Goal: Task Accomplishment & Management: Manage account settings

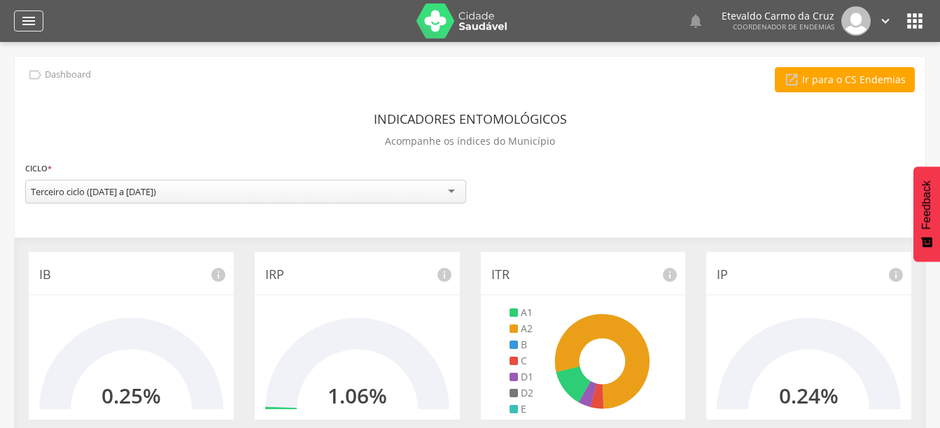
click at [32, 22] on icon "" at bounding box center [28, 21] width 17 height 17
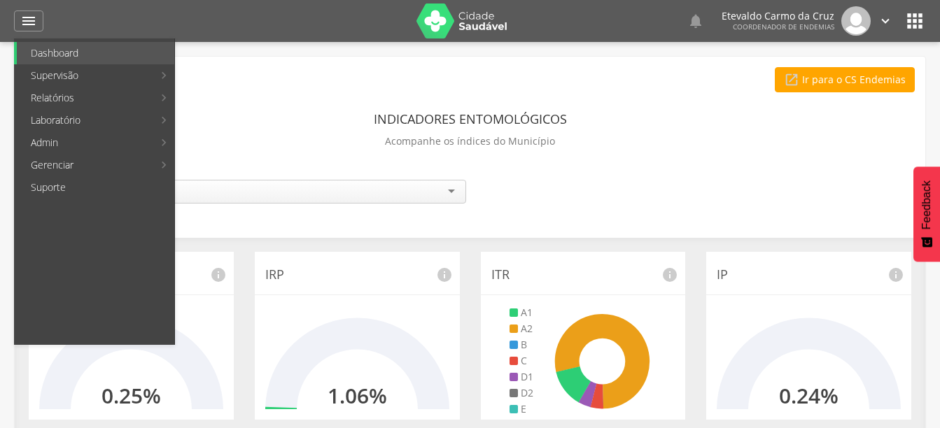
click at [230, 55] on link "Ranking" at bounding box center [256, 53] width 157 height 22
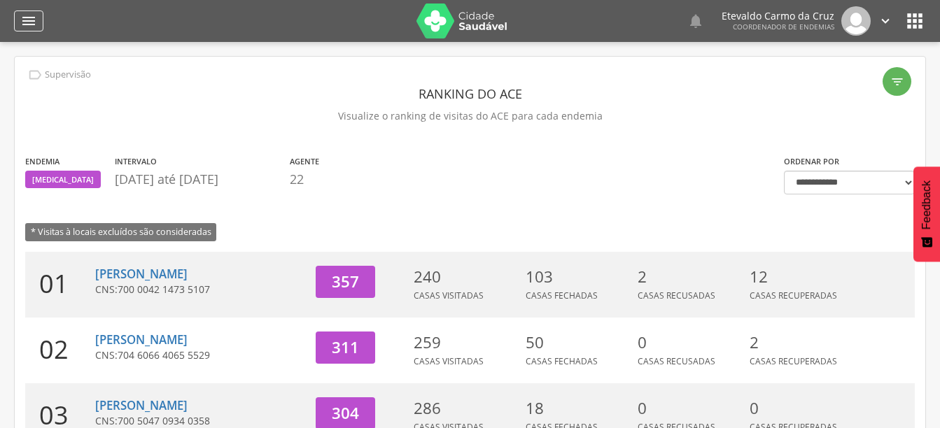
click at [31, 20] on icon "" at bounding box center [28, 21] width 17 height 17
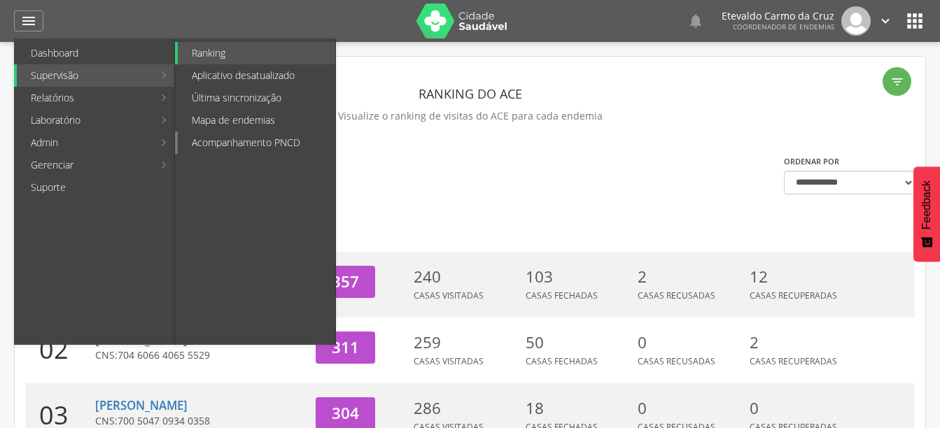
click at [233, 142] on link "Acompanhamento PNCD" at bounding box center [256, 143] width 157 height 22
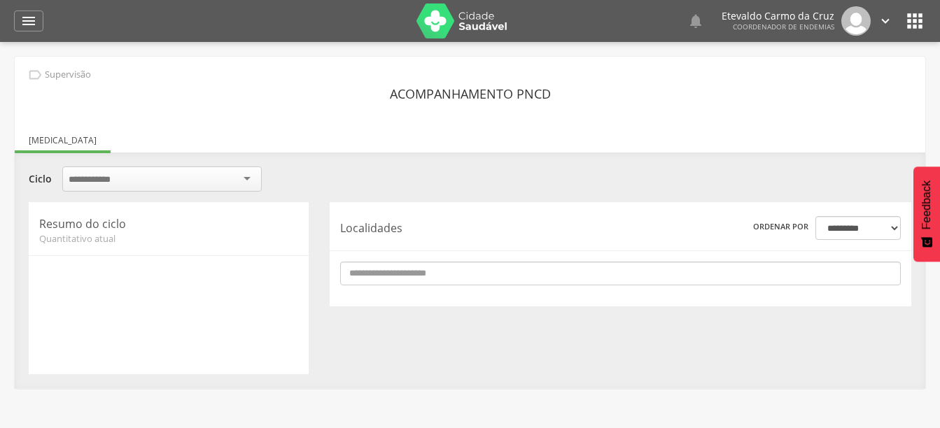
click at [239, 178] on div at bounding box center [161, 179] width 199 height 25
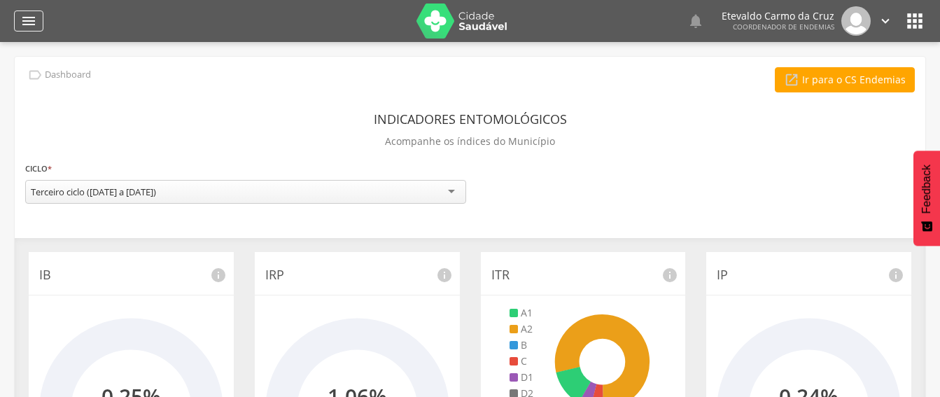
click at [20, 13] on icon "" at bounding box center [28, 21] width 17 height 17
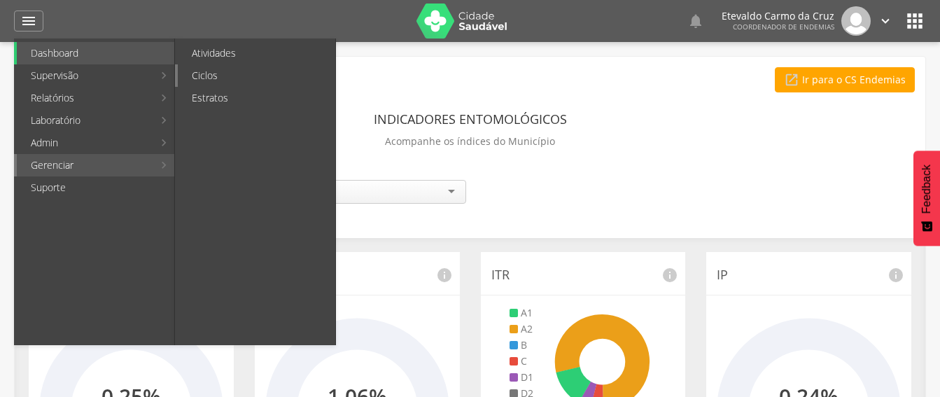
click at [269, 73] on link "Ciclos" at bounding box center [256, 75] width 157 height 22
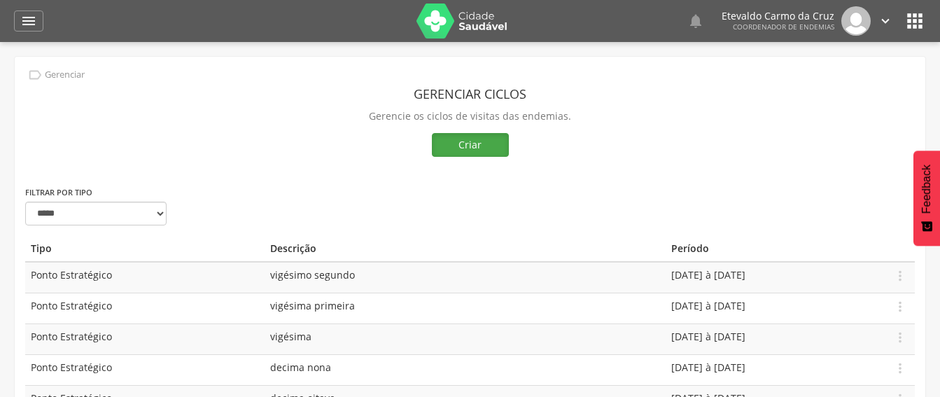
click at [467, 141] on button "Criar" at bounding box center [470, 145] width 77 height 24
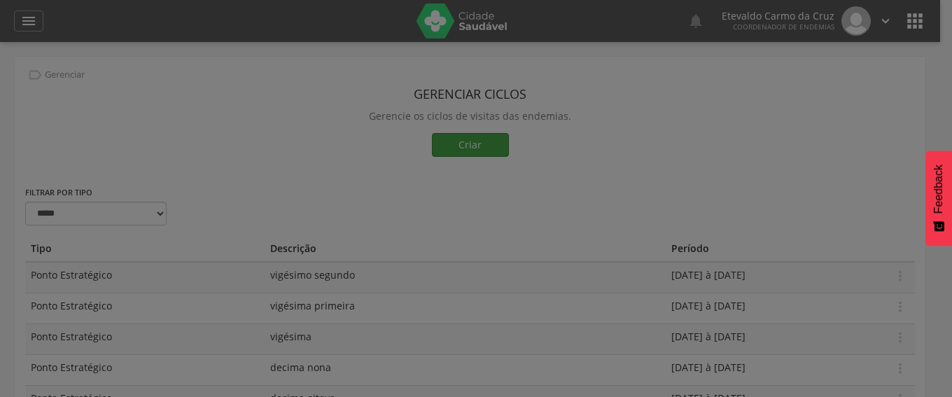
click at [467, 141] on div at bounding box center [476, 198] width 952 height 397
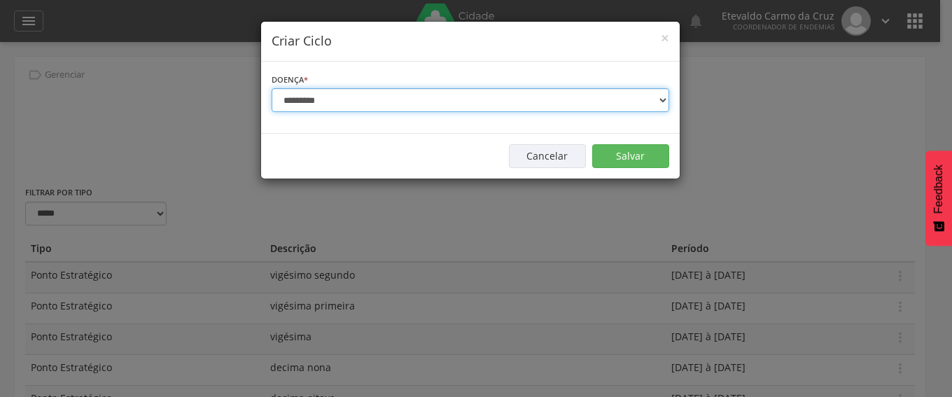
click at [628, 104] on select "**********" at bounding box center [469, 100] width 397 height 24
select select "*"
click at [271, 88] on select "**********" at bounding box center [469, 100] width 397 height 24
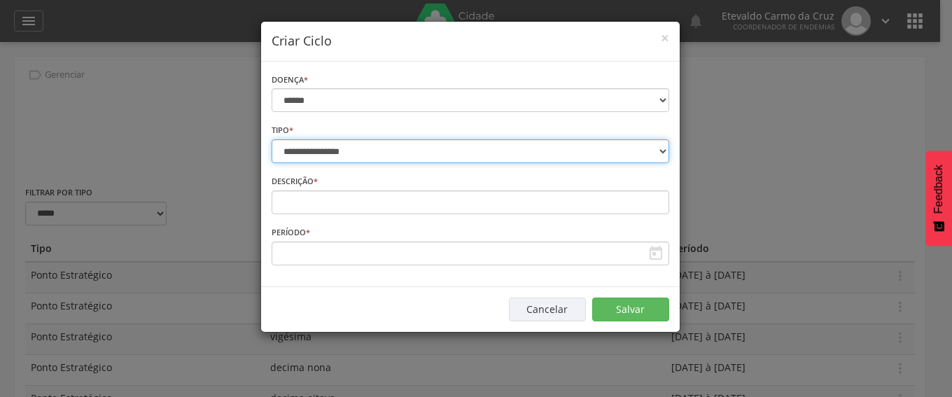
click at [652, 149] on select "**********" at bounding box center [469, 151] width 397 height 24
click at [271, 139] on select "**********" at bounding box center [469, 151] width 397 height 24
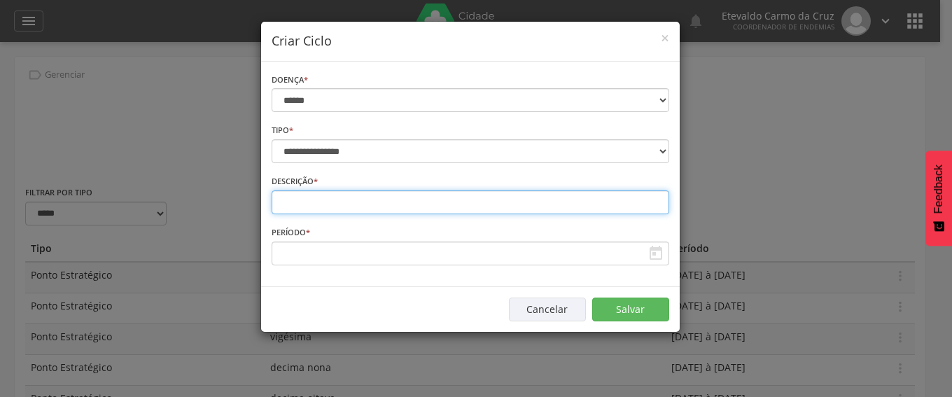
click at [305, 205] on input "text" at bounding box center [469, 202] width 397 height 24
type input "**********"
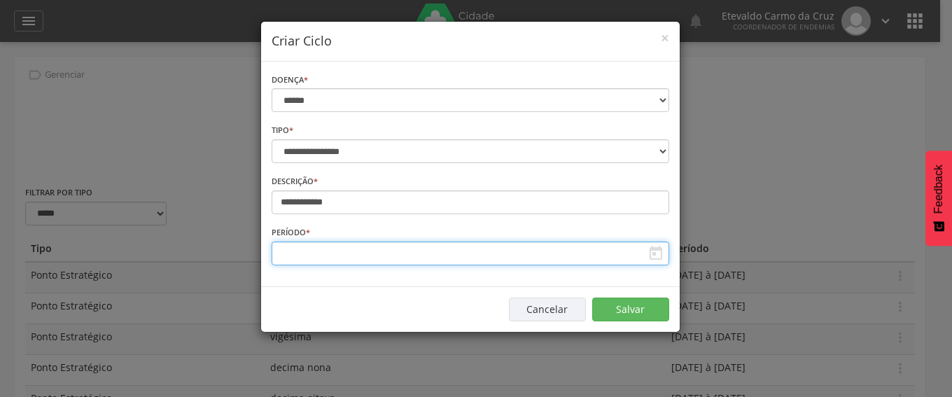
click at [547, 259] on input "text" at bounding box center [469, 253] width 397 height 24
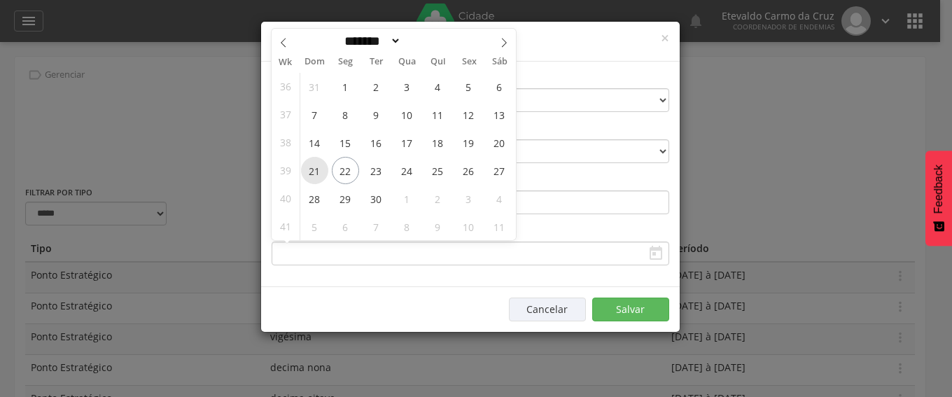
click at [311, 162] on span "21" at bounding box center [314, 170] width 27 height 27
type input "**********"
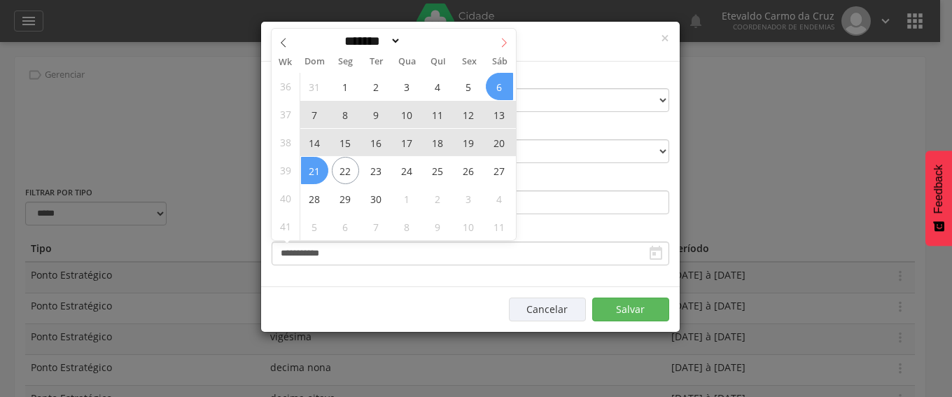
click at [502, 44] on icon at bounding box center [504, 43] width 10 height 10
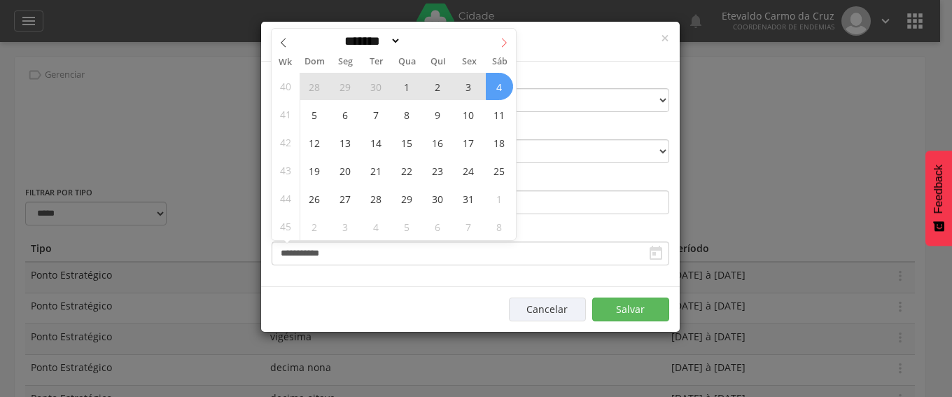
click at [503, 40] on icon at bounding box center [503, 42] width 5 height 9
select select "**"
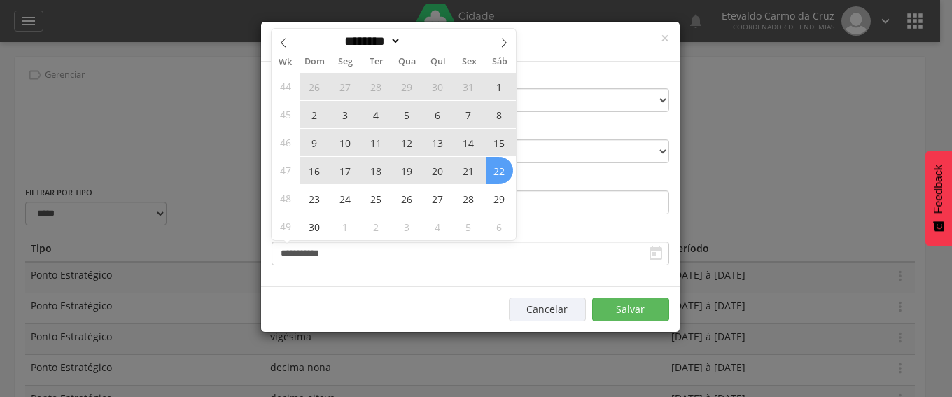
click at [503, 174] on span "22" at bounding box center [499, 170] width 27 height 27
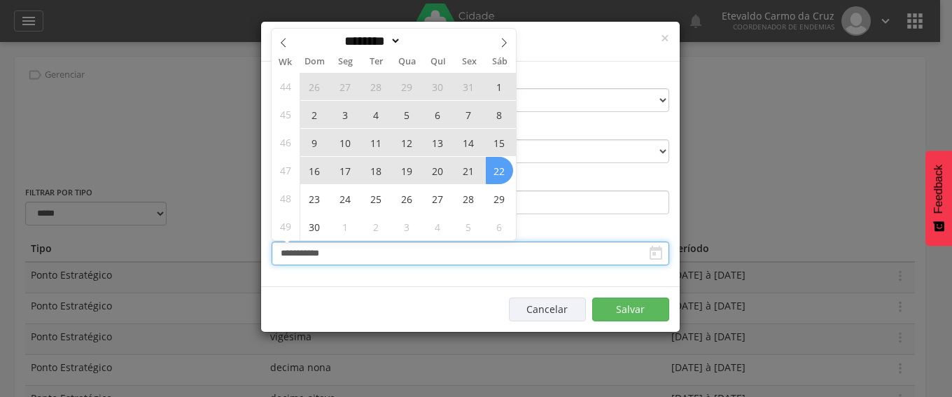
type input "**********"
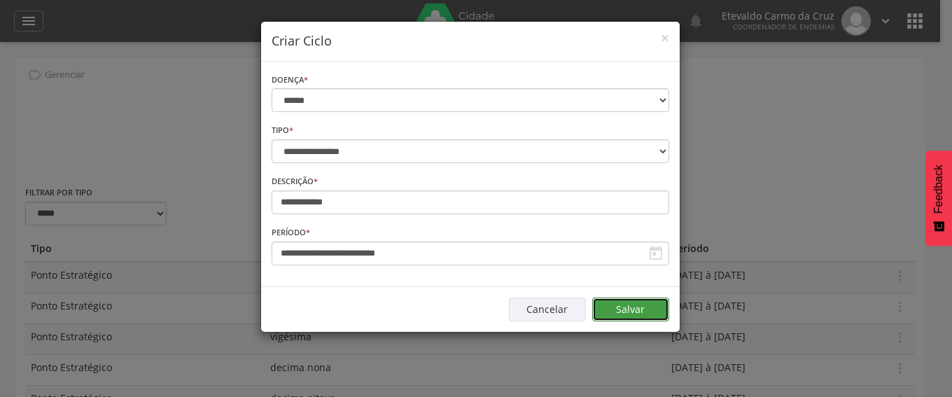
click at [634, 304] on button "Salvar" at bounding box center [630, 309] width 77 height 24
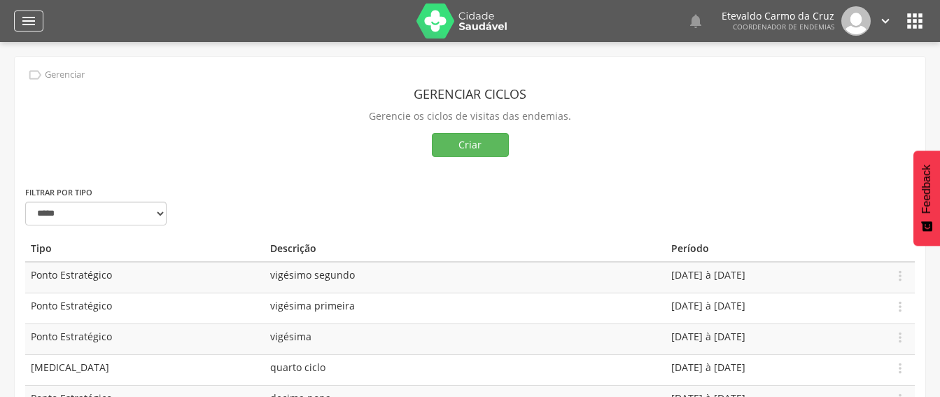
click at [28, 19] on icon "" at bounding box center [28, 21] width 17 height 17
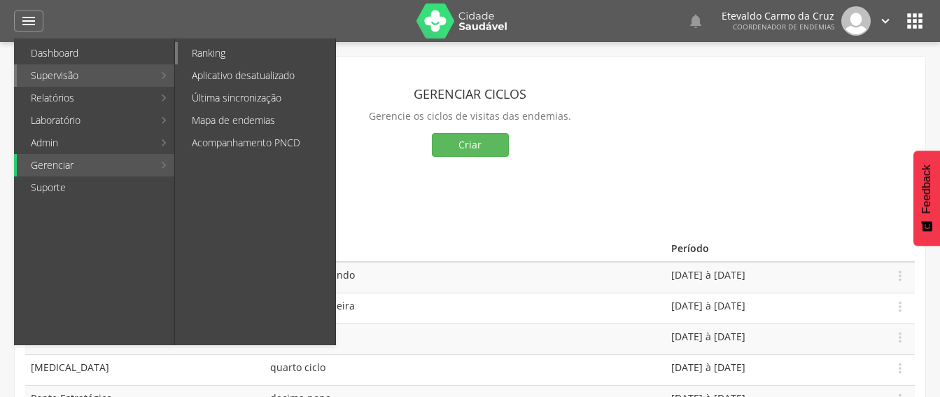
click at [233, 46] on link "Ranking" at bounding box center [256, 53] width 157 height 22
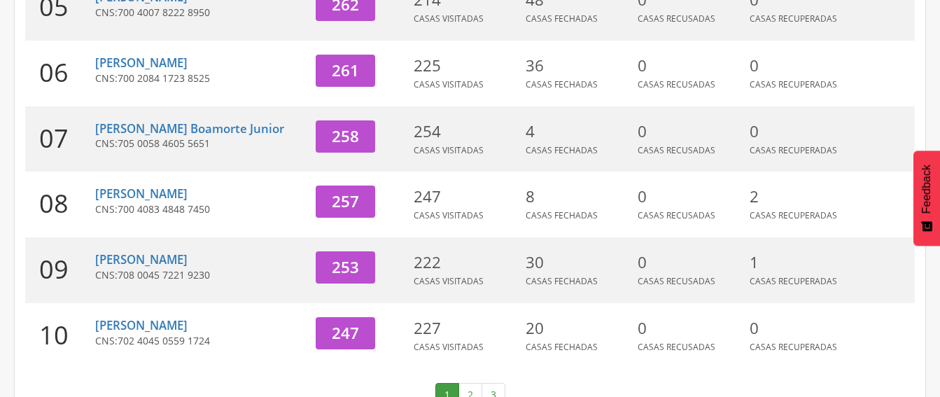
scroll to position [592, 0]
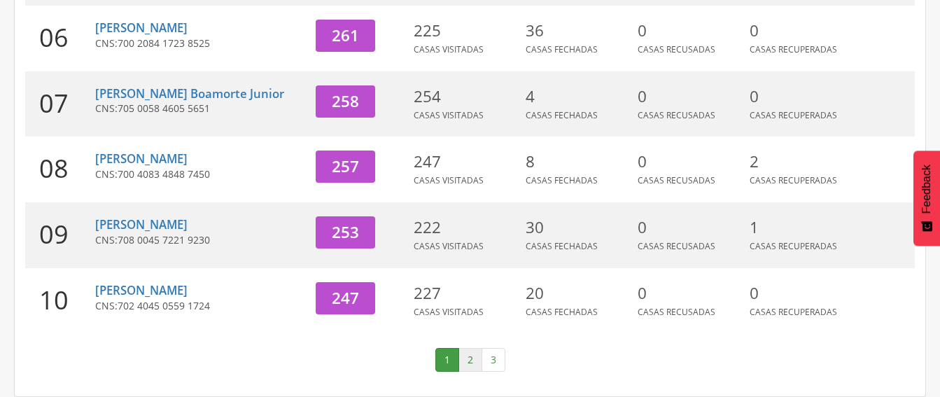
click at [468, 364] on link "2" at bounding box center [470, 360] width 24 height 24
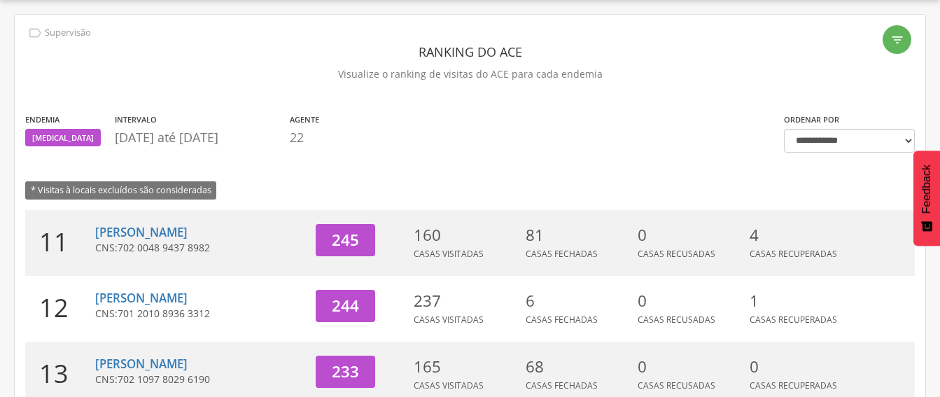
scroll to position [575, 0]
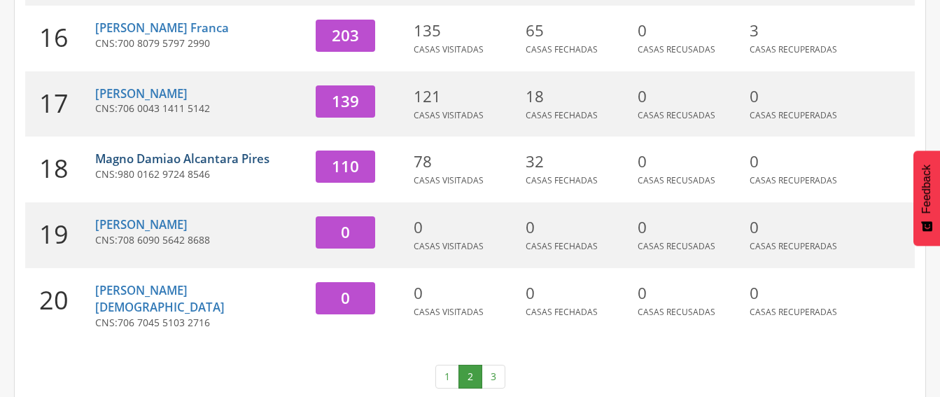
click at [174, 162] on link "Magno Damiao Alcantara Pires" at bounding box center [182, 158] width 174 height 16
type input "**********"
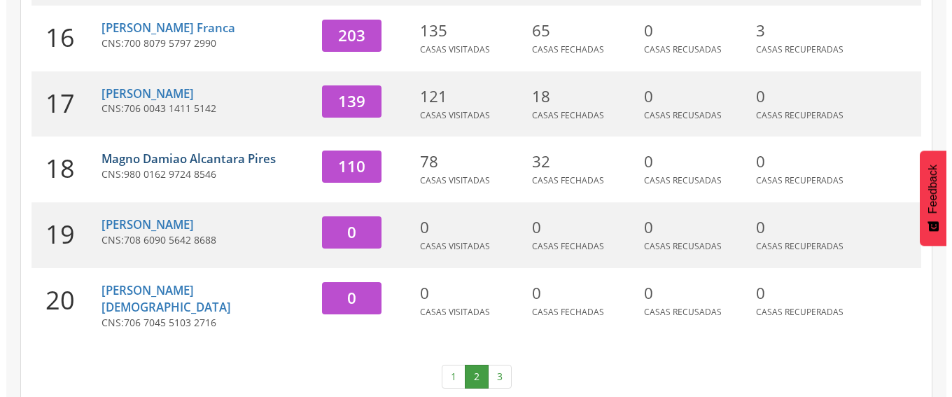
scroll to position [42, 0]
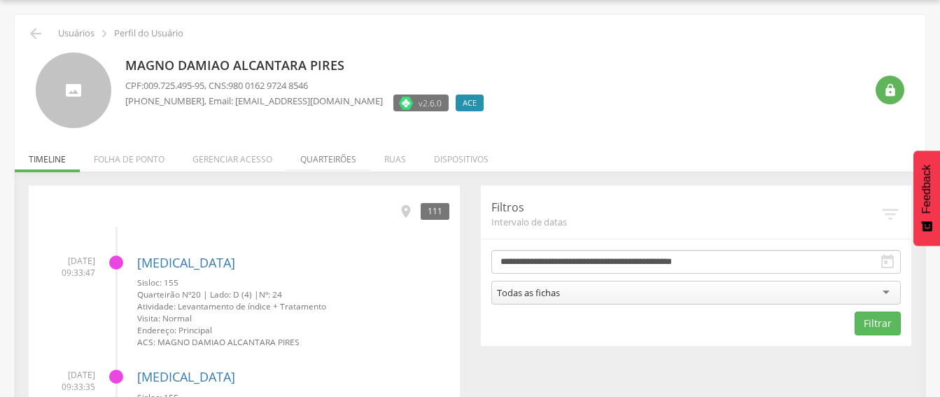
click at [325, 162] on li "Quarteirões" at bounding box center [328, 155] width 84 height 33
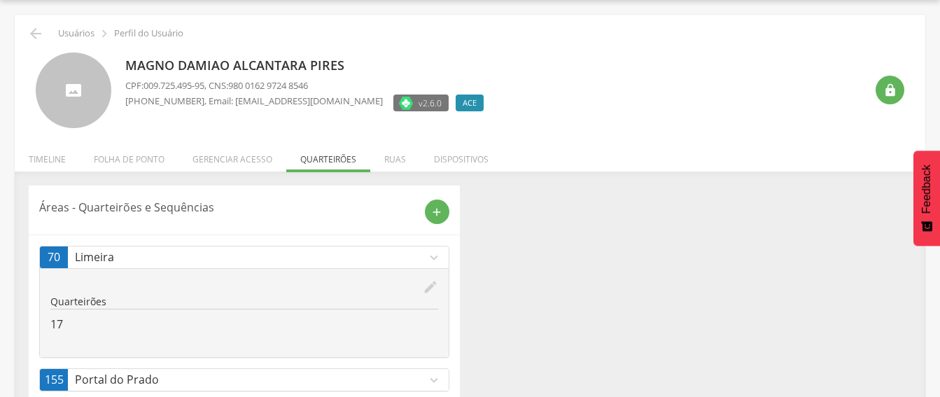
click at [435, 258] on icon "expand_more" at bounding box center [433, 257] width 15 height 15
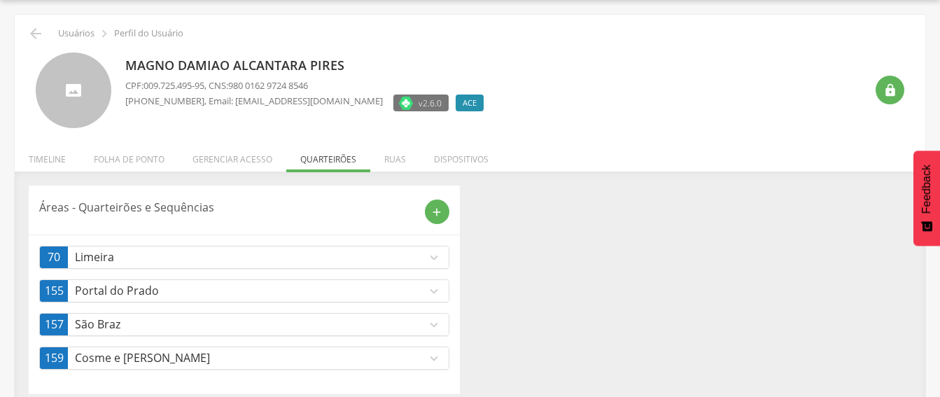
click at [290, 254] on p "Limeira" at bounding box center [250, 257] width 351 height 16
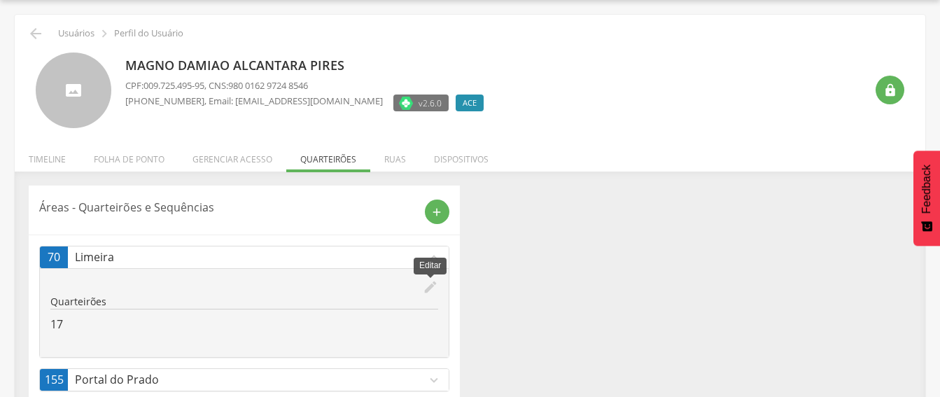
click at [428, 288] on icon "edit" at bounding box center [430, 286] width 15 height 15
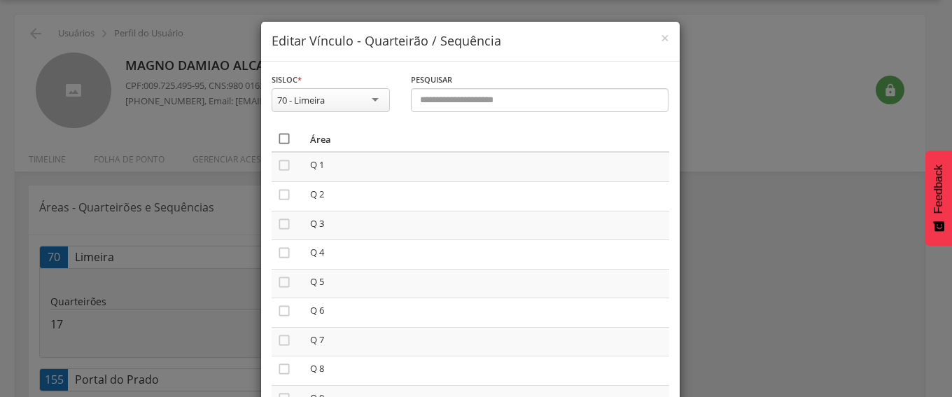
click at [277, 137] on icon "" at bounding box center [284, 139] width 14 height 14
click at [277, 137] on icon "" at bounding box center [284, 139] width 14 height 14
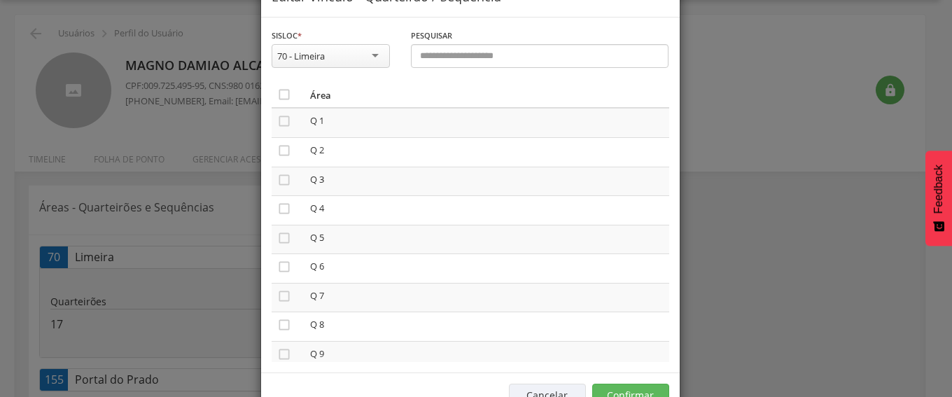
scroll to position [87, 0]
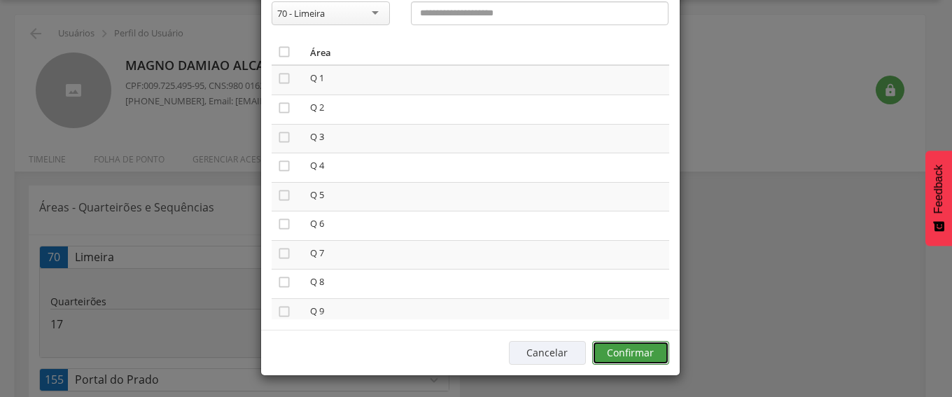
click at [647, 352] on button "Confirmar" at bounding box center [630, 353] width 77 height 24
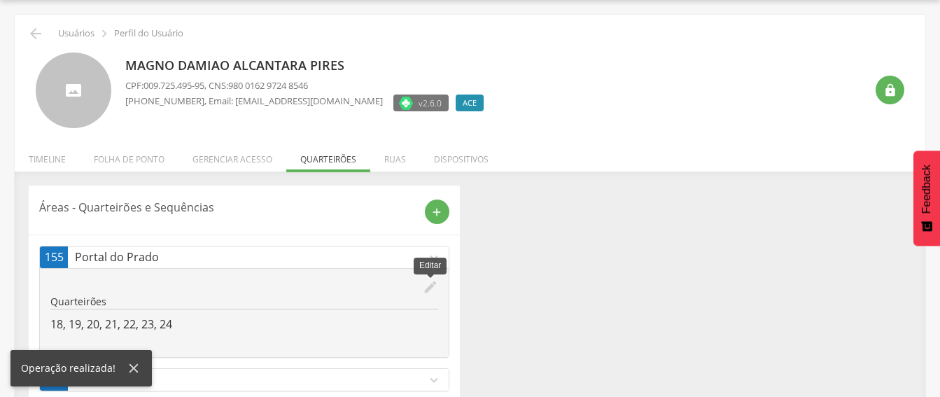
click at [428, 283] on icon "edit" at bounding box center [430, 286] width 15 height 15
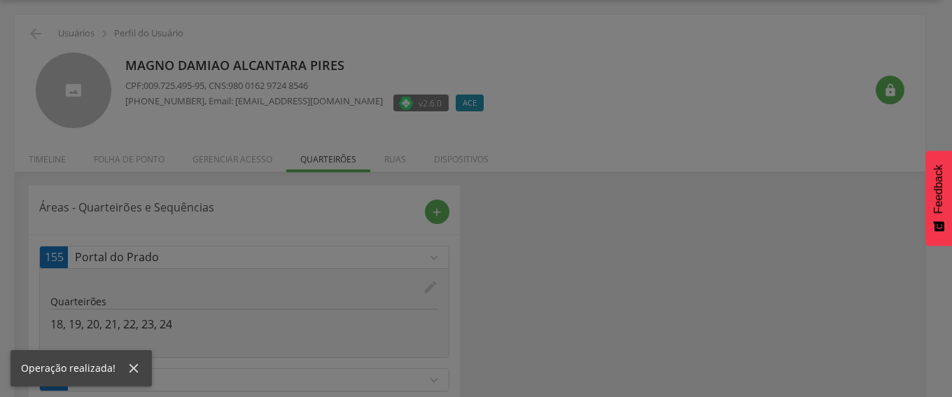
scroll to position [0, 0]
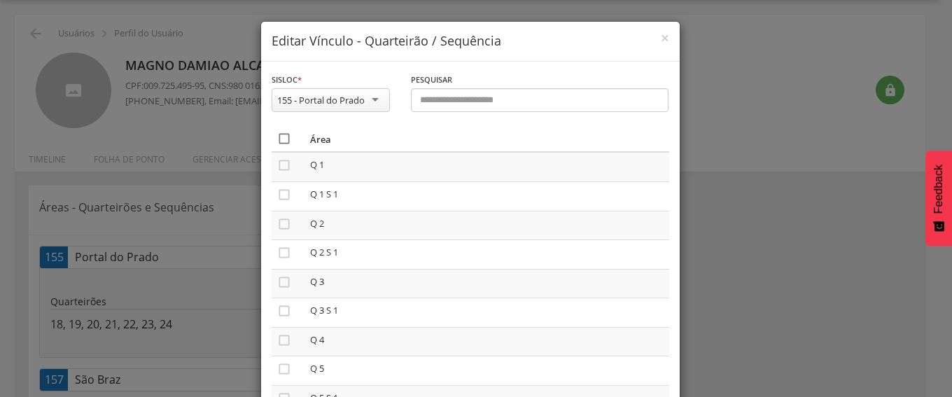
click at [278, 136] on icon "" at bounding box center [284, 139] width 14 height 14
click at [278, 136] on icon "" at bounding box center [284, 139] width 14 height 14
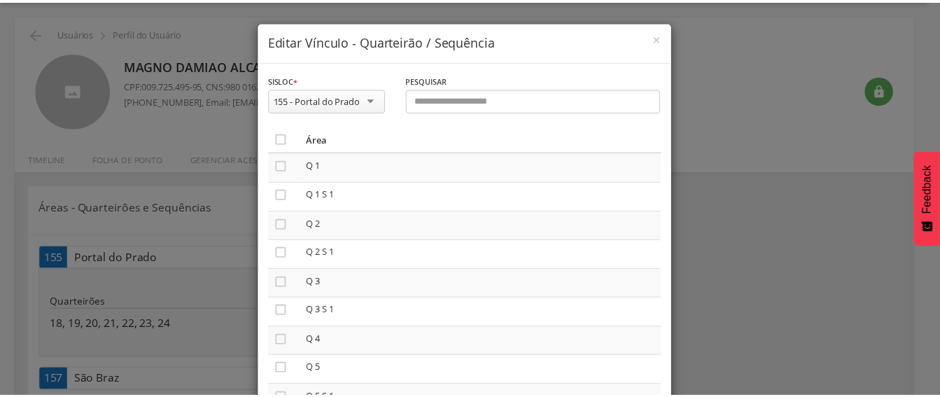
scroll to position [87, 0]
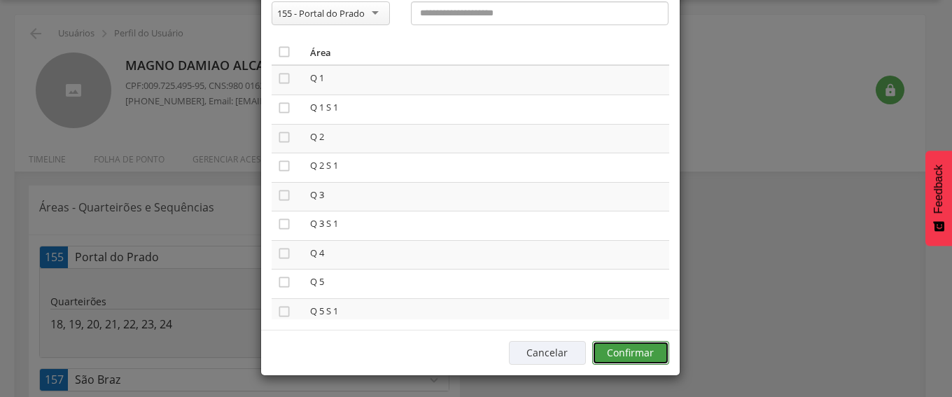
click at [624, 347] on button "Confirmar" at bounding box center [630, 353] width 77 height 24
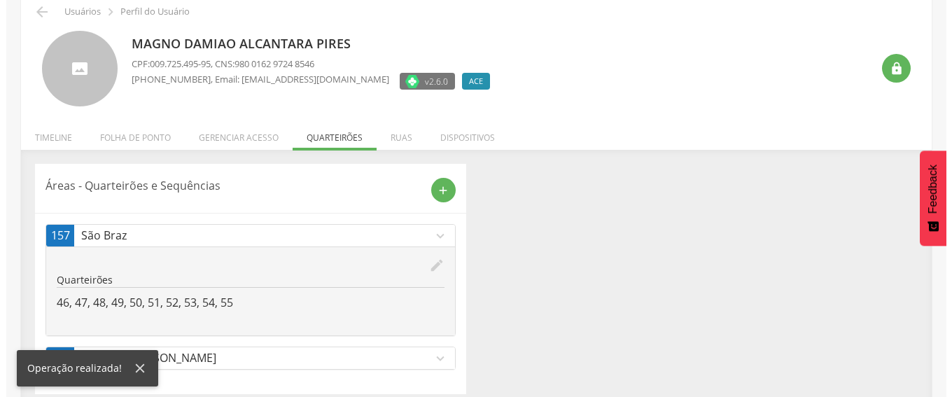
scroll to position [76, 0]
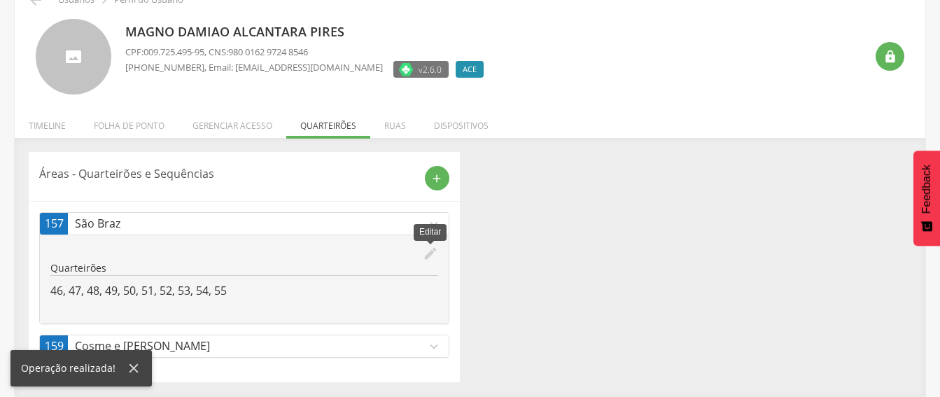
click at [428, 251] on icon "edit" at bounding box center [430, 253] width 15 height 15
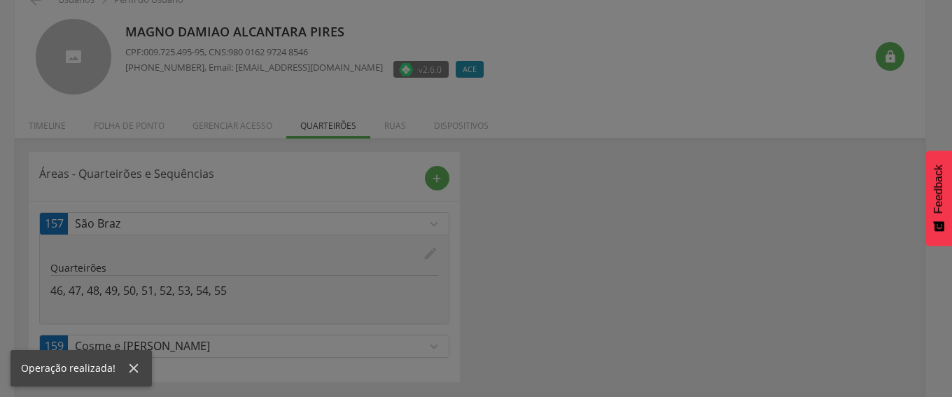
scroll to position [0, 0]
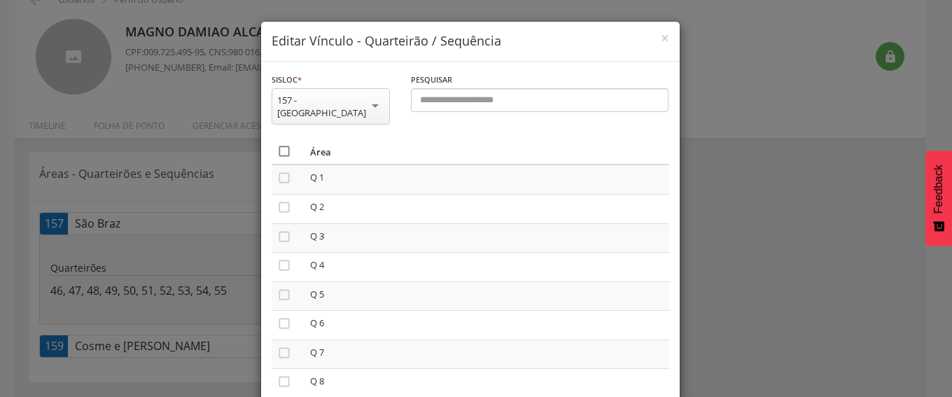
click at [281, 144] on icon "" at bounding box center [284, 151] width 14 height 14
drag, startPoint x: 277, startPoint y: 133, endPoint x: 379, endPoint y: 176, distance: 111.0
click at [279, 144] on icon "" at bounding box center [284, 151] width 14 height 14
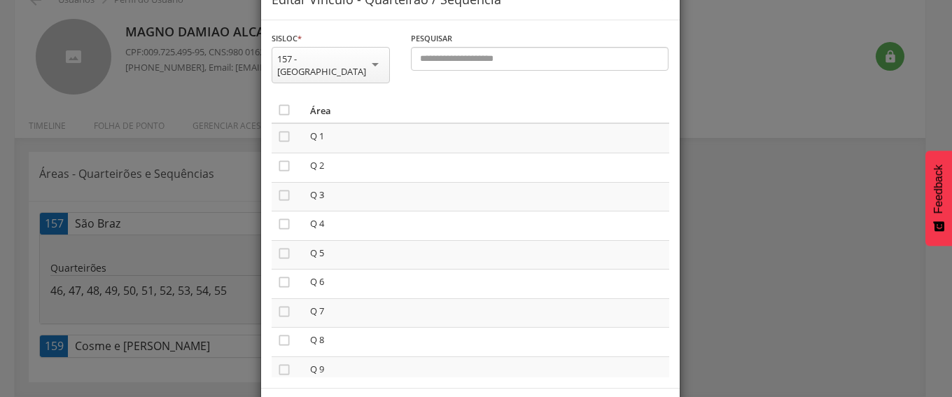
scroll to position [87, 0]
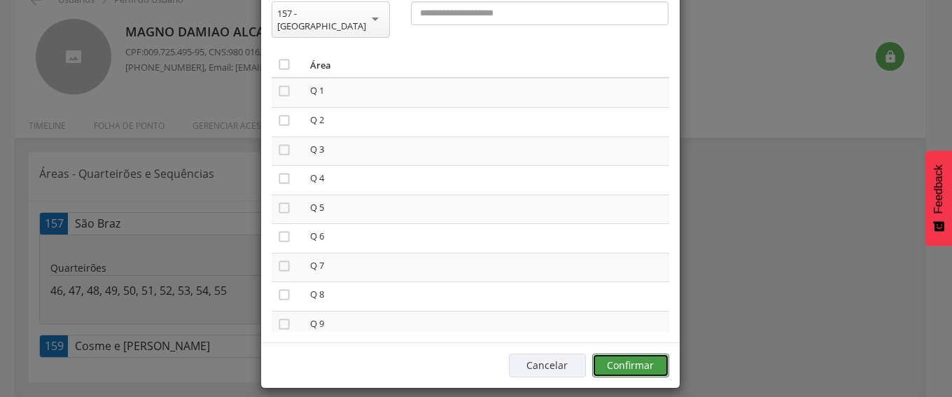
click at [638, 356] on button "Confirmar" at bounding box center [630, 365] width 77 height 24
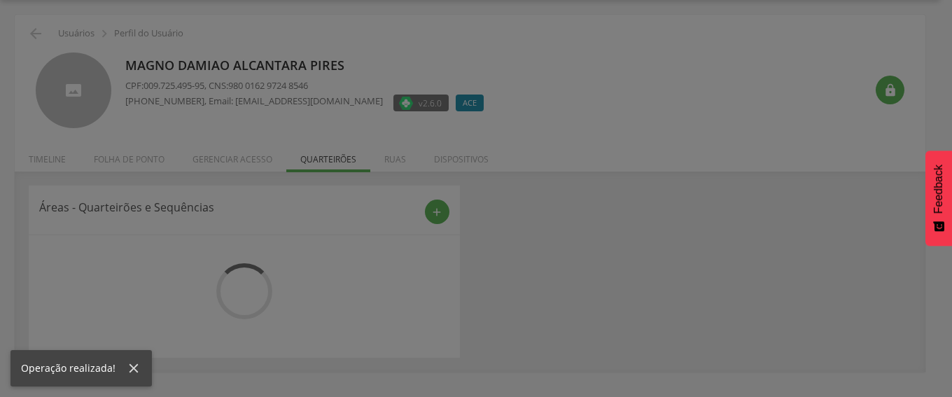
scroll to position [76, 0]
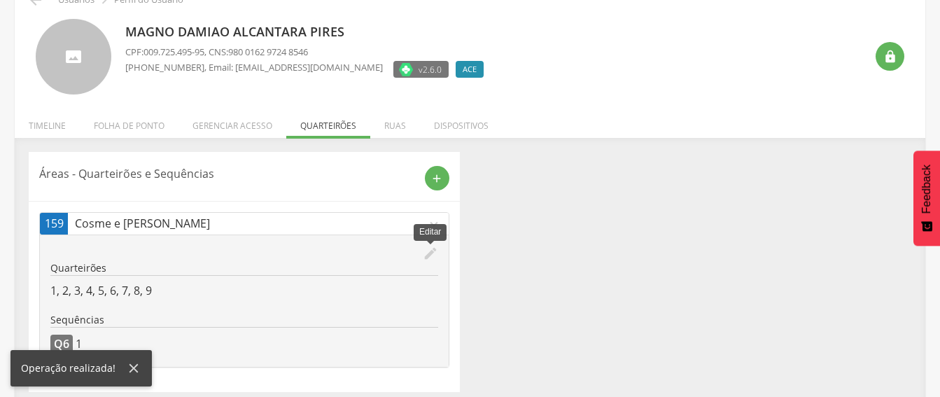
click at [427, 251] on icon "edit" at bounding box center [430, 253] width 15 height 15
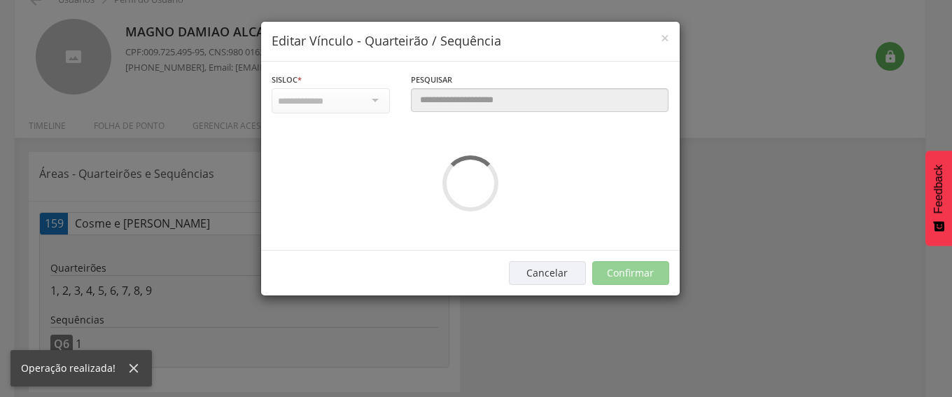
scroll to position [0, 0]
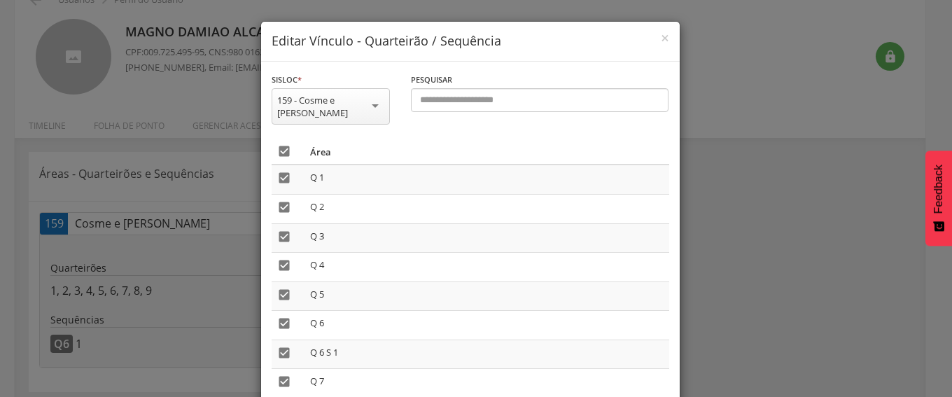
click at [278, 144] on icon "" at bounding box center [284, 151] width 14 height 14
click at [278, 144] on icon "" at bounding box center [284, 151] width 14 height 14
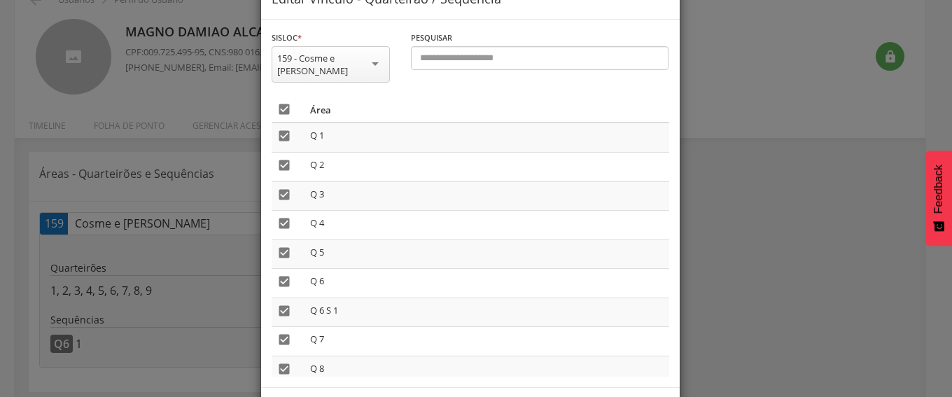
scroll to position [87, 0]
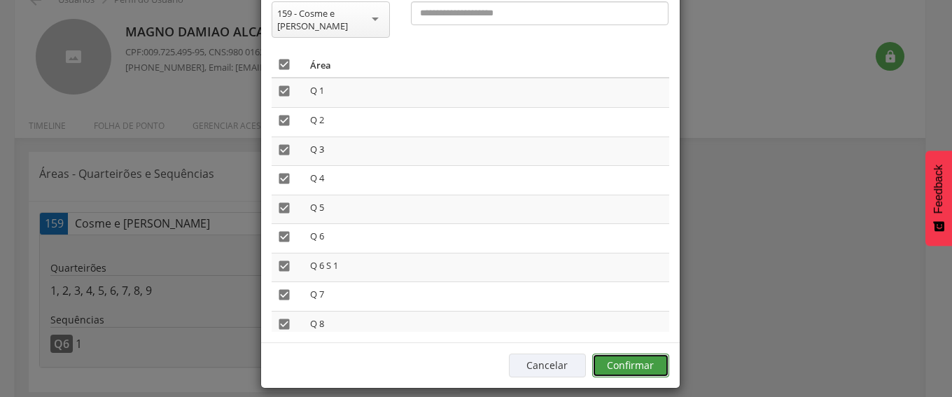
click at [633, 353] on button "Confirmar" at bounding box center [630, 365] width 77 height 24
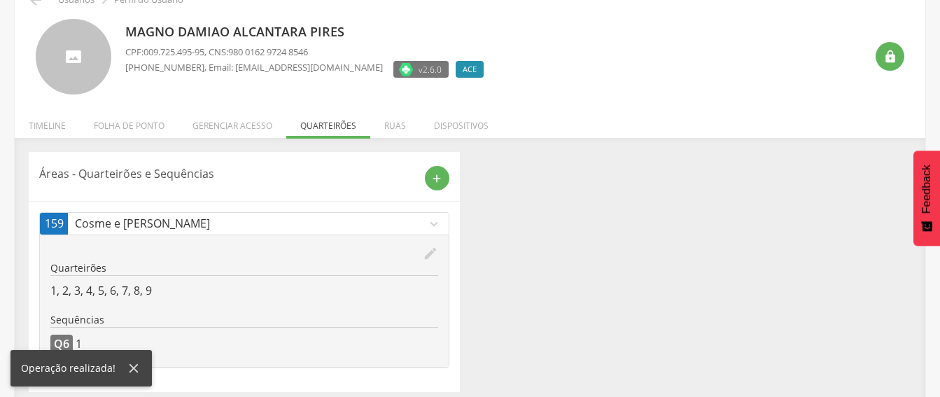
scroll to position [85, 0]
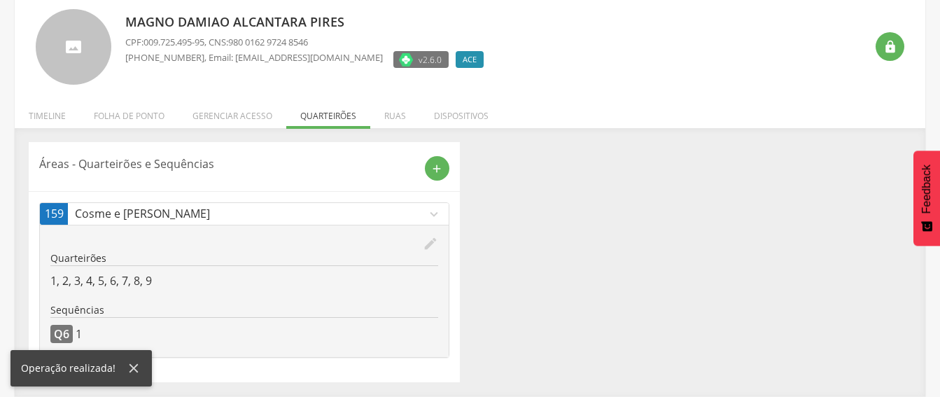
click at [330, 216] on p "Cosme e [PERSON_NAME]" at bounding box center [250, 214] width 351 height 16
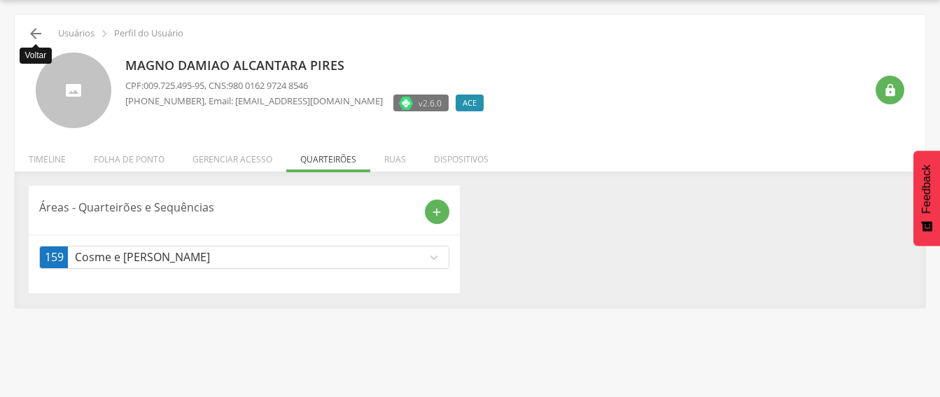
click at [31, 32] on icon "" at bounding box center [35, 33] width 17 height 17
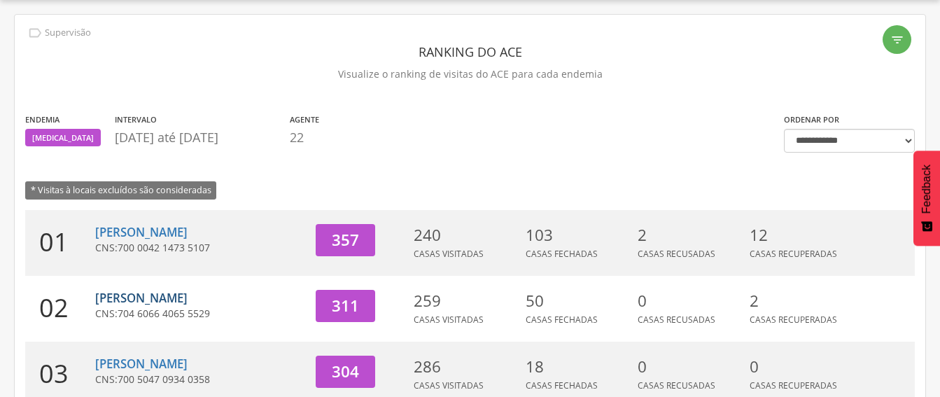
scroll to position [112, 0]
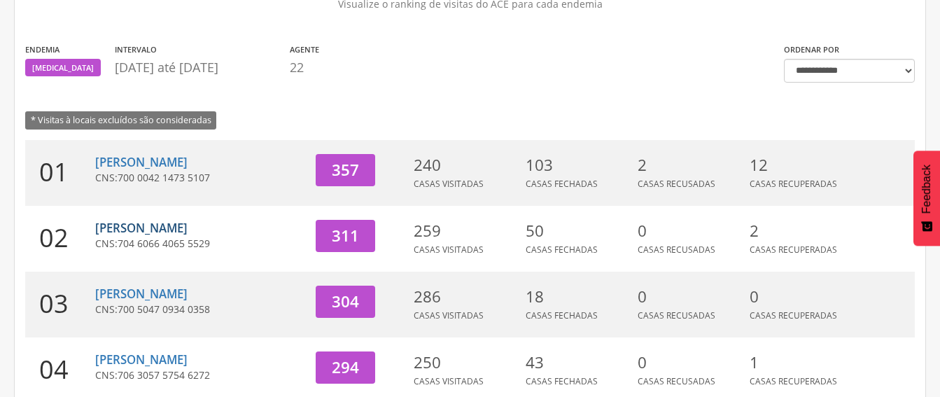
click at [148, 226] on link "[PERSON_NAME]" at bounding box center [141, 228] width 92 height 16
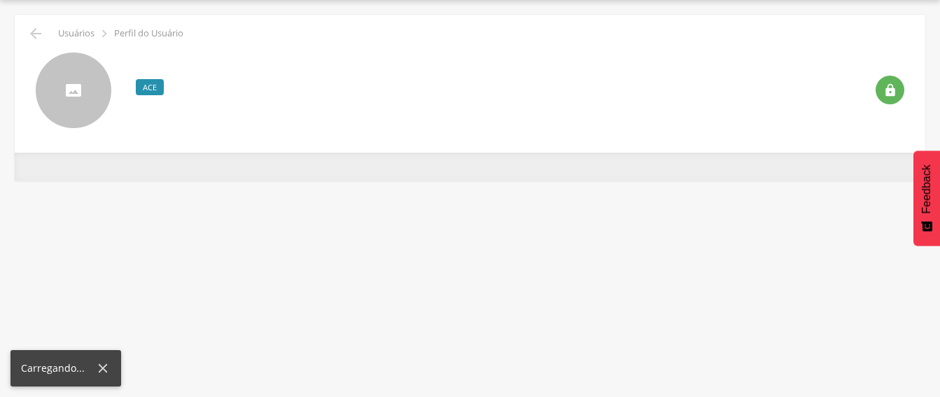
scroll to position [42, 0]
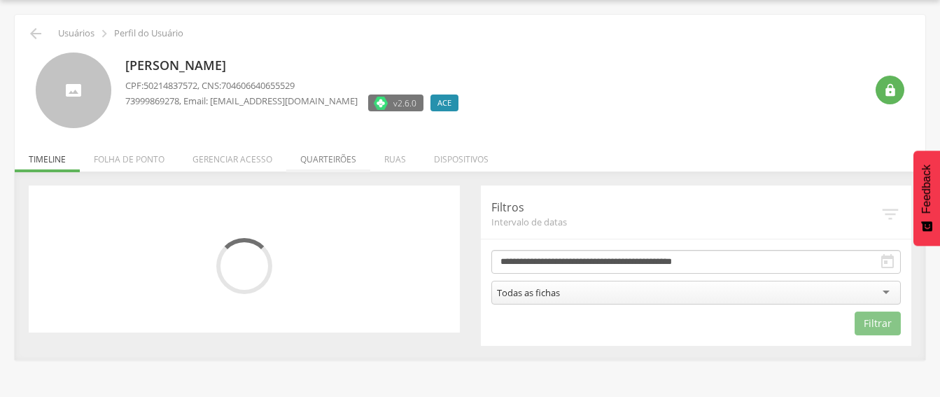
click at [325, 161] on li "Quarteirões" at bounding box center [328, 155] width 84 height 33
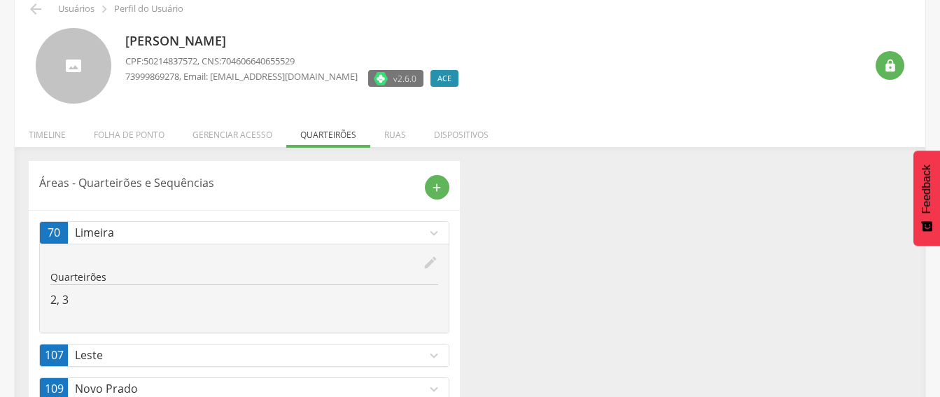
scroll to position [109, 0]
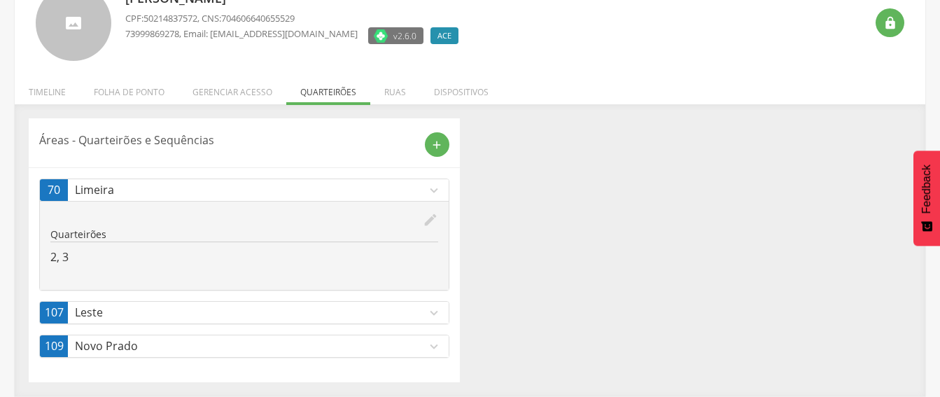
click at [432, 188] on icon "expand_more" at bounding box center [433, 190] width 15 height 15
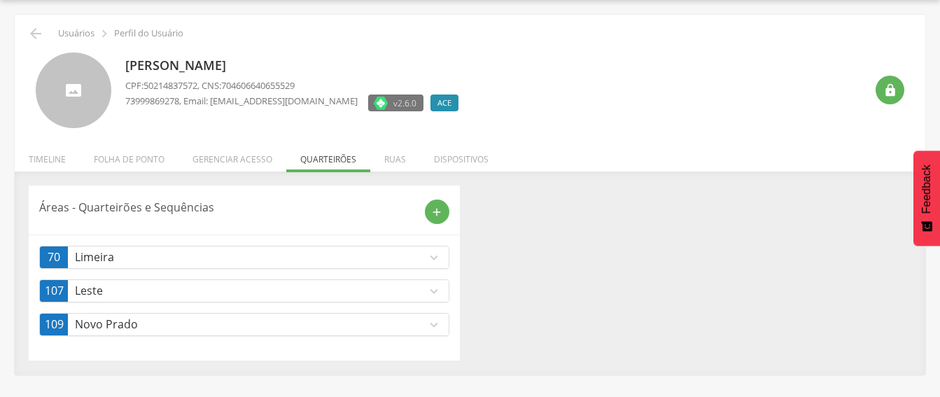
scroll to position [42, 0]
click at [402, 260] on p "Limeira" at bounding box center [250, 257] width 351 height 16
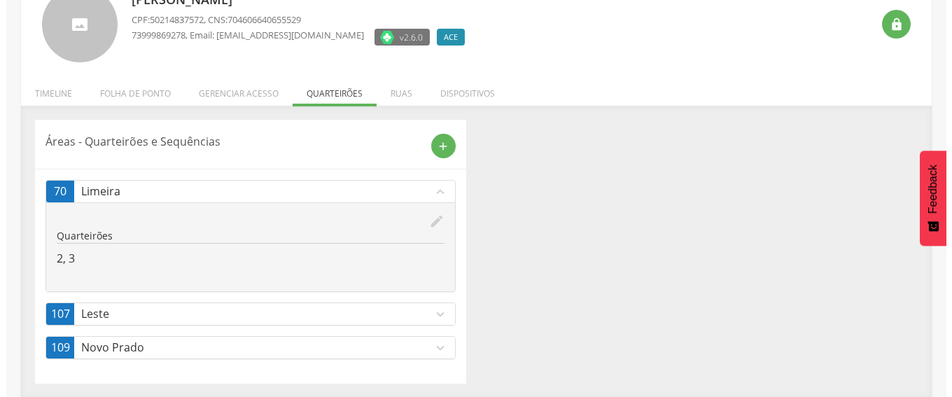
scroll to position [109, 0]
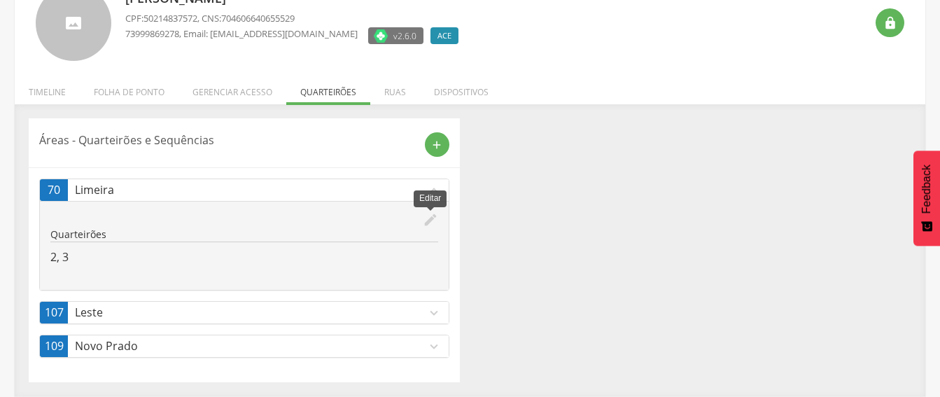
click at [424, 222] on icon "edit" at bounding box center [430, 219] width 15 height 15
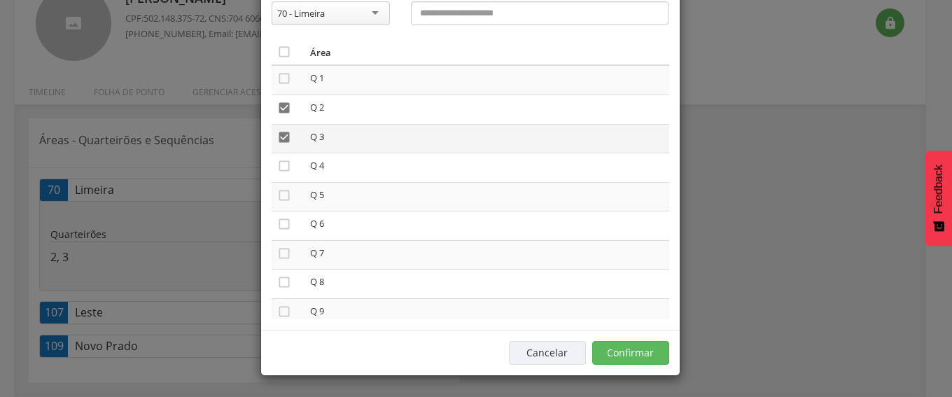
scroll to position [0, 0]
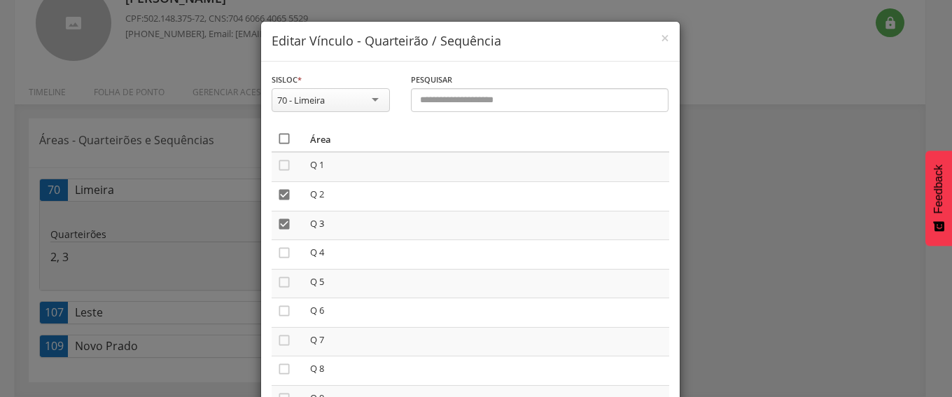
click at [277, 136] on icon "" at bounding box center [284, 139] width 14 height 14
click at [277, 136] on icon "" at bounding box center [284, 139] width 14 height 14
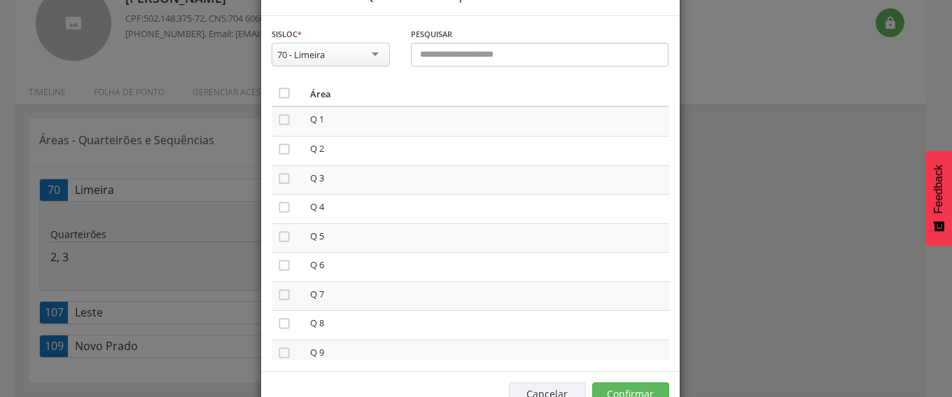
scroll to position [87, 0]
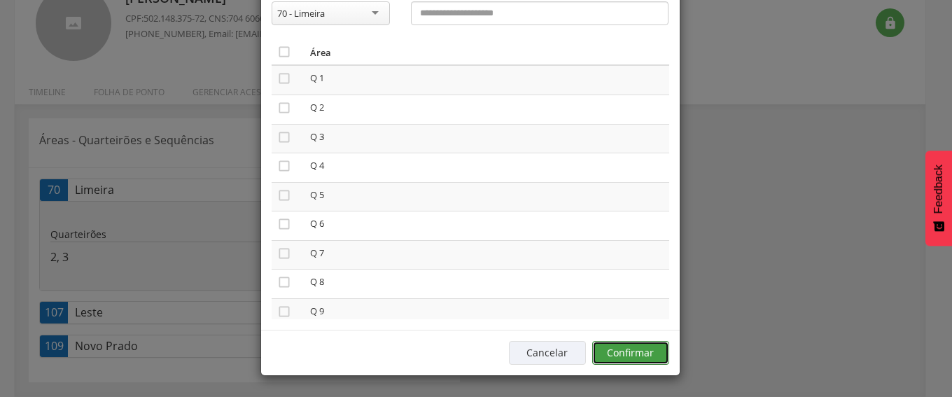
click at [621, 350] on button "Confirmar" at bounding box center [630, 353] width 77 height 24
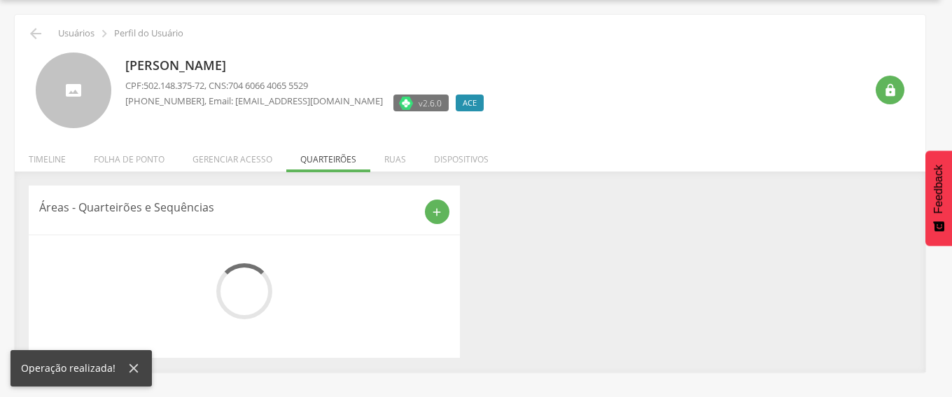
scroll to position [109, 0]
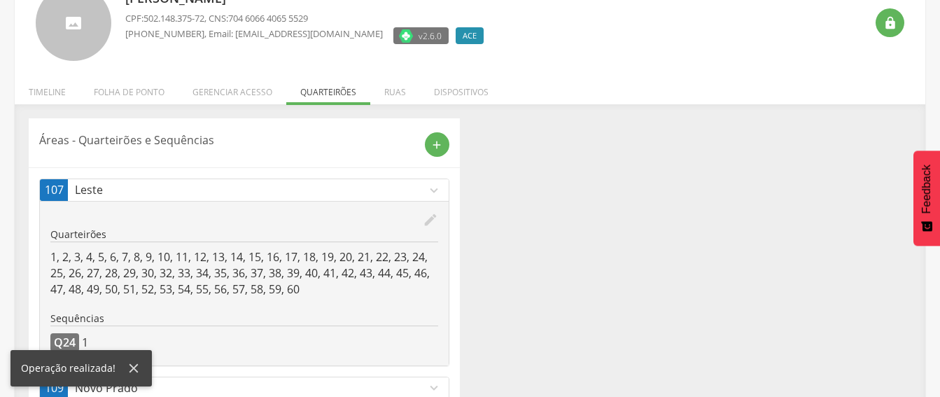
click at [425, 219] on icon "edit" at bounding box center [430, 219] width 15 height 15
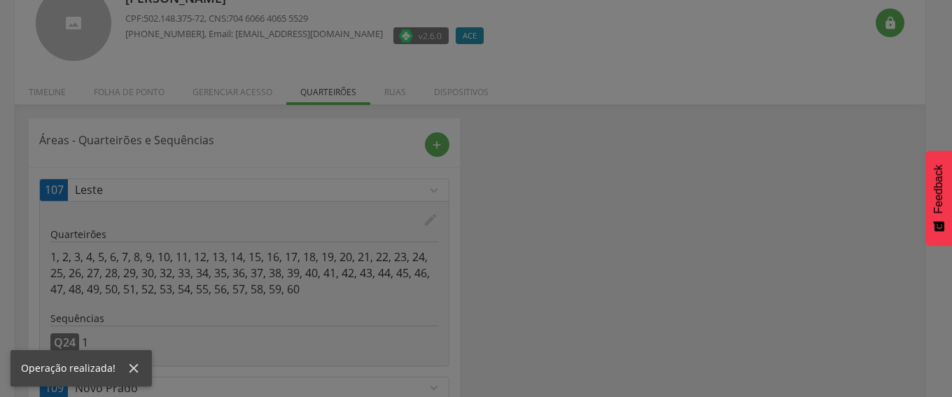
scroll to position [0, 0]
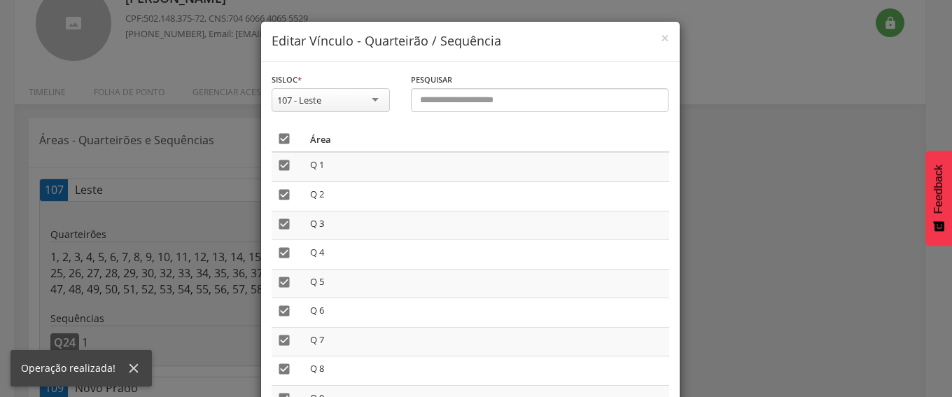
click at [277, 135] on icon "" at bounding box center [284, 139] width 14 height 14
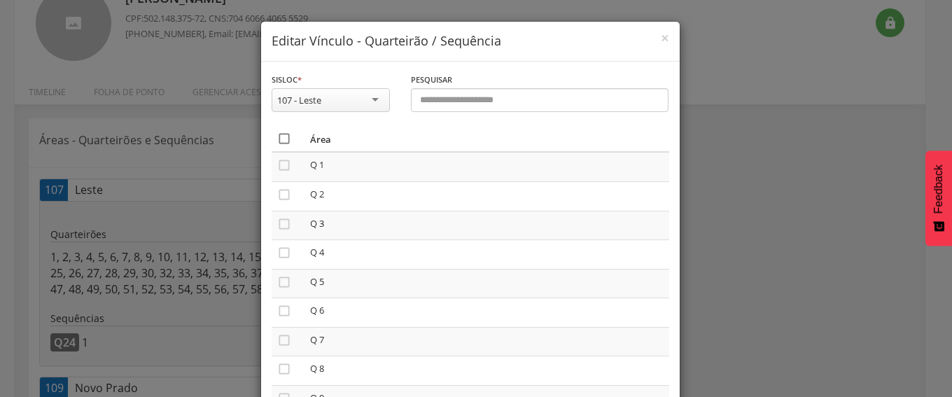
click at [277, 135] on icon "" at bounding box center [284, 139] width 14 height 14
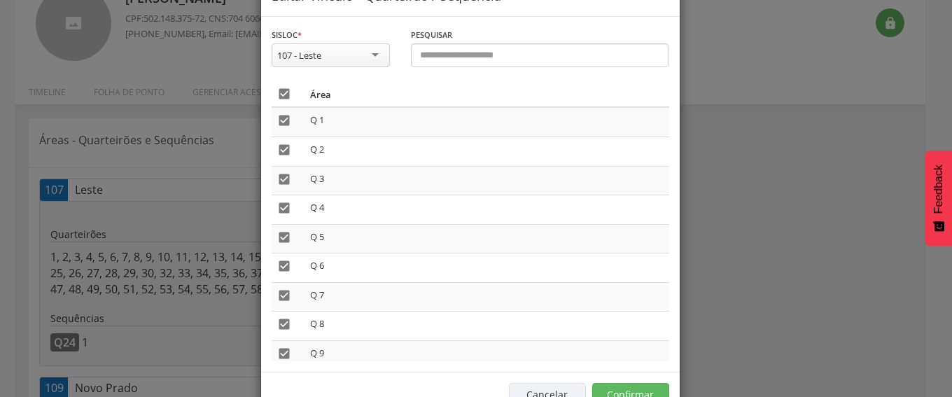
scroll to position [87, 0]
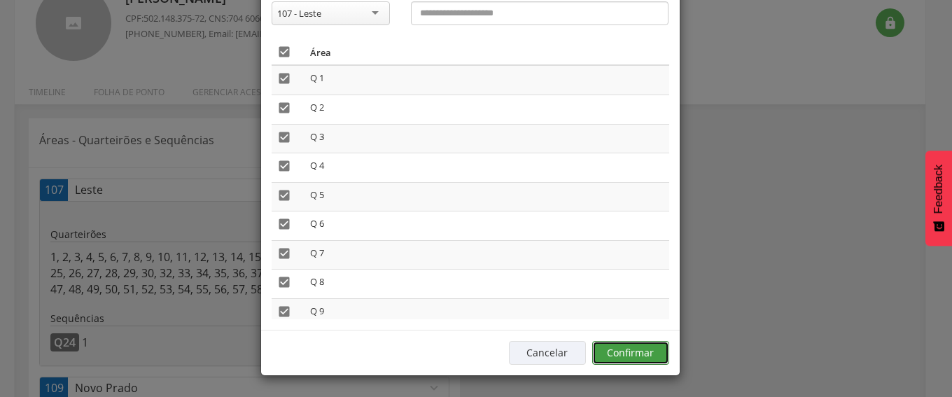
click at [635, 341] on button "Confirmar" at bounding box center [630, 353] width 77 height 24
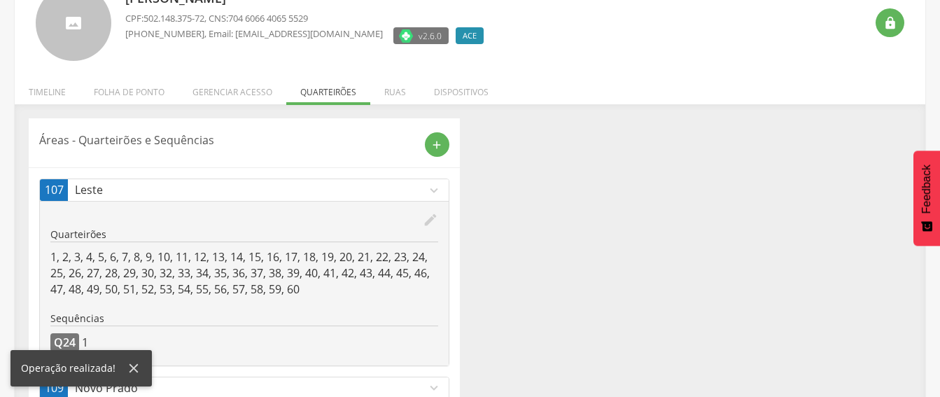
scroll to position [151, 0]
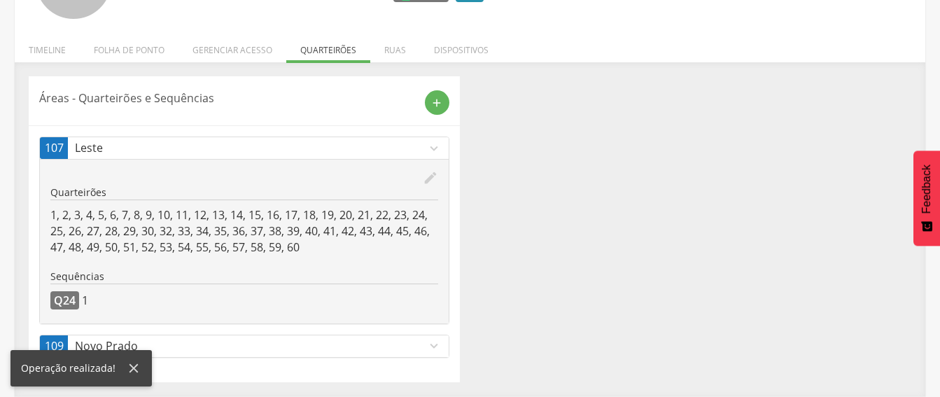
click at [300, 345] on p "Novo Prado" at bounding box center [250, 346] width 351 height 16
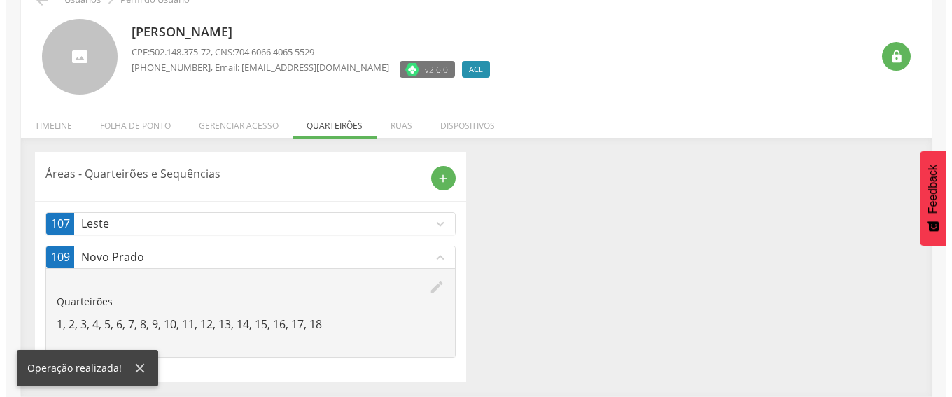
scroll to position [76, 0]
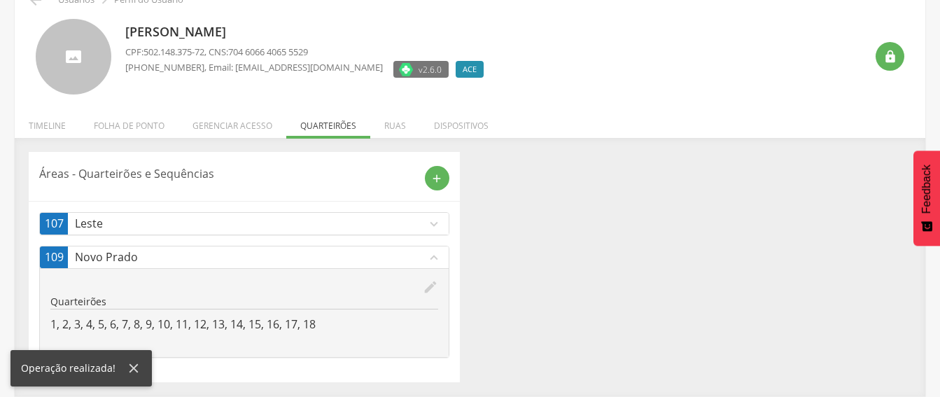
click at [430, 281] on icon "edit" at bounding box center [430, 286] width 15 height 15
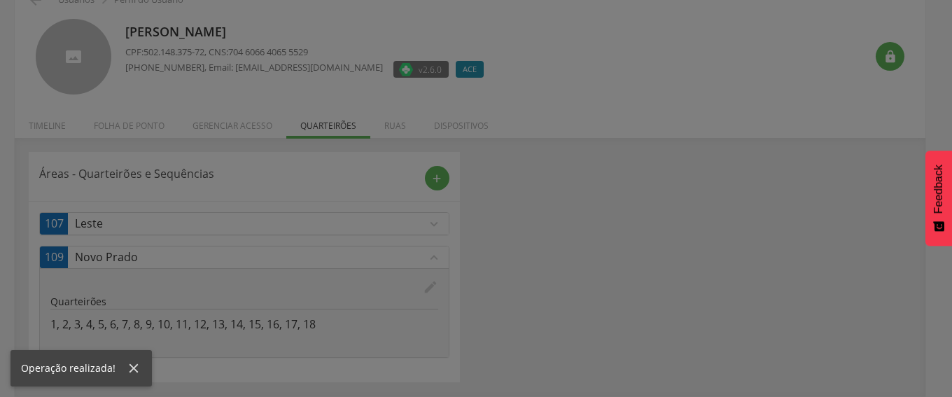
scroll to position [0, 0]
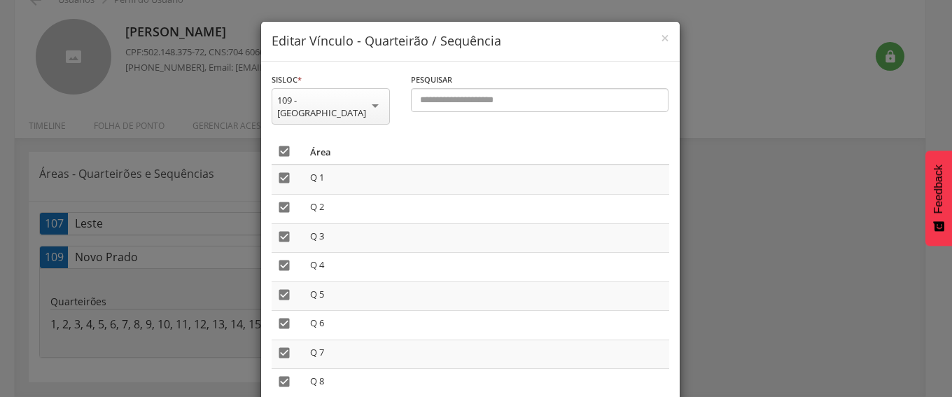
click at [277, 144] on icon "" at bounding box center [284, 151] width 14 height 14
drag, startPoint x: 275, startPoint y: 138, endPoint x: 330, endPoint y: 146, distance: 55.1
click at [277, 144] on icon "" at bounding box center [284, 151] width 14 height 14
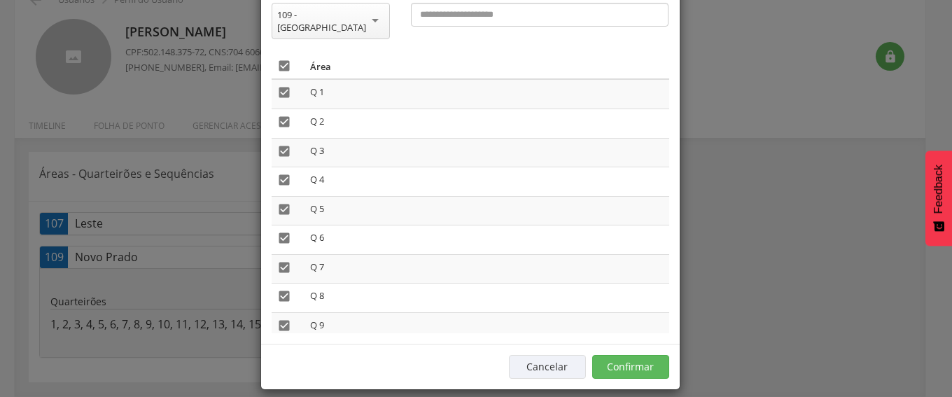
scroll to position [87, 0]
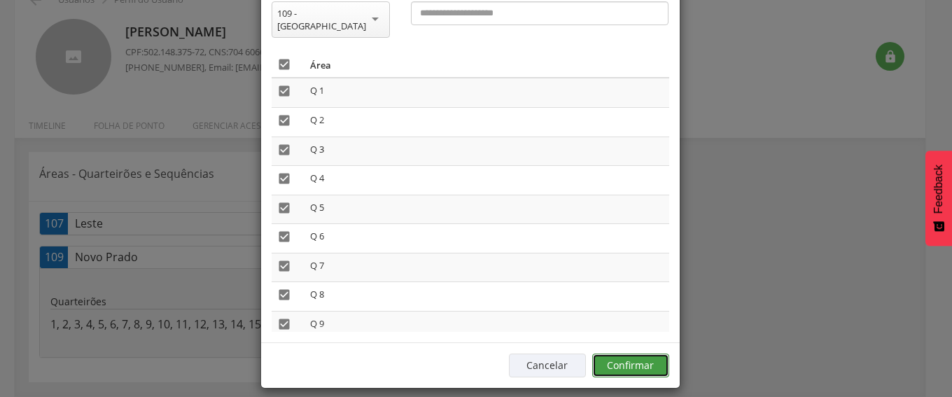
click at [630, 353] on button "Confirmar" at bounding box center [630, 365] width 77 height 24
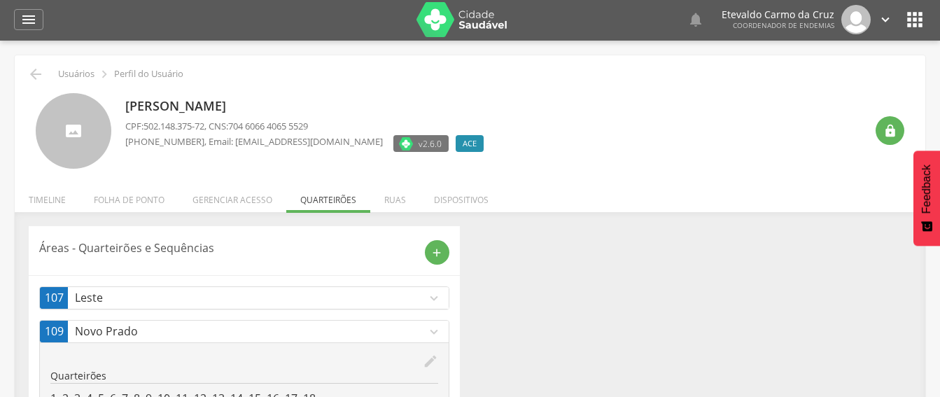
scroll to position [0, 0]
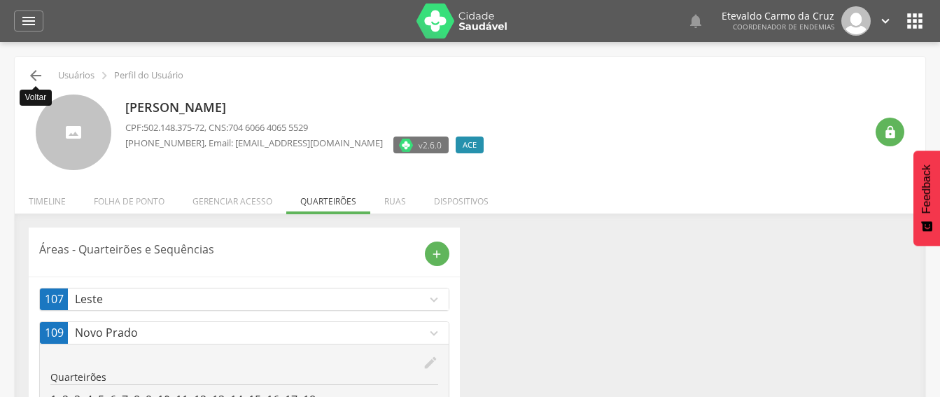
click at [41, 75] on icon "" at bounding box center [35, 75] width 17 height 17
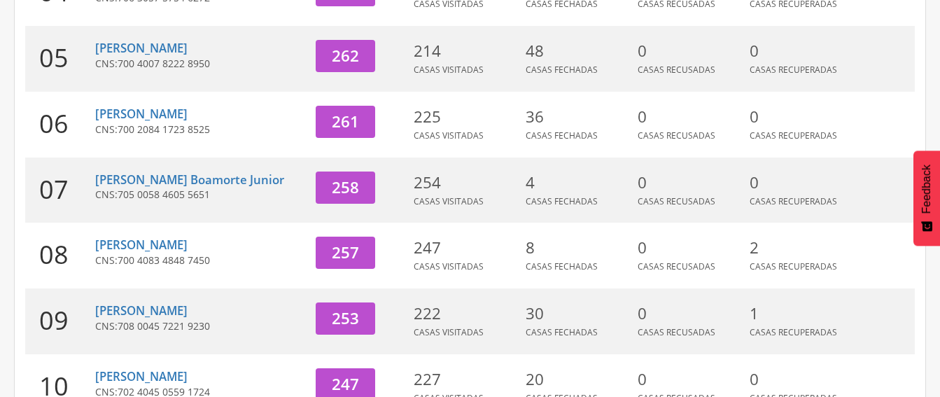
scroll to position [495, 0]
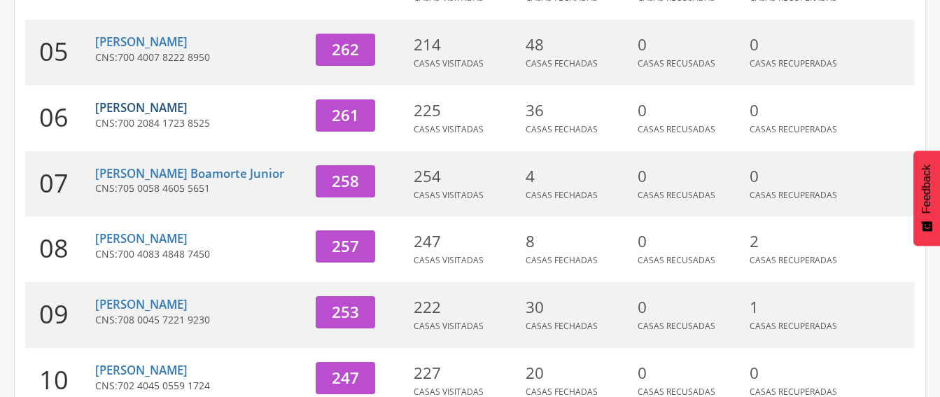
click at [146, 106] on link "[PERSON_NAME]" at bounding box center [141, 107] width 92 height 16
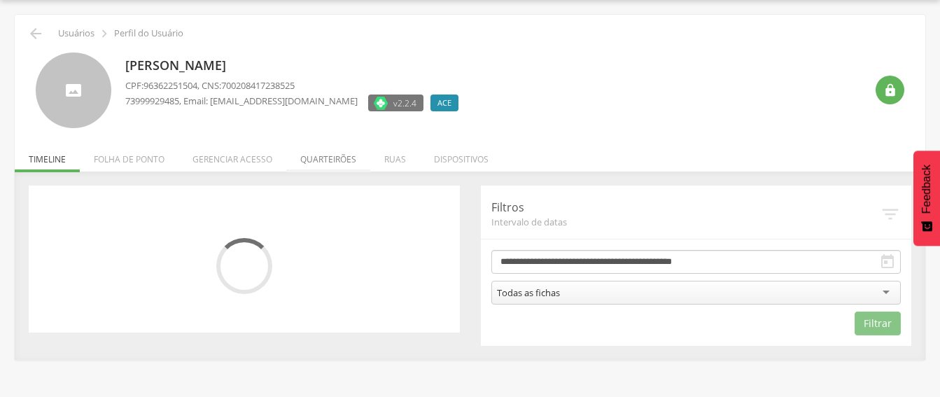
click at [319, 153] on li "Quarteirões" at bounding box center [328, 155] width 84 height 33
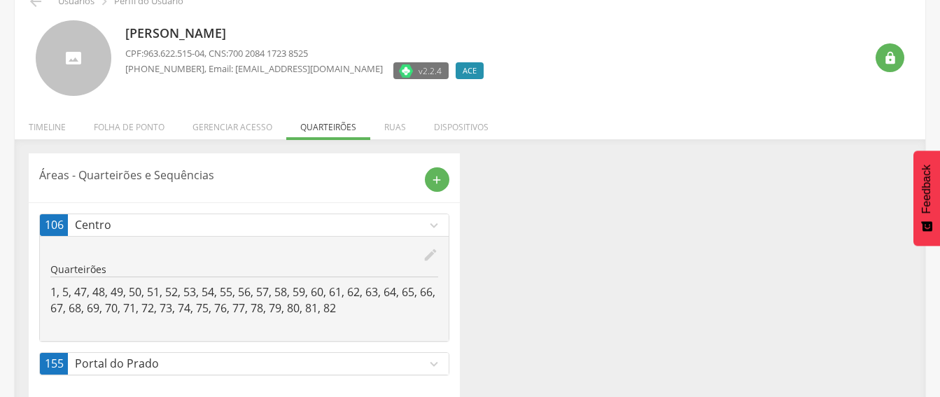
scroll to position [92, 0]
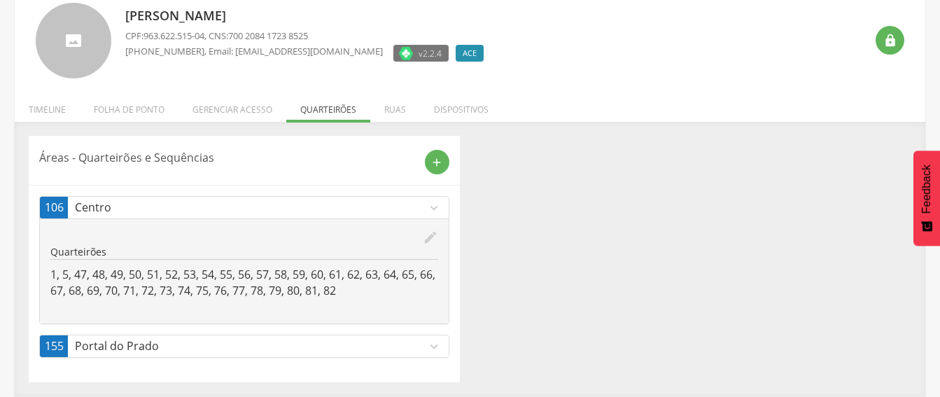
click at [322, 346] on p "Portal do Prado" at bounding box center [250, 346] width 351 height 16
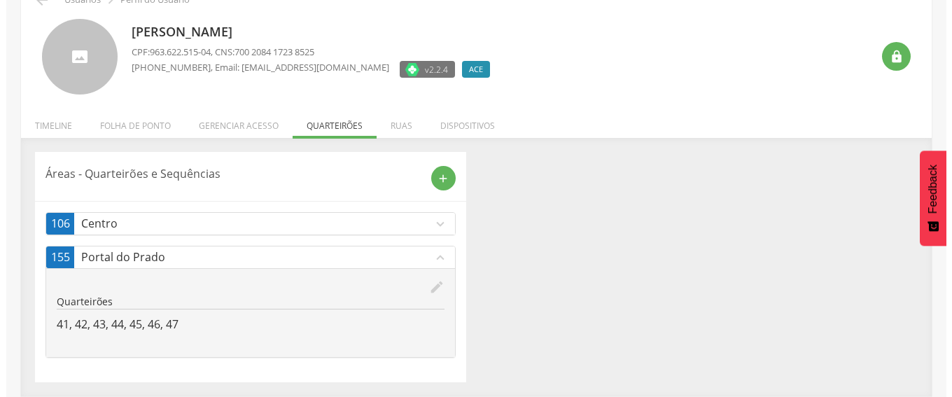
scroll to position [76, 0]
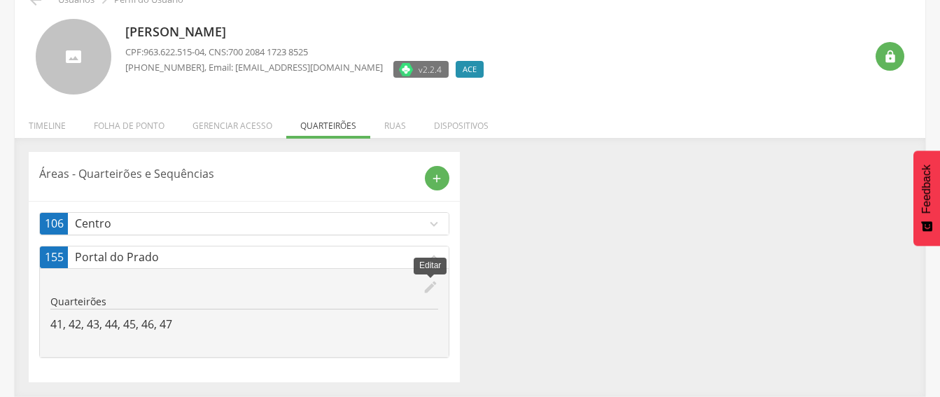
click at [426, 284] on icon "edit" at bounding box center [430, 286] width 15 height 15
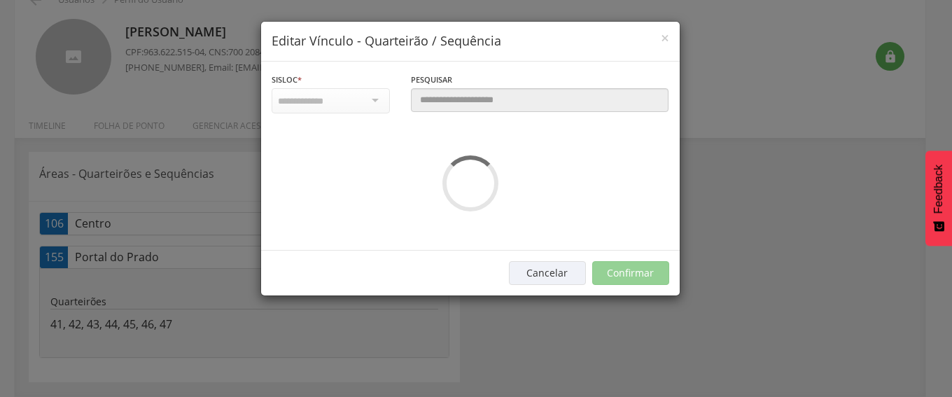
scroll to position [0, 0]
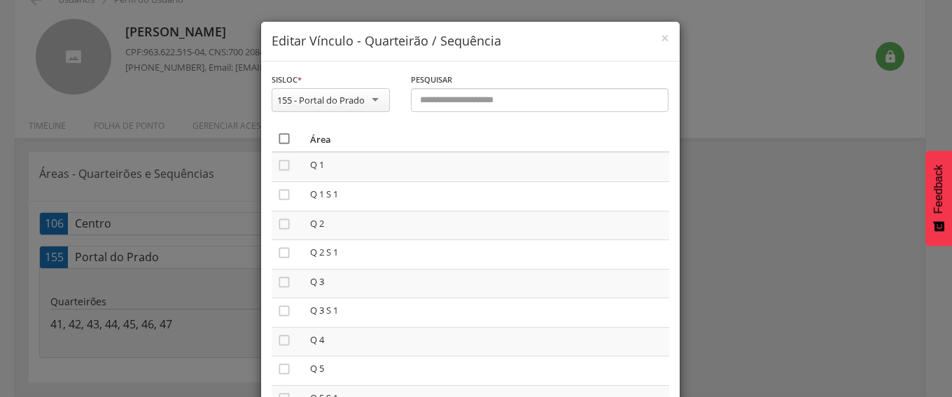
click at [277, 136] on icon "" at bounding box center [284, 139] width 14 height 14
drag, startPoint x: 273, startPoint y: 137, endPoint x: 283, endPoint y: 147, distance: 13.9
click at [277, 139] on icon "" at bounding box center [284, 139] width 14 height 14
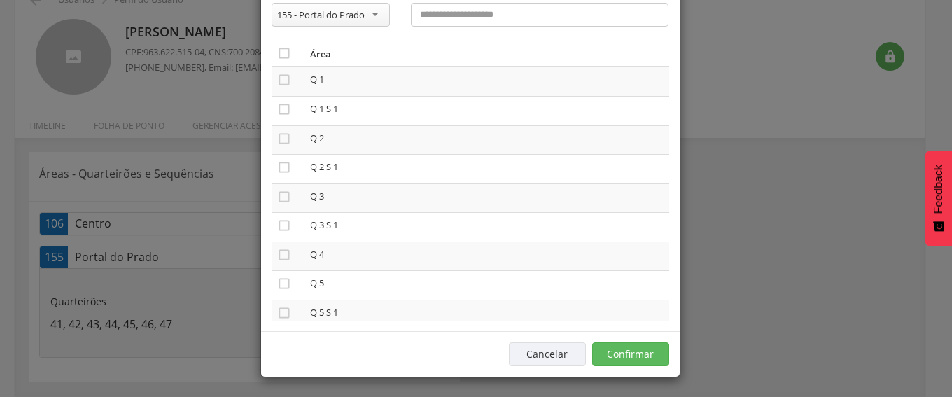
scroll to position [87, 0]
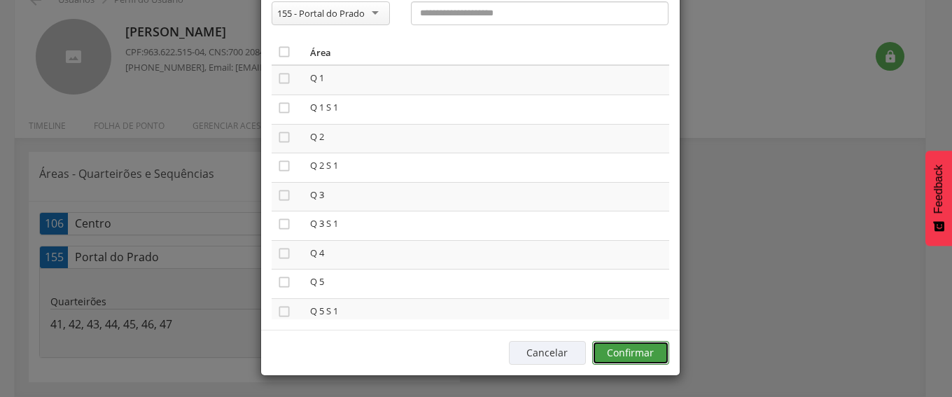
click at [647, 354] on button "Confirmar" at bounding box center [630, 353] width 77 height 24
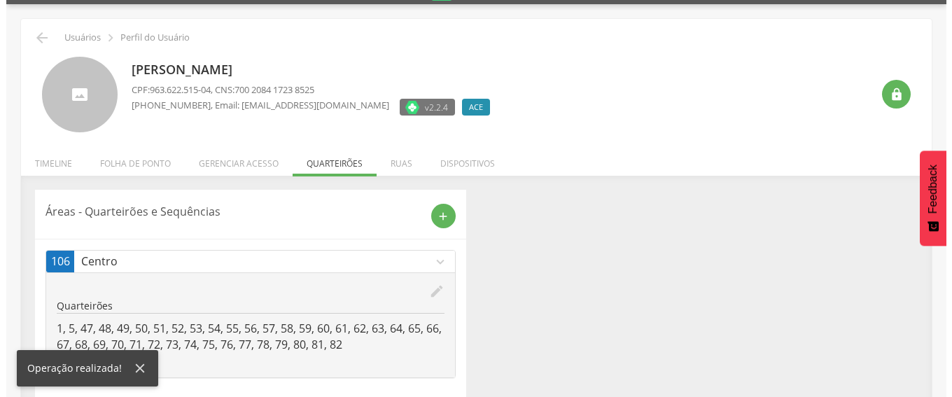
scroll to position [58, 0]
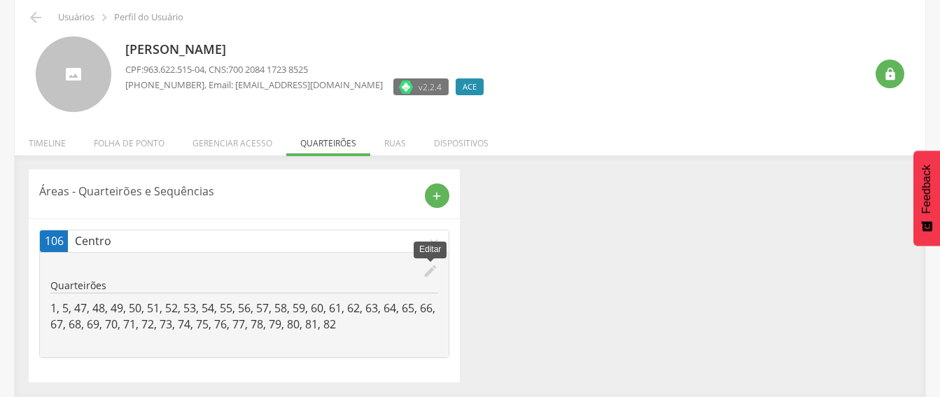
click at [430, 267] on icon "edit" at bounding box center [430, 270] width 15 height 15
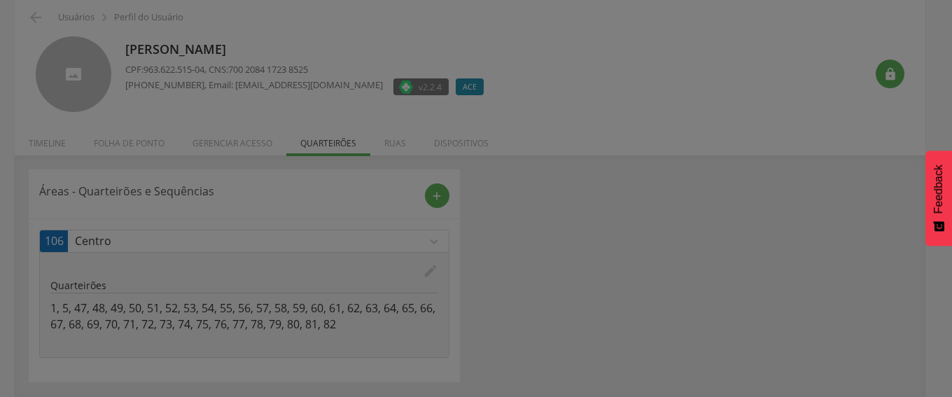
scroll to position [0, 0]
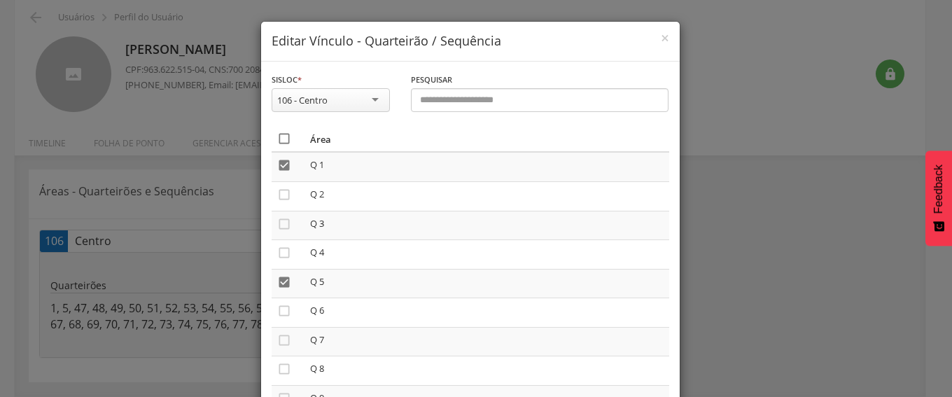
click at [277, 139] on icon "" at bounding box center [284, 139] width 14 height 14
click at [277, 139] on icon "" at bounding box center [284, 139] width 14 height 14
click at [277, 163] on icon "" at bounding box center [284, 165] width 14 height 14
click at [277, 279] on icon "" at bounding box center [284, 282] width 14 height 14
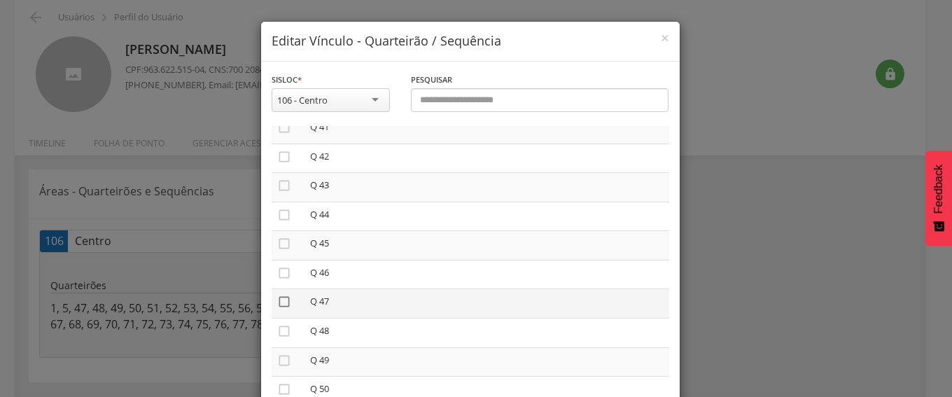
click at [278, 302] on icon "" at bounding box center [284, 302] width 14 height 14
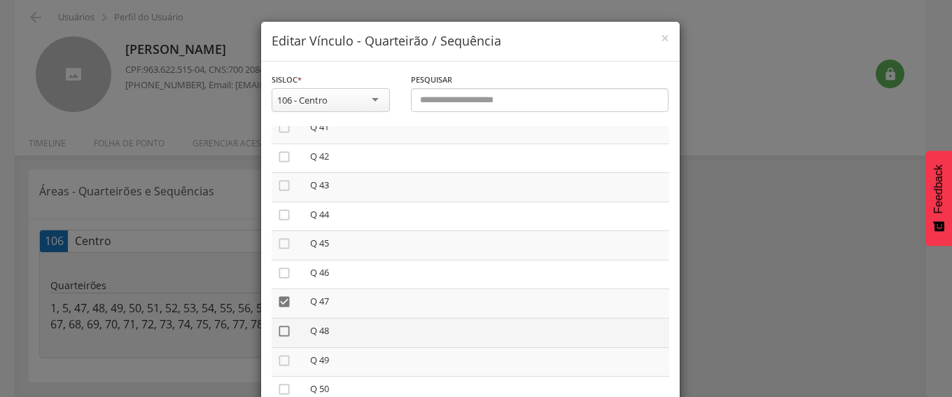
click at [277, 334] on icon "" at bounding box center [284, 331] width 14 height 14
drag, startPoint x: 279, startPoint y: 355, endPoint x: 281, endPoint y: 372, distance: 16.2
click at [279, 356] on icon "" at bounding box center [284, 360] width 14 height 14
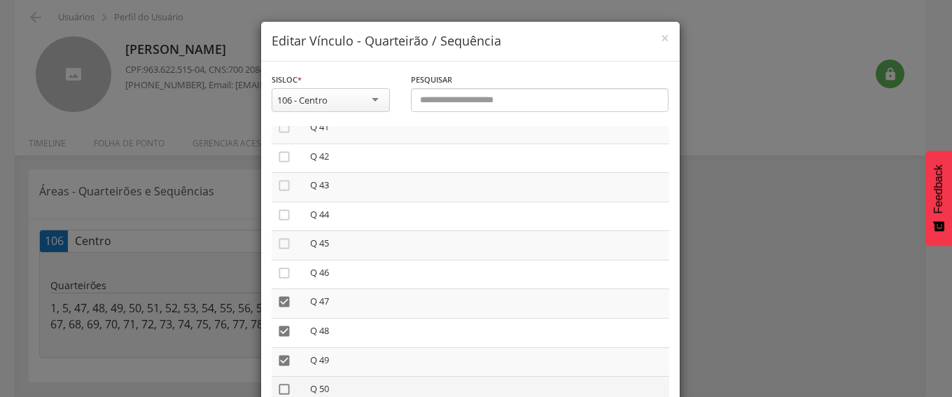
click at [277, 386] on icon "" at bounding box center [284, 389] width 14 height 14
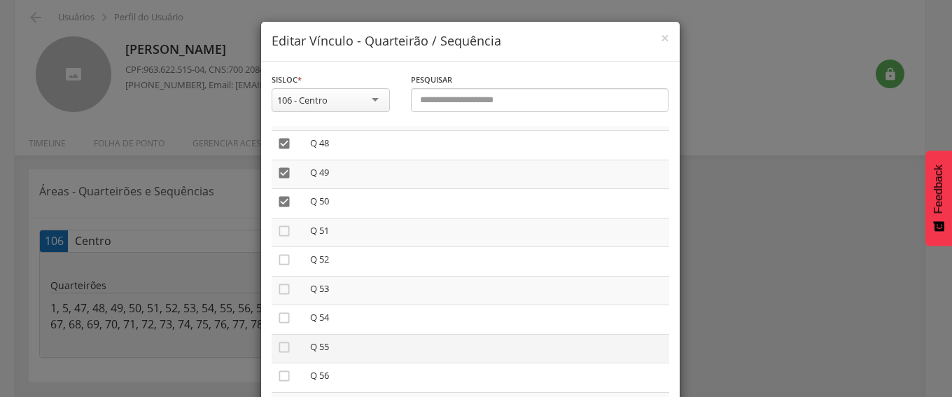
scroll to position [1469, 0]
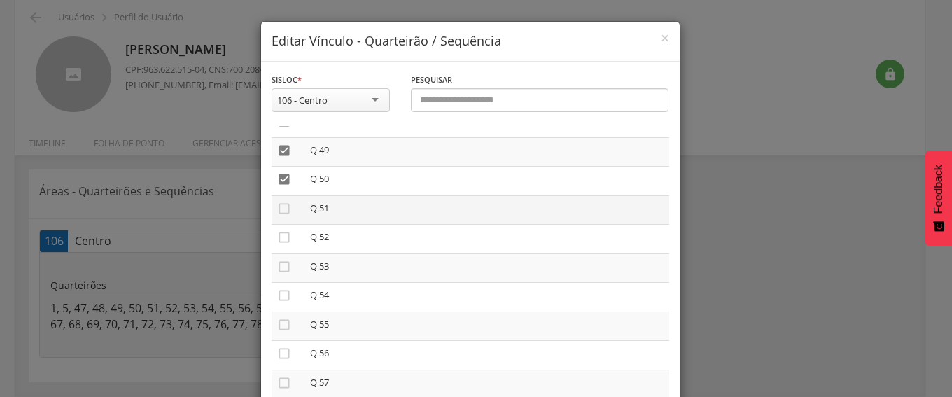
drag, startPoint x: 281, startPoint y: 203, endPoint x: 276, endPoint y: 216, distance: 13.3
click at [278, 203] on icon "" at bounding box center [284, 209] width 14 height 14
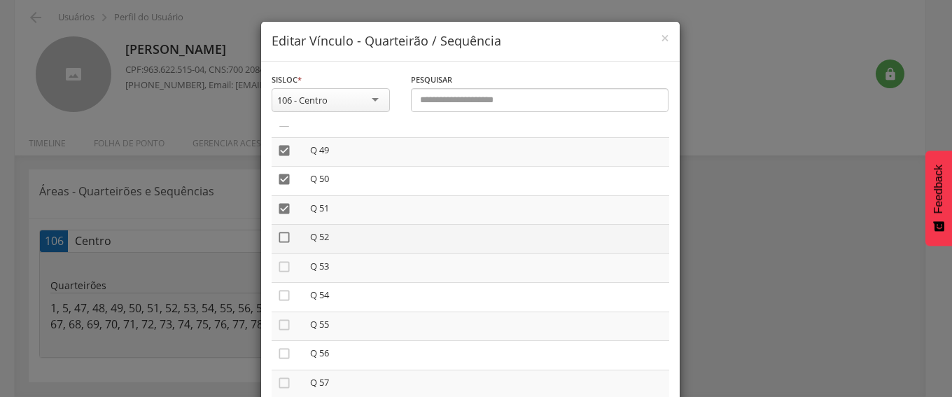
click at [277, 241] on icon "" at bounding box center [284, 237] width 14 height 14
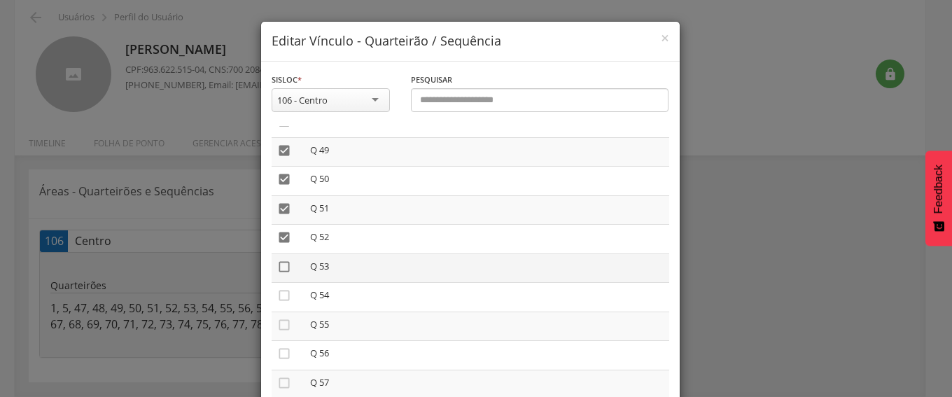
click at [280, 262] on icon "" at bounding box center [284, 267] width 14 height 14
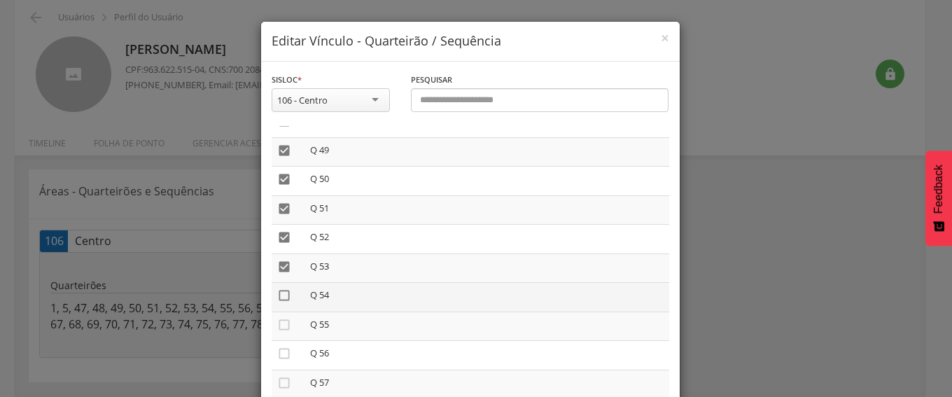
click at [279, 297] on icon "" at bounding box center [284, 295] width 14 height 14
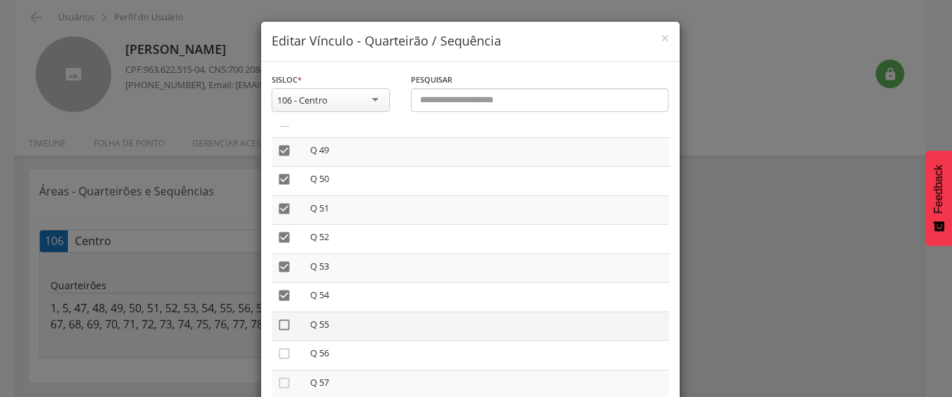
click at [277, 323] on icon "" at bounding box center [284, 325] width 14 height 14
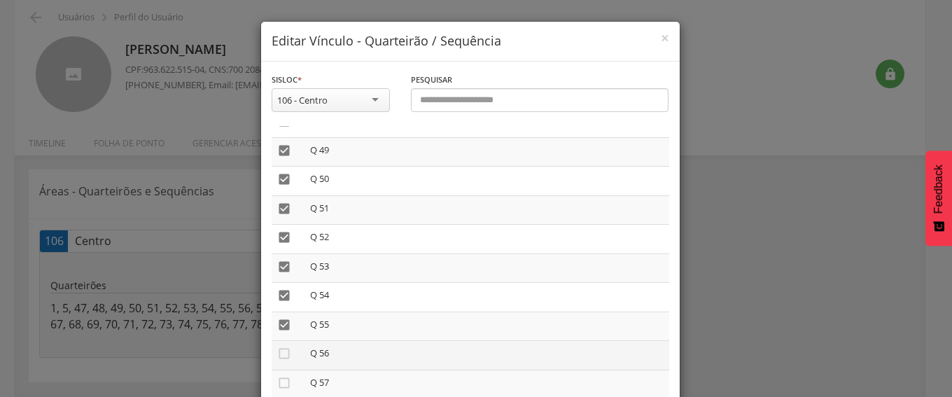
drag, startPoint x: 276, startPoint y: 349, endPoint x: 309, endPoint y: 361, distance: 35.0
click at [277, 350] on icon "" at bounding box center [284, 353] width 14 height 14
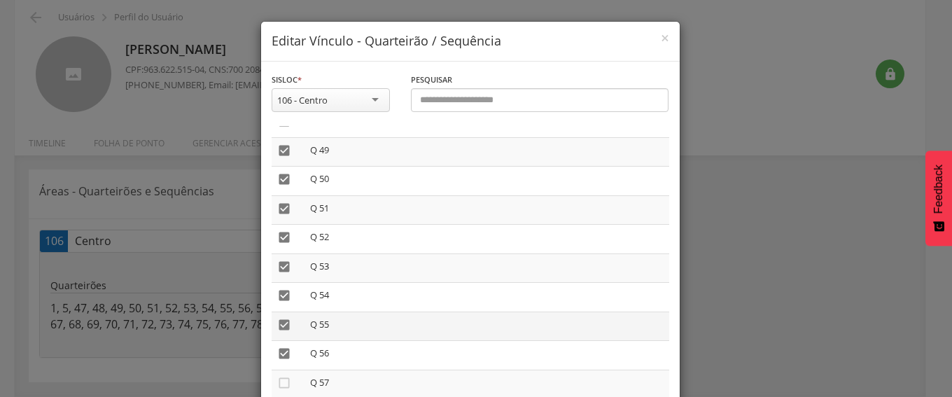
scroll to position [1609, 0]
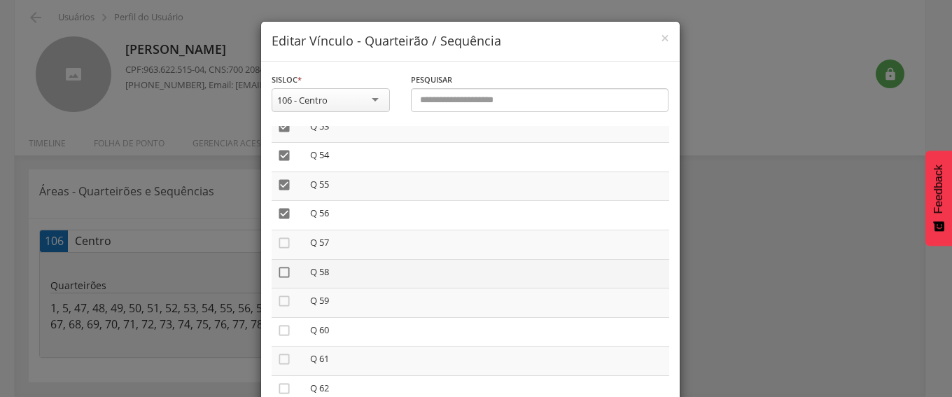
drag, startPoint x: 278, startPoint y: 239, endPoint x: 282, endPoint y: 278, distance: 39.3
click at [278, 243] on icon "" at bounding box center [284, 243] width 14 height 14
click at [279, 273] on icon "" at bounding box center [284, 272] width 14 height 14
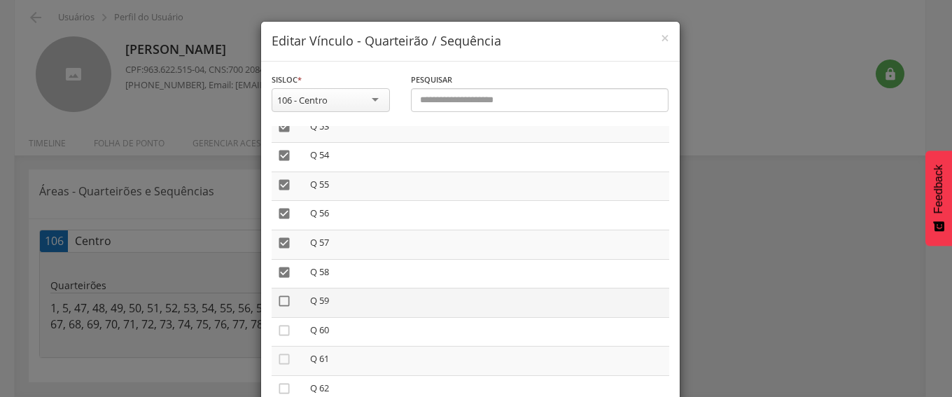
click at [279, 296] on icon "" at bounding box center [284, 301] width 14 height 14
drag, startPoint x: 277, startPoint y: 325, endPoint x: 280, endPoint y: 357, distance: 31.6
click at [277, 328] on icon "" at bounding box center [284, 330] width 14 height 14
click at [278, 363] on icon "" at bounding box center [284, 359] width 14 height 14
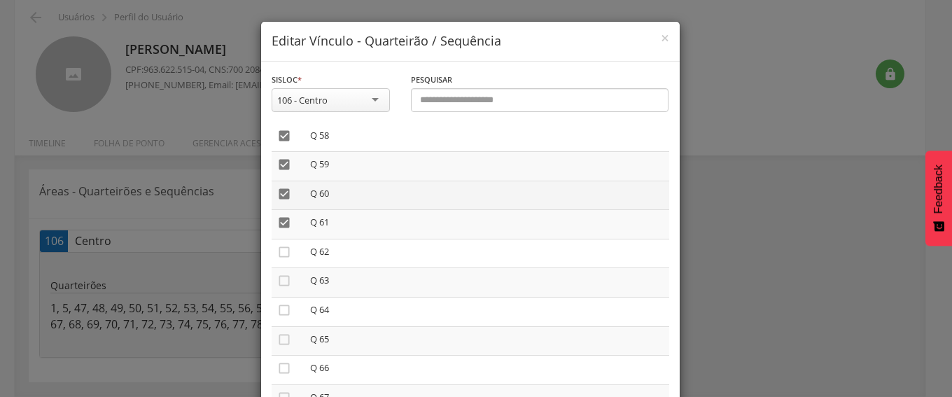
scroll to position [1749, 0]
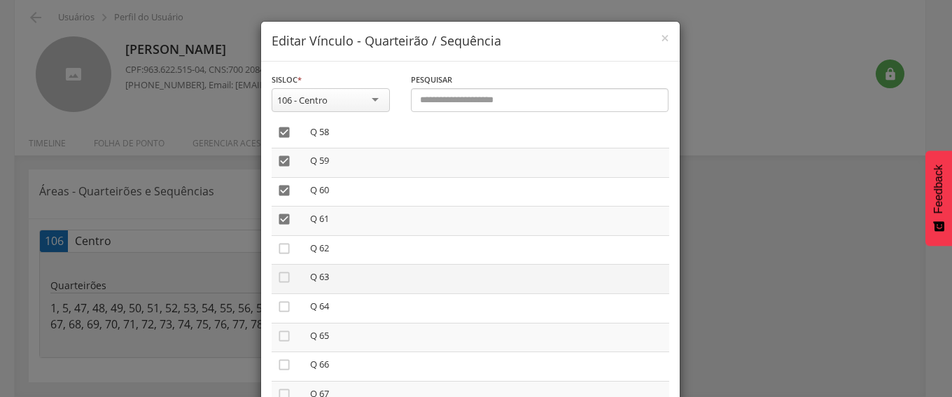
drag, startPoint x: 274, startPoint y: 247, endPoint x: 280, endPoint y: 290, distance: 43.0
click at [277, 251] on icon "" at bounding box center [284, 248] width 14 height 14
click at [280, 277] on icon "" at bounding box center [284, 277] width 14 height 14
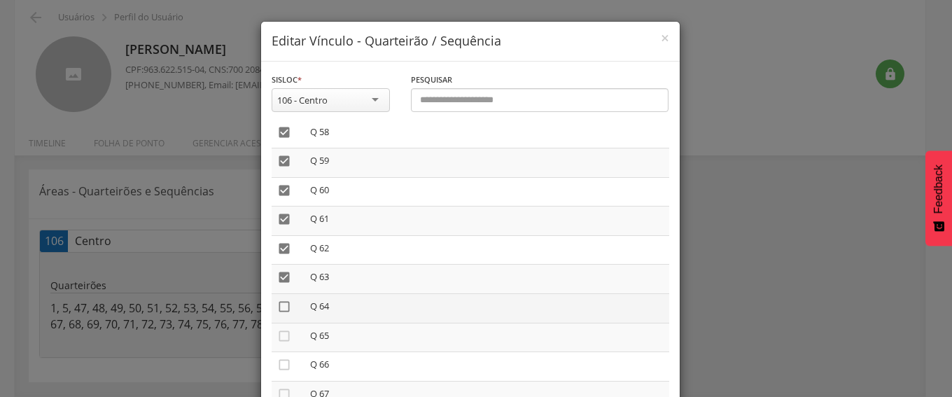
click at [279, 309] on icon "" at bounding box center [284, 306] width 14 height 14
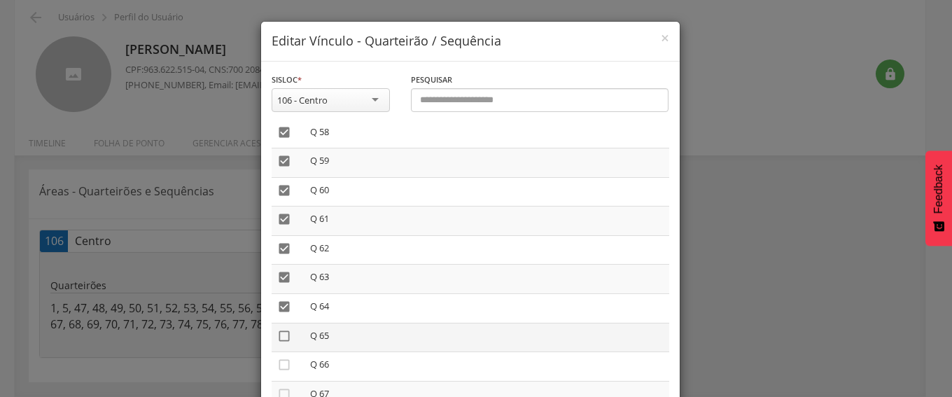
click at [280, 334] on icon "" at bounding box center [284, 336] width 14 height 14
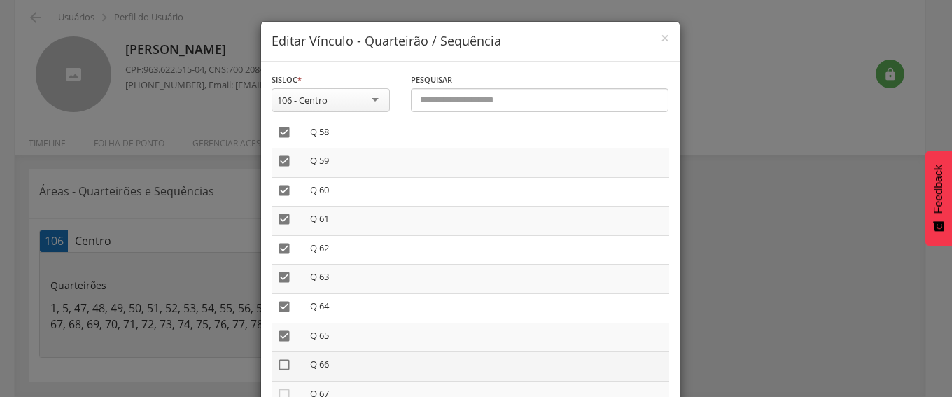
click at [280, 362] on icon "" at bounding box center [284, 365] width 14 height 14
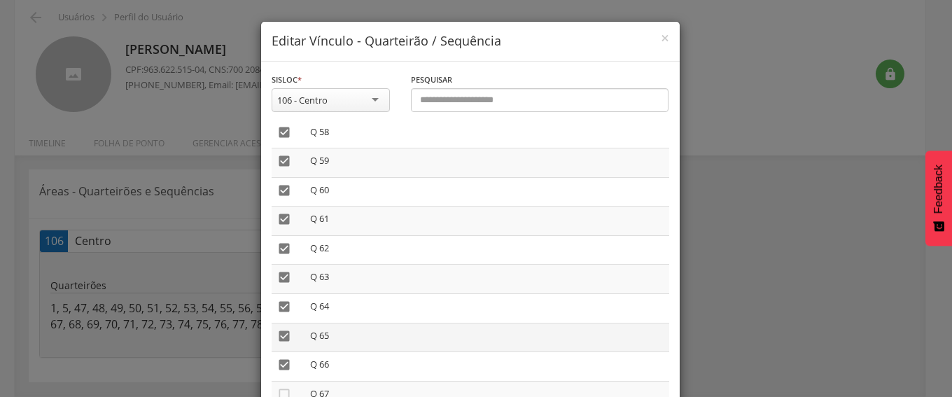
scroll to position [1889, 0]
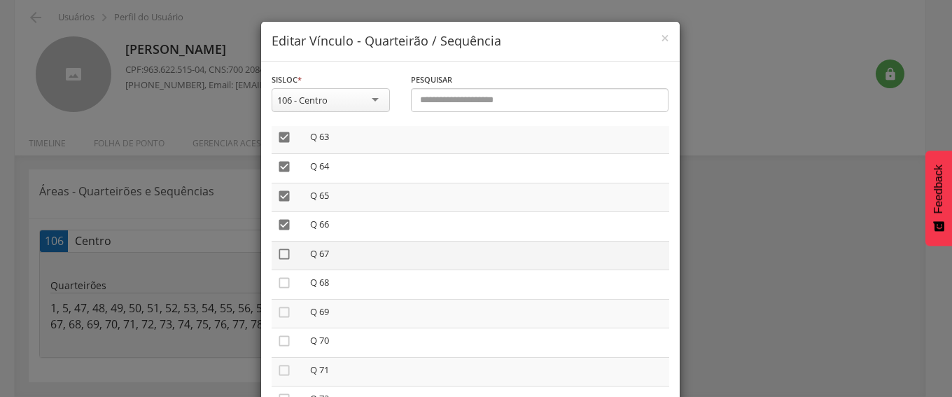
click at [277, 251] on icon "" at bounding box center [284, 254] width 14 height 14
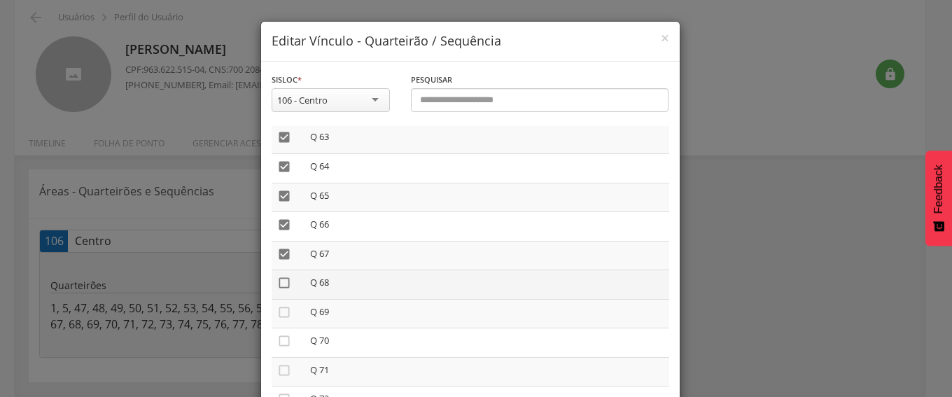
click at [277, 284] on icon "" at bounding box center [284, 283] width 14 height 14
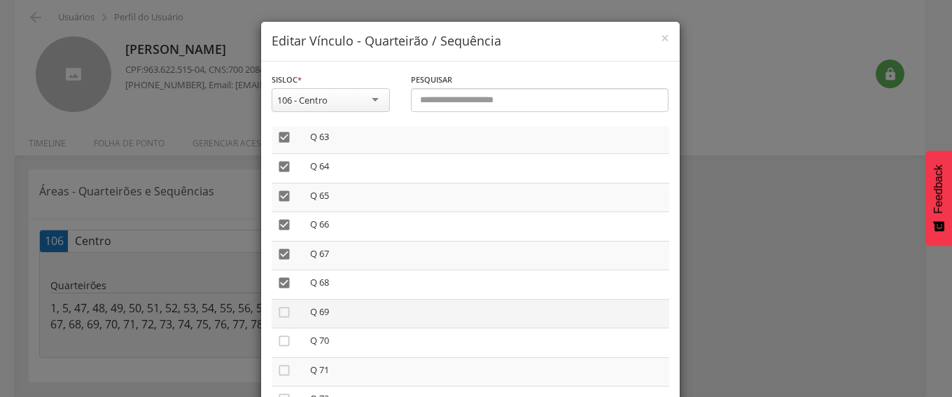
drag, startPoint x: 278, startPoint y: 310, endPoint x: 278, endPoint y: 322, distance: 11.9
click at [278, 320] on td "" at bounding box center [287, 313] width 33 height 29
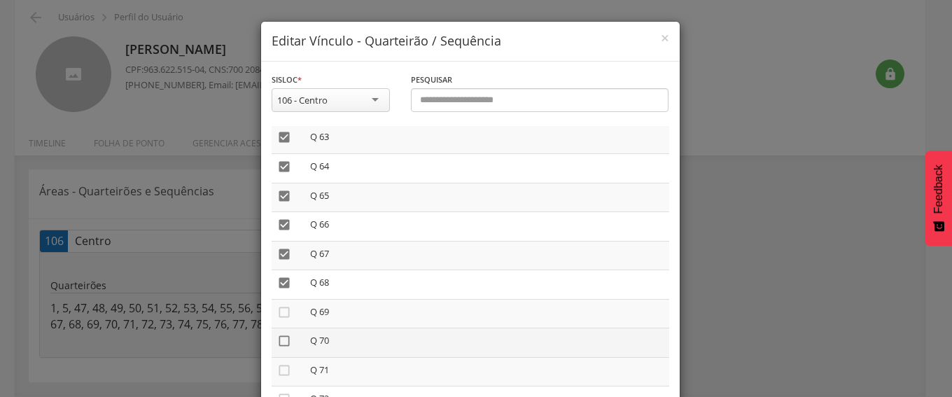
click at [278, 335] on icon "" at bounding box center [284, 341] width 14 height 14
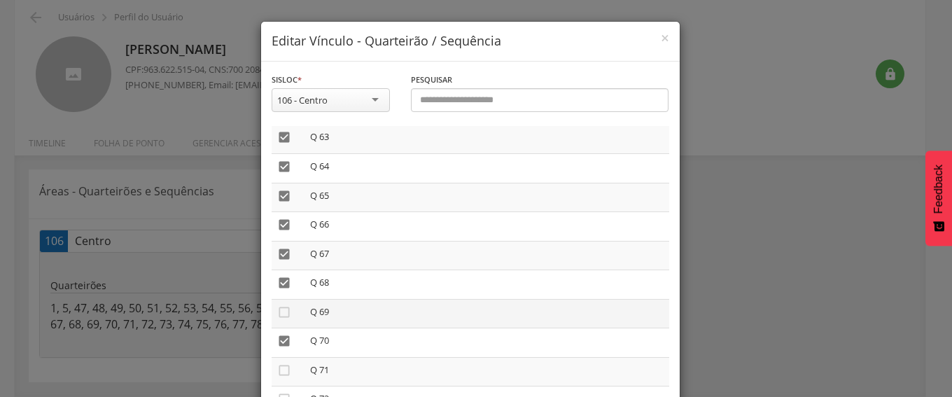
drag, startPoint x: 278, startPoint y: 306, endPoint x: 276, endPoint y: 320, distance: 14.2
click at [277, 306] on icon "" at bounding box center [284, 312] width 14 height 14
drag, startPoint x: 276, startPoint y: 368, endPoint x: 288, endPoint y: 368, distance: 11.2
click at [278, 368] on icon "" at bounding box center [284, 370] width 14 height 14
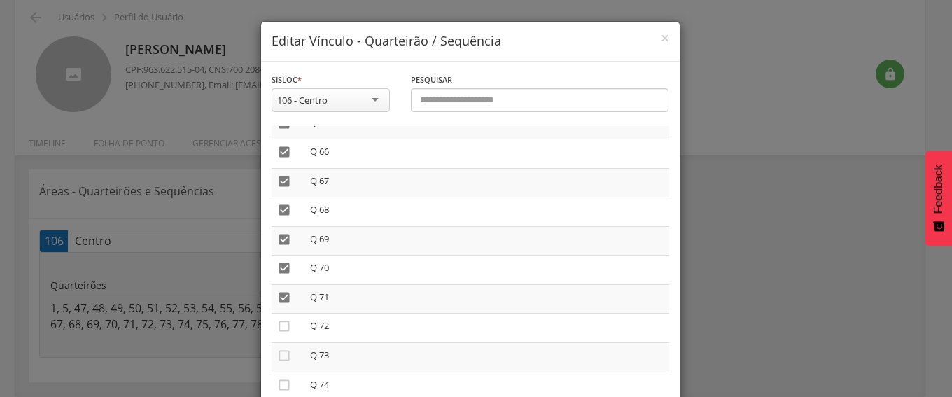
scroll to position [2099, 0]
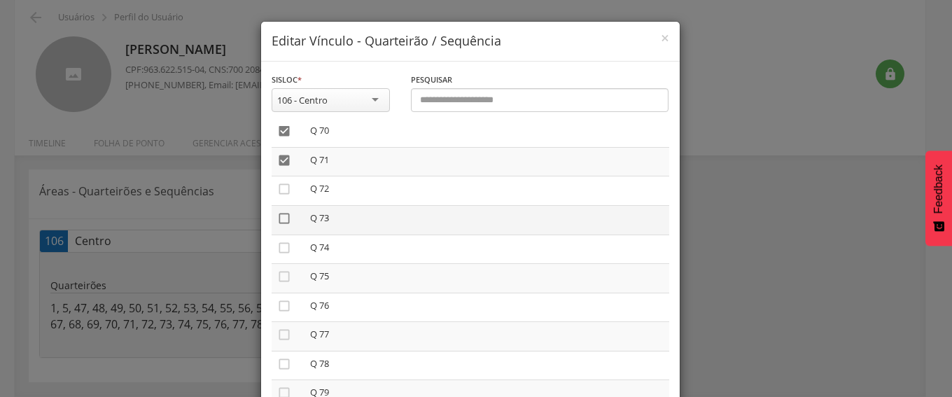
drag, startPoint x: 271, startPoint y: 184, endPoint x: 284, endPoint y: 212, distance: 30.7
click at [277, 186] on icon "" at bounding box center [284, 189] width 14 height 14
click at [278, 219] on icon "" at bounding box center [284, 218] width 14 height 14
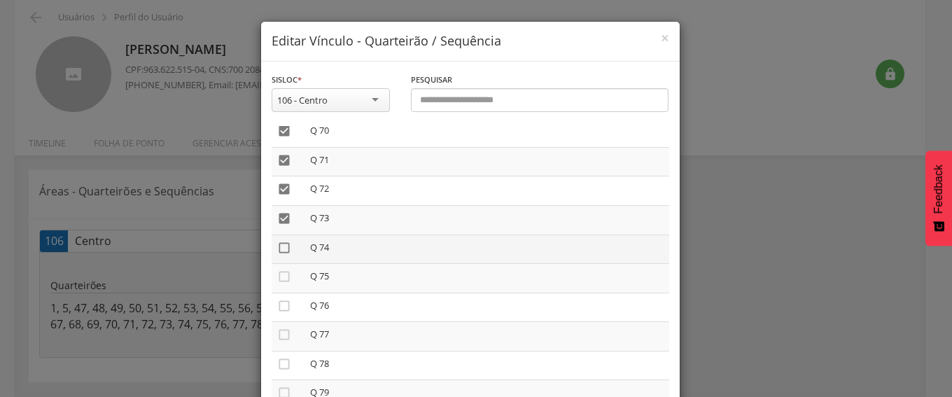
click at [277, 246] on icon "" at bounding box center [284, 248] width 14 height 14
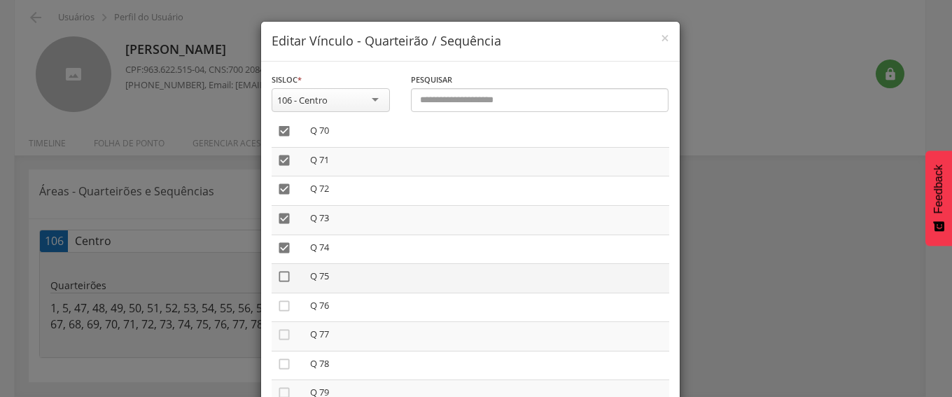
click at [277, 276] on icon "" at bounding box center [284, 276] width 14 height 14
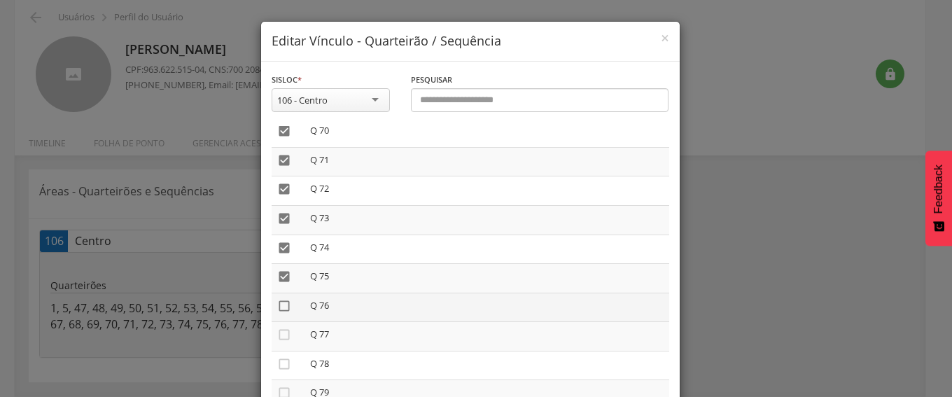
drag, startPoint x: 276, startPoint y: 307, endPoint x: 278, endPoint y: 323, distance: 15.5
click at [277, 311] on icon "" at bounding box center [284, 306] width 14 height 14
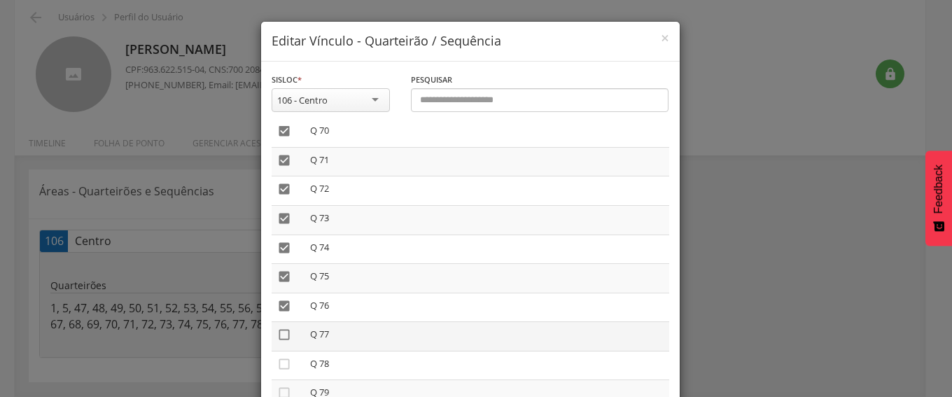
drag, startPoint x: 278, startPoint y: 330, endPoint x: 279, endPoint y: 337, distance: 7.1
click at [278, 330] on icon "" at bounding box center [284, 334] width 14 height 14
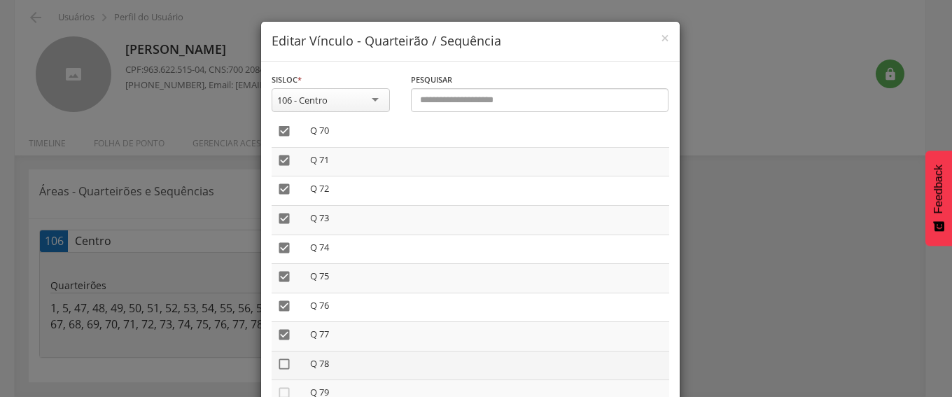
click at [277, 364] on icon "" at bounding box center [284, 364] width 14 height 14
drag, startPoint x: 277, startPoint y: 389, endPoint x: 410, endPoint y: 358, distance: 136.5
click at [278, 388] on icon "" at bounding box center [284, 393] width 14 height 14
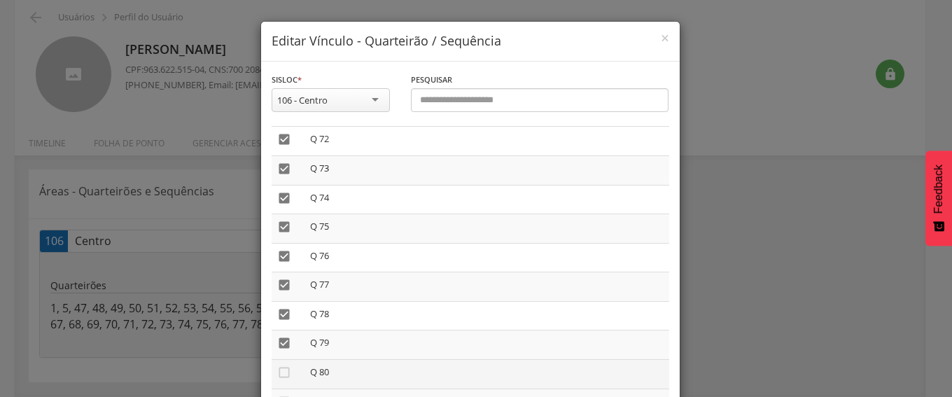
scroll to position [2203, 0]
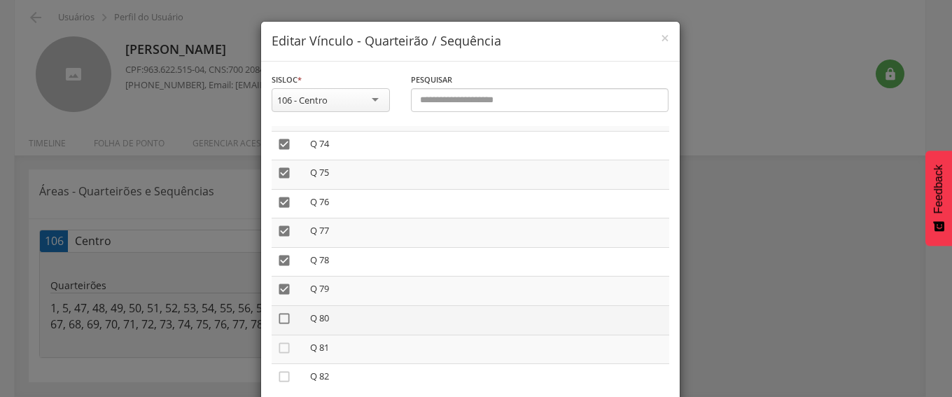
click at [277, 315] on icon "" at bounding box center [284, 318] width 14 height 14
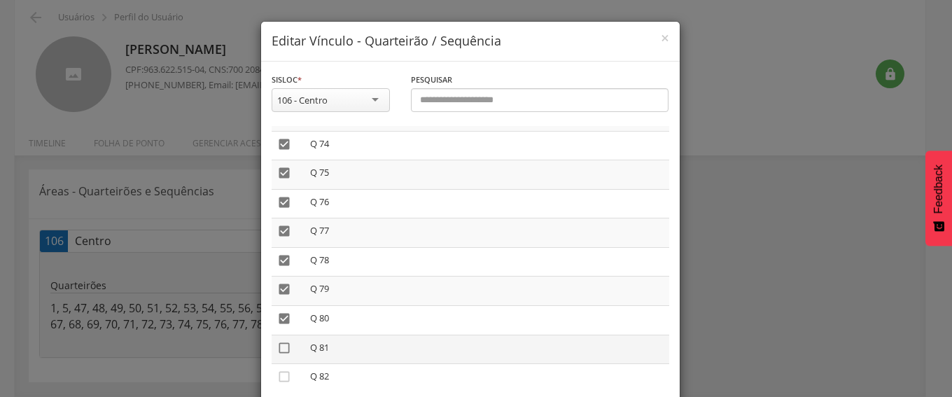
click at [279, 344] on icon "" at bounding box center [284, 348] width 14 height 14
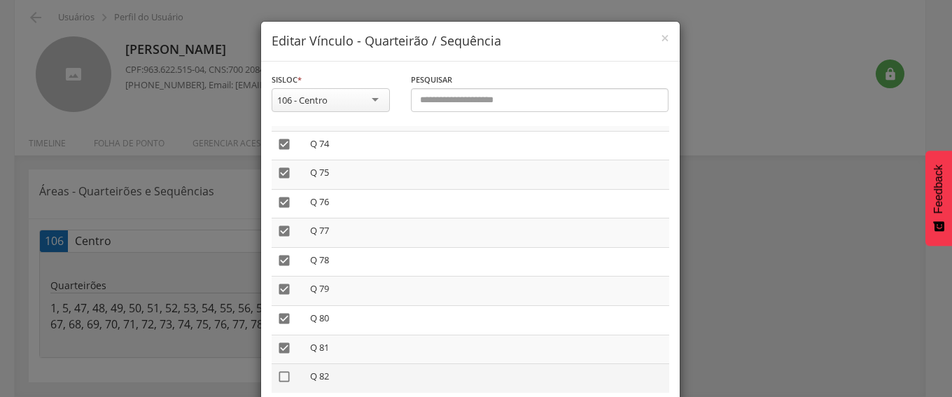
click at [277, 376] on icon "" at bounding box center [284, 376] width 14 height 14
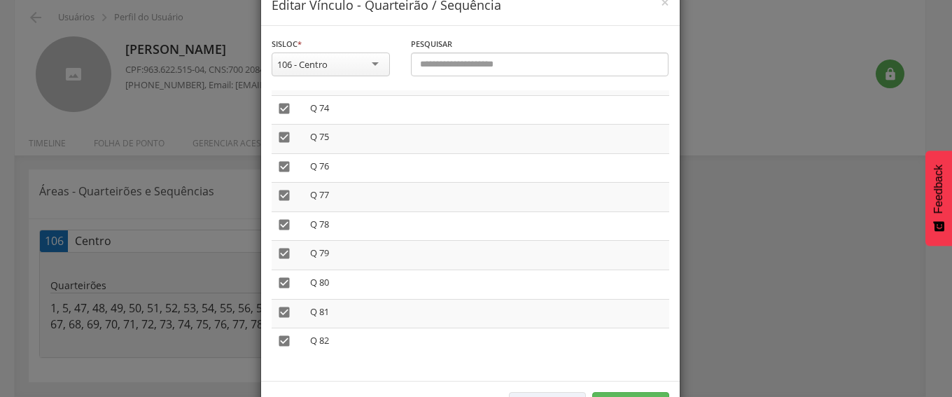
scroll to position [70, 0]
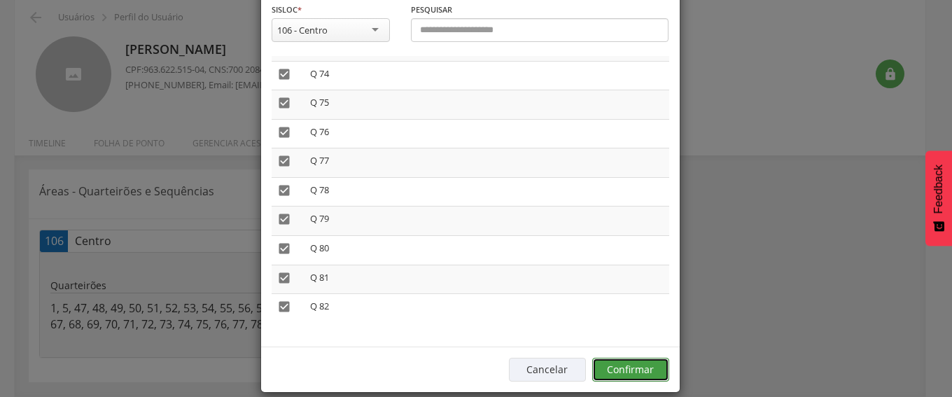
click at [626, 363] on button "Confirmar" at bounding box center [630, 370] width 77 height 24
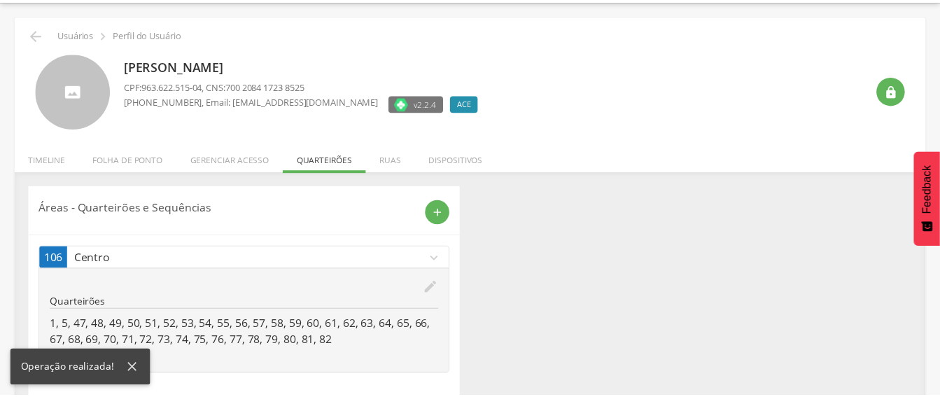
scroll to position [58, 0]
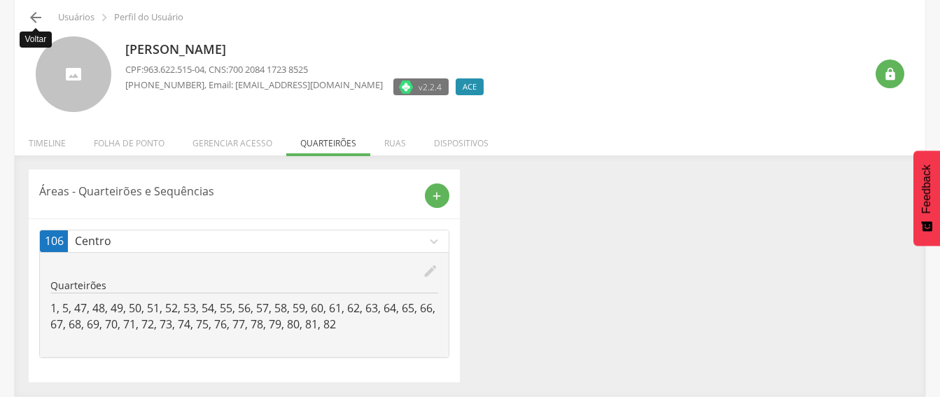
click at [34, 12] on icon "" at bounding box center [35, 17] width 17 height 17
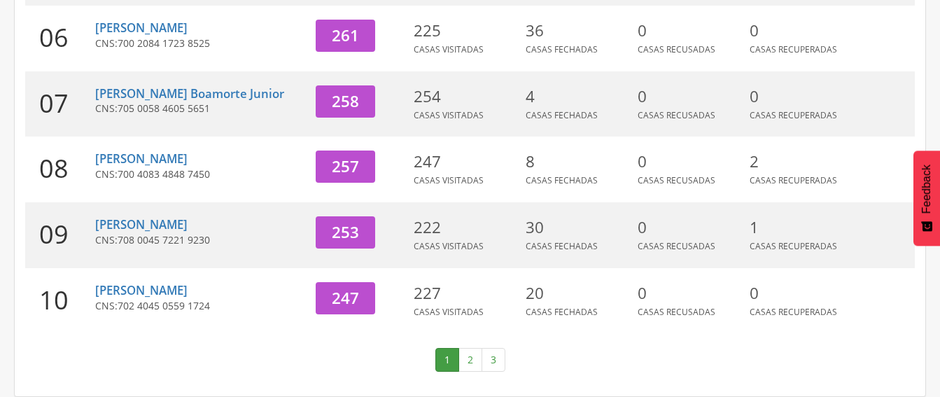
scroll to position [592, 0]
click at [136, 155] on link "[PERSON_NAME]" at bounding box center [141, 158] width 92 height 16
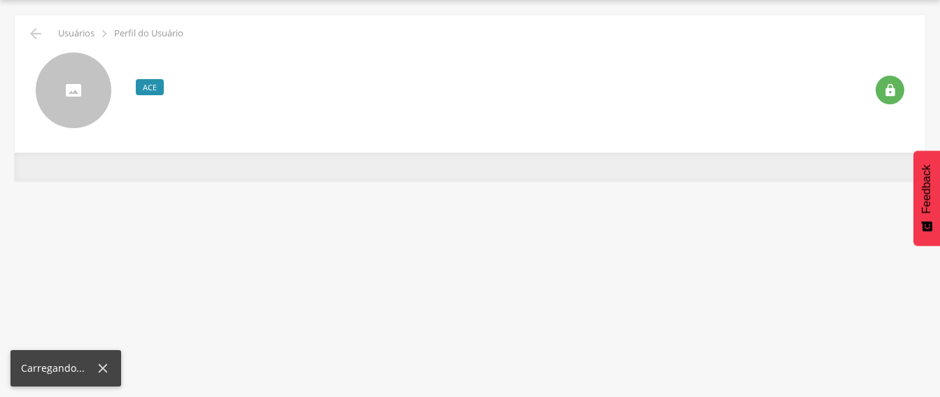
scroll to position [42, 0]
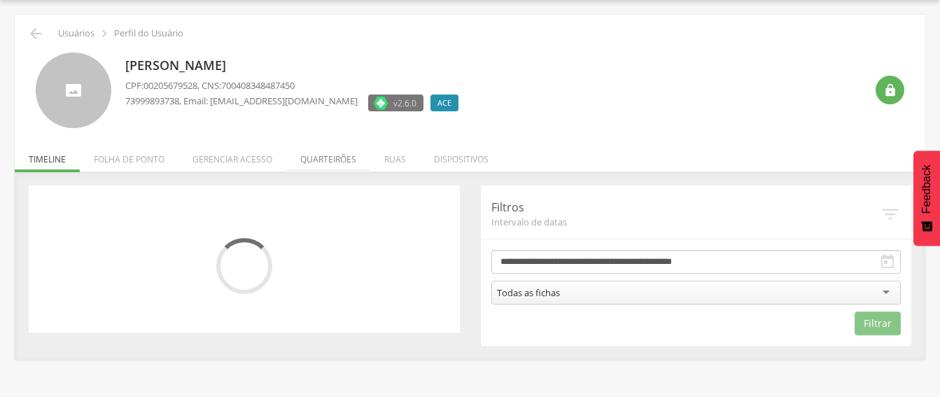
click at [325, 152] on li "Quarteirões" at bounding box center [328, 155] width 84 height 33
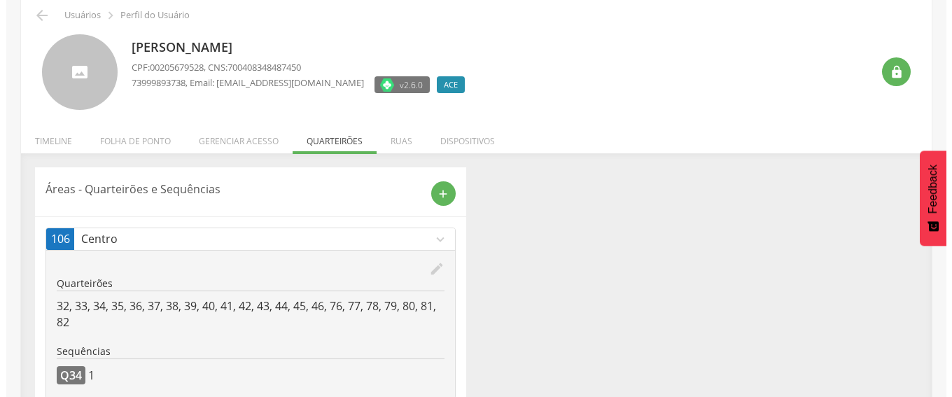
scroll to position [169, 0]
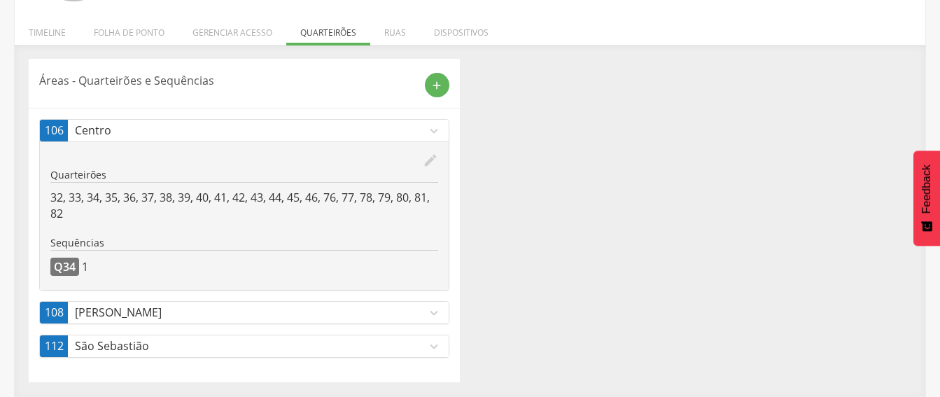
click at [345, 313] on p "[PERSON_NAME]" at bounding box center [250, 312] width 351 height 16
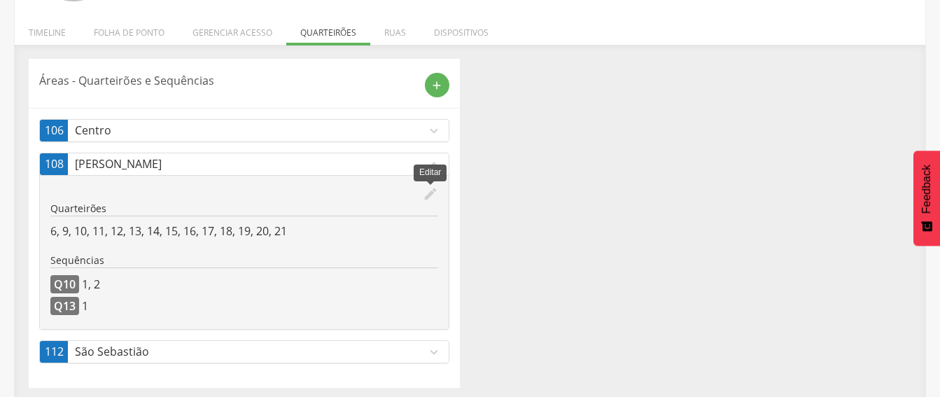
click at [431, 190] on icon "edit" at bounding box center [430, 193] width 15 height 15
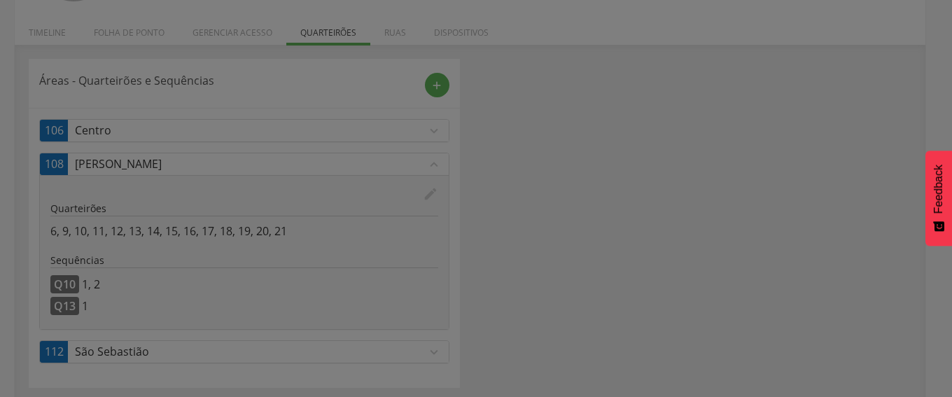
scroll to position [0, 0]
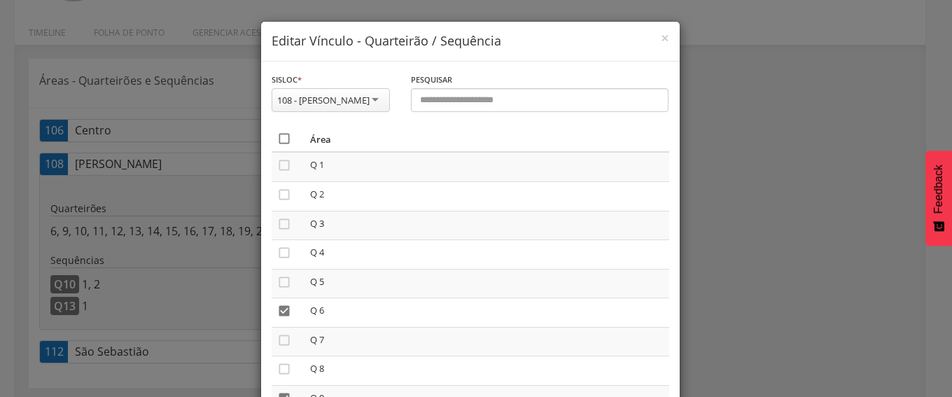
click at [277, 142] on icon "" at bounding box center [284, 139] width 14 height 14
click at [277, 142] on icon "" at bounding box center [284, 139] width 14 height 14
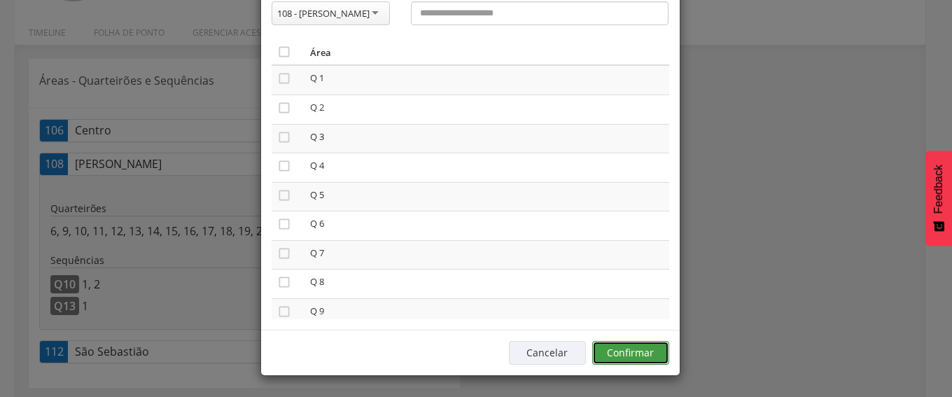
click at [627, 356] on button "Confirmar" at bounding box center [630, 353] width 77 height 24
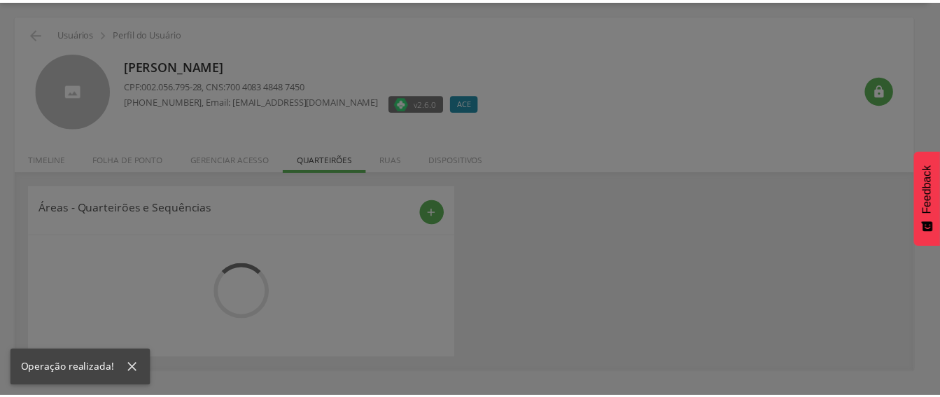
scroll to position [135, 0]
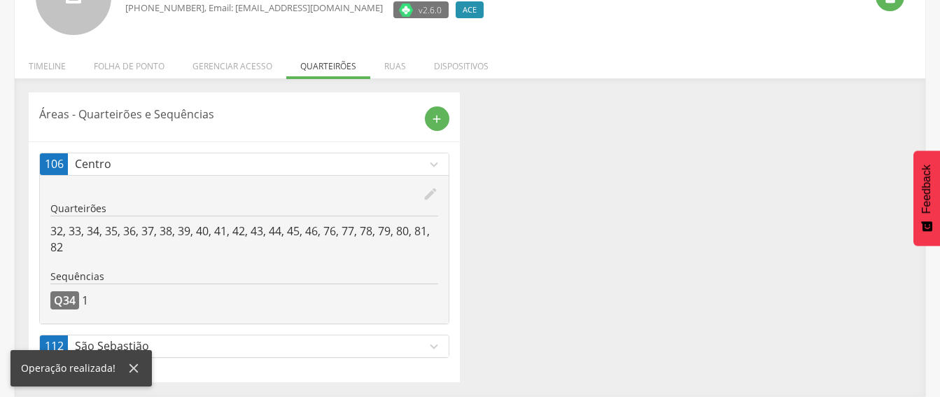
click at [295, 348] on p "São Sebastião" at bounding box center [250, 346] width 351 height 16
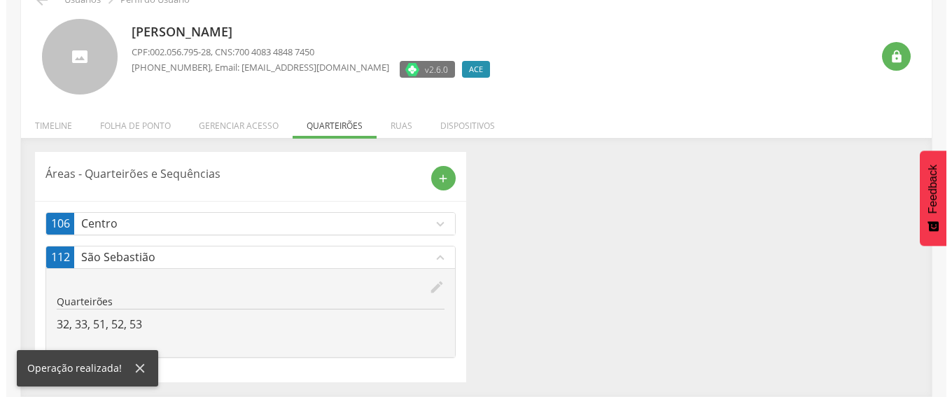
scroll to position [76, 0]
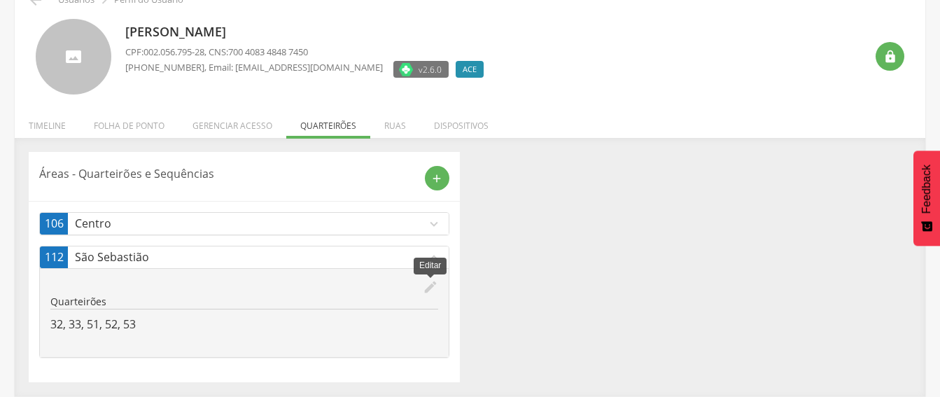
click at [423, 291] on icon "edit" at bounding box center [430, 286] width 15 height 15
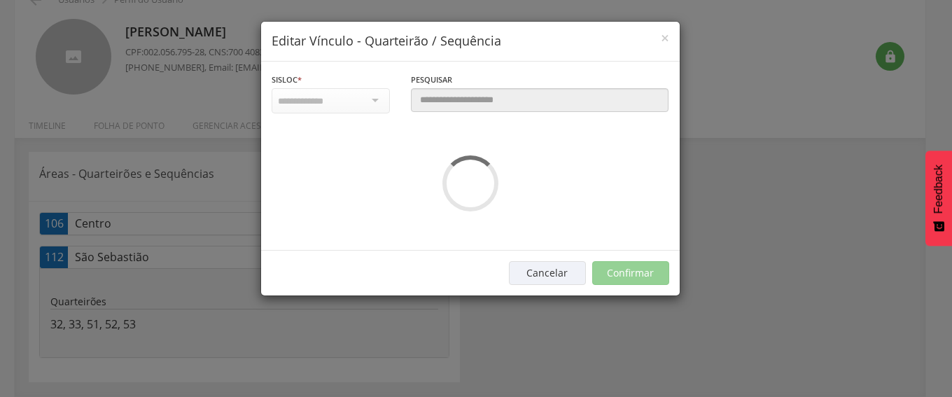
scroll to position [0, 0]
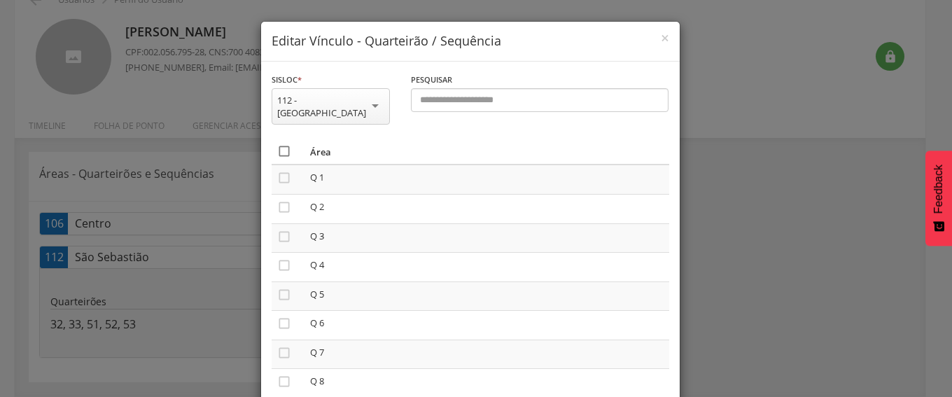
click at [277, 144] on icon "" at bounding box center [284, 151] width 14 height 14
click at [277, 144] on icon "" at bounding box center [284, 151] width 14 height 14
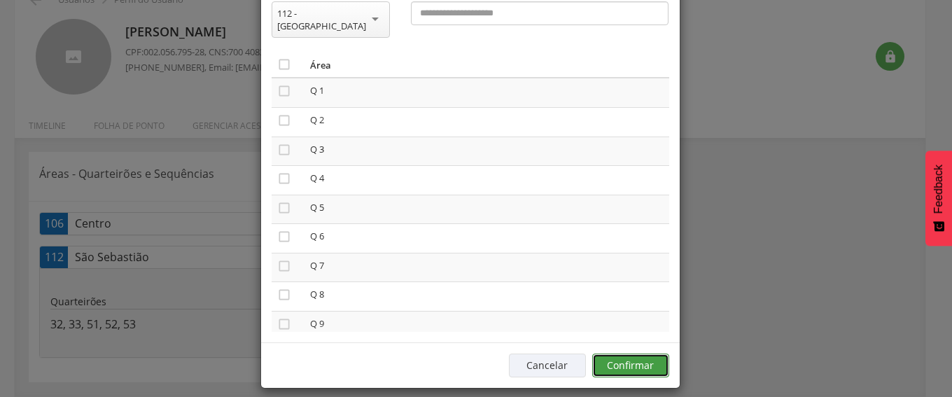
click at [613, 353] on button "Confirmar" at bounding box center [630, 365] width 77 height 24
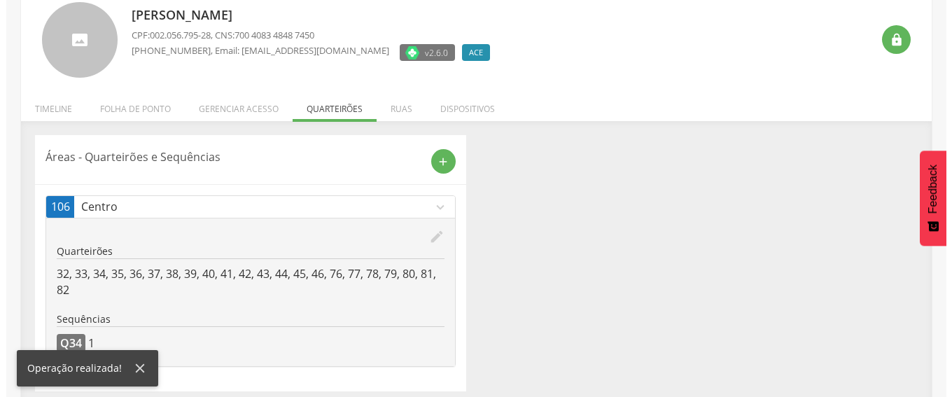
scroll to position [101, 0]
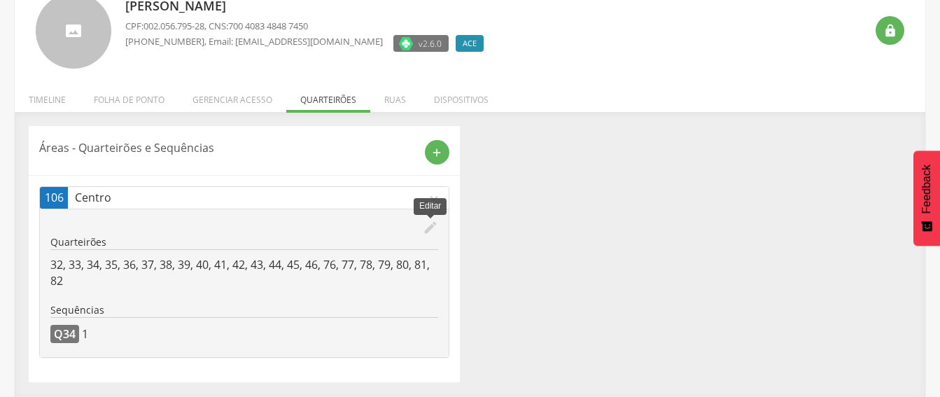
click at [428, 228] on icon "edit" at bounding box center [430, 227] width 15 height 15
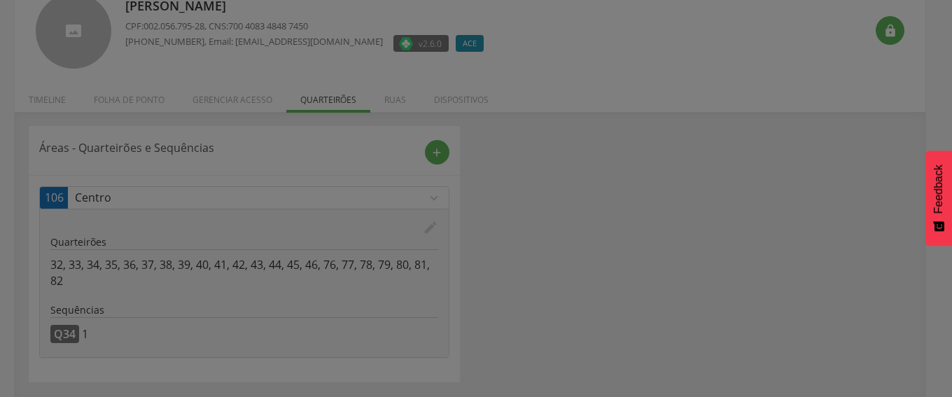
scroll to position [0, 0]
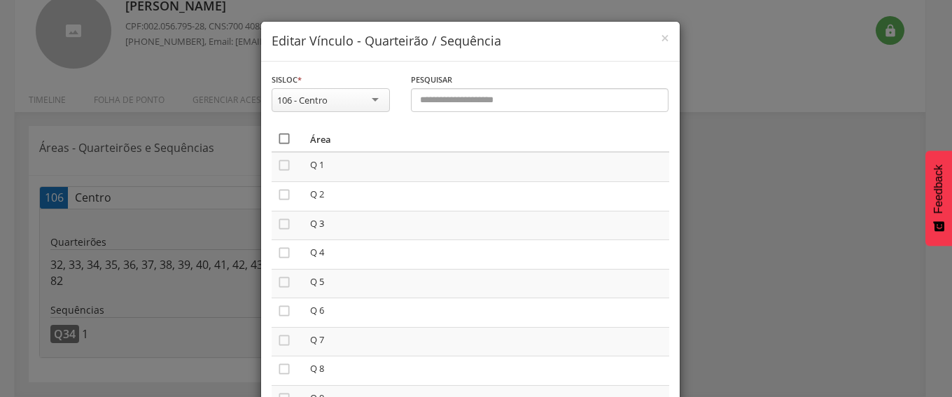
click at [277, 139] on icon "" at bounding box center [284, 139] width 14 height 14
click at [277, 139] on icon "" at bounding box center [284, 139] width 14 height 14
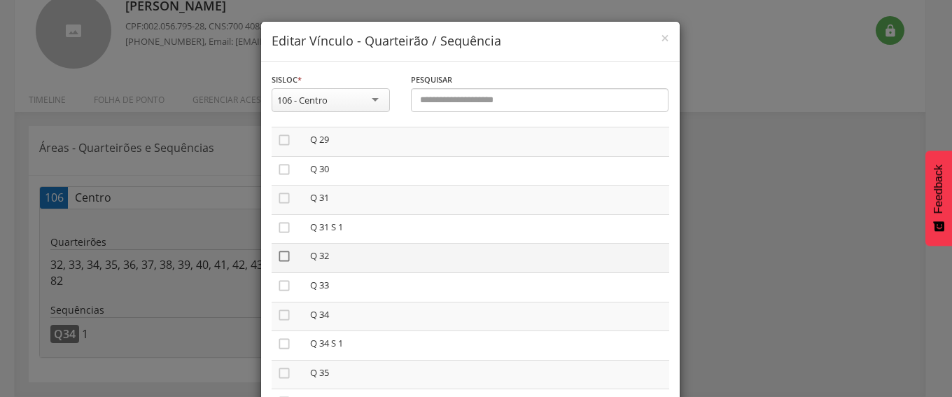
click at [279, 255] on icon "" at bounding box center [284, 256] width 14 height 14
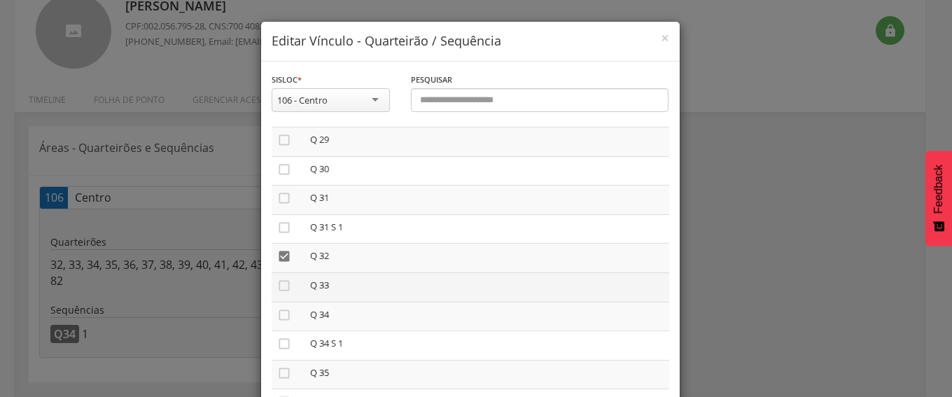
drag, startPoint x: 277, startPoint y: 286, endPoint x: 282, endPoint y: 297, distance: 11.6
click at [278, 288] on icon "" at bounding box center [284, 285] width 14 height 14
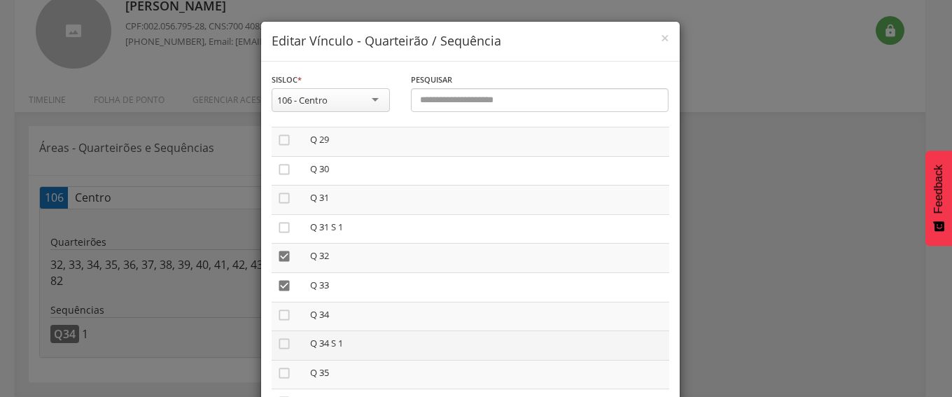
drag, startPoint x: 275, startPoint y: 313, endPoint x: 269, endPoint y: 345, distance: 32.1
click at [277, 315] on icon "" at bounding box center [284, 315] width 14 height 14
drag, startPoint x: 278, startPoint y: 345, endPoint x: 317, endPoint y: 334, distance: 40.1
click at [285, 343] on td "" at bounding box center [287, 345] width 33 height 29
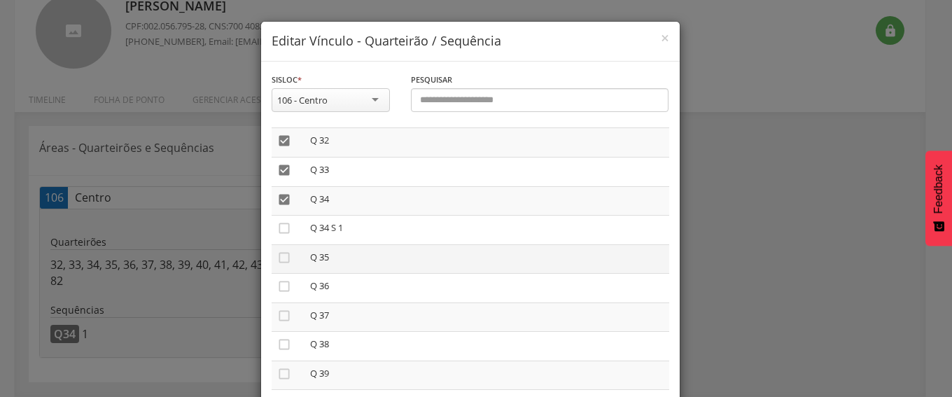
scroll to position [980, 0]
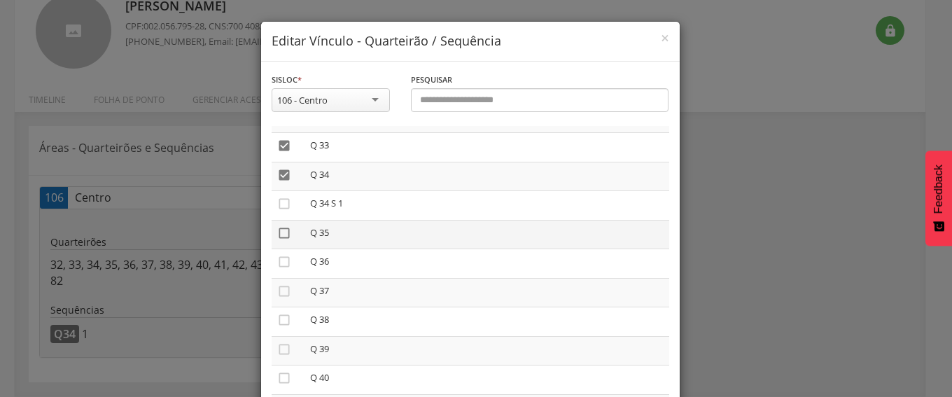
drag, startPoint x: 274, startPoint y: 203, endPoint x: 274, endPoint y: 232, distance: 28.7
click at [277, 207] on icon "" at bounding box center [284, 204] width 14 height 14
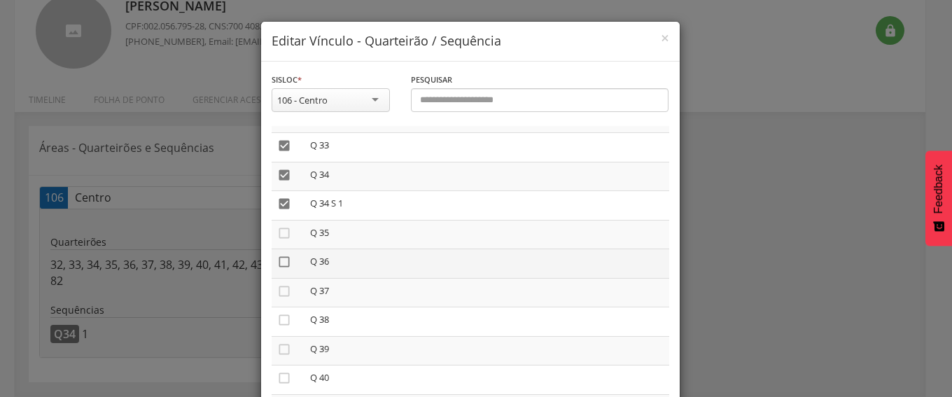
drag, startPoint x: 274, startPoint y: 233, endPoint x: 275, endPoint y: 256, distance: 23.1
click at [277, 239] on icon "" at bounding box center [284, 233] width 14 height 14
drag, startPoint x: 277, startPoint y: 262, endPoint x: 277, endPoint y: 285, distance: 22.4
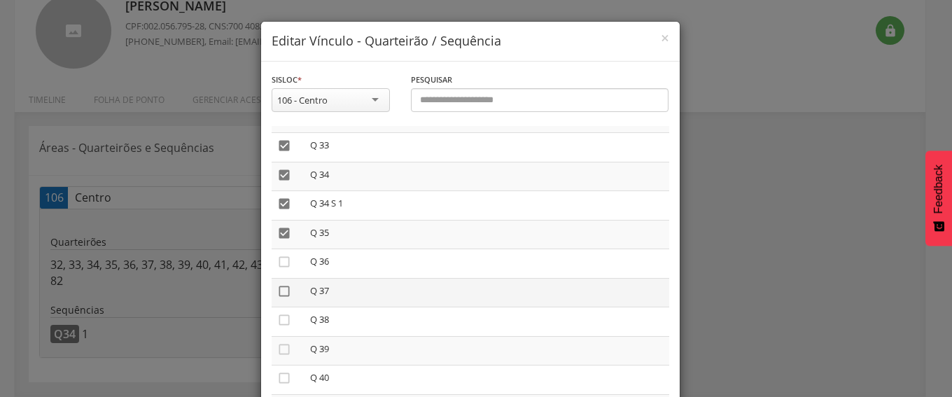
click at [277, 263] on icon "" at bounding box center [284, 262] width 14 height 14
drag, startPoint x: 276, startPoint y: 294, endPoint x: 281, endPoint y: 300, distance: 8.0
click at [277, 294] on icon "" at bounding box center [284, 291] width 14 height 14
click at [277, 318] on icon "" at bounding box center [284, 320] width 14 height 14
click at [277, 347] on icon "" at bounding box center [284, 349] width 14 height 14
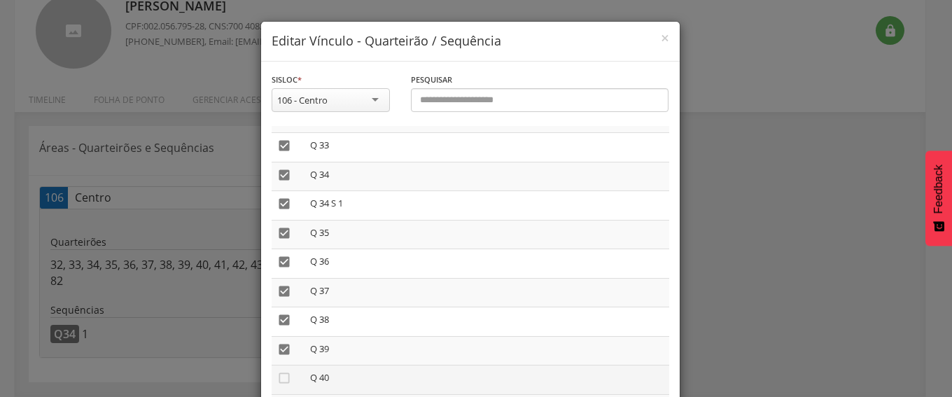
click at [275, 370] on td "" at bounding box center [287, 379] width 33 height 29
click at [281, 374] on icon "" at bounding box center [284, 378] width 14 height 14
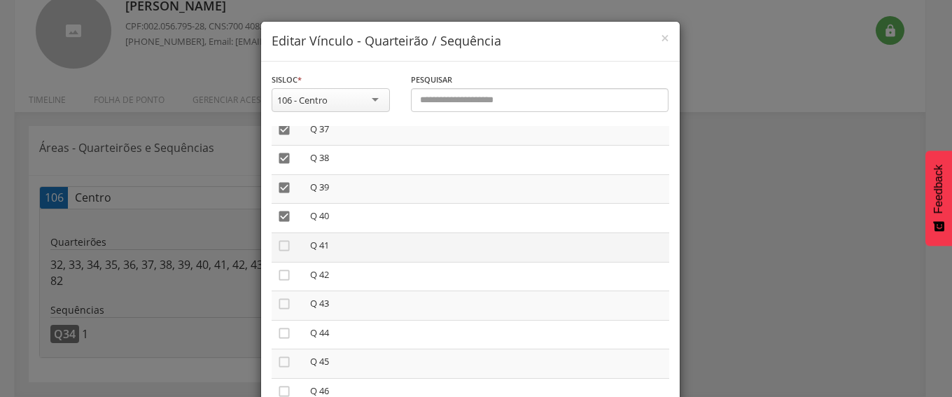
scroll to position [1120, 0]
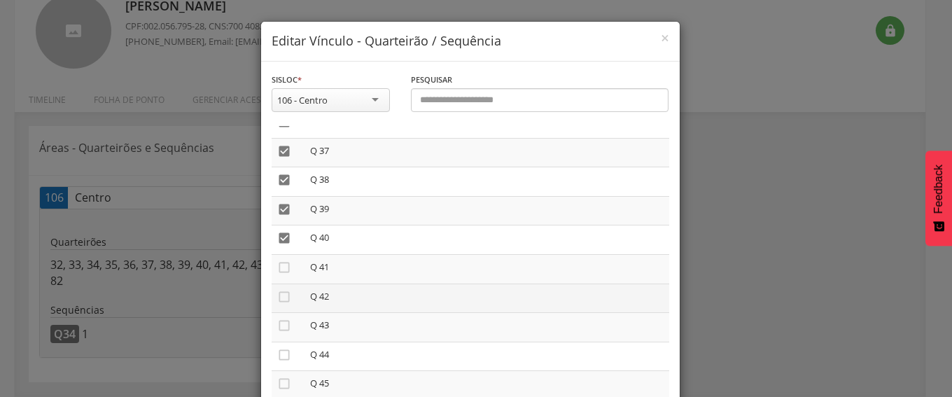
drag, startPoint x: 277, startPoint y: 267, endPoint x: 274, endPoint y: 284, distance: 17.8
click at [277, 267] on icon "" at bounding box center [284, 267] width 14 height 14
drag, startPoint x: 274, startPoint y: 297, endPoint x: 275, endPoint y: 306, distance: 9.9
click at [277, 297] on icon "" at bounding box center [284, 297] width 14 height 14
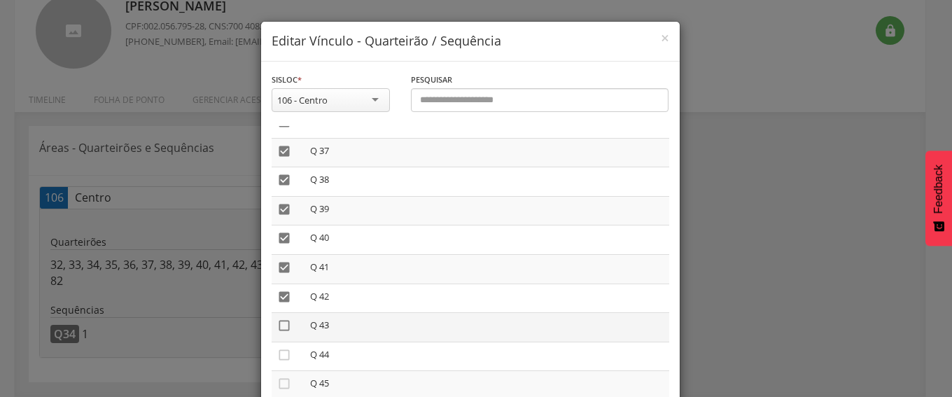
click at [277, 325] on icon "" at bounding box center [284, 325] width 14 height 14
drag, startPoint x: 275, startPoint y: 353, endPoint x: 281, endPoint y: 371, distance: 18.6
click at [277, 353] on icon "" at bounding box center [284, 355] width 14 height 14
drag, startPoint x: 271, startPoint y: 383, endPoint x: 280, endPoint y: 382, distance: 9.1
click at [277, 382] on icon "" at bounding box center [284, 383] width 14 height 14
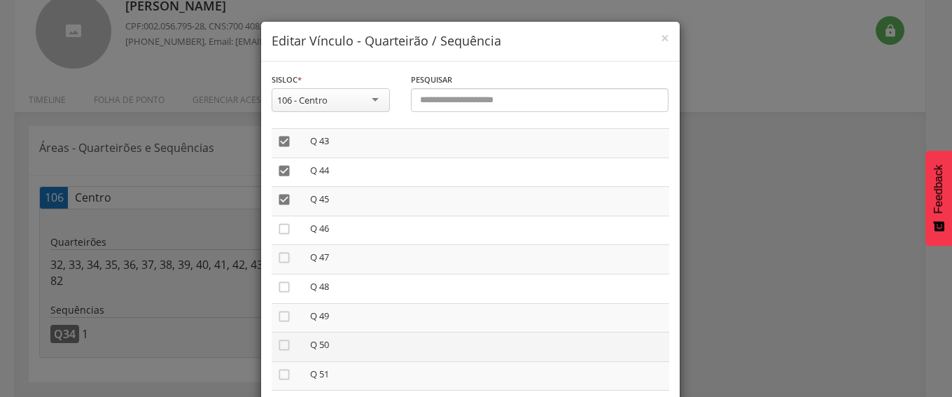
scroll to position [1329, 0]
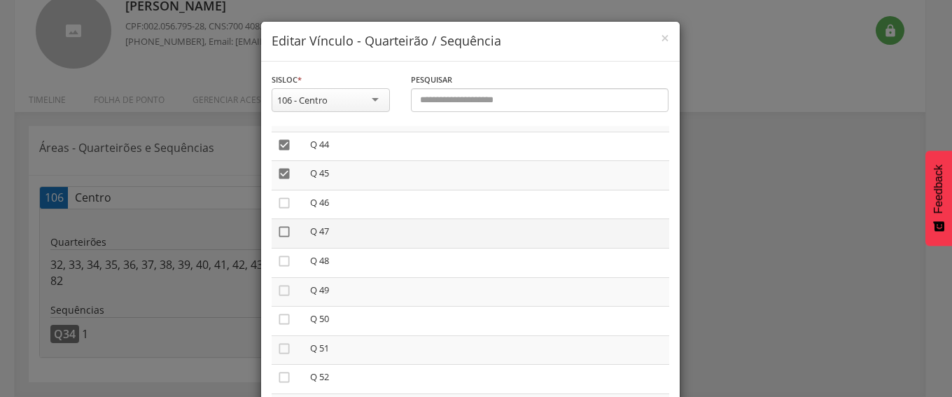
drag, startPoint x: 278, startPoint y: 201, endPoint x: 277, endPoint y: 229, distance: 28.0
click at [277, 214] on td "" at bounding box center [287, 204] width 33 height 29
drag, startPoint x: 278, startPoint y: 233, endPoint x: 279, endPoint y: 217, distance: 16.1
click at [278, 232] on icon "" at bounding box center [284, 232] width 14 height 14
drag, startPoint x: 276, startPoint y: 202, endPoint x: 281, endPoint y: 241, distance: 38.7
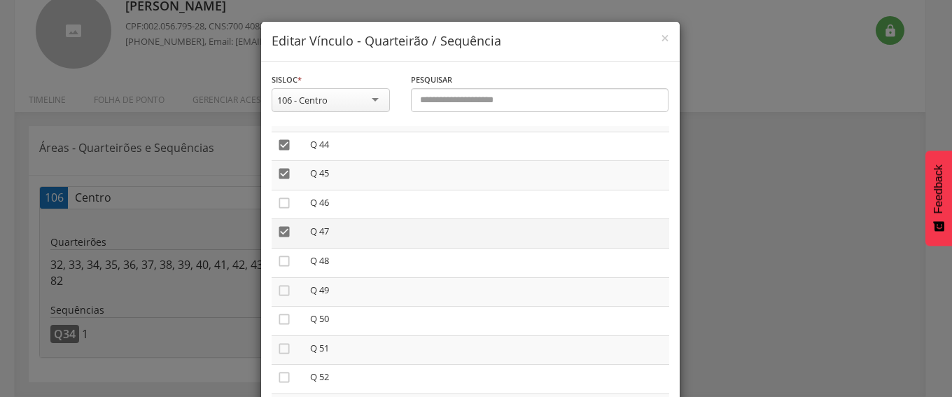
click at [276, 212] on td "" at bounding box center [287, 204] width 33 height 29
click at [277, 199] on icon "" at bounding box center [284, 203] width 14 height 14
drag, startPoint x: 276, startPoint y: 260, endPoint x: 276, endPoint y: 267, distance: 7.7
click at [277, 262] on icon "" at bounding box center [284, 261] width 14 height 14
drag, startPoint x: 276, startPoint y: 288, endPoint x: 281, endPoint y: 297, distance: 10.7
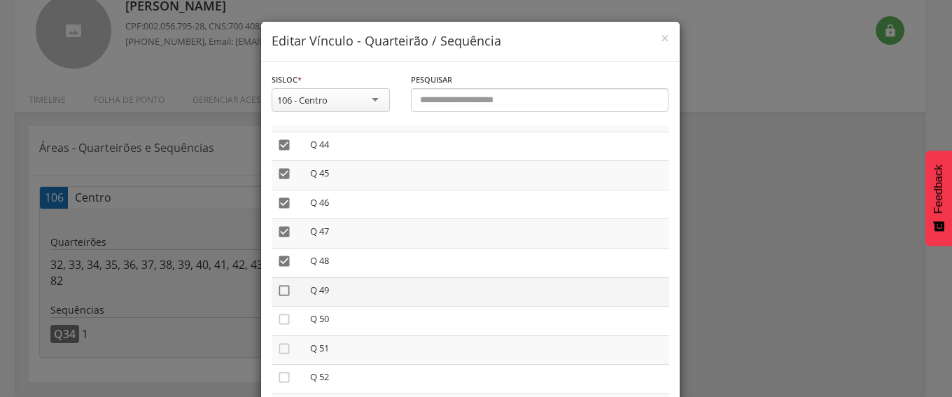
click at [277, 288] on icon "" at bounding box center [284, 290] width 14 height 14
drag, startPoint x: 277, startPoint y: 316, endPoint x: 276, endPoint y: 339, distance: 23.1
click at [277, 318] on icon "" at bounding box center [284, 319] width 14 height 14
drag, startPoint x: 276, startPoint y: 345, endPoint x: 285, endPoint y: 362, distance: 19.7
click at [277, 346] on icon "" at bounding box center [284, 348] width 14 height 14
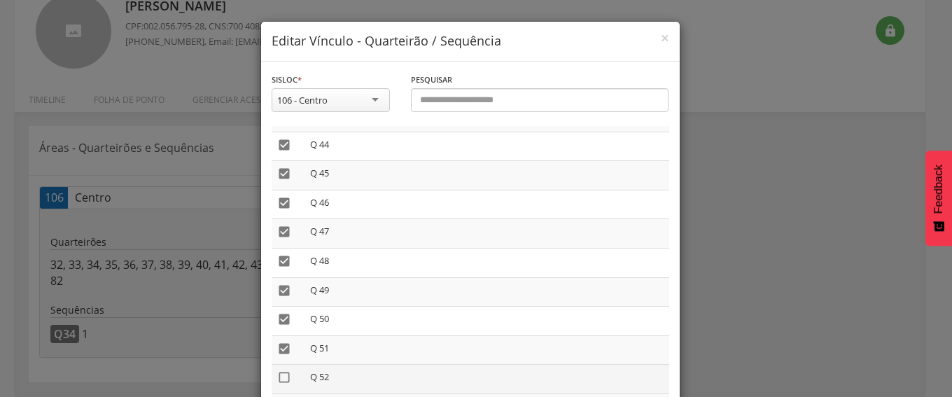
drag, startPoint x: 277, startPoint y: 379, endPoint x: 281, endPoint y: 373, distance: 7.2
click at [277, 379] on icon "" at bounding box center [284, 377] width 14 height 14
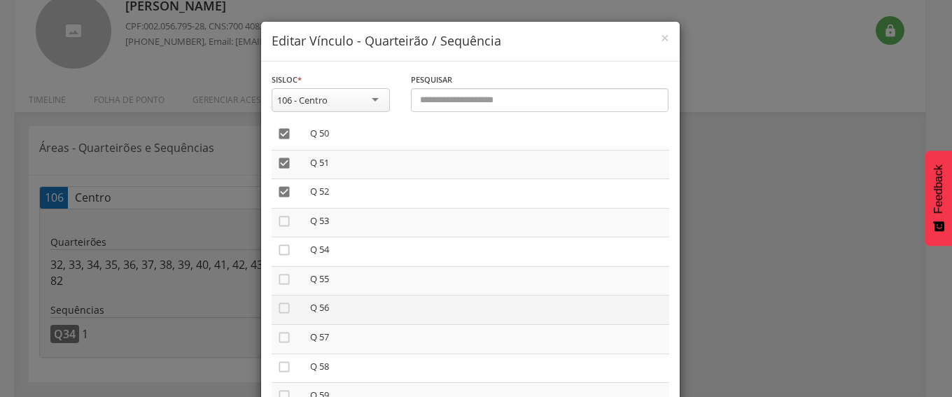
scroll to position [1539, 0]
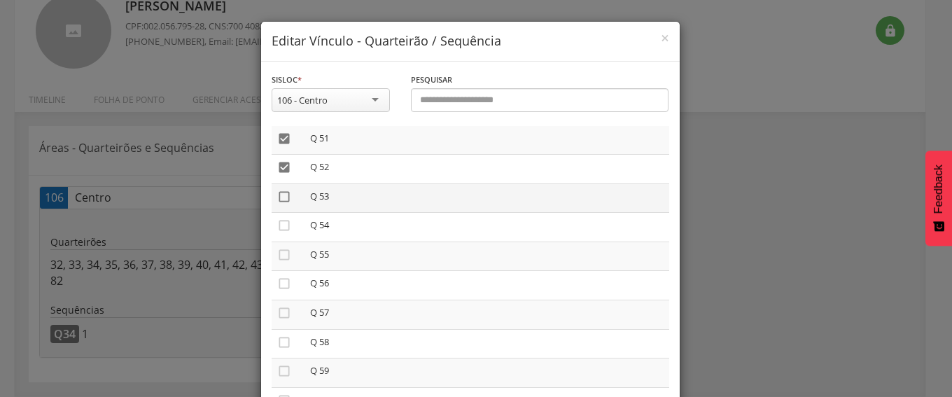
drag, startPoint x: 276, startPoint y: 195, endPoint x: 278, endPoint y: 212, distance: 16.9
click at [277, 196] on icon "" at bounding box center [284, 197] width 14 height 14
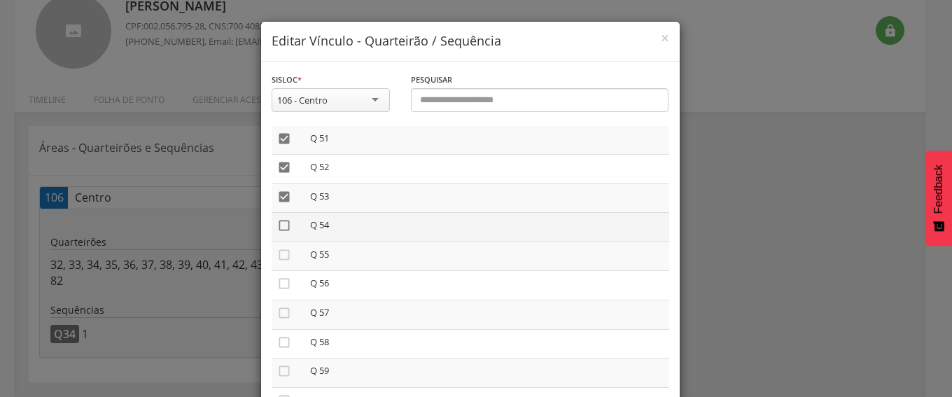
click at [278, 229] on icon "" at bounding box center [284, 225] width 14 height 14
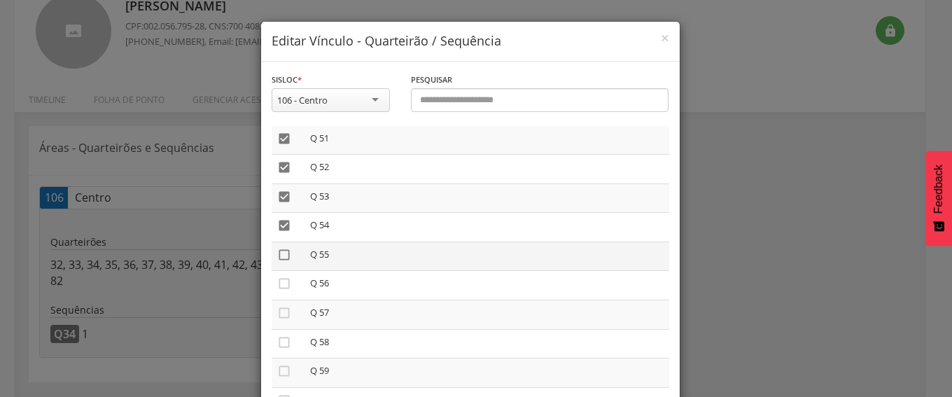
click at [277, 260] on icon "" at bounding box center [284, 255] width 14 height 14
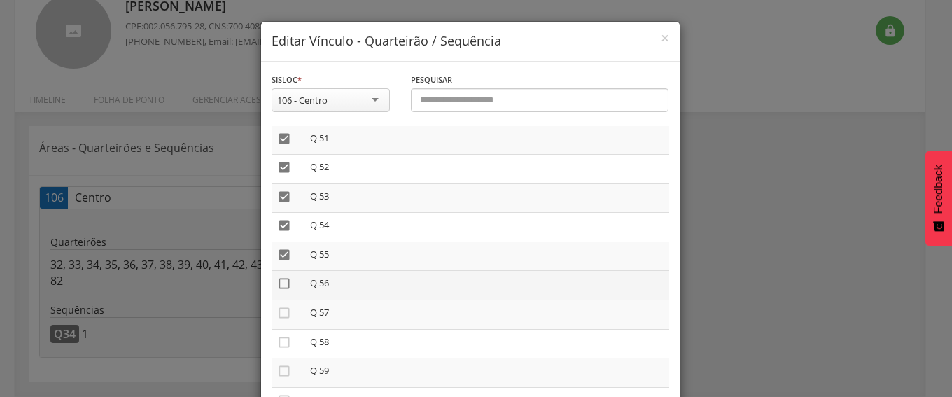
click at [277, 281] on icon "" at bounding box center [284, 283] width 14 height 14
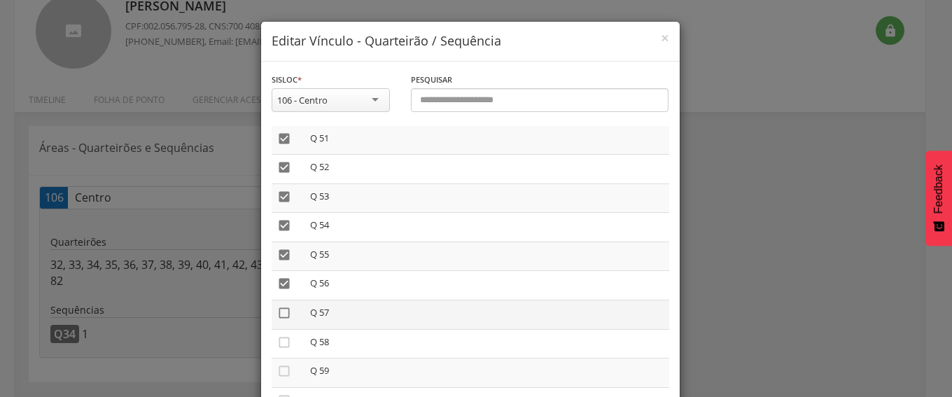
click at [277, 311] on icon "" at bounding box center [284, 313] width 14 height 14
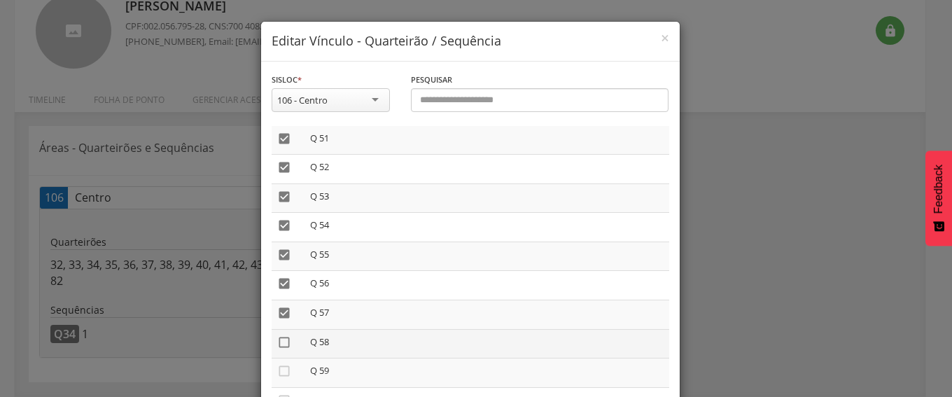
drag, startPoint x: 274, startPoint y: 334, endPoint x: 275, endPoint y: 344, distance: 9.2
click at [277, 344] on icon "" at bounding box center [284, 342] width 14 height 14
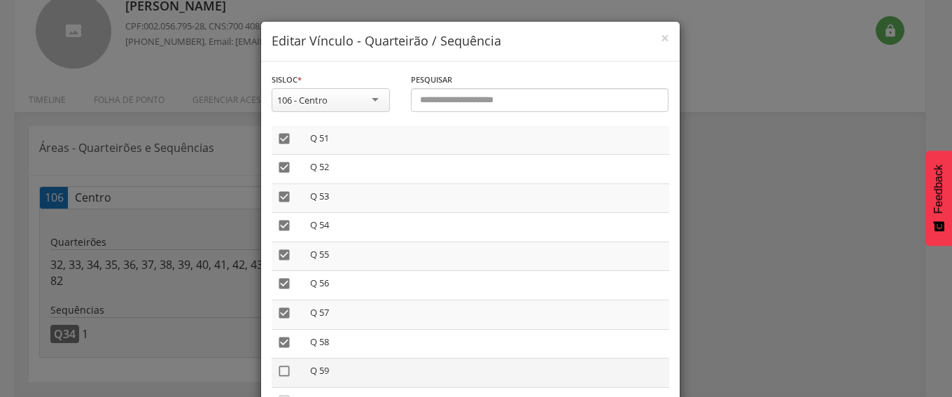
drag, startPoint x: 276, startPoint y: 368, endPoint x: 284, endPoint y: 369, distance: 7.7
click at [277, 368] on icon "" at bounding box center [284, 371] width 14 height 14
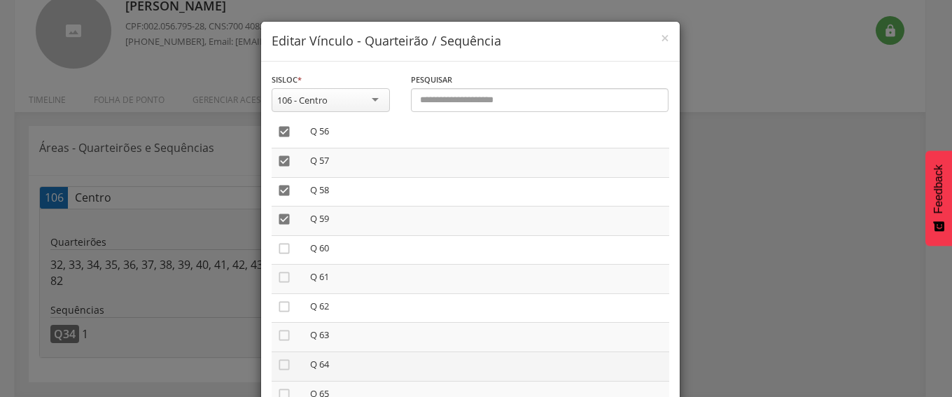
scroll to position [1749, 0]
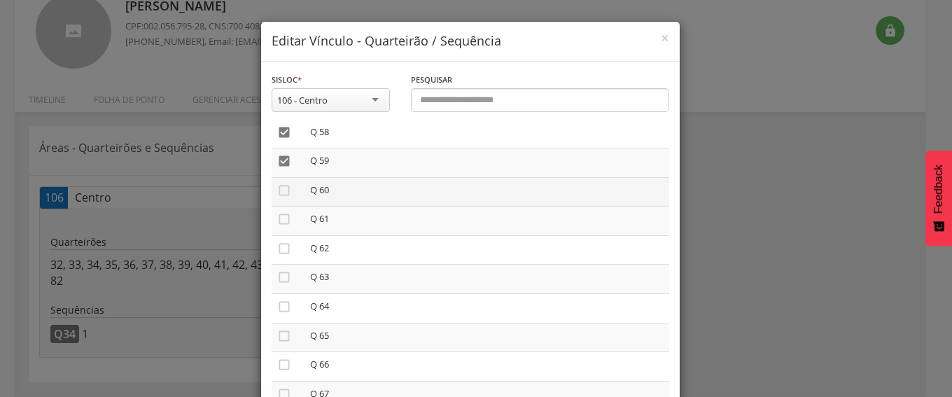
drag, startPoint x: 274, startPoint y: 189, endPoint x: 277, endPoint y: 202, distance: 13.6
click at [277, 198] on td "" at bounding box center [287, 191] width 33 height 29
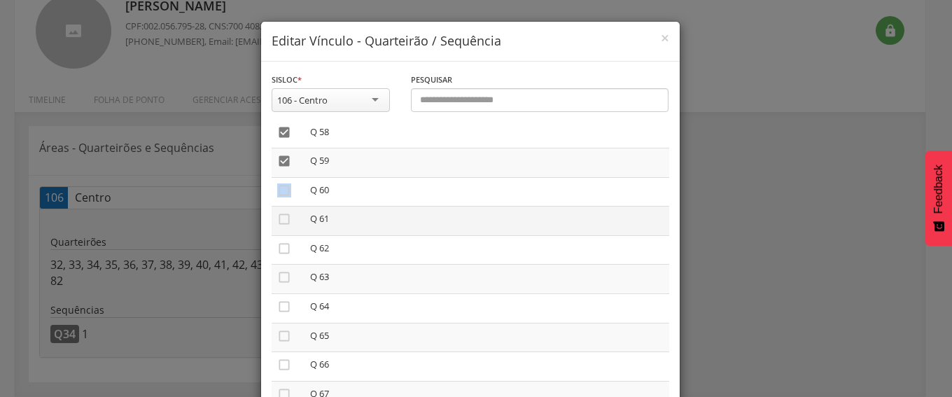
drag, startPoint x: 276, startPoint y: 191, endPoint x: 274, endPoint y: 211, distance: 19.7
click at [277, 192] on icon "" at bounding box center [284, 190] width 14 height 14
drag, startPoint x: 274, startPoint y: 214, endPoint x: 277, endPoint y: 232, distance: 17.7
click at [277, 216] on icon "" at bounding box center [284, 219] width 14 height 14
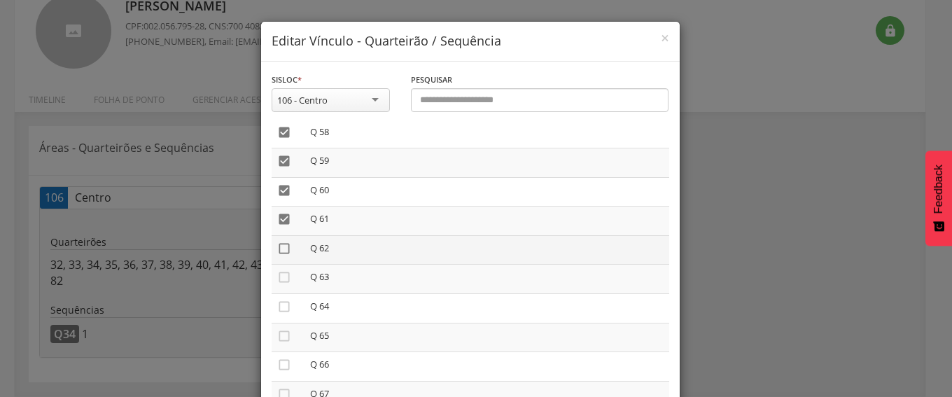
click at [277, 251] on icon "" at bounding box center [284, 248] width 14 height 14
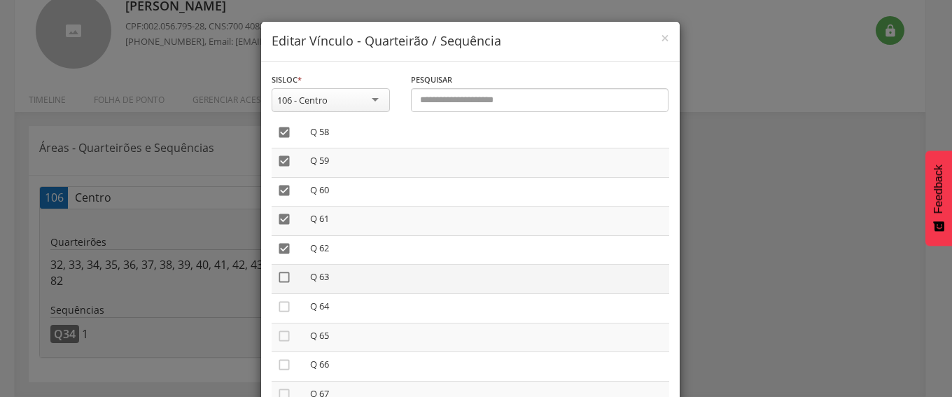
click at [277, 282] on icon "" at bounding box center [284, 277] width 14 height 14
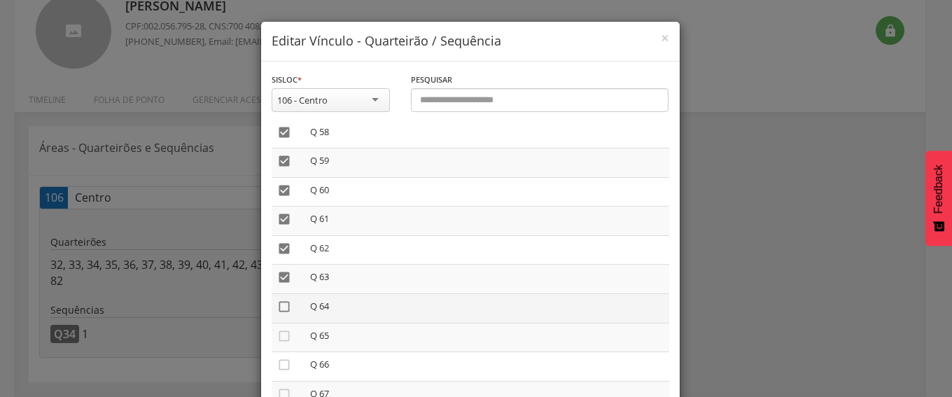
click at [277, 307] on icon "" at bounding box center [284, 306] width 14 height 14
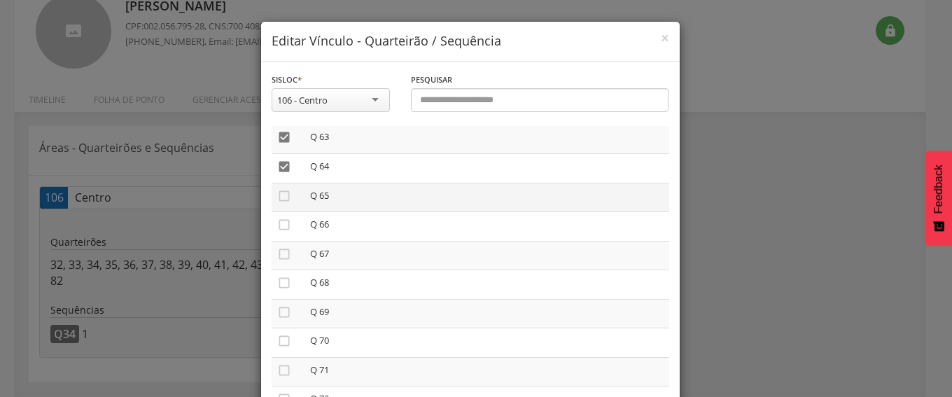
drag, startPoint x: 274, startPoint y: 195, endPoint x: 278, endPoint y: 204, distance: 10.0
click at [278, 204] on td "" at bounding box center [287, 197] width 33 height 29
drag, startPoint x: 278, startPoint y: 192, endPoint x: 277, endPoint y: 203, distance: 11.3
click at [278, 192] on icon "" at bounding box center [284, 196] width 14 height 14
drag, startPoint x: 277, startPoint y: 222, endPoint x: 279, endPoint y: 242, distance: 20.4
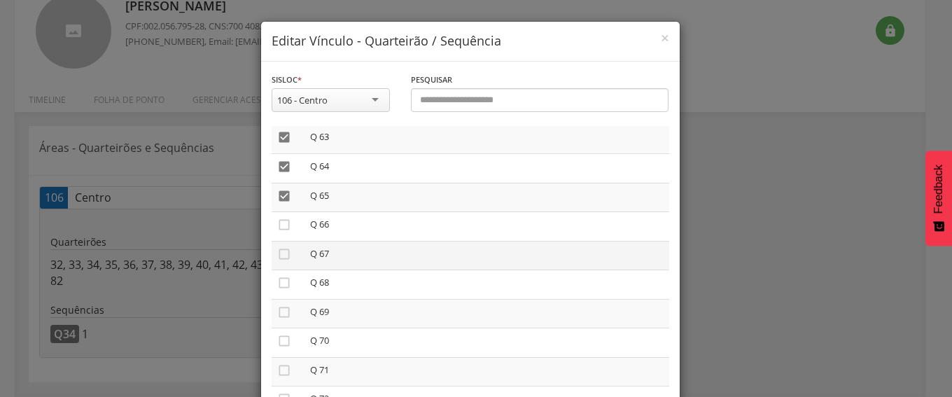
click at [277, 223] on icon "" at bounding box center [284, 225] width 14 height 14
click at [278, 258] on icon "" at bounding box center [284, 254] width 14 height 14
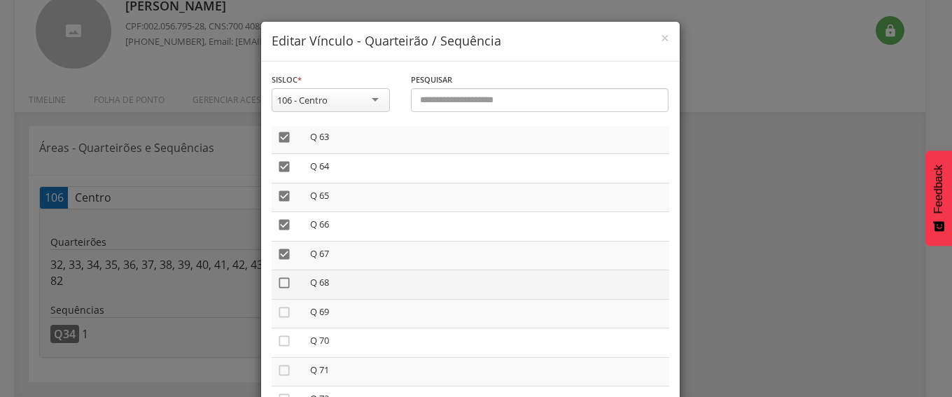
click at [278, 281] on icon "" at bounding box center [284, 283] width 14 height 14
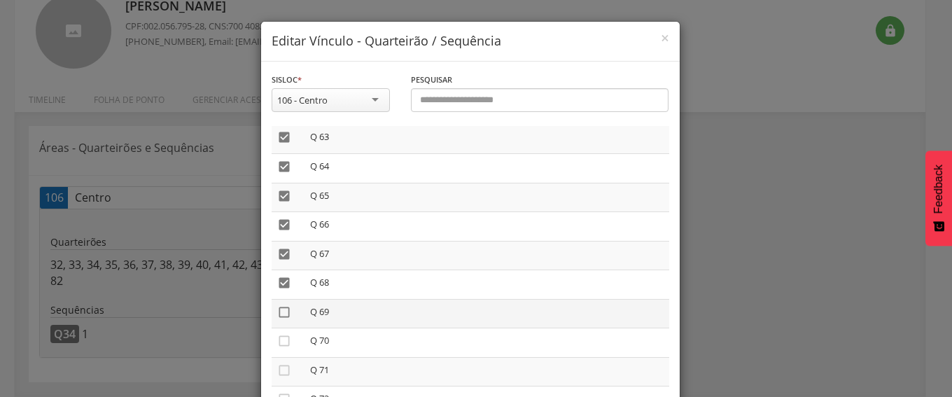
click at [277, 311] on icon "" at bounding box center [284, 312] width 14 height 14
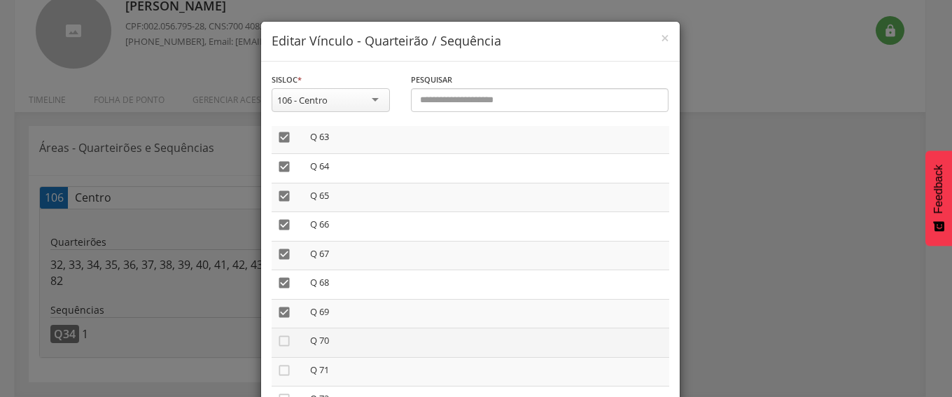
drag, startPoint x: 278, startPoint y: 339, endPoint x: 276, endPoint y: 348, distance: 9.3
click at [278, 340] on icon "" at bounding box center [284, 341] width 14 height 14
click at [277, 372] on icon "" at bounding box center [284, 370] width 14 height 14
drag, startPoint x: 278, startPoint y: 368, endPoint x: 271, endPoint y: 352, distance: 17.3
click at [277, 367] on icon "" at bounding box center [284, 370] width 14 height 14
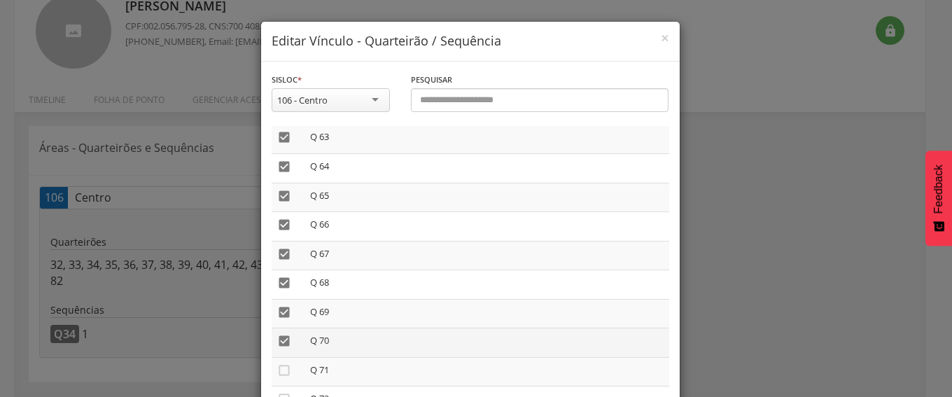
click at [277, 336] on icon "" at bounding box center [284, 341] width 14 height 14
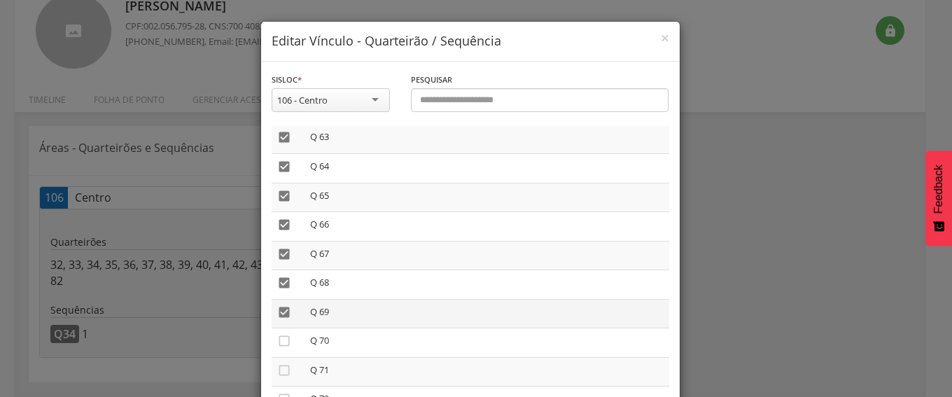
drag
click at [277, 311] on icon "" at bounding box center [284, 312] width 14 height 14
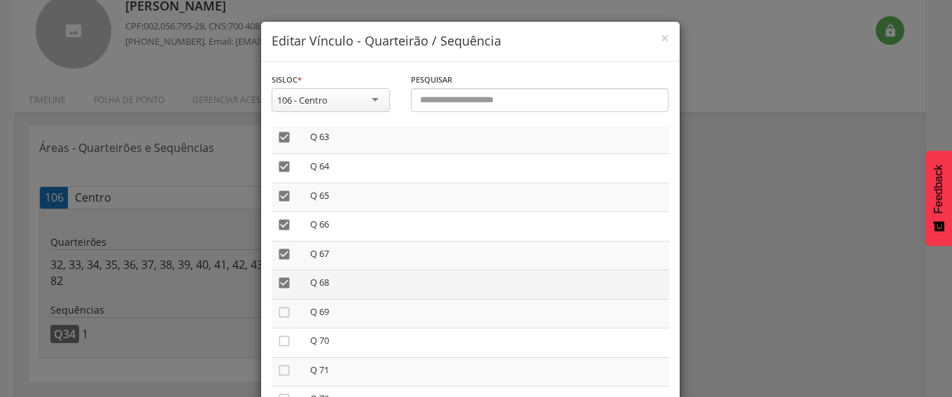
click at [278, 284] on icon "" at bounding box center [284, 283] width 14 height 14
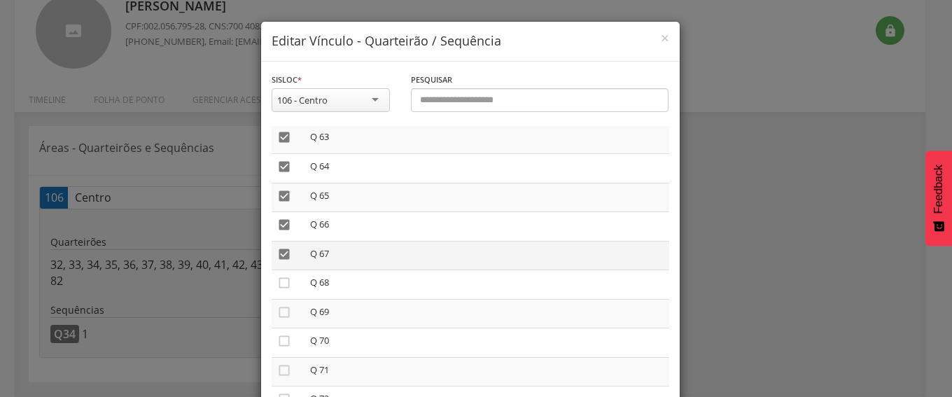
click at [277, 248] on icon "" at bounding box center [284, 254] width 14 height 14
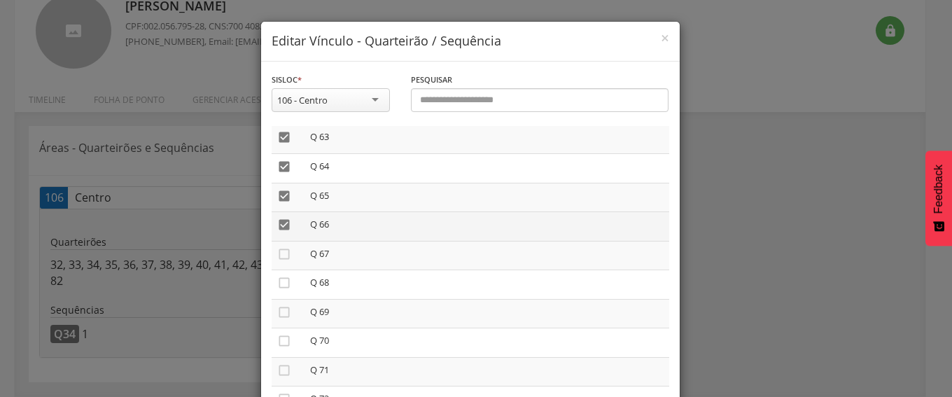
click at [276, 218] on td "" at bounding box center [287, 226] width 33 height 29
click at [277, 218] on icon "" at bounding box center [284, 225] width 14 height 14
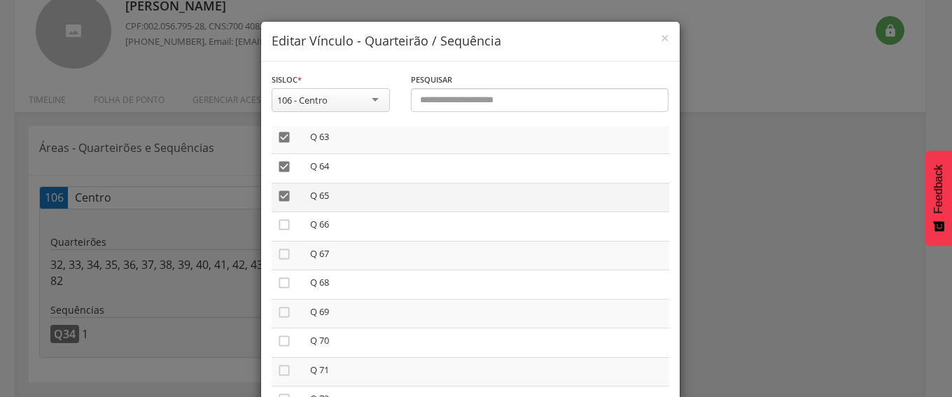
click at [277, 192] on icon "" at bounding box center [284, 196] width 14 height 14
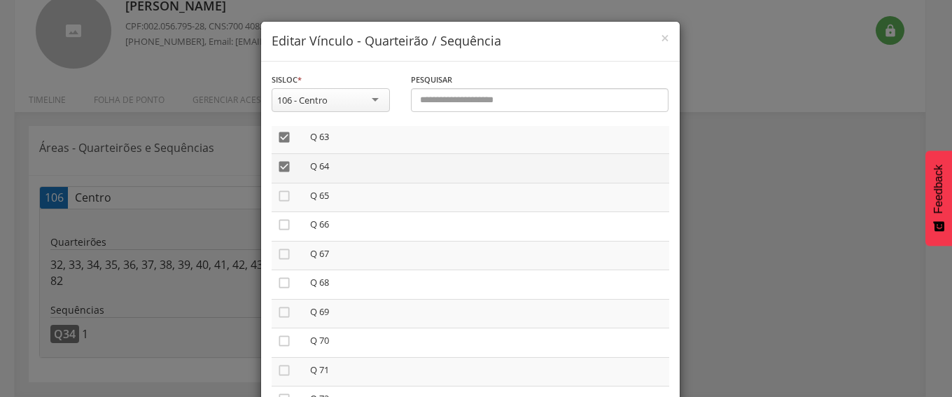
click at [277, 166] on icon "" at bounding box center [284, 167] width 14 height 14
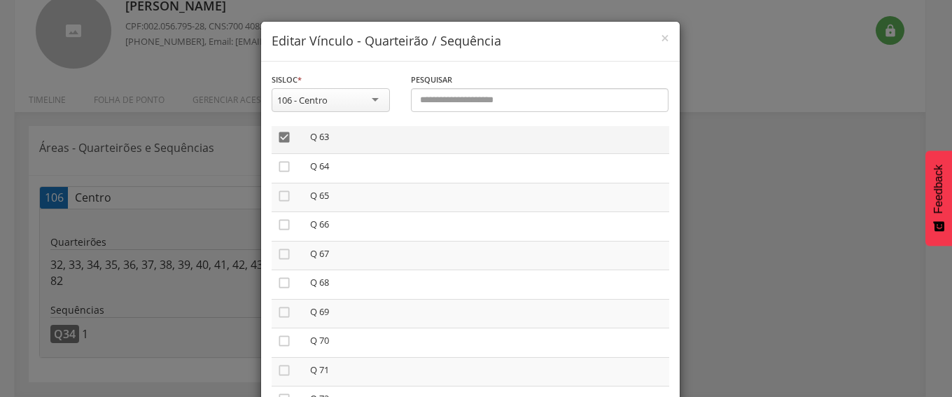
click at [277, 141] on icon "" at bounding box center [284, 137] width 14 height 14
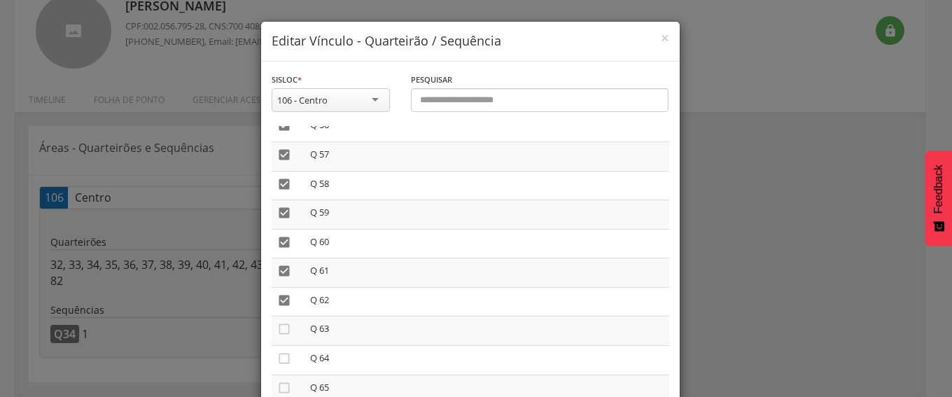
scroll to position [1679, 0]
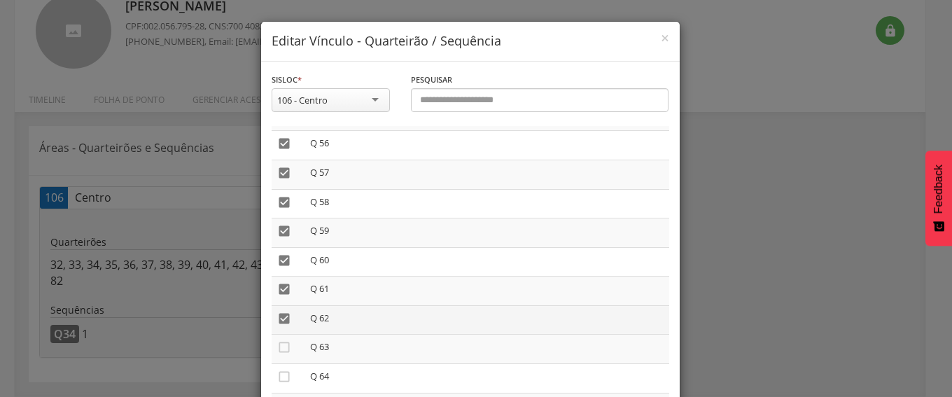
click at [277, 318] on icon "" at bounding box center [284, 318] width 14 height 14
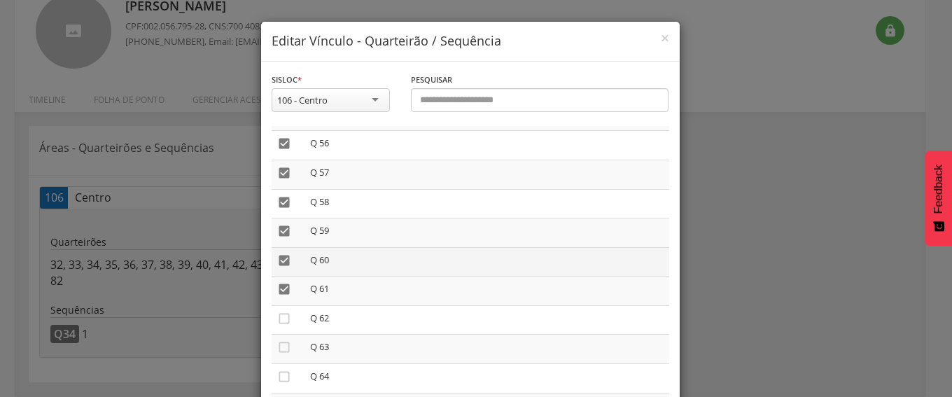
click at [277, 284] on icon "" at bounding box center [284, 289] width 14 height 14
click at [278, 257] on icon "" at bounding box center [284, 260] width 14 height 14
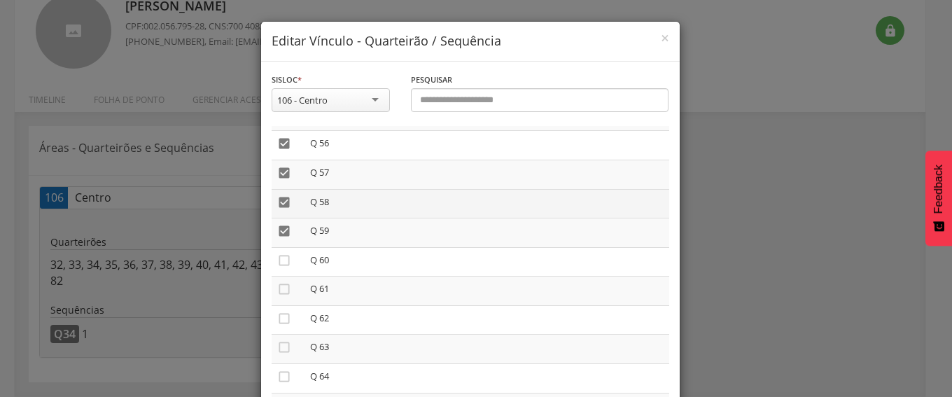
click at [278, 230] on icon "" at bounding box center [284, 231] width 14 height 14
click at [277, 199] on icon "" at bounding box center [284, 202] width 14 height 14
click at [276, 162] on td "" at bounding box center [287, 174] width 33 height 29
click at [278, 169] on icon "" at bounding box center [284, 173] width 14 height 14
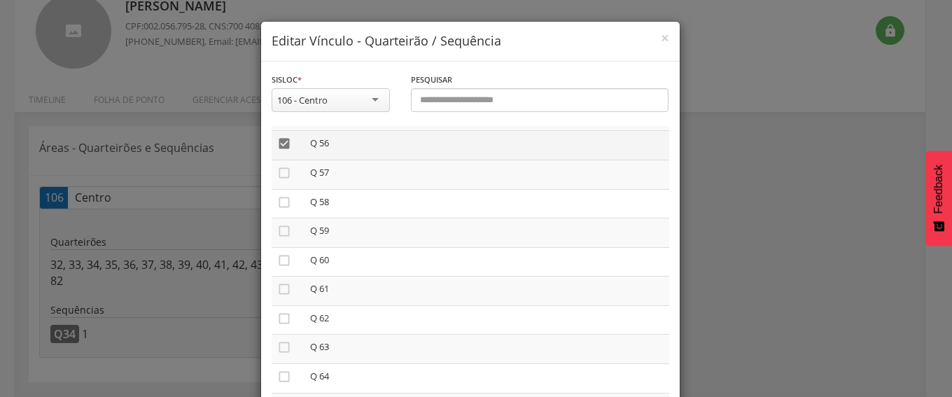
click at [277, 142] on icon "" at bounding box center [284, 143] width 14 height 14
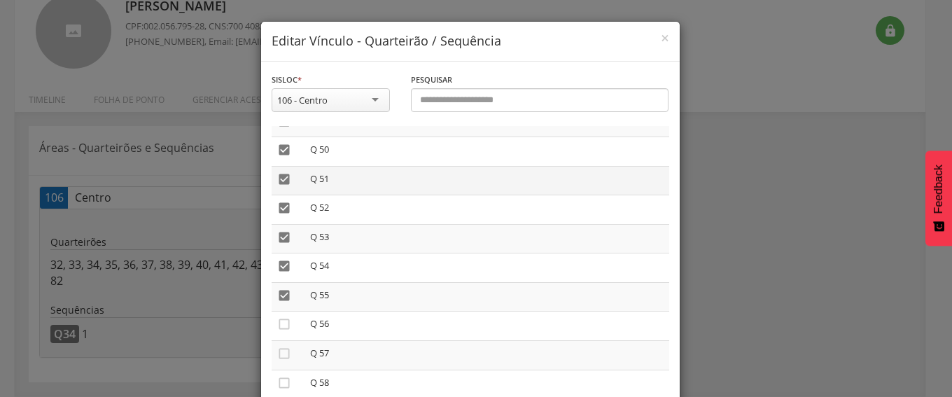
scroll to position [1469, 0]
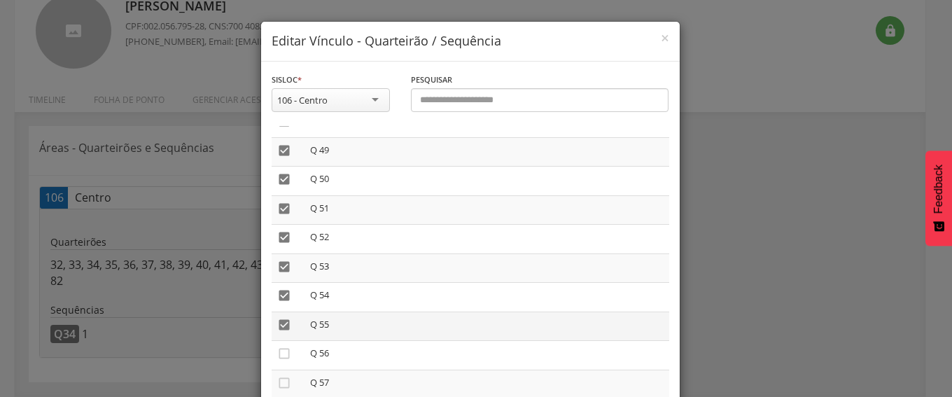
click at [277, 318] on icon "" at bounding box center [284, 325] width 14 height 14
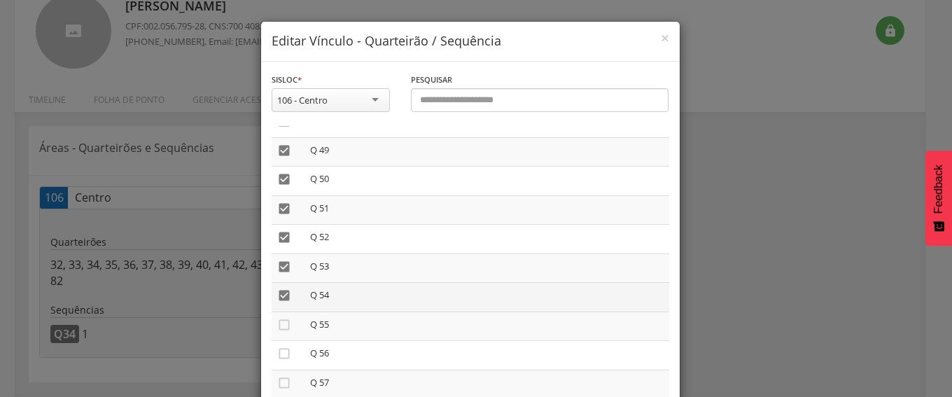
click at [277, 292] on icon "" at bounding box center [284, 295] width 14 height 14
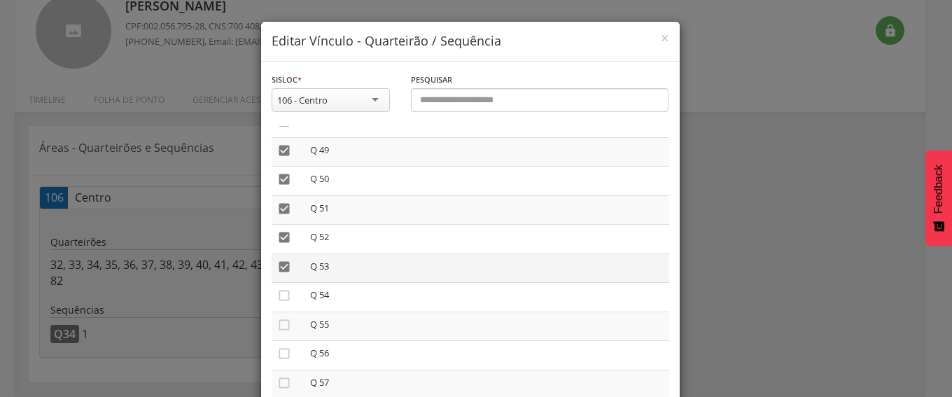
click at [278, 263] on icon "" at bounding box center [284, 267] width 14 height 14
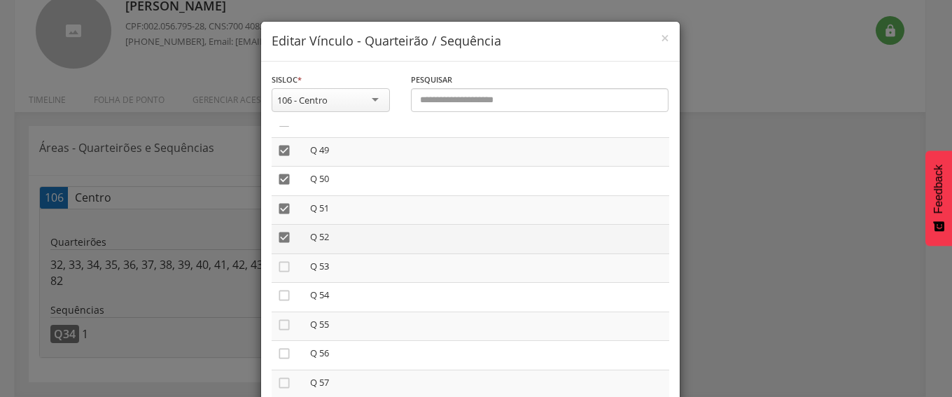
click at [278, 237] on icon "" at bounding box center [284, 237] width 14 height 14
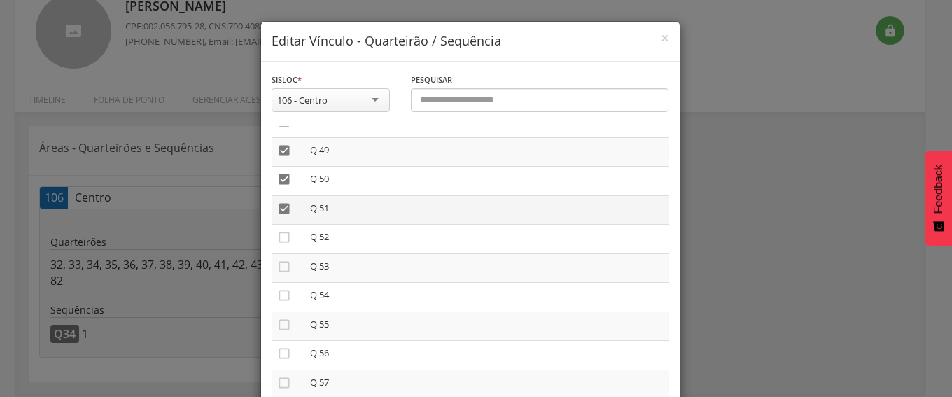
click at [277, 202] on icon "" at bounding box center [284, 209] width 14 height 14
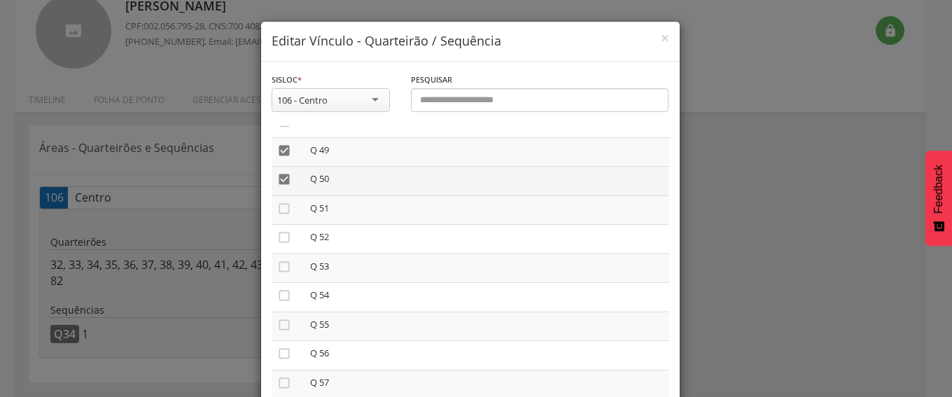
click at [277, 181] on icon "" at bounding box center [284, 179] width 14 height 14
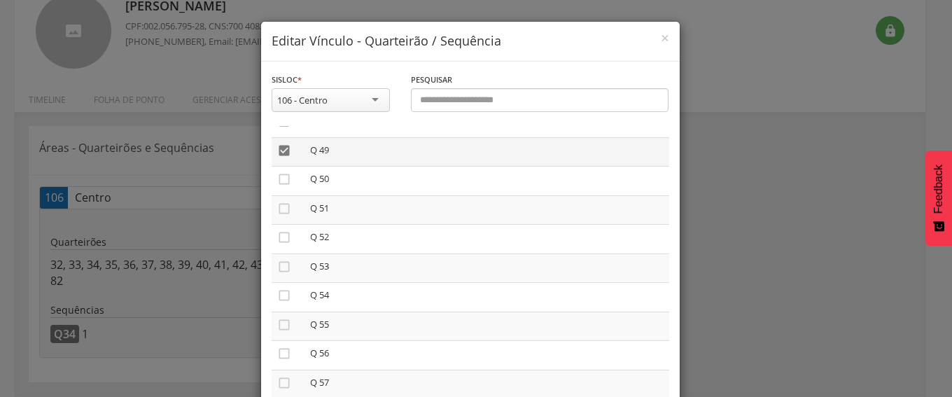
click at [277, 154] on icon "" at bounding box center [284, 150] width 14 height 14
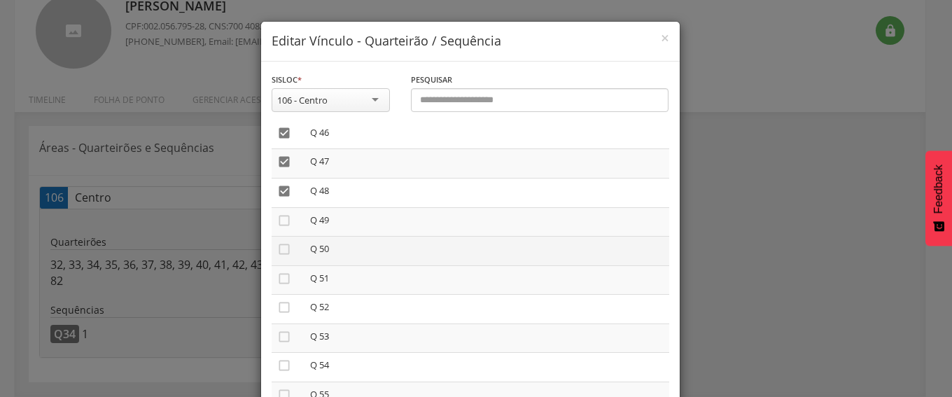
scroll to position [1329, 0]
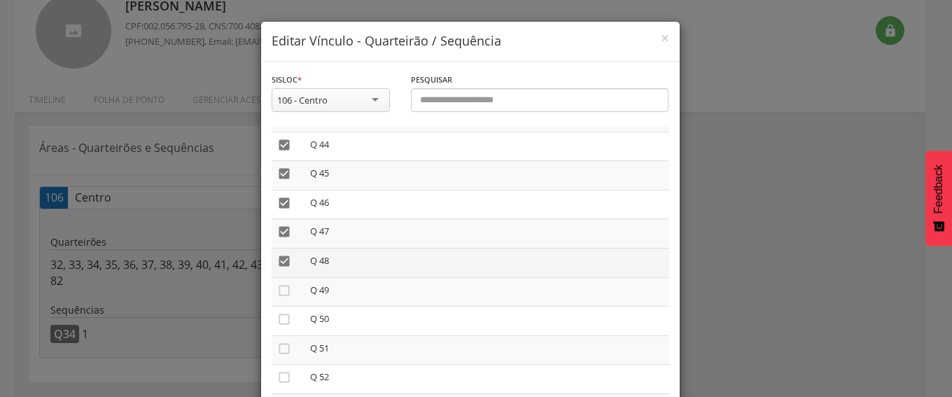
click at [277, 260] on icon "" at bounding box center [284, 261] width 14 height 14
click at [278, 230] on icon "" at bounding box center [284, 232] width 14 height 14
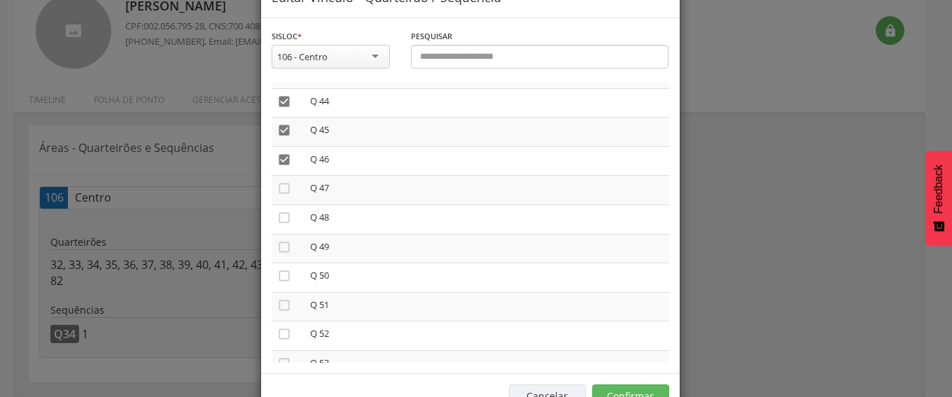
scroll to position [87, 0]
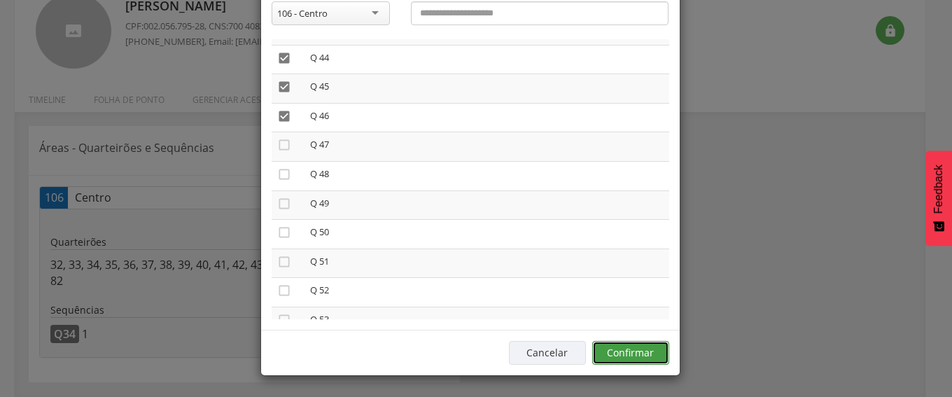
click at [623, 355] on button "Confirmar" at bounding box center [630, 353] width 77 height 24
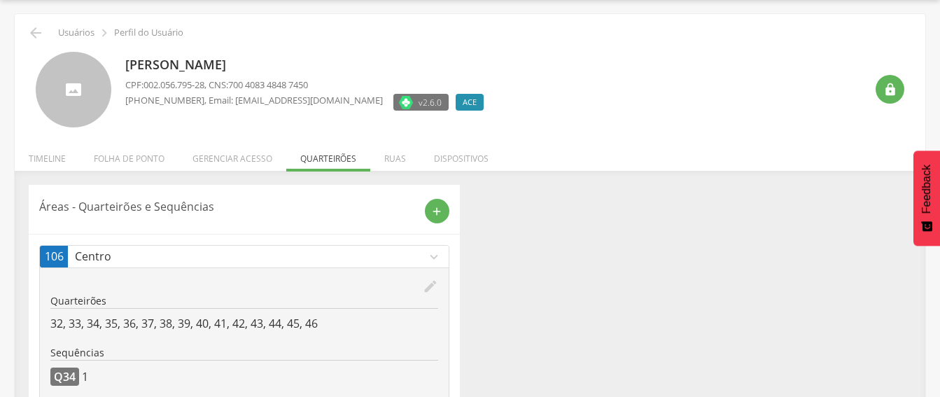
scroll to position [0, 0]
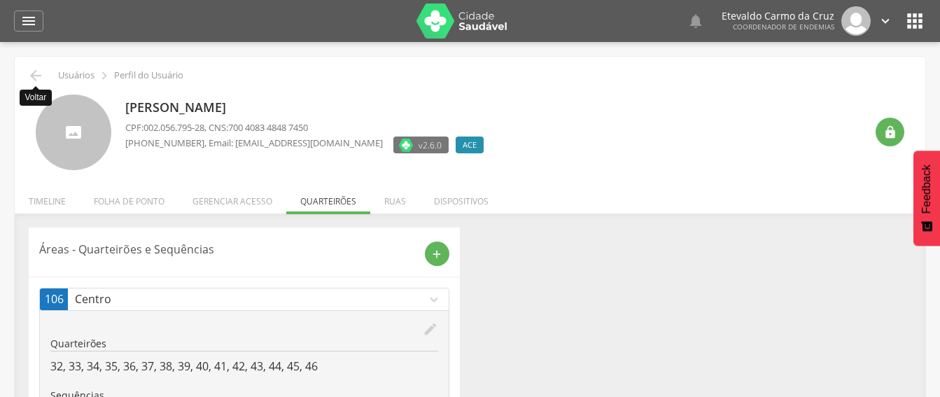
click at [31, 71] on icon "" at bounding box center [35, 75] width 17 height 17
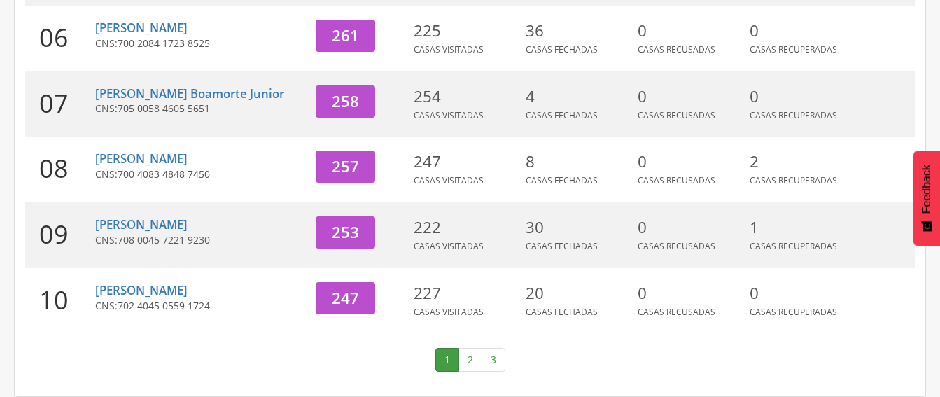
scroll to position [592, 0]
click at [472, 365] on link "2" at bounding box center [470, 360] width 24 height 24
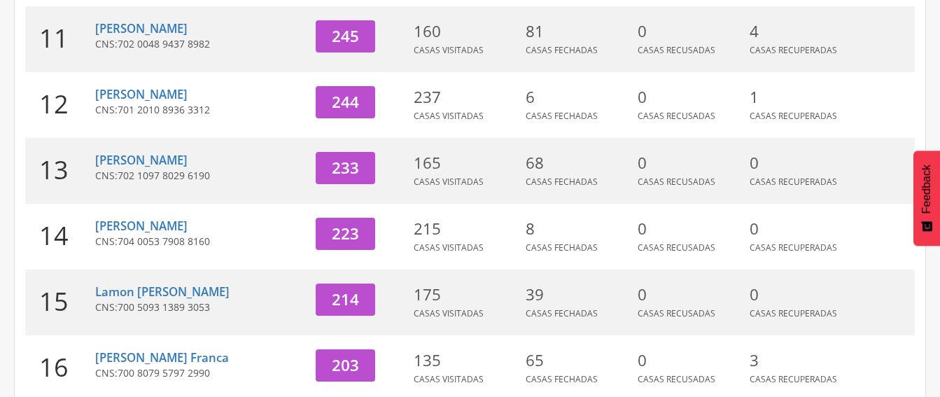
scroll to position [225, 0]
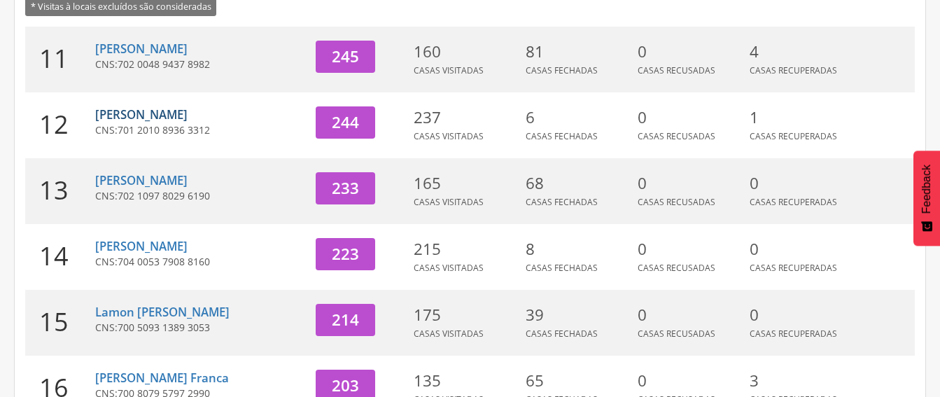
click at [141, 116] on link "[PERSON_NAME]" at bounding box center [141, 114] width 92 height 16
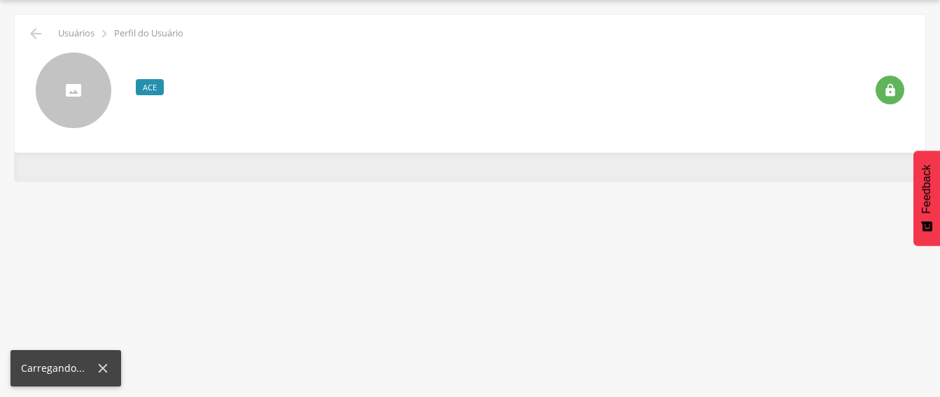
scroll to position [42, 0]
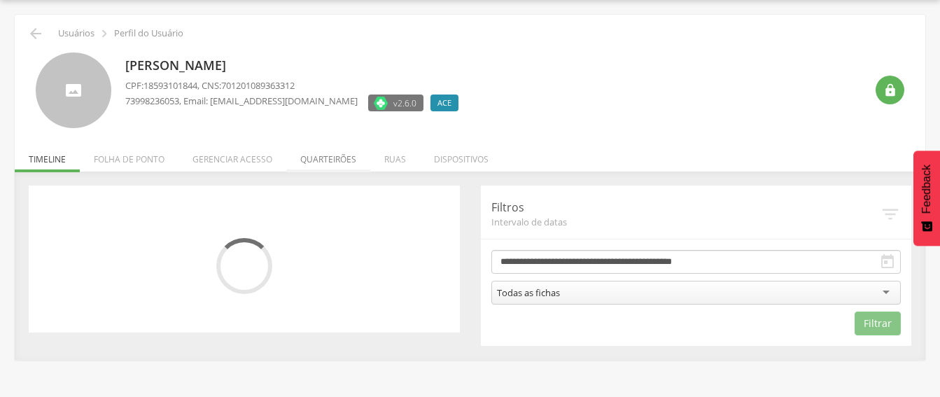
click at [329, 155] on li "Quarteirões" at bounding box center [328, 155] width 84 height 33
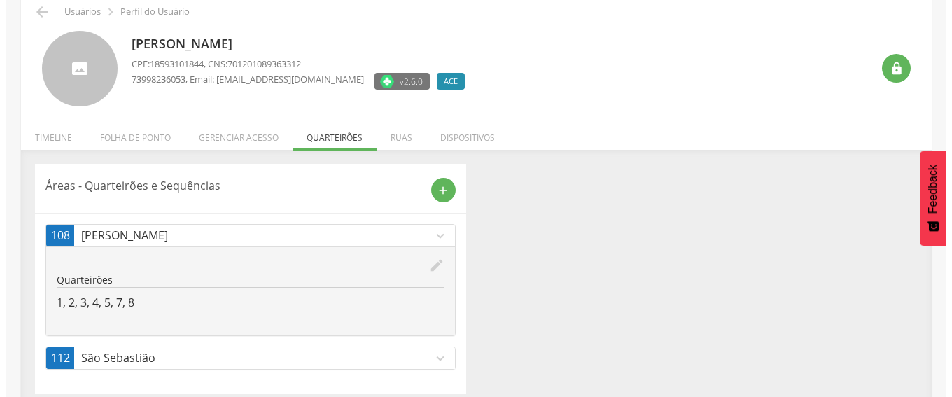
scroll to position [76, 0]
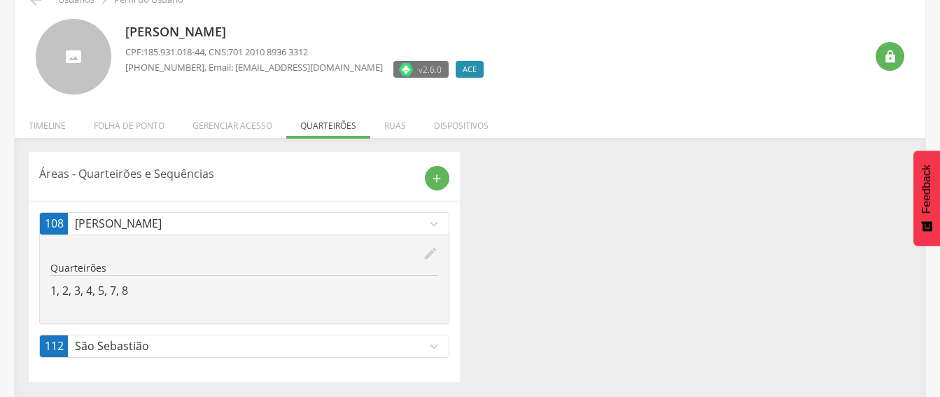
click at [419, 254] on div "edit" at bounding box center [244, 253] width 388 height 15
click at [429, 251] on icon "edit" at bounding box center [430, 253] width 15 height 15
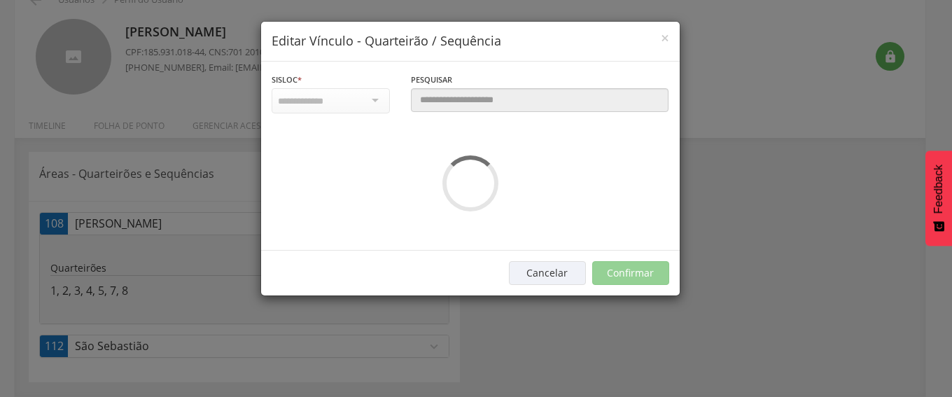
scroll to position [0, 0]
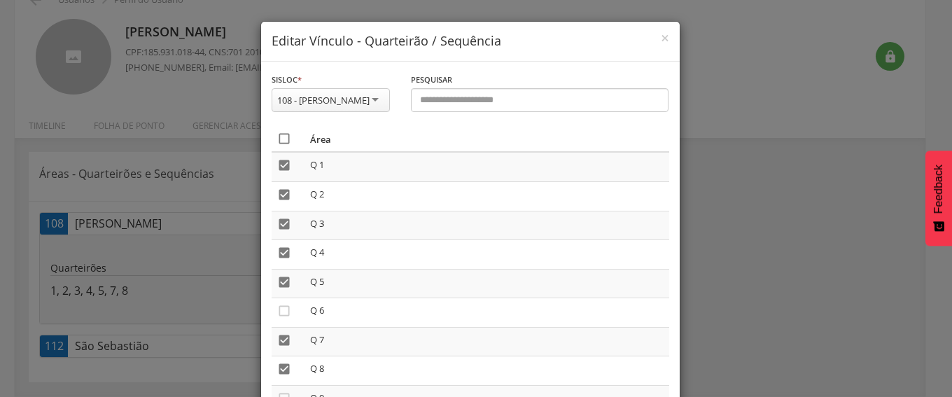
click at [277, 142] on icon "" at bounding box center [284, 139] width 14 height 14
click at [277, 142] on icon "" at bounding box center [284, 139] width 14 height 14
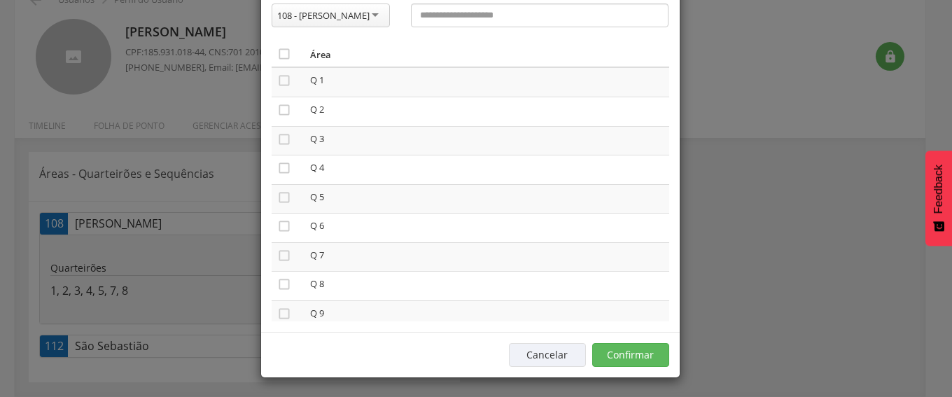
scroll to position [87, 0]
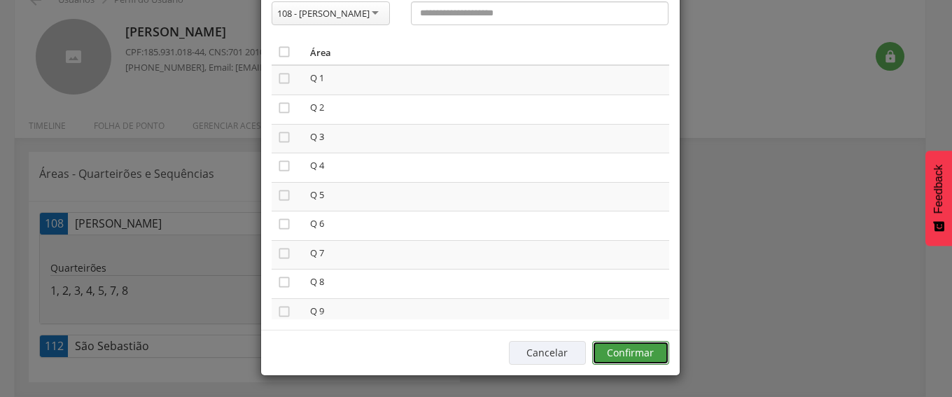
click at [610, 358] on button "Confirmar" at bounding box center [630, 353] width 77 height 24
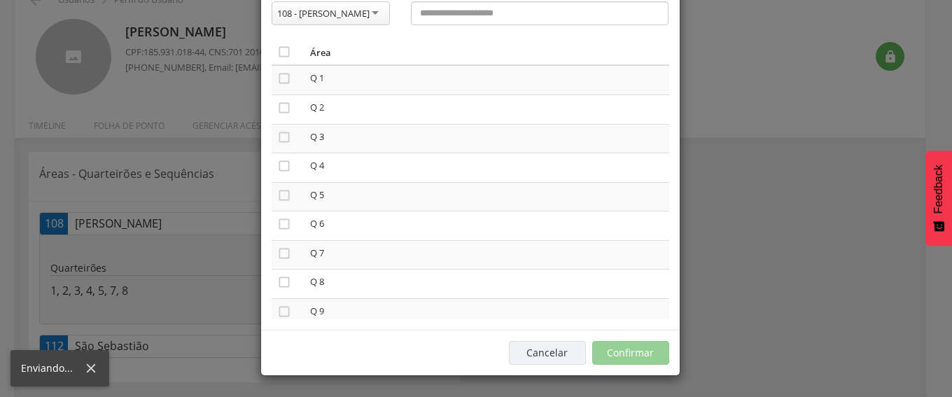
scroll to position [42, 0]
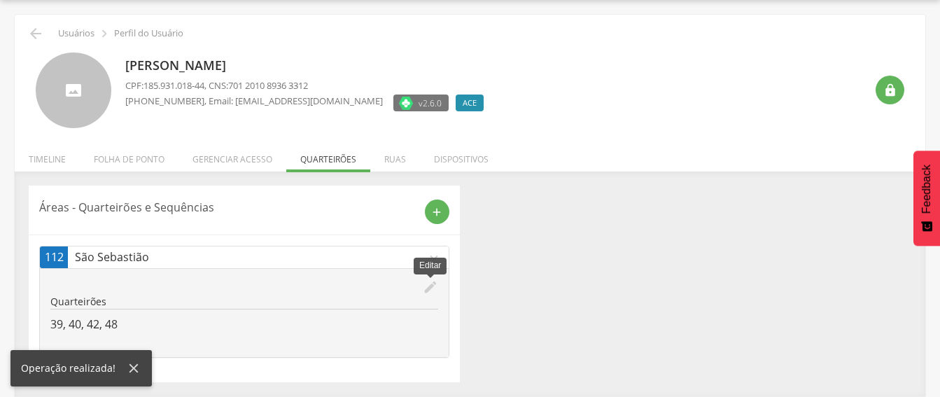
click at [427, 289] on icon "edit" at bounding box center [430, 286] width 15 height 15
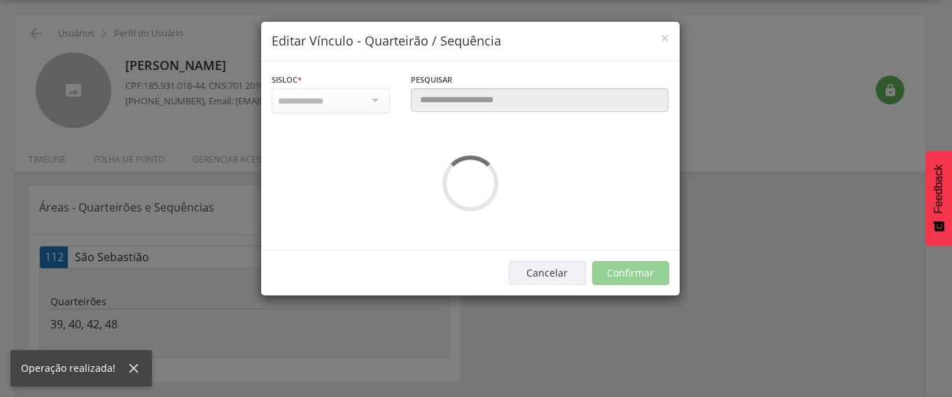
scroll to position [0, 0]
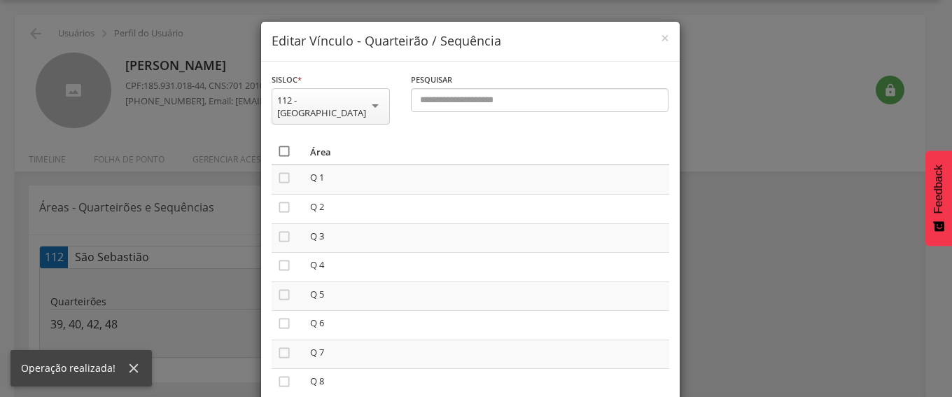
click at [278, 144] on icon "" at bounding box center [284, 151] width 14 height 14
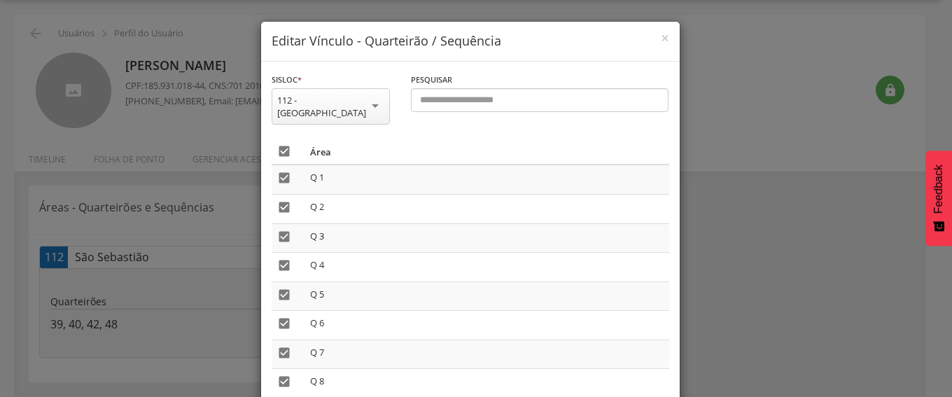
click at [278, 144] on icon "" at bounding box center [284, 151] width 14 height 14
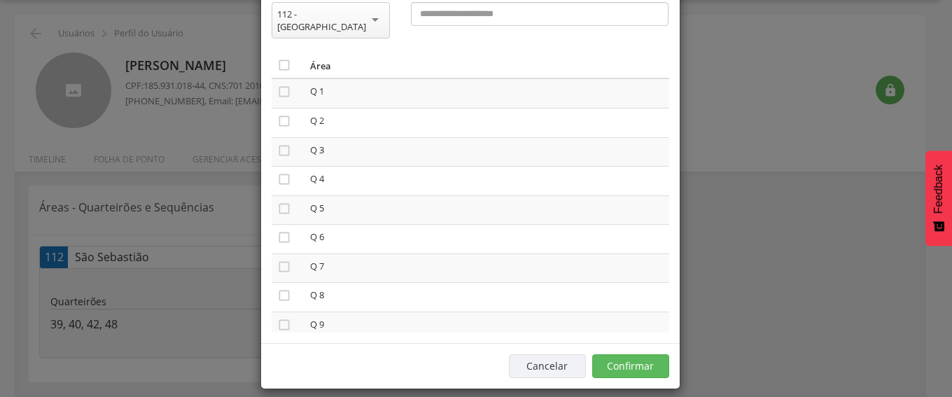
scroll to position [87, 0]
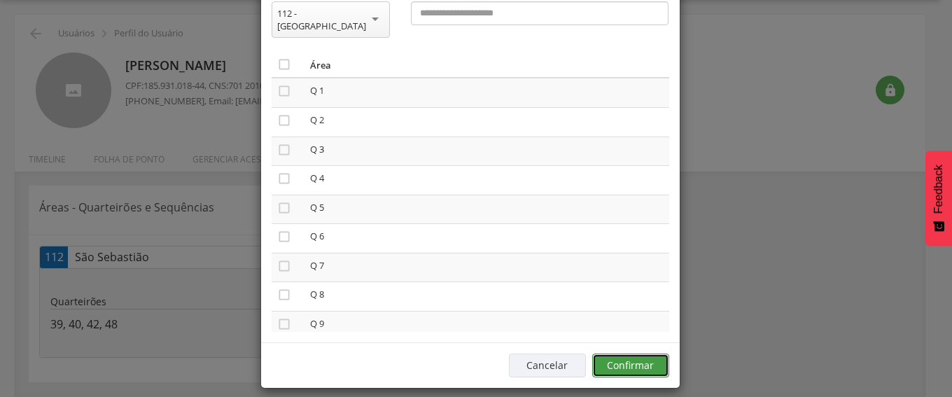
click at [621, 353] on button "Confirmar" at bounding box center [630, 365] width 77 height 24
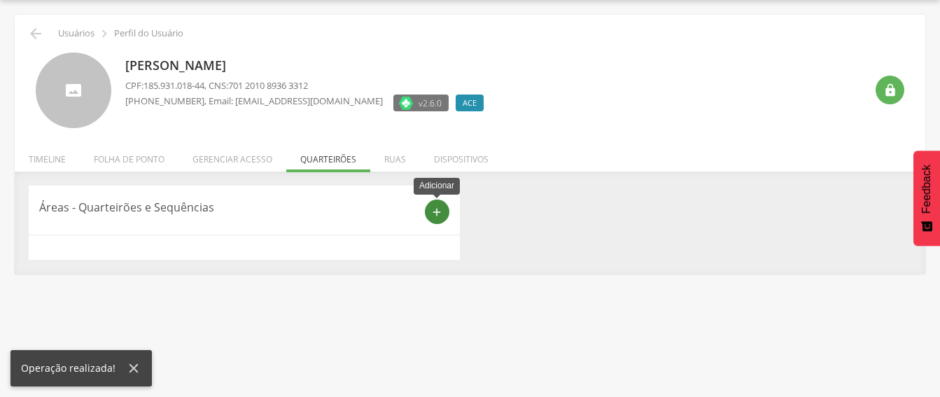
click at [434, 210] on icon "add" at bounding box center [436, 212] width 13 height 13
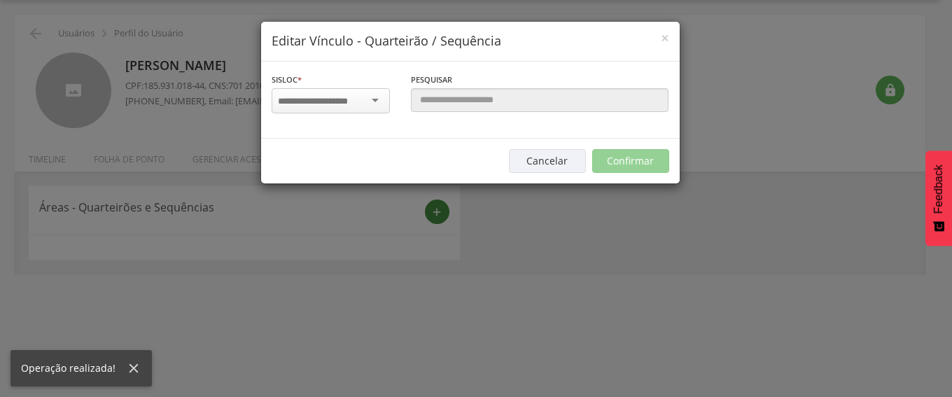
scroll to position [0, 0]
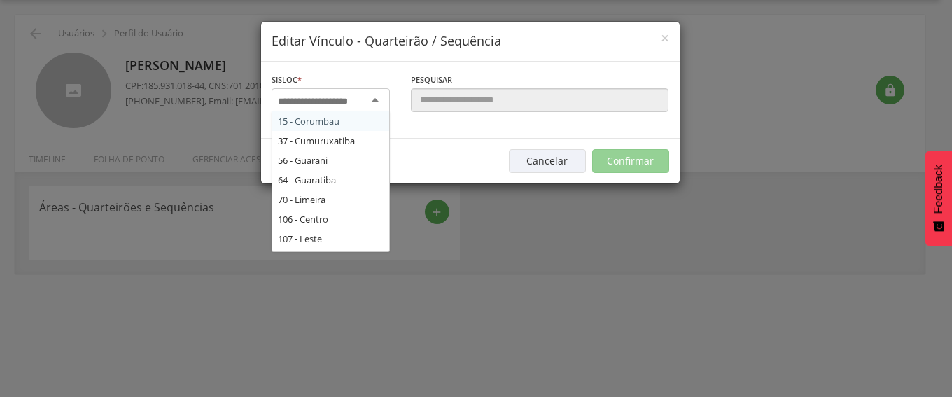
click at [372, 100] on div at bounding box center [330, 100] width 118 height 25
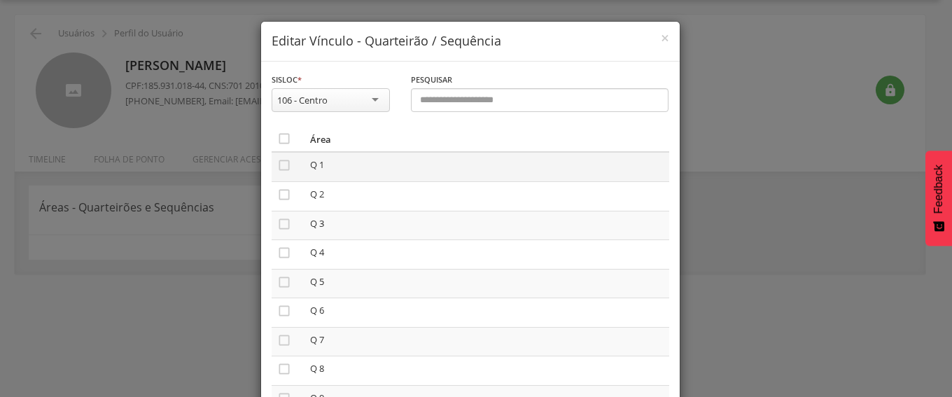
drag, startPoint x: 277, startPoint y: 162, endPoint x: 276, endPoint y: 180, distance: 18.2
click at [277, 162] on icon "" at bounding box center [284, 165] width 14 height 14
drag, startPoint x: 278, startPoint y: 192, endPoint x: 283, endPoint y: 213, distance: 21.7
click at [278, 195] on icon "" at bounding box center [284, 195] width 14 height 14
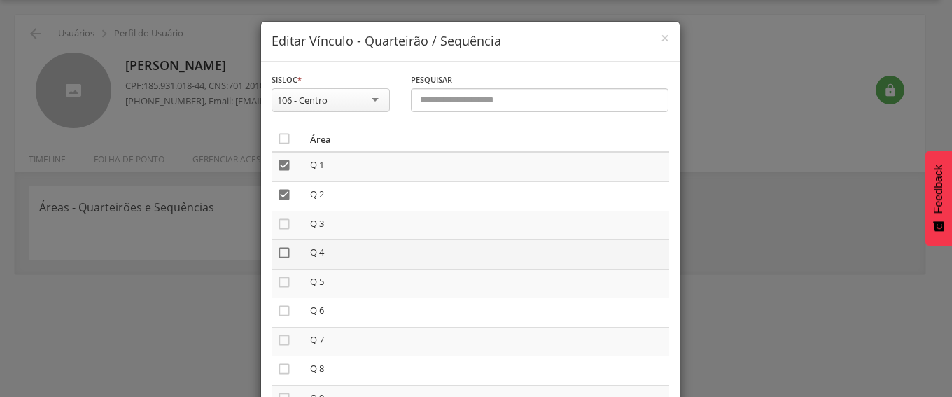
drag, startPoint x: 281, startPoint y: 224, endPoint x: 276, endPoint y: 252, distance: 28.4
click at [280, 227] on icon "" at bounding box center [284, 224] width 14 height 14
click at [277, 257] on icon "" at bounding box center [284, 253] width 14 height 14
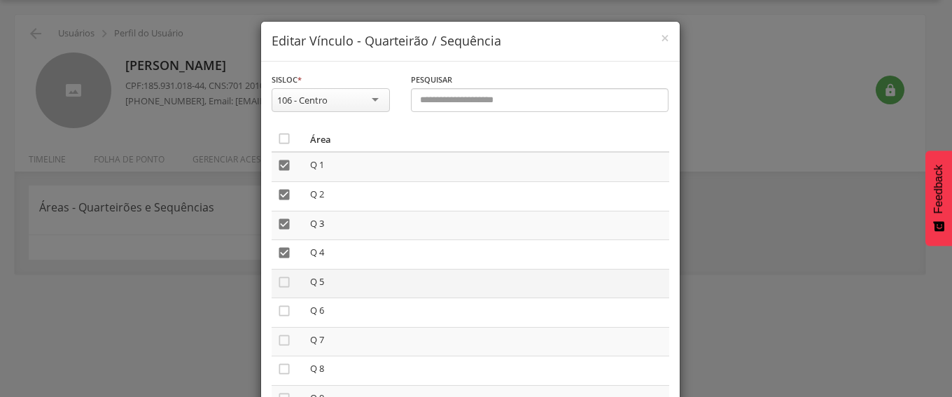
drag, startPoint x: 280, startPoint y: 277, endPoint x: 278, endPoint y: 296, distance: 19.0
click at [280, 280] on icon "" at bounding box center [284, 282] width 14 height 14
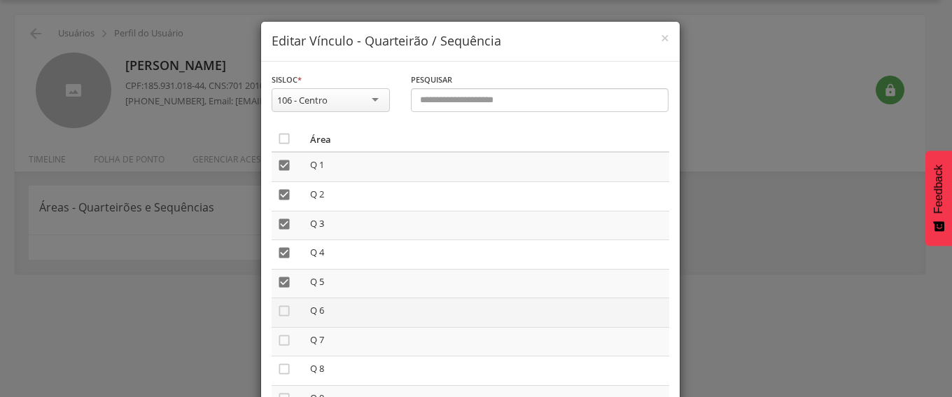
drag, startPoint x: 281, startPoint y: 306, endPoint x: 281, endPoint y: 325, distance: 19.6
click at [281, 311] on icon "" at bounding box center [284, 311] width 14 height 14
click at [277, 344] on icon "" at bounding box center [284, 340] width 14 height 14
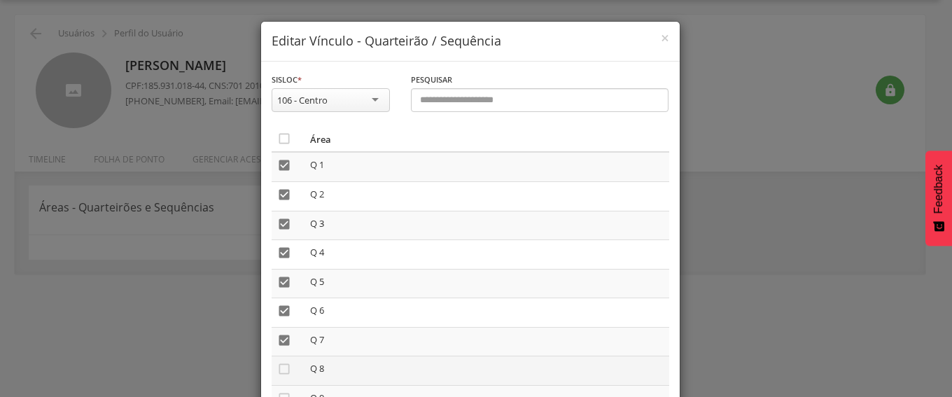
drag, startPoint x: 281, startPoint y: 365, endPoint x: 292, endPoint y: 363, distance: 11.4
click at [283, 365] on icon "" at bounding box center [284, 369] width 14 height 14
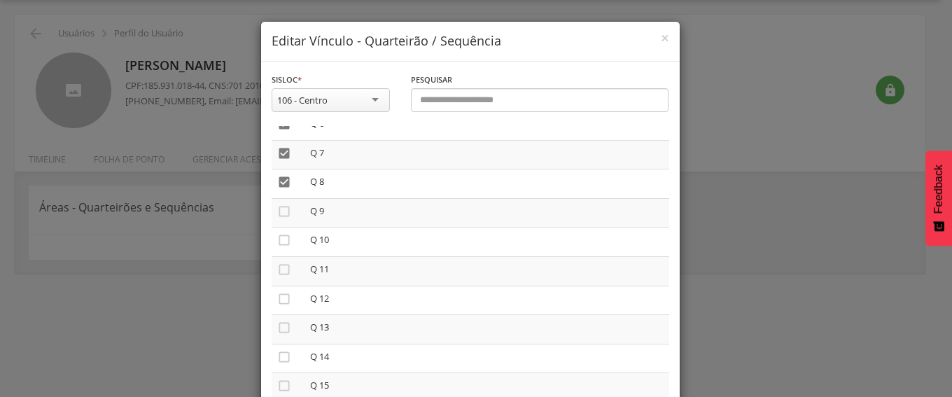
scroll to position [210, 0]
drag, startPoint x: 281, startPoint y: 186, endPoint x: 274, endPoint y: 204, distance: 19.3
click at [281, 187] on icon "" at bounding box center [284, 188] width 14 height 14
click at [278, 219] on icon "" at bounding box center [284, 217] width 14 height 14
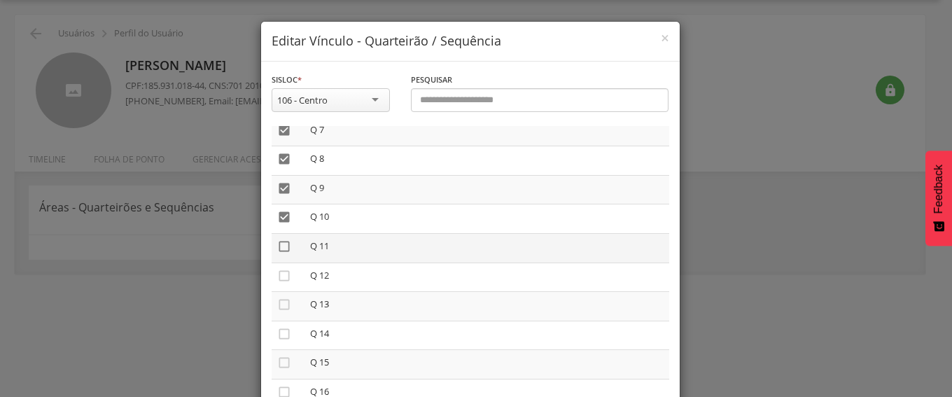
click at [279, 245] on icon "" at bounding box center [284, 246] width 14 height 14
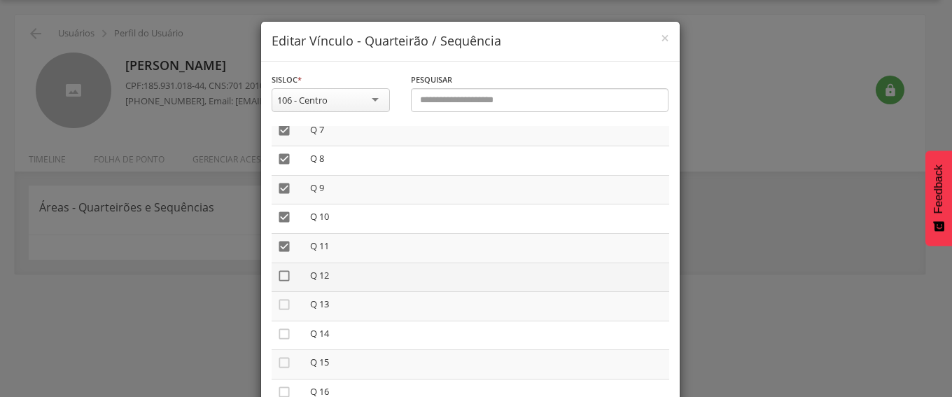
click at [277, 275] on icon "" at bounding box center [284, 276] width 14 height 14
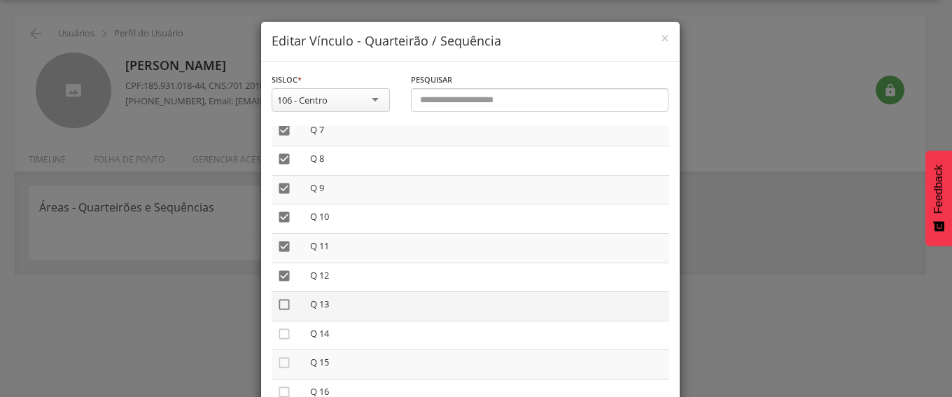
click at [278, 303] on icon "" at bounding box center [284, 304] width 14 height 14
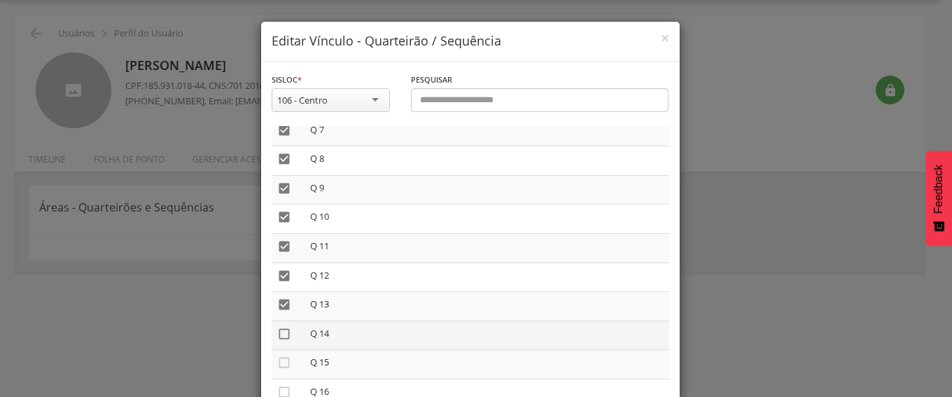
drag, startPoint x: 272, startPoint y: 332, endPoint x: 284, endPoint y: 330, distance: 12.2
click at [279, 330] on icon "" at bounding box center [284, 334] width 14 height 14
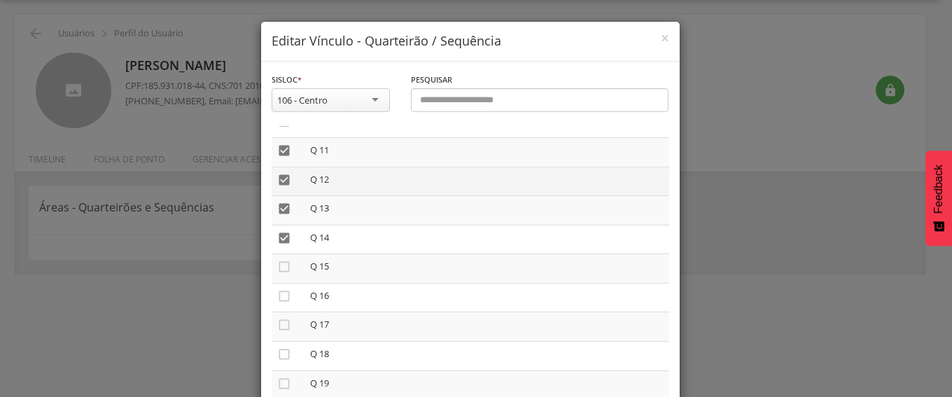
scroll to position [350, 0]
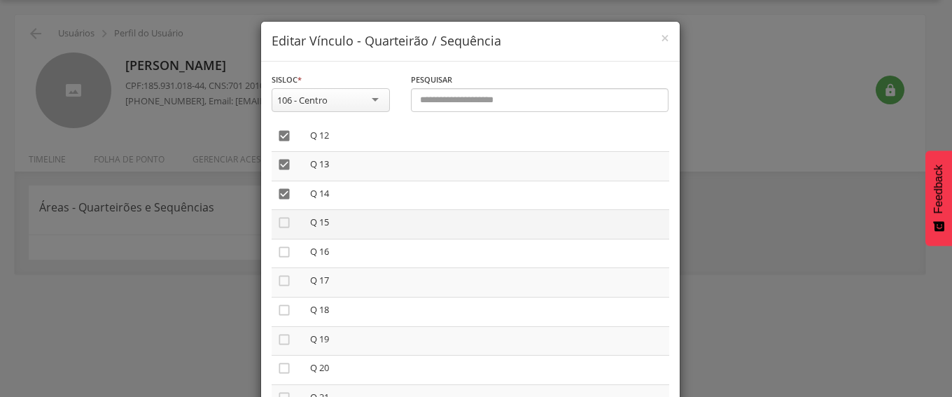
drag, startPoint x: 274, startPoint y: 219, endPoint x: 273, endPoint y: 233, distance: 14.0
click at [277, 219] on icon "" at bounding box center [284, 223] width 14 height 14
click at [280, 251] on icon "" at bounding box center [284, 252] width 14 height 14
click at [281, 279] on icon "" at bounding box center [284, 281] width 14 height 14
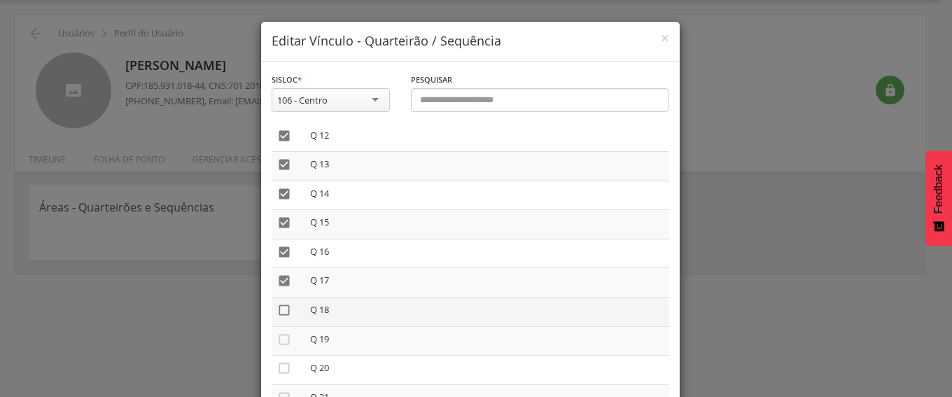
click at [277, 310] on icon "" at bounding box center [284, 310] width 14 height 14
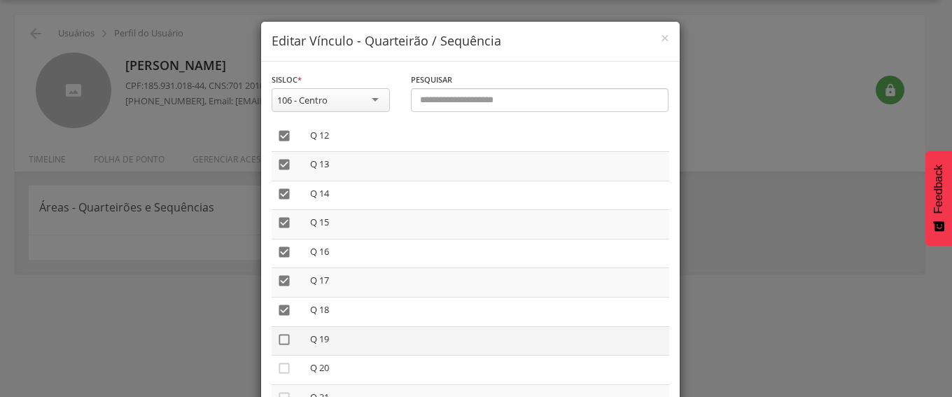
click at [280, 335] on icon "" at bounding box center [284, 339] width 14 height 14
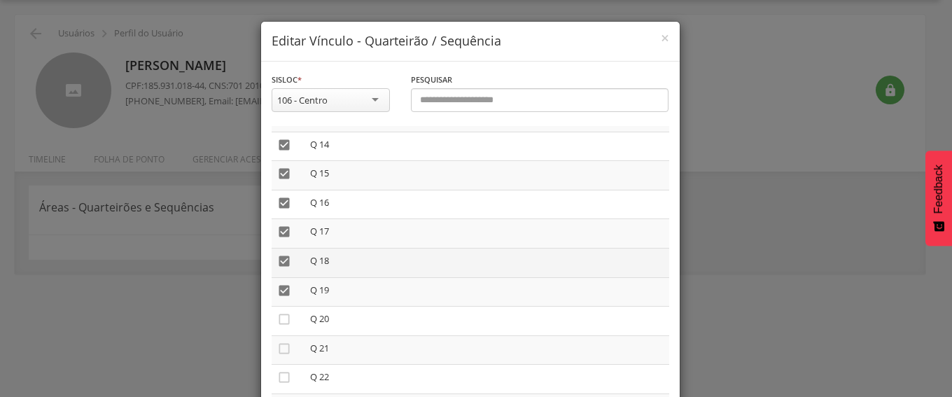
scroll to position [560, 0]
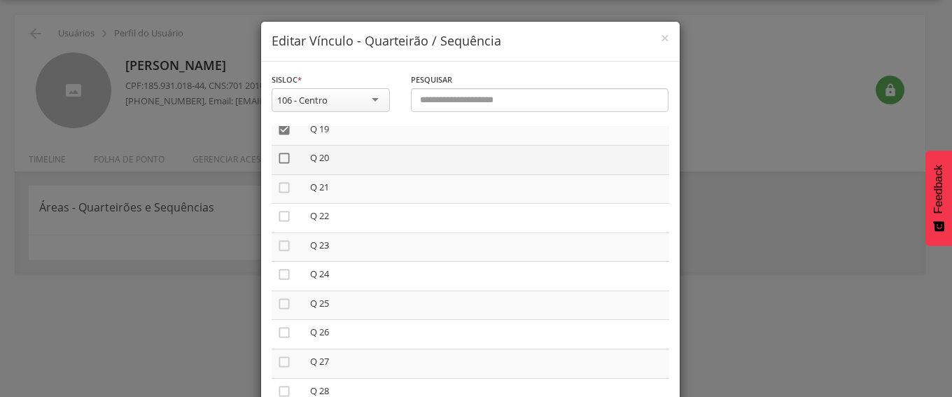
drag, startPoint x: 278, startPoint y: 156, endPoint x: 270, endPoint y: 216, distance: 60.0
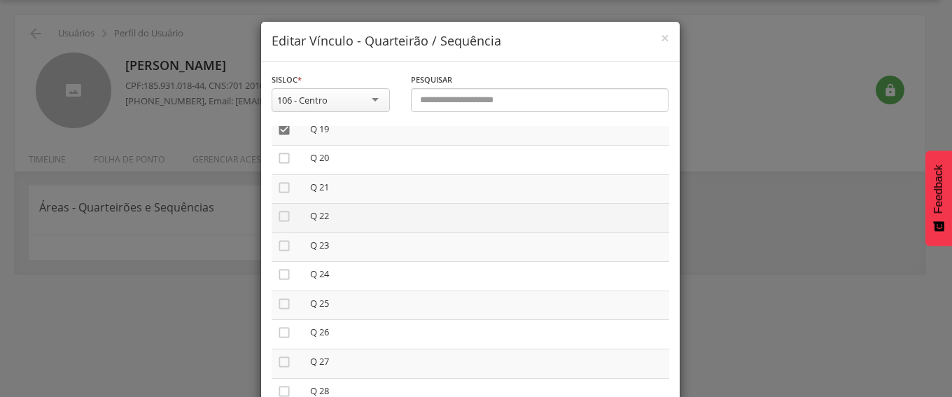
click at [278, 157] on icon "" at bounding box center [284, 158] width 14 height 14
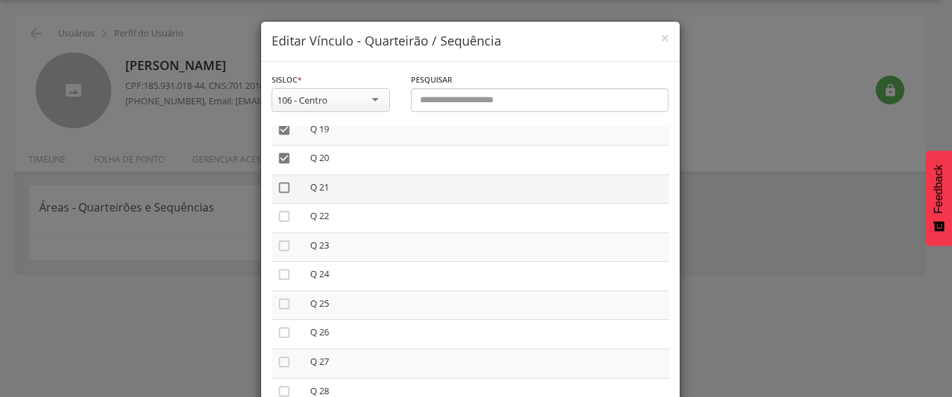
drag, startPoint x: 276, startPoint y: 185, endPoint x: 275, endPoint y: 217, distance: 32.2
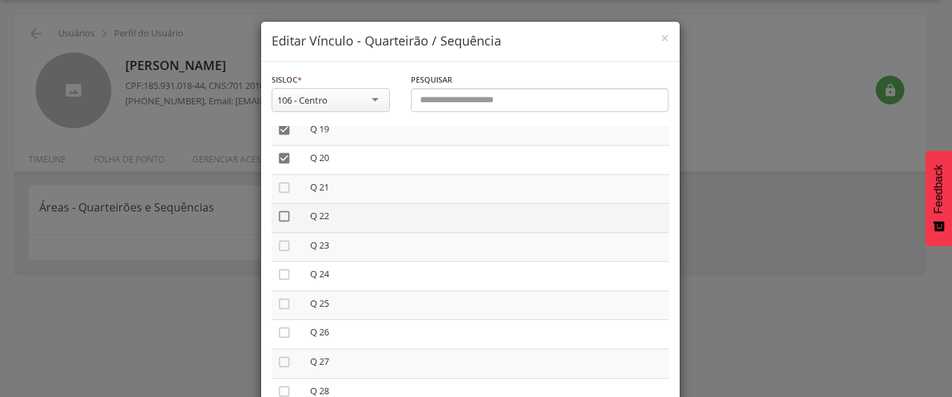
click at [277, 185] on icon "" at bounding box center [284, 188] width 14 height 14
click at [277, 218] on icon "" at bounding box center [284, 216] width 14 height 14
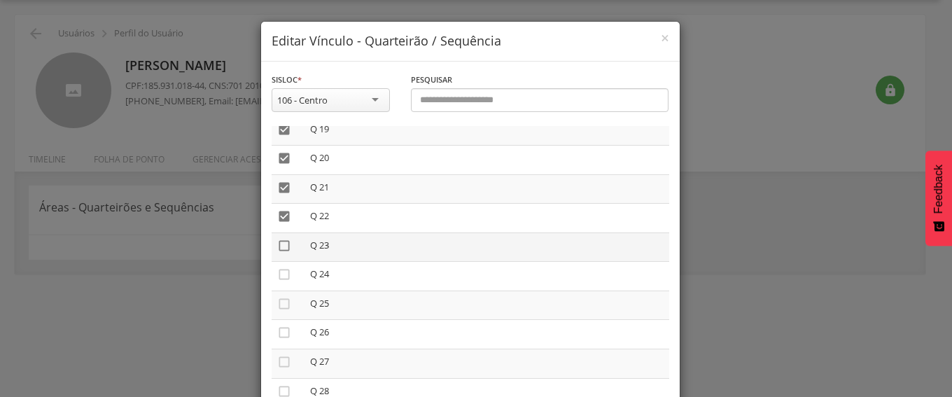
click at [277, 246] on icon "" at bounding box center [284, 246] width 14 height 14
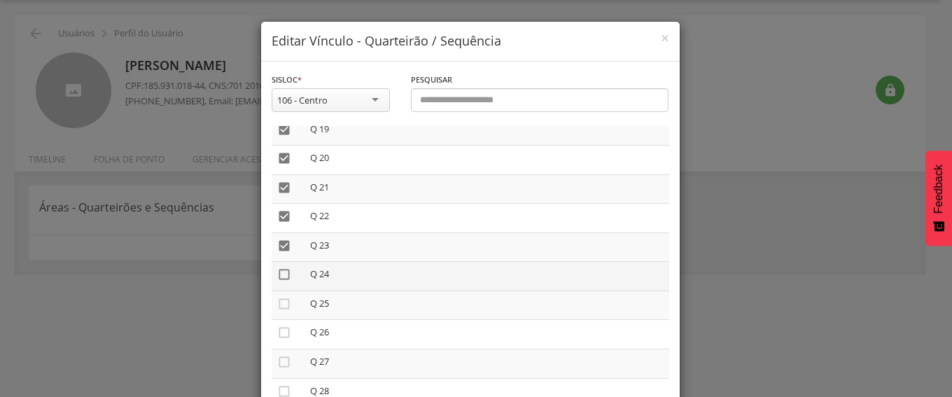
click at [278, 274] on icon "" at bounding box center [284, 274] width 14 height 14
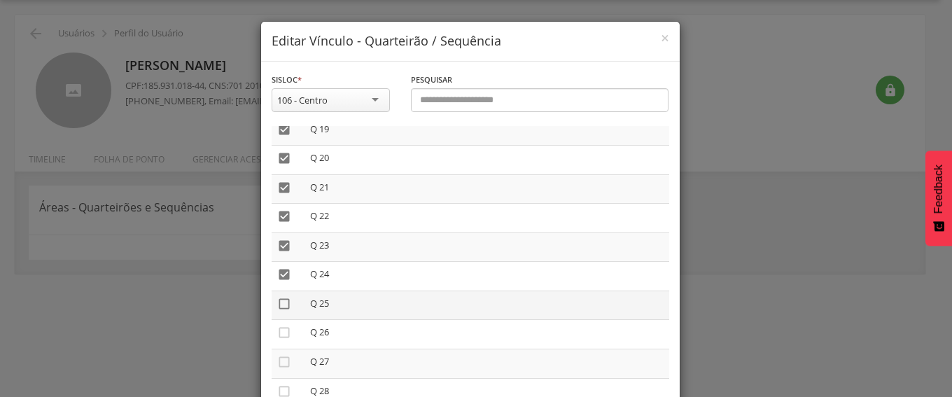
click at [278, 304] on icon "" at bounding box center [284, 304] width 14 height 14
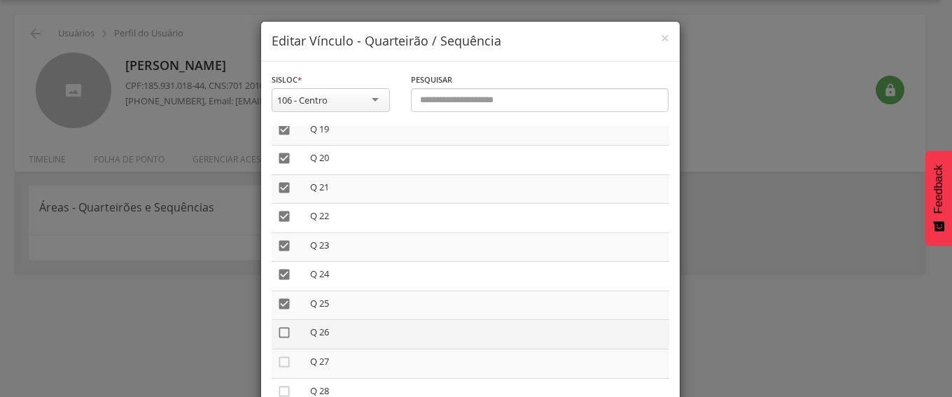
click at [280, 333] on icon "" at bounding box center [284, 332] width 14 height 14
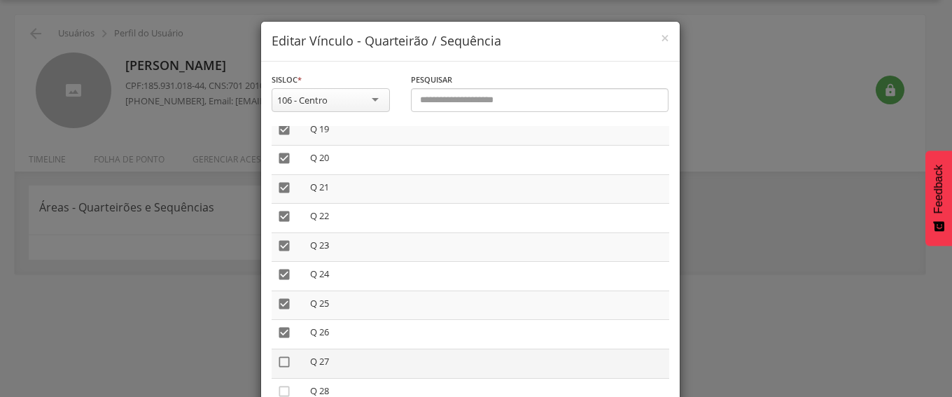
click at [277, 365] on icon "" at bounding box center [284, 362] width 14 height 14
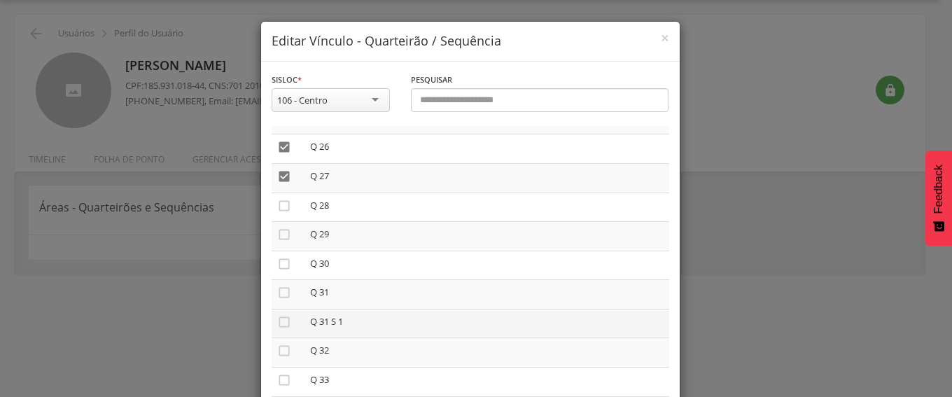
scroll to position [770, 0]
click at [277, 181] on icon "" at bounding box center [284, 181] width 14 height 14
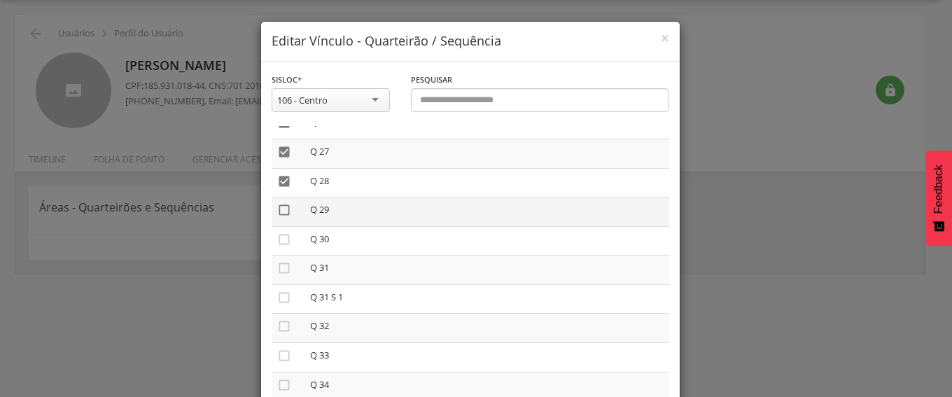
click at [277, 208] on icon "" at bounding box center [284, 210] width 14 height 14
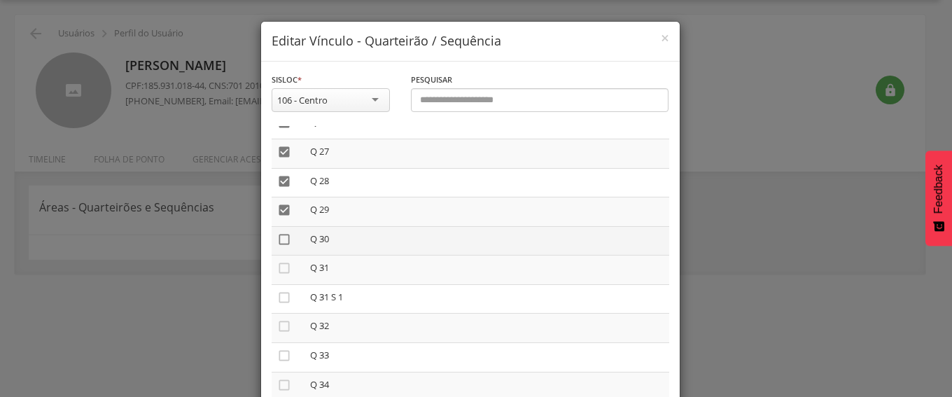
drag, startPoint x: 270, startPoint y: 237, endPoint x: 277, endPoint y: 239, distance: 7.5
click at [274, 238] on td "" at bounding box center [287, 240] width 33 height 29
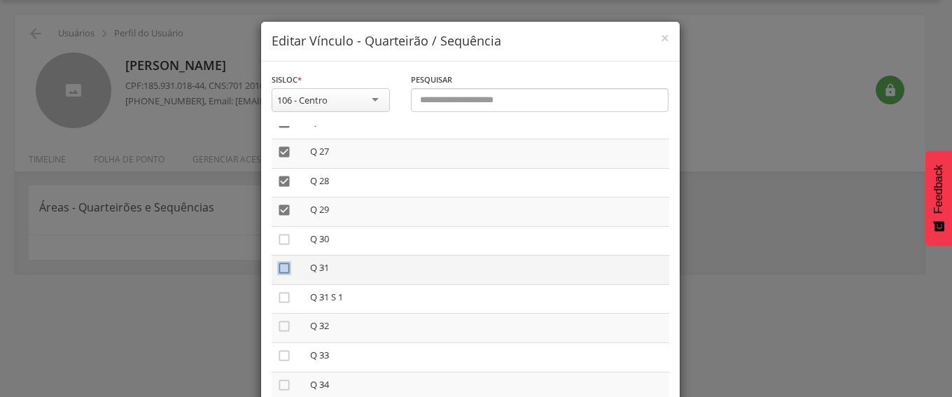
click at [277, 272] on icon "" at bounding box center [284, 268] width 14 height 14
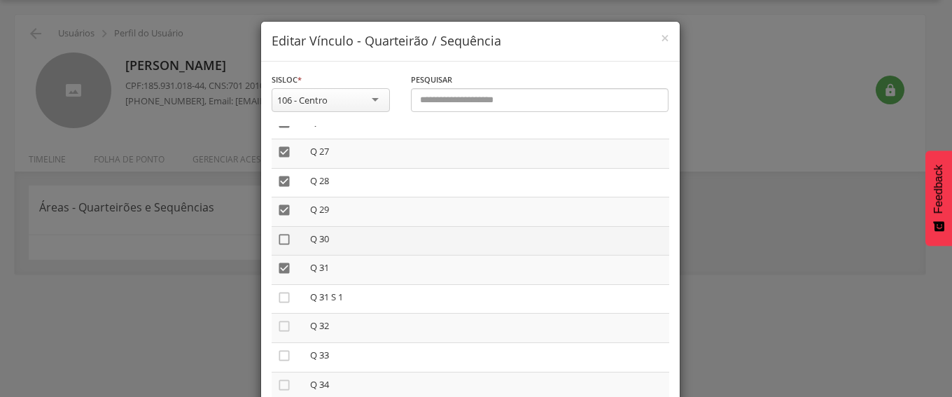
click at [277, 238] on icon "" at bounding box center [284, 239] width 14 height 14
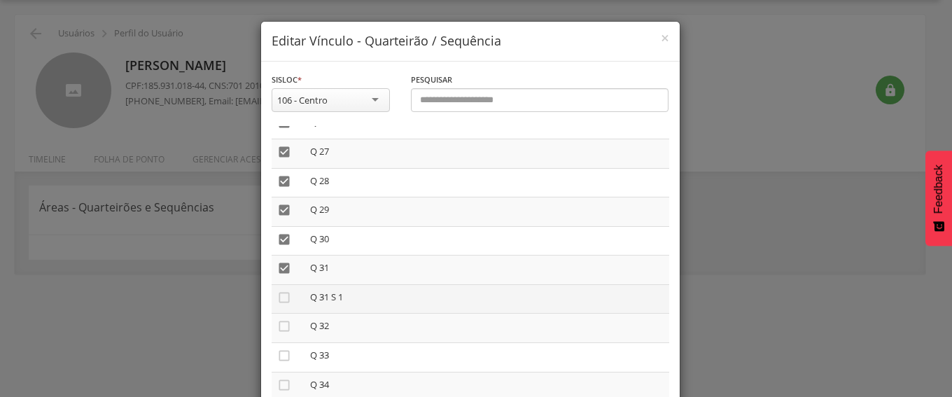
drag, startPoint x: 275, startPoint y: 298, endPoint x: 309, endPoint y: 304, distance: 34.7
click at [278, 296] on icon "" at bounding box center [284, 297] width 14 height 14
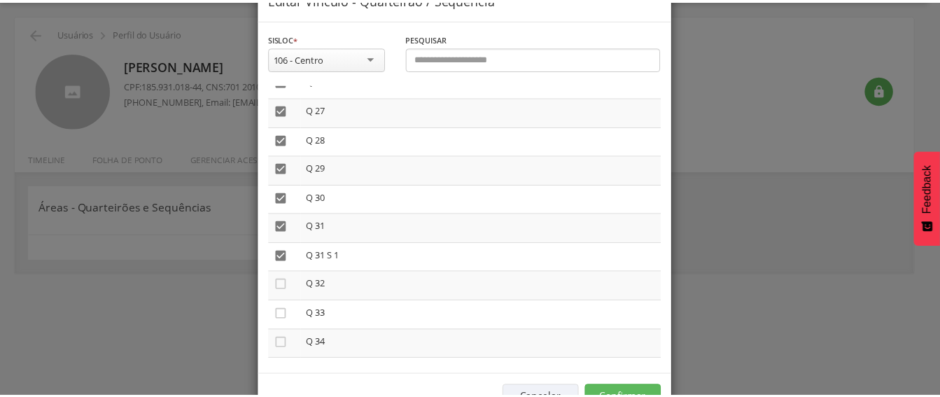
scroll to position [87, 0]
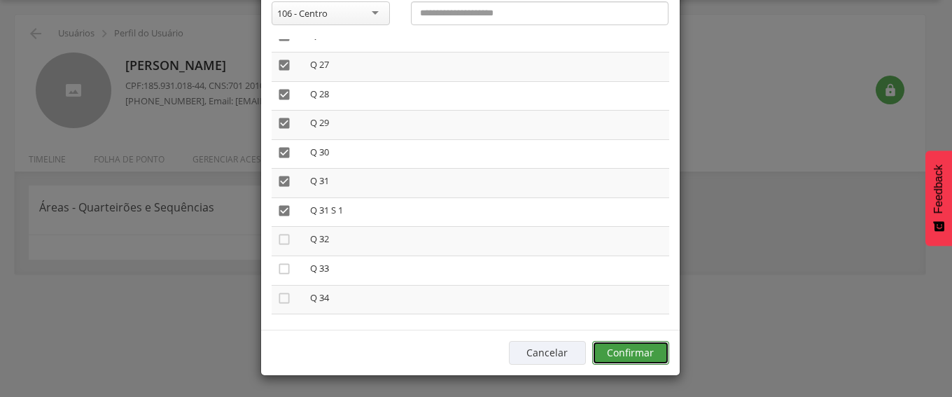
click at [623, 348] on button "Confirmar" at bounding box center [630, 353] width 77 height 24
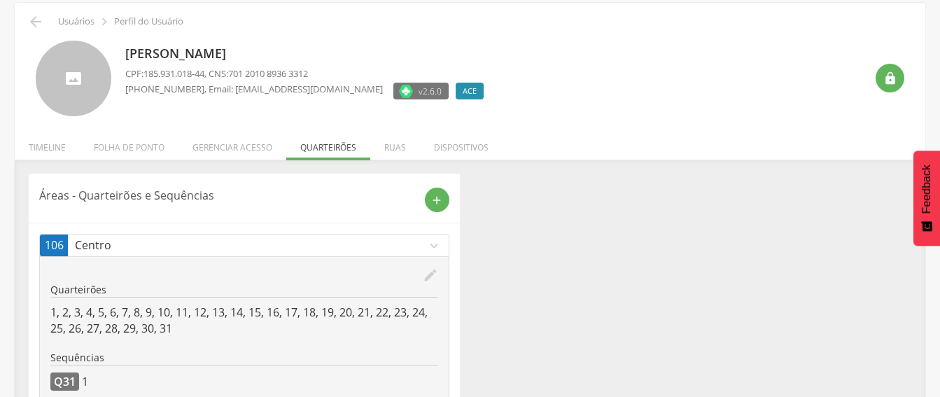
scroll to position [0, 0]
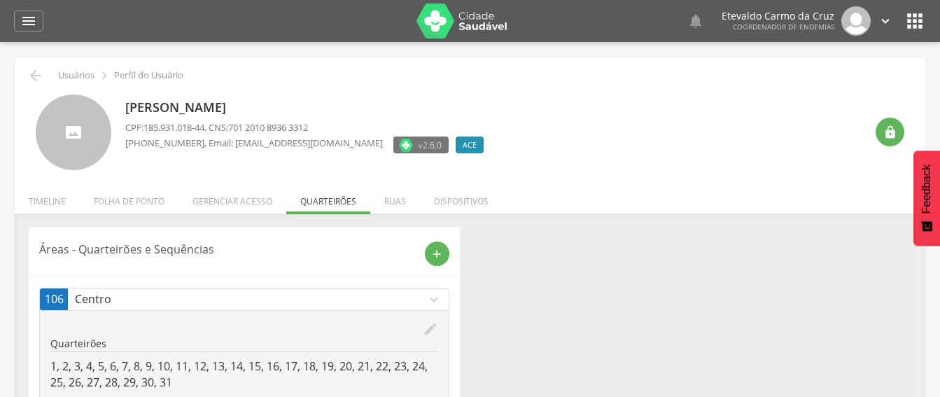
click at [44, 75] on div " Usuários  Perfil do Usuário" at bounding box center [469, 75] width 889 height 17
click at [31, 71] on icon "" at bounding box center [35, 75] width 17 height 17
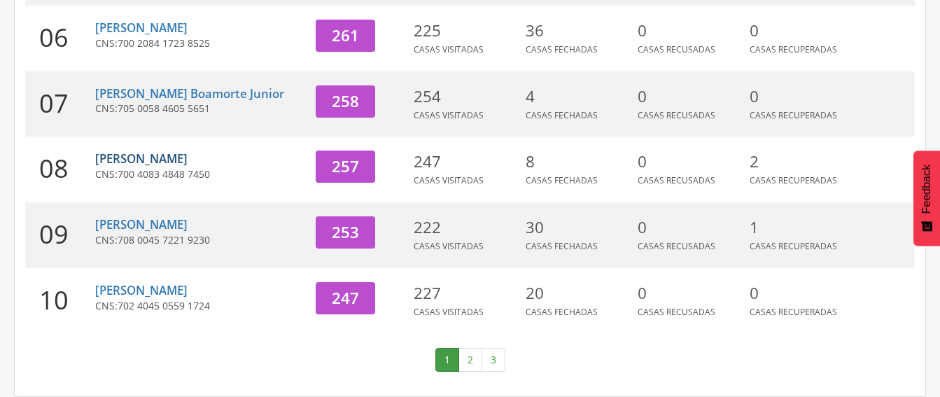
scroll to position [592, 0]
click at [463, 360] on link "2" at bounding box center [470, 360] width 24 height 24
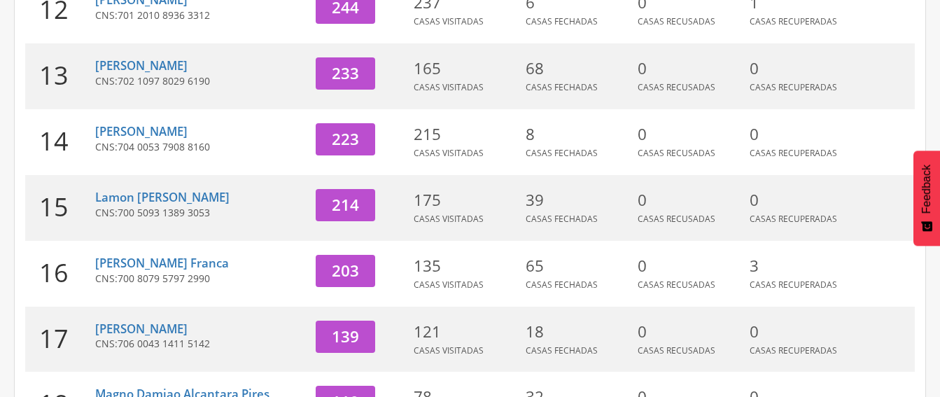
scroll to position [365, 0]
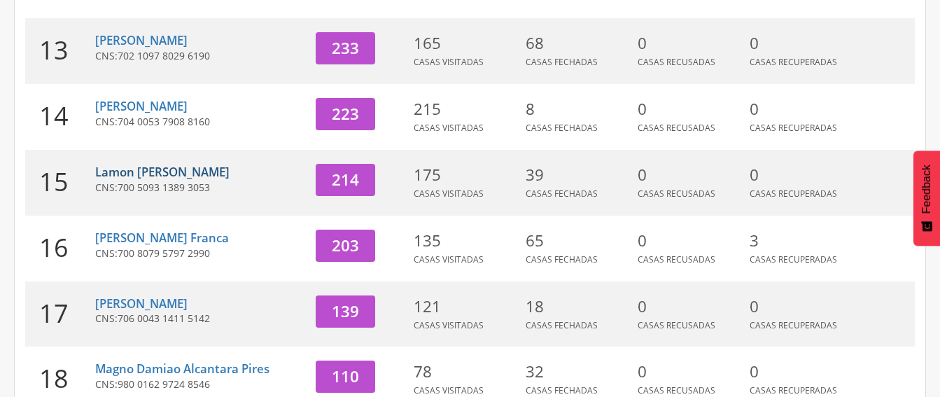
click at [159, 175] on link "Lamon [PERSON_NAME]" at bounding box center [162, 172] width 134 height 16
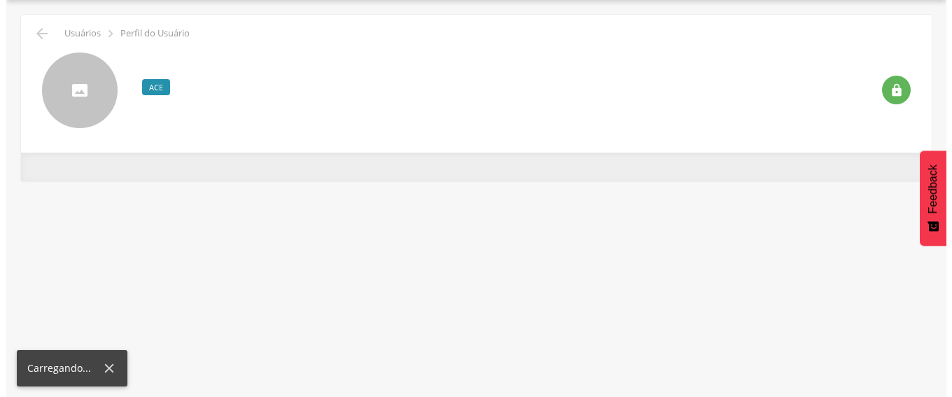
scroll to position [42, 0]
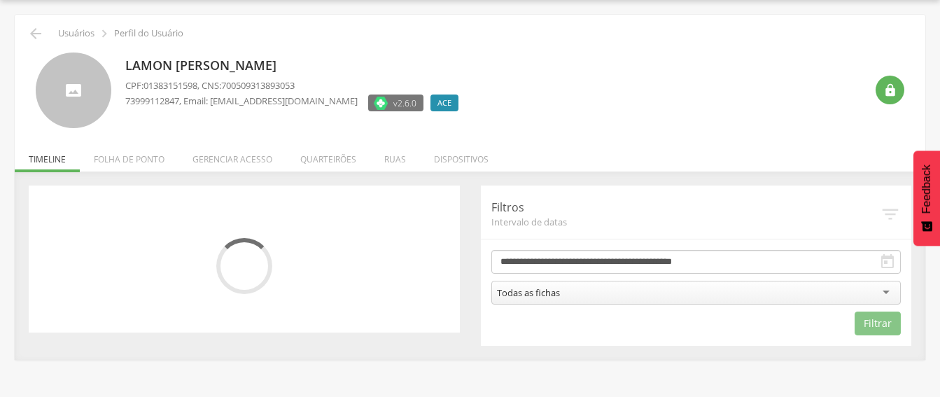
click at [318, 160] on li "Quarteirões" at bounding box center [328, 155] width 84 height 33
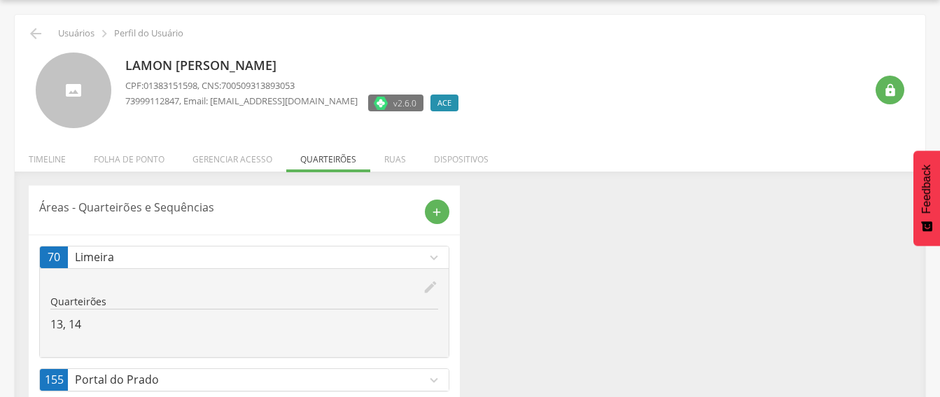
click at [411, 253] on p "Limeira" at bounding box center [250, 257] width 351 height 16
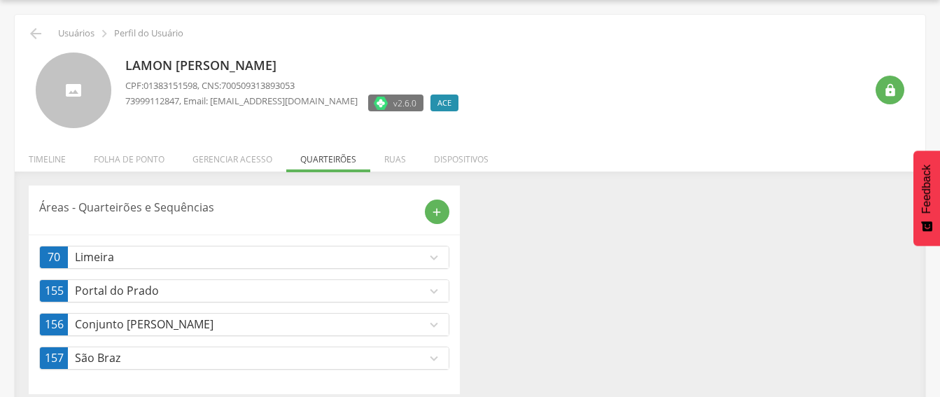
click at [409, 253] on p "Limeira" at bounding box center [250, 257] width 351 height 16
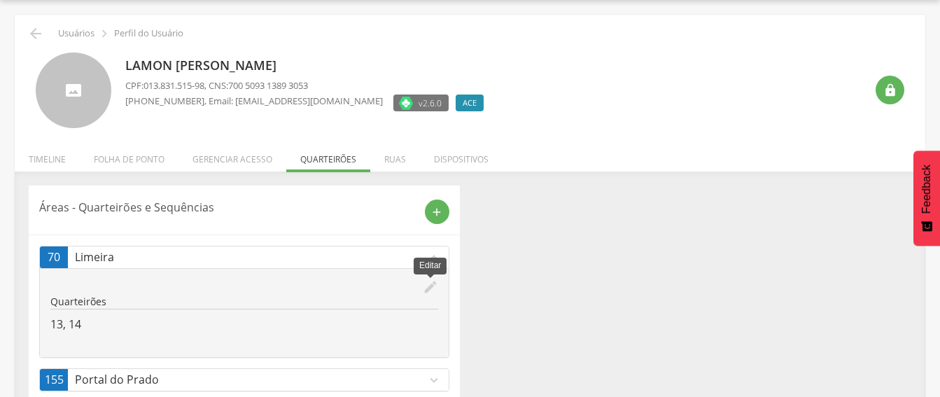
click at [430, 287] on icon "edit" at bounding box center [430, 286] width 15 height 15
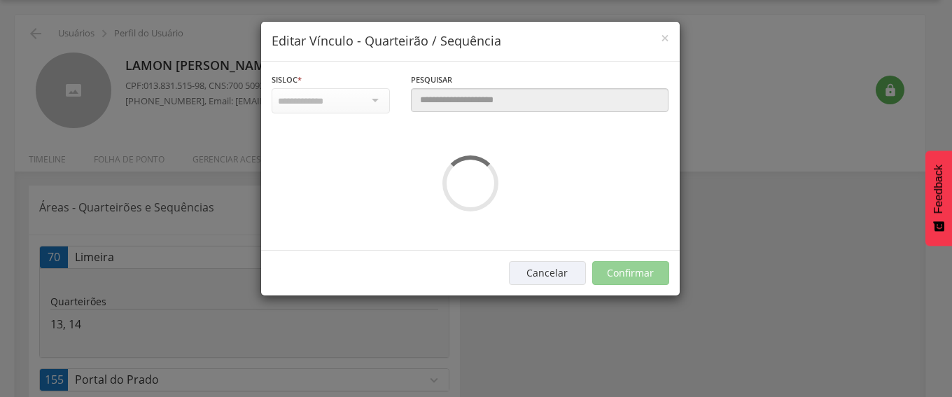
scroll to position [0, 0]
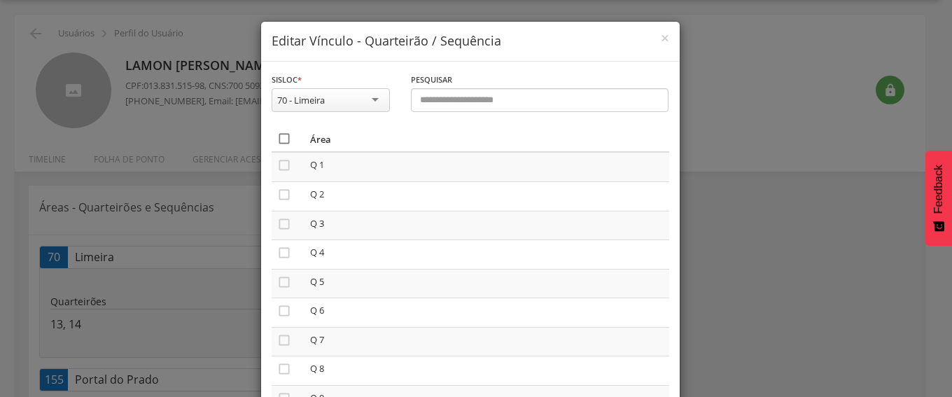
click at [278, 140] on icon "" at bounding box center [284, 139] width 14 height 14
drag, startPoint x: 278, startPoint y: 140, endPoint x: 304, endPoint y: 154, distance: 29.4
click at [280, 142] on icon "" at bounding box center [284, 139] width 14 height 14
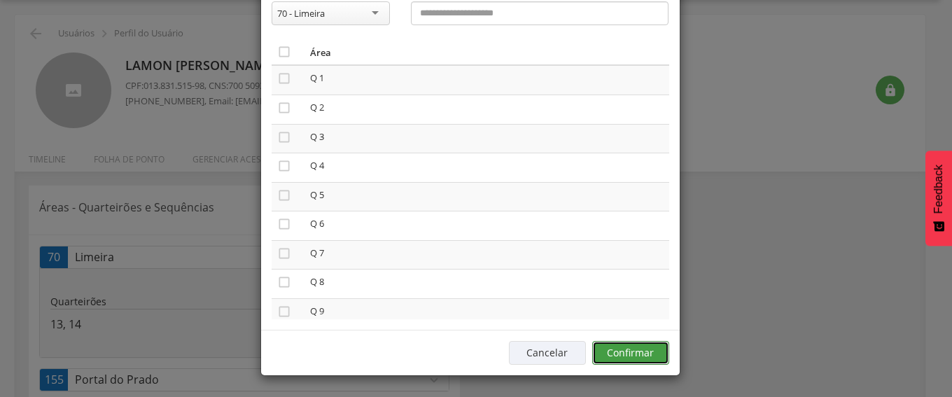
click at [632, 348] on button "Confirmar" at bounding box center [630, 353] width 77 height 24
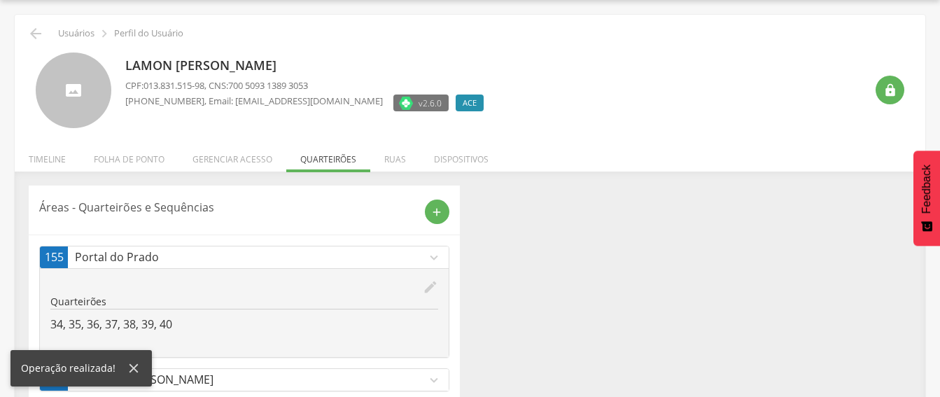
click at [429, 284] on icon "edit" at bounding box center [430, 286] width 15 height 15
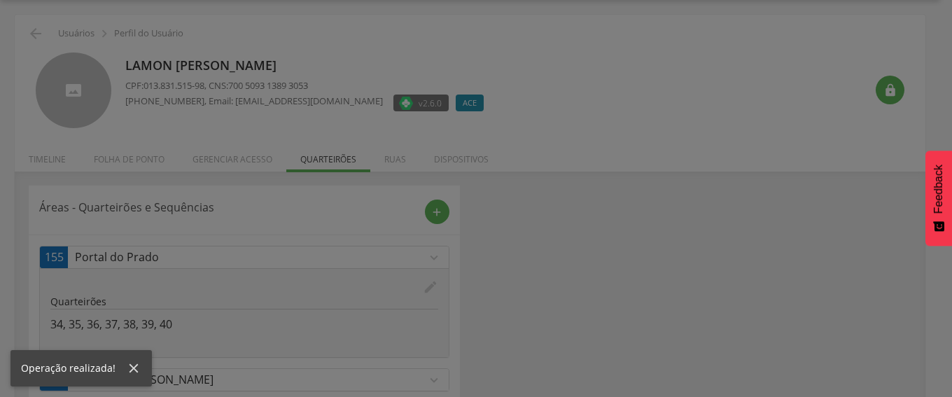
scroll to position [0, 0]
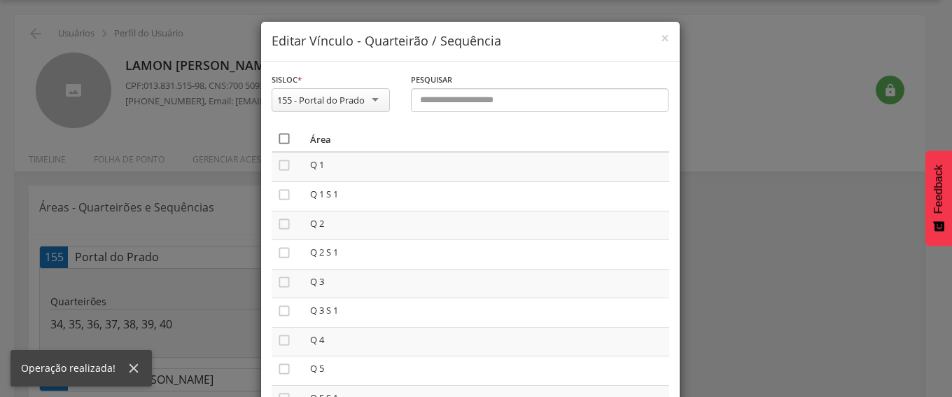
click at [277, 141] on icon "" at bounding box center [284, 139] width 14 height 14
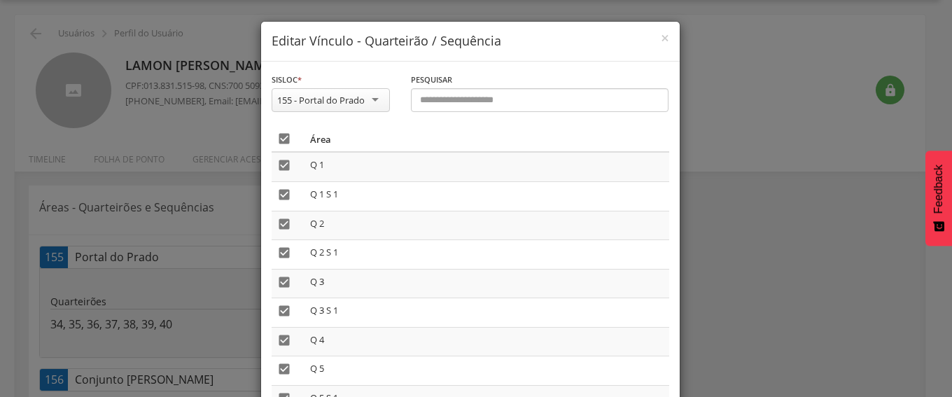
drag, startPoint x: 279, startPoint y: 134, endPoint x: 296, endPoint y: 138, distance: 17.2
click at [292, 137] on th "" at bounding box center [287, 139] width 33 height 26
drag, startPoint x: 274, startPoint y: 139, endPoint x: 307, endPoint y: 146, distance: 33.6
click at [292, 141] on th "" at bounding box center [287, 139] width 33 height 26
click at [277, 136] on icon "" at bounding box center [284, 139] width 14 height 14
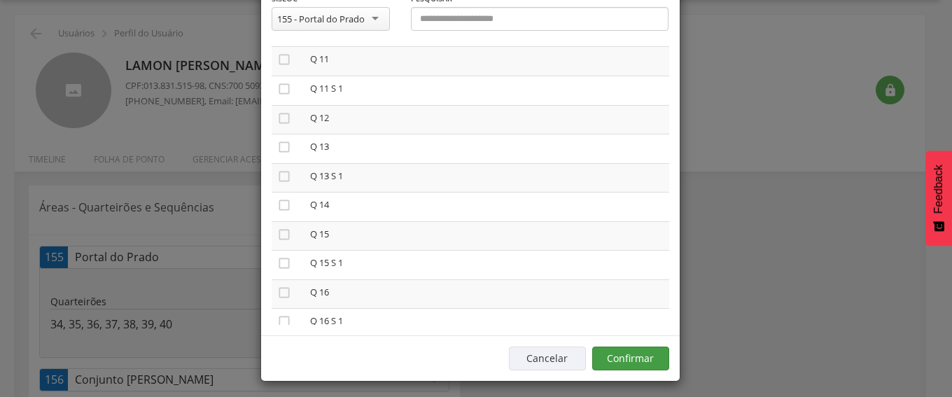
scroll to position [87, 0]
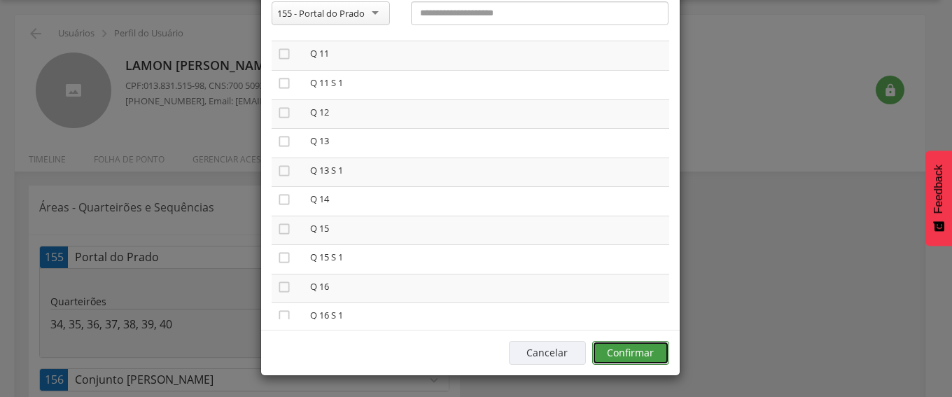
drag, startPoint x: 626, startPoint y: 344, endPoint x: 627, endPoint y: 353, distance: 8.5
click at [627, 353] on button "Confirmar" at bounding box center [630, 353] width 77 height 24
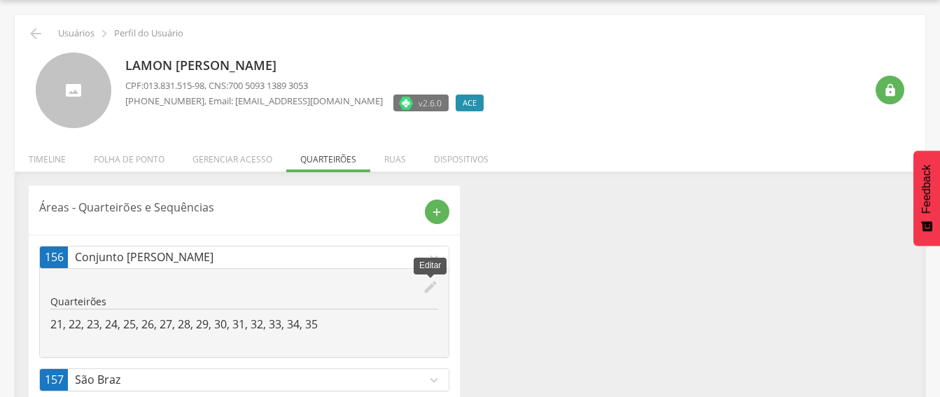
click at [425, 283] on icon "edit" at bounding box center [430, 286] width 15 height 15
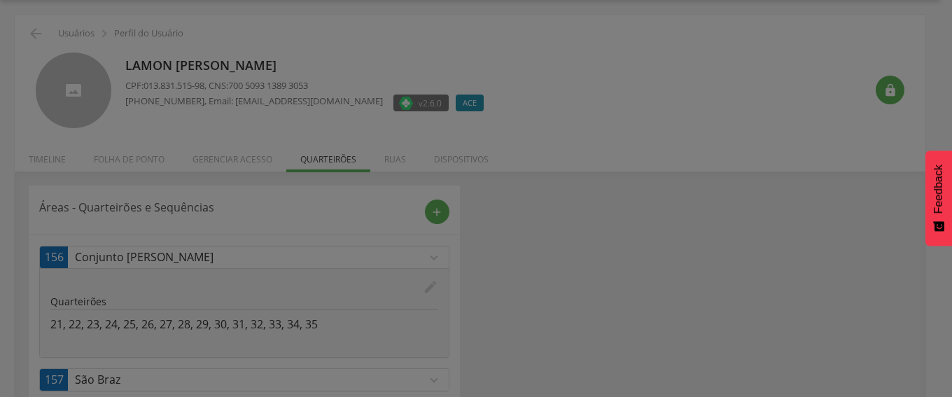
scroll to position [0, 0]
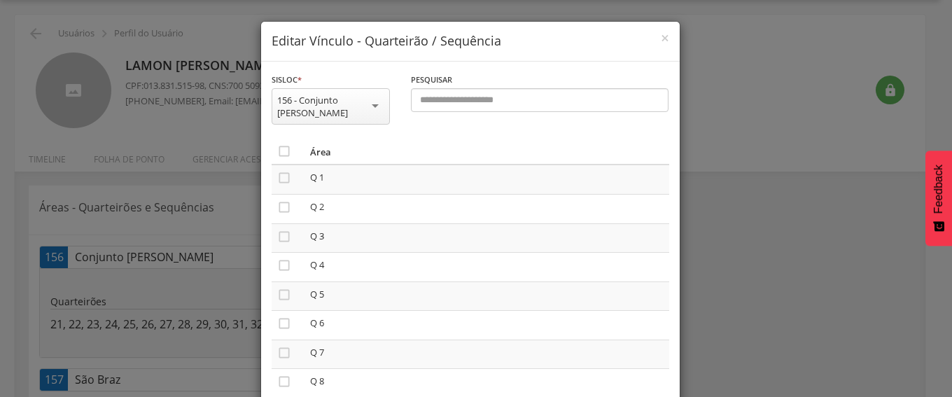
drag, startPoint x: 280, startPoint y: 148, endPoint x: 295, endPoint y: 146, distance: 15.5
click at [282, 147] on icon "" at bounding box center [284, 151] width 14 height 14
click at [281, 148] on icon "" at bounding box center [284, 151] width 14 height 14
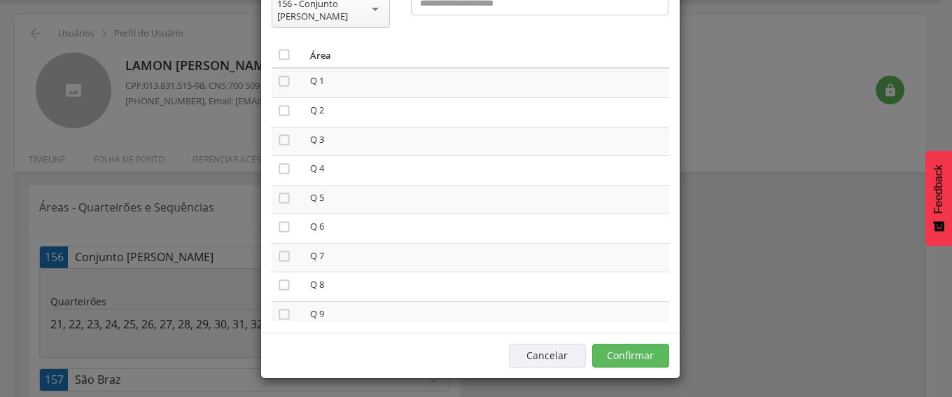
scroll to position [99, 0]
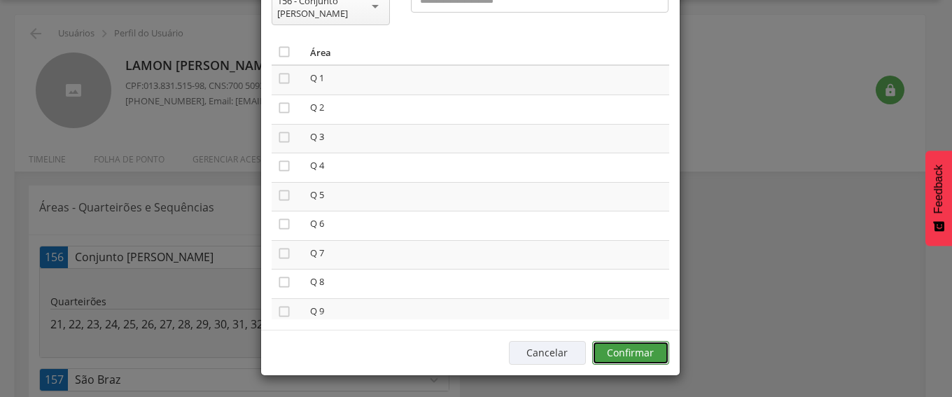
click at [627, 348] on button "Confirmar" at bounding box center [630, 353] width 77 height 24
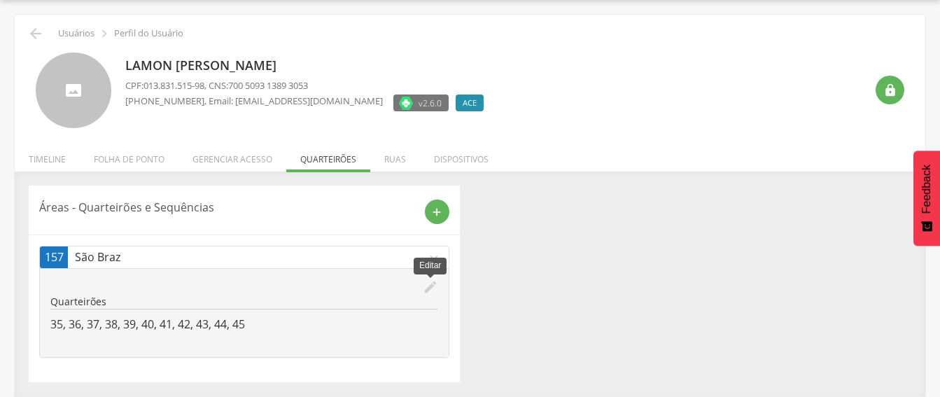
click at [425, 288] on icon "edit" at bounding box center [430, 286] width 15 height 15
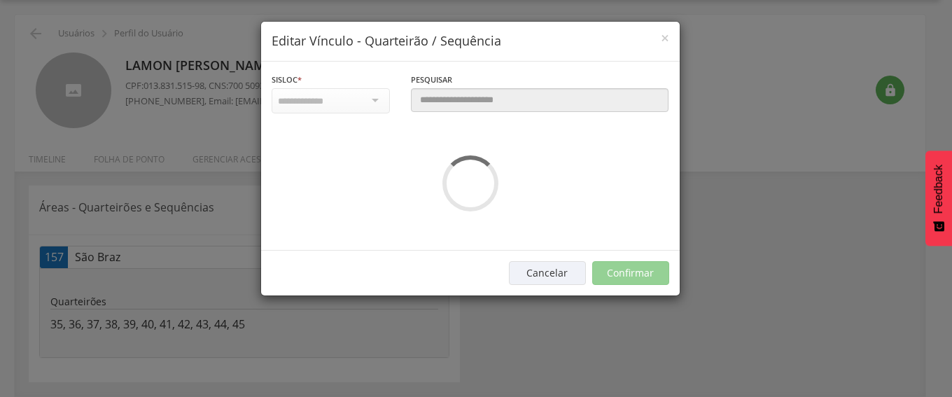
scroll to position [0, 0]
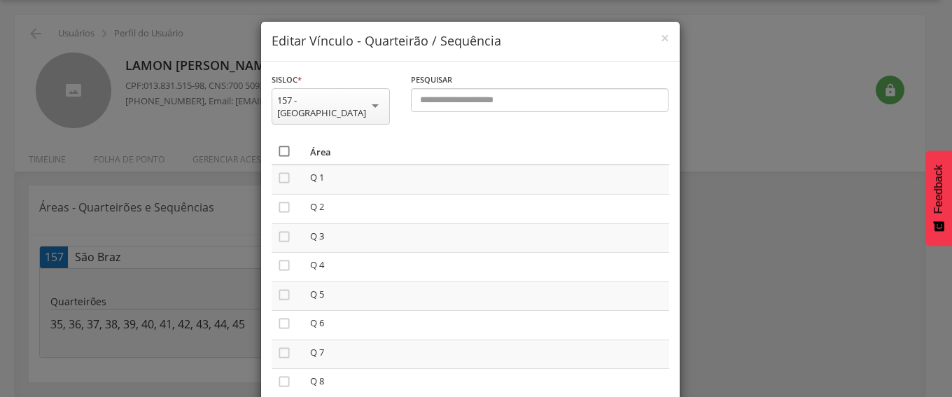
click at [277, 144] on icon "" at bounding box center [284, 151] width 14 height 14
click at [277, 144] on icon "" at bounding box center [284, 151] width 14 height 14
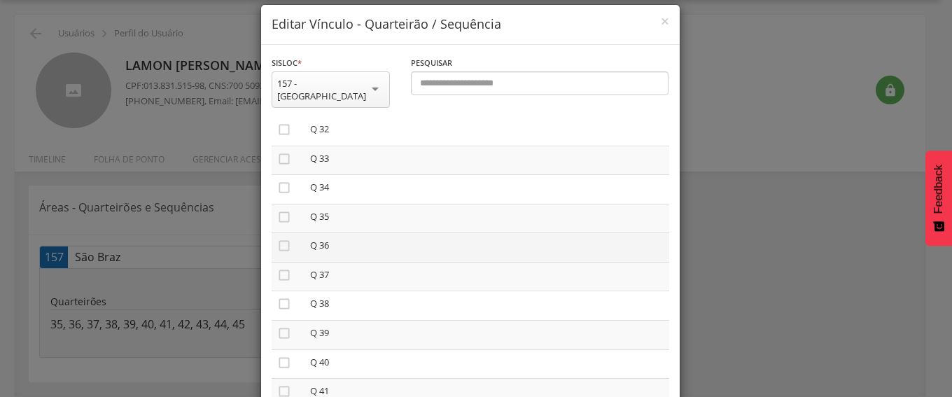
scroll to position [1120, 0]
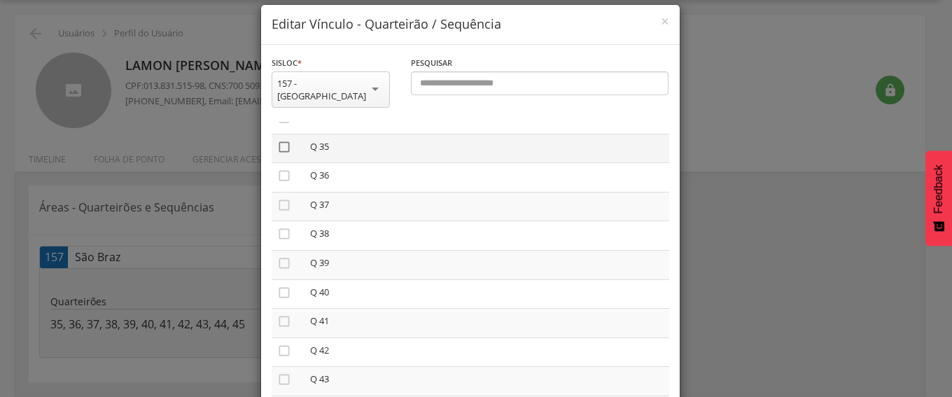
click at [277, 140] on icon "" at bounding box center [284, 147] width 14 height 14
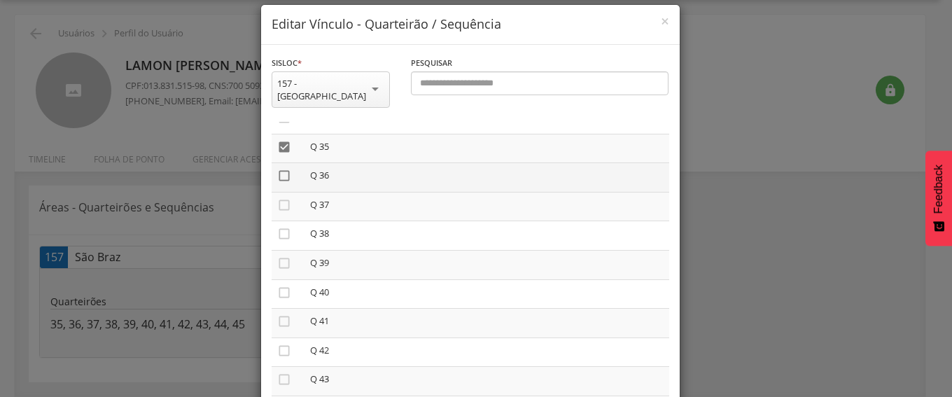
click at [277, 169] on icon "" at bounding box center [284, 176] width 14 height 14
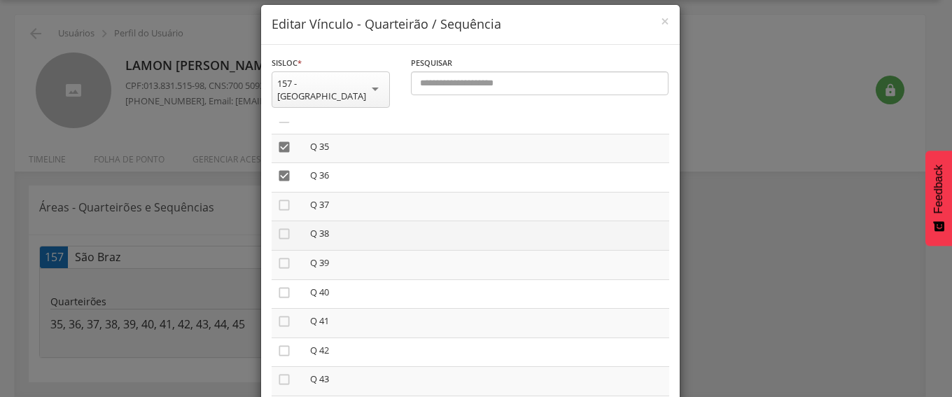
drag, startPoint x: 278, startPoint y: 190, endPoint x: 272, endPoint y: 212, distance: 22.4
click at [278, 198] on icon "" at bounding box center [284, 205] width 14 height 14
drag, startPoint x: 278, startPoint y: 222, endPoint x: 274, endPoint y: 232, distance: 10.4
click at [278, 227] on icon "" at bounding box center [284, 234] width 14 height 14
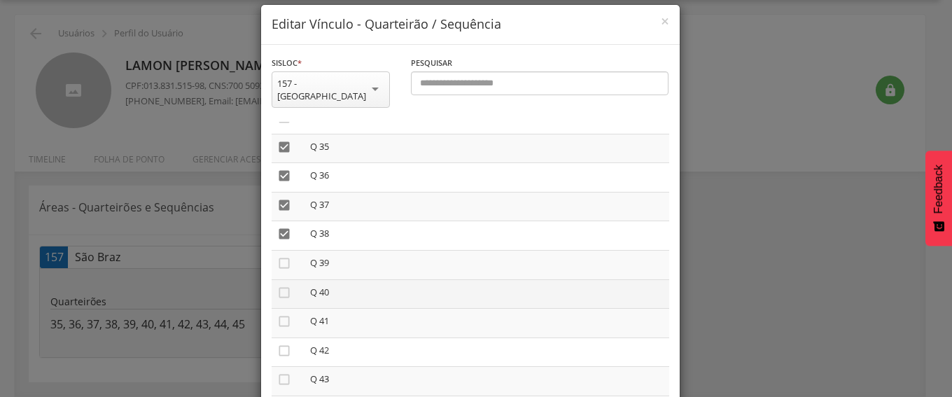
drag, startPoint x: 276, startPoint y: 250, endPoint x: 274, endPoint y: 267, distance: 17.6
click at [277, 256] on icon "" at bounding box center [284, 263] width 14 height 14
drag, startPoint x: 274, startPoint y: 275, endPoint x: 276, endPoint y: 284, distance: 9.2
click at [277, 285] on icon "" at bounding box center [284, 292] width 14 height 14
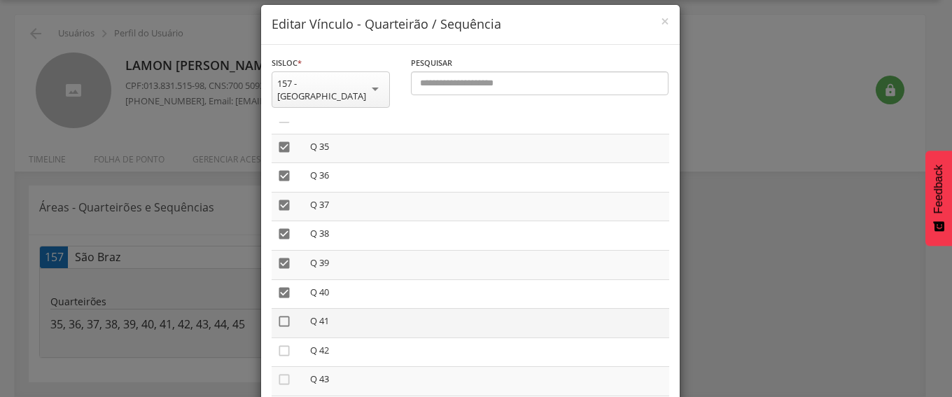
click at [277, 314] on icon "" at bounding box center [284, 321] width 14 height 14
drag, startPoint x: 276, startPoint y: 336, endPoint x: 277, endPoint y: 348, distance: 11.9
click at [277, 344] on icon "" at bounding box center [284, 351] width 14 height 14
drag, startPoint x: 276, startPoint y: 363, endPoint x: 276, endPoint y: 389, distance: 25.9
click at [277, 372] on icon "" at bounding box center [284, 379] width 14 height 14
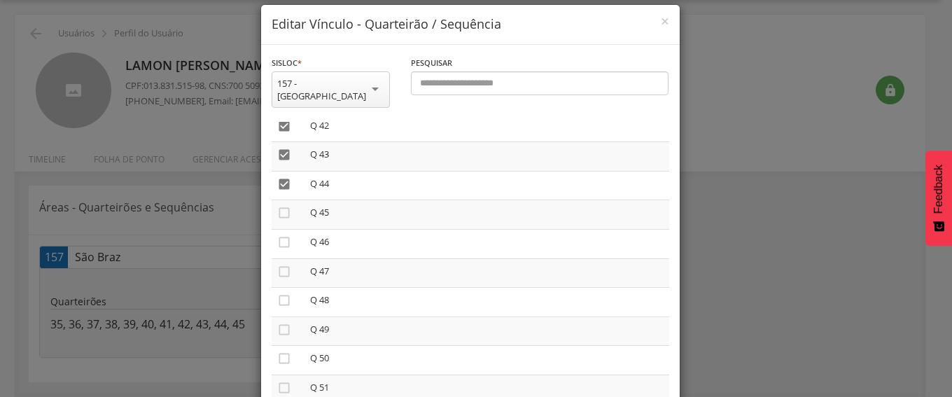
scroll to position [1329, 0]
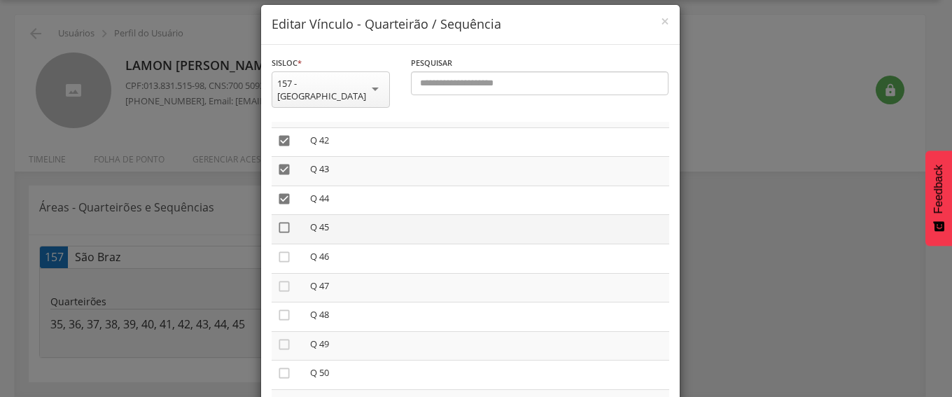
click at [277, 220] on icon "" at bounding box center [284, 227] width 14 height 14
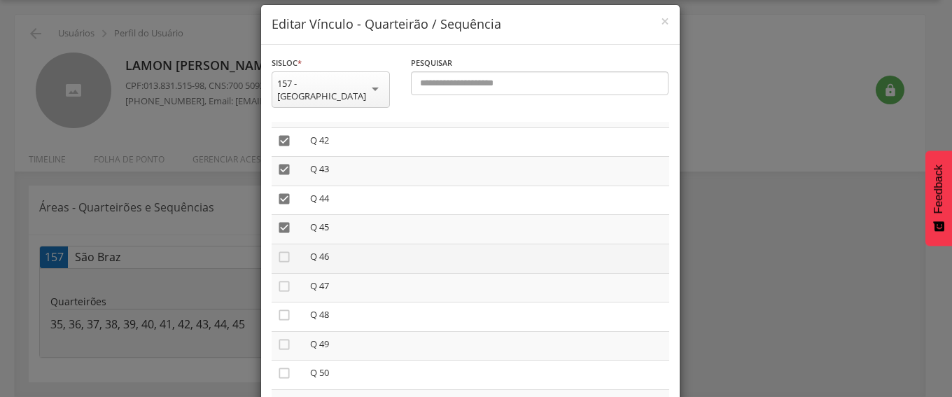
drag, startPoint x: 278, startPoint y: 239, endPoint x: 277, endPoint y: 260, distance: 20.3
click at [278, 250] on icon "" at bounding box center [284, 257] width 14 height 14
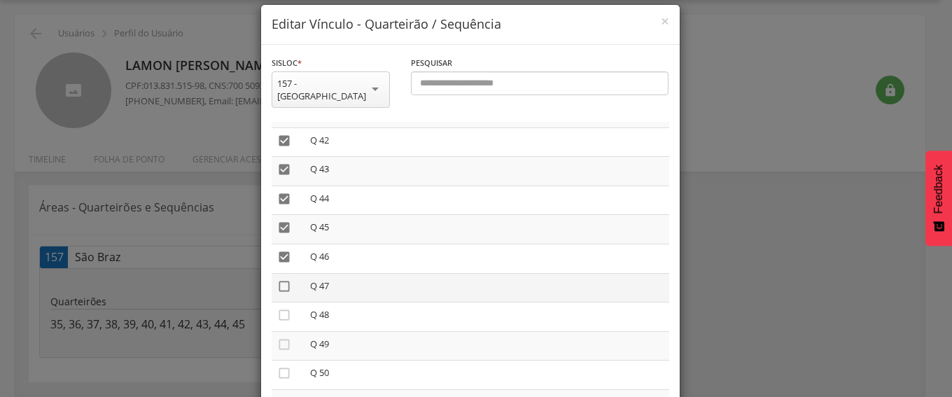
click at [277, 279] on icon "" at bounding box center [284, 286] width 14 height 14
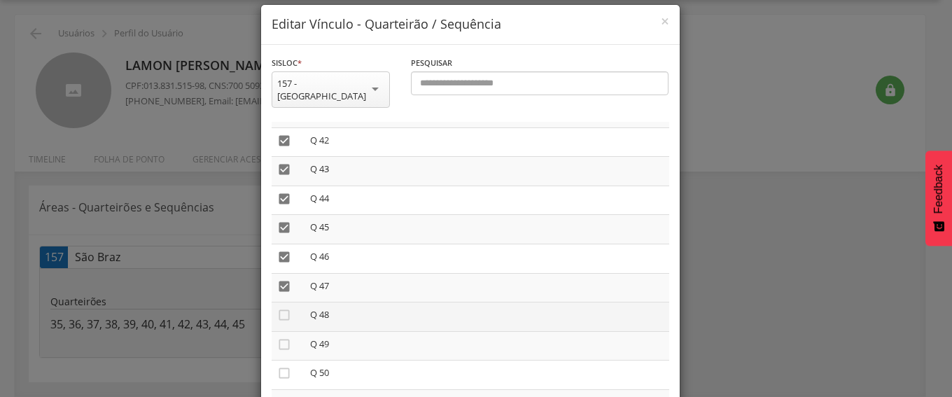
click at [277, 308] on icon "" at bounding box center [284, 315] width 14 height 14
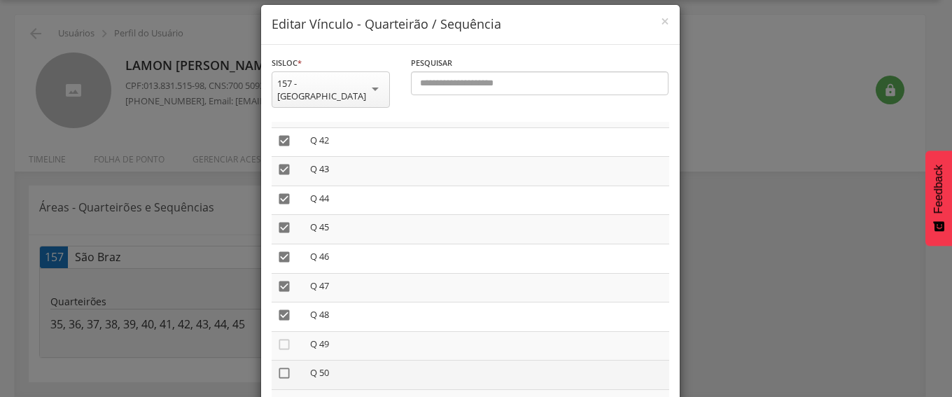
drag, startPoint x: 281, startPoint y: 330, endPoint x: 279, endPoint y: 360, distance: 30.1
click at [280, 337] on icon "" at bounding box center [284, 344] width 14 height 14
drag, startPoint x: 275, startPoint y: 359, endPoint x: 285, endPoint y: 356, distance: 10.9
click at [278, 366] on icon "" at bounding box center [284, 373] width 14 height 14
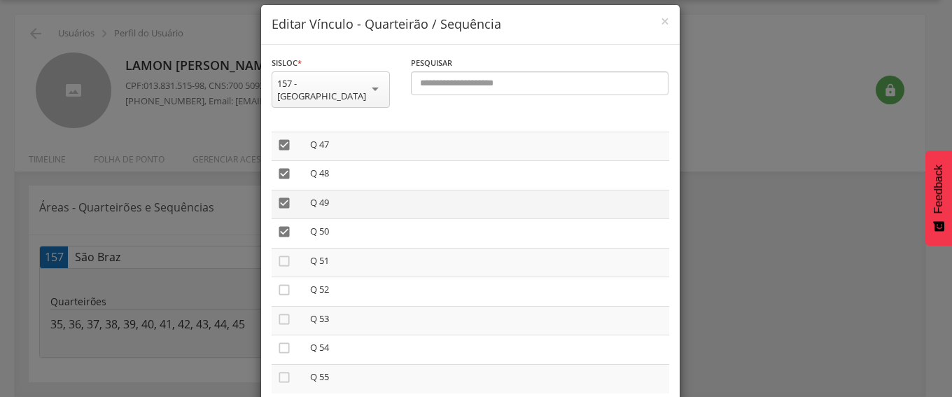
scroll to position [1476, 0]
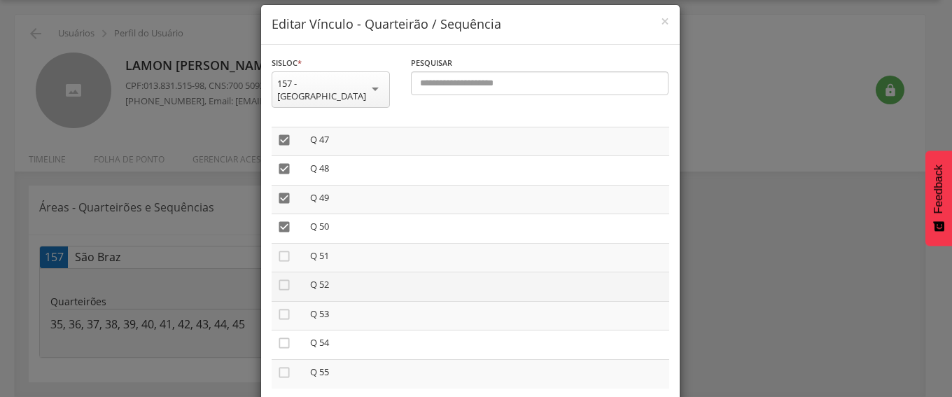
drag, startPoint x: 276, startPoint y: 244, endPoint x: 274, endPoint y: 262, distance: 17.6
click at [277, 249] on icon "" at bounding box center [284, 256] width 14 height 14
drag, startPoint x: 275, startPoint y: 271, endPoint x: 274, endPoint y: 288, distance: 16.1
click at [277, 278] on icon "" at bounding box center [284, 285] width 14 height 14
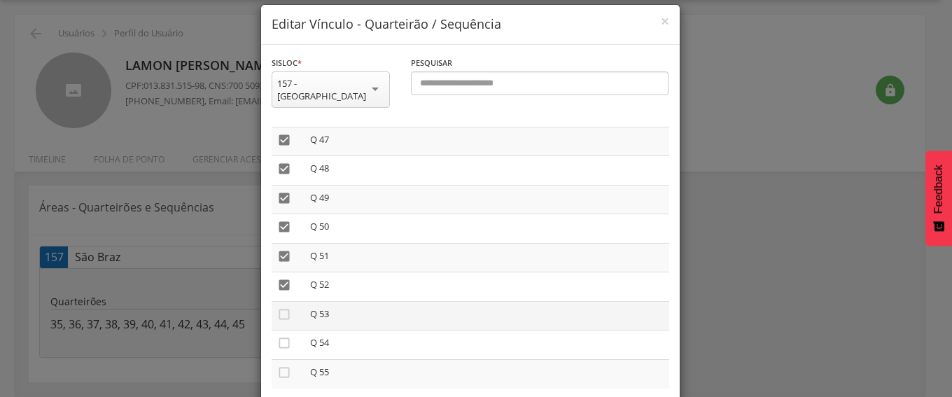
drag, startPoint x: 279, startPoint y: 300, endPoint x: 280, endPoint y: 311, distance: 11.2
click at [280, 307] on icon "" at bounding box center [284, 314] width 14 height 14
drag, startPoint x: 275, startPoint y: 327, endPoint x: 275, endPoint y: 352, distance: 24.5
click at [277, 336] on icon "" at bounding box center [284, 343] width 14 height 14
click at [279, 365] on icon "" at bounding box center [284, 372] width 14 height 14
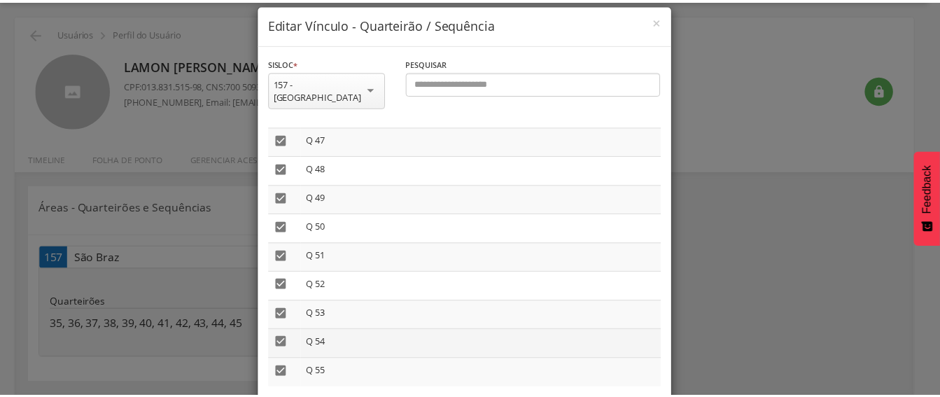
scroll to position [87, 0]
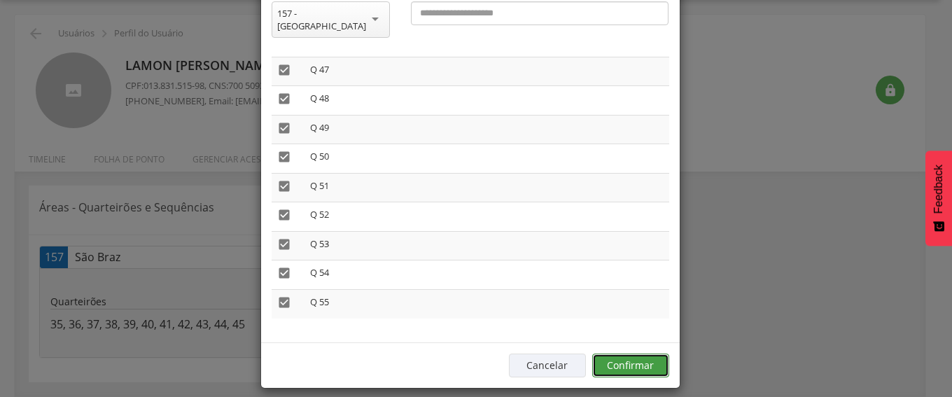
click at [633, 353] on button "Confirmar" at bounding box center [630, 365] width 77 height 24
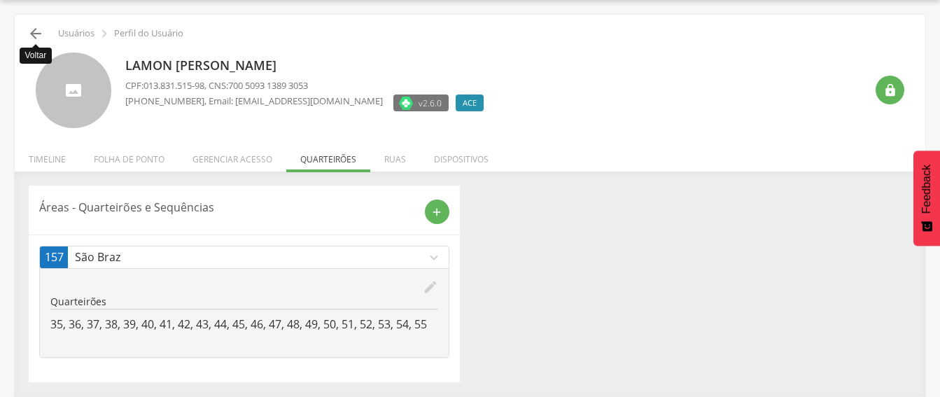
click at [31, 34] on icon "" at bounding box center [35, 33] width 17 height 17
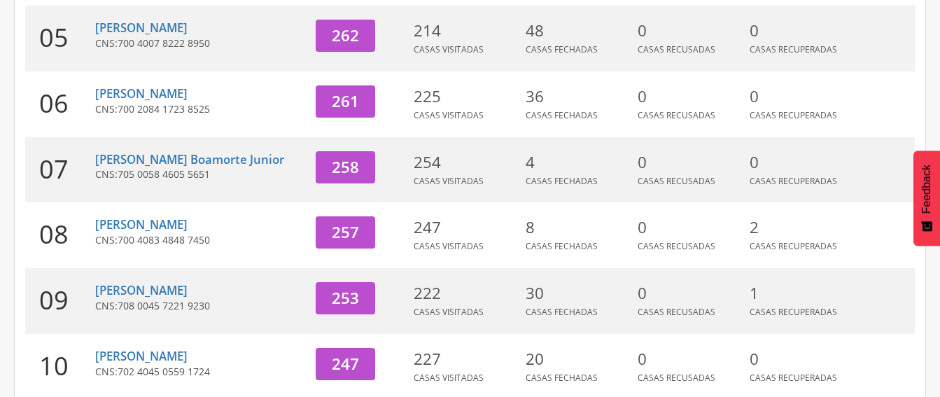
scroll to position [592, 0]
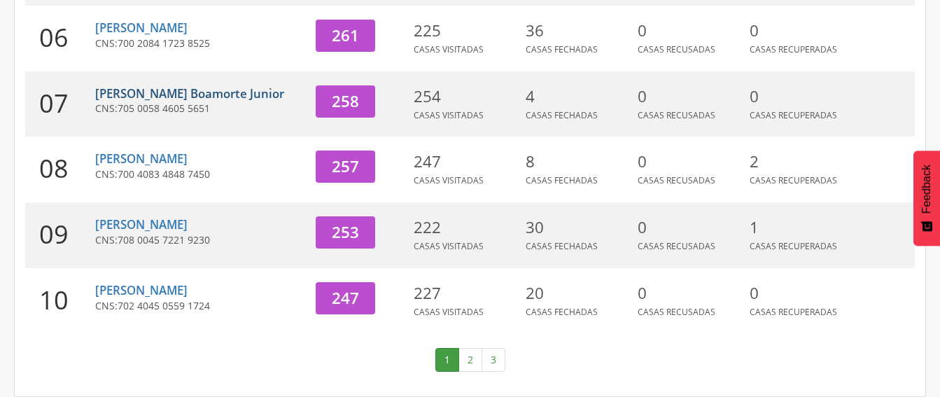
click at [171, 85] on link "[PERSON_NAME] Boamorte Junior" at bounding box center [189, 93] width 189 height 16
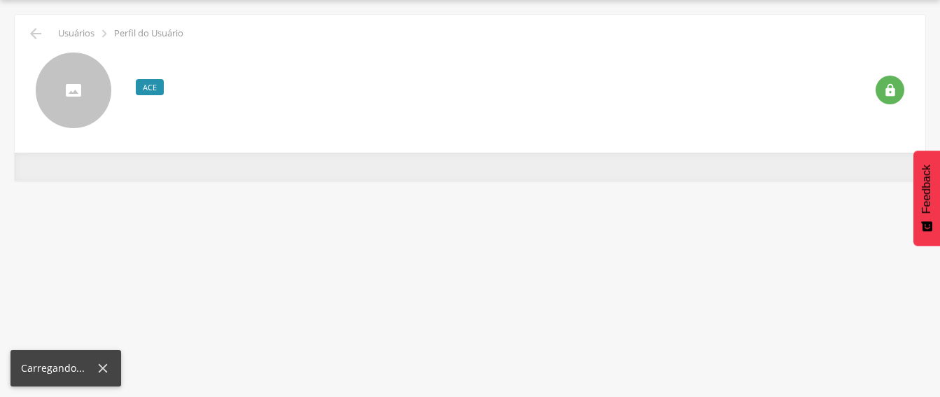
scroll to position [42, 0]
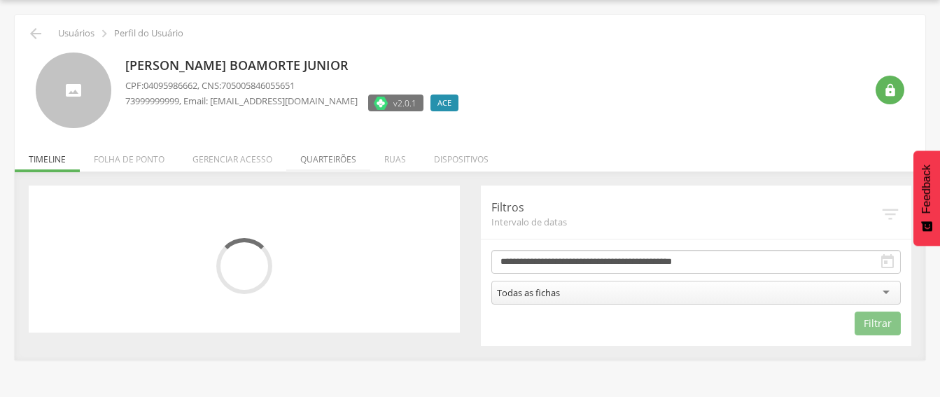
click at [332, 155] on li "Quarteirões" at bounding box center [328, 155] width 84 height 33
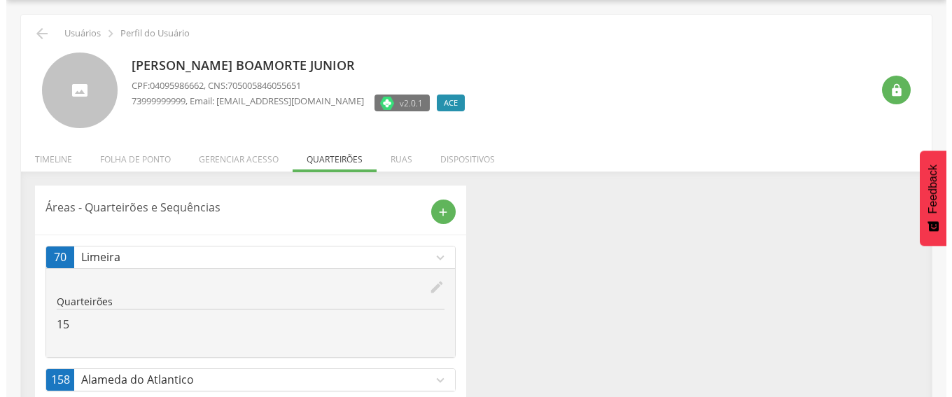
scroll to position [76, 0]
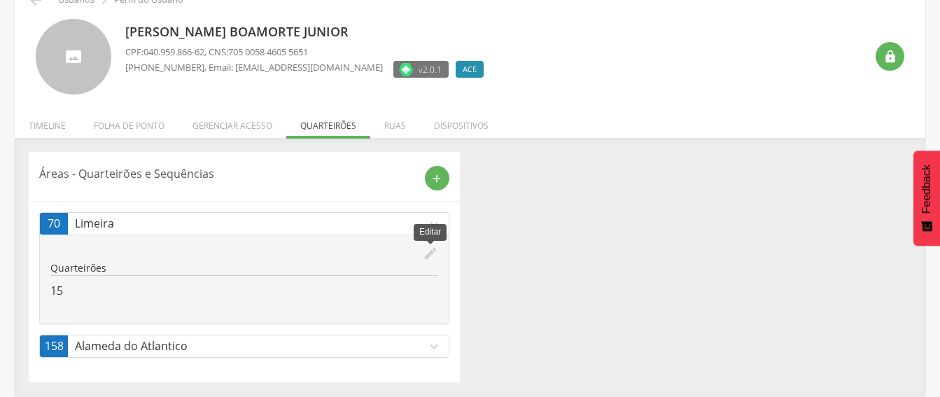
click at [425, 256] on icon "edit" at bounding box center [430, 253] width 15 height 15
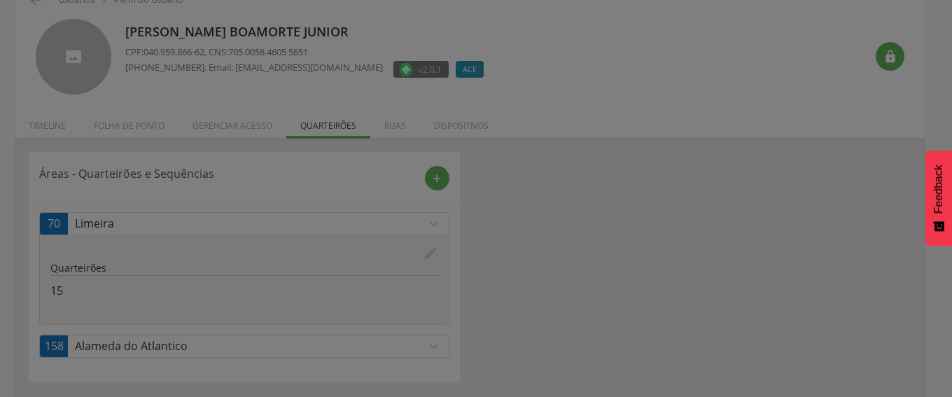
scroll to position [0, 0]
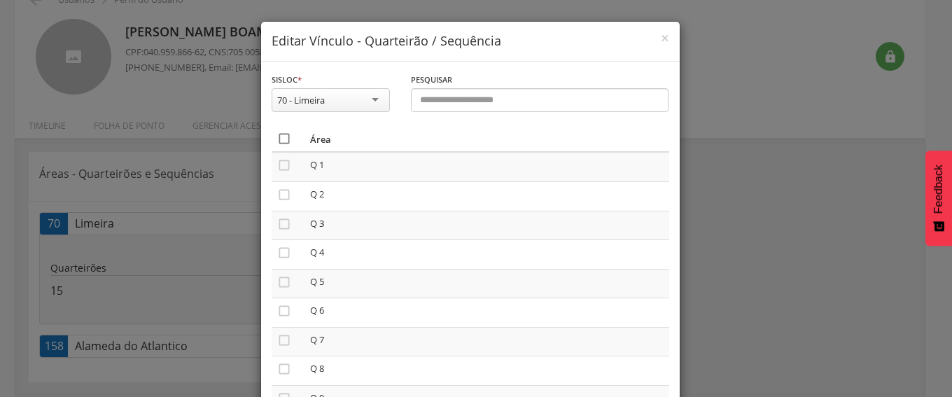
click at [277, 139] on icon "" at bounding box center [284, 139] width 14 height 14
drag, startPoint x: 277, startPoint y: 139, endPoint x: 283, endPoint y: 146, distance: 8.9
click at [277, 139] on icon "" at bounding box center [284, 139] width 14 height 14
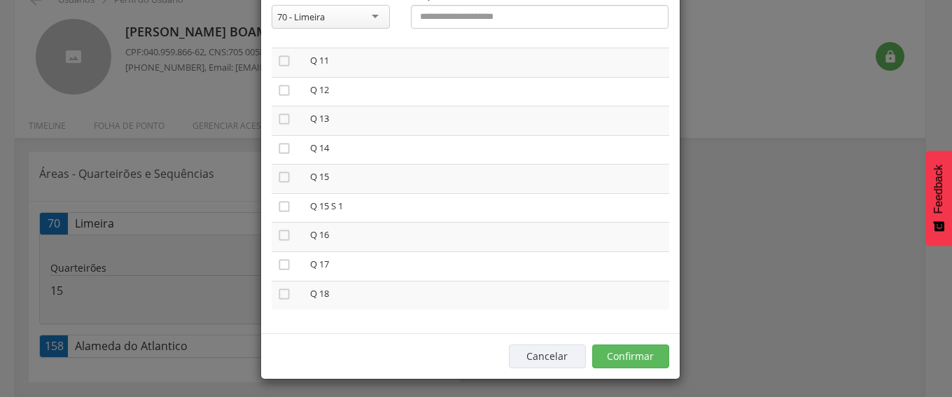
scroll to position [87, 0]
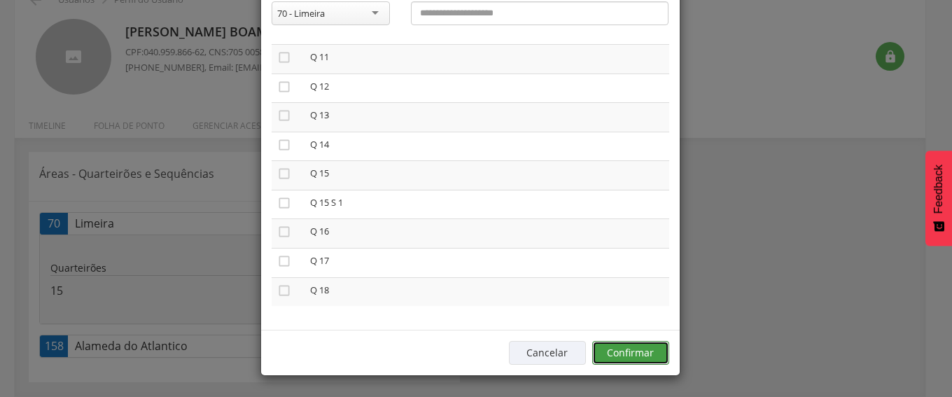
click at [612, 348] on button "Confirmar" at bounding box center [630, 353] width 77 height 24
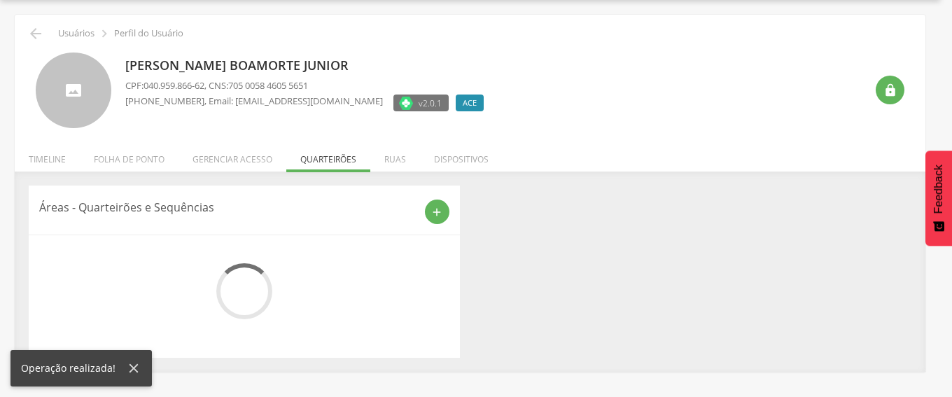
scroll to position [76, 0]
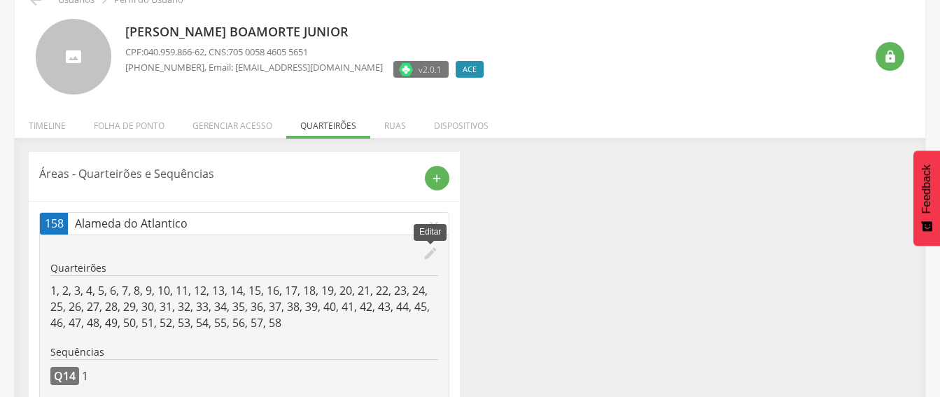
click at [426, 253] on icon "edit" at bounding box center [430, 253] width 15 height 15
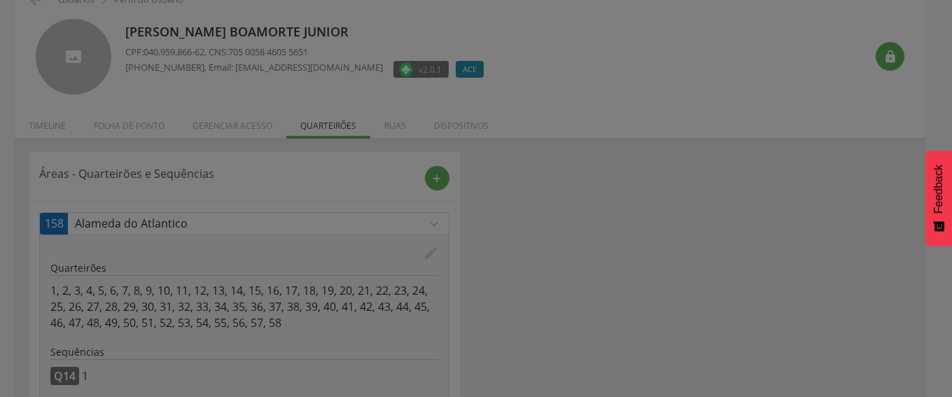
scroll to position [0, 0]
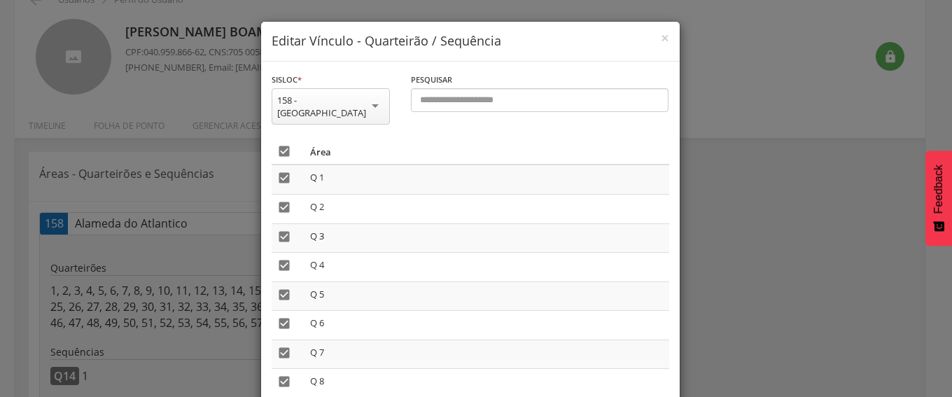
click at [277, 149] on icon "" at bounding box center [284, 151] width 14 height 14
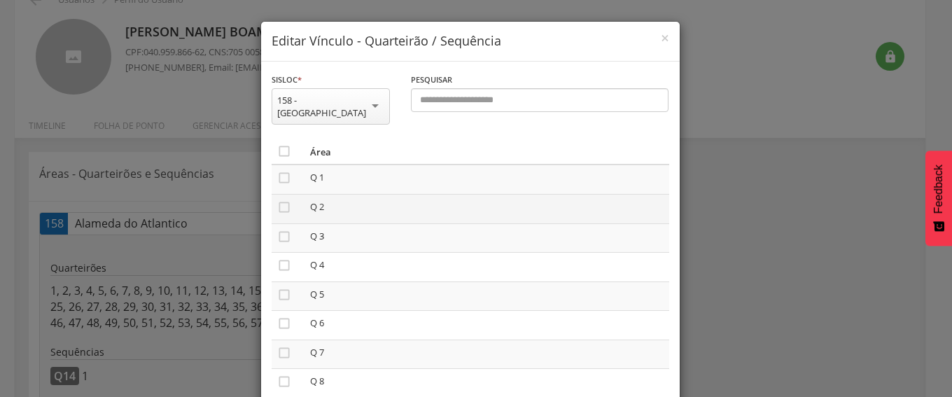
drag, startPoint x: 274, startPoint y: 180, endPoint x: 280, endPoint y: 197, distance: 18.4
click at [277, 183] on icon "" at bounding box center [284, 178] width 14 height 14
click at [277, 211] on icon "" at bounding box center [284, 207] width 14 height 14
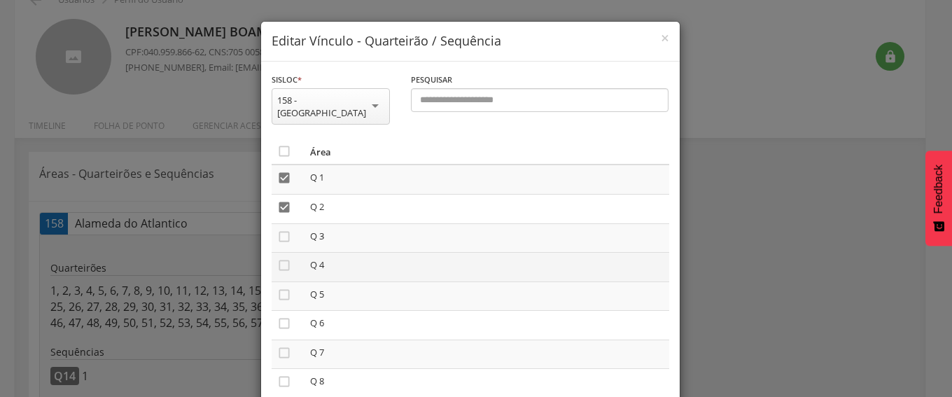
drag, startPoint x: 275, startPoint y: 237, endPoint x: 281, endPoint y: 253, distance: 17.7
click at [277, 237] on icon "" at bounding box center [284, 237] width 14 height 14
drag, startPoint x: 281, startPoint y: 262, endPoint x: 276, endPoint y: 275, distance: 14.2
click at [278, 264] on icon "" at bounding box center [284, 265] width 14 height 14
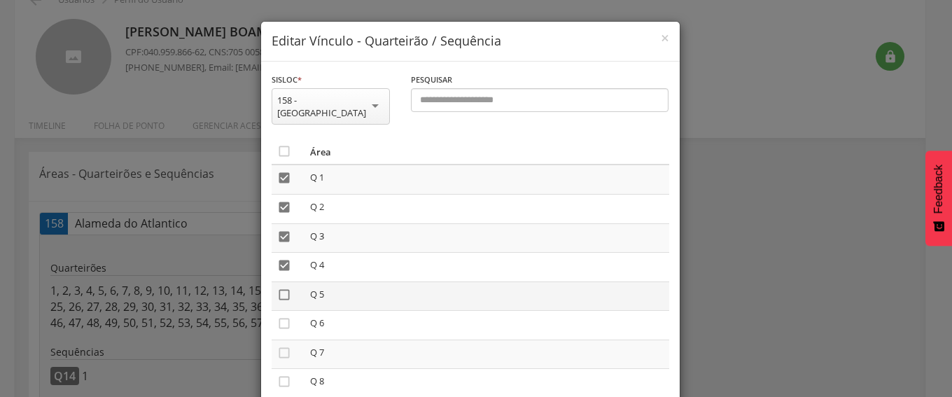
click at [277, 296] on icon "" at bounding box center [284, 295] width 14 height 14
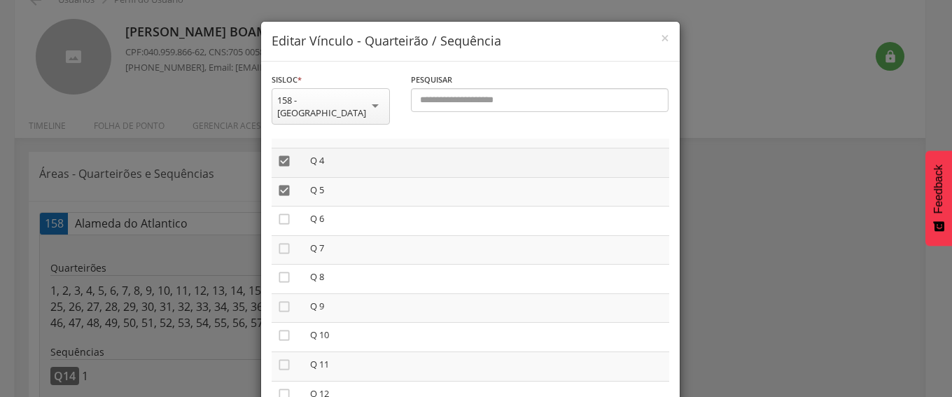
scroll to position [70, 0]
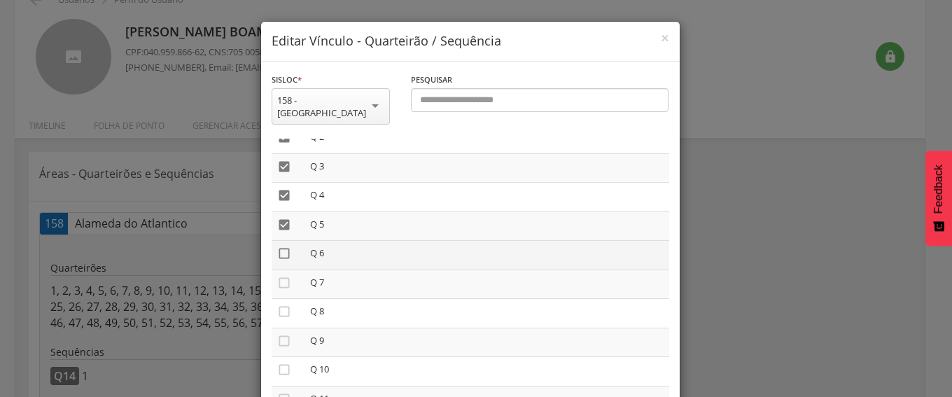
click at [277, 253] on icon "" at bounding box center [284, 253] width 14 height 14
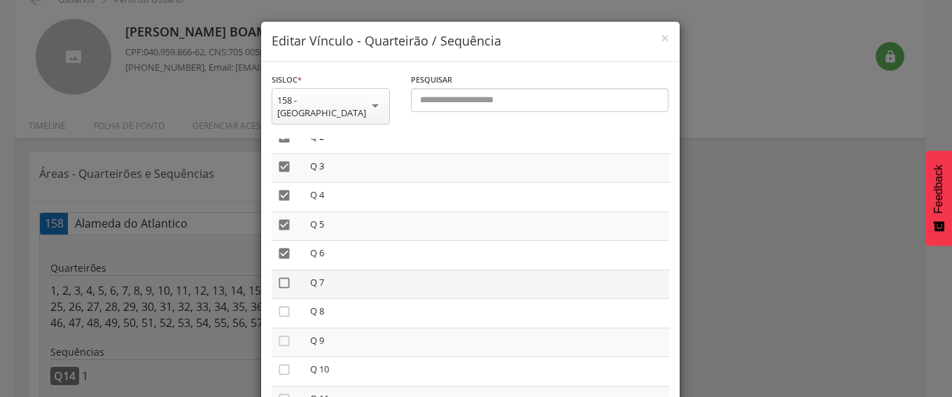
click at [281, 283] on icon "" at bounding box center [284, 283] width 14 height 14
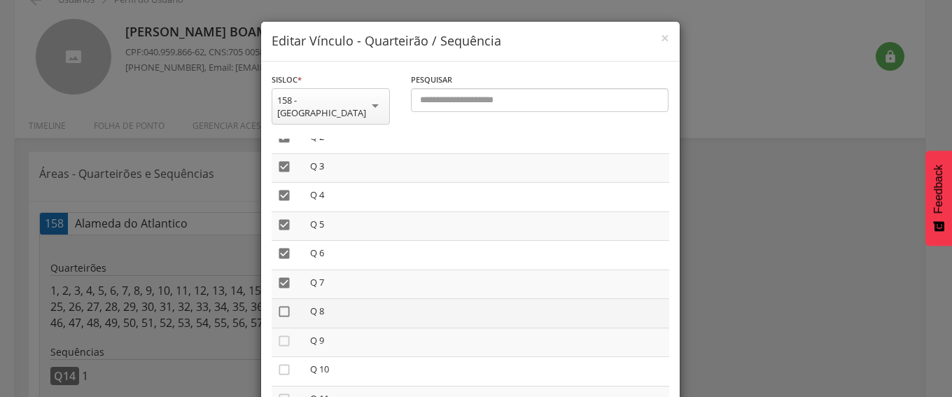
drag, startPoint x: 275, startPoint y: 308, endPoint x: 284, endPoint y: 319, distance: 14.4
click at [277, 309] on icon "" at bounding box center [284, 311] width 14 height 14
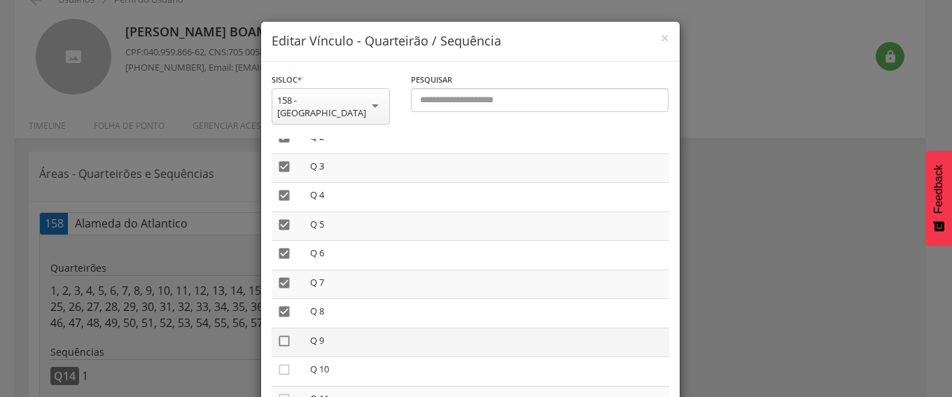
click at [277, 339] on icon "" at bounding box center [284, 341] width 14 height 14
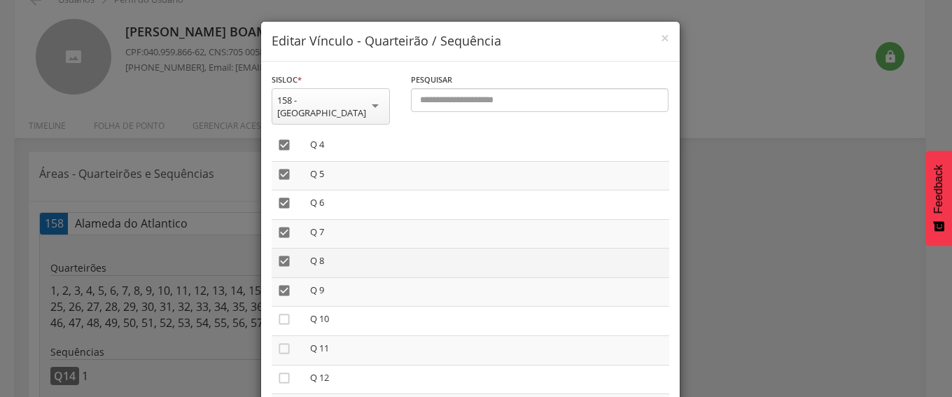
scroll to position [210, 0]
click at [277, 228] on icon "" at bounding box center [284, 230] width 14 height 14
drag, startPoint x: 274, startPoint y: 255, endPoint x: 277, endPoint y: 278, distance: 23.4
click at [277, 260] on icon "" at bounding box center [284, 259] width 14 height 14
click at [277, 291] on icon "" at bounding box center [284, 288] width 14 height 14
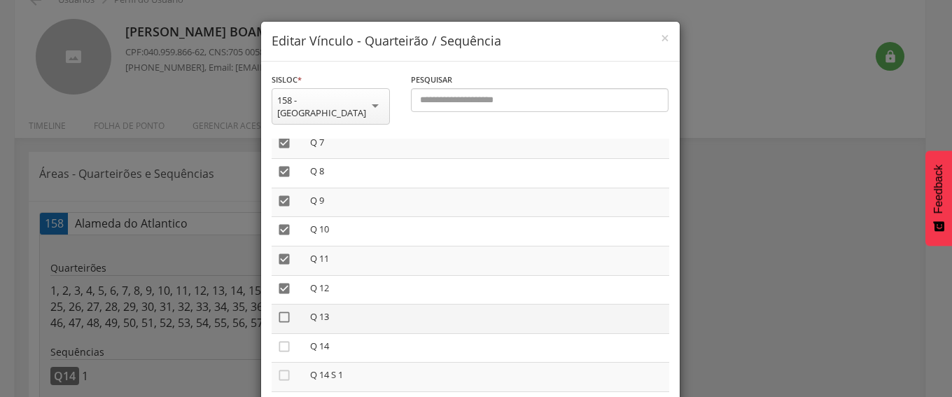
click at [278, 315] on icon "" at bounding box center [284, 317] width 14 height 14
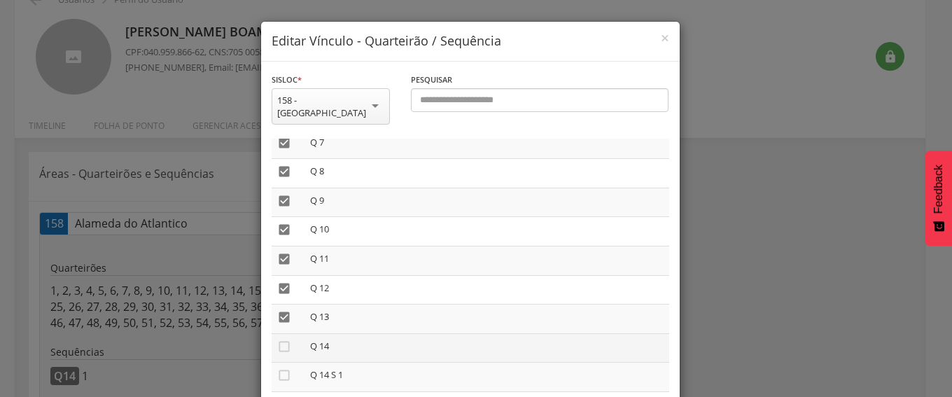
drag, startPoint x: 275, startPoint y: 343, endPoint x: 310, endPoint y: 341, distance: 35.0
click at [277, 344] on icon "" at bounding box center [284, 346] width 14 height 14
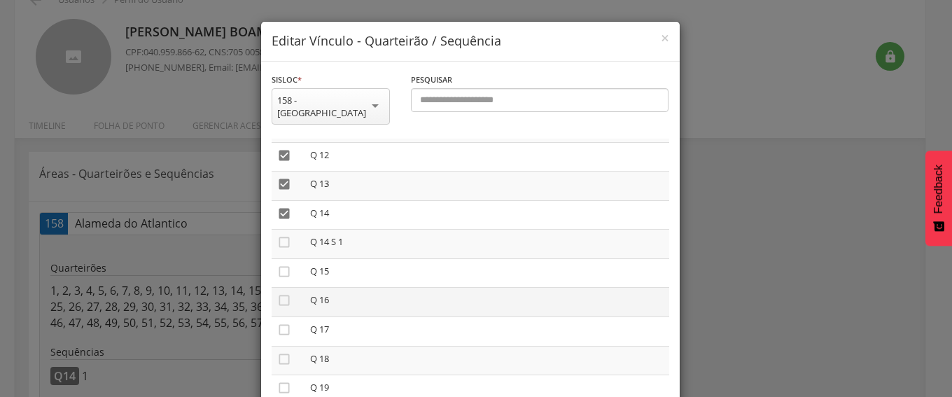
scroll to position [350, 0]
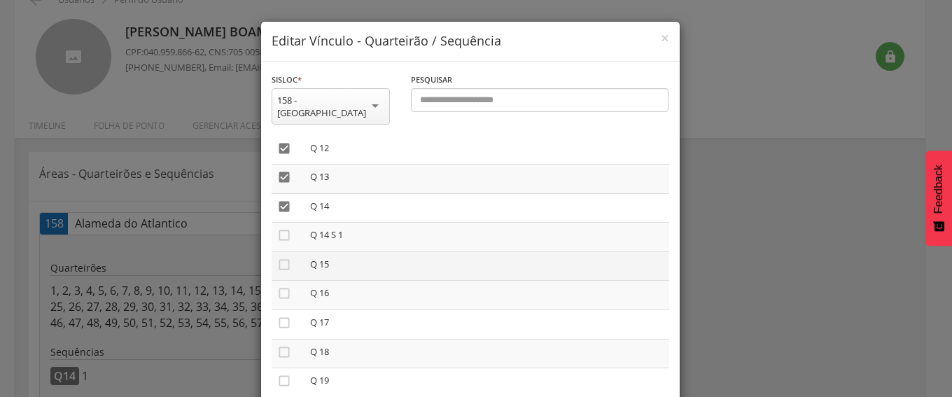
drag, startPoint x: 280, startPoint y: 235, endPoint x: 277, endPoint y: 255, distance: 19.8
click at [280, 236] on icon "" at bounding box center [284, 235] width 14 height 14
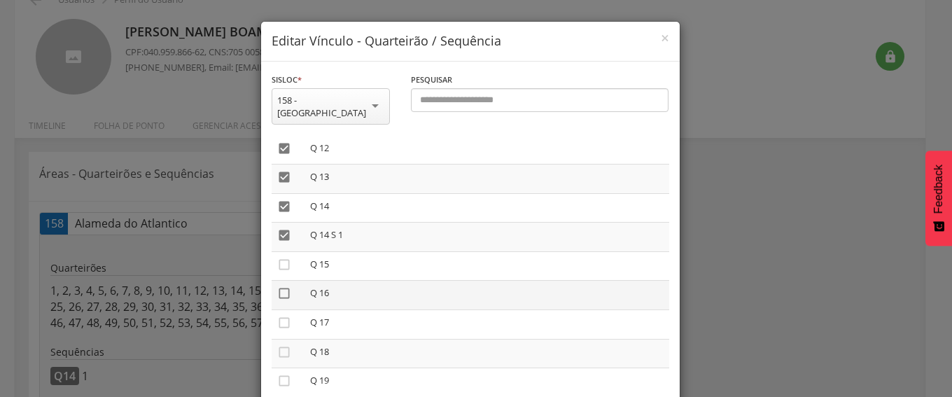
drag, startPoint x: 274, startPoint y: 262, endPoint x: 282, endPoint y: 292, distance: 30.6
click at [277, 263] on icon "" at bounding box center [284, 265] width 14 height 14
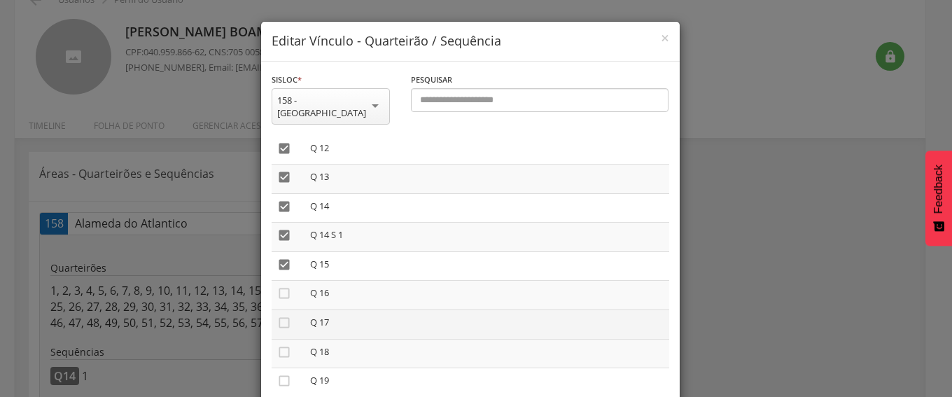
drag, startPoint x: 275, startPoint y: 295, endPoint x: 274, endPoint y: 311, distance: 15.4
click at [277, 299] on icon "" at bounding box center [284, 293] width 14 height 14
drag, startPoint x: 274, startPoint y: 324, endPoint x: 280, endPoint y: 335, distance: 12.5
click at [277, 326] on icon "" at bounding box center [284, 323] width 14 height 14
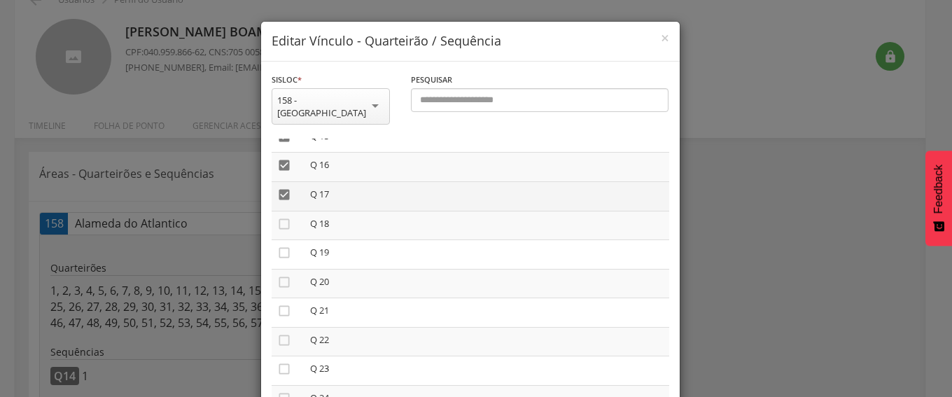
scroll to position [490, 0]
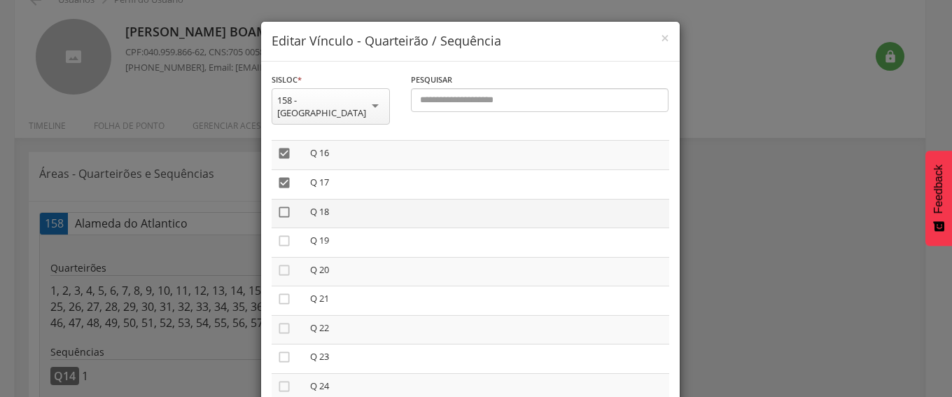
click at [277, 214] on icon "" at bounding box center [284, 212] width 14 height 14
drag, startPoint x: 276, startPoint y: 239, endPoint x: 269, endPoint y: 270, distance: 32.1
click at [277, 241] on icon "" at bounding box center [284, 241] width 14 height 14
click at [277, 271] on icon "" at bounding box center [284, 270] width 14 height 14
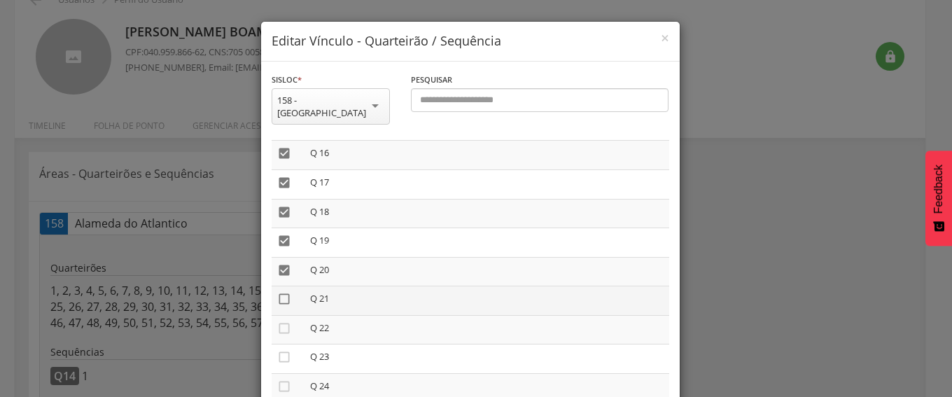
click at [277, 297] on icon "" at bounding box center [284, 299] width 14 height 14
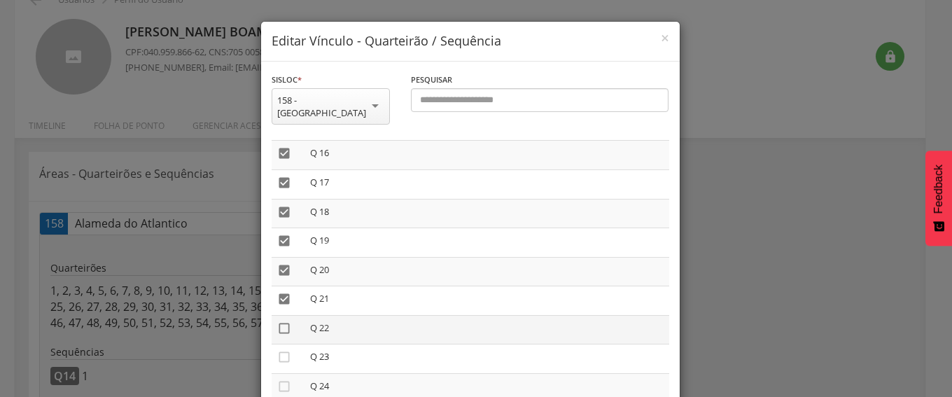
click at [277, 327] on icon "" at bounding box center [284, 328] width 14 height 14
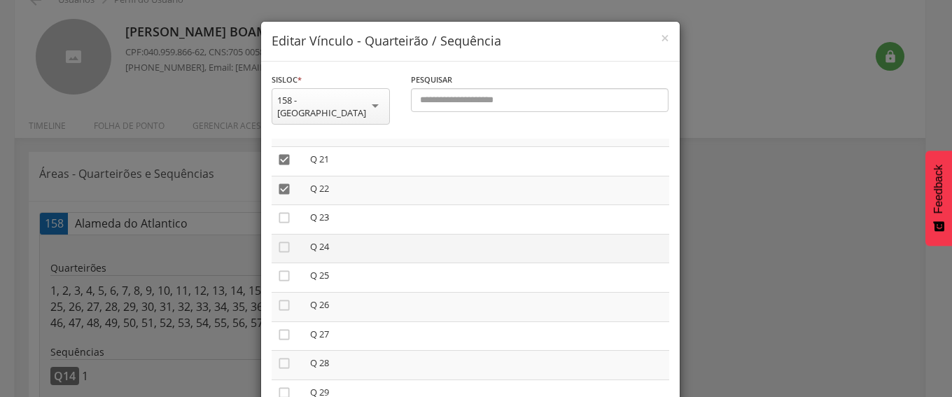
scroll to position [630, 0]
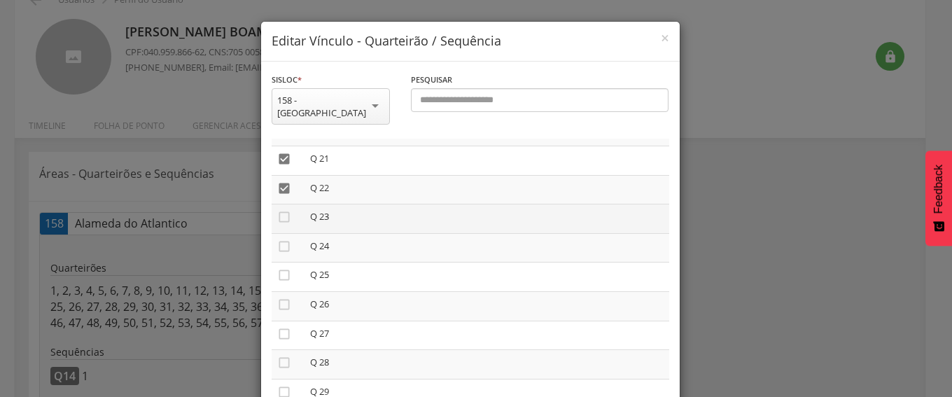
drag, startPoint x: 276, startPoint y: 218, endPoint x: 276, endPoint y: 225, distance: 7.7
click at [277, 220] on icon "" at bounding box center [284, 217] width 14 height 14
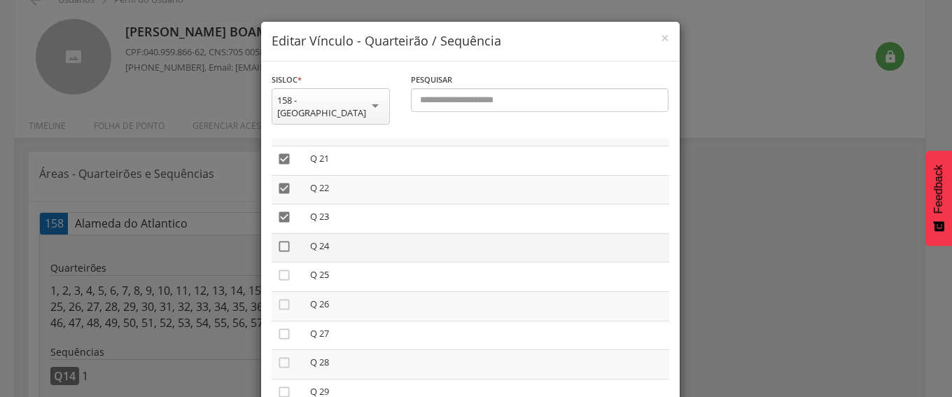
click at [277, 248] on icon "" at bounding box center [284, 246] width 14 height 14
drag, startPoint x: 276, startPoint y: 275, endPoint x: 275, endPoint y: 299, distance: 24.5
click at [277, 282] on icon "" at bounding box center [284, 275] width 14 height 14
drag, startPoint x: 275, startPoint y: 299, endPoint x: 278, endPoint y: 319, distance: 19.9
click at [278, 309] on icon "" at bounding box center [284, 304] width 14 height 14
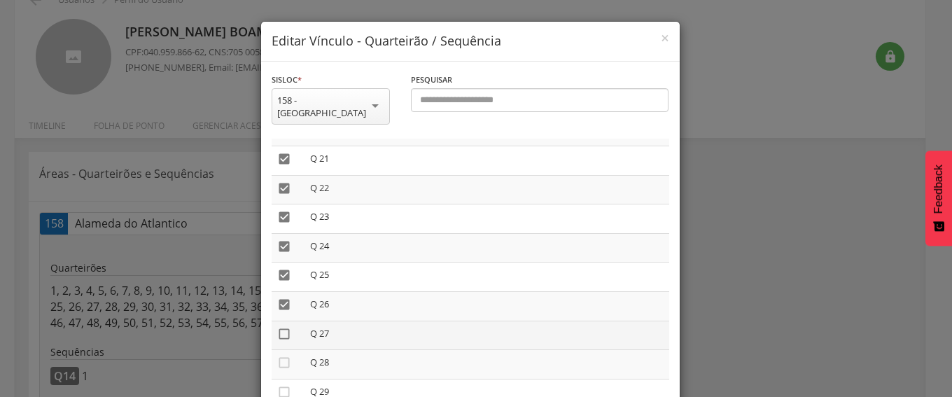
click at [278, 338] on icon "" at bounding box center [284, 334] width 14 height 14
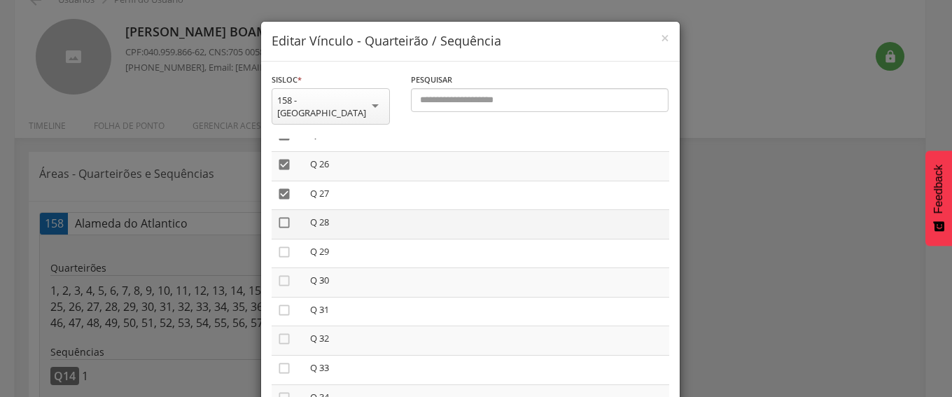
click at [280, 223] on icon "" at bounding box center [284, 223] width 14 height 14
click at [280, 251] on icon "" at bounding box center [284, 252] width 14 height 14
click at [281, 283] on icon "" at bounding box center [284, 281] width 14 height 14
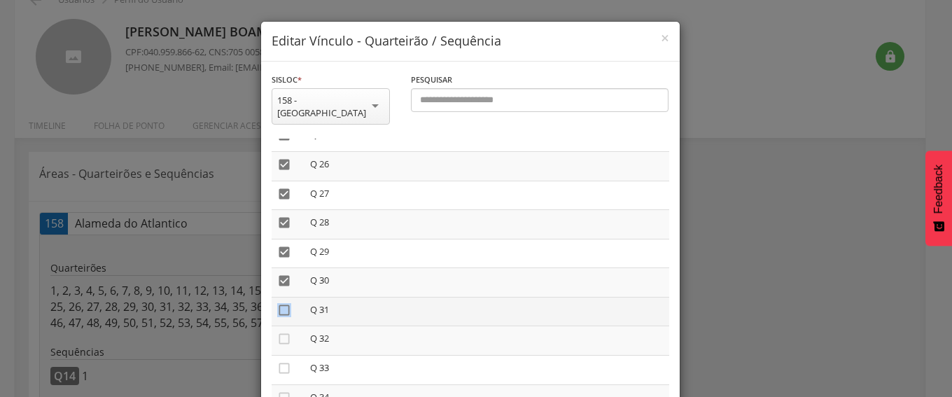
click at [277, 315] on icon "" at bounding box center [284, 310] width 14 height 14
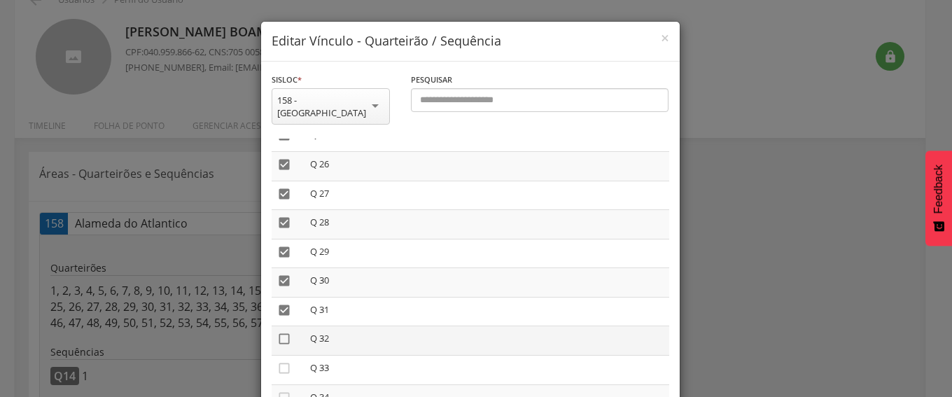
click at [277, 333] on icon "" at bounding box center [284, 339] width 14 height 14
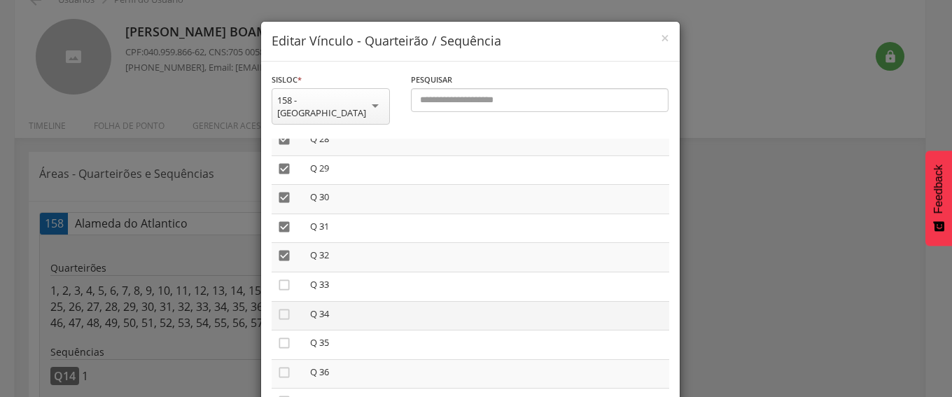
scroll to position [910, 0]
drag, startPoint x: 274, startPoint y: 224, endPoint x: 275, endPoint y: 246, distance: 21.7
click at [277, 234] on icon "" at bounding box center [284, 228] width 14 height 14
click at [277, 258] on icon "" at bounding box center [284, 258] width 14 height 14
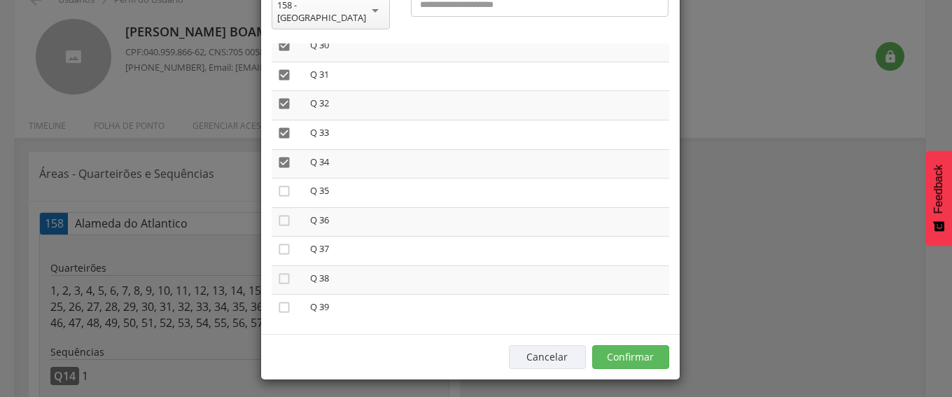
scroll to position [99, 0]
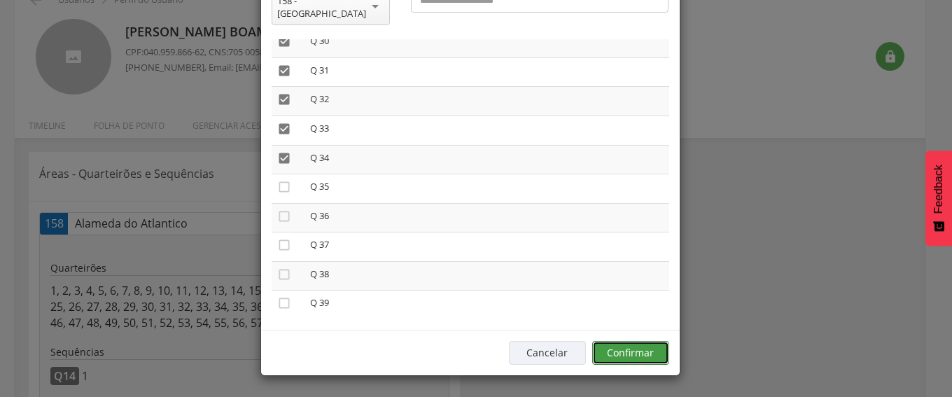
click at [625, 350] on button "Confirmar" at bounding box center [630, 353] width 77 height 24
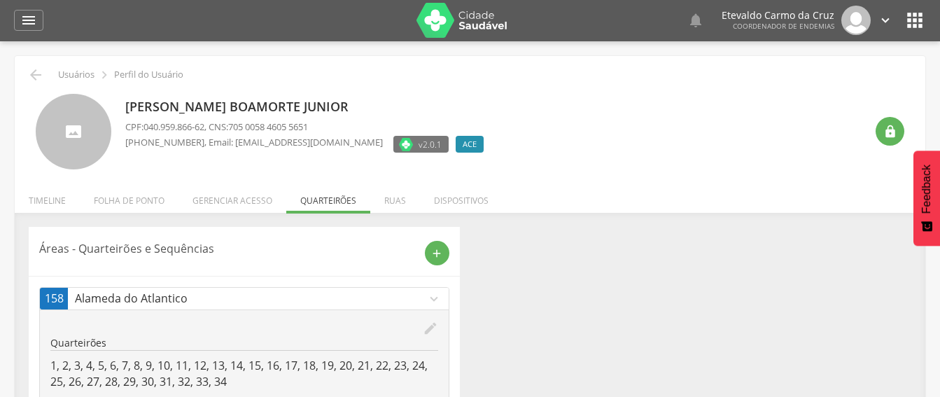
scroll to position [0, 0]
click at [38, 76] on icon "" at bounding box center [35, 75] width 17 height 17
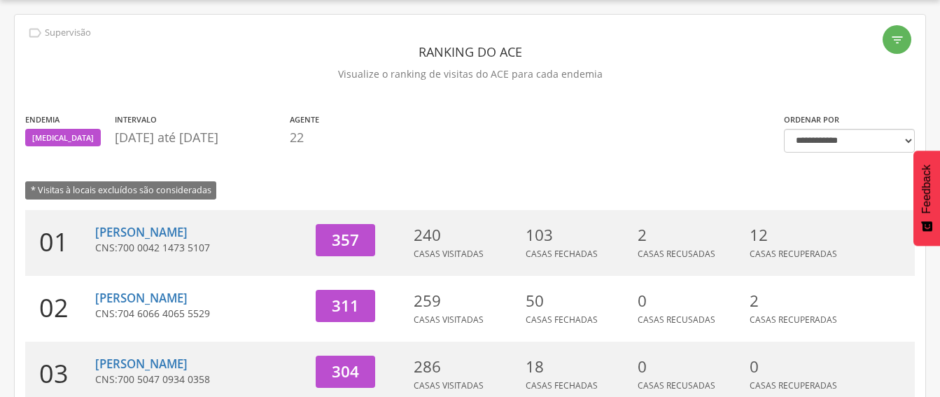
scroll to position [101, 0]
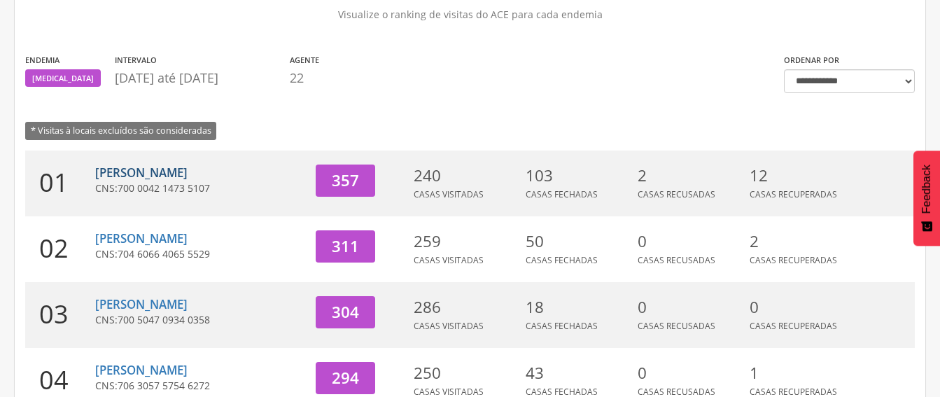
click at [158, 173] on link "[PERSON_NAME]" at bounding box center [141, 172] width 92 height 16
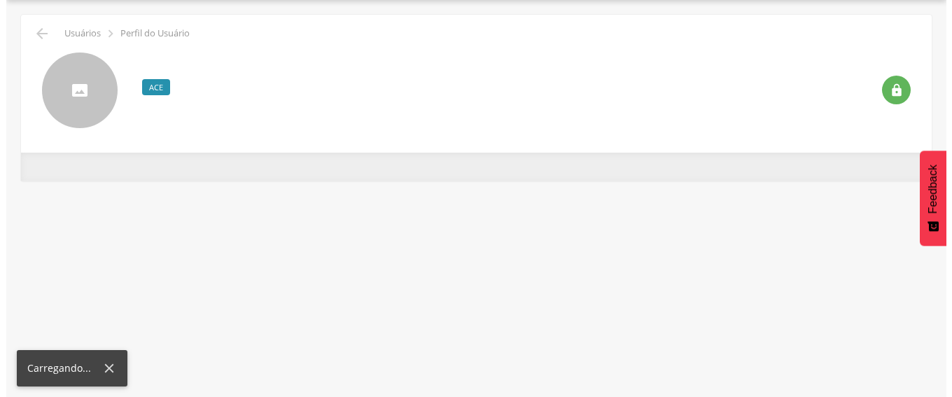
scroll to position [42, 0]
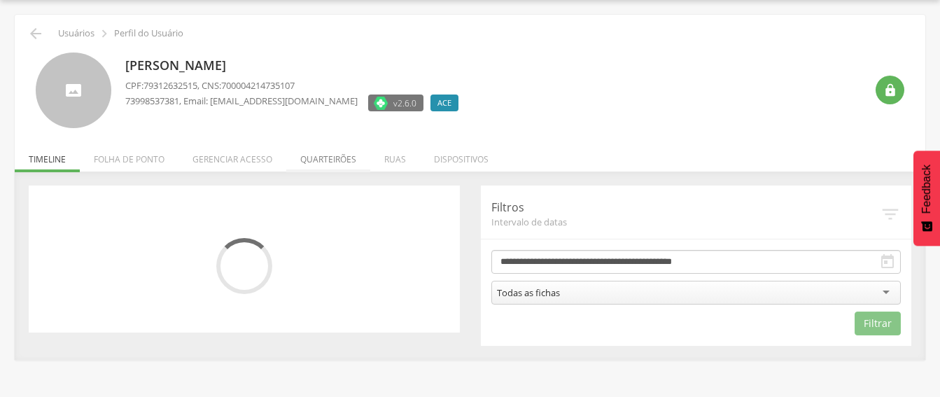
click at [332, 157] on li "Quarteirões" at bounding box center [328, 155] width 84 height 33
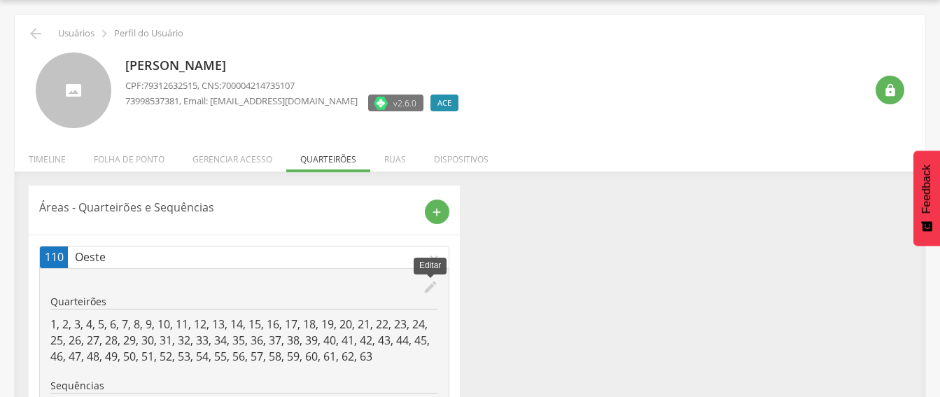
click at [427, 285] on icon "edit" at bounding box center [430, 286] width 15 height 15
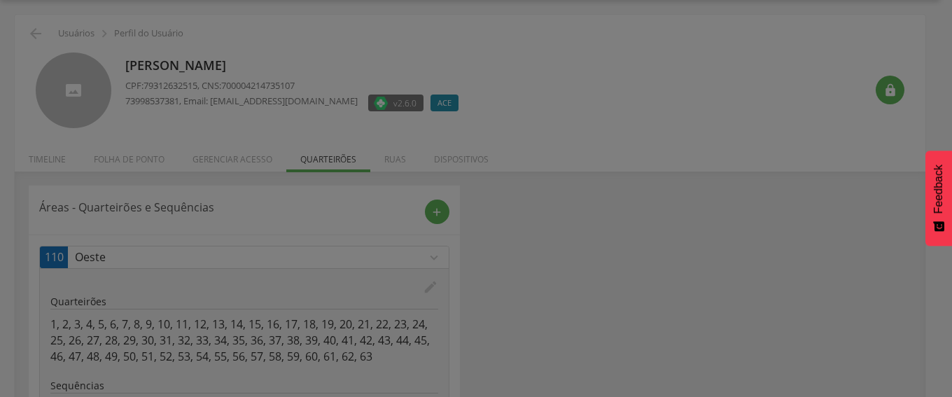
scroll to position [0, 0]
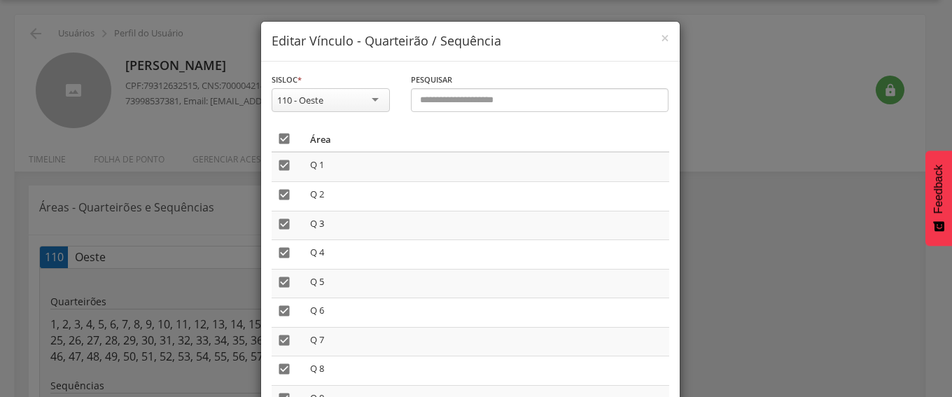
click at [278, 136] on icon "" at bounding box center [284, 139] width 14 height 14
click at [278, 136] on icon "" at bounding box center [284, 139] width 14 height 14
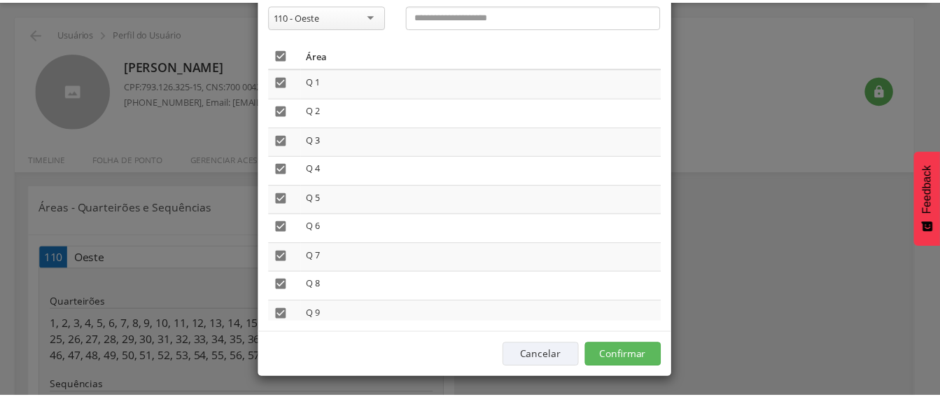
scroll to position [87, 0]
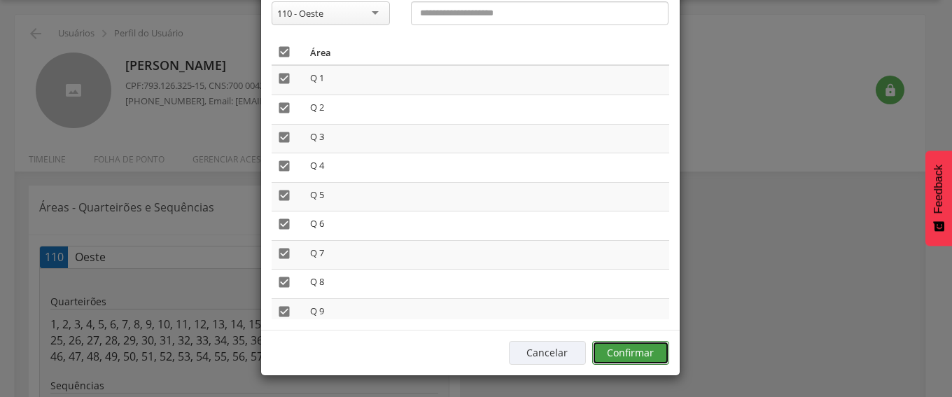
click at [640, 346] on button "Confirmar" at bounding box center [630, 353] width 77 height 24
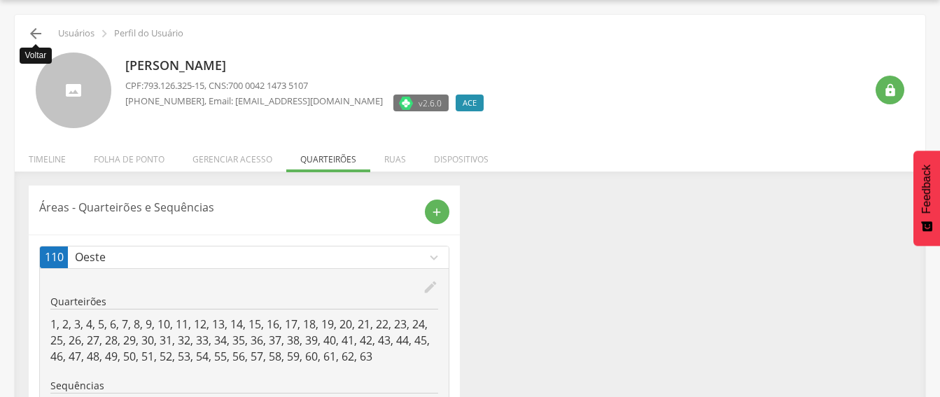
click at [38, 32] on icon "" at bounding box center [35, 33] width 17 height 17
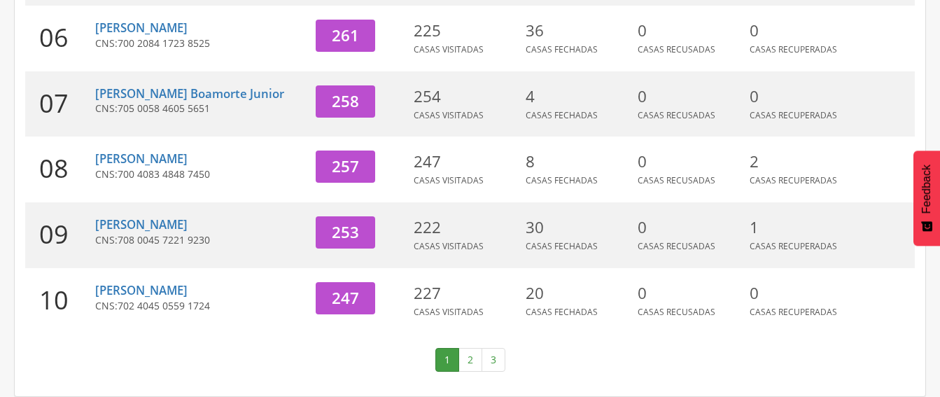
scroll to position [592, 0]
click at [475, 355] on link "2" at bounding box center [470, 360] width 24 height 24
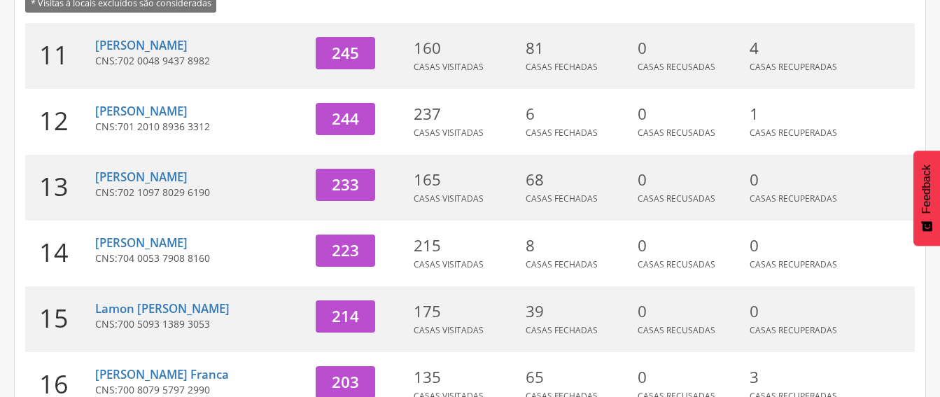
scroll to position [225, 0]
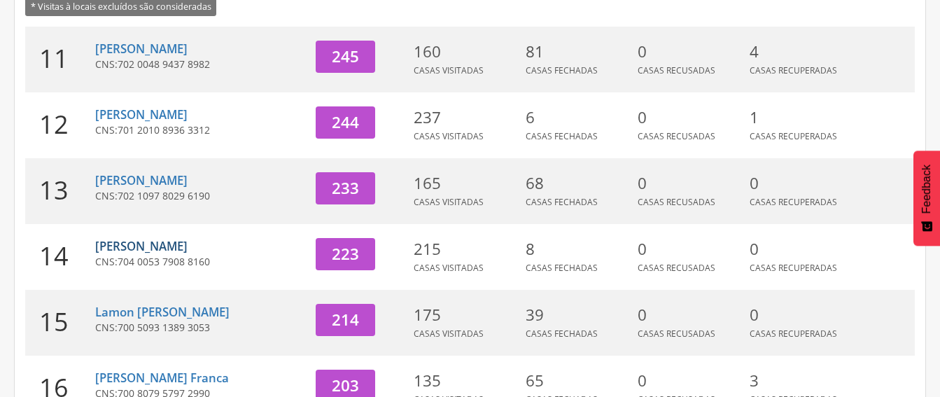
click at [135, 242] on link "[PERSON_NAME]" at bounding box center [141, 246] width 92 height 16
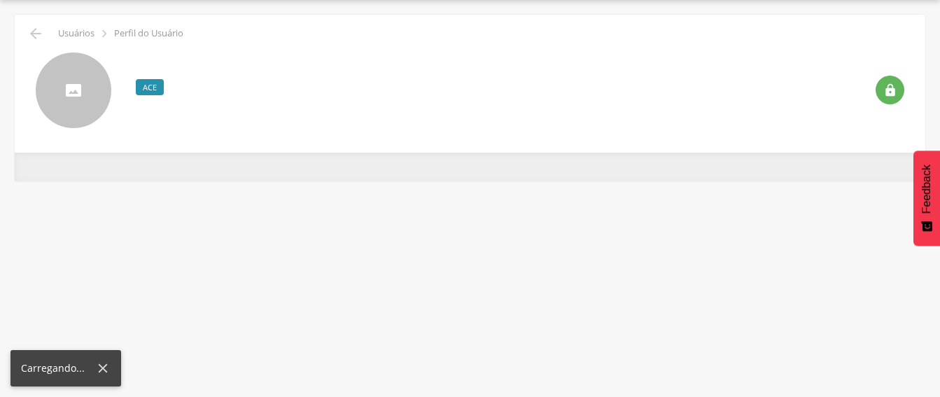
scroll to position [42, 0]
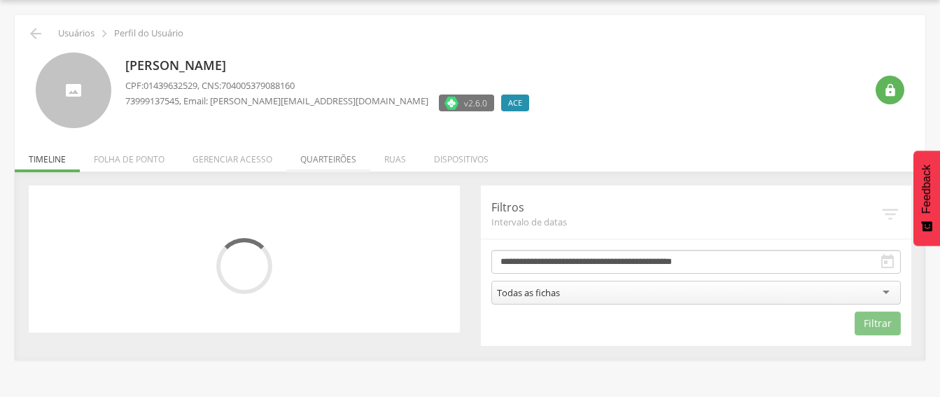
click at [333, 161] on li "Quarteirões" at bounding box center [328, 155] width 84 height 33
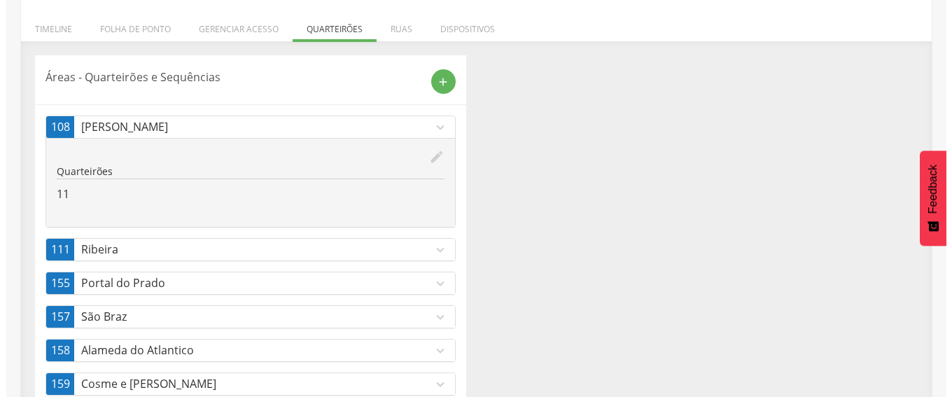
scroll to position [182, 0]
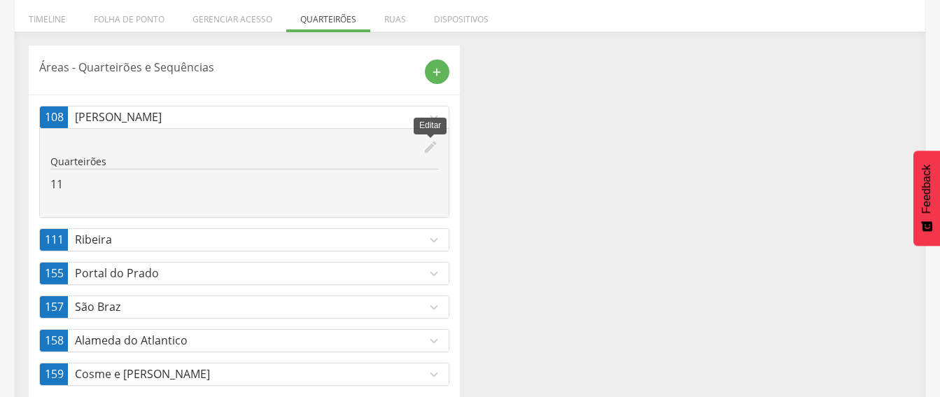
click at [430, 148] on icon "edit" at bounding box center [430, 146] width 15 height 15
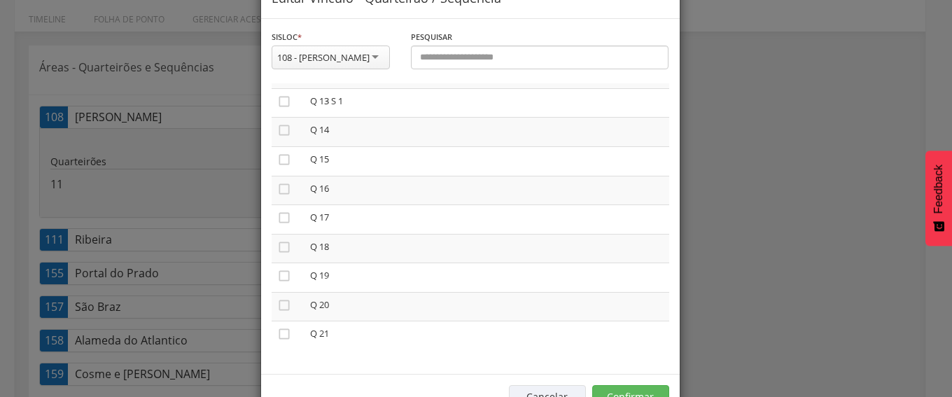
scroll to position [87, 0]
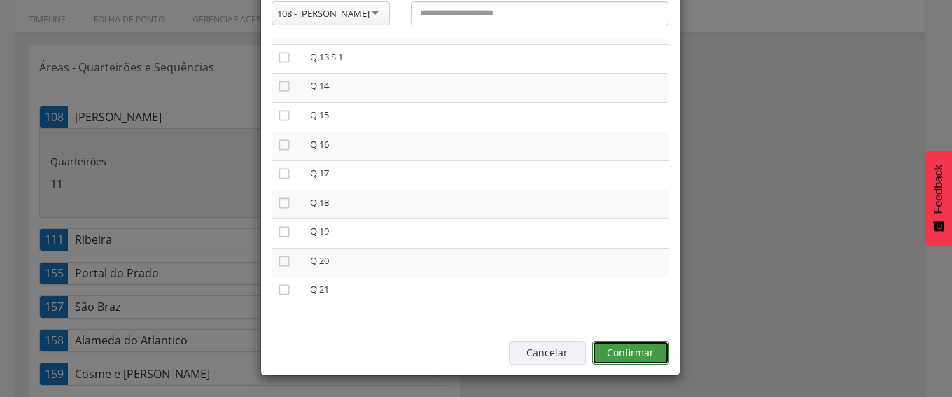
click at [627, 348] on button "Confirmar" at bounding box center [630, 353] width 77 height 24
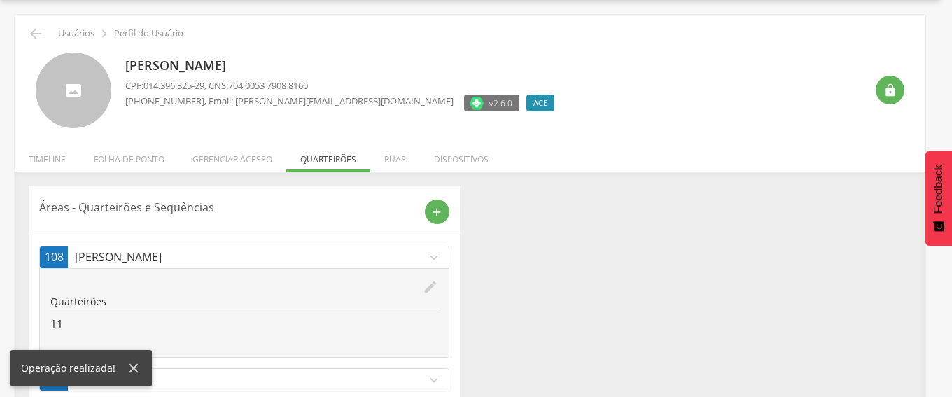
scroll to position [182, 0]
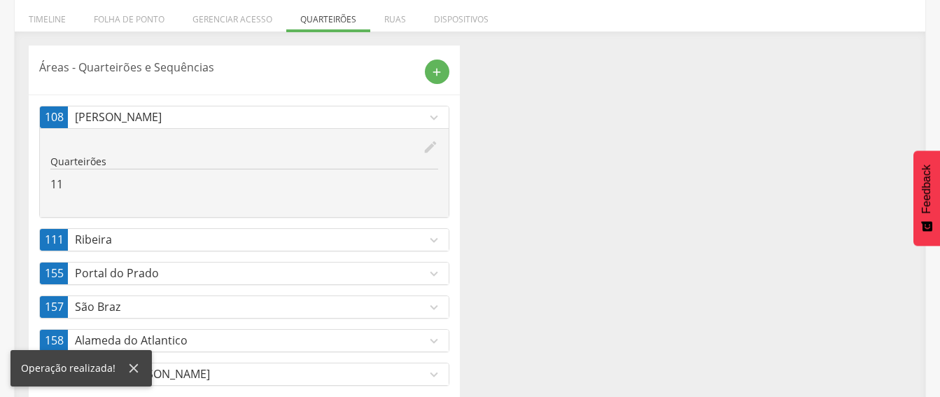
click at [420, 239] on p "Ribeira" at bounding box center [250, 240] width 351 height 16
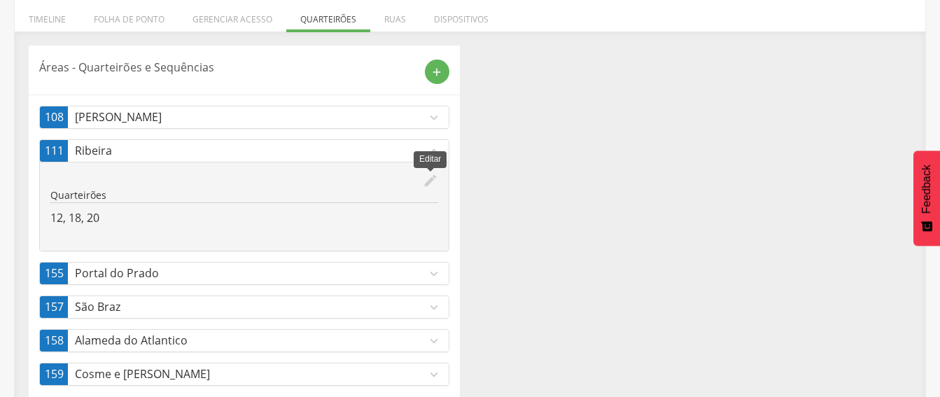
click at [430, 180] on icon "edit" at bounding box center [430, 180] width 15 height 15
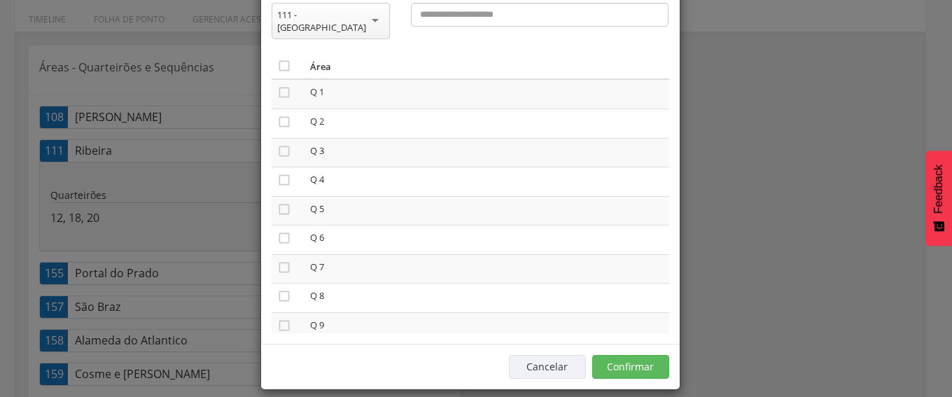
scroll to position [87, 0]
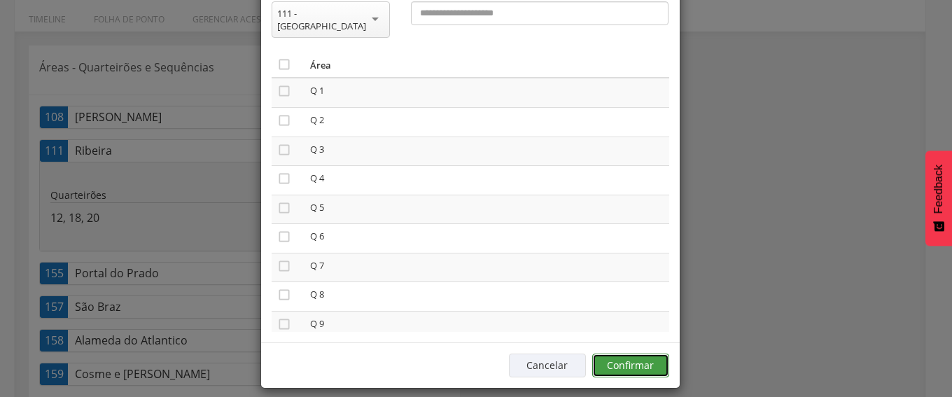
click at [635, 353] on button "Confirmar" at bounding box center [630, 365] width 77 height 24
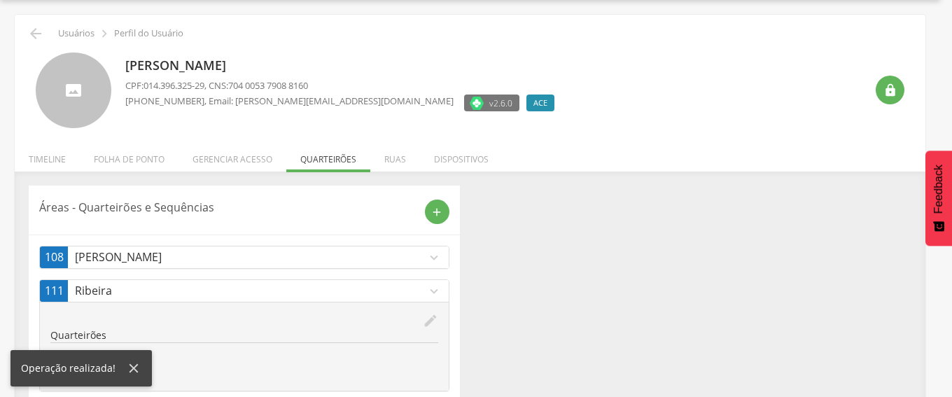
scroll to position [182, 0]
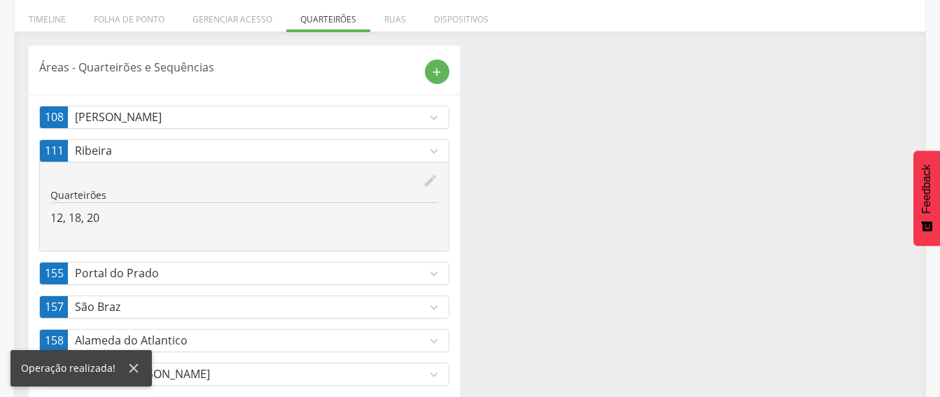
click at [357, 273] on p "Portal do Prado" at bounding box center [250, 273] width 351 height 16
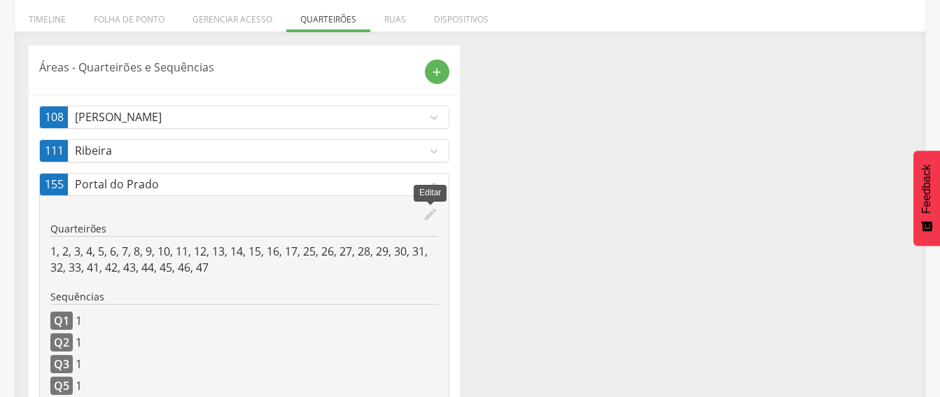
click at [427, 209] on icon "edit" at bounding box center [430, 213] width 15 height 15
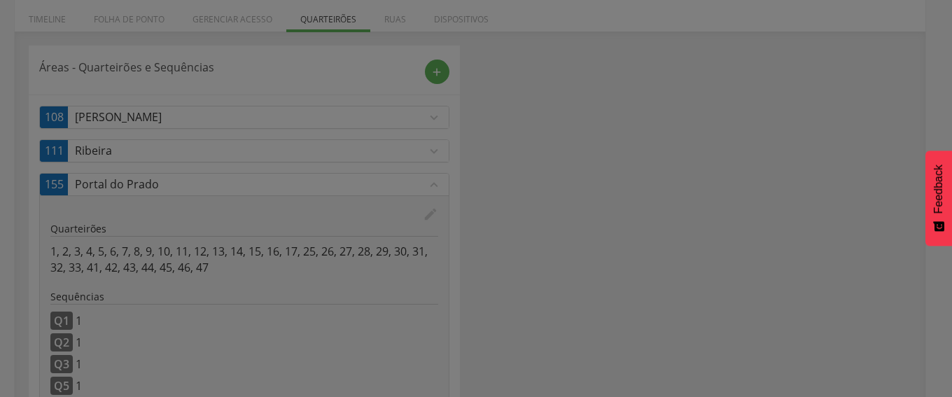
scroll to position [0, 0]
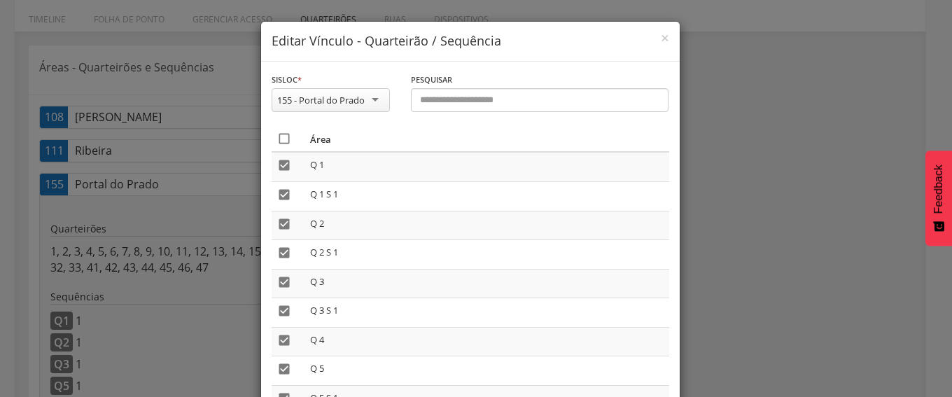
click at [280, 139] on icon "" at bounding box center [284, 139] width 14 height 14
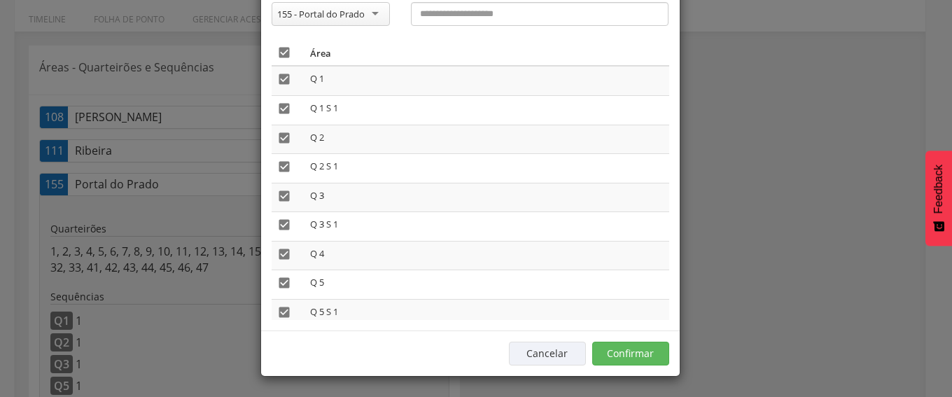
scroll to position [87, 0]
click at [633, 351] on button "Confirmar" at bounding box center [630, 353] width 77 height 24
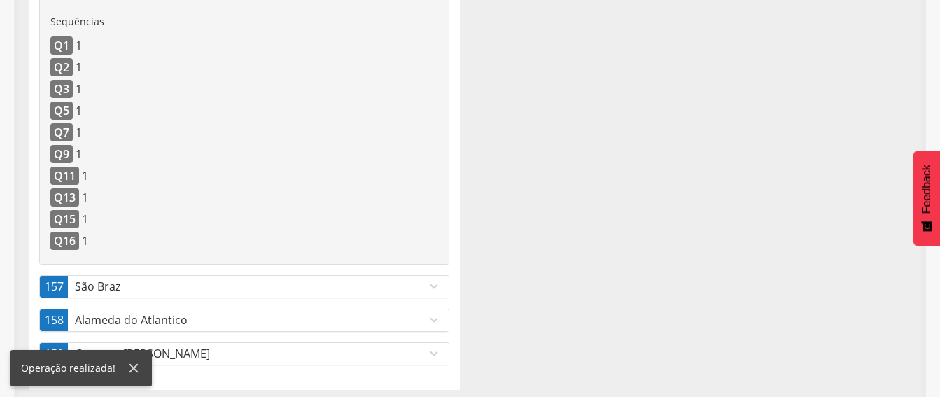
scroll to position [481, 0]
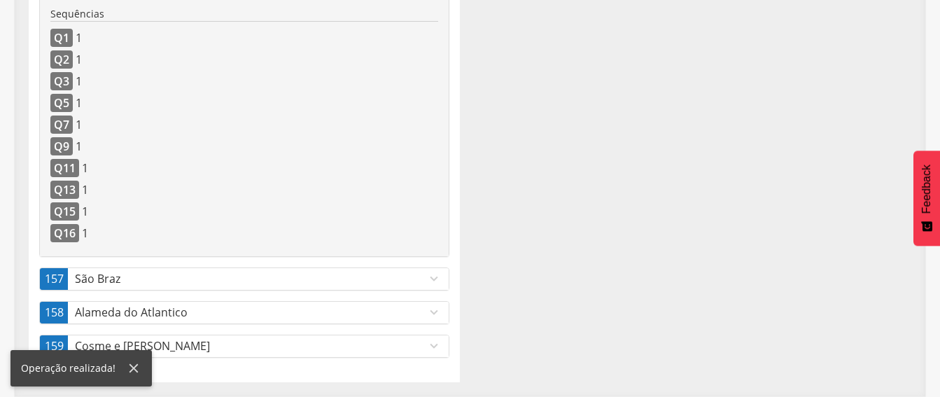
click at [355, 276] on p "São Braz" at bounding box center [250, 279] width 351 height 16
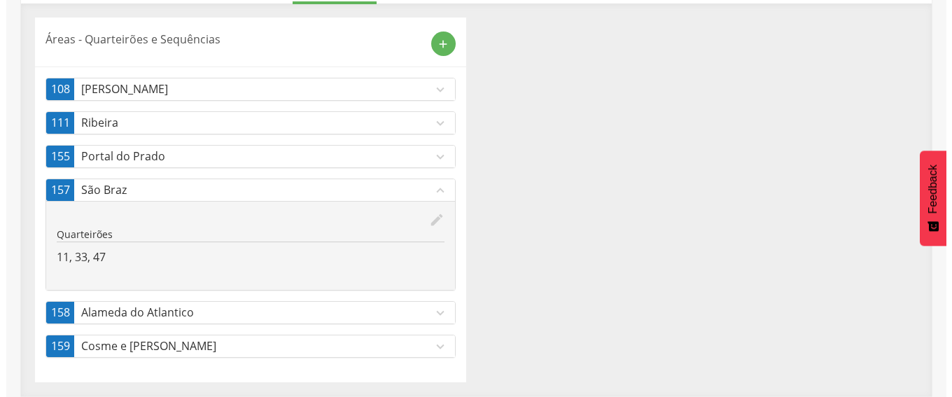
scroll to position [210, 0]
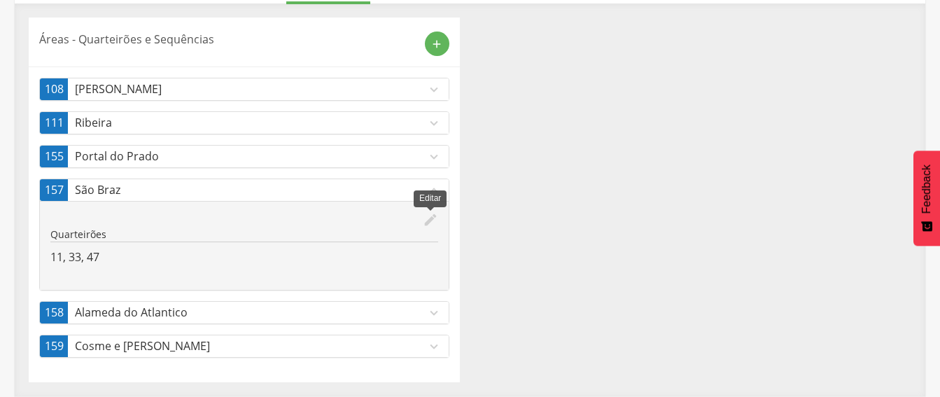
click at [423, 220] on icon "edit" at bounding box center [430, 219] width 15 height 15
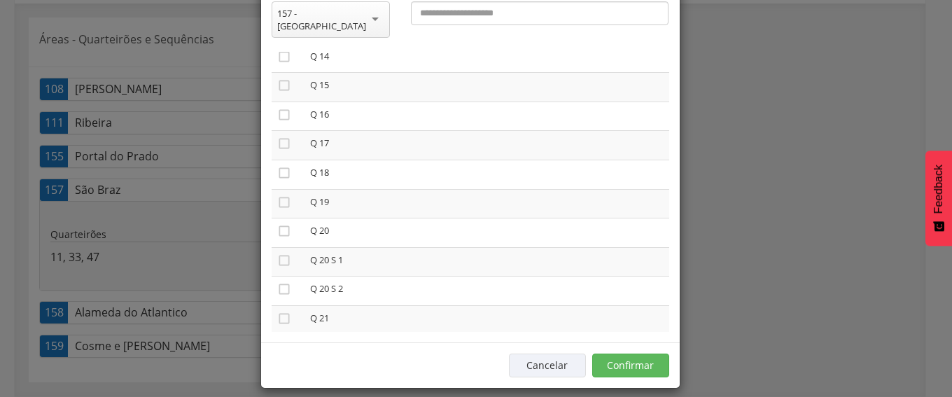
scroll to position [420, 0]
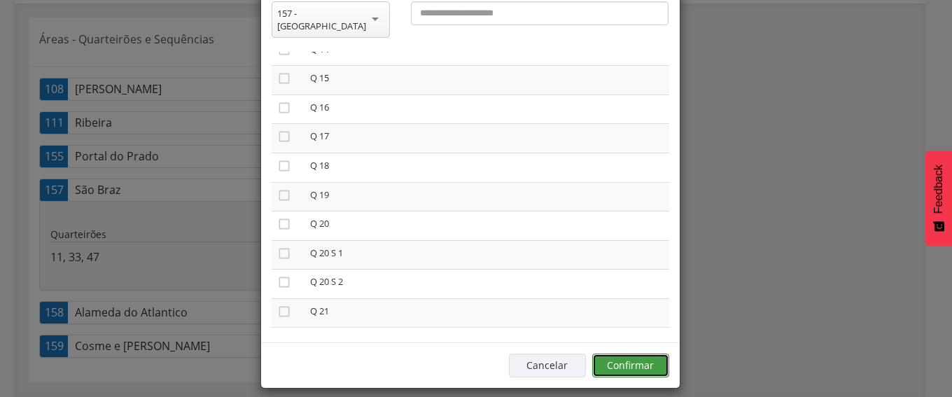
click at [612, 353] on button "Confirmar" at bounding box center [630, 365] width 77 height 24
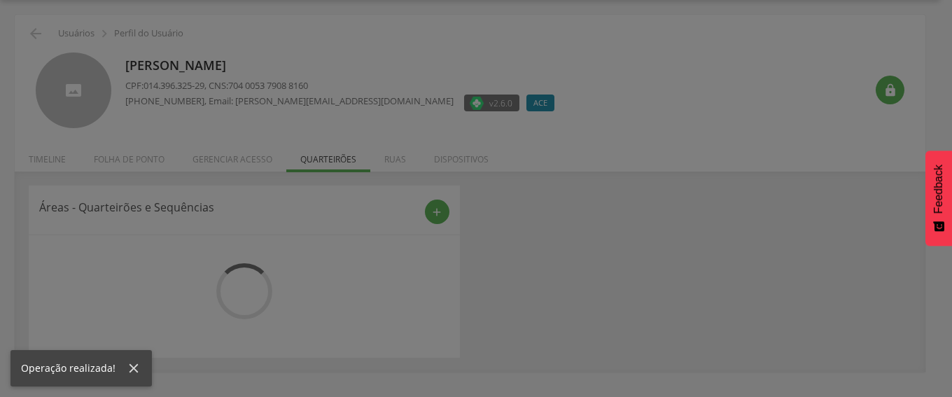
scroll to position [210, 0]
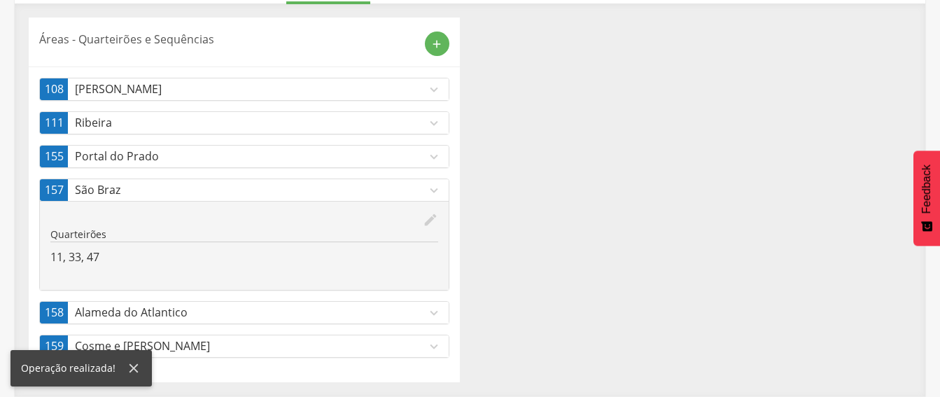
click at [351, 318] on p "Alameda do Atlantico" at bounding box center [250, 312] width 351 height 16
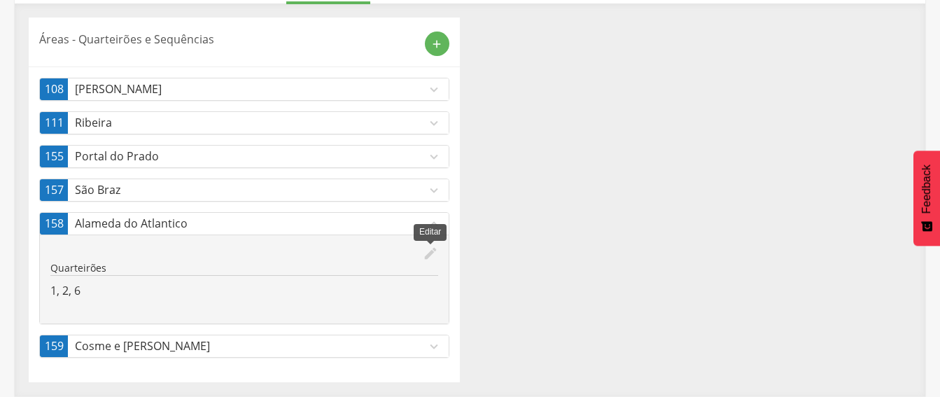
click at [430, 251] on icon "edit" at bounding box center [430, 253] width 15 height 15
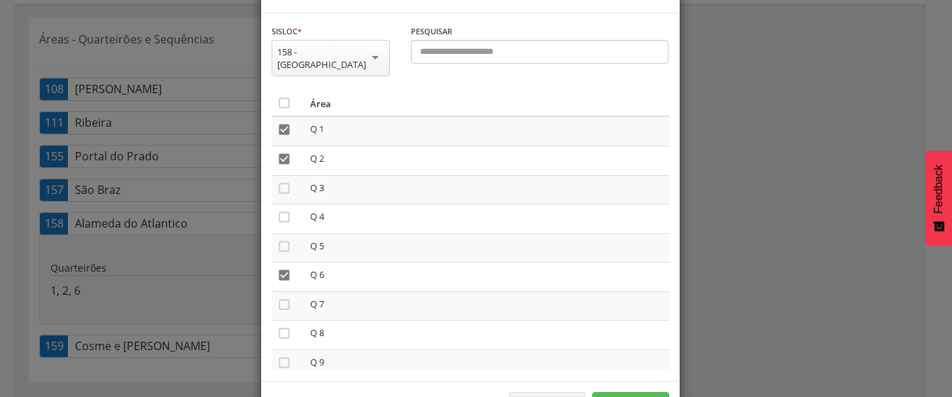
scroll to position [99, 0]
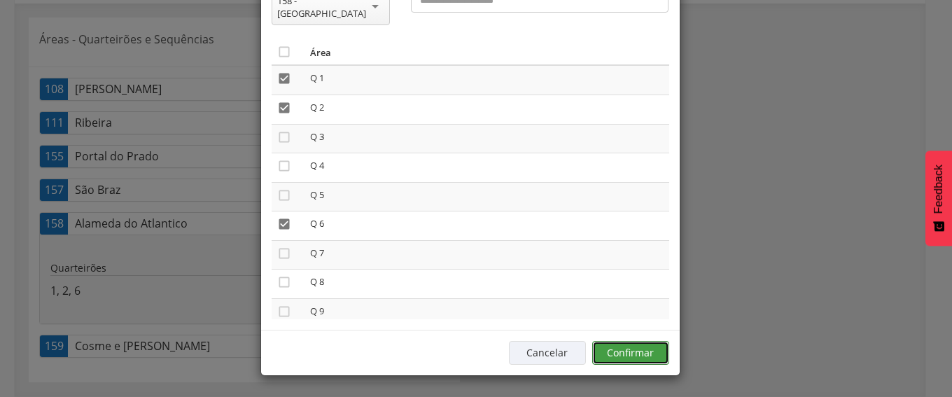
click at [621, 351] on button "Confirmar" at bounding box center [630, 353] width 77 height 24
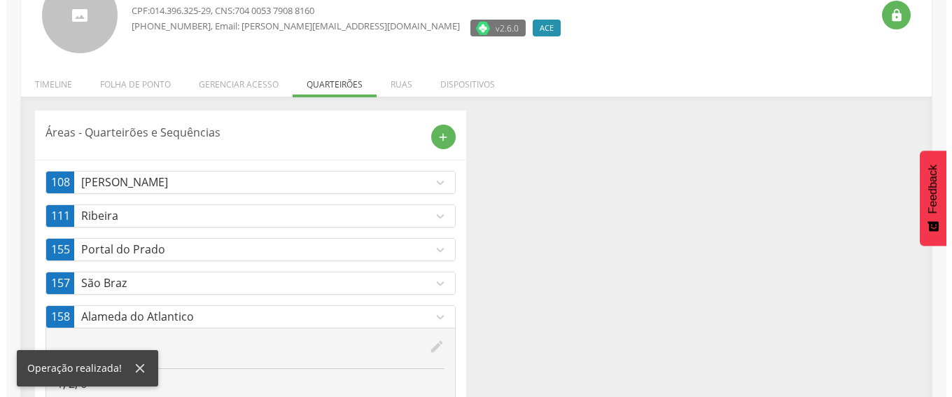
scroll to position [210, 0]
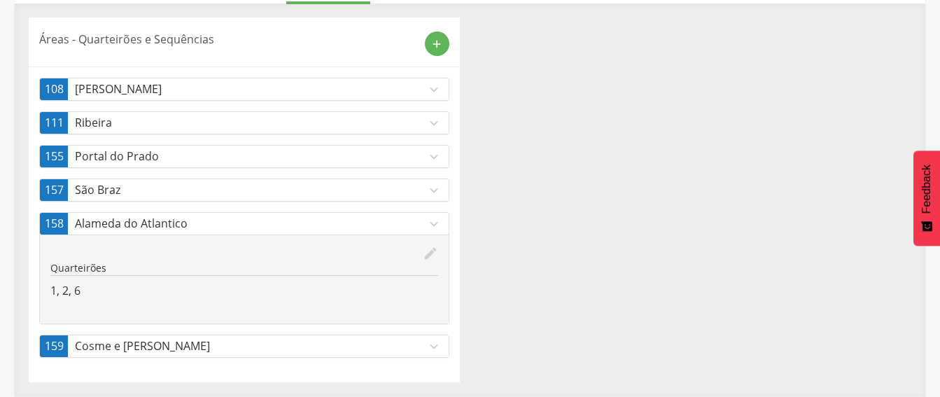
drag, startPoint x: 409, startPoint y: 346, endPoint x: 417, endPoint y: 344, distance: 8.0
click at [411, 344] on p "Cosme e [PERSON_NAME]" at bounding box center [250, 346] width 351 height 16
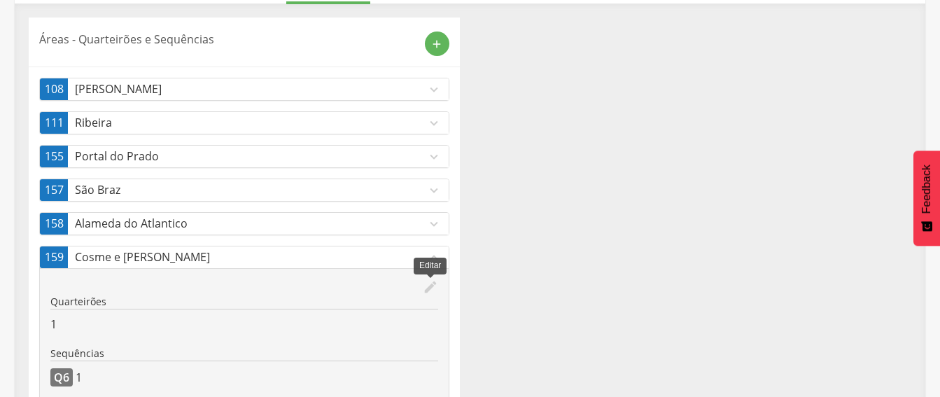
click at [425, 284] on icon "edit" at bounding box center [430, 286] width 15 height 15
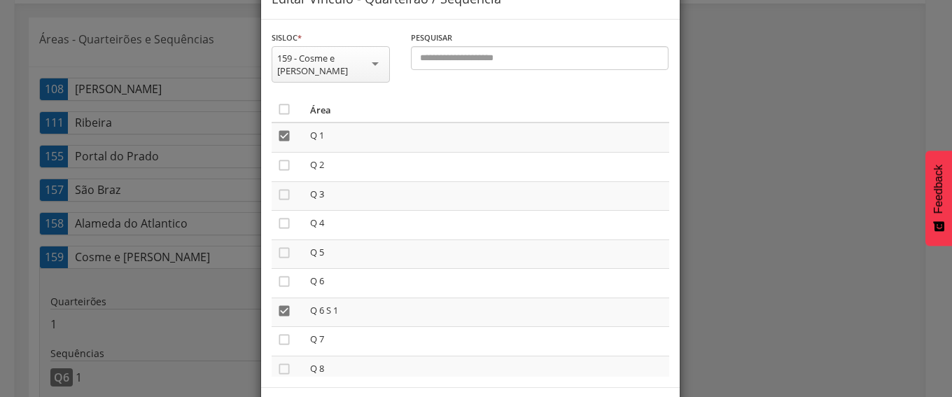
scroll to position [87, 0]
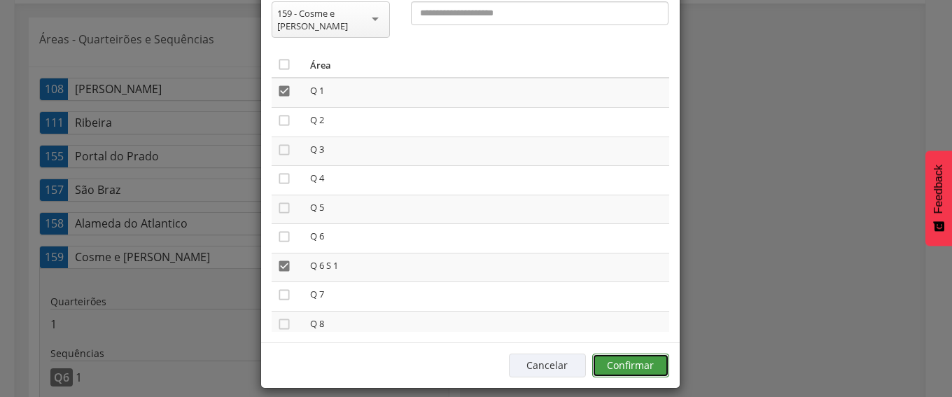
click at [620, 353] on button "Confirmar" at bounding box center [630, 365] width 77 height 24
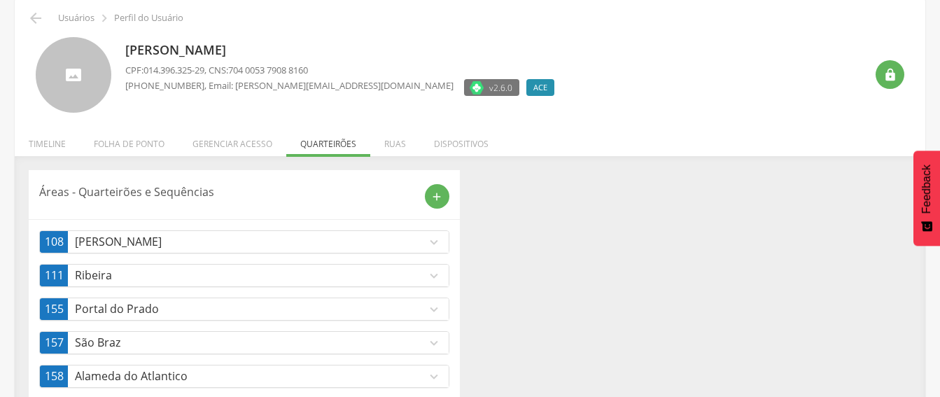
scroll to position [0, 0]
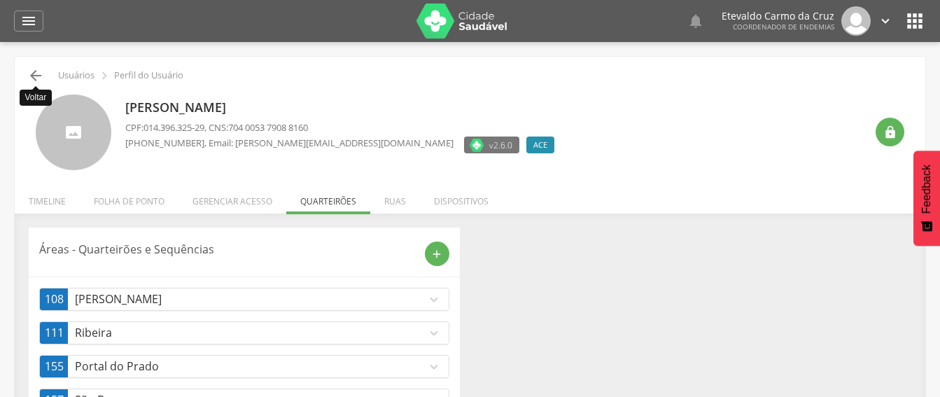
click at [39, 71] on icon "" at bounding box center [35, 75] width 17 height 17
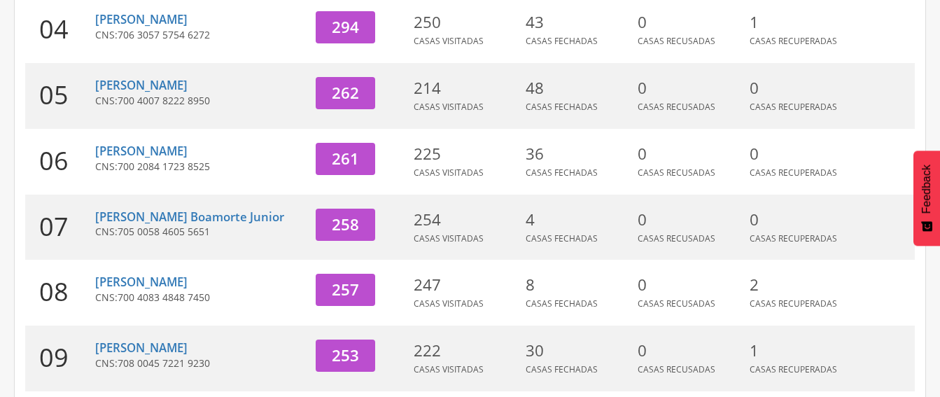
scroll to position [592, 0]
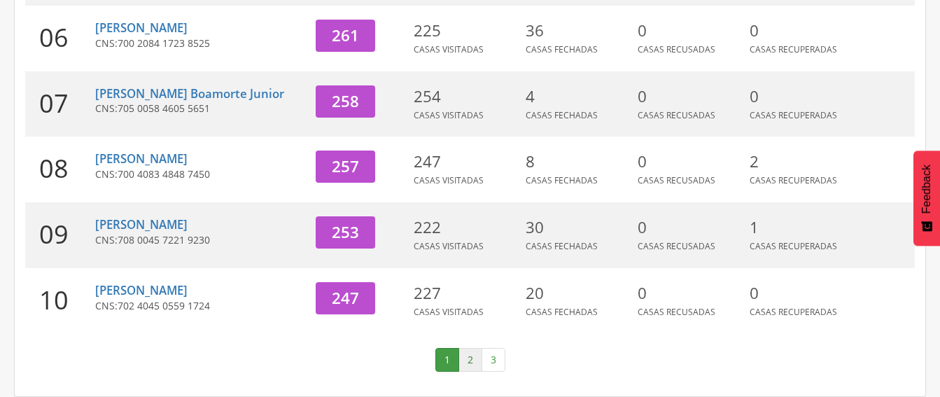
click at [470, 364] on link "2" at bounding box center [470, 360] width 24 height 24
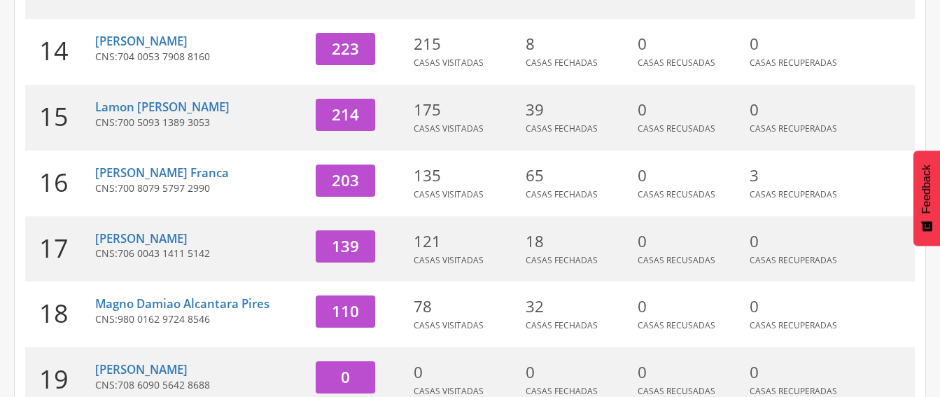
scroll to position [435, 0]
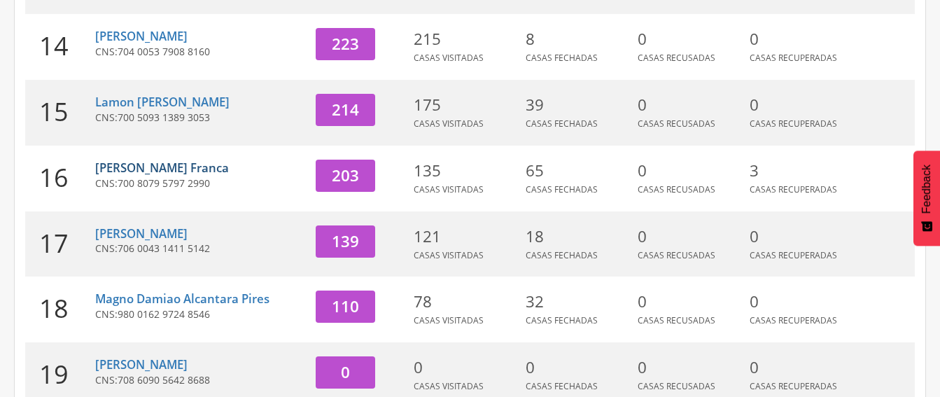
click at [146, 169] on link "[PERSON_NAME] Franca" at bounding box center [162, 168] width 134 height 16
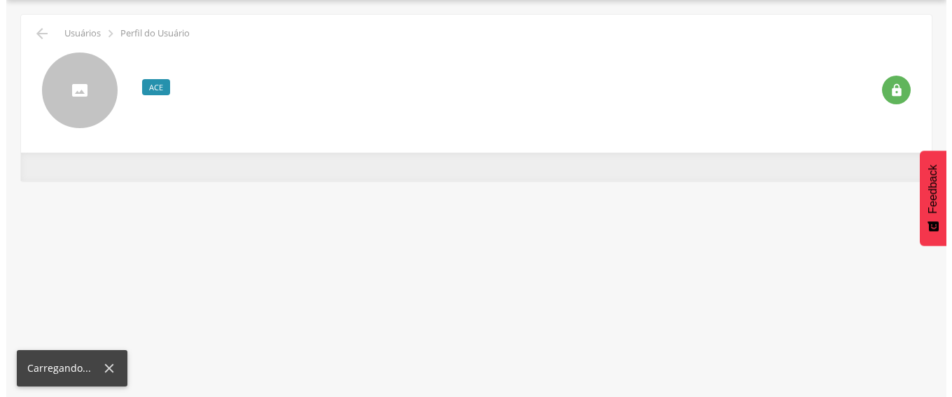
scroll to position [42, 0]
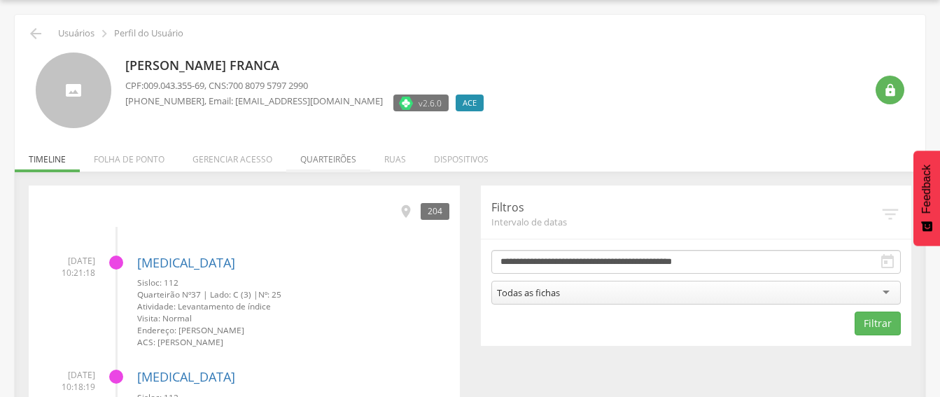
click at [330, 160] on li "Quarteirões" at bounding box center [328, 155] width 84 height 33
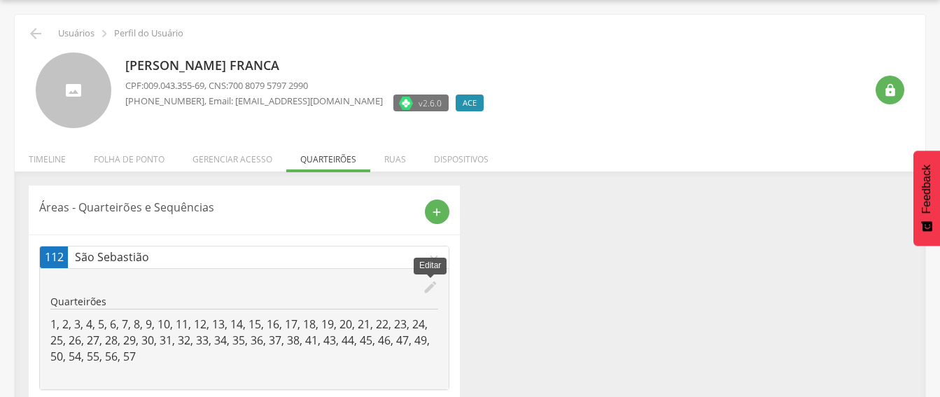
click at [431, 282] on icon "edit" at bounding box center [430, 286] width 15 height 15
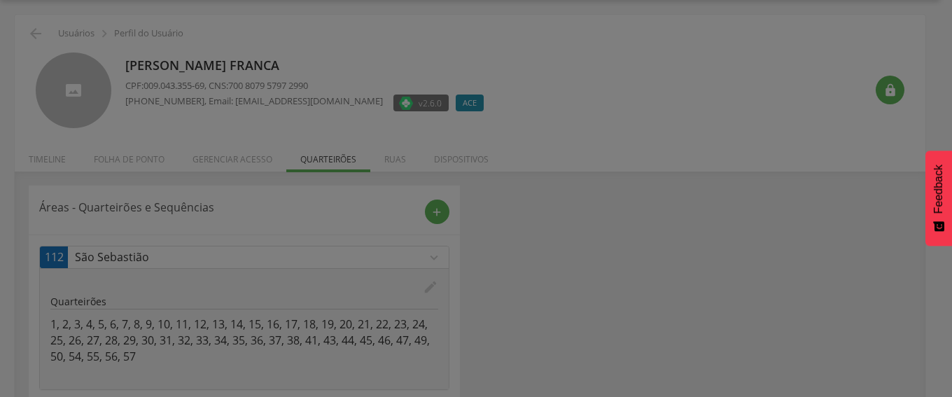
scroll to position [0, 0]
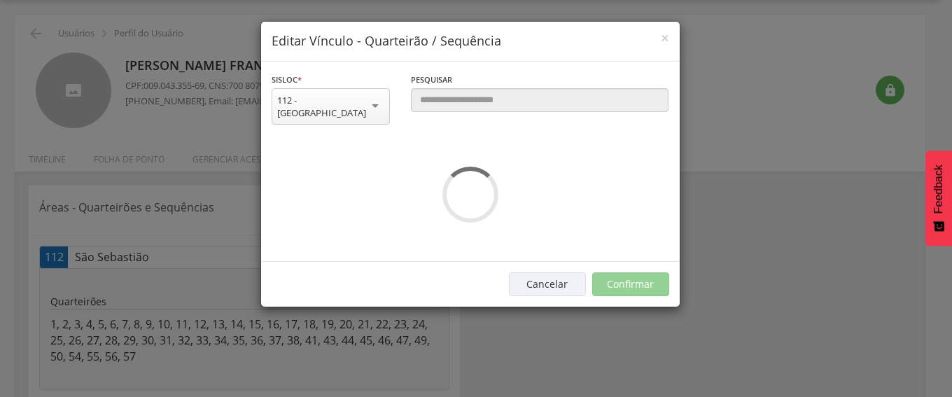
click at [881, 290] on div "**********" at bounding box center [476, 198] width 952 height 397
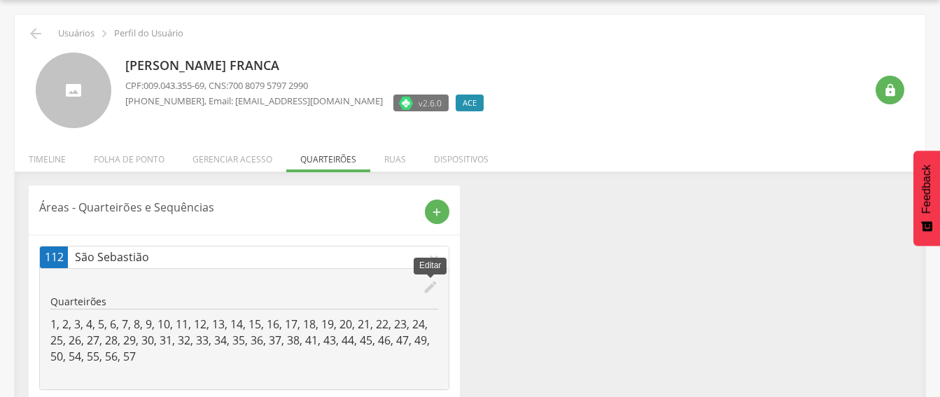
click at [428, 287] on icon "edit" at bounding box center [430, 286] width 15 height 15
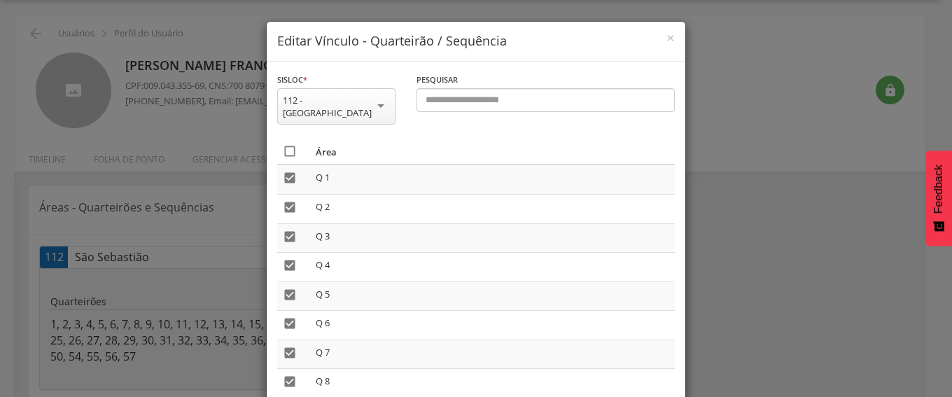
click at [283, 144] on icon "" at bounding box center [290, 151] width 14 height 14
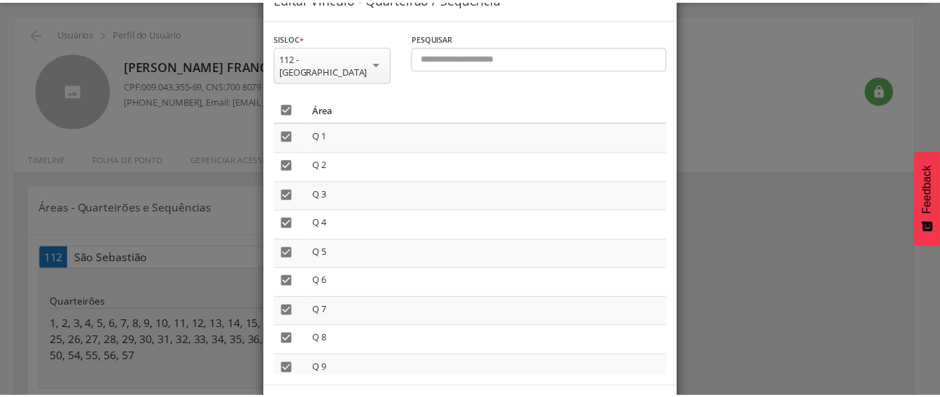
scroll to position [87, 0]
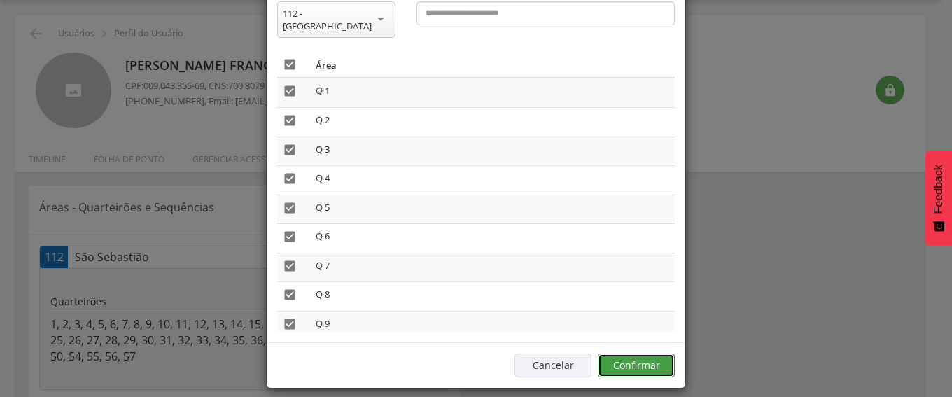
click at [644, 356] on button "Confirmar" at bounding box center [636, 365] width 77 height 24
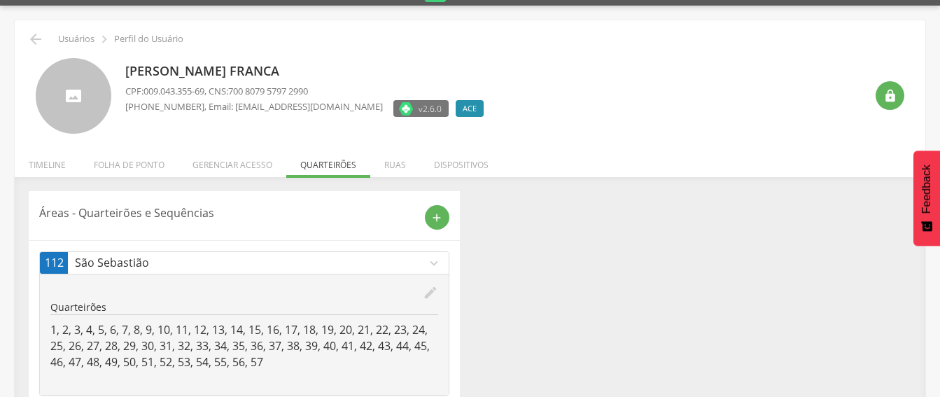
scroll to position [0, 0]
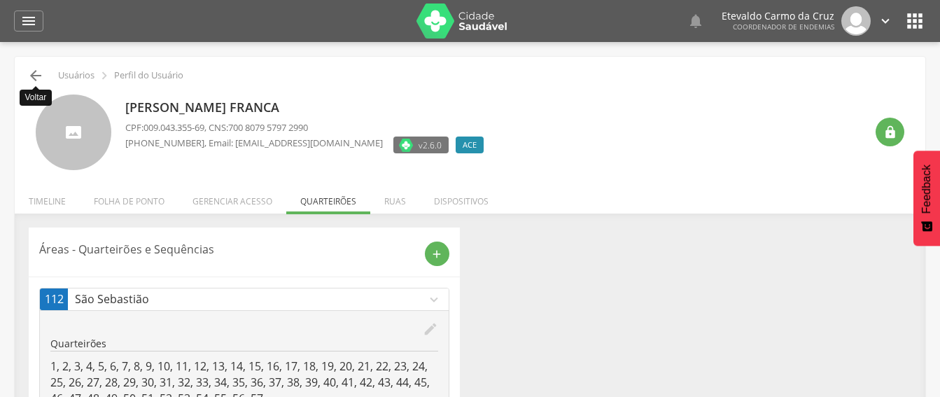
click at [33, 73] on icon "" at bounding box center [35, 75] width 17 height 17
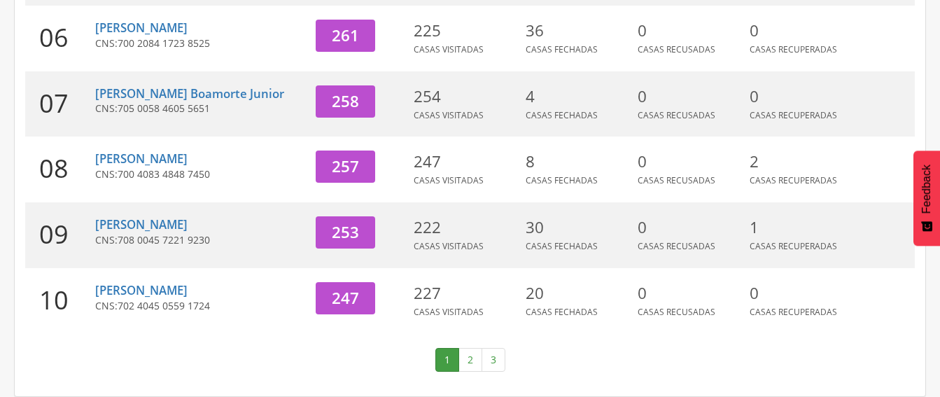
scroll to position [592, 0]
click at [164, 288] on link "[PERSON_NAME]" at bounding box center [141, 290] width 92 height 16
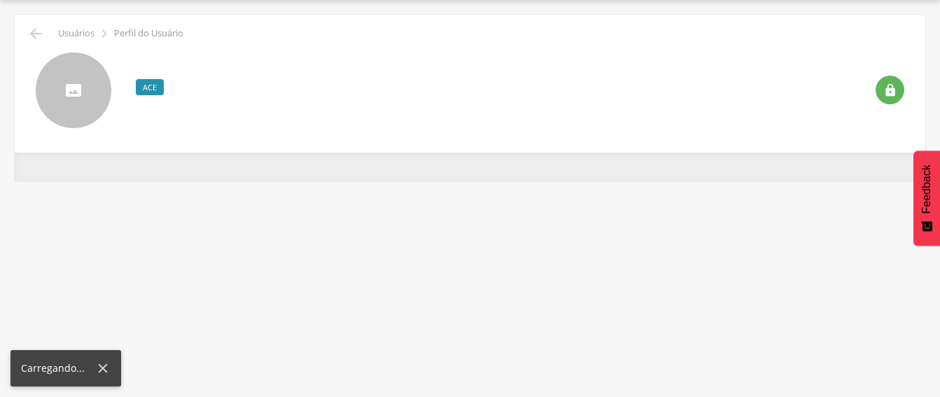
scroll to position [42, 0]
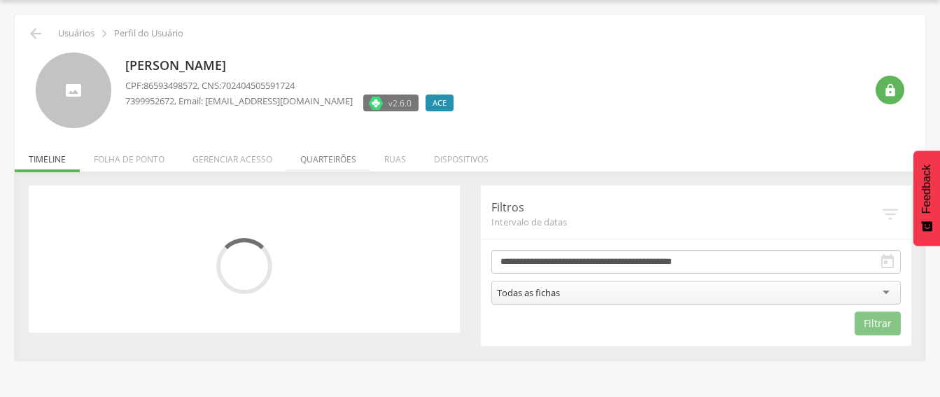
click at [327, 157] on li "Quarteirões" at bounding box center [328, 155] width 84 height 33
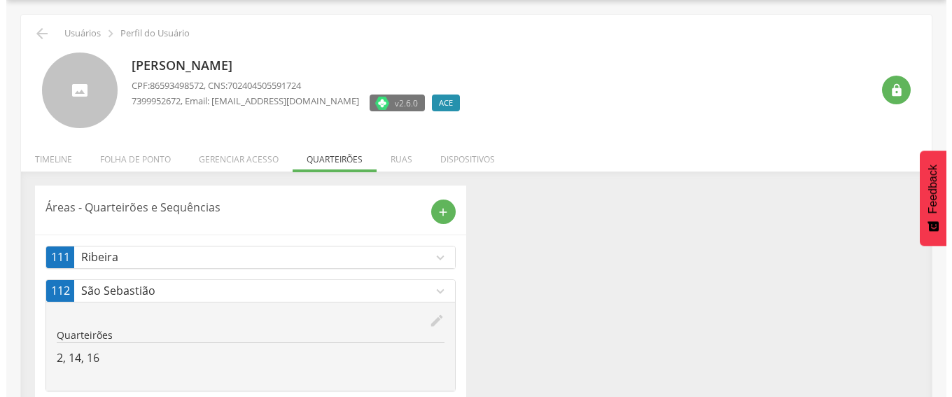
scroll to position [76, 0]
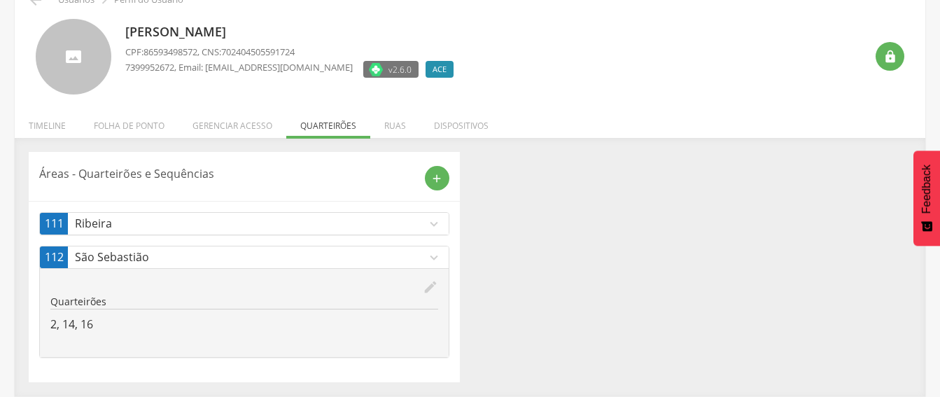
click at [426, 218] on icon "expand_more" at bounding box center [433, 223] width 15 height 15
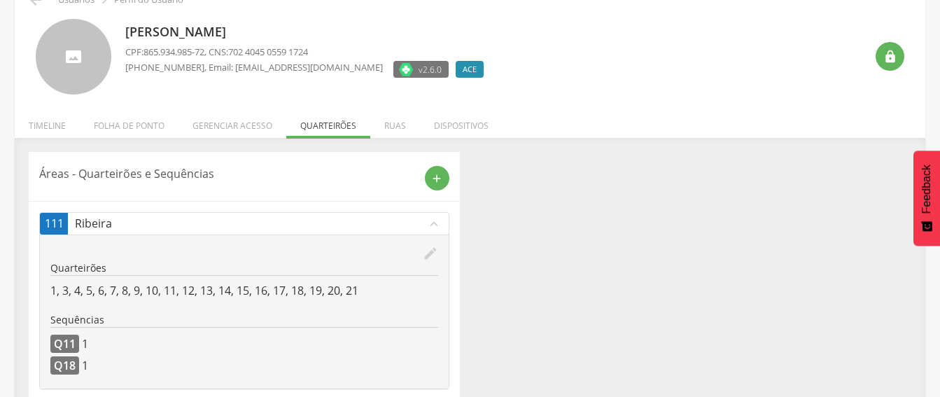
click at [473, 260] on div "Áreas - Quarteirões e Sequências add 111 Ribeira expand_less edit Quarteirões 1…" at bounding box center [469, 299] width 903 height 295
click at [428, 253] on icon "edit" at bounding box center [430, 253] width 15 height 15
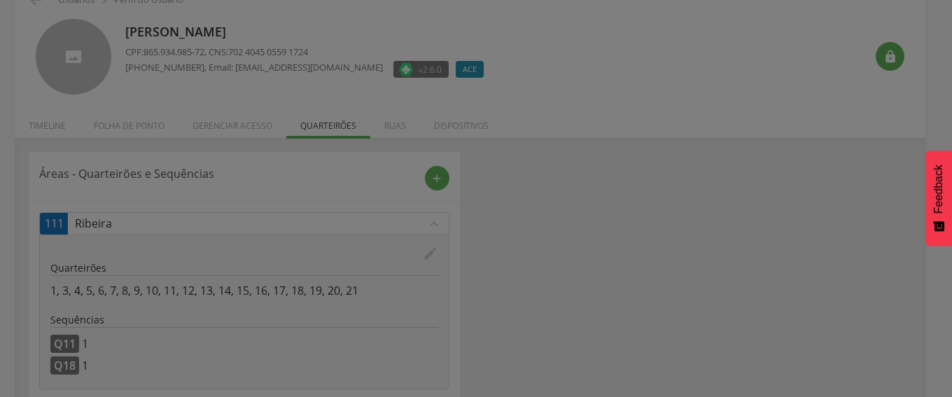
scroll to position [0, 0]
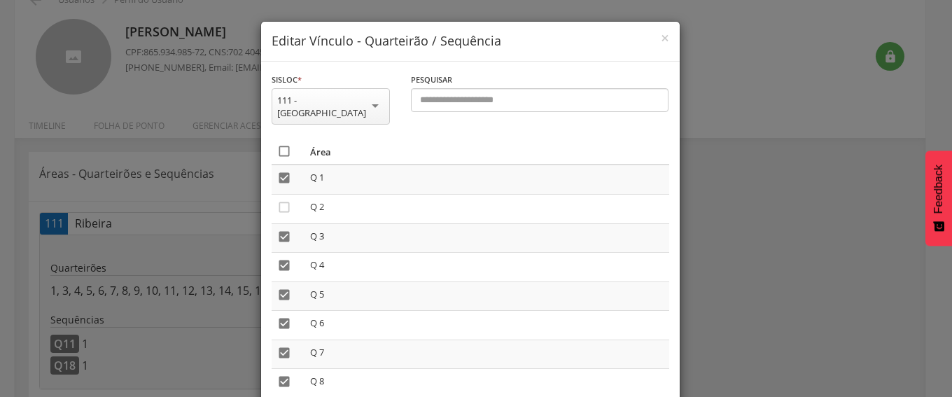
click at [277, 144] on icon "" at bounding box center [284, 151] width 14 height 14
click at [277, 144] on icon "" at bounding box center [284, 151] width 14 height 14
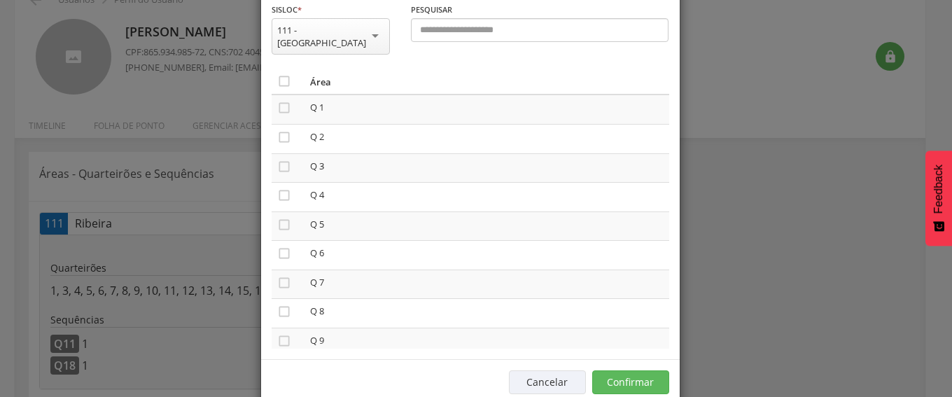
scroll to position [87, 0]
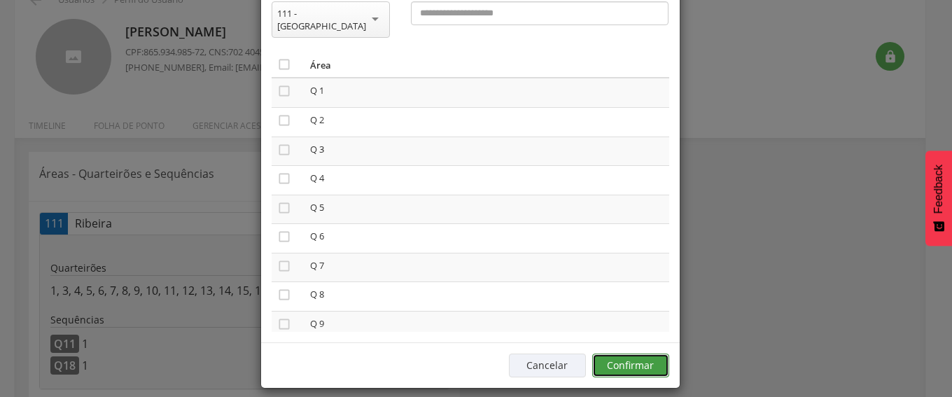
click at [613, 353] on button "Confirmar" at bounding box center [630, 365] width 77 height 24
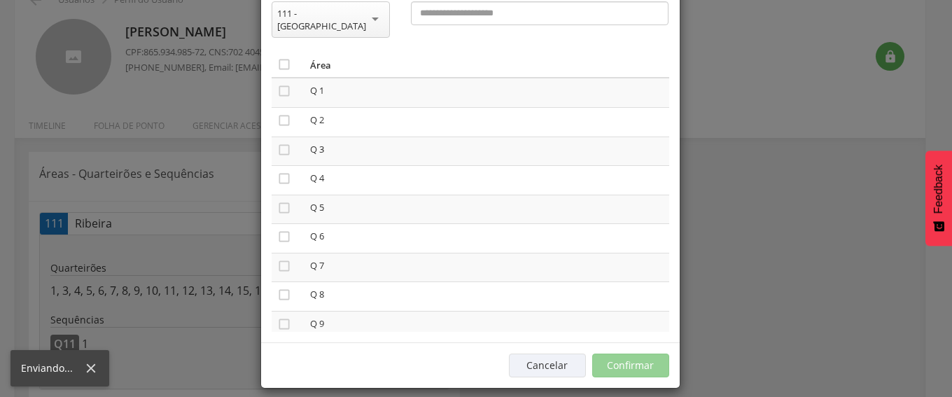
scroll to position [42, 0]
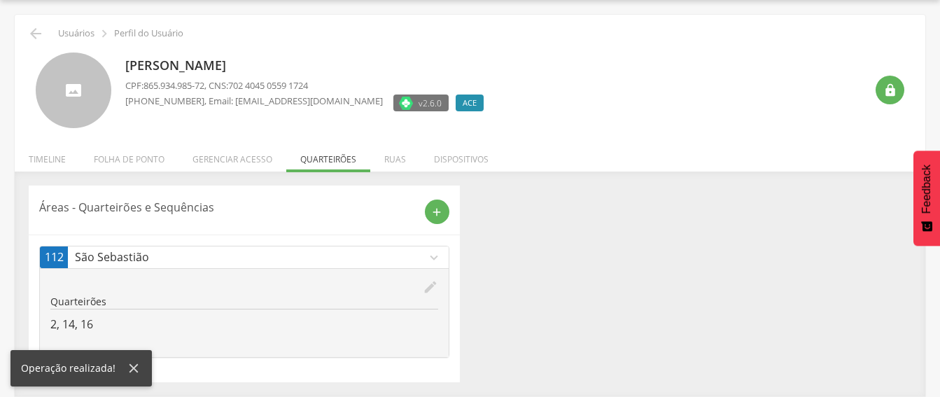
click at [430, 288] on icon "edit" at bounding box center [430, 286] width 15 height 15
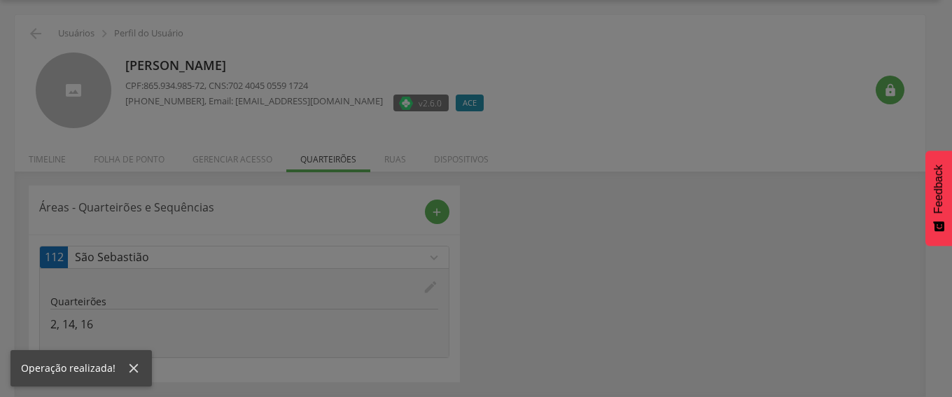
scroll to position [0, 0]
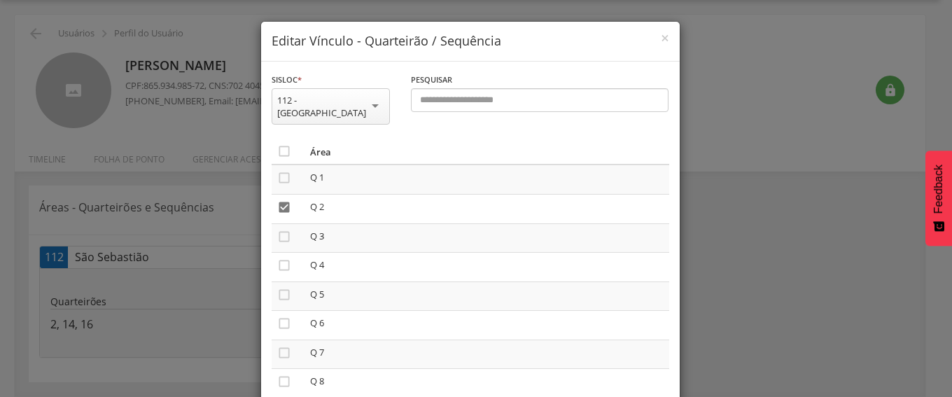
click at [745, 320] on div "**********" at bounding box center [476, 198] width 952 height 397
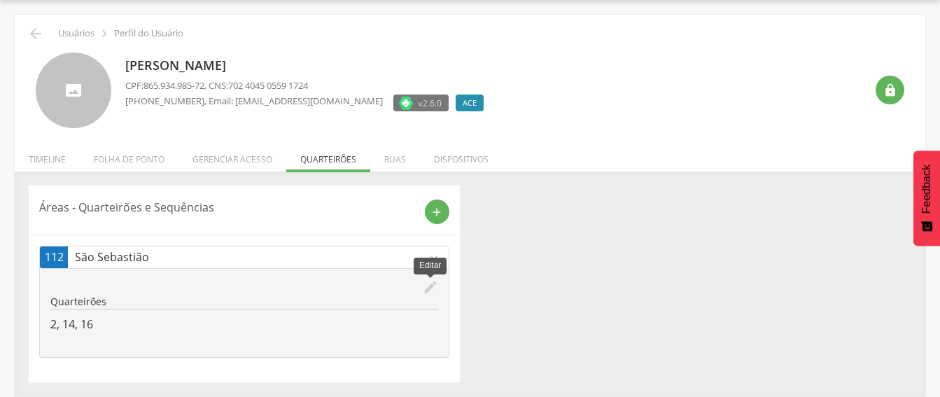
click at [432, 285] on icon "edit" at bounding box center [430, 286] width 15 height 15
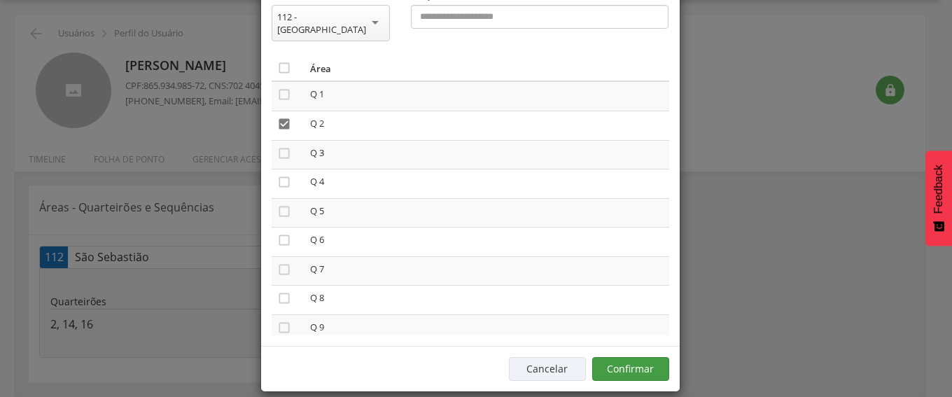
scroll to position [87, 0]
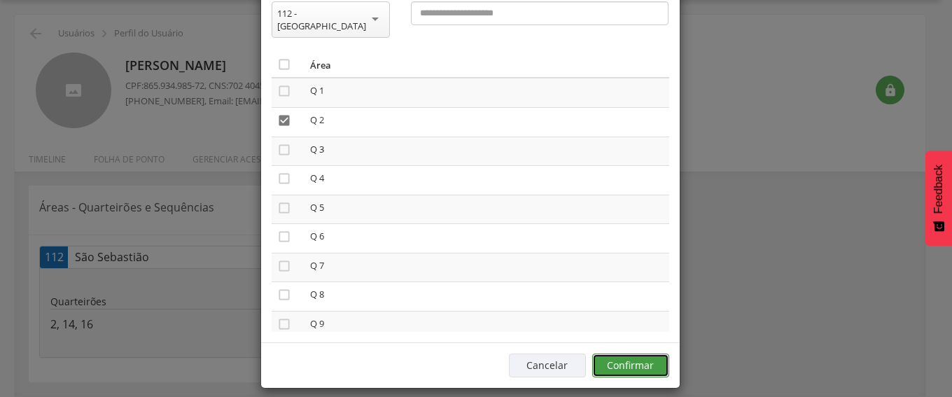
click at [616, 353] on button "Confirmar" at bounding box center [630, 365] width 77 height 24
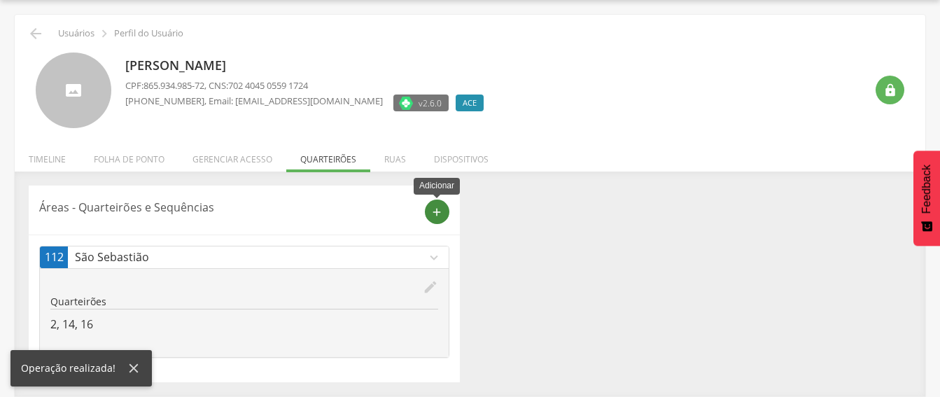
click at [432, 207] on icon "add" at bounding box center [436, 212] width 13 height 13
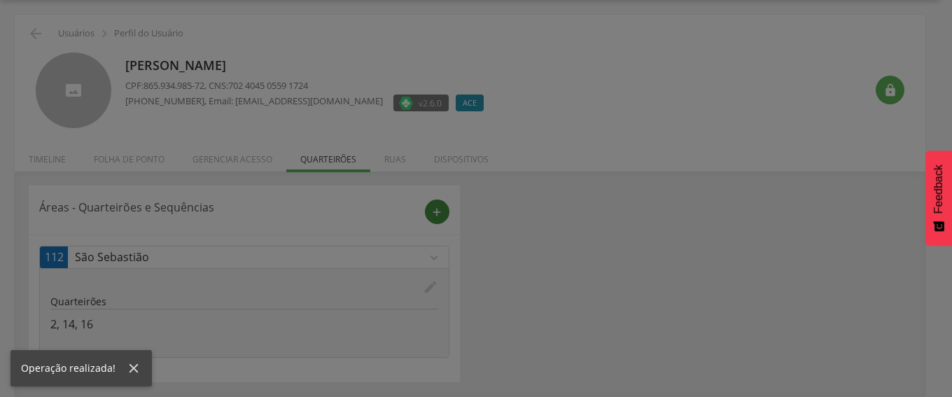
scroll to position [0, 0]
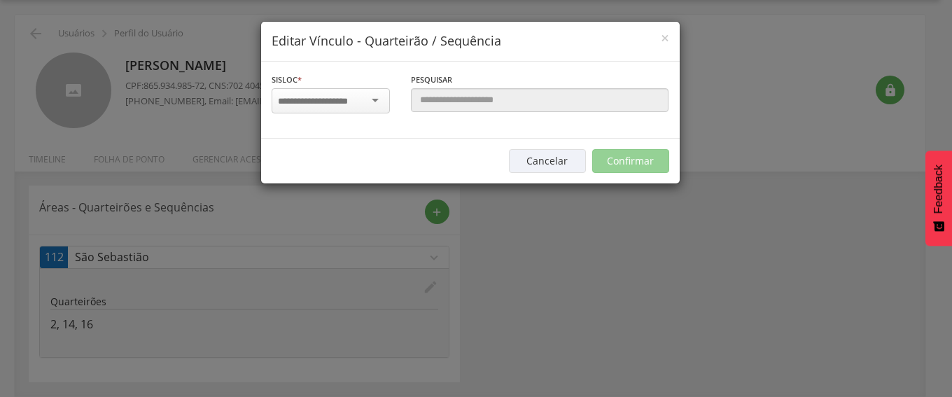
click at [364, 99] on input "select-one" at bounding box center [322, 101] width 88 height 13
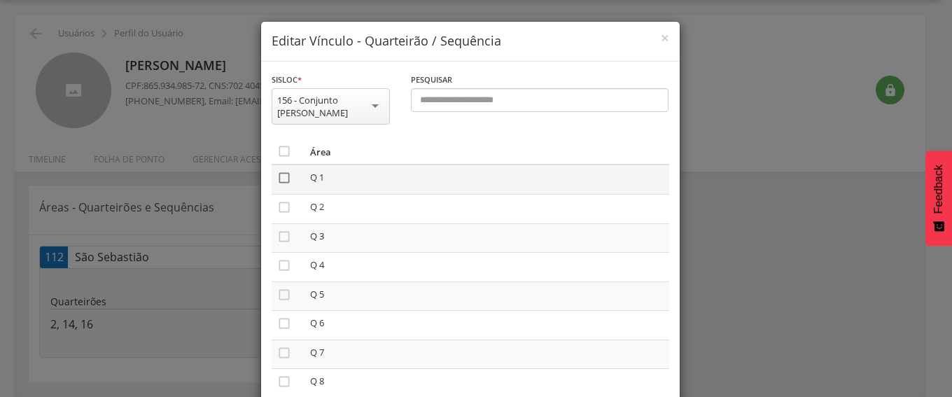
click at [278, 173] on icon "" at bounding box center [284, 178] width 14 height 14
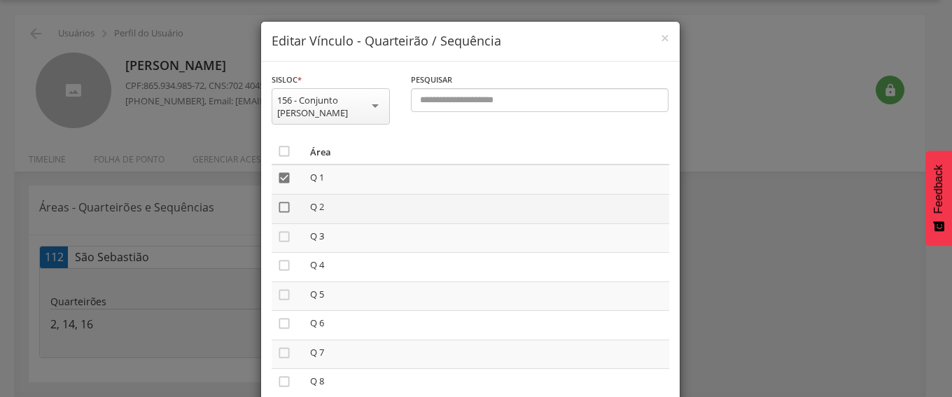
drag, startPoint x: 273, startPoint y: 206, endPoint x: 272, endPoint y: 227, distance: 20.3
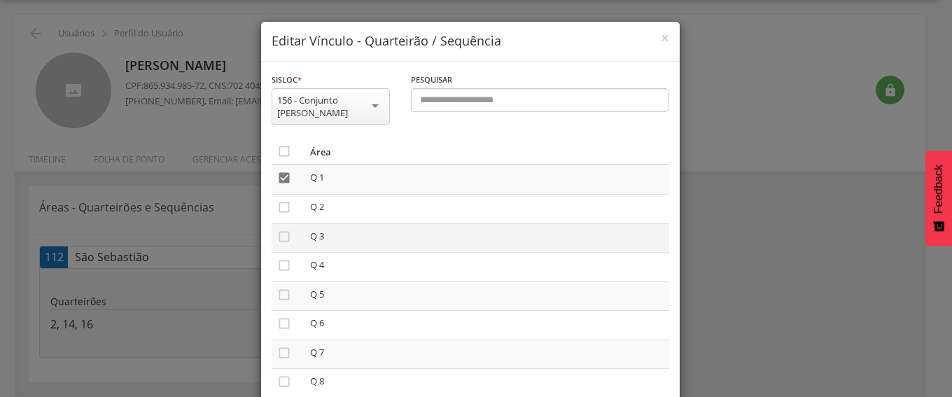
click at [277, 207] on icon "" at bounding box center [284, 207] width 14 height 14
click at [277, 234] on icon "" at bounding box center [284, 237] width 14 height 14
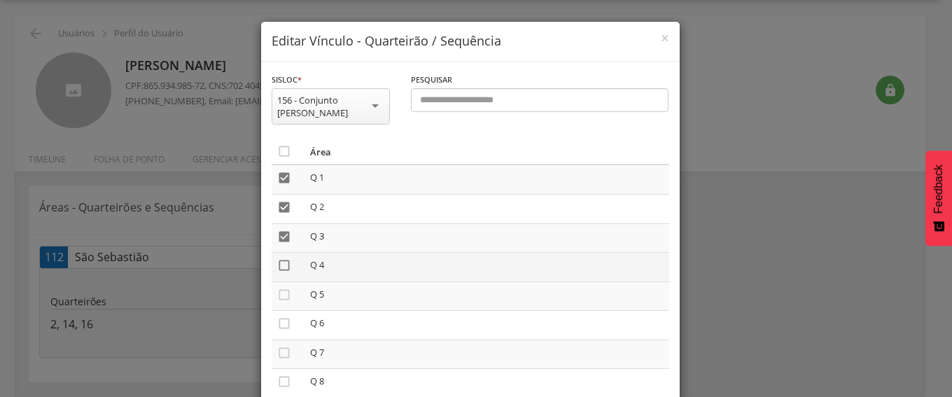
click at [278, 265] on icon "" at bounding box center [284, 265] width 14 height 14
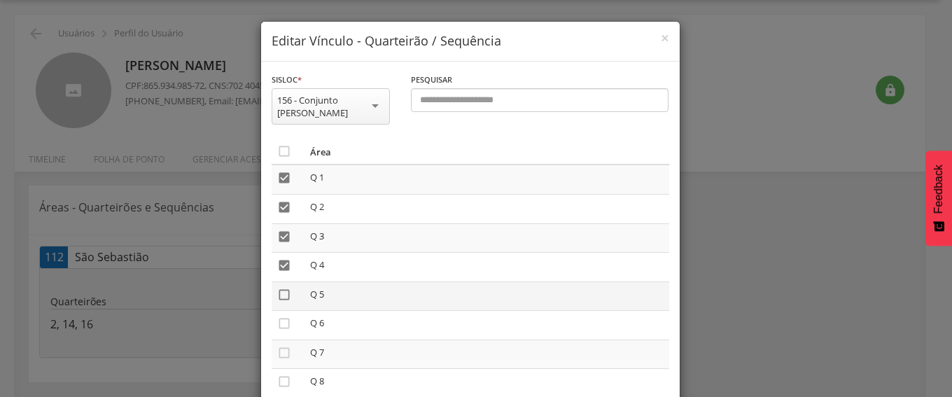
click at [277, 295] on icon "" at bounding box center [284, 295] width 14 height 14
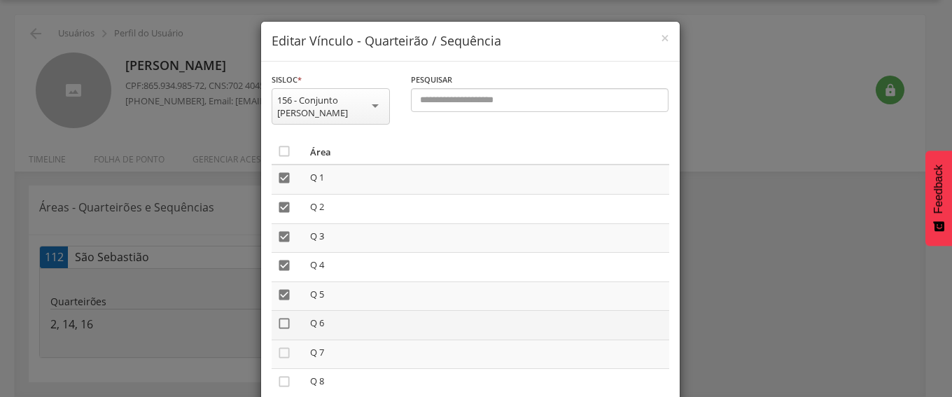
click at [278, 325] on icon "" at bounding box center [284, 323] width 14 height 14
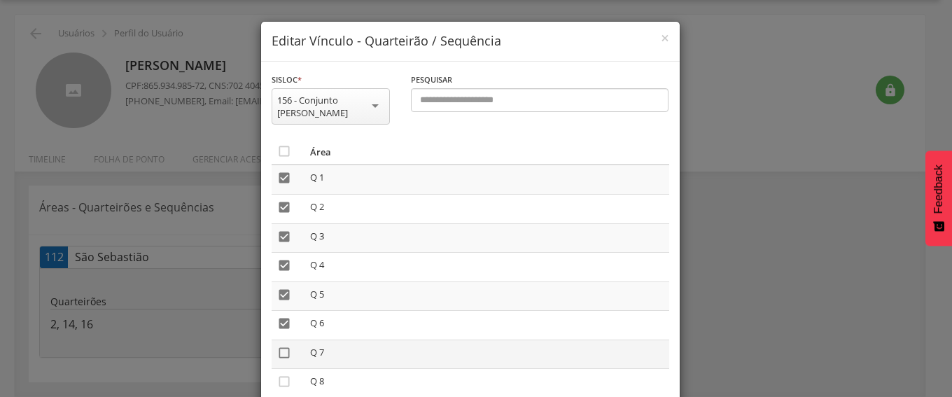
click at [278, 351] on icon "" at bounding box center [284, 353] width 14 height 14
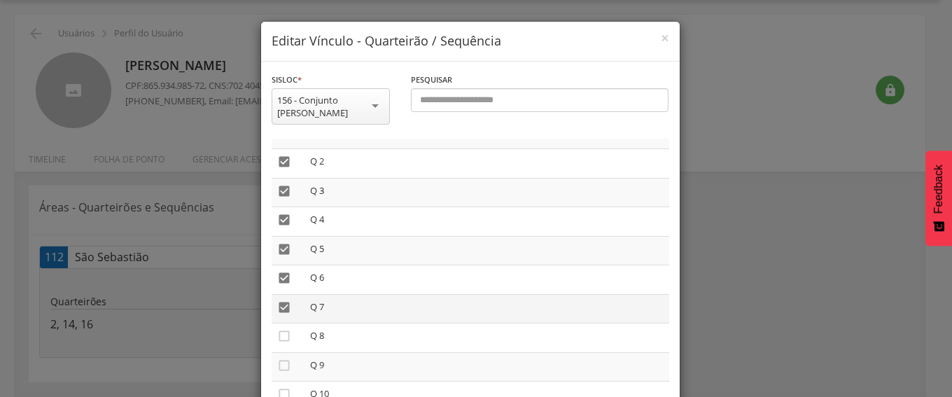
scroll to position [140, 0]
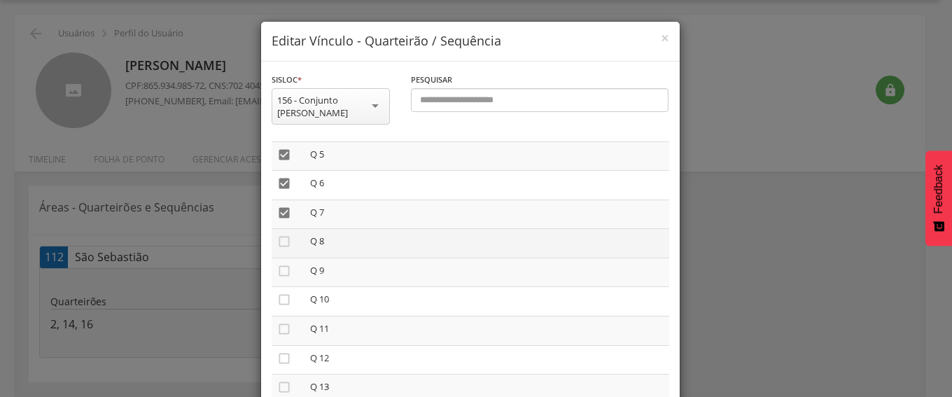
drag, startPoint x: 275, startPoint y: 235, endPoint x: 280, endPoint y: 255, distance: 20.9
click at [277, 239] on icon "" at bounding box center [284, 241] width 14 height 14
drag, startPoint x: 274, startPoint y: 266, endPoint x: 277, endPoint y: 277, distance: 11.7
click at [277, 269] on icon "" at bounding box center [284, 271] width 14 height 14
drag, startPoint x: 275, startPoint y: 295, endPoint x: 278, endPoint y: 320, distance: 25.4
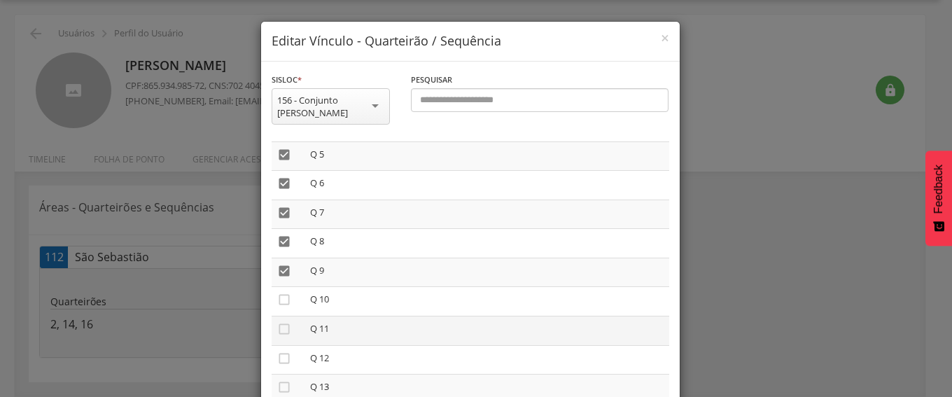
click at [277, 298] on icon "" at bounding box center [284, 299] width 14 height 14
drag, startPoint x: 278, startPoint y: 323, endPoint x: 278, endPoint y: 342, distance: 18.9
click at [278, 325] on icon "" at bounding box center [284, 329] width 14 height 14
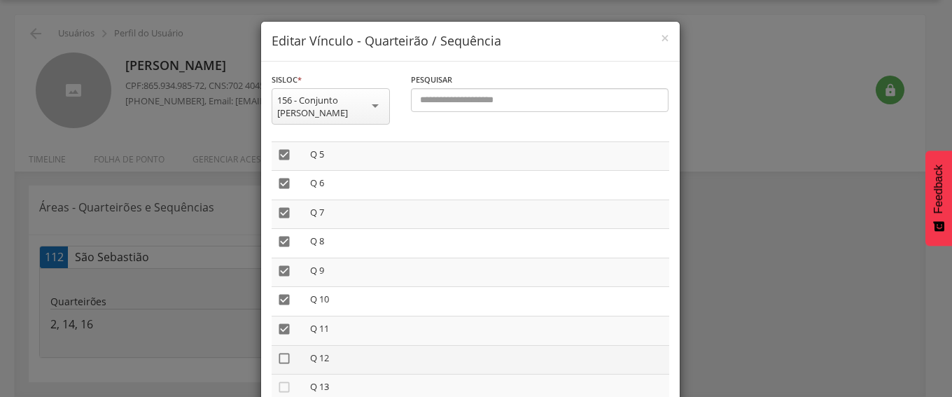
click at [278, 357] on icon "" at bounding box center [284, 358] width 14 height 14
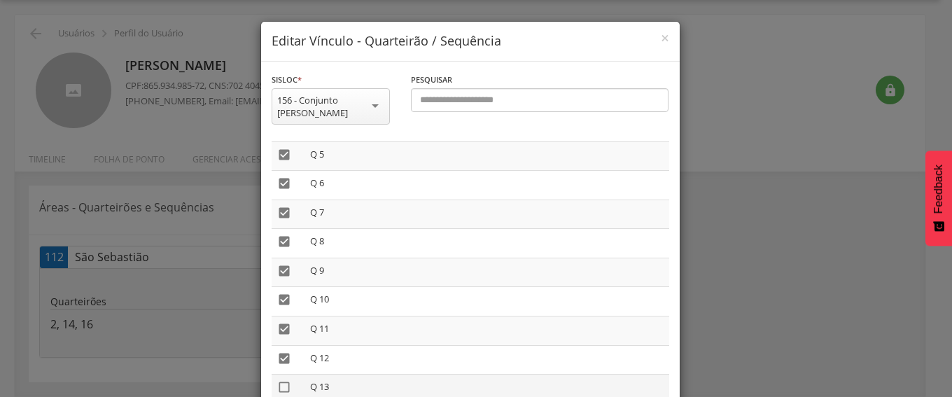
click at [278, 387] on icon "" at bounding box center [284, 387] width 14 height 14
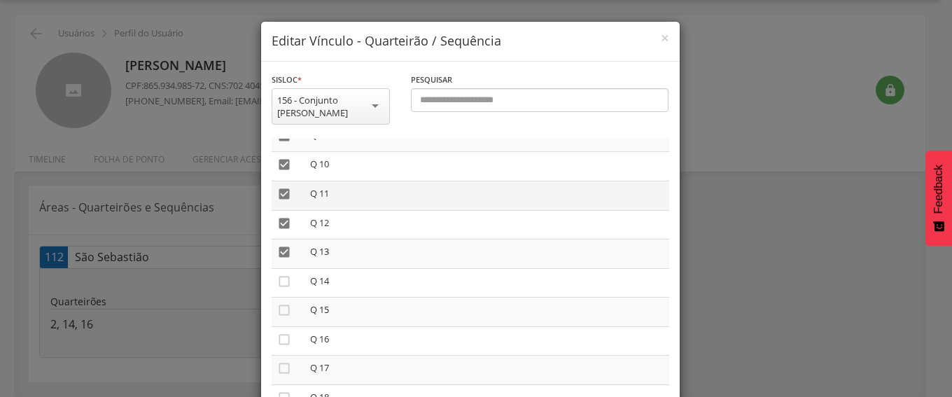
scroll to position [350, 0]
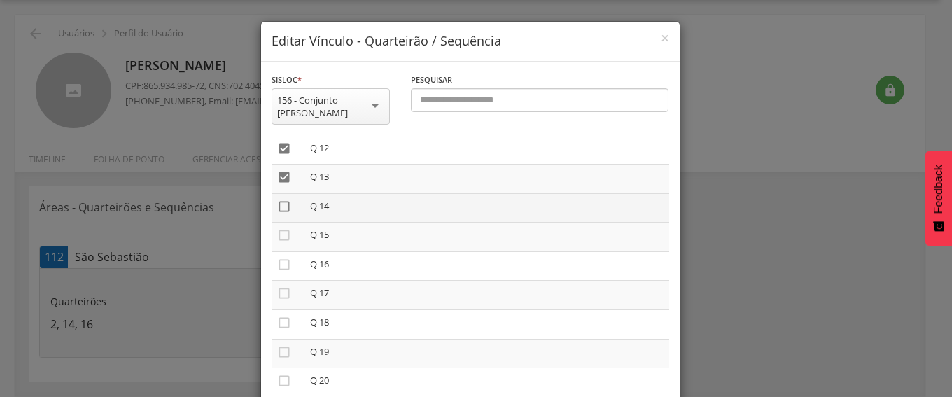
click at [277, 205] on icon "" at bounding box center [284, 206] width 14 height 14
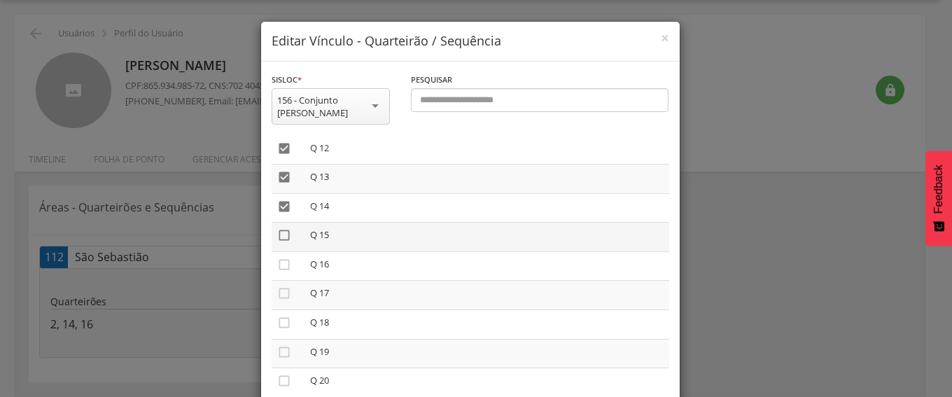
click at [279, 235] on icon "" at bounding box center [284, 235] width 14 height 14
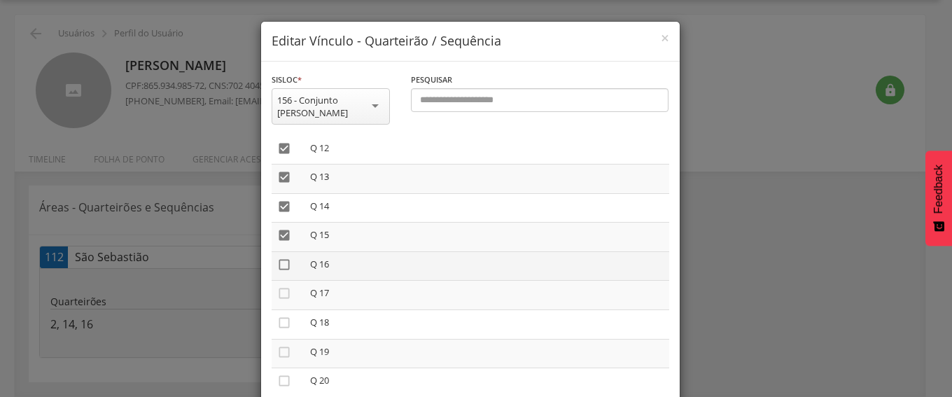
click at [277, 264] on icon "" at bounding box center [284, 265] width 14 height 14
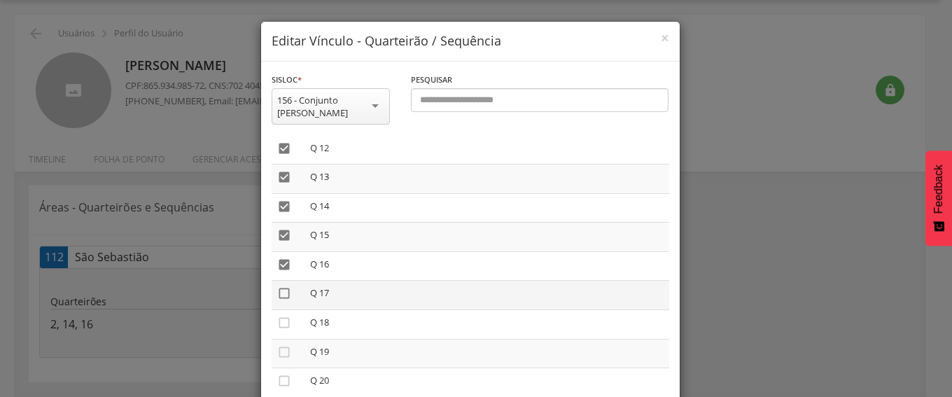
click at [277, 292] on icon "" at bounding box center [284, 293] width 14 height 14
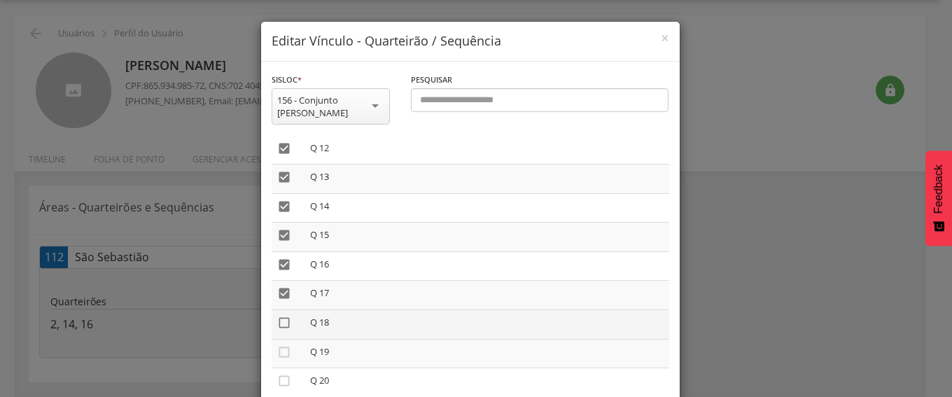
click at [277, 322] on icon "" at bounding box center [284, 323] width 14 height 14
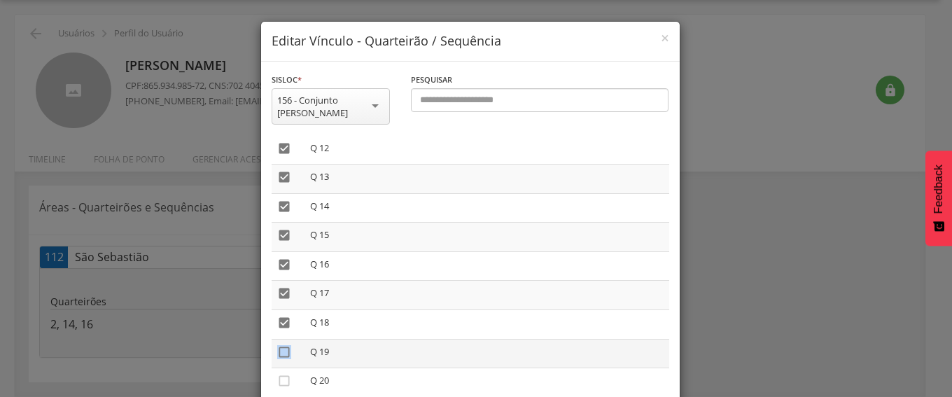
click at [279, 354] on icon "" at bounding box center [284, 352] width 14 height 14
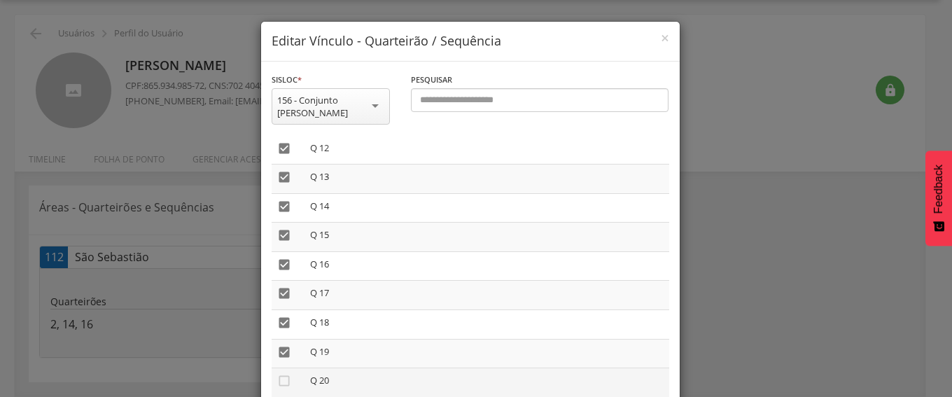
drag, startPoint x: 277, startPoint y: 380, endPoint x: 320, endPoint y: 374, distance: 43.0
click at [285, 376] on td "" at bounding box center [287, 382] width 33 height 29
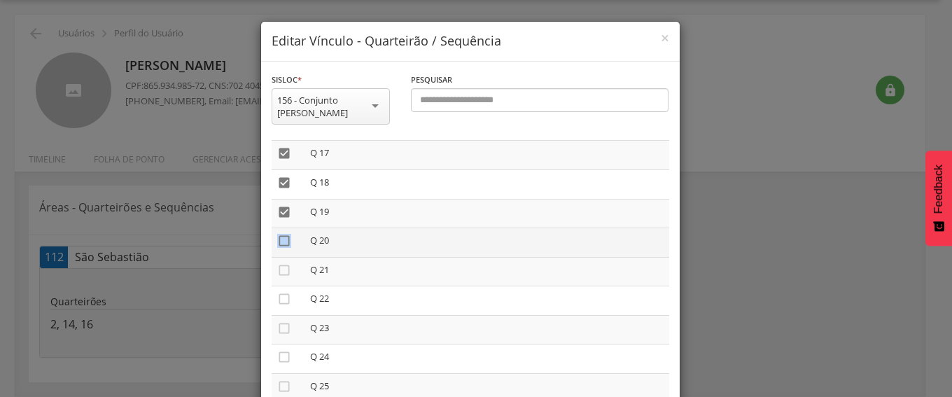
click at [277, 238] on icon "" at bounding box center [284, 241] width 14 height 14
click at [277, 271] on icon "" at bounding box center [284, 270] width 14 height 14
drag, startPoint x: 275, startPoint y: 297, endPoint x: 277, endPoint y: 320, distance: 23.2
click at [277, 302] on icon "" at bounding box center [284, 299] width 14 height 14
click at [277, 327] on icon "" at bounding box center [284, 328] width 14 height 14
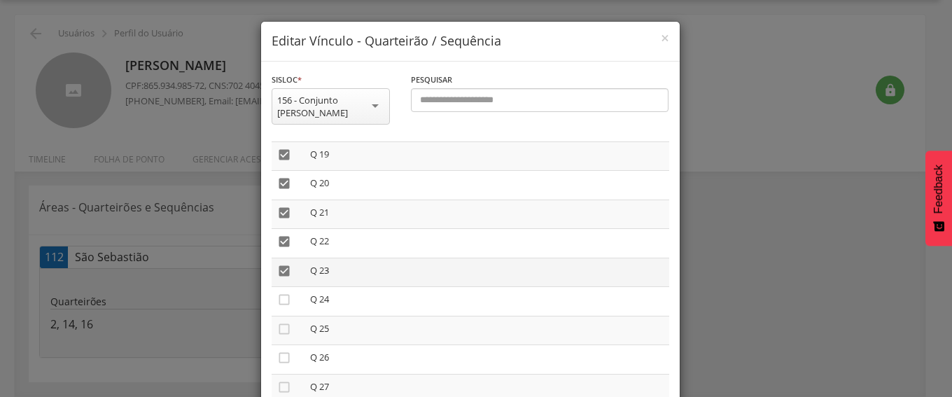
scroll to position [630, 0]
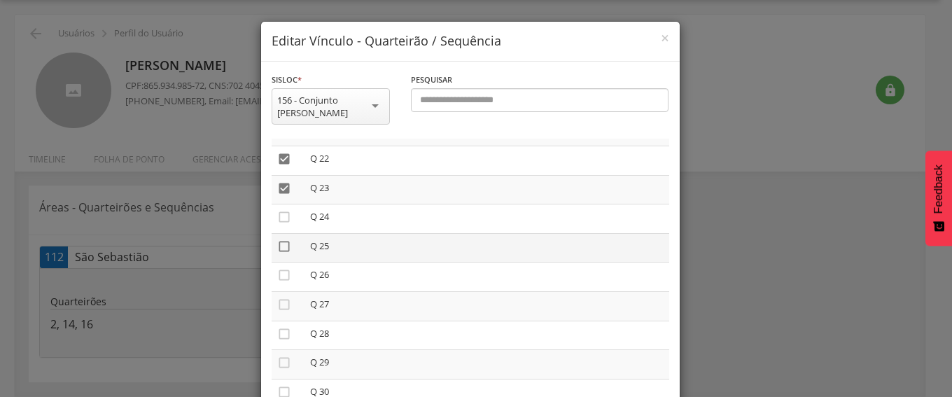
drag, startPoint x: 272, startPoint y: 213, endPoint x: 274, endPoint y: 244, distance: 30.2
click at [272, 226] on td "" at bounding box center [287, 218] width 33 height 29
drag, startPoint x: 278, startPoint y: 216, endPoint x: 276, endPoint y: 237, distance: 21.1
click at [278, 218] on icon "" at bounding box center [284, 217] width 14 height 14
drag, startPoint x: 277, startPoint y: 242, endPoint x: 276, endPoint y: 254, distance: 11.9
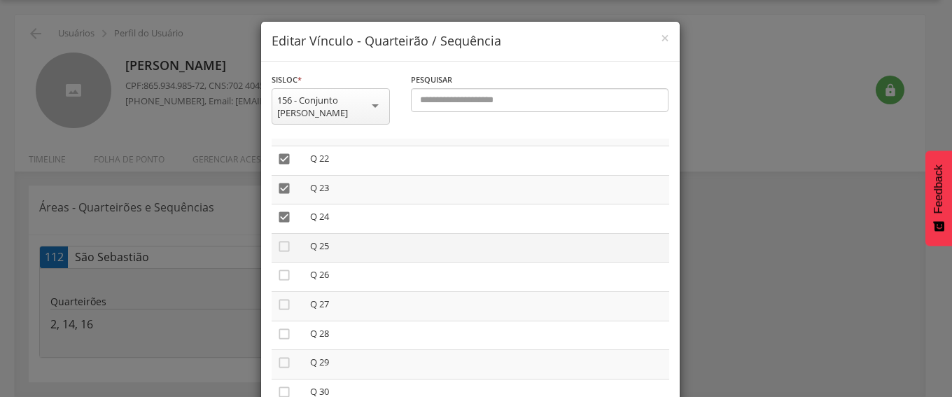
click at [277, 243] on icon "" at bounding box center [284, 246] width 14 height 14
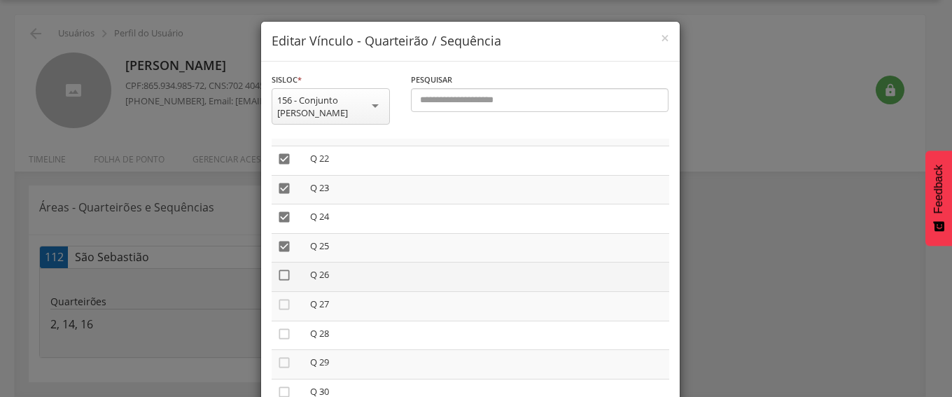
click at [277, 275] on icon "" at bounding box center [284, 275] width 14 height 14
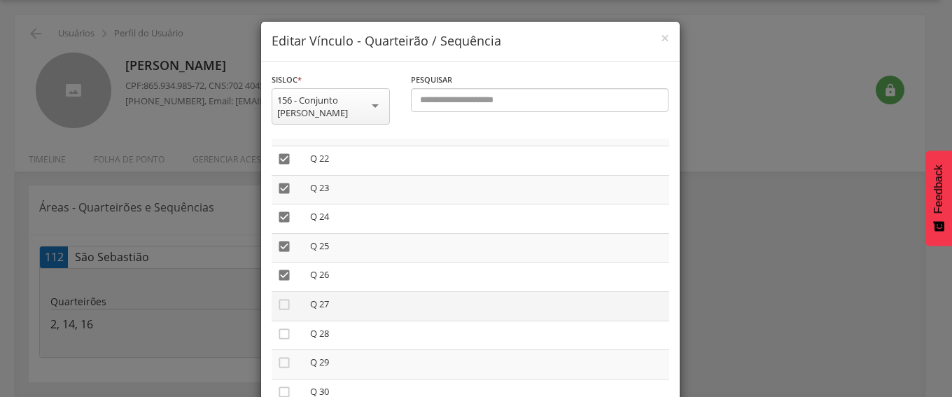
drag, startPoint x: 276, startPoint y: 302, endPoint x: 278, endPoint y: 312, distance: 10.0
click at [277, 303] on icon "" at bounding box center [284, 304] width 14 height 14
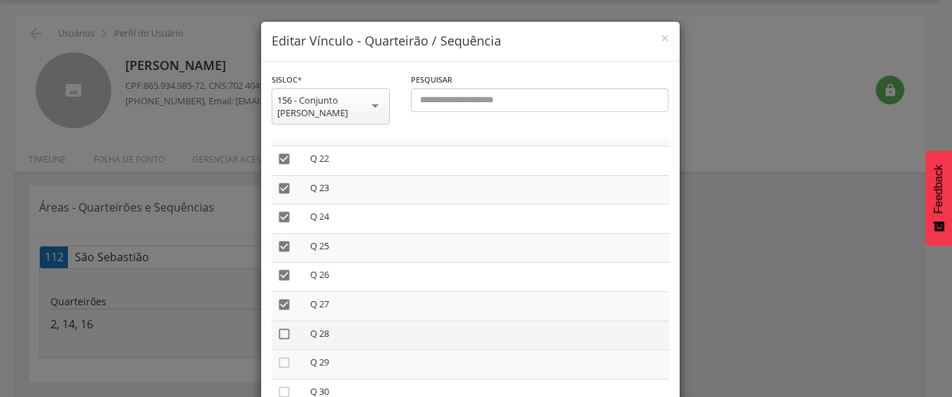
click at [278, 335] on icon "" at bounding box center [284, 334] width 14 height 14
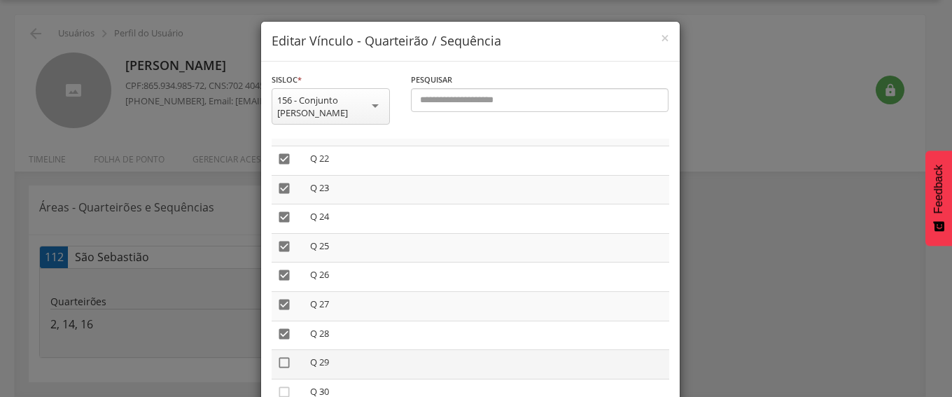
click at [277, 361] on icon "" at bounding box center [284, 362] width 14 height 14
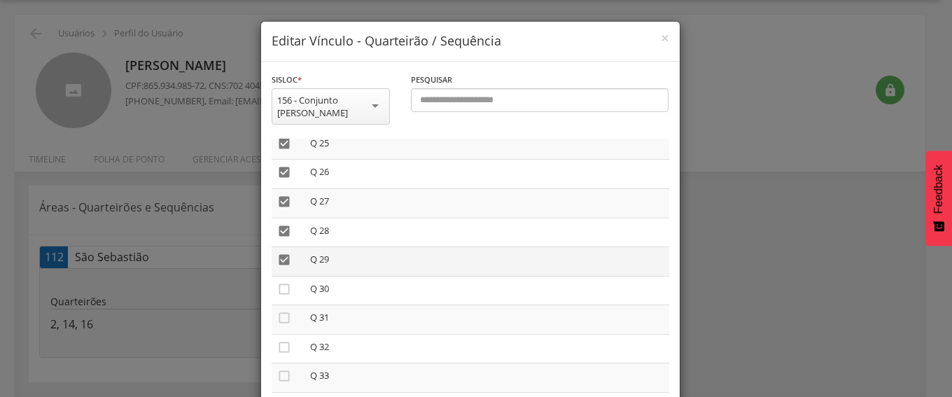
scroll to position [770, 0]
click at [277, 249] on icon "" at bounding box center [284, 252] width 14 height 14
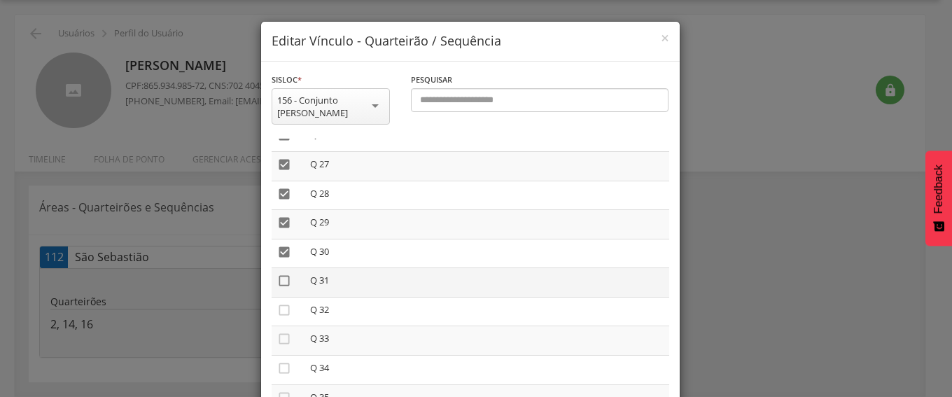
drag, startPoint x: 277, startPoint y: 278, endPoint x: 276, endPoint y: 302, distance: 23.8
click at [277, 280] on icon "" at bounding box center [284, 281] width 14 height 14
drag, startPoint x: 276, startPoint y: 309, endPoint x: 276, endPoint y: 325, distance: 16.1
click at [277, 311] on icon "" at bounding box center [284, 310] width 14 height 14
drag, startPoint x: 276, startPoint y: 341, endPoint x: 278, endPoint y: 351, distance: 9.9
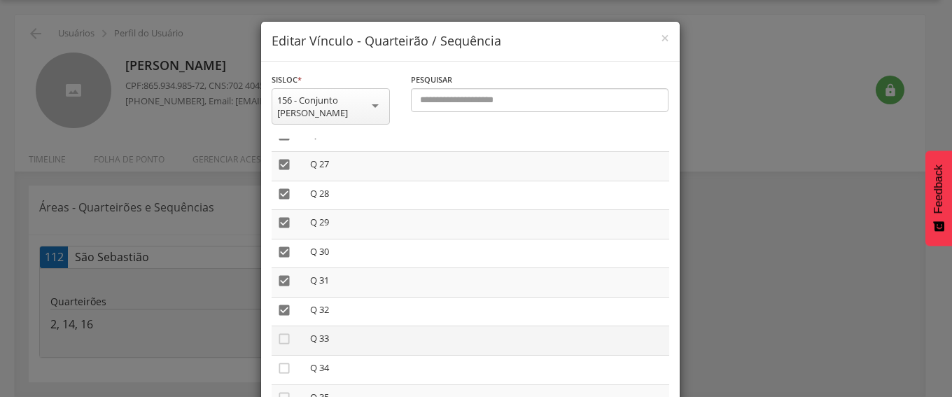
click at [277, 341] on icon "" at bounding box center [284, 339] width 14 height 14
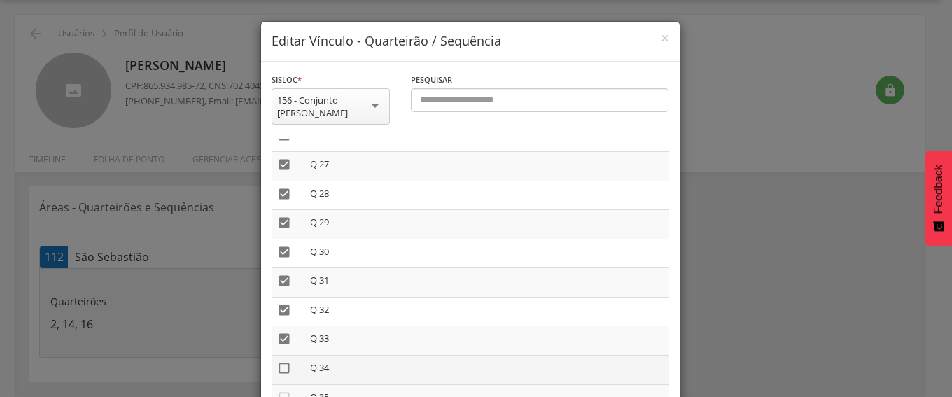
click at [280, 369] on icon "" at bounding box center [284, 368] width 14 height 14
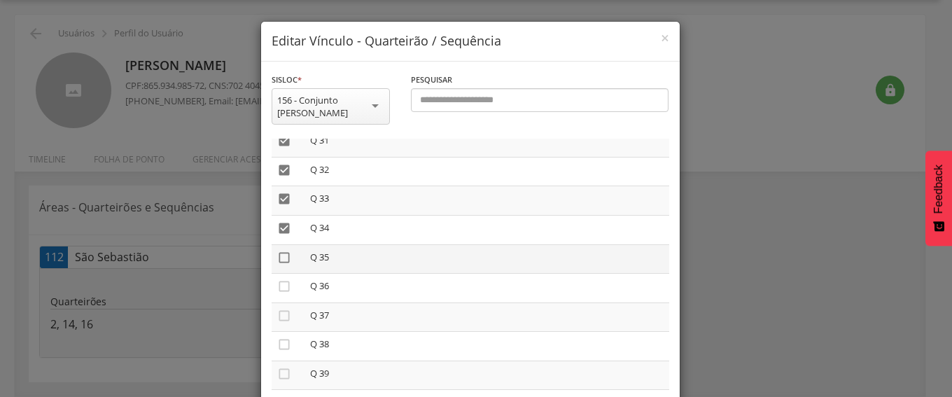
click at [277, 255] on icon "" at bounding box center [284, 258] width 14 height 14
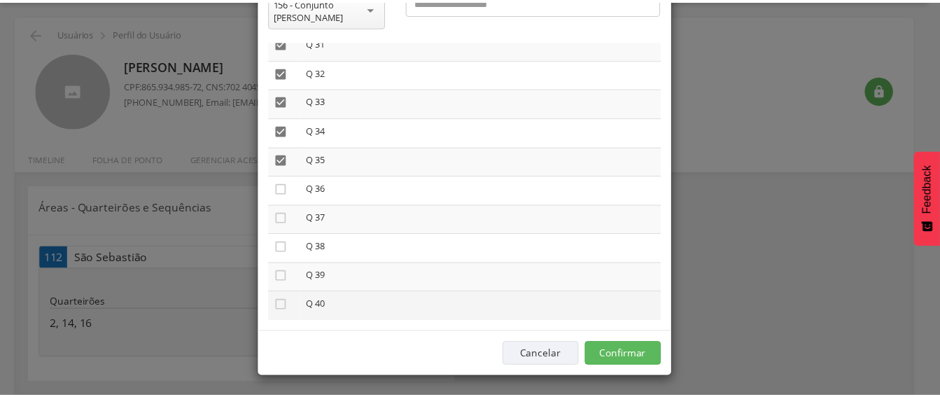
scroll to position [99, 0]
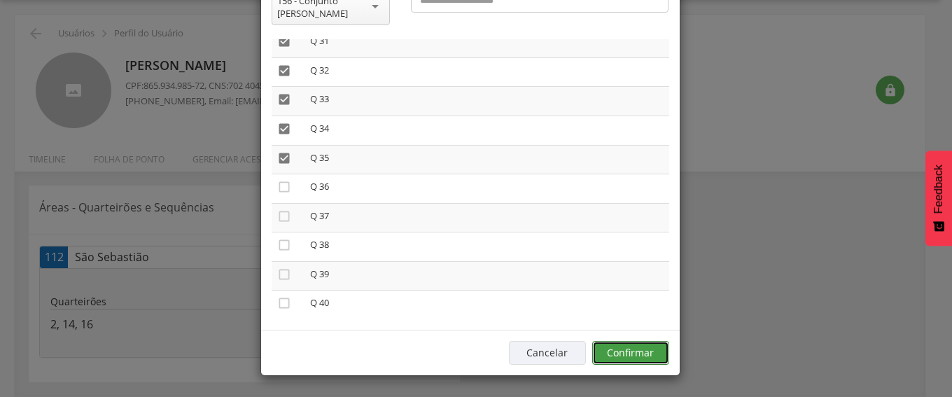
click at [625, 349] on button "Confirmar" at bounding box center [630, 353] width 77 height 24
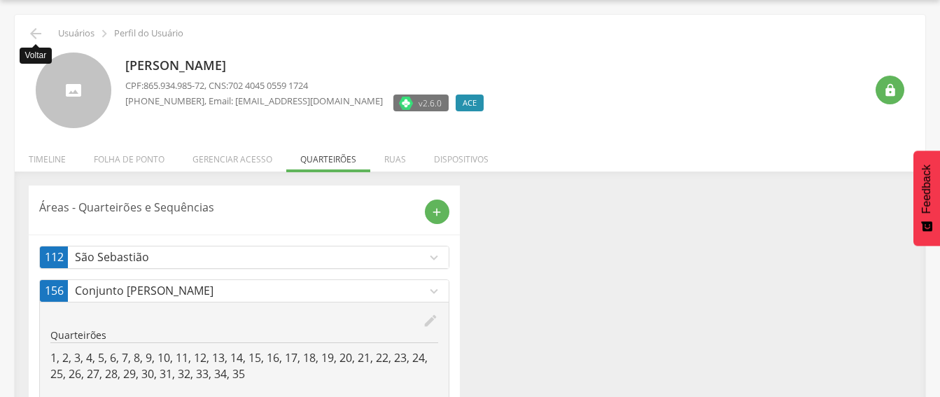
click at [38, 32] on icon "" at bounding box center [35, 33] width 17 height 17
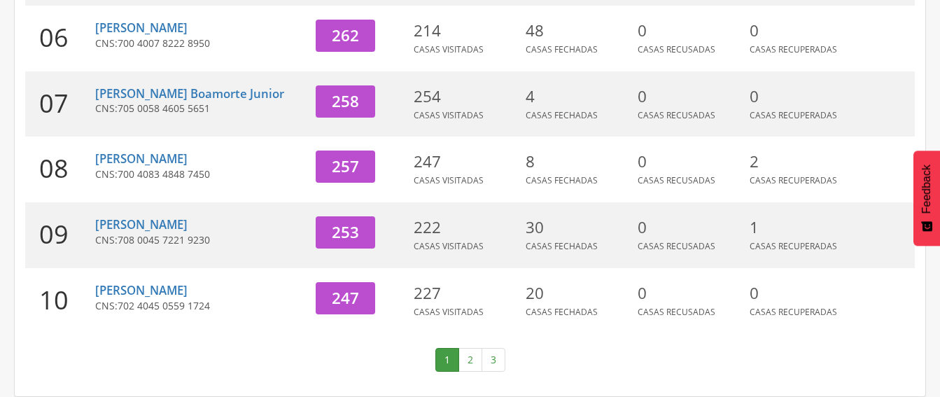
scroll to position [592, 0]
click at [160, 20] on link "[PERSON_NAME]" at bounding box center [141, 28] width 92 height 16
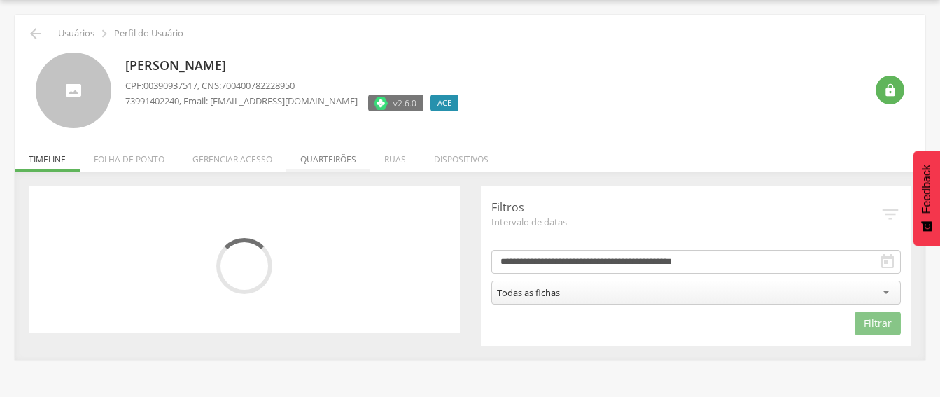
click at [325, 154] on li "Quarteirões" at bounding box center [328, 155] width 84 height 33
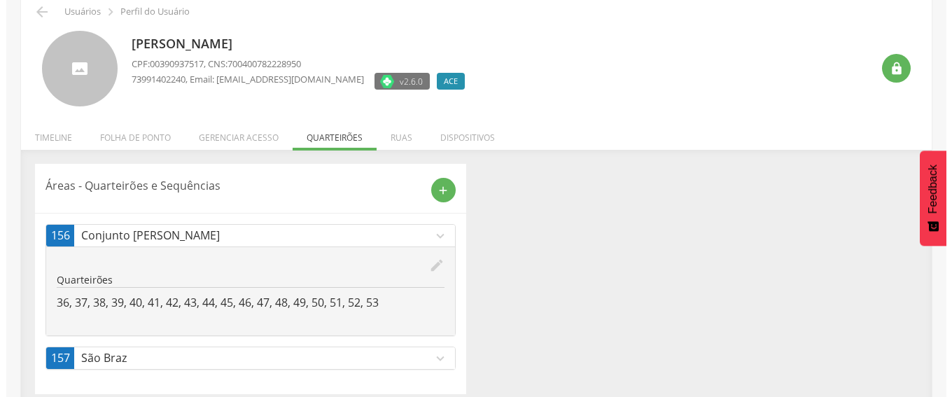
scroll to position [76, 0]
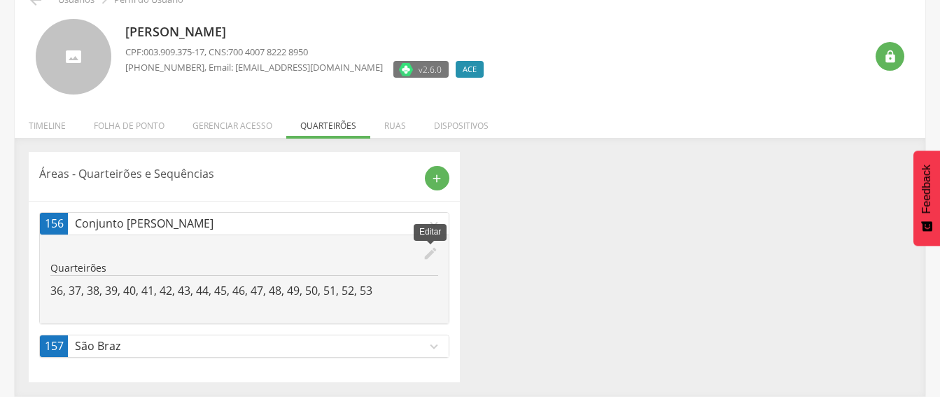
click at [428, 251] on icon "edit" at bounding box center [430, 253] width 15 height 15
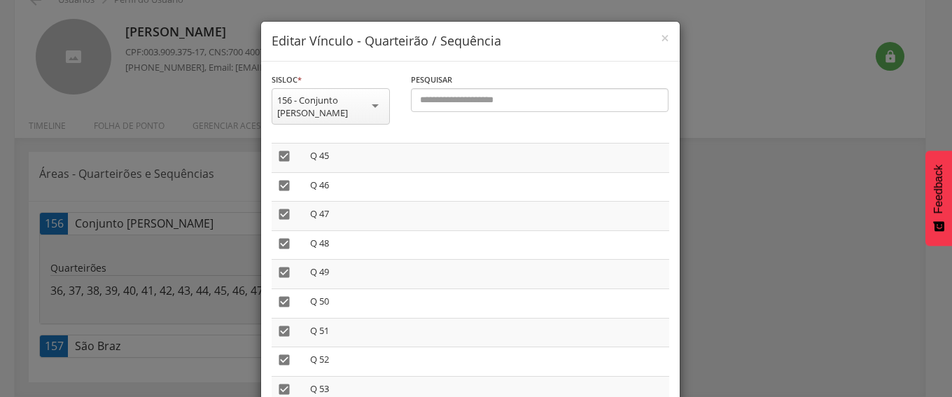
scroll to position [99, 0]
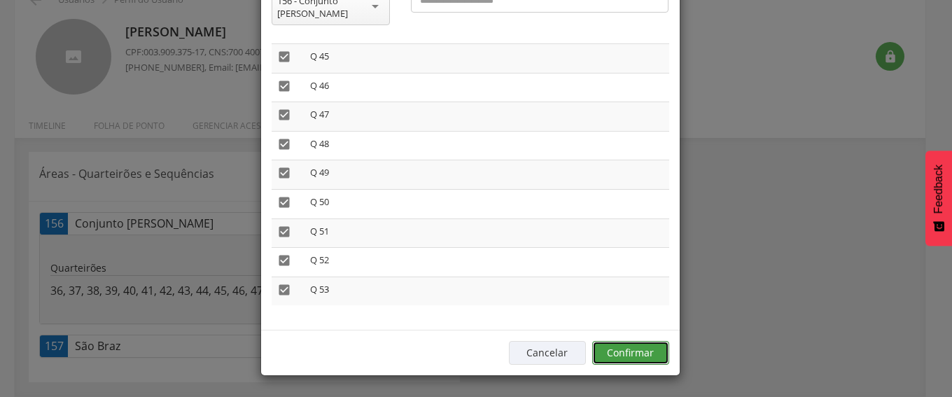
click at [623, 348] on button "Confirmar" at bounding box center [630, 353] width 77 height 24
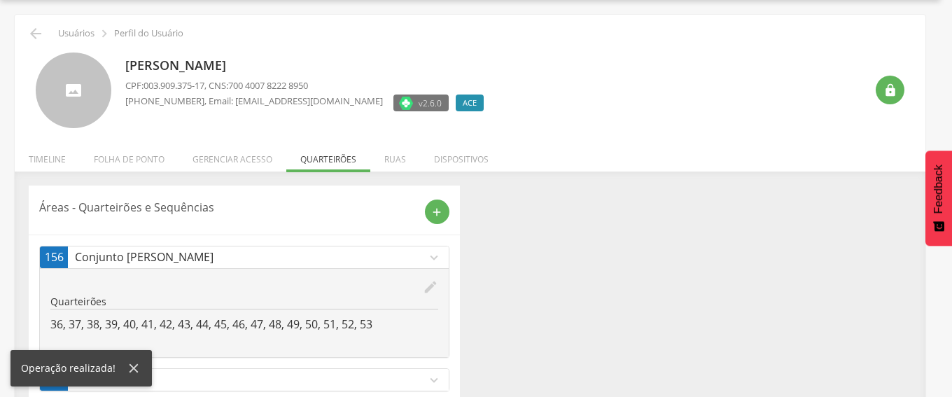
scroll to position [76, 0]
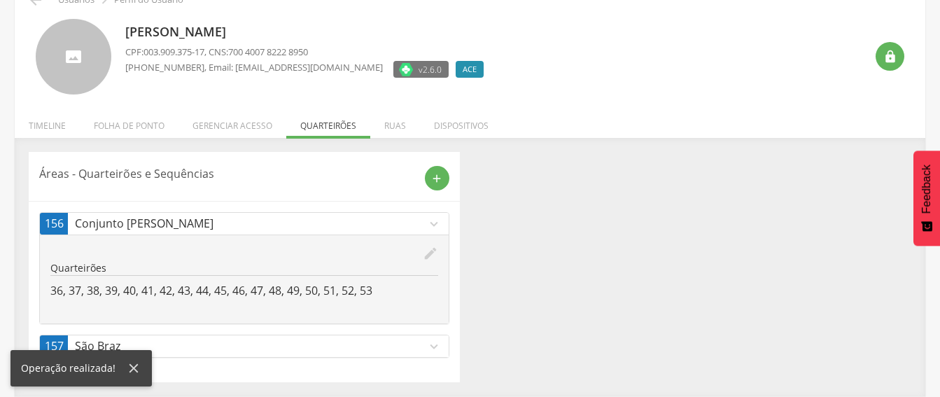
click at [379, 350] on p "São Braz" at bounding box center [250, 346] width 351 height 16
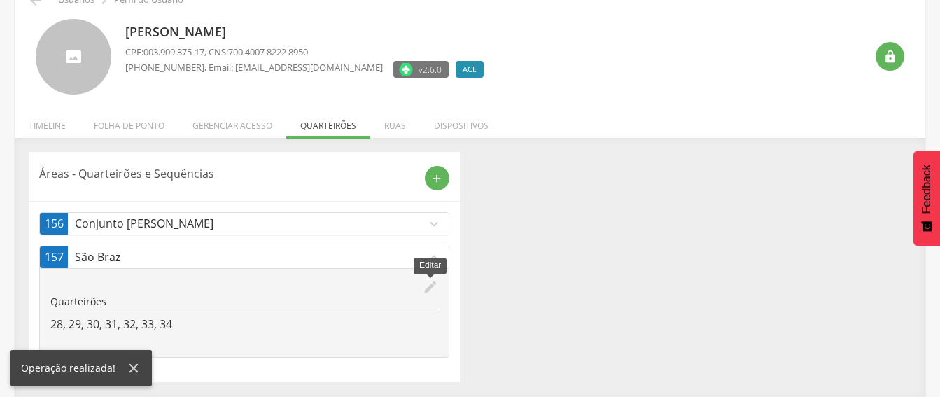
click at [430, 285] on icon "edit" at bounding box center [430, 286] width 15 height 15
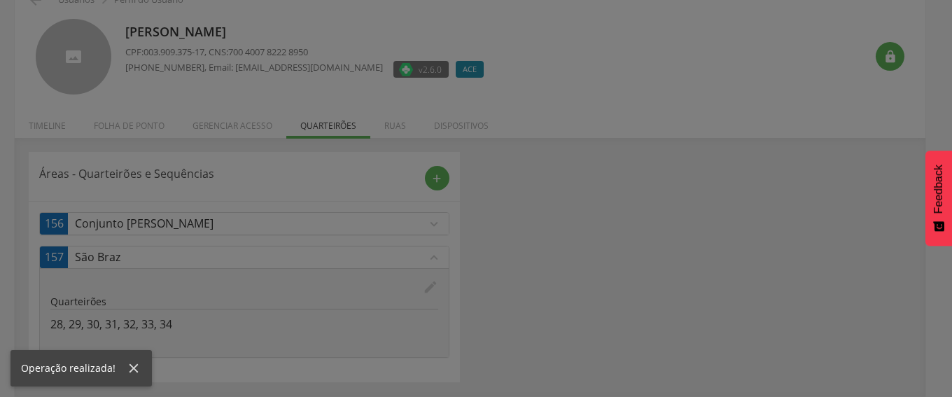
scroll to position [0, 0]
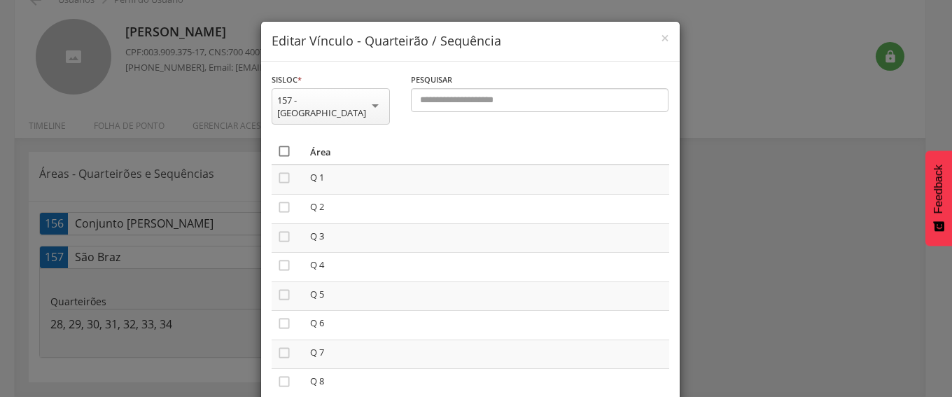
click at [280, 144] on icon "" at bounding box center [284, 151] width 14 height 14
click at [280, 144] on icon "" at bounding box center [284, 151] width 14 height 14
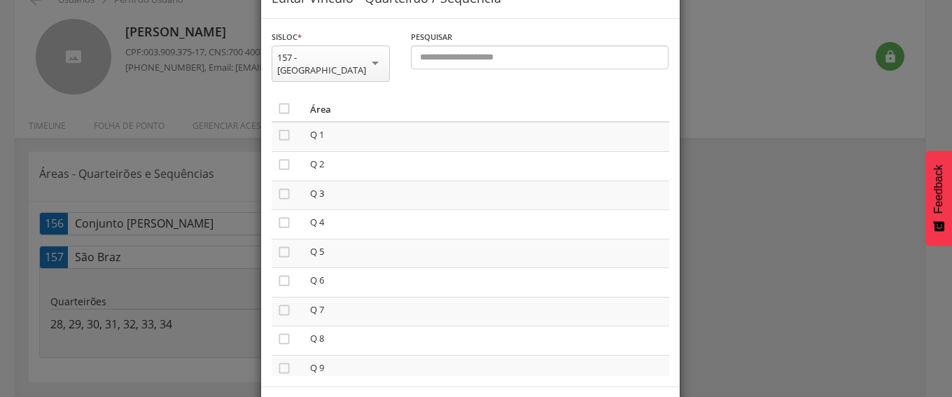
scroll to position [87, 0]
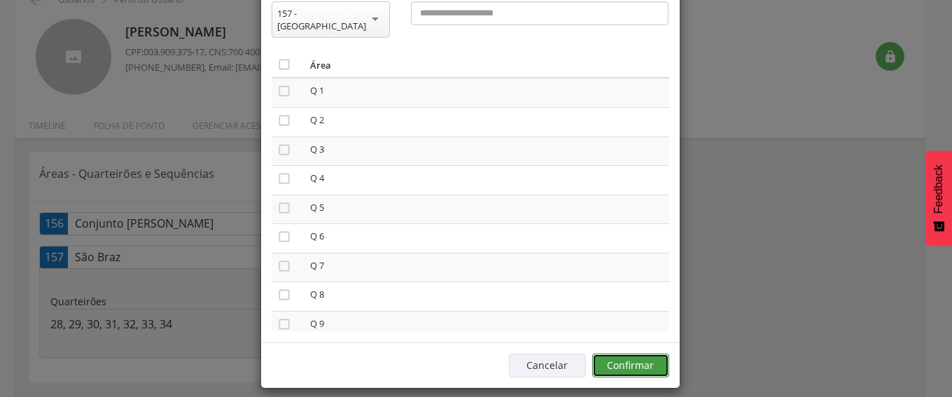
click at [651, 353] on button "Confirmar" at bounding box center [630, 365] width 77 height 24
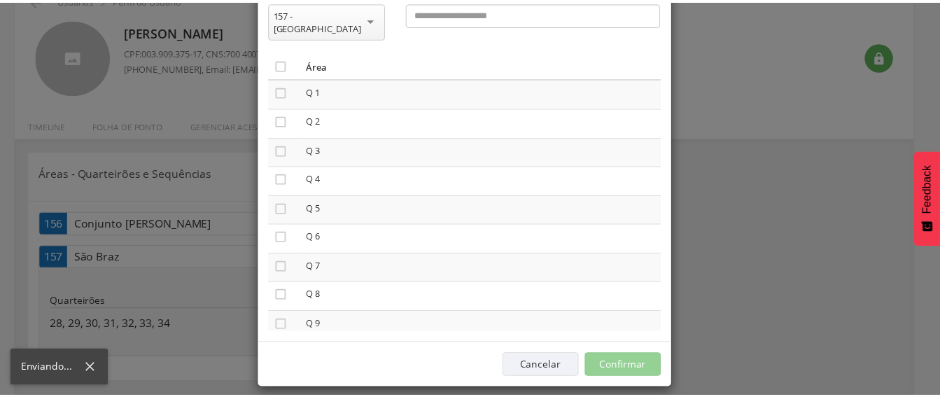
scroll to position [42, 0]
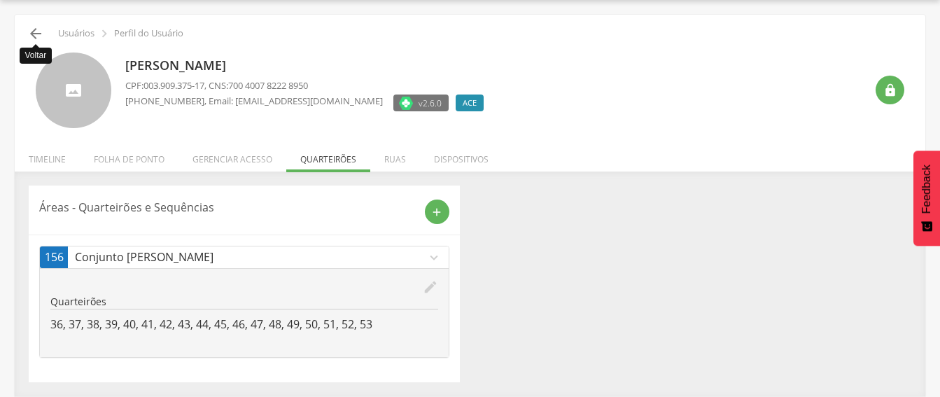
click at [36, 37] on icon "" at bounding box center [35, 33] width 17 height 17
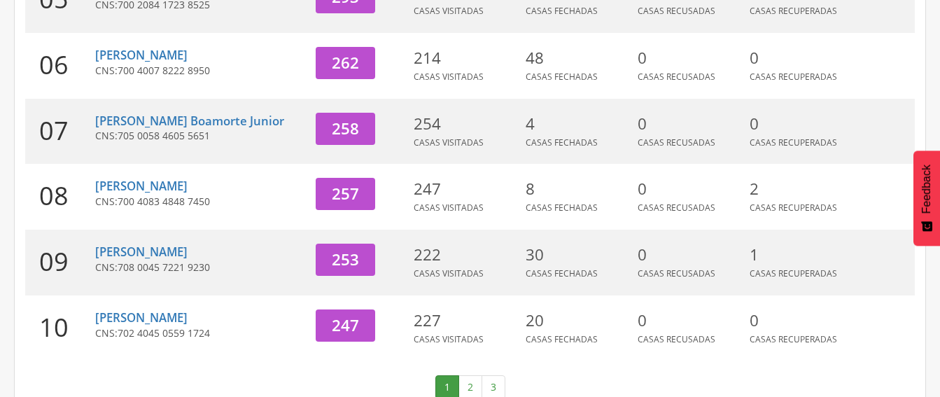
scroll to position [592, 0]
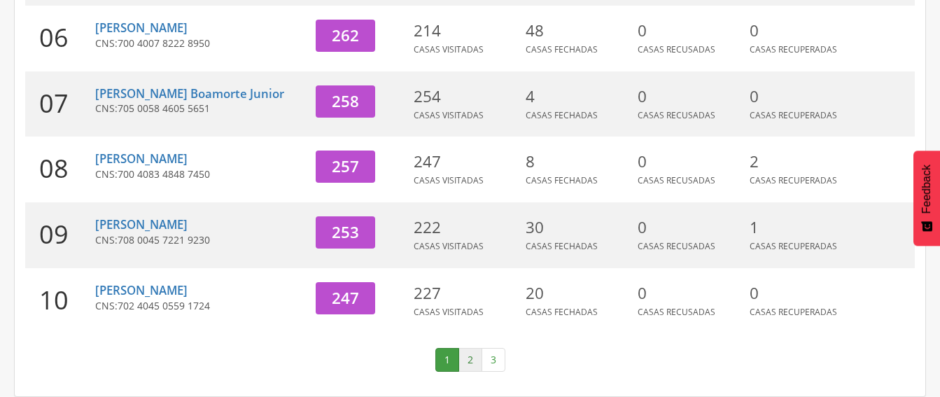
click at [475, 360] on link "2" at bounding box center [470, 360] width 24 height 24
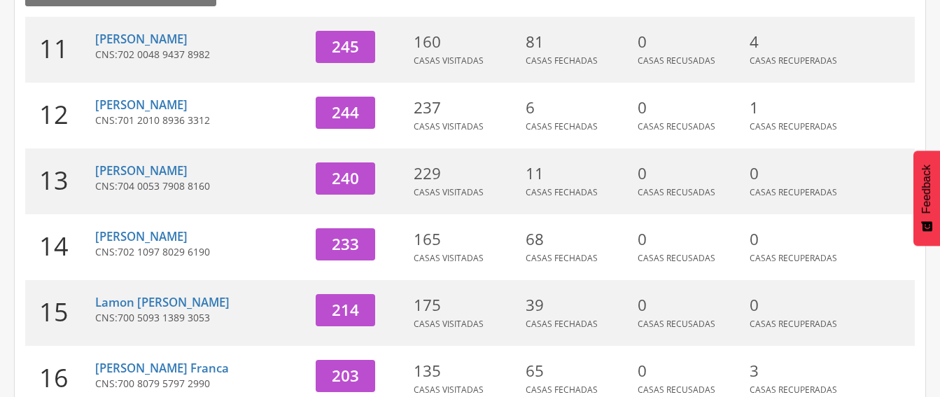
scroll to position [85, 0]
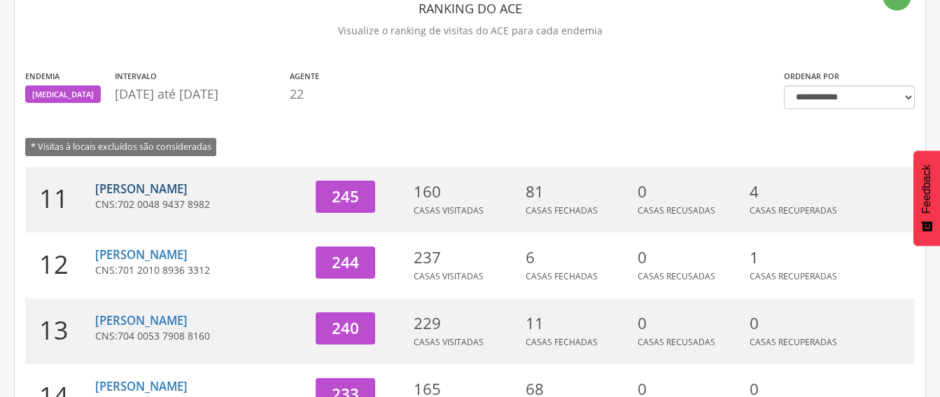
click at [158, 186] on link "[PERSON_NAME]" at bounding box center [141, 189] width 92 height 16
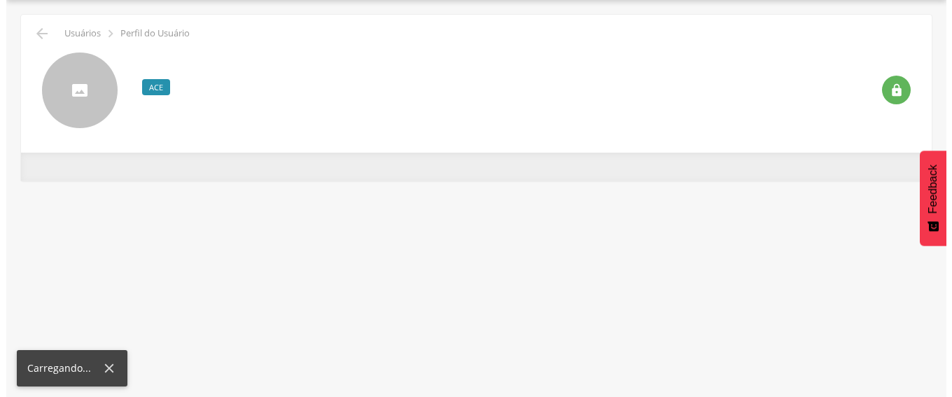
scroll to position [42, 0]
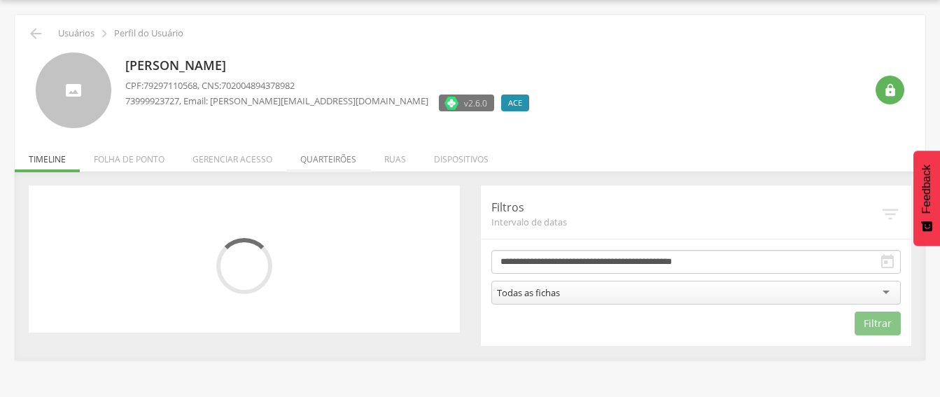
click at [323, 158] on li "Quarteirões" at bounding box center [328, 155] width 84 height 33
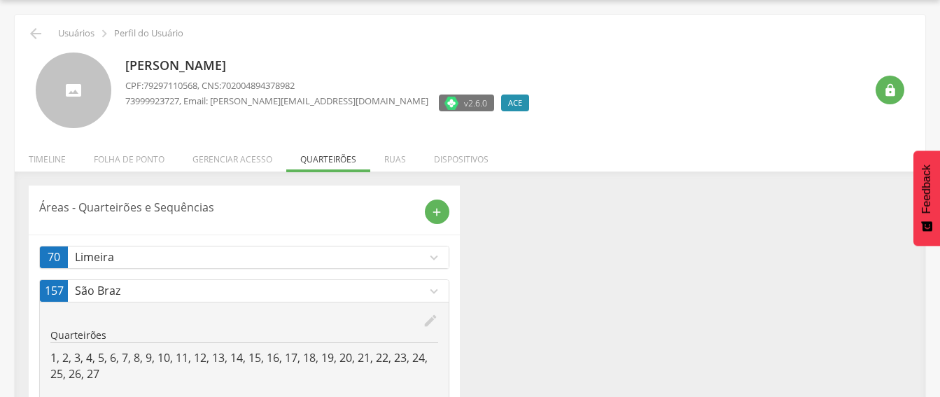
click at [375, 253] on p "Limeira" at bounding box center [250, 257] width 351 height 16
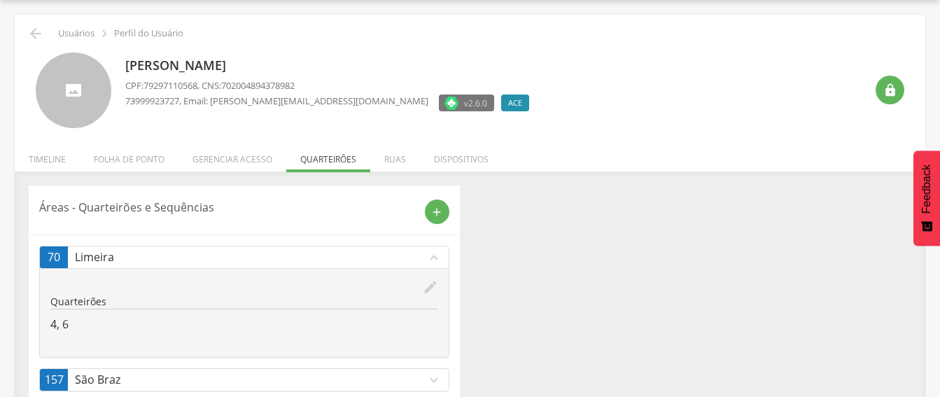
click at [375, 253] on p "Limeira" at bounding box center [250, 257] width 351 height 16
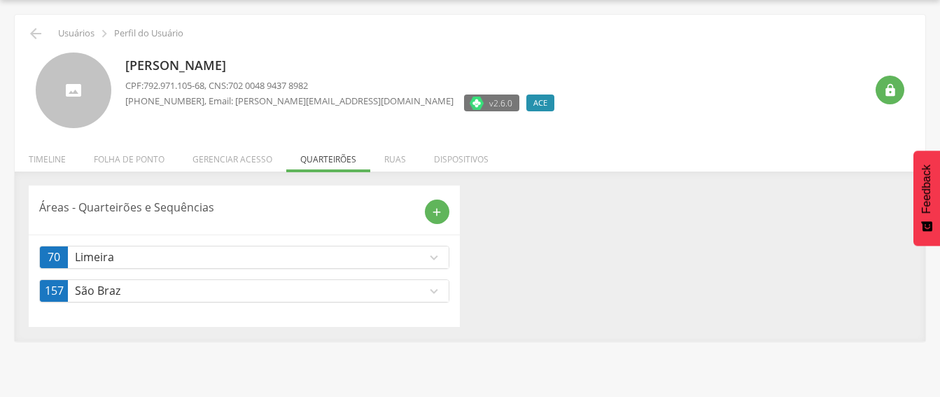
click at [416, 255] on p "Limeira" at bounding box center [250, 257] width 351 height 16
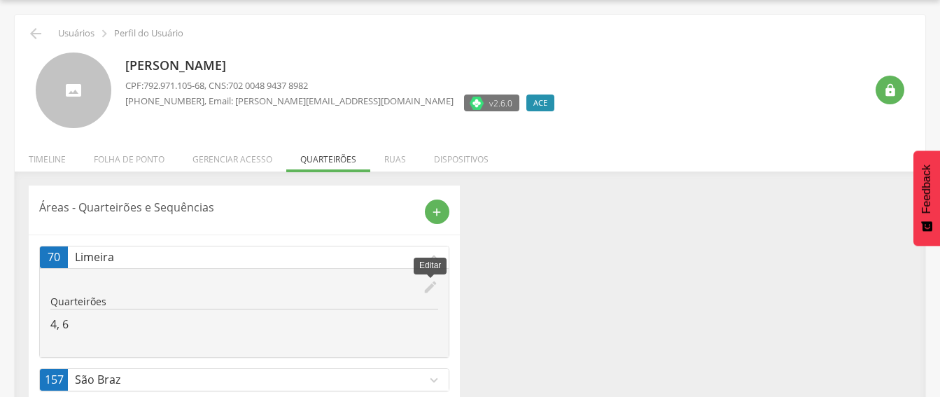
click at [427, 285] on icon "edit" at bounding box center [430, 286] width 15 height 15
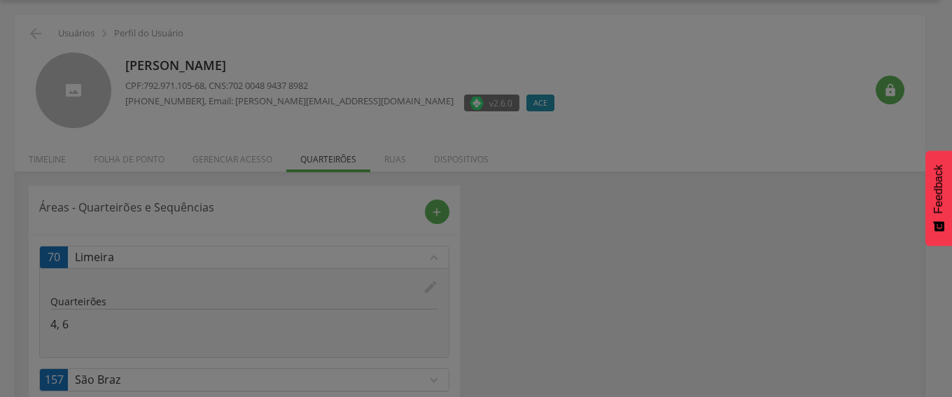
scroll to position [0, 0]
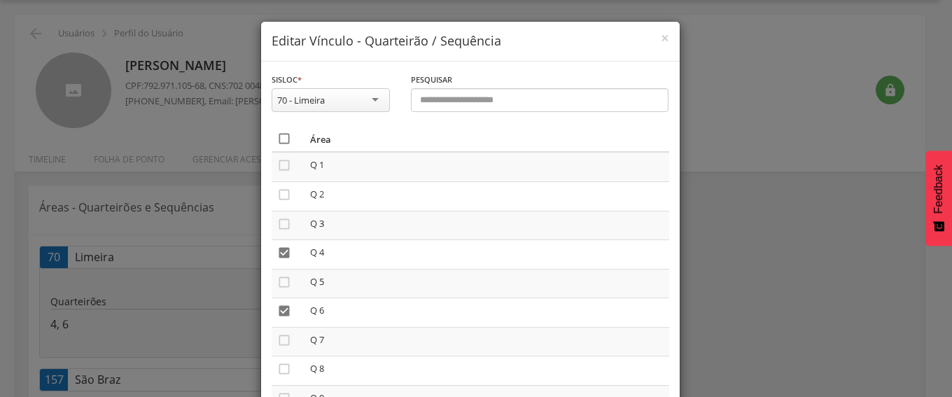
click at [283, 134] on icon "" at bounding box center [284, 139] width 14 height 14
drag, startPoint x: 283, startPoint y: 134, endPoint x: 337, endPoint y: 159, distance: 59.2
click at [288, 139] on th "" at bounding box center [287, 139] width 33 height 26
click at [277, 139] on icon "" at bounding box center [284, 139] width 14 height 14
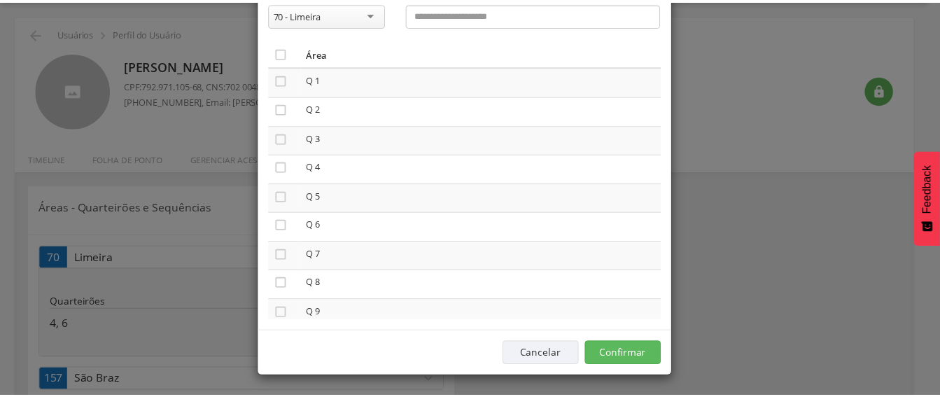
scroll to position [87, 0]
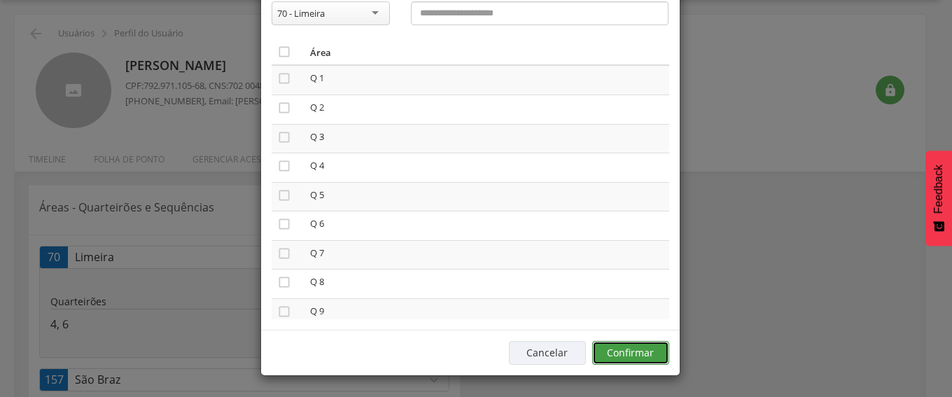
click at [622, 355] on button "Confirmar" at bounding box center [630, 353] width 77 height 24
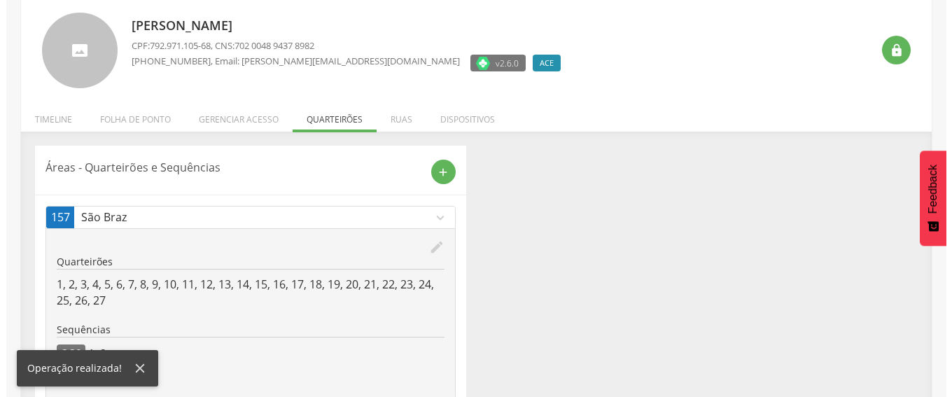
scroll to position [123, 0]
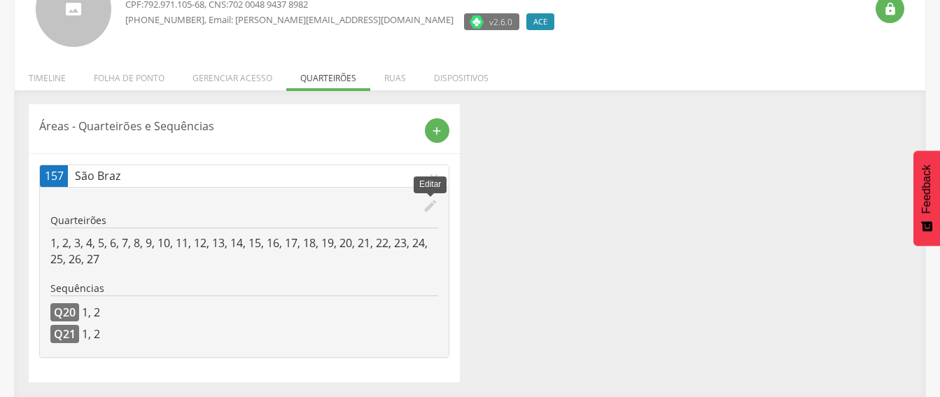
click at [428, 205] on icon "edit" at bounding box center [430, 205] width 15 height 15
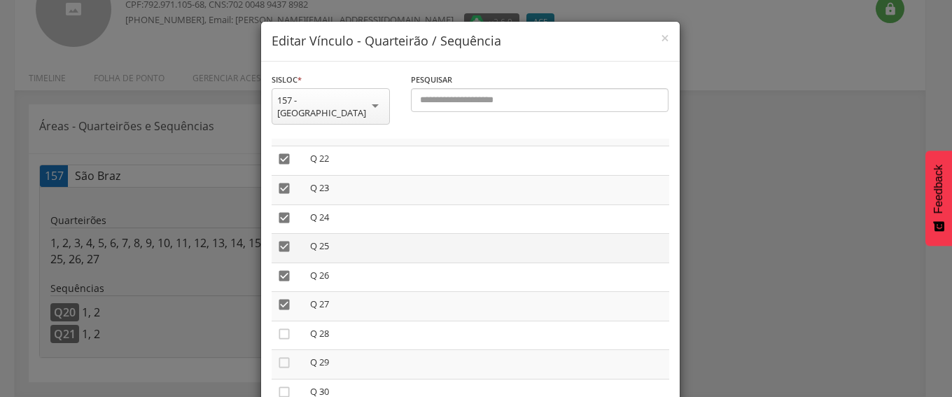
scroll to position [770, 0]
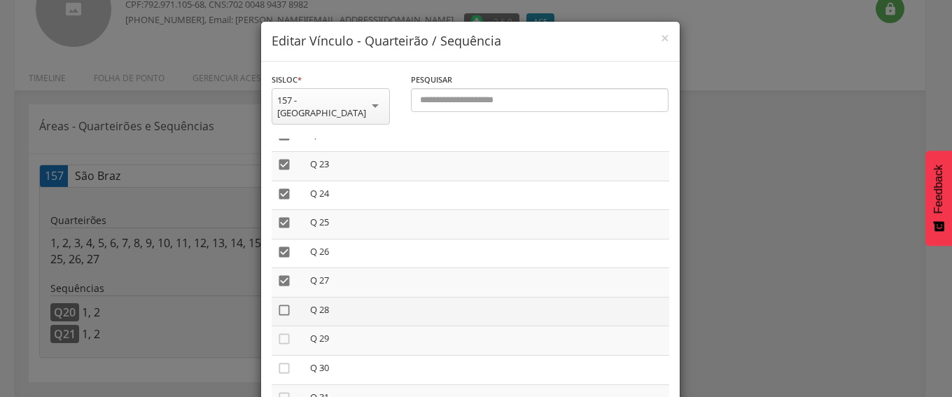
click at [279, 303] on icon "" at bounding box center [284, 310] width 14 height 14
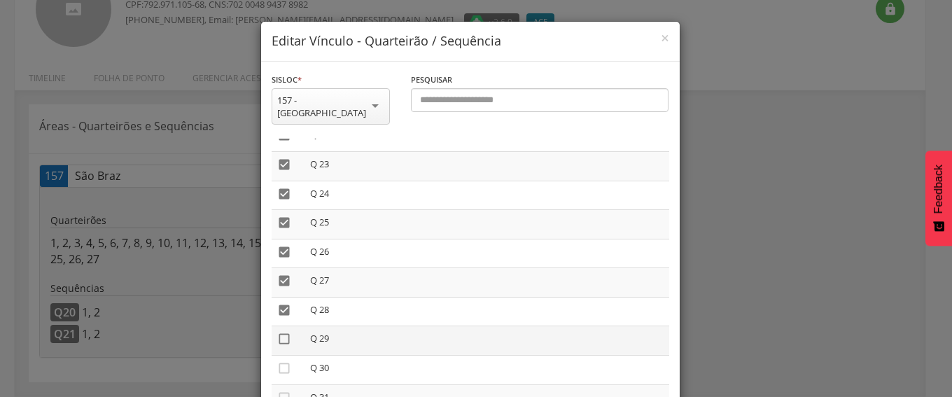
click at [280, 332] on icon "" at bounding box center [284, 339] width 14 height 14
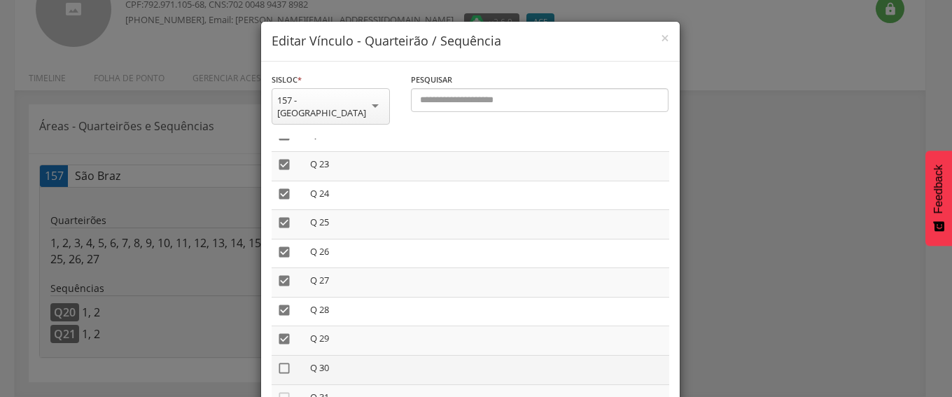
click at [277, 361] on icon "" at bounding box center [284, 368] width 14 height 14
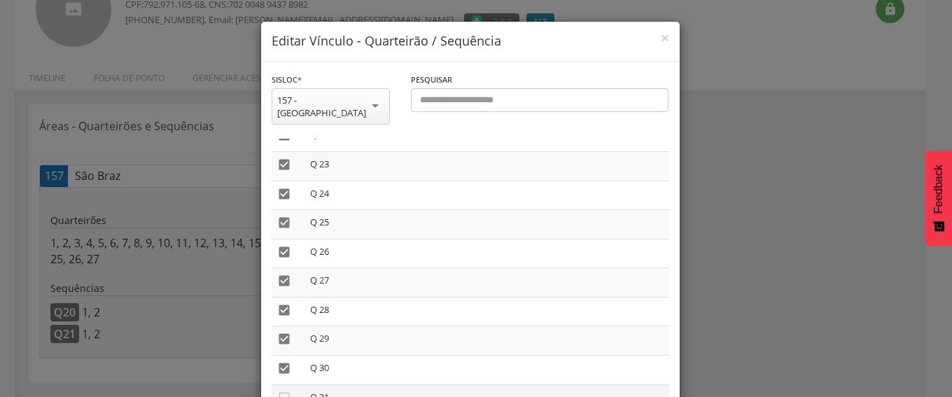
drag, startPoint x: 274, startPoint y: 387, endPoint x: 306, endPoint y: 383, distance: 32.4
click at [279, 390] on icon "" at bounding box center [284, 397] width 14 height 14
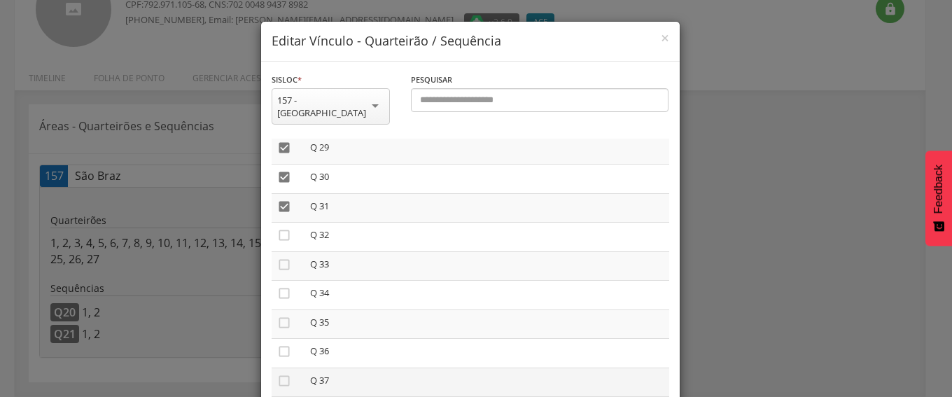
scroll to position [980, 0]
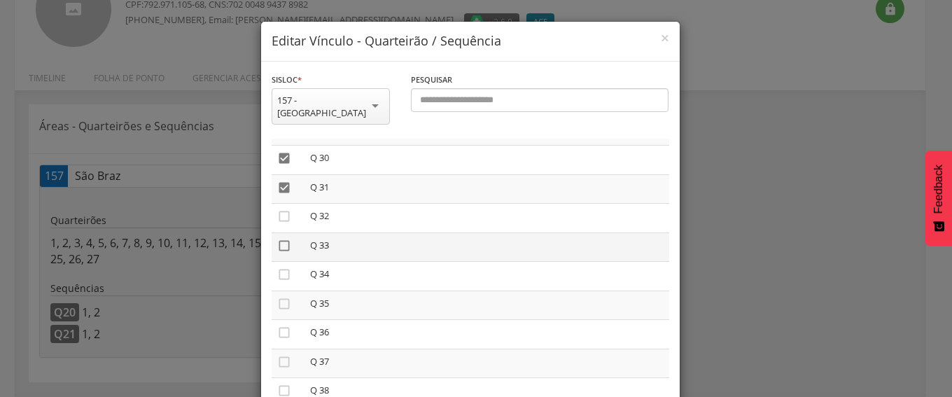
drag, startPoint x: 278, startPoint y: 204, endPoint x: 276, endPoint y: 227, distance: 22.6
click at [278, 209] on icon "" at bounding box center [284, 216] width 14 height 14
click at [277, 239] on icon "" at bounding box center [284, 246] width 14 height 14
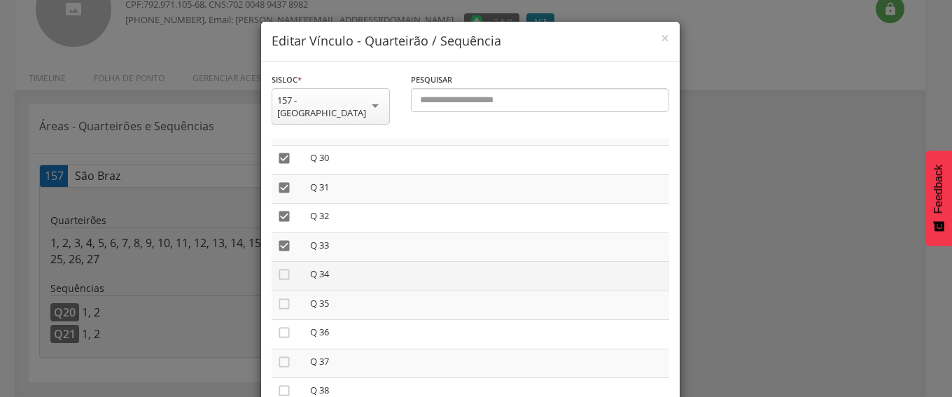
drag, startPoint x: 272, startPoint y: 260, endPoint x: 339, endPoint y: 277, distance: 69.4
click at [301, 267] on tr " Q 34" at bounding box center [469, 276] width 397 height 29
click at [277, 267] on icon "" at bounding box center [284, 274] width 14 height 14
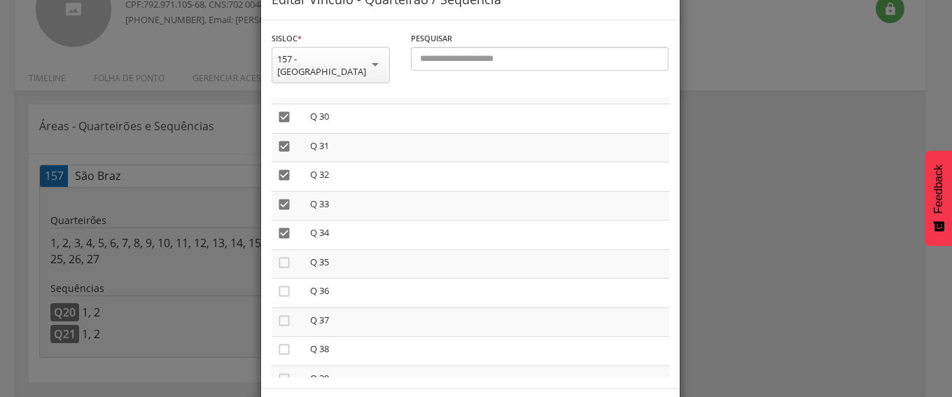
scroll to position [87, 0]
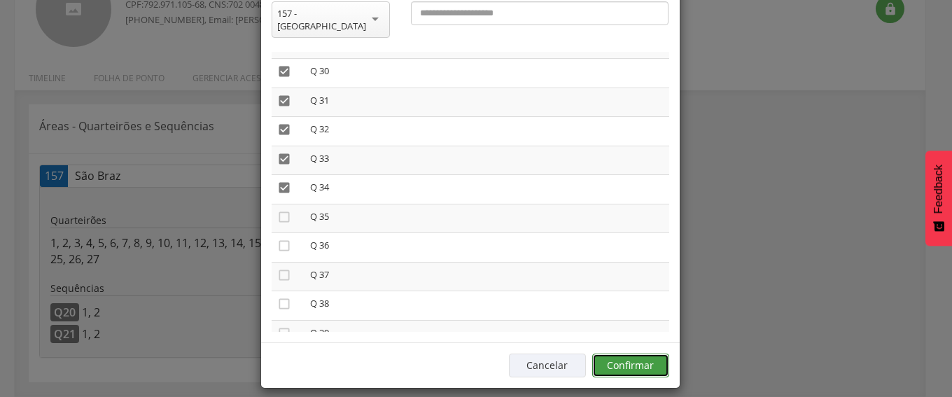
click at [624, 353] on button "Confirmar" at bounding box center [630, 365] width 77 height 24
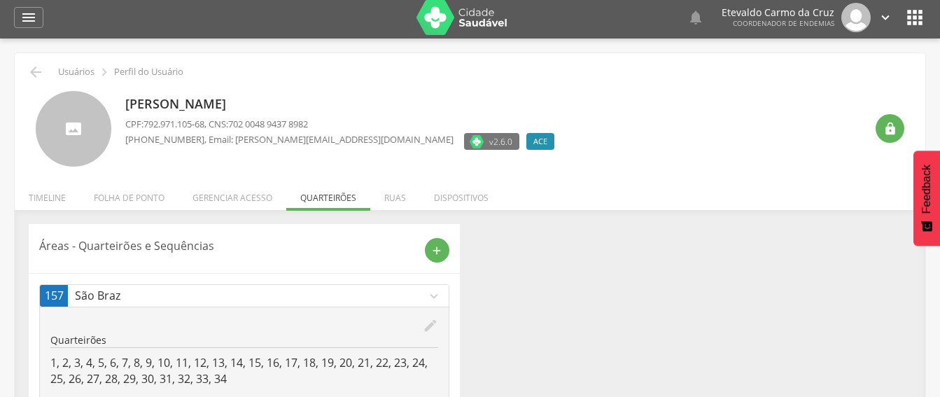
scroll to position [0, 0]
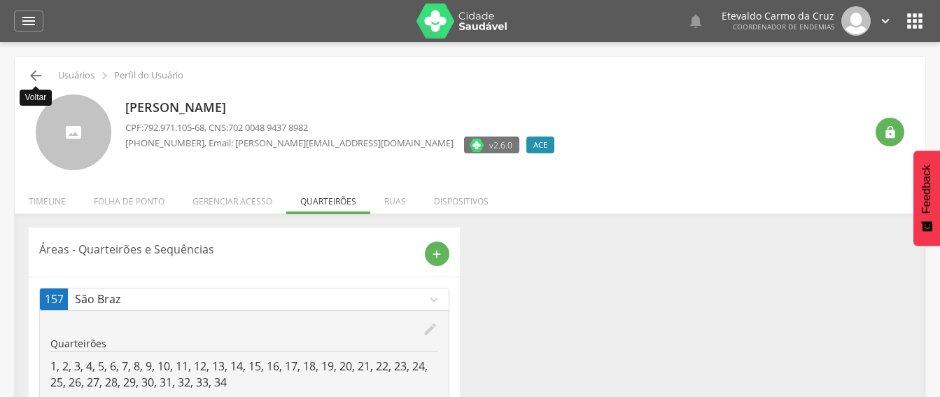
click at [36, 68] on icon "" at bounding box center [35, 75] width 17 height 17
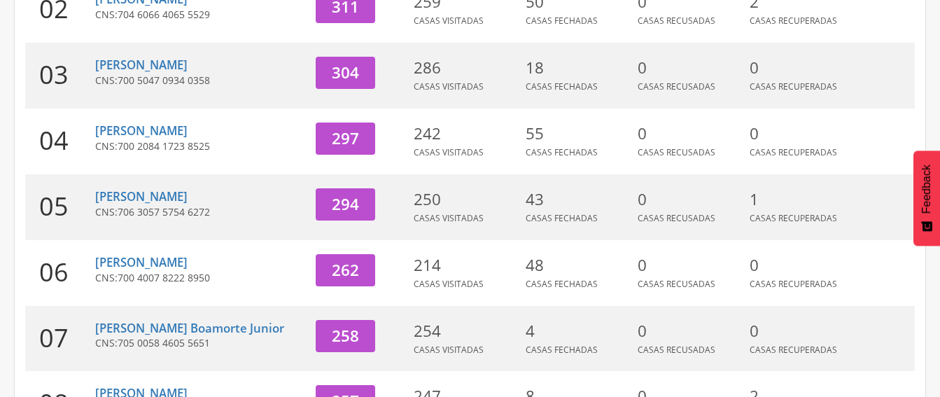
scroll to position [365, 0]
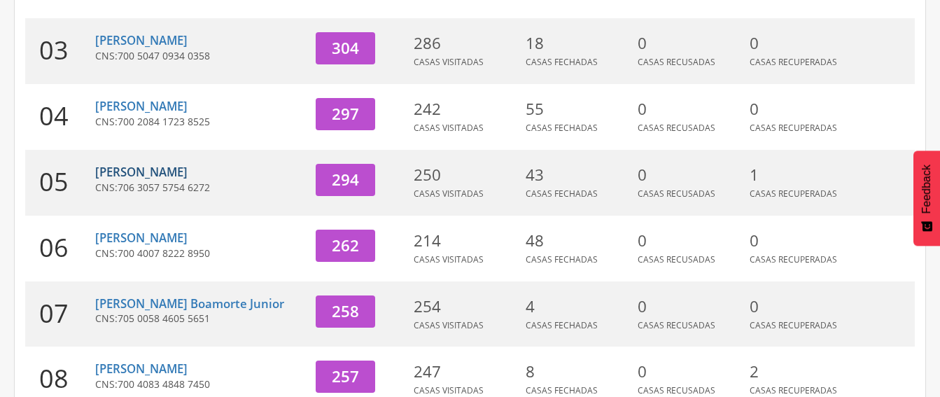
click at [160, 175] on link "[PERSON_NAME]" at bounding box center [141, 172] width 92 height 16
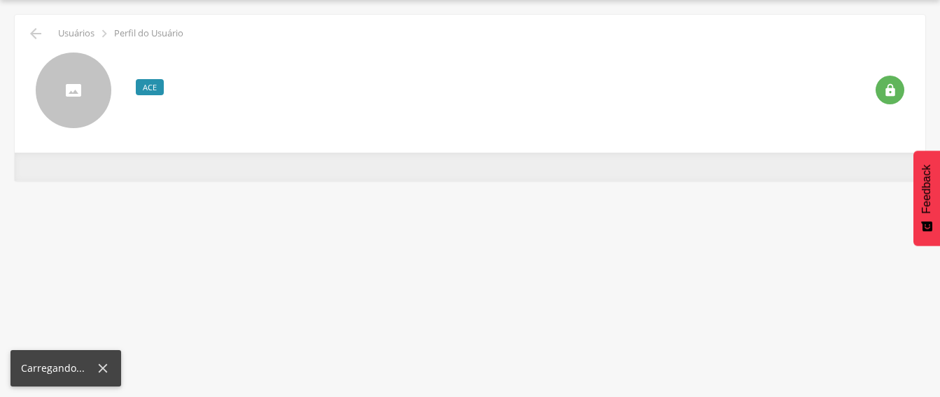
scroll to position [42, 0]
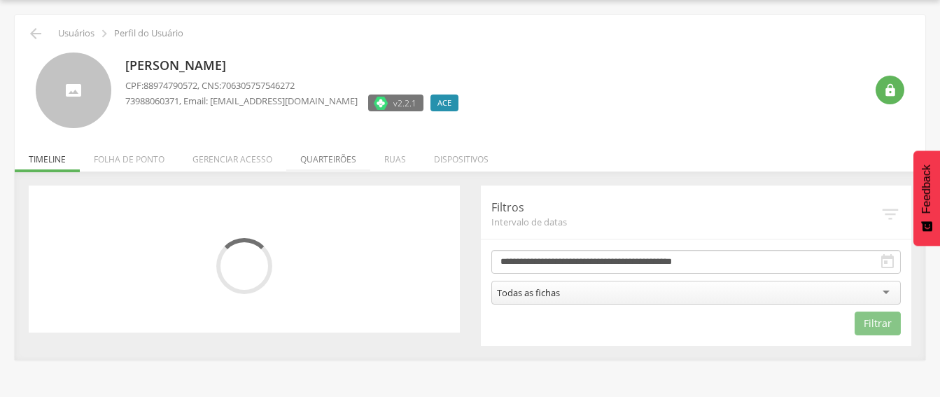
click at [323, 161] on li "Quarteirões" at bounding box center [328, 155] width 84 height 33
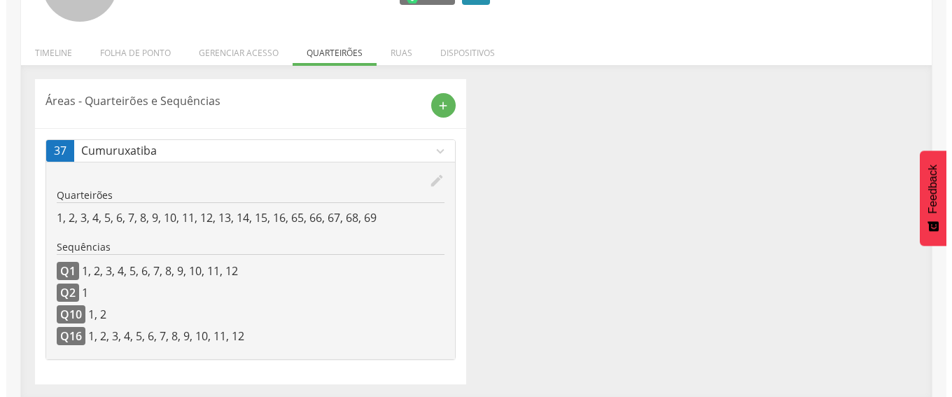
scroll to position [150, 0]
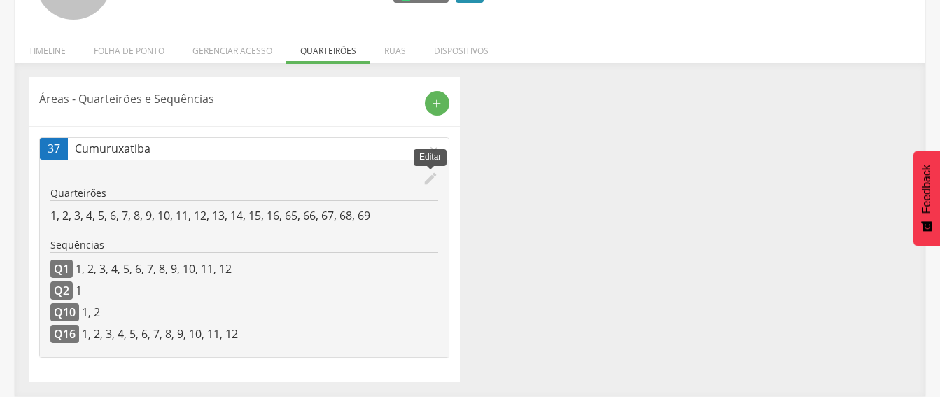
click at [428, 176] on icon "edit" at bounding box center [430, 178] width 15 height 15
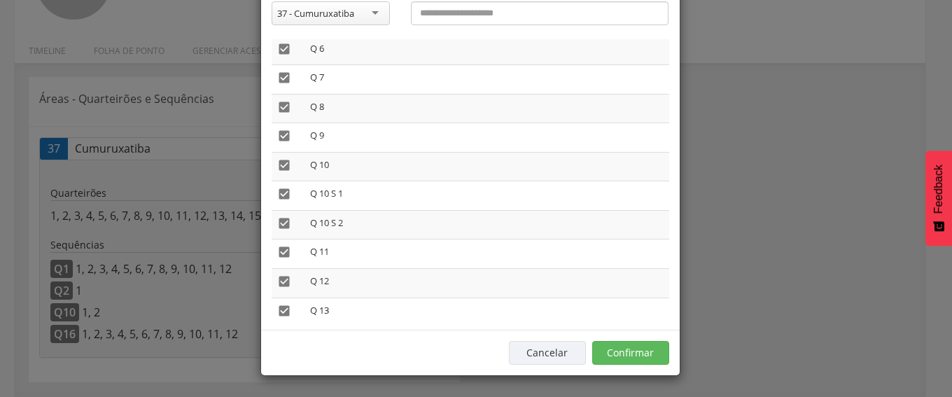
scroll to position [560, 0]
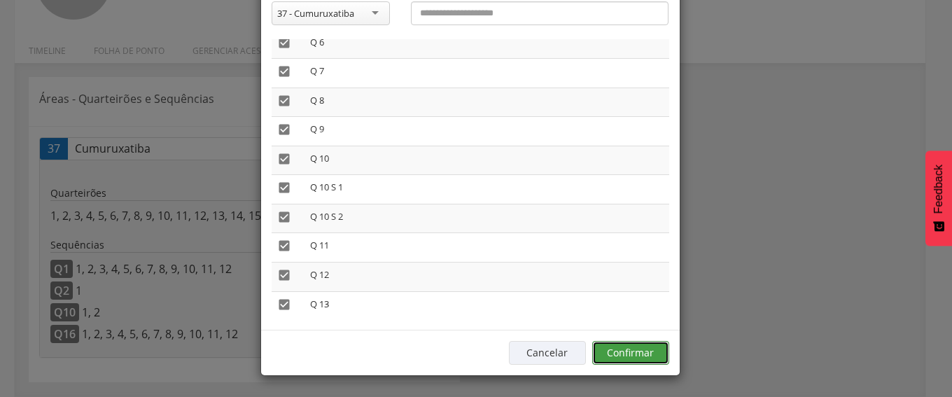
click at [626, 349] on button "Confirmar" at bounding box center [630, 353] width 77 height 24
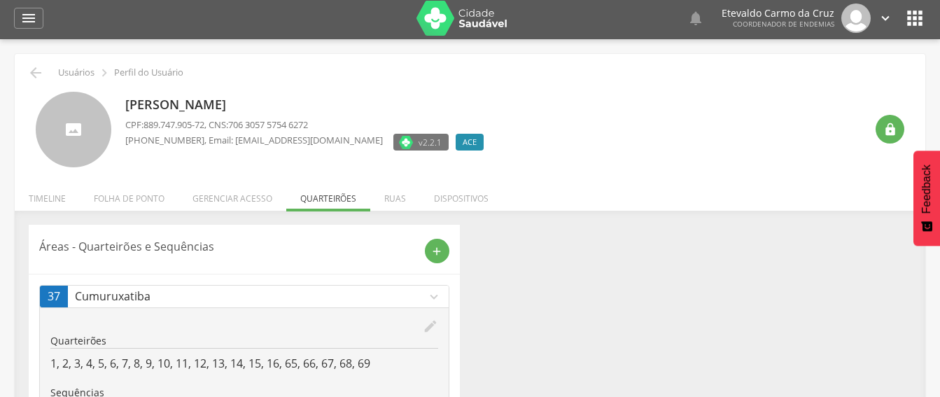
scroll to position [0, 0]
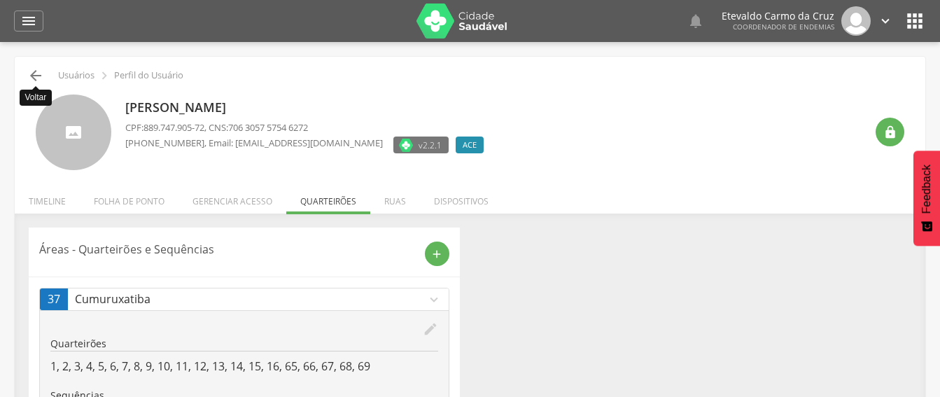
click at [28, 76] on icon "" at bounding box center [35, 75] width 17 height 17
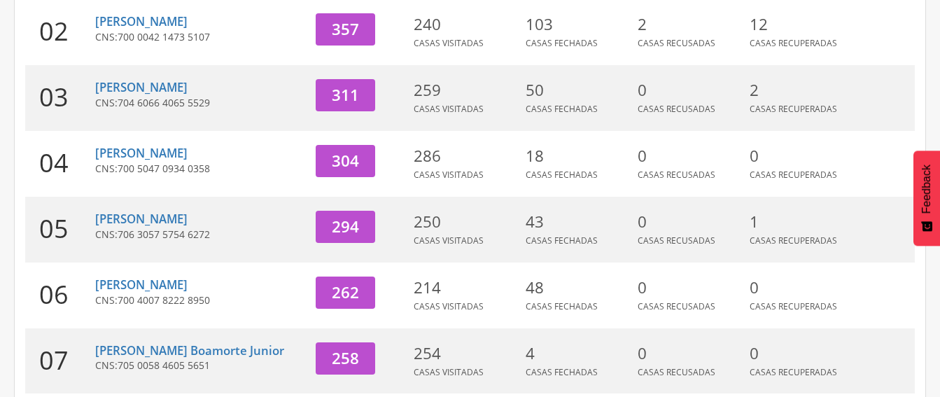
scroll to position [322, 0]
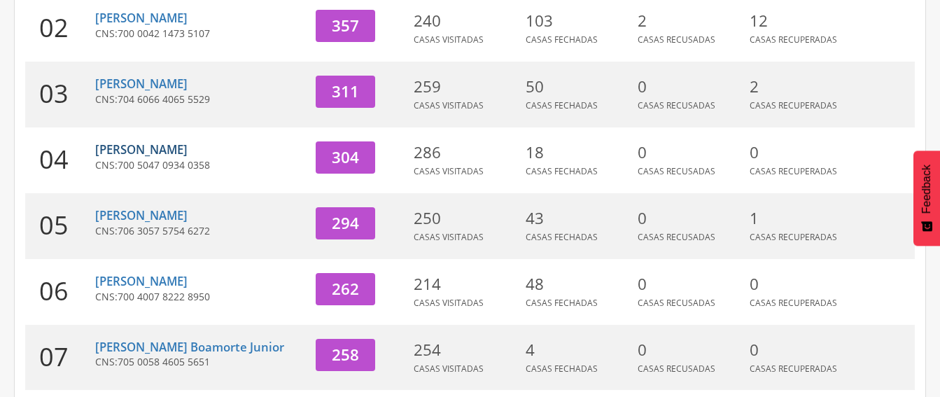
click at [136, 145] on link "[PERSON_NAME]" at bounding box center [141, 149] width 92 height 16
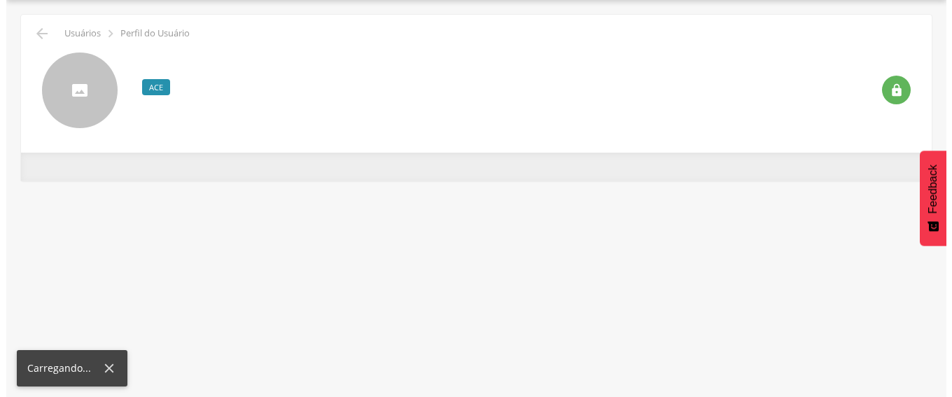
scroll to position [42, 0]
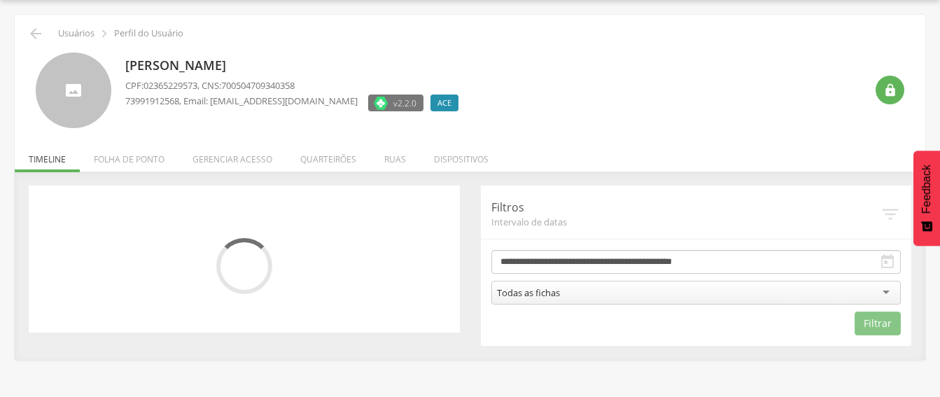
click at [324, 157] on li "Quarteirões" at bounding box center [328, 155] width 84 height 33
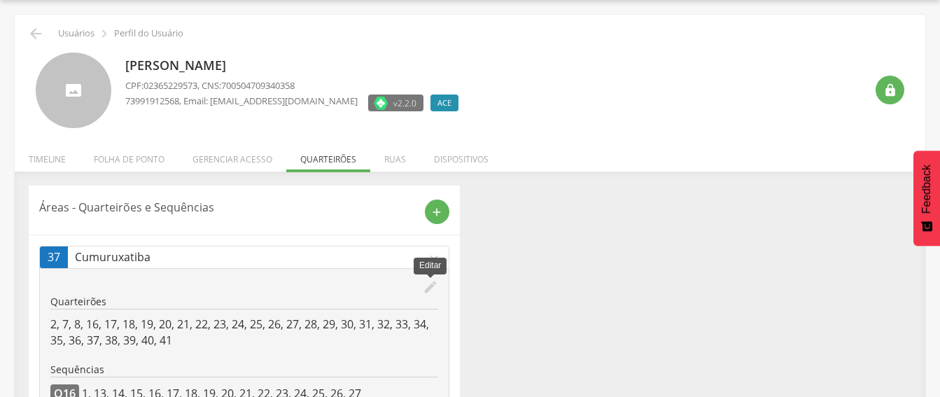
click at [431, 285] on icon "edit" at bounding box center [430, 286] width 15 height 15
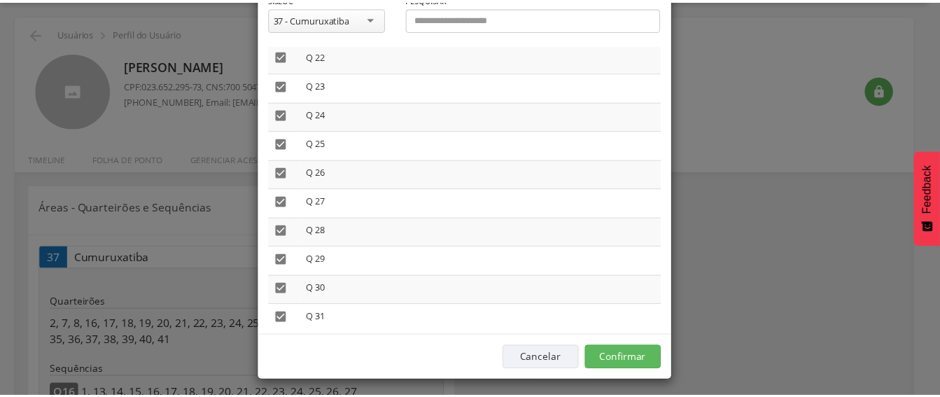
scroll to position [87, 0]
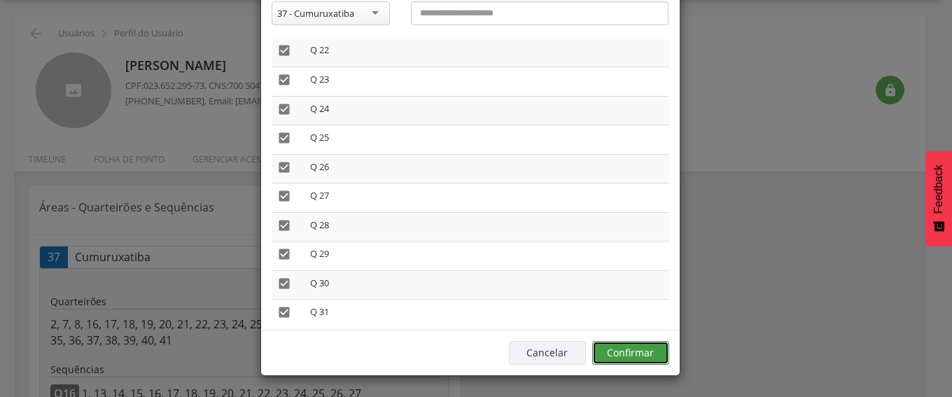
click at [618, 351] on button "Confirmar" at bounding box center [630, 353] width 77 height 24
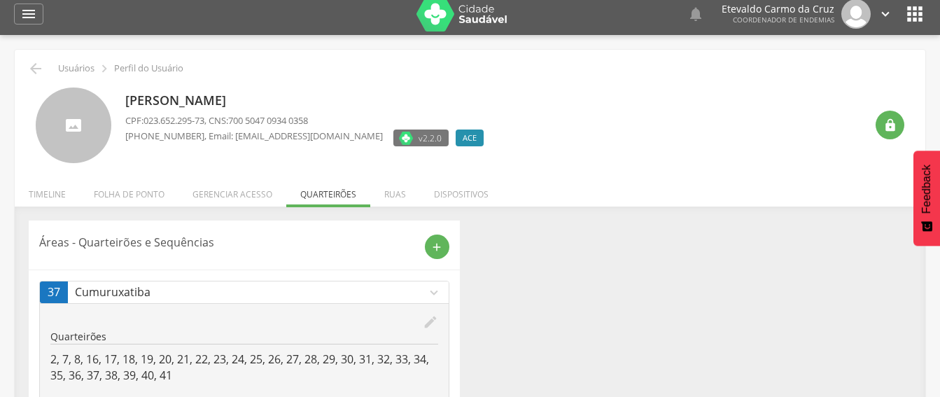
scroll to position [0, 0]
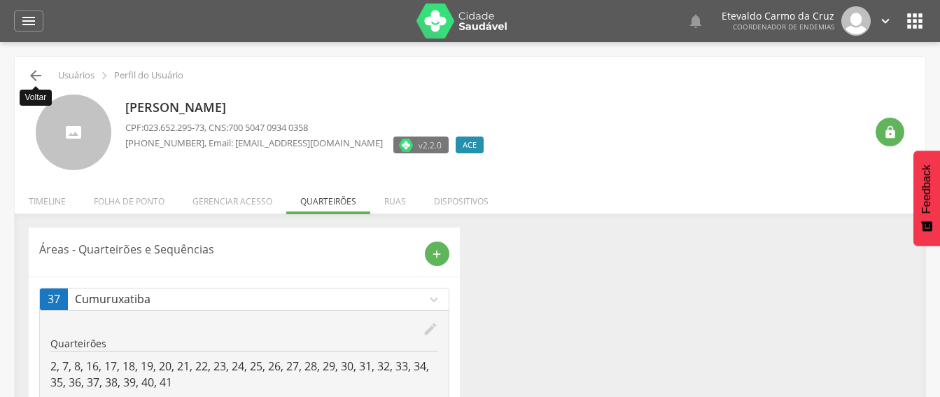
click at [33, 74] on icon "" at bounding box center [35, 75] width 17 height 17
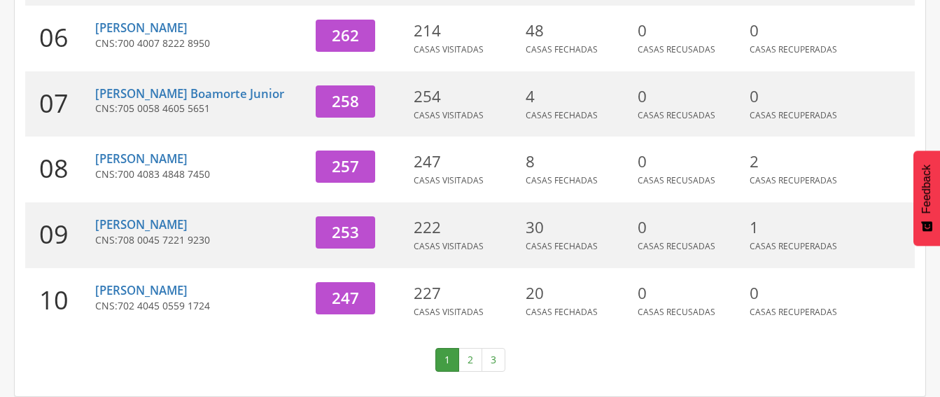
scroll to position [592, 0]
click at [465, 363] on link "2" at bounding box center [470, 360] width 24 height 24
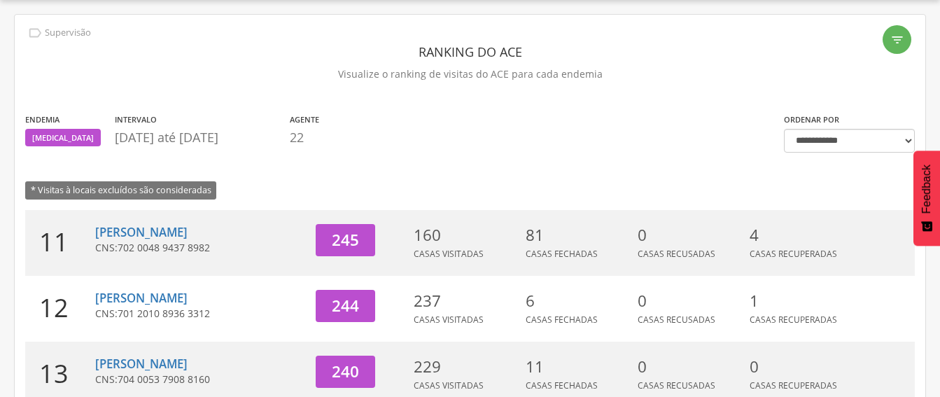
scroll to position [575, 0]
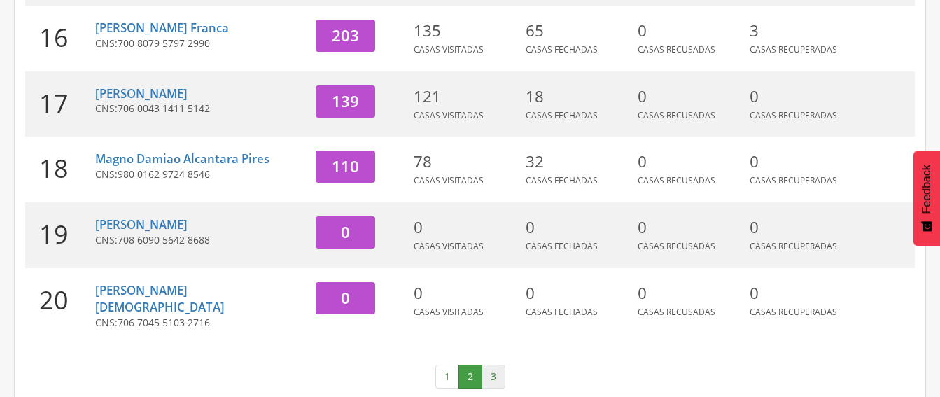
click at [484, 365] on link "3" at bounding box center [493, 377] width 24 height 24
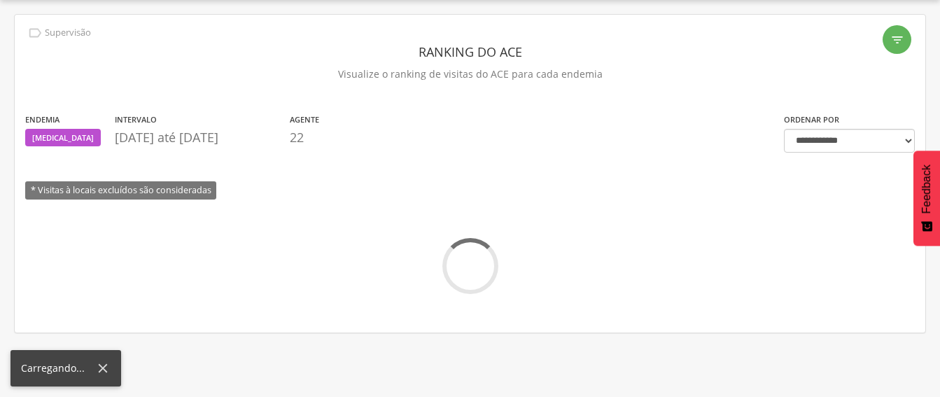
scroll to position [50, 0]
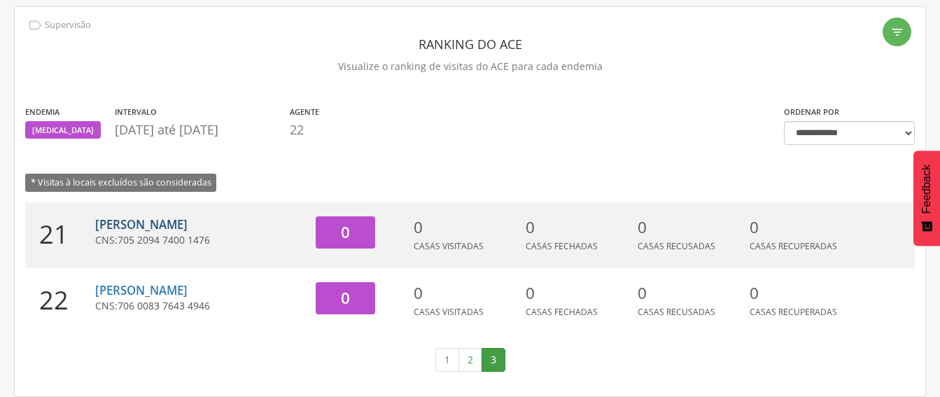
click at [154, 223] on link "[PERSON_NAME]" at bounding box center [141, 224] width 92 height 16
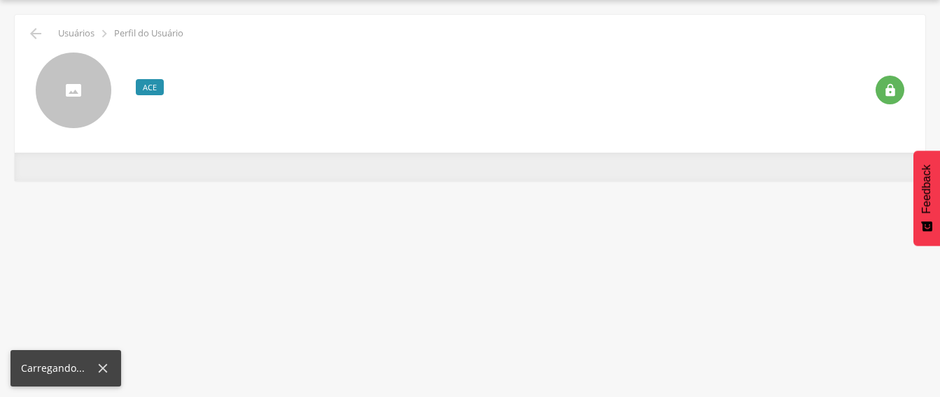
scroll to position [42, 0]
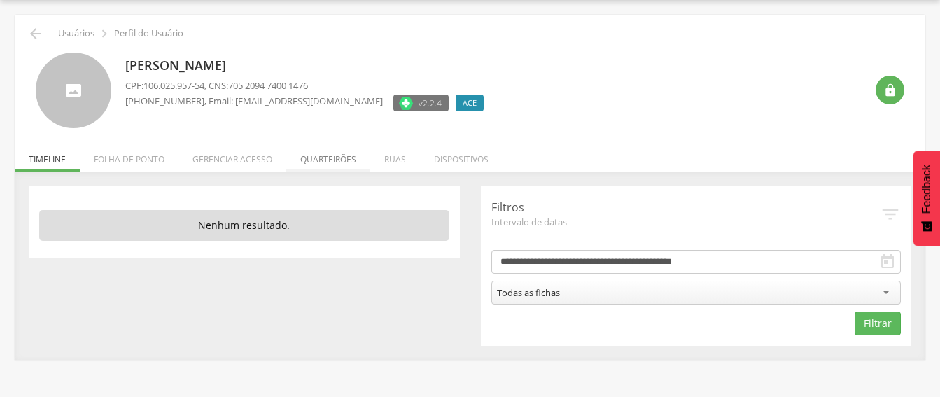
click at [318, 154] on li "Quarteirões" at bounding box center [328, 155] width 84 height 33
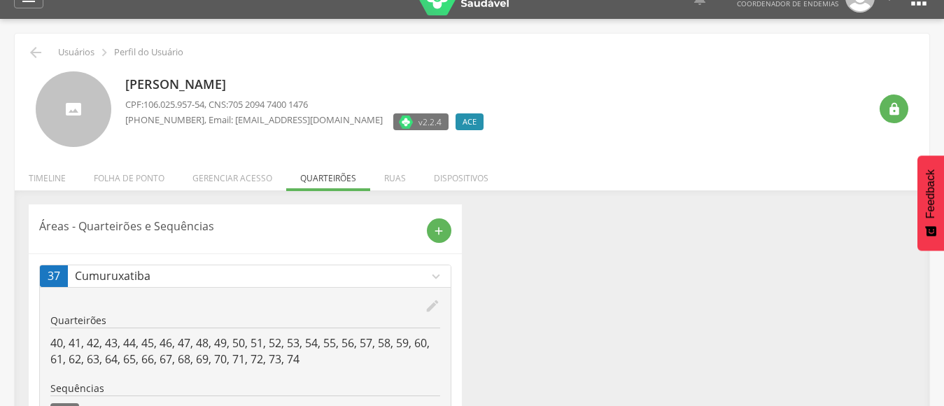
scroll to position [0, 0]
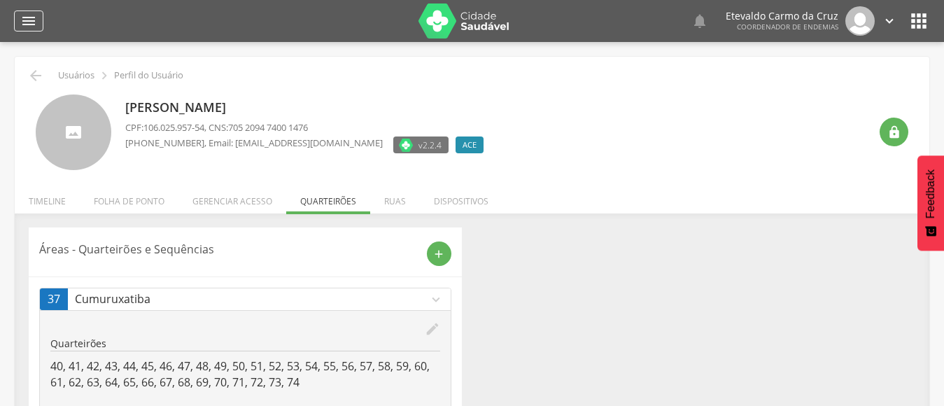
click at [24, 17] on icon "" at bounding box center [28, 21] width 17 height 17
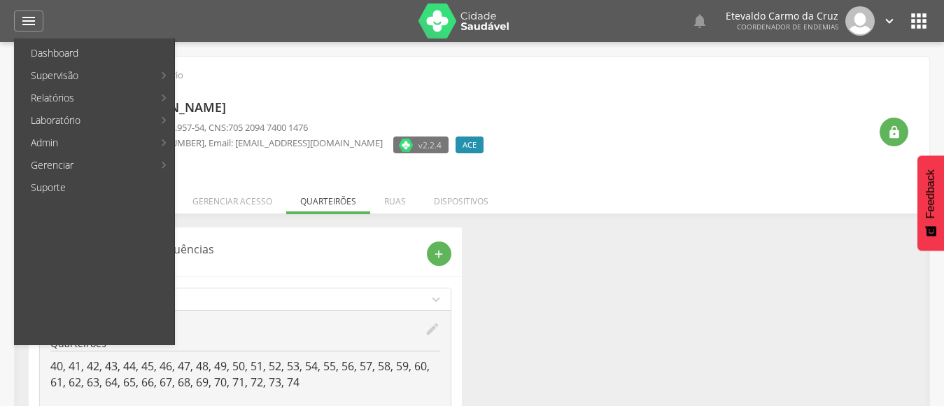
click at [588, 117] on div "[PERSON_NAME] CPF: 106.025.957-54 , CNS: 705 2094 7400 1476 [PHONE_NUMBER] , Em…" at bounding box center [497, 132] width 744 height 76
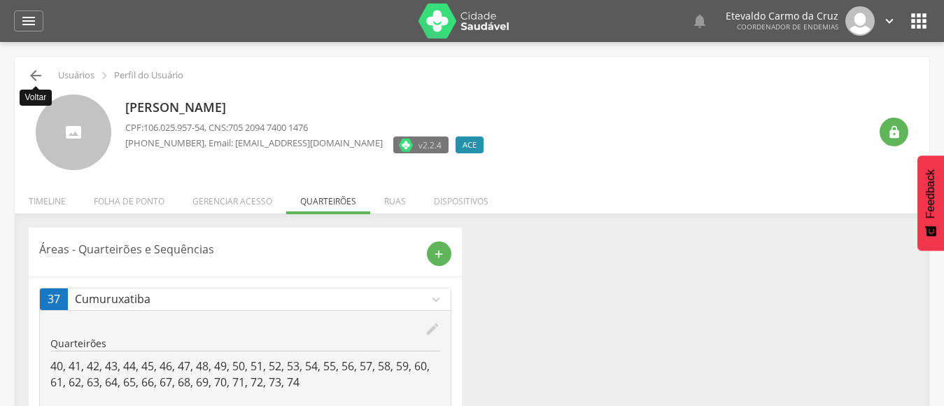
click at [29, 73] on icon "" at bounding box center [35, 75] width 17 height 17
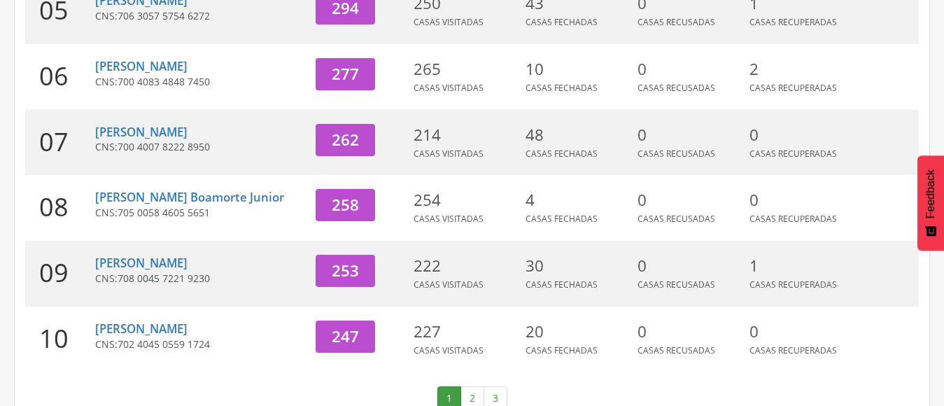
scroll to position [583, 0]
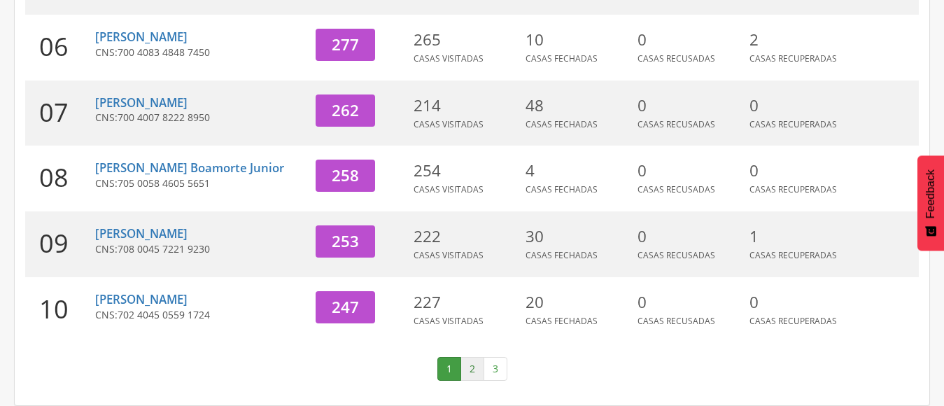
click at [469, 362] on link "2" at bounding box center [472, 369] width 24 height 24
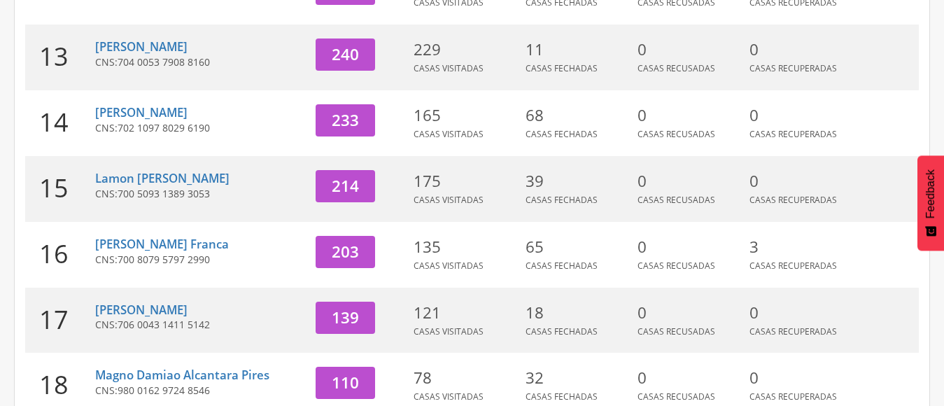
scroll to position [356, 0]
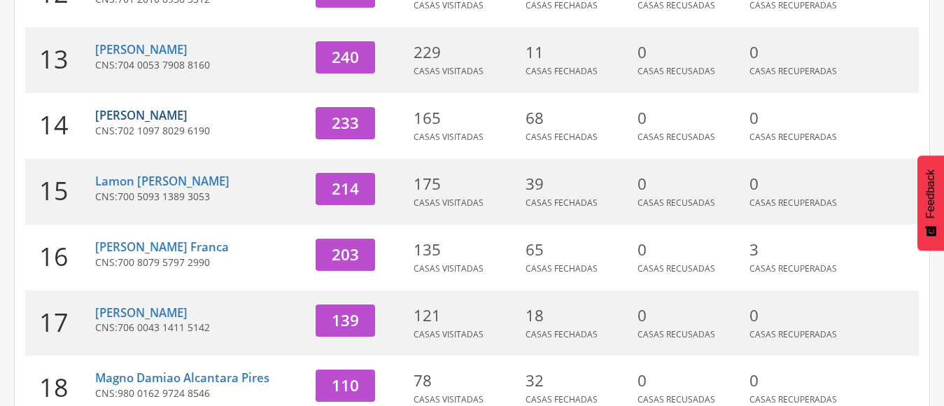
click at [150, 114] on link "[PERSON_NAME]" at bounding box center [141, 115] width 92 height 16
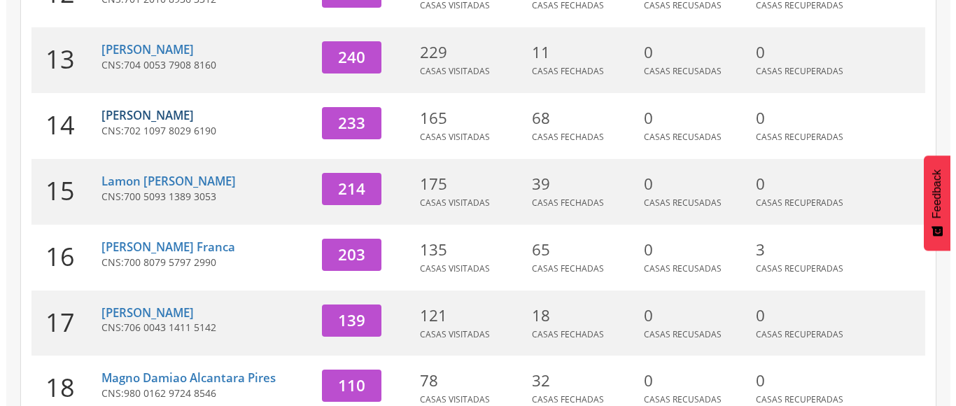
scroll to position [42, 0]
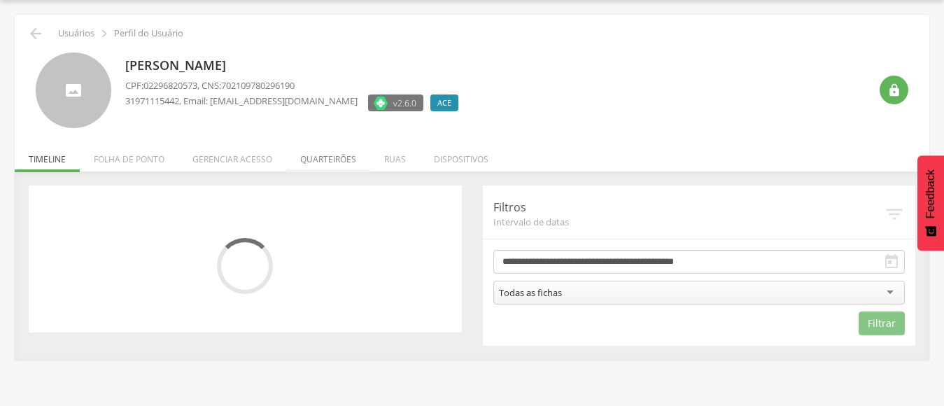
click at [333, 159] on li "Quarteirões" at bounding box center [328, 155] width 84 height 33
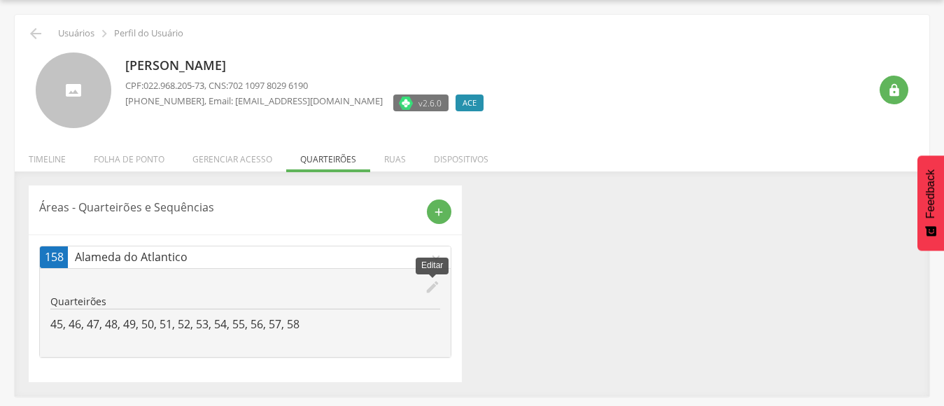
click at [427, 286] on icon "edit" at bounding box center [432, 286] width 15 height 15
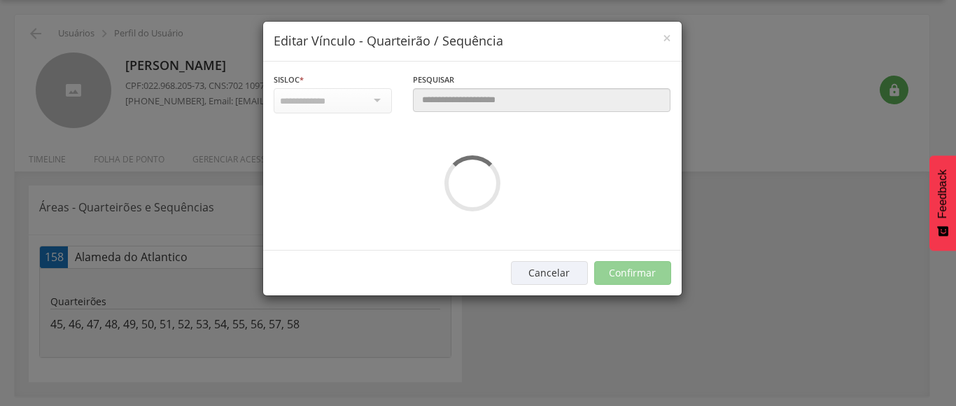
scroll to position [0, 0]
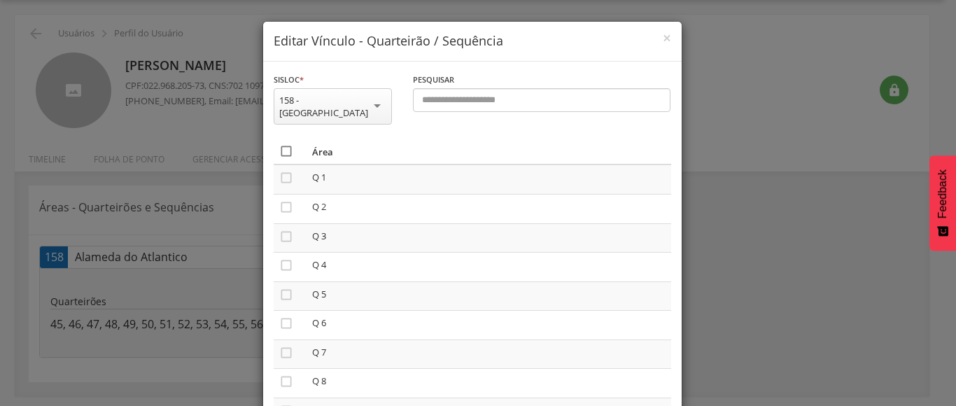
click at [279, 150] on icon "" at bounding box center [286, 151] width 14 height 14
click at [279, 150] on icon "" at bounding box center [286, 151] width 14 height 14
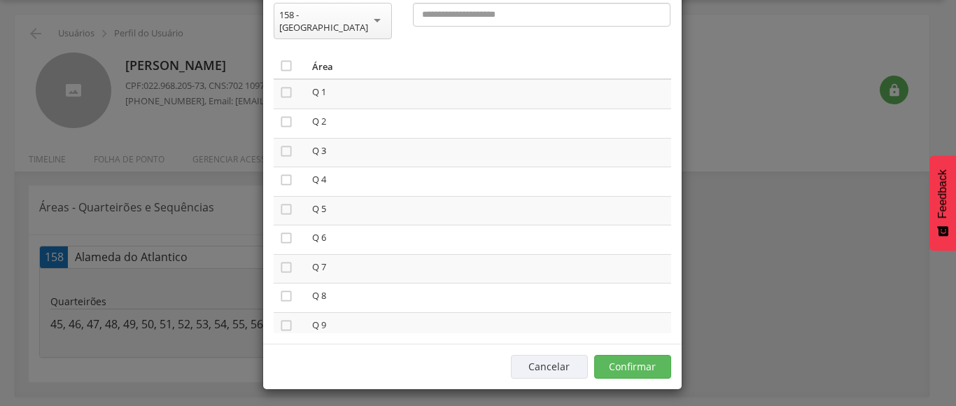
scroll to position [90, 0]
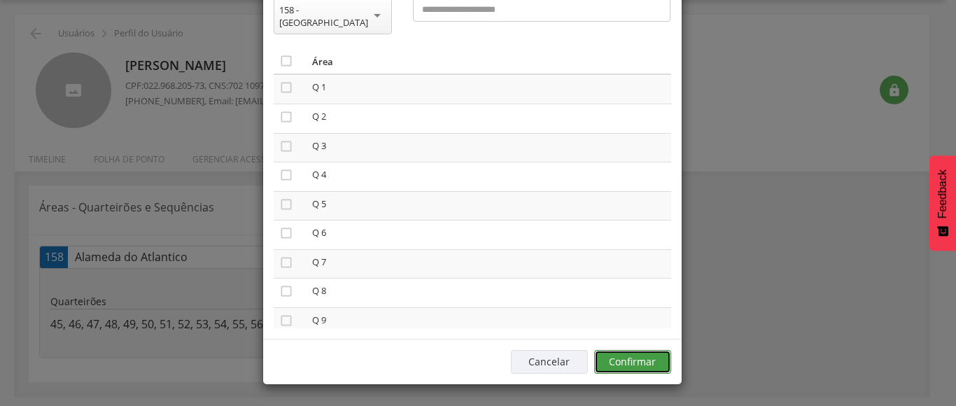
click at [613, 360] on button "Confirmar" at bounding box center [632, 362] width 77 height 24
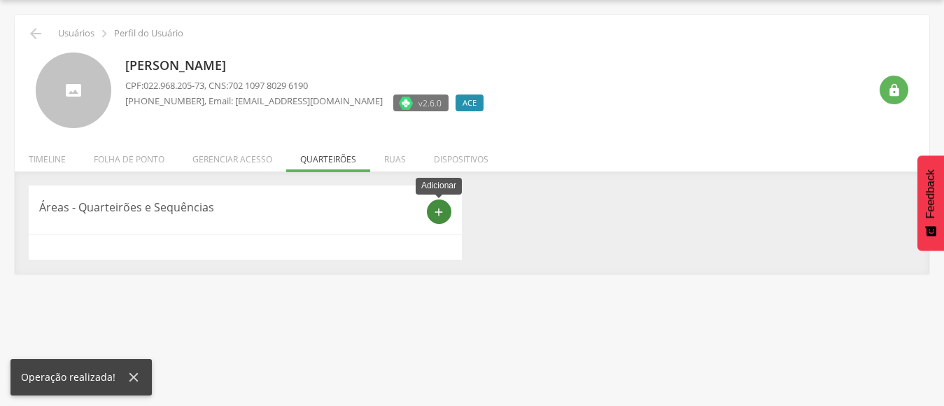
click at [439, 209] on icon "add" at bounding box center [438, 212] width 13 height 13
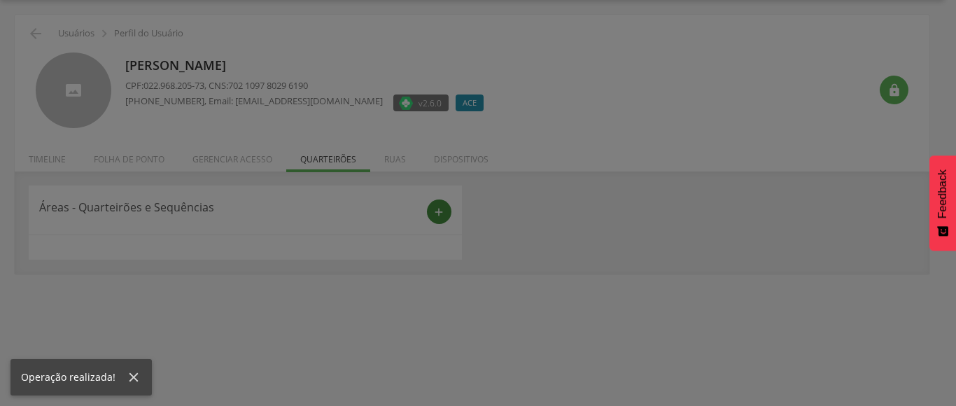
scroll to position [0, 0]
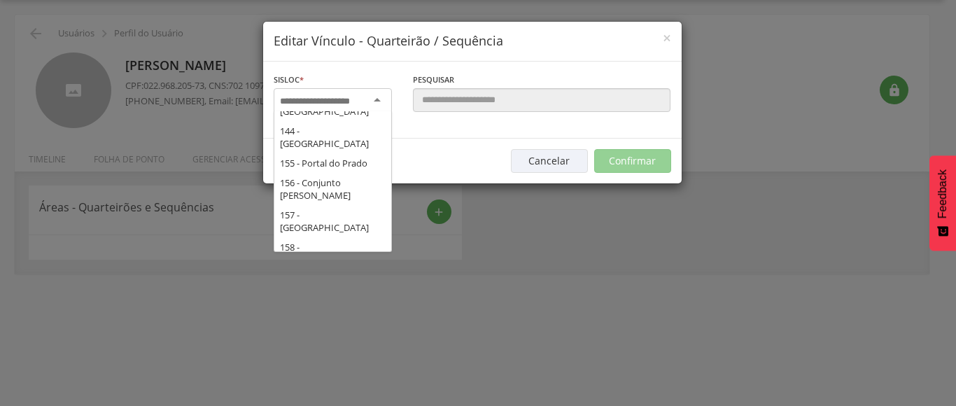
click at [372, 98] on div at bounding box center [333, 100] width 118 height 25
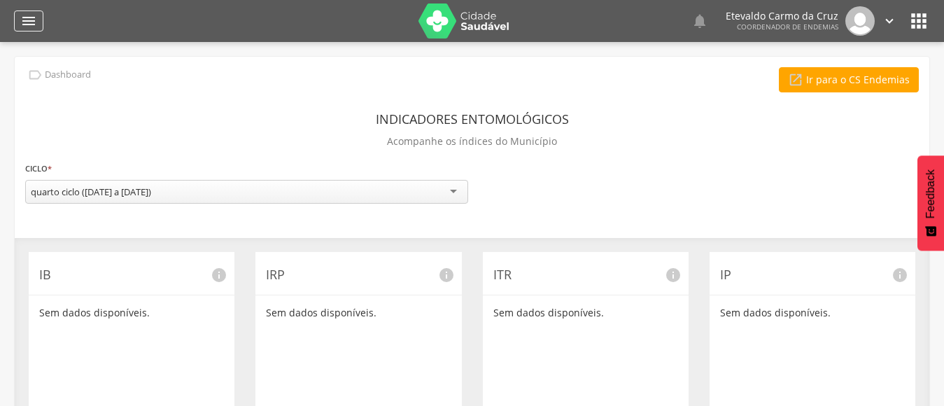
click at [24, 21] on icon "" at bounding box center [28, 21] width 17 height 17
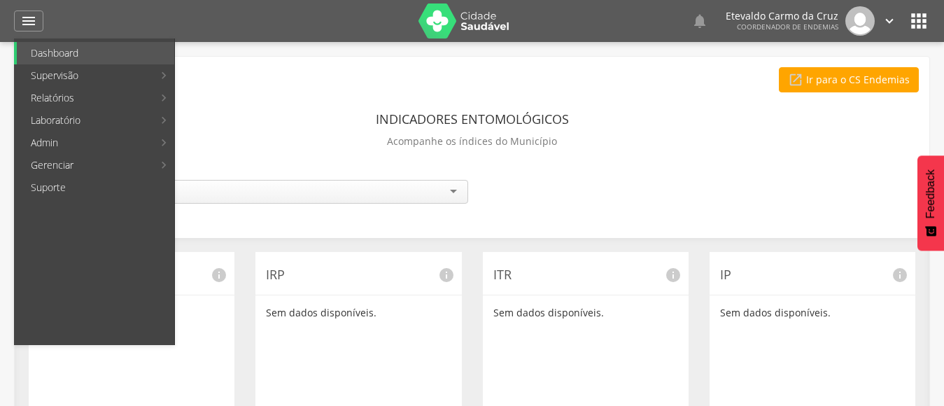
click at [253, 56] on link "Ranking" at bounding box center [256, 53] width 157 height 22
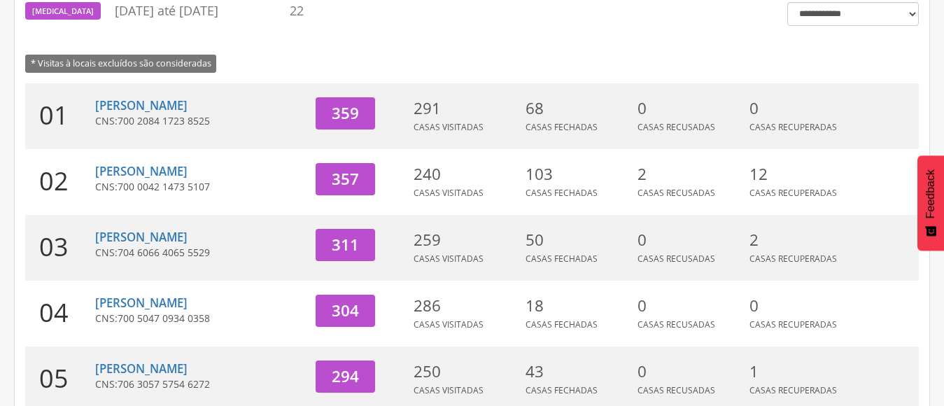
scroll to position [583, 0]
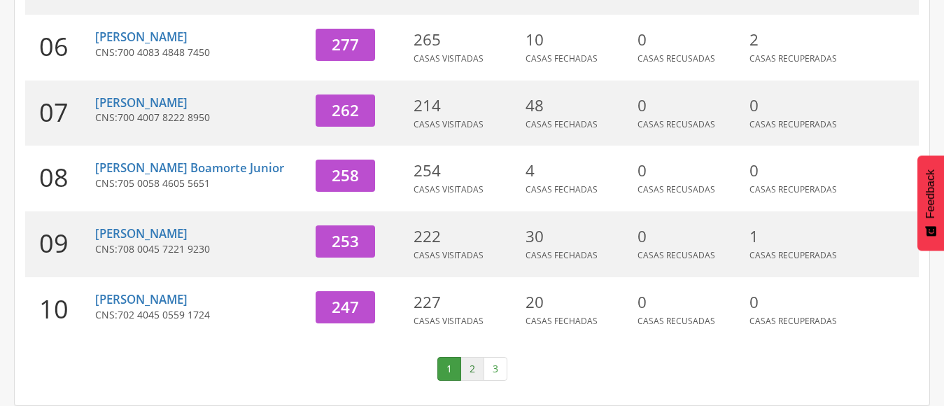
click at [467, 368] on link "2" at bounding box center [472, 369] width 24 height 24
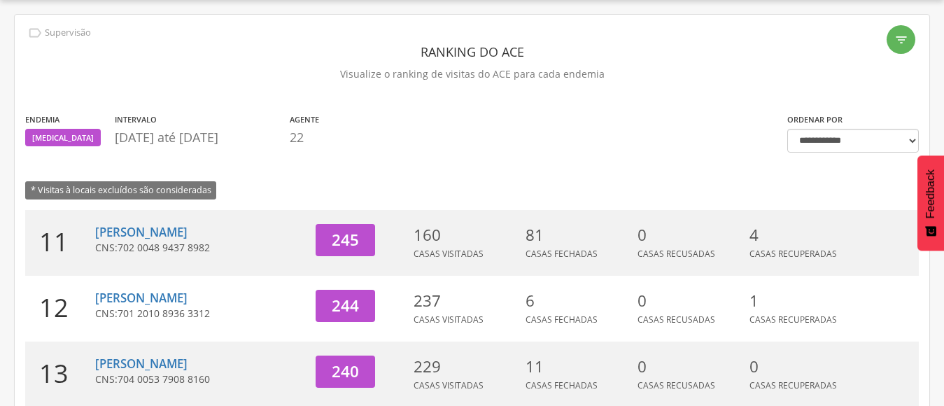
scroll to position [566, 0]
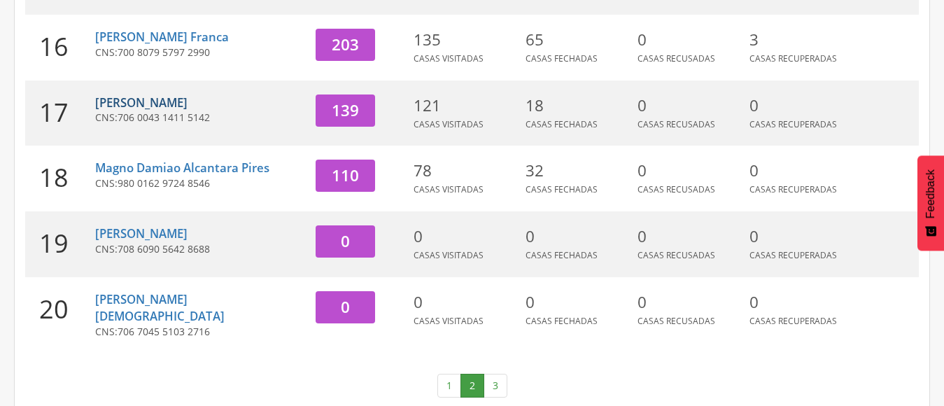
click at [146, 104] on link "[PERSON_NAME]" at bounding box center [141, 102] width 92 height 16
type input "**********"
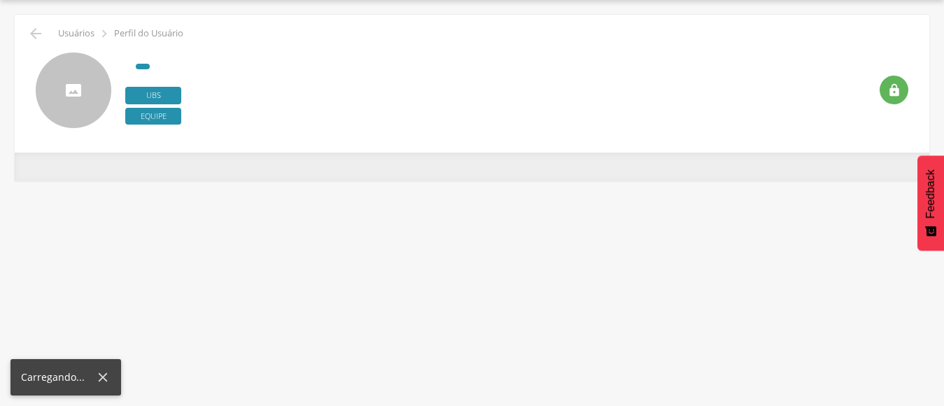
scroll to position [42, 0]
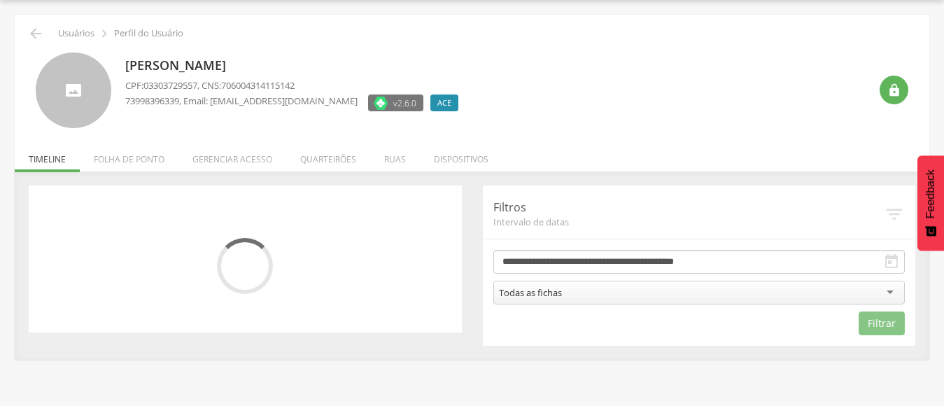
click at [324, 158] on li "Quarteirões" at bounding box center [328, 155] width 84 height 33
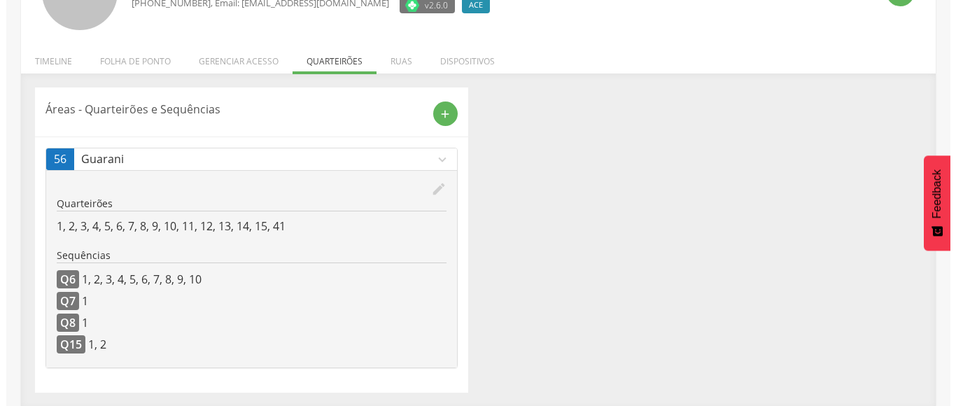
scroll to position [141, 0]
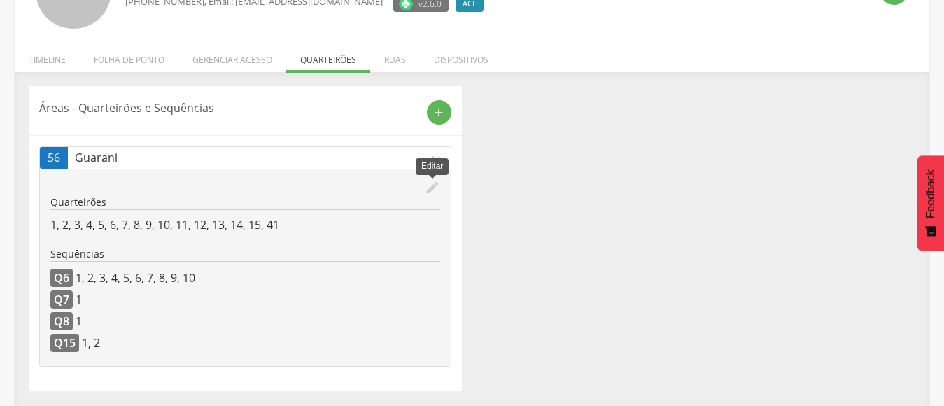
click at [428, 183] on icon "edit" at bounding box center [432, 187] width 15 height 15
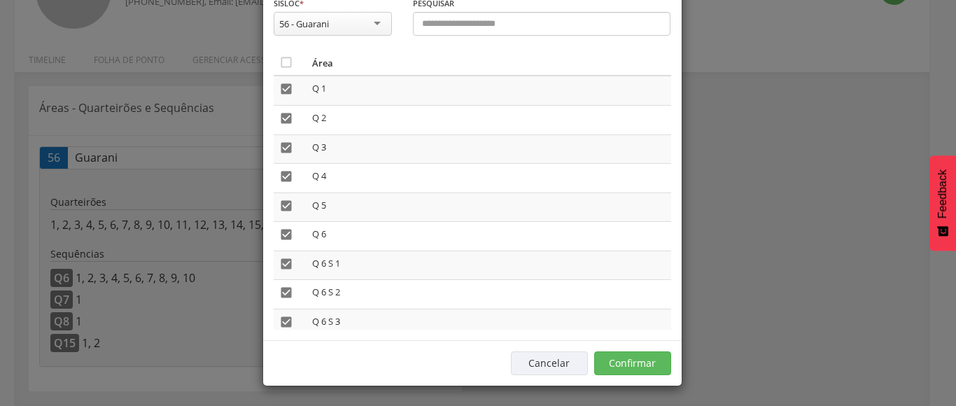
scroll to position [78, 0]
click at [617, 344] on div "Cancelar Confirmar" at bounding box center [472, 361] width 418 height 45
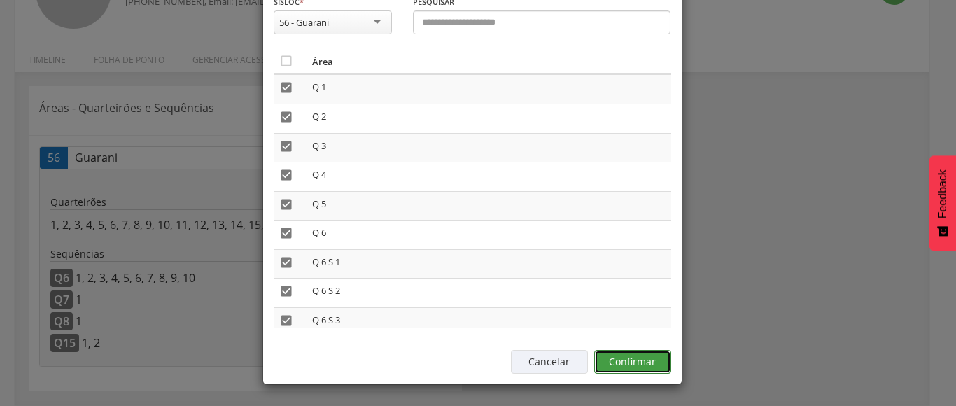
click at [621, 353] on button "Confirmar" at bounding box center [632, 362] width 77 height 24
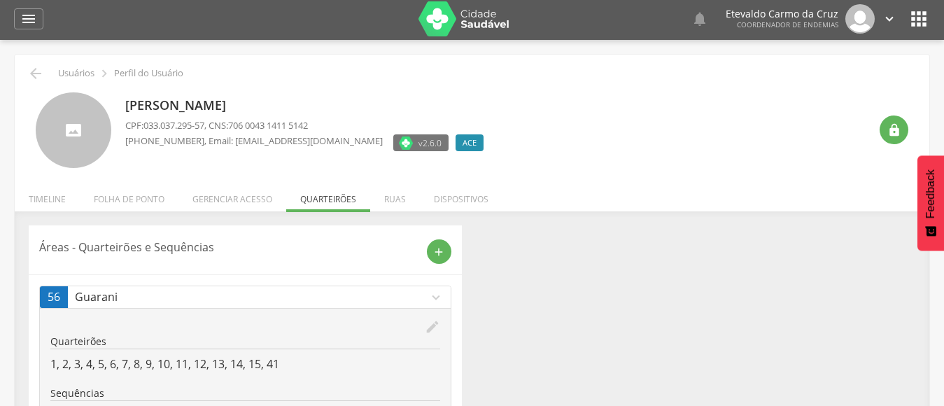
scroll to position [0, 0]
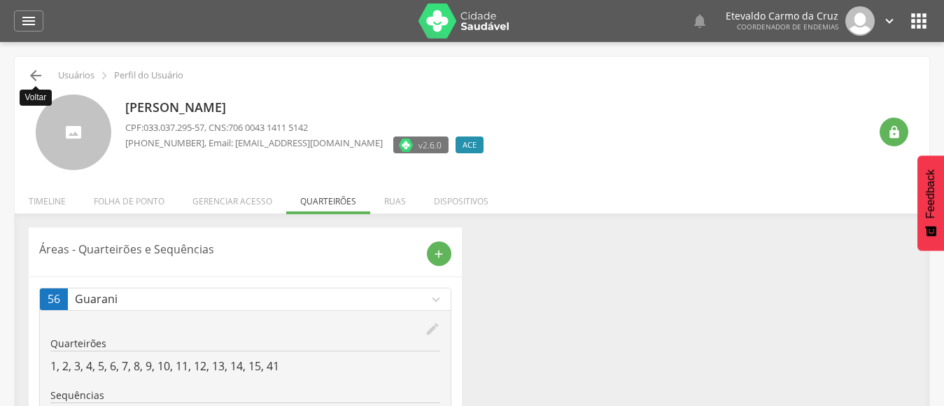
click at [34, 71] on icon "" at bounding box center [35, 75] width 17 height 17
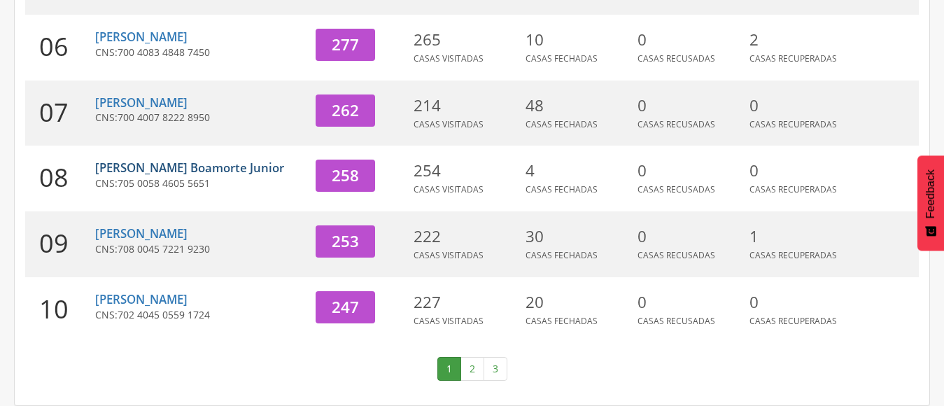
scroll to position [583, 0]
click at [153, 235] on link "[PERSON_NAME]" at bounding box center [141, 233] width 92 height 16
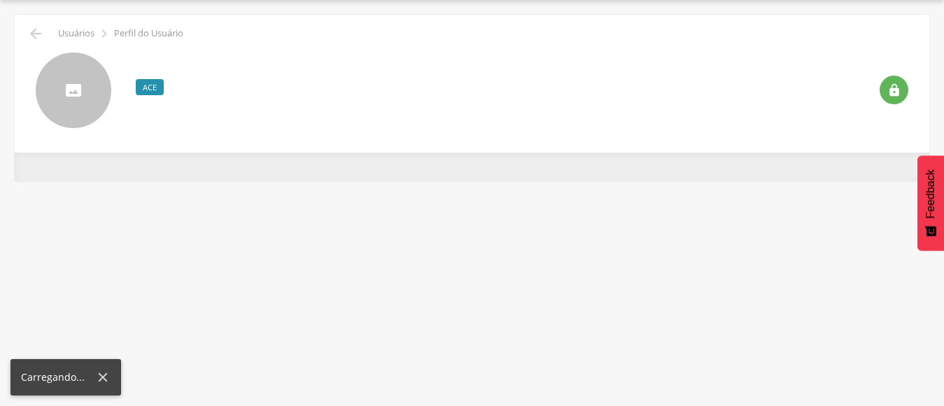
scroll to position [42, 0]
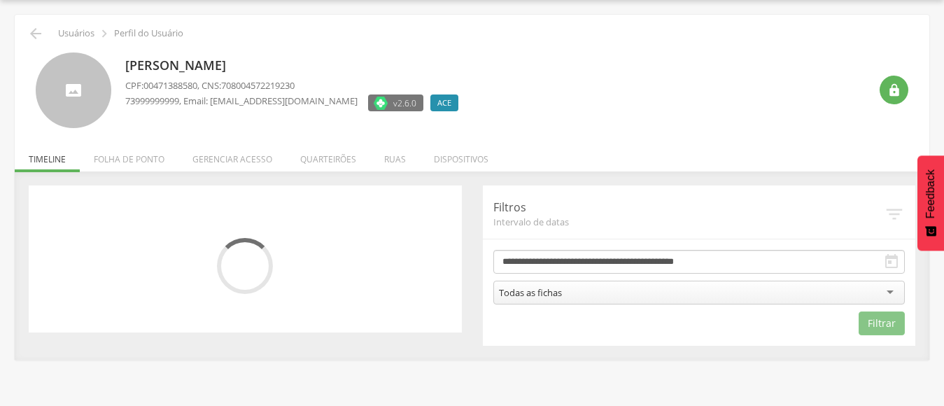
click at [321, 160] on li "Quarteirões" at bounding box center [328, 155] width 84 height 33
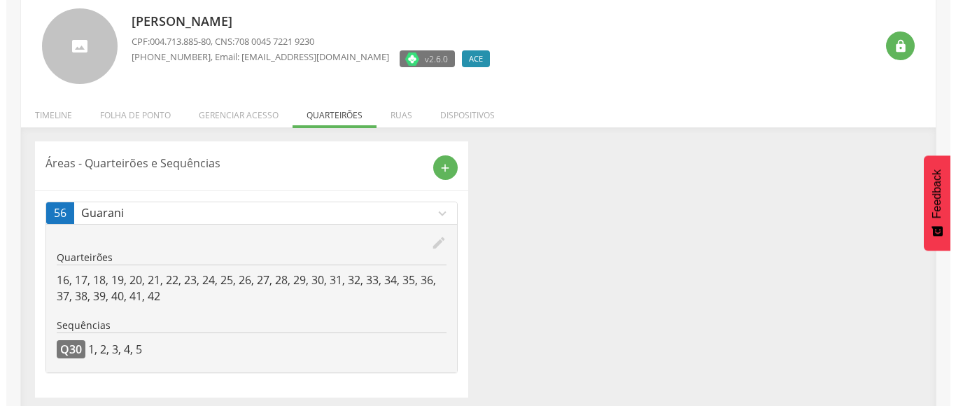
scroll to position [92, 0]
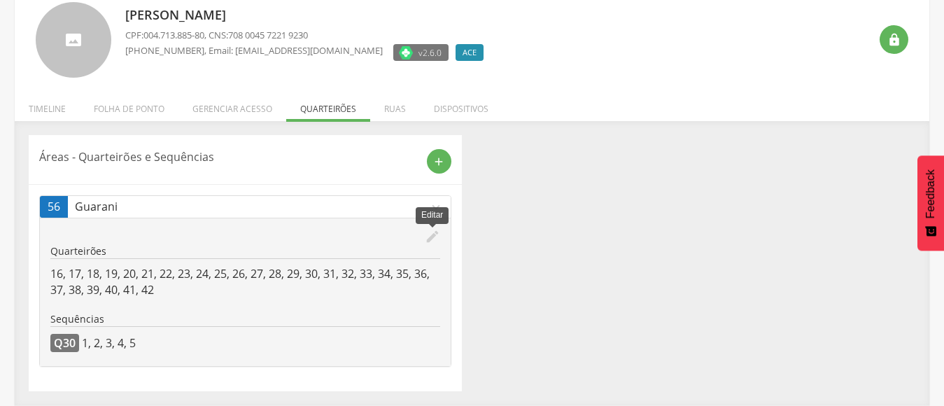
click at [430, 235] on icon "edit" at bounding box center [432, 236] width 15 height 15
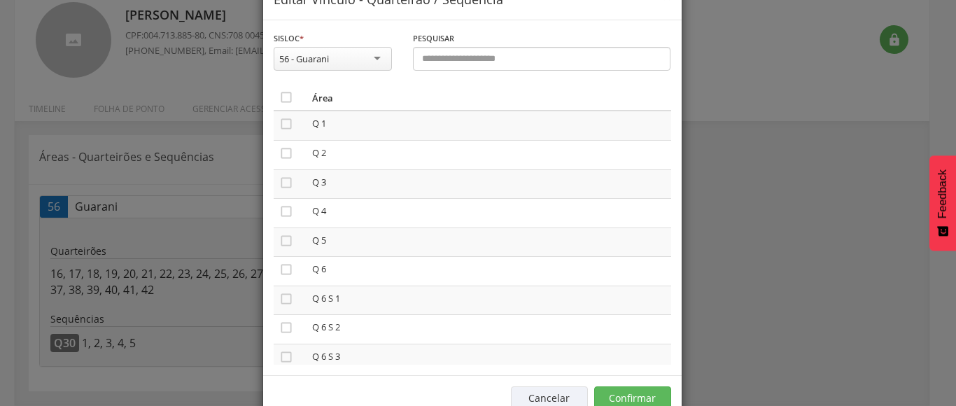
scroll to position [78, 0]
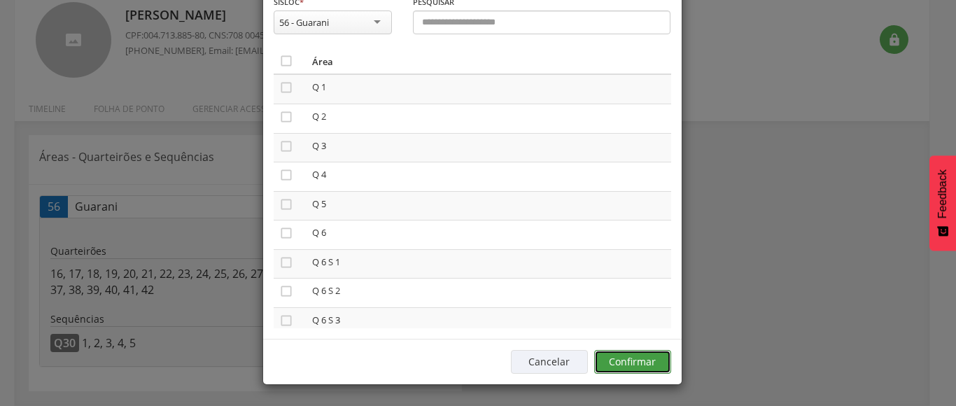
click at [639, 362] on button "Confirmar" at bounding box center [632, 362] width 77 height 24
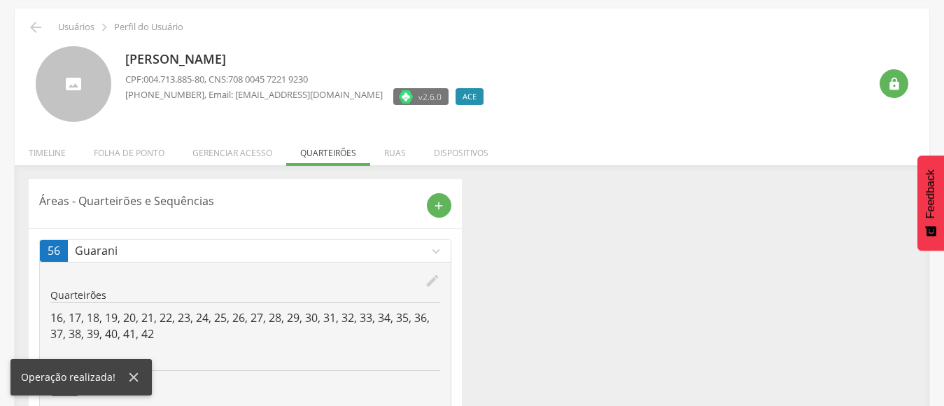
scroll to position [0, 0]
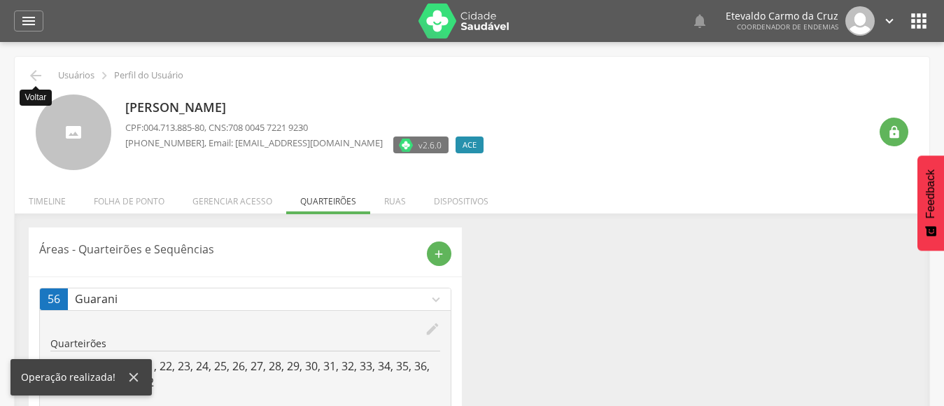
click at [40, 73] on icon "" at bounding box center [35, 75] width 17 height 17
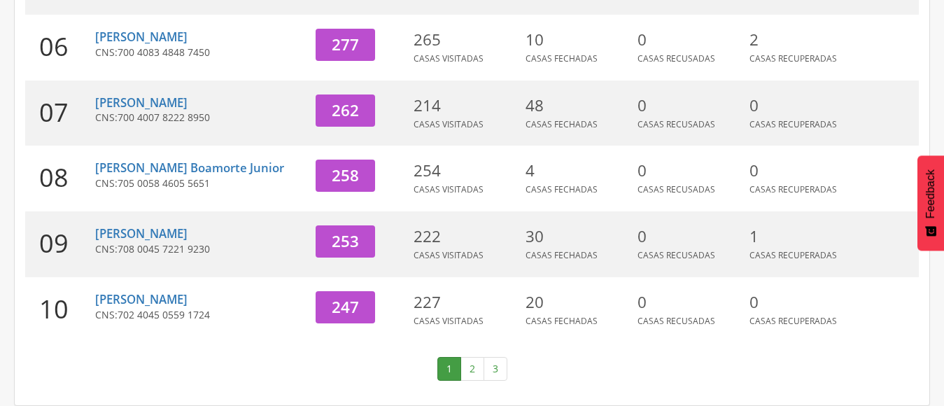
scroll to position [583, 0]
click at [152, 231] on link "[PERSON_NAME]" at bounding box center [141, 233] width 92 height 16
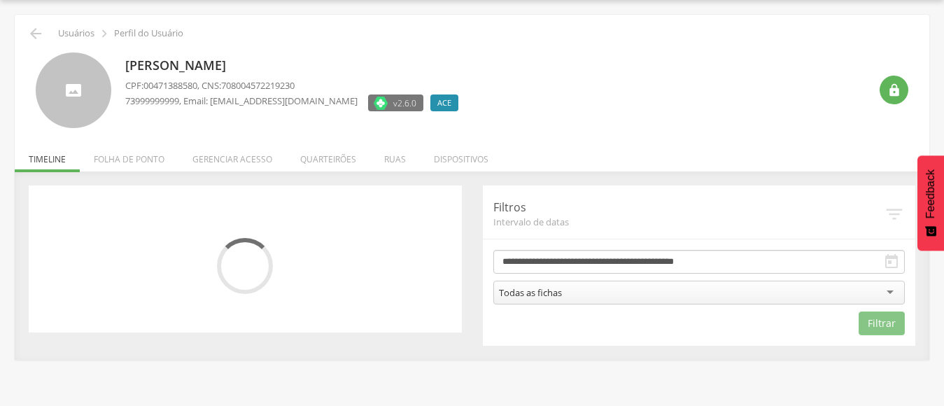
click at [318, 160] on li "Quarteirões" at bounding box center [328, 155] width 84 height 33
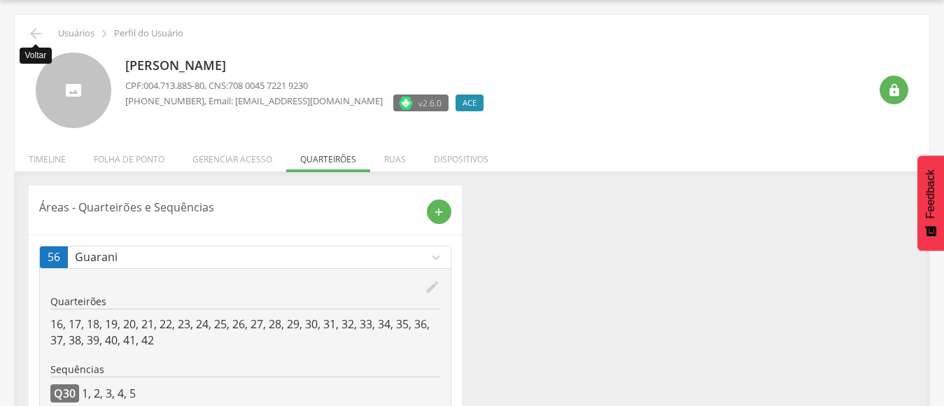
click at [34, 32] on icon "" at bounding box center [35, 33] width 17 height 17
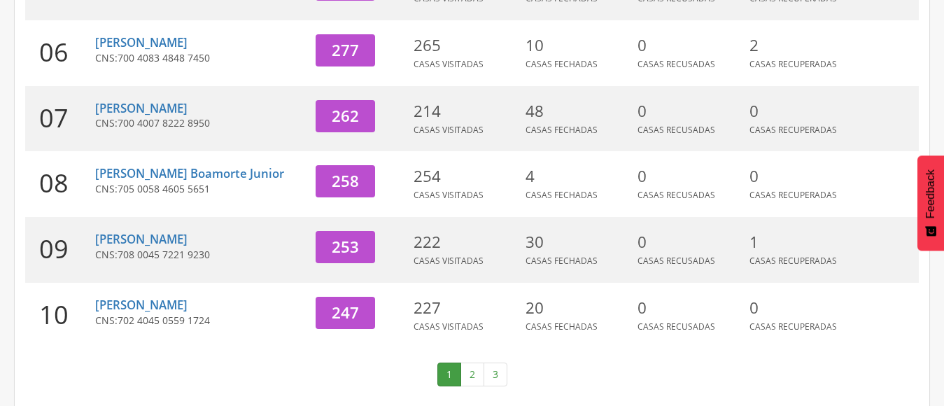
scroll to position [583, 0]
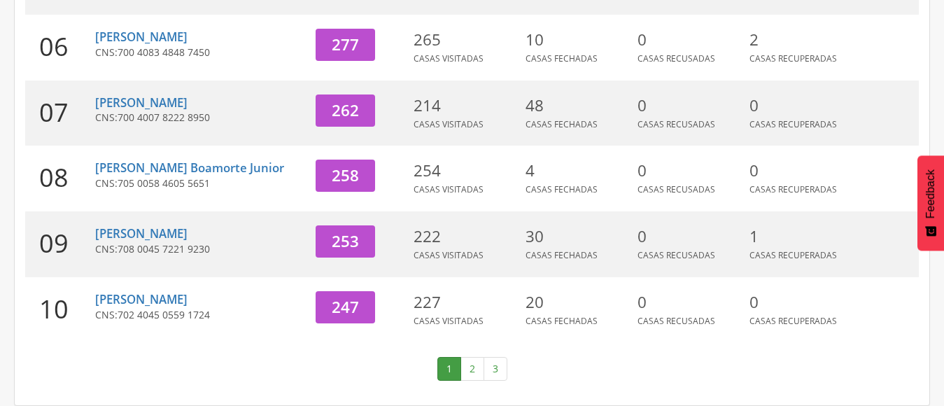
click at [469, 372] on link "2" at bounding box center [472, 369] width 24 height 24
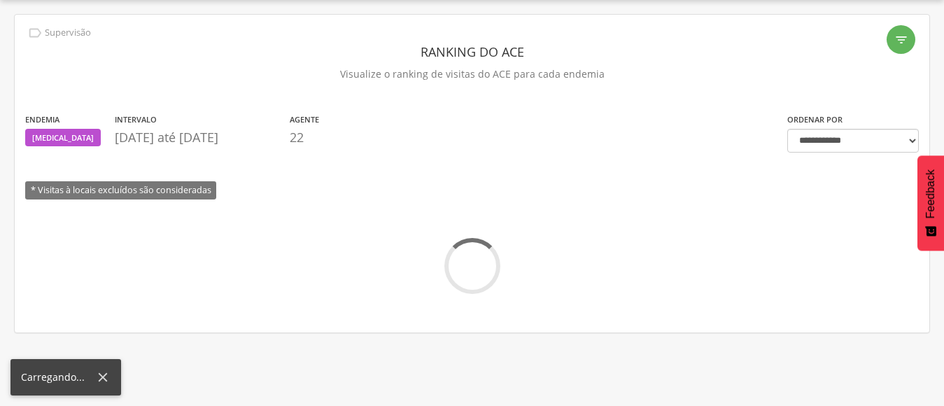
scroll to position [566, 0]
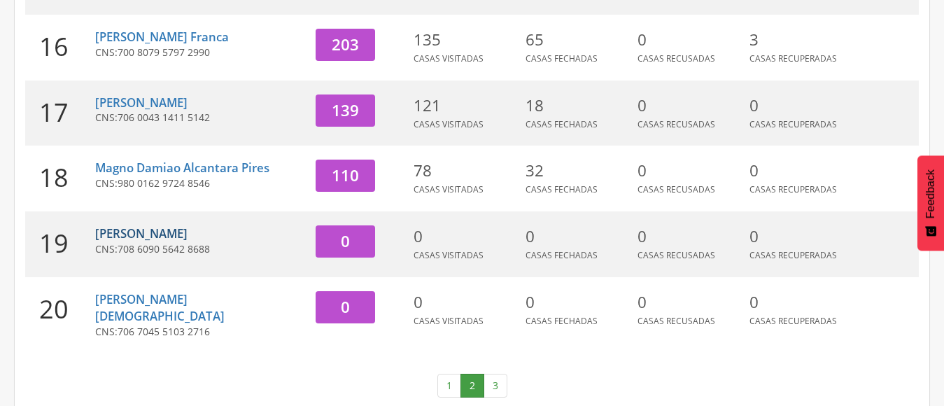
click at [149, 231] on link "[PERSON_NAME]" at bounding box center [141, 233] width 92 height 16
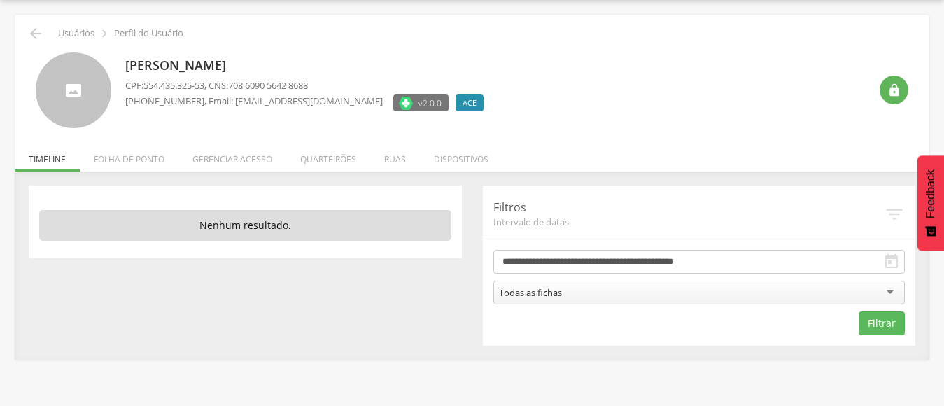
click at [325, 156] on li "Quarteirões" at bounding box center [328, 155] width 84 height 33
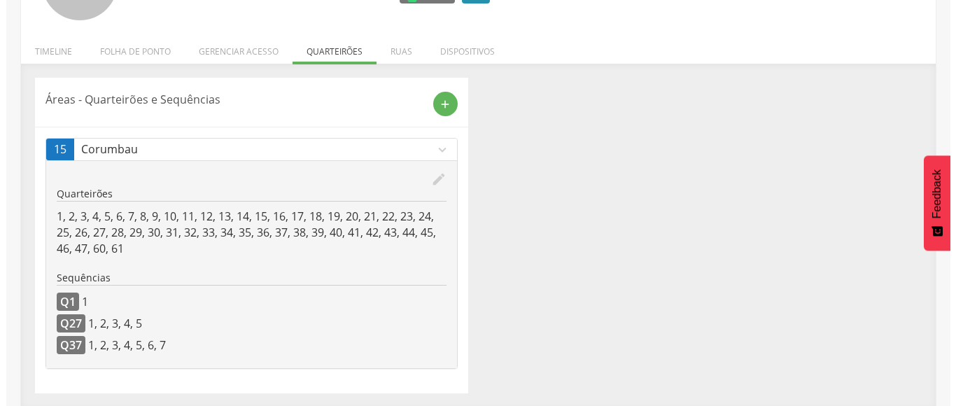
scroll to position [152, 0]
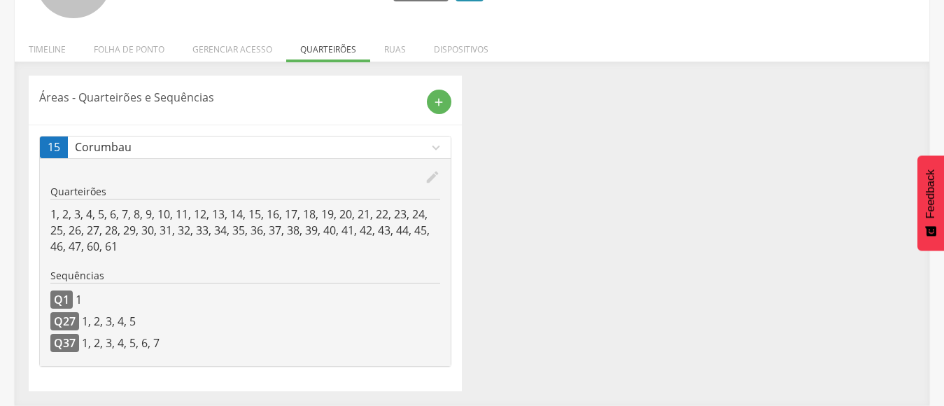
click at [423, 176] on div "edit" at bounding box center [245, 176] width 390 height 15
click at [432, 178] on icon "edit" at bounding box center [432, 176] width 15 height 15
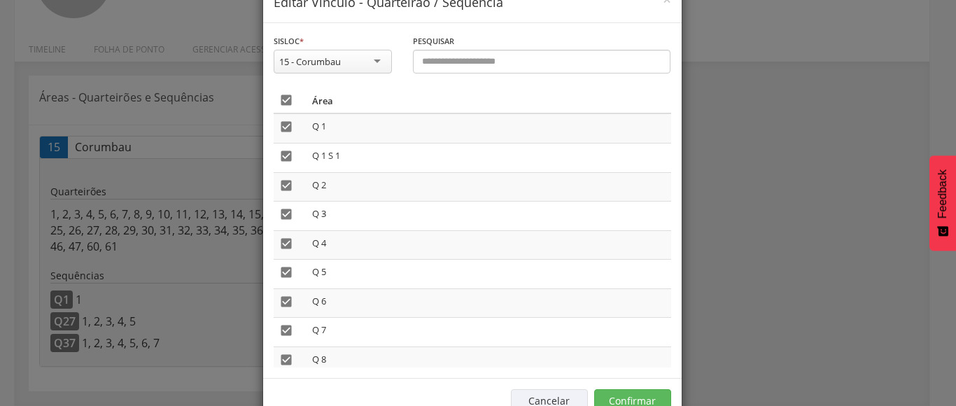
scroll to position [78, 0]
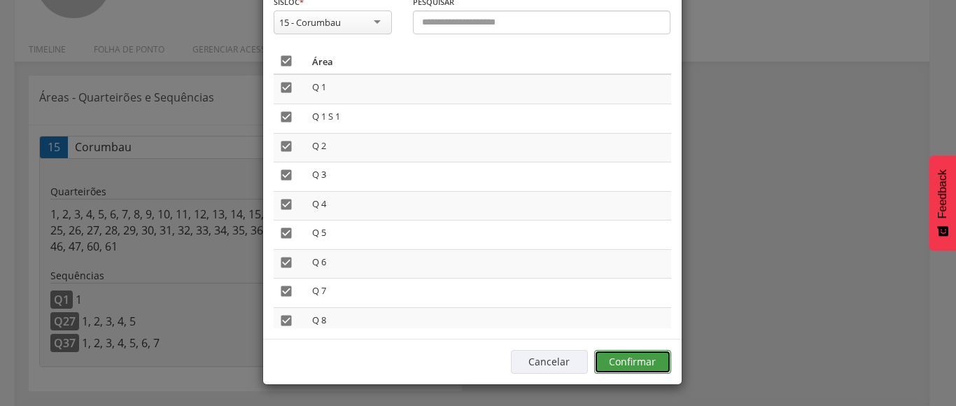
click at [637, 357] on button "Confirmar" at bounding box center [632, 362] width 77 height 24
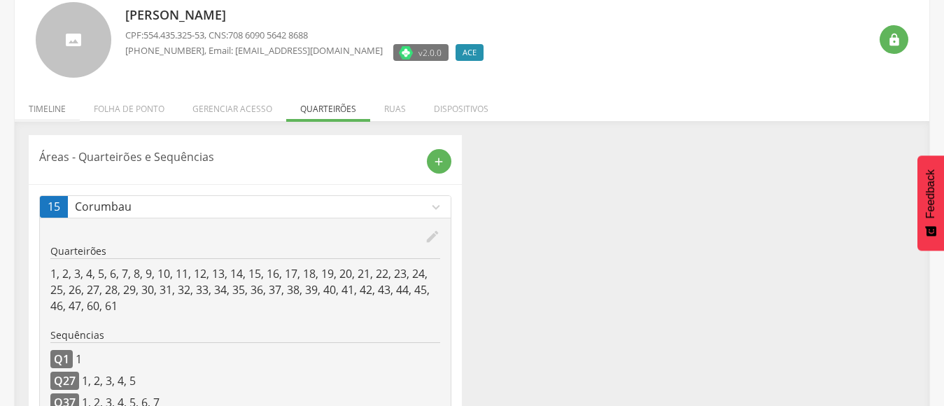
scroll to position [0, 0]
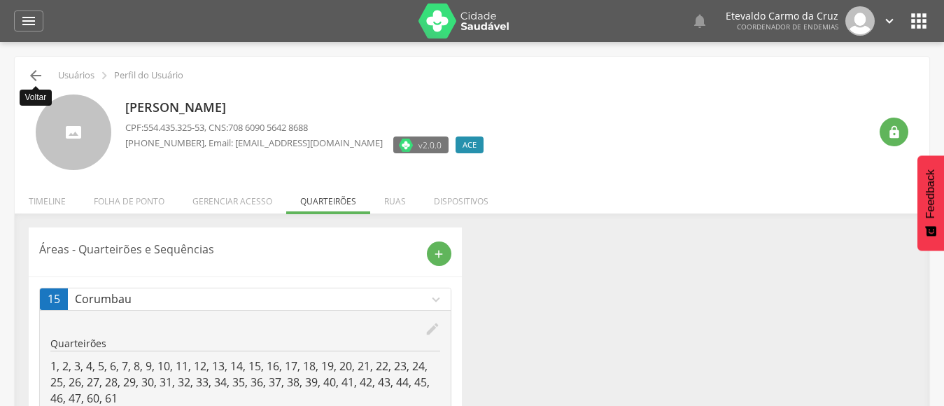
click at [34, 76] on icon "" at bounding box center [35, 75] width 17 height 17
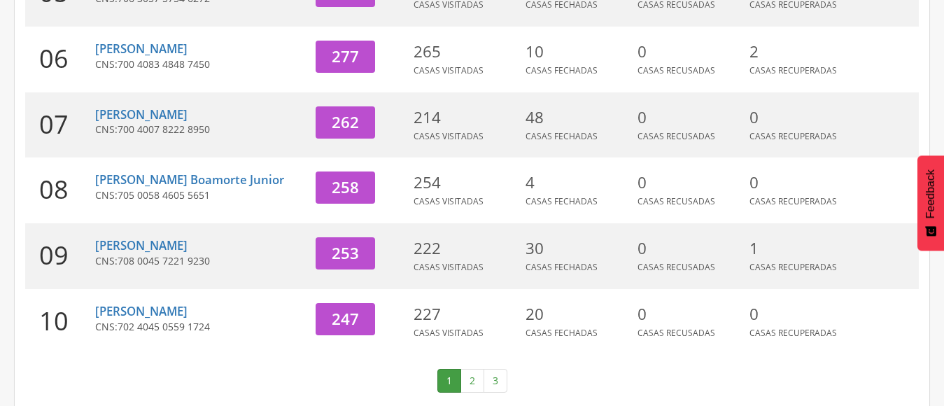
scroll to position [583, 0]
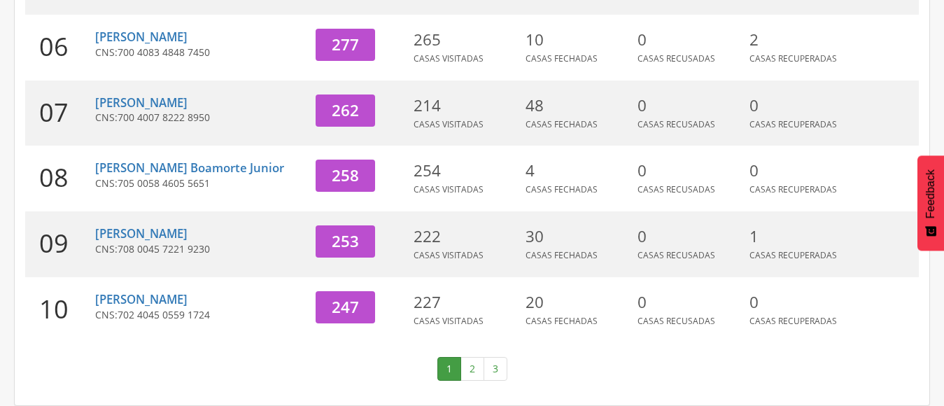
click at [468, 366] on link "2" at bounding box center [472, 369] width 24 height 24
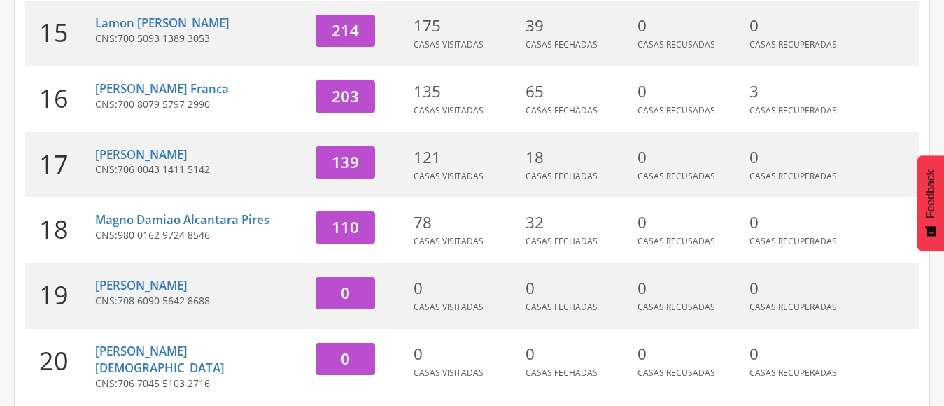
scroll to position [426, 0]
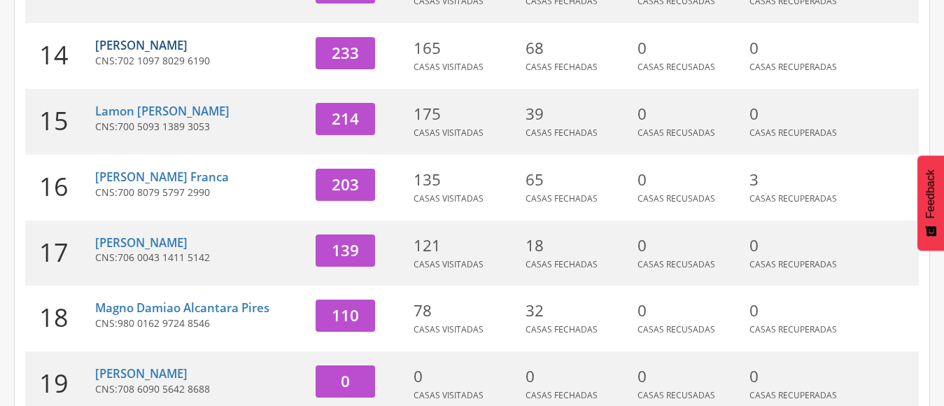
click at [155, 45] on link "[PERSON_NAME]" at bounding box center [141, 45] width 92 height 16
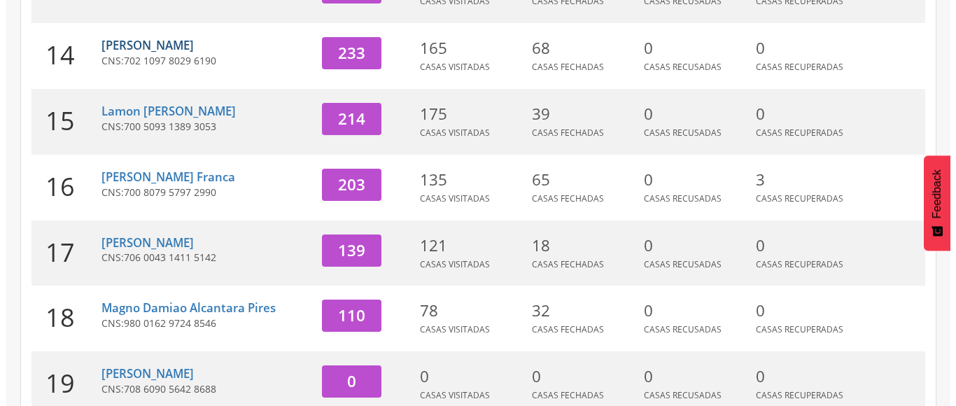
scroll to position [42, 0]
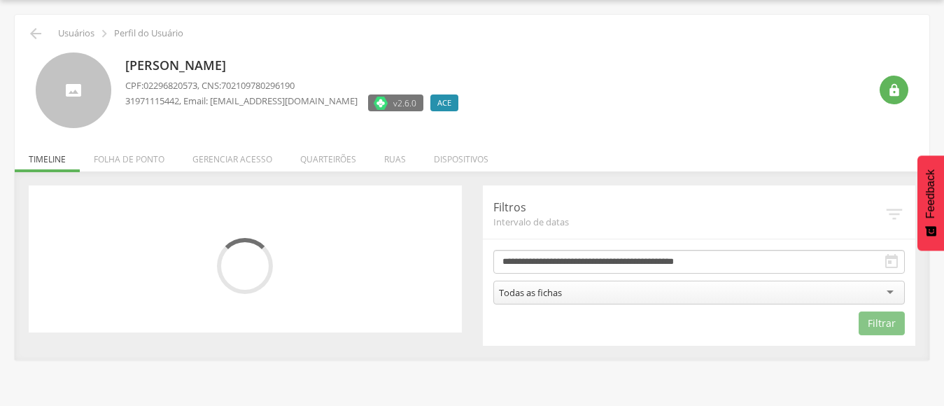
click at [310, 156] on li "Quarteirões" at bounding box center [328, 155] width 84 height 33
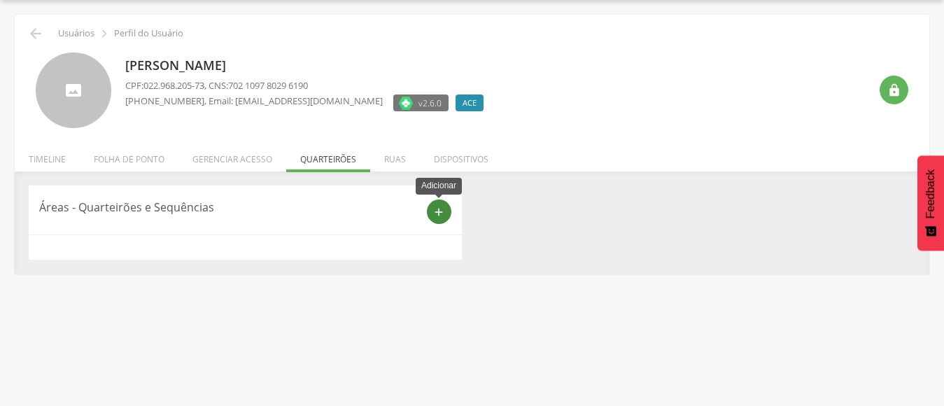
click at [436, 216] on icon "add" at bounding box center [438, 212] width 13 height 13
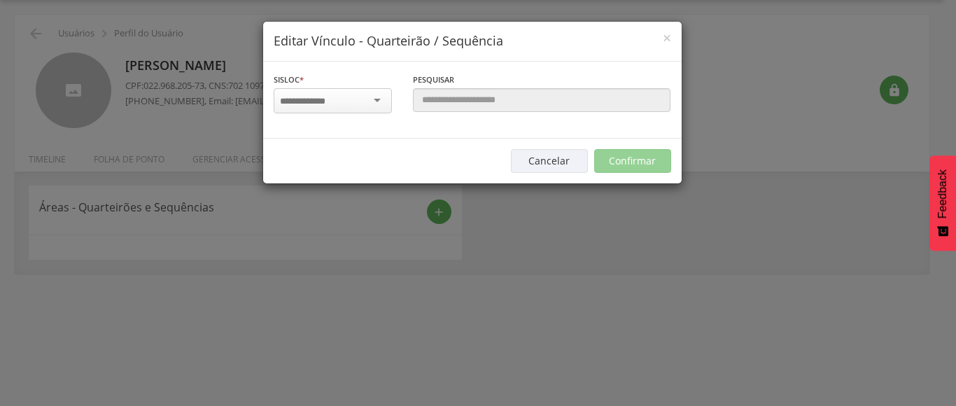
scroll to position [0, 0]
click at [376, 90] on div at bounding box center [333, 100] width 118 height 25
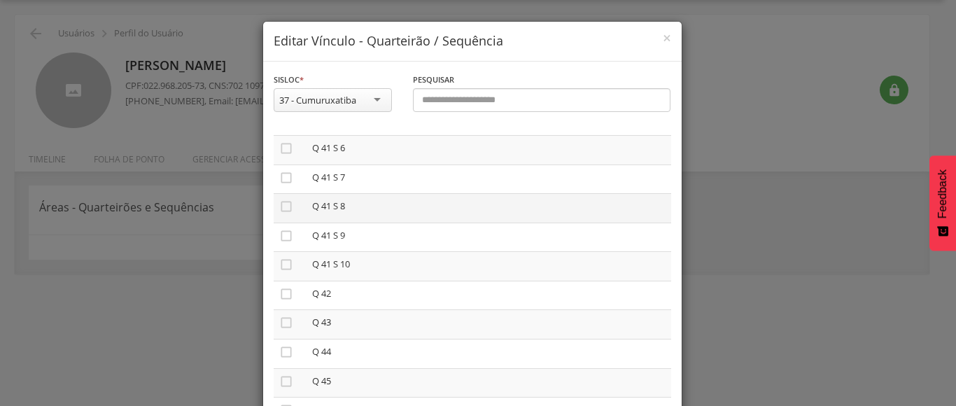
scroll to position [2659, 0]
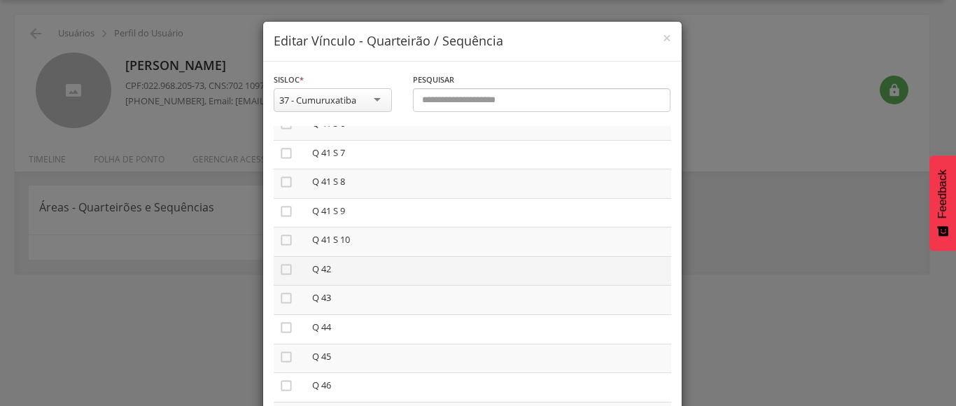
drag, startPoint x: 280, startPoint y: 271, endPoint x: 274, endPoint y: 276, distance: 8.4
click at [279, 271] on icon "" at bounding box center [286, 269] width 14 height 14
drag, startPoint x: 279, startPoint y: 295, endPoint x: 274, endPoint y: 311, distance: 16.4
click at [279, 297] on icon "" at bounding box center [286, 298] width 14 height 14
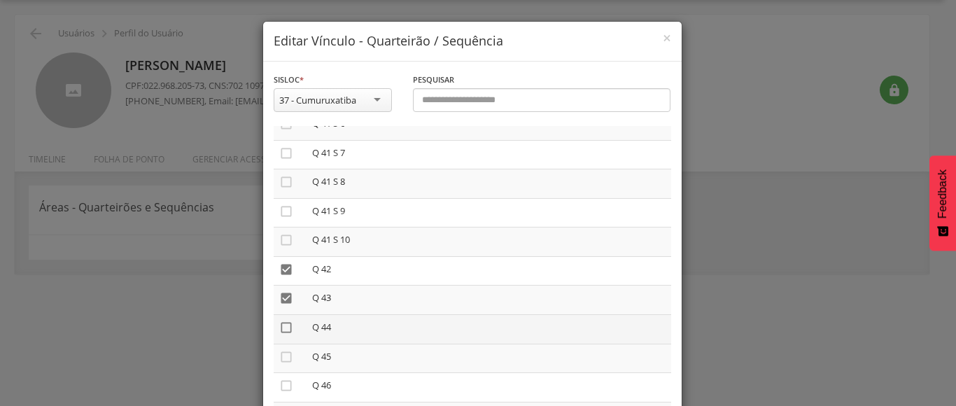
click at [284, 329] on icon "" at bounding box center [286, 327] width 14 height 14
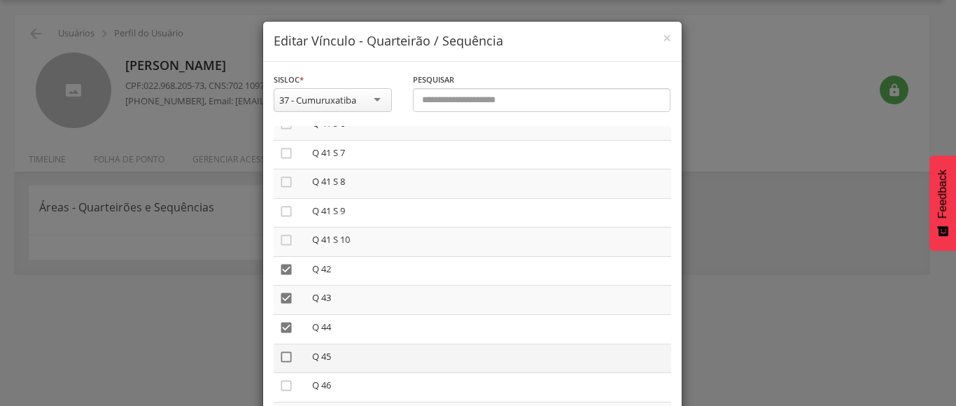
click at [281, 353] on icon "" at bounding box center [286, 357] width 14 height 14
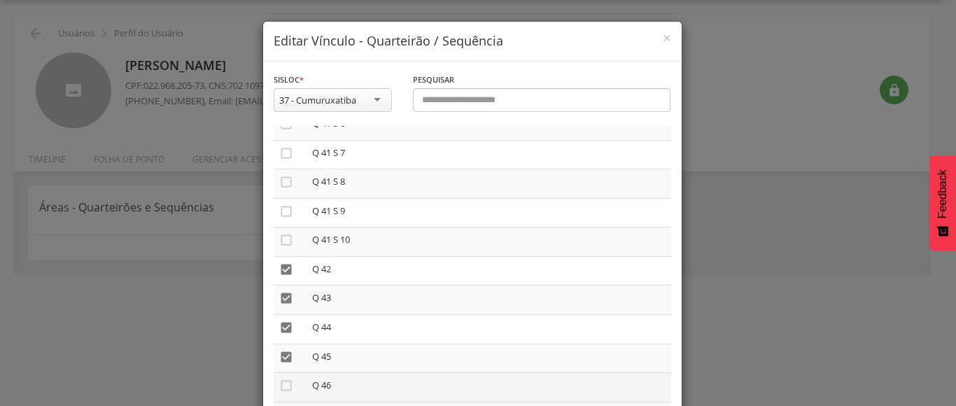
drag, startPoint x: 278, startPoint y: 382, endPoint x: 291, endPoint y: 395, distance: 18.3
click at [282, 386] on icon "" at bounding box center [286, 386] width 14 height 14
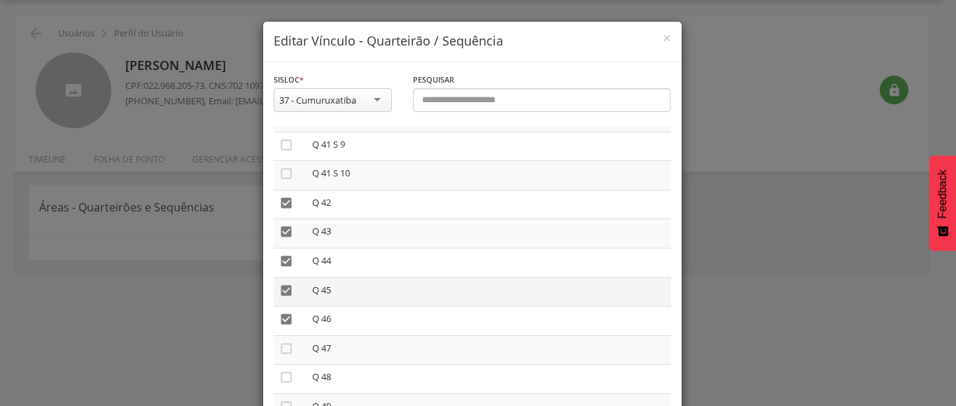
scroll to position [2799, 0]
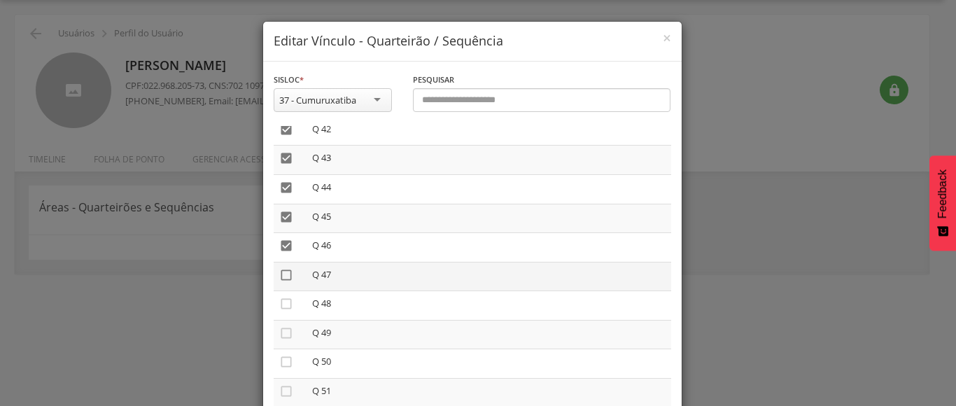
click at [279, 279] on icon "" at bounding box center [286, 275] width 14 height 14
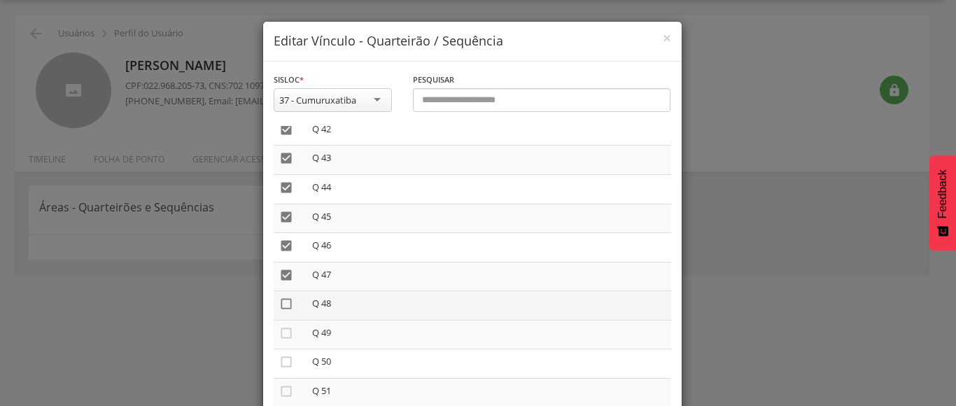
drag, startPoint x: 281, startPoint y: 294, endPoint x: 277, endPoint y: 304, distance: 11.1
click at [281, 297] on td "" at bounding box center [290, 305] width 33 height 29
click at [279, 304] on icon "" at bounding box center [286, 304] width 14 height 14
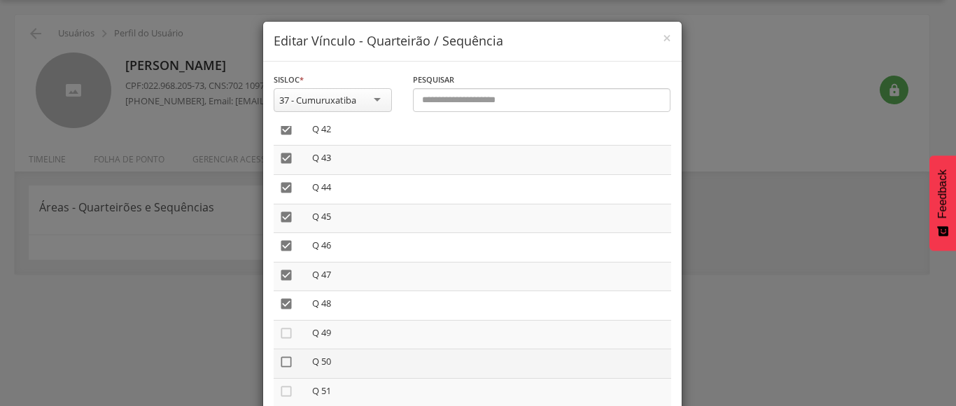
drag, startPoint x: 281, startPoint y: 332, endPoint x: 282, endPoint y: 361, distance: 29.4
click at [282, 341] on td "" at bounding box center [290, 334] width 33 height 29
click at [281, 365] on icon "" at bounding box center [286, 362] width 14 height 14
drag, startPoint x: 281, startPoint y: 329, endPoint x: 293, endPoint y: 363, distance: 36.3
click at [281, 334] on icon "" at bounding box center [286, 333] width 14 height 14
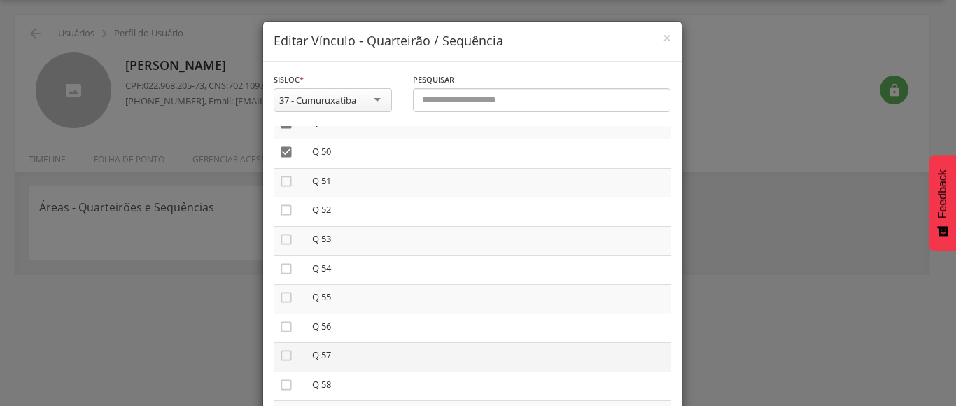
scroll to position [2939, 0]
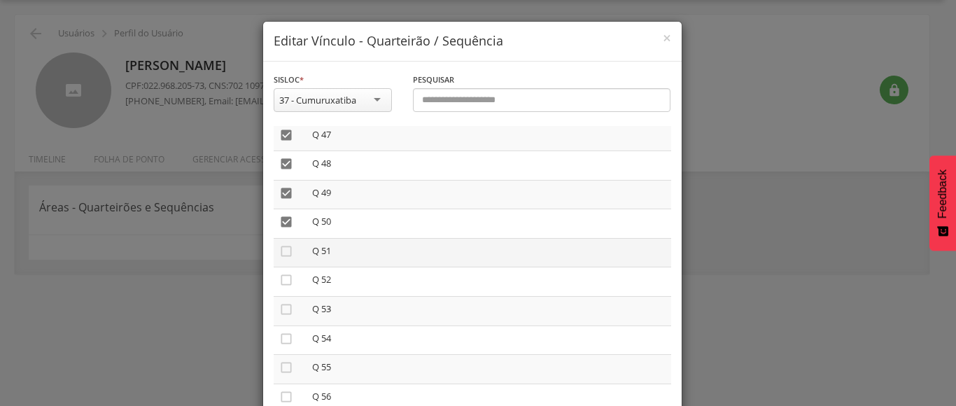
drag, startPoint x: 280, startPoint y: 252, endPoint x: 283, endPoint y: 265, distance: 12.9
click at [279, 253] on icon "" at bounding box center [286, 251] width 14 height 14
drag, startPoint x: 278, startPoint y: 274, endPoint x: 282, endPoint y: 299, distance: 24.8
click at [279, 279] on icon "" at bounding box center [286, 280] width 14 height 14
drag, startPoint x: 281, startPoint y: 311, endPoint x: 281, endPoint y: 320, distance: 9.1
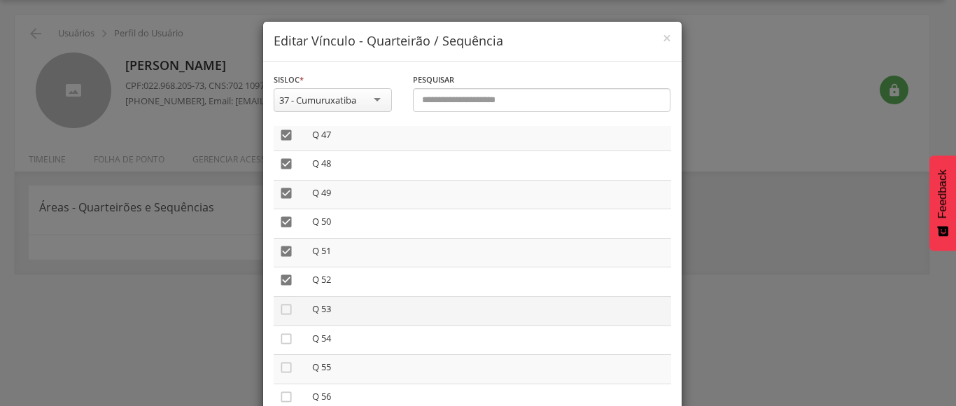
click at [281, 315] on icon "" at bounding box center [286, 309] width 14 height 14
drag, startPoint x: 274, startPoint y: 338, endPoint x: 274, endPoint y: 355, distance: 16.8
click at [279, 339] on icon "" at bounding box center [286, 339] width 14 height 14
drag, startPoint x: 276, startPoint y: 365, endPoint x: 318, endPoint y: 373, distance: 42.8
click at [282, 368] on icon "" at bounding box center [286, 367] width 14 height 14
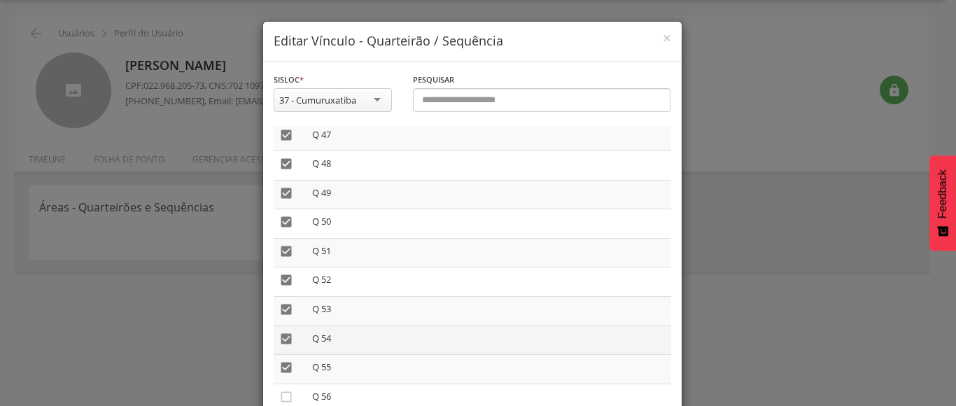
scroll to position [3079, 0]
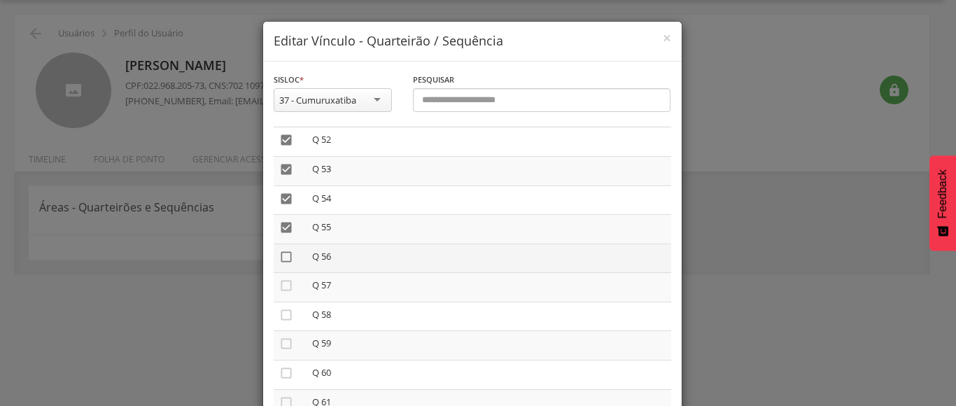
click at [283, 257] on icon "" at bounding box center [286, 257] width 14 height 14
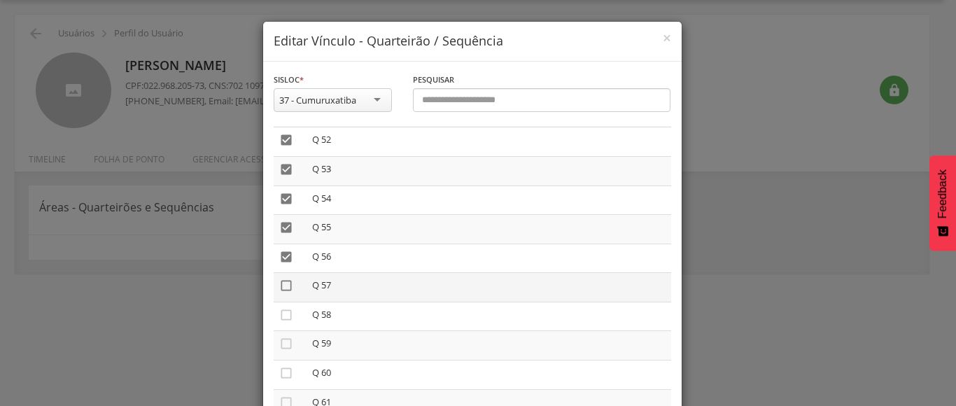
drag, startPoint x: 279, startPoint y: 281, endPoint x: 280, endPoint y: 289, distance: 7.7
click at [280, 284] on icon "" at bounding box center [286, 285] width 14 height 14
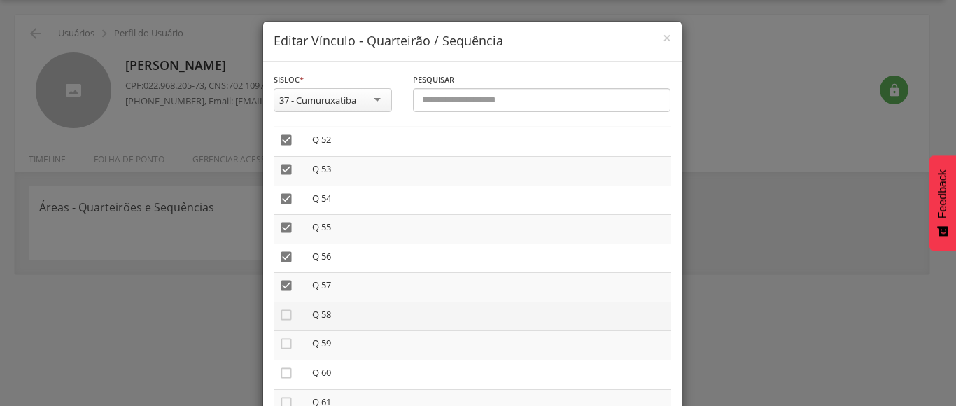
drag, startPoint x: 280, startPoint y: 314, endPoint x: 278, endPoint y: 323, distance: 9.2
click at [280, 318] on icon "" at bounding box center [286, 315] width 14 height 14
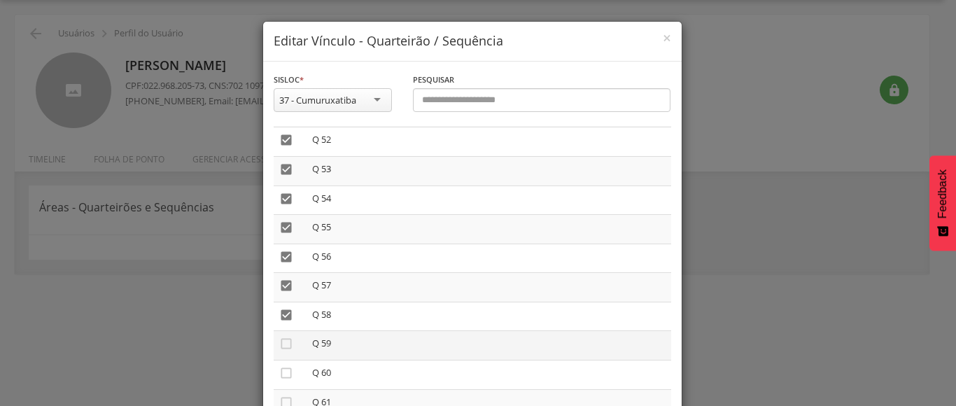
drag, startPoint x: 276, startPoint y: 341, endPoint x: 275, endPoint y: 358, distance: 16.8
click at [279, 345] on icon "" at bounding box center [286, 344] width 14 height 14
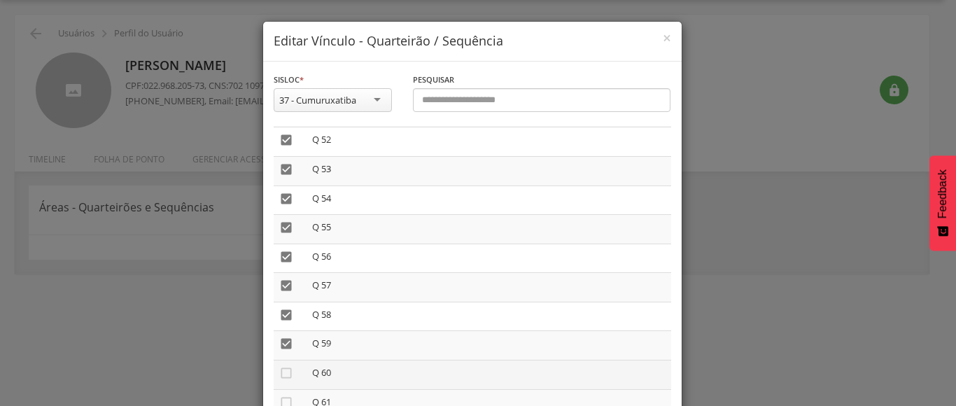
drag, startPoint x: 283, startPoint y: 370, endPoint x: 285, endPoint y: 385, distance: 15.0
click at [283, 374] on icon "" at bounding box center [286, 373] width 14 height 14
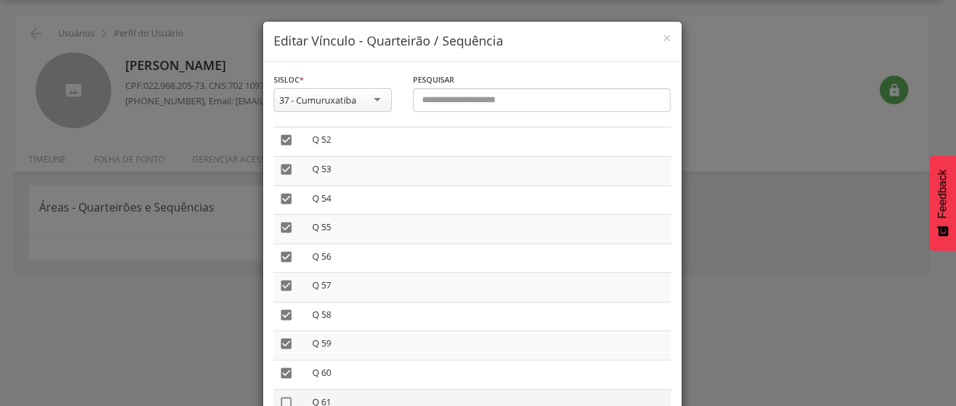
click at [280, 402] on icon "" at bounding box center [286, 402] width 14 height 14
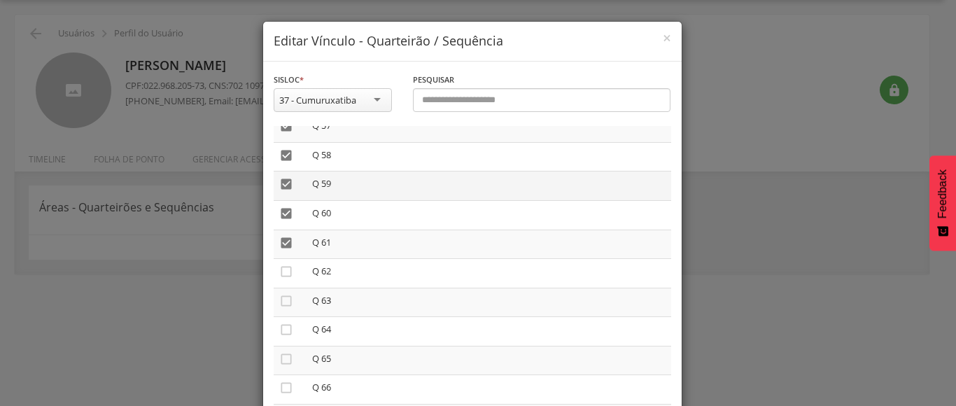
scroll to position [3289, 0]
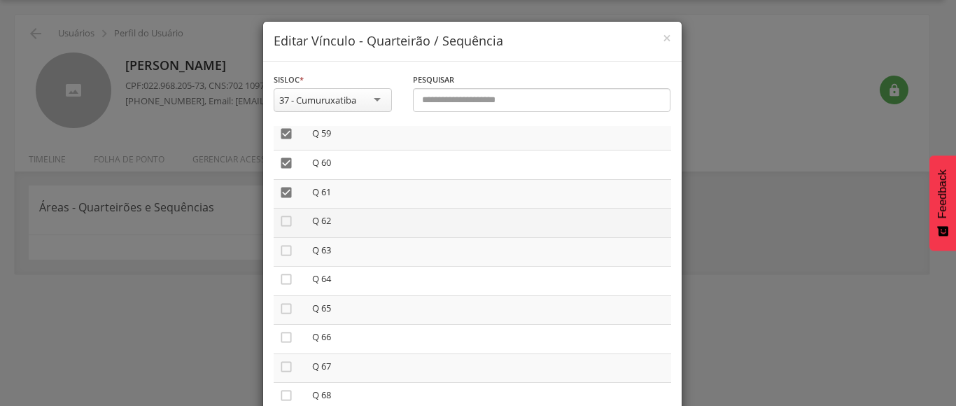
drag, startPoint x: 276, startPoint y: 218, endPoint x: 276, endPoint y: 230, distance: 11.9
click at [279, 221] on icon "" at bounding box center [286, 221] width 14 height 14
drag, startPoint x: 277, startPoint y: 251, endPoint x: 275, endPoint y: 265, distance: 14.2
click at [279, 252] on icon "" at bounding box center [286, 251] width 14 height 14
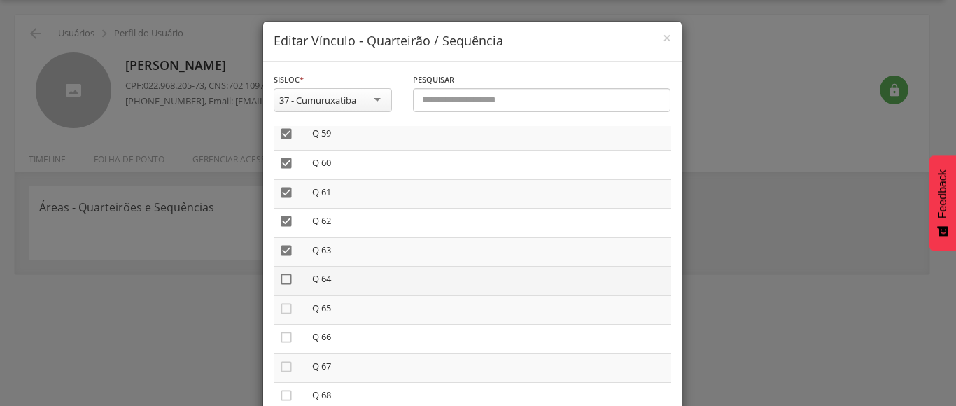
drag, startPoint x: 278, startPoint y: 278, endPoint x: 278, endPoint y: 305, distance: 27.3
click at [279, 283] on icon "" at bounding box center [286, 279] width 14 height 14
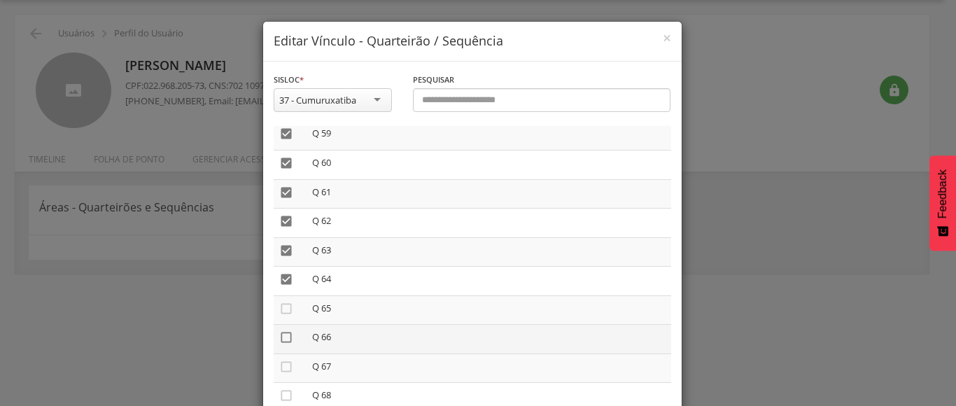
drag, startPoint x: 276, startPoint y: 309, endPoint x: 276, endPoint y: 331, distance: 22.4
click at [276, 319] on td "" at bounding box center [290, 309] width 33 height 29
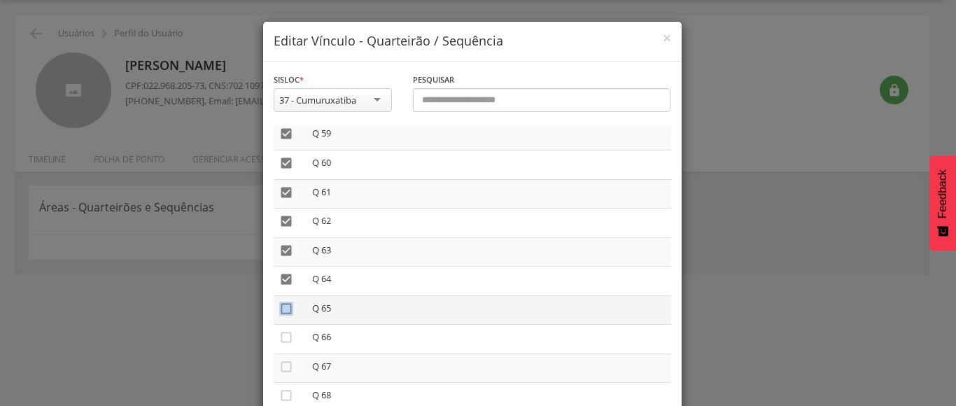
click at [281, 304] on icon "" at bounding box center [286, 309] width 14 height 14
drag, startPoint x: 278, startPoint y: 336, endPoint x: 278, endPoint y: 357, distance: 21.0
click at [279, 337] on icon "" at bounding box center [286, 337] width 14 height 14
click at [279, 368] on icon "" at bounding box center [286, 367] width 14 height 14
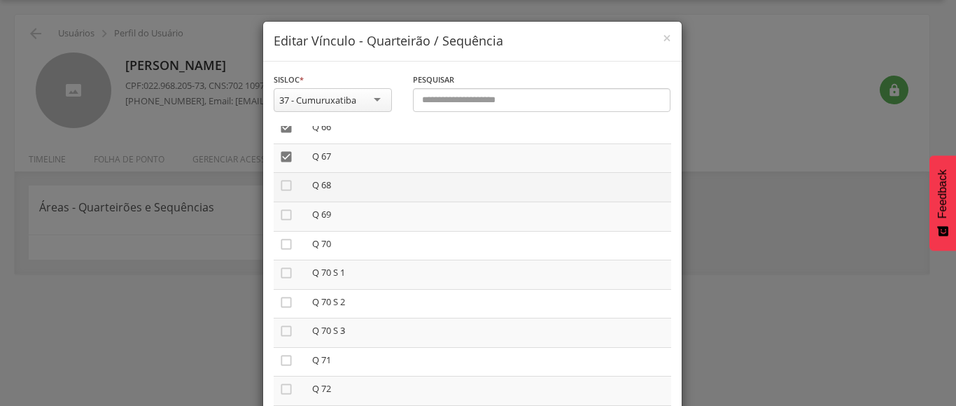
scroll to position [3429, 0]
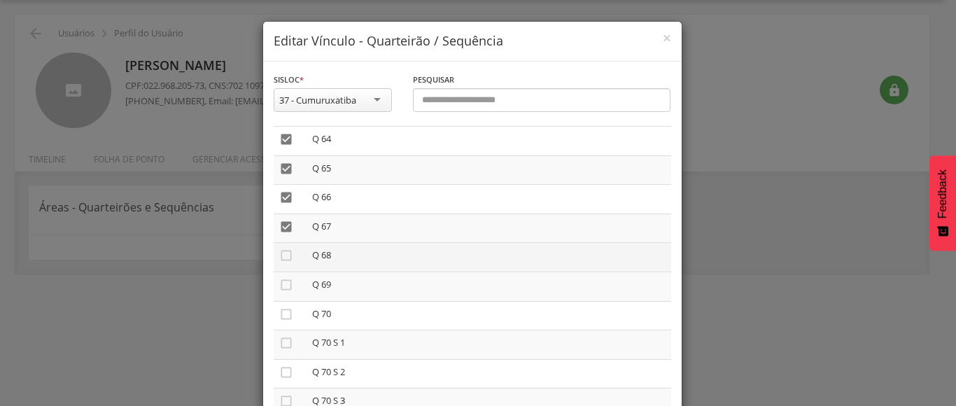
drag, startPoint x: 281, startPoint y: 249, endPoint x: 282, endPoint y: 270, distance: 21.0
click at [281, 253] on icon "" at bounding box center [286, 255] width 14 height 14
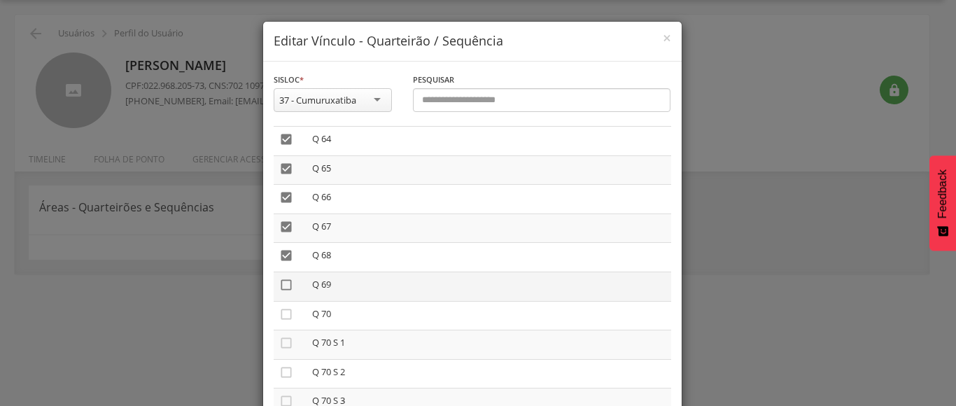
click at [279, 285] on icon "" at bounding box center [286, 285] width 14 height 14
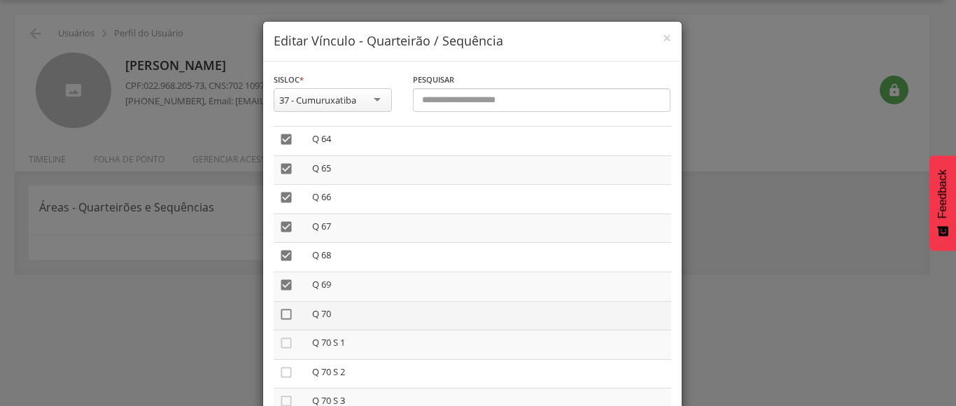
click at [279, 315] on icon "" at bounding box center [286, 314] width 14 height 14
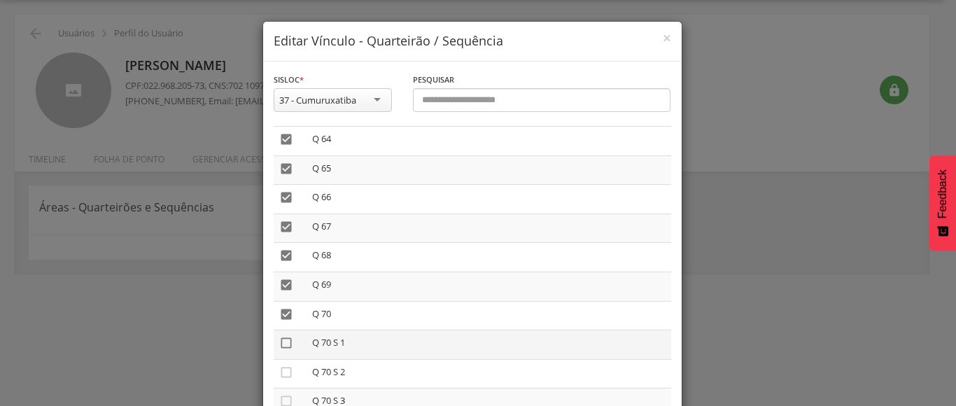
drag, startPoint x: 279, startPoint y: 344, endPoint x: 278, endPoint y: 368, distance: 23.8
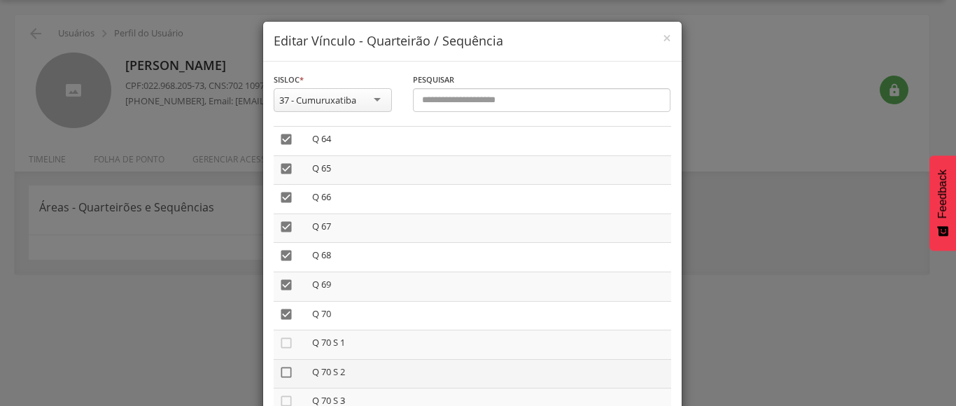
click at [279, 345] on icon "" at bounding box center [286, 343] width 14 height 14
click at [281, 369] on icon "" at bounding box center [286, 372] width 14 height 14
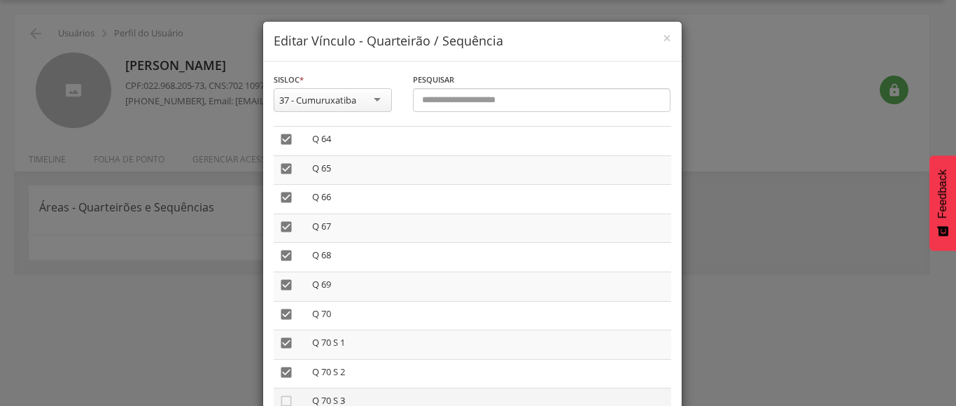
drag, startPoint x: 279, startPoint y: 396, endPoint x: 326, endPoint y: 396, distance: 46.9
click at [279, 398] on icon "" at bounding box center [286, 401] width 14 height 14
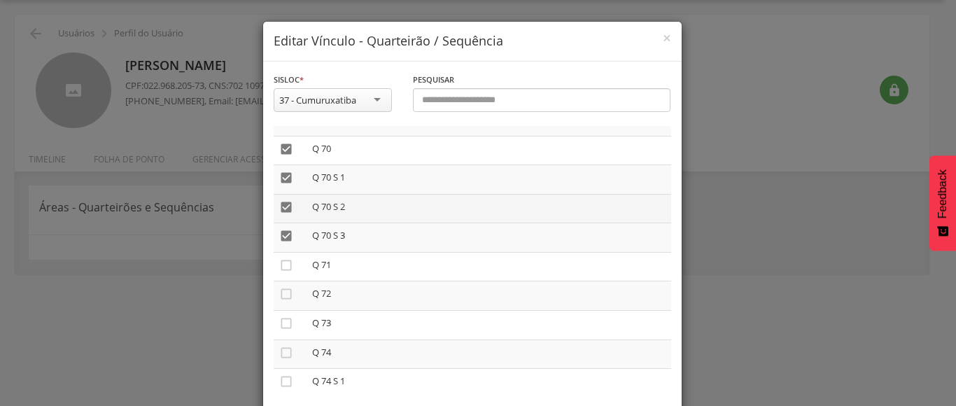
scroll to position [3599, 0]
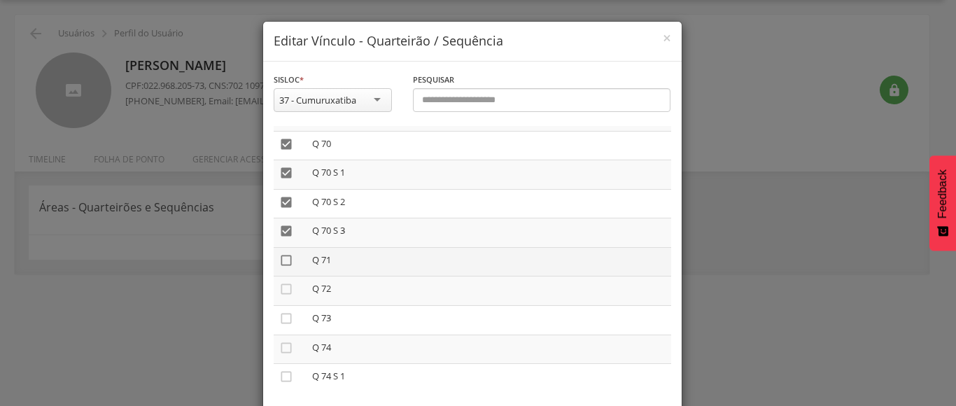
click at [279, 258] on icon "" at bounding box center [286, 260] width 14 height 14
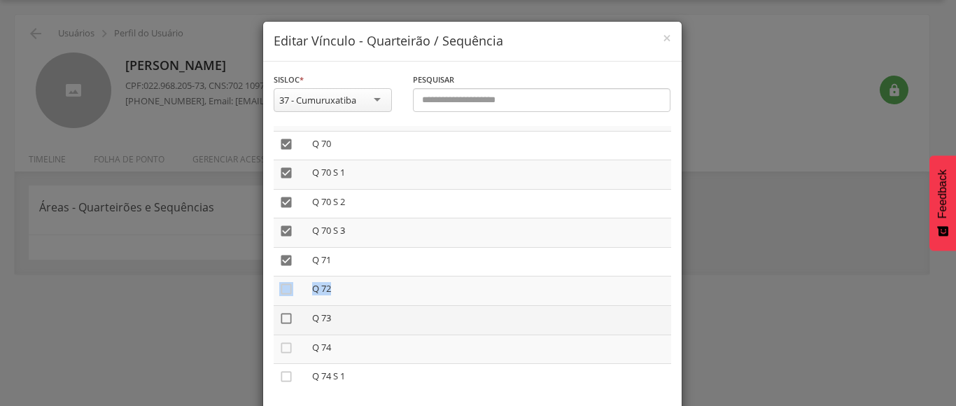
drag, startPoint x: 278, startPoint y: 290, endPoint x: 274, endPoint y: 316, distance: 26.2
click at [281, 290] on icon "" at bounding box center [286, 289] width 14 height 14
drag, startPoint x: 281, startPoint y: 316, endPoint x: 276, endPoint y: 329, distance: 13.9
click at [280, 317] on icon "" at bounding box center [286, 318] width 14 height 14
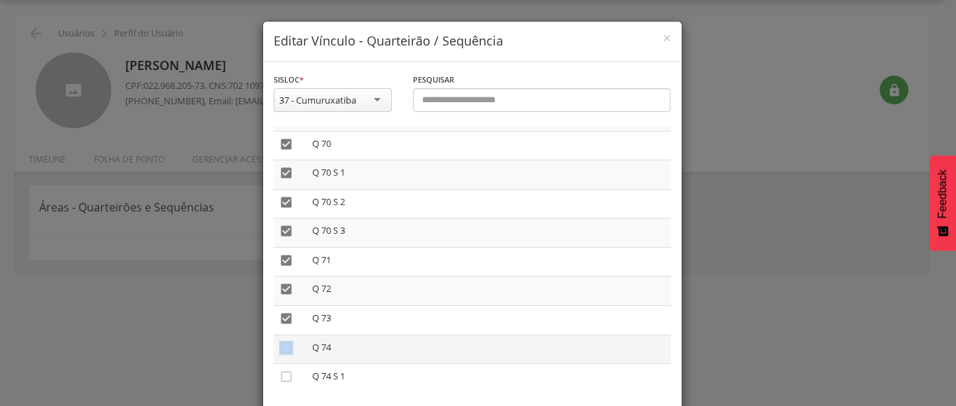
drag, startPoint x: 280, startPoint y: 347, endPoint x: 288, endPoint y: 355, distance: 10.9
click at [284, 350] on icon "" at bounding box center [286, 348] width 14 height 14
drag, startPoint x: 282, startPoint y: 375, endPoint x: 362, endPoint y: 405, distance: 85.9
click at [283, 375] on icon "" at bounding box center [286, 376] width 14 height 14
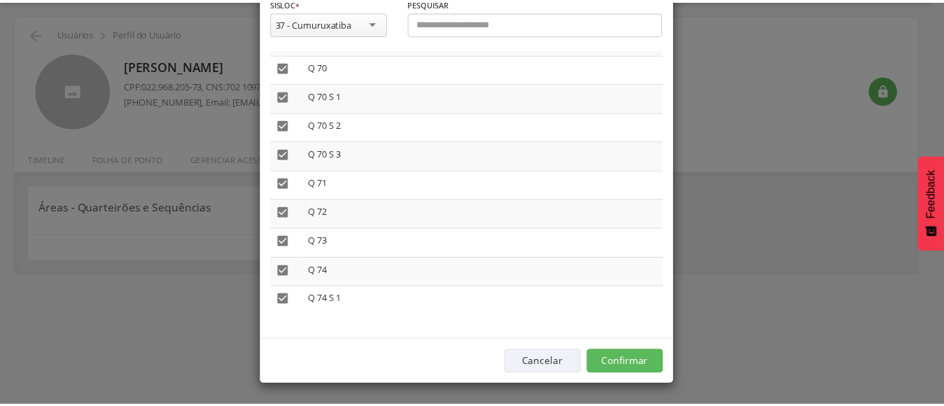
scroll to position [78, 0]
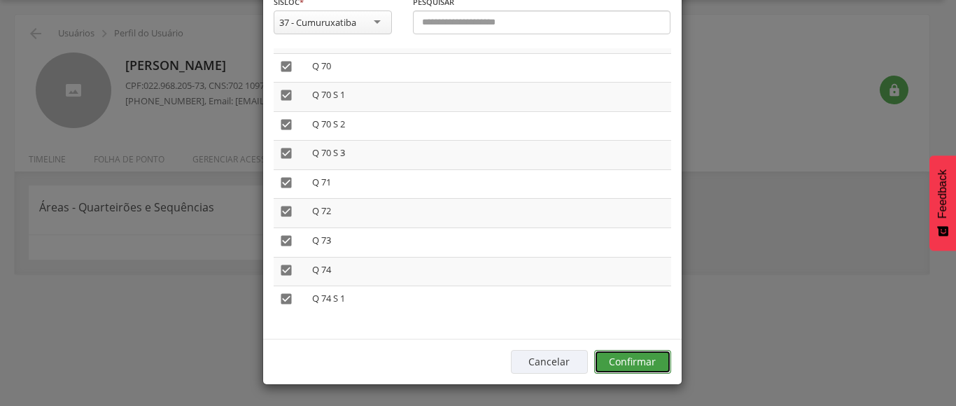
click at [621, 365] on button "Confirmar" at bounding box center [632, 362] width 77 height 24
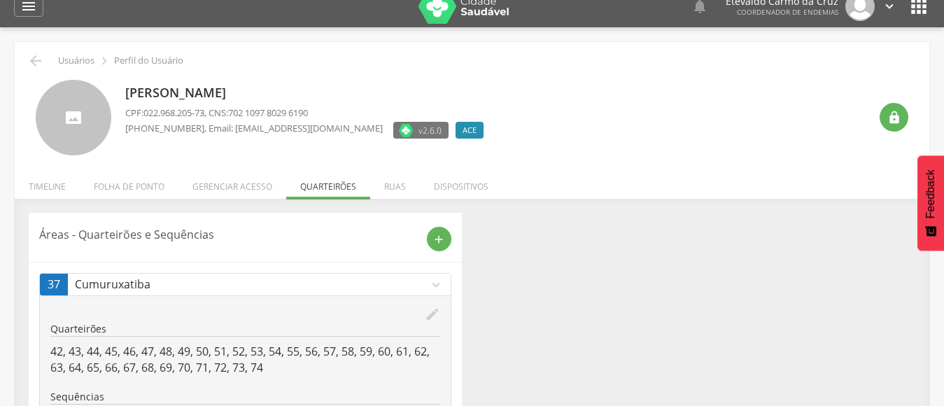
scroll to position [0, 0]
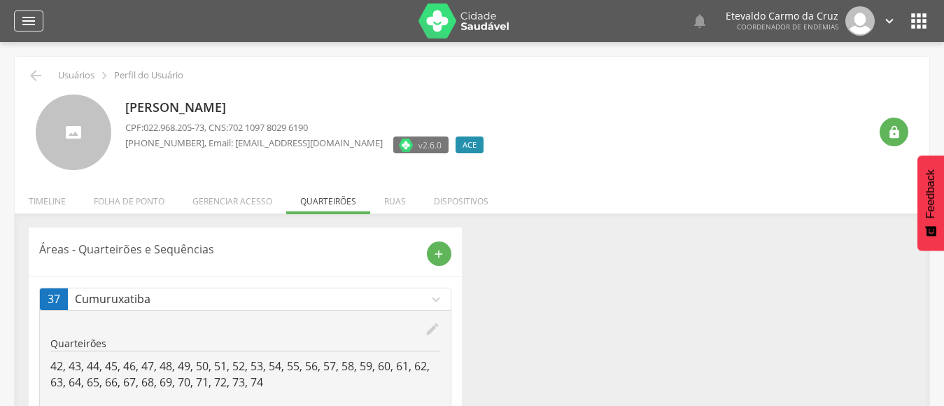
click at [27, 17] on icon "" at bounding box center [28, 21] width 17 height 17
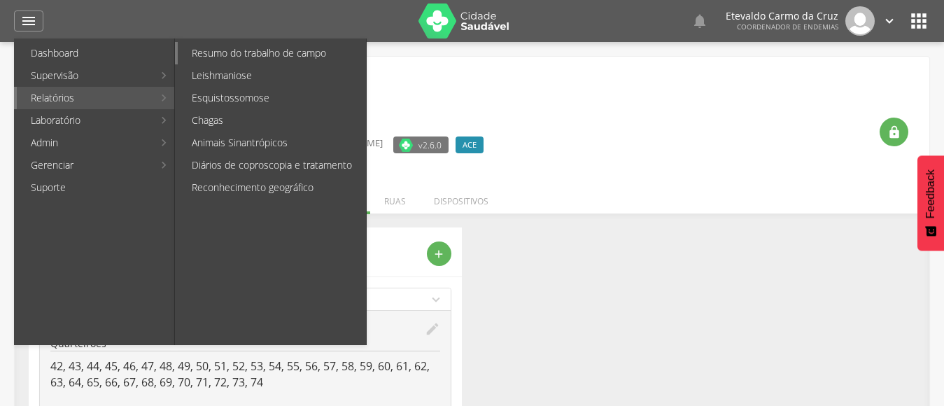
click at [299, 53] on link "Resumo do trabalho de campo" at bounding box center [272, 53] width 188 height 22
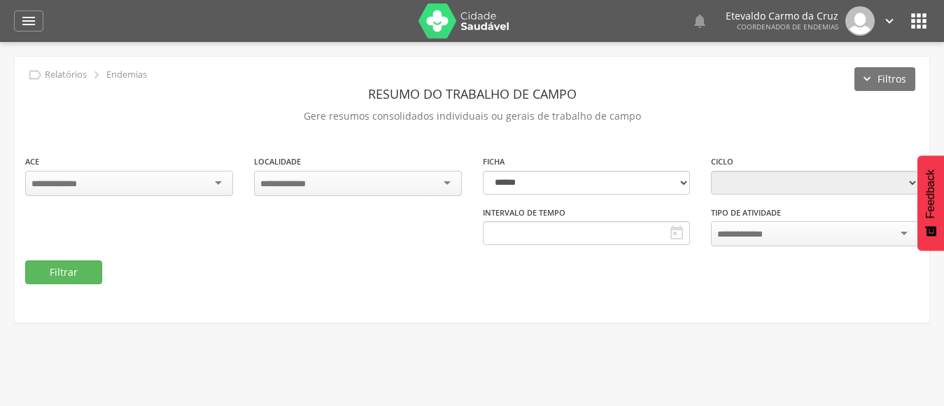
type input "**********"
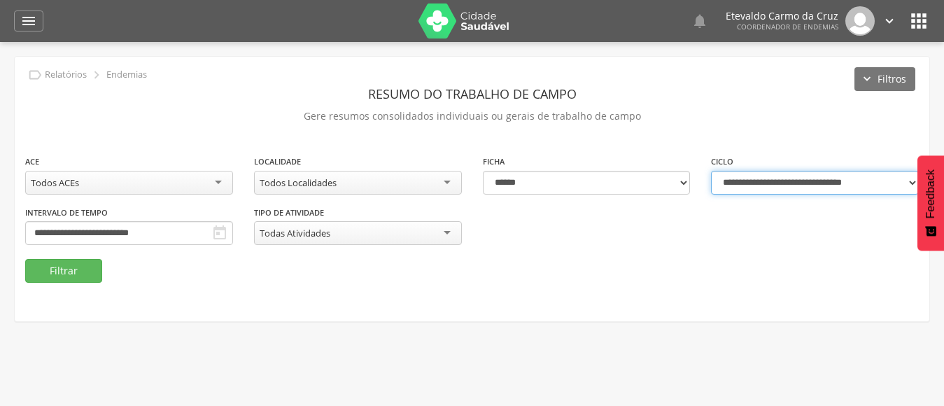
click at [906, 180] on select "**********" at bounding box center [815, 183] width 208 height 24
select select "**********"
click at [711, 171] on select "**********" at bounding box center [815, 183] width 208 height 24
type input "**********"
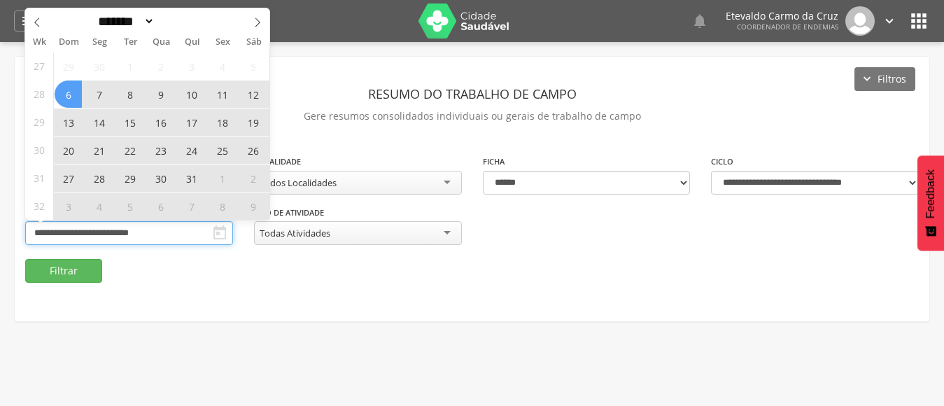
click at [170, 227] on input "**********" at bounding box center [129, 233] width 208 height 24
click at [260, 21] on icon at bounding box center [258, 22] width 10 height 10
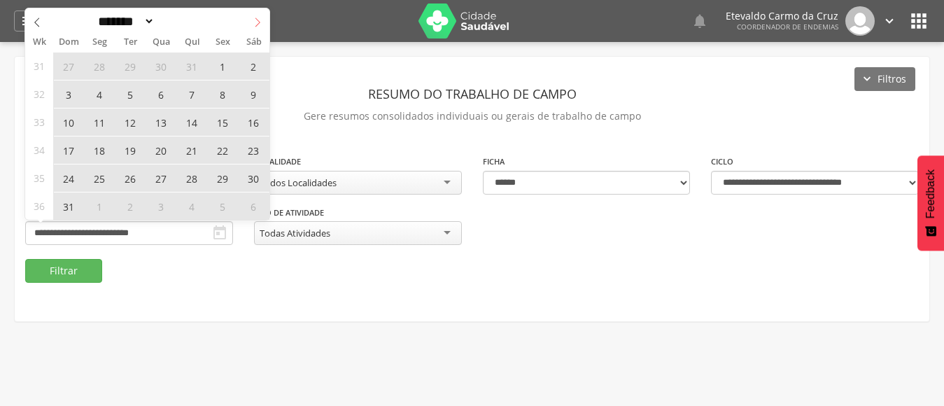
click at [255, 26] on icon at bounding box center [258, 22] width 10 height 10
select select "*"
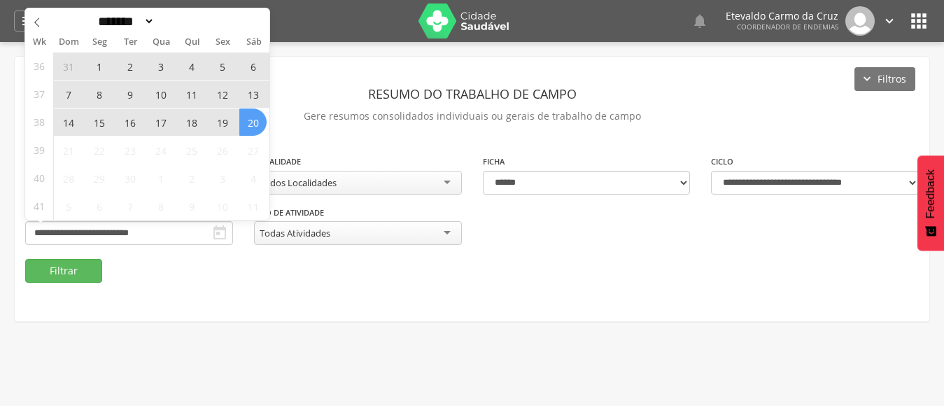
click at [55, 92] on span "7" at bounding box center [68, 93] width 27 height 27
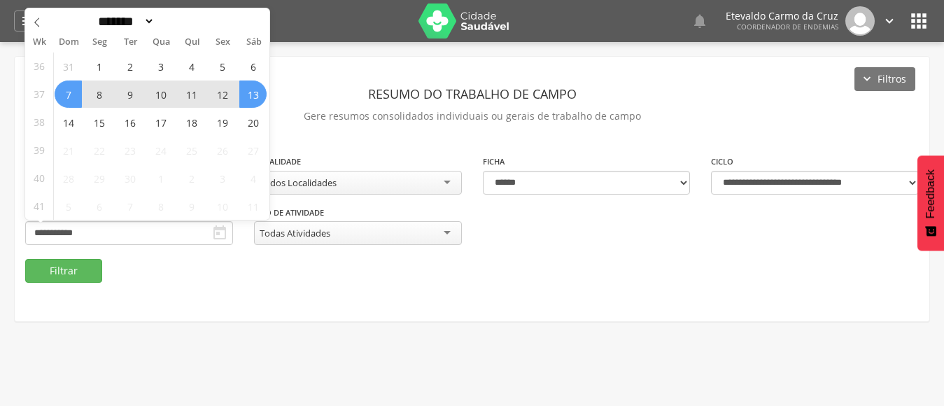
click at [265, 93] on span "13" at bounding box center [252, 93] width 27 height 27
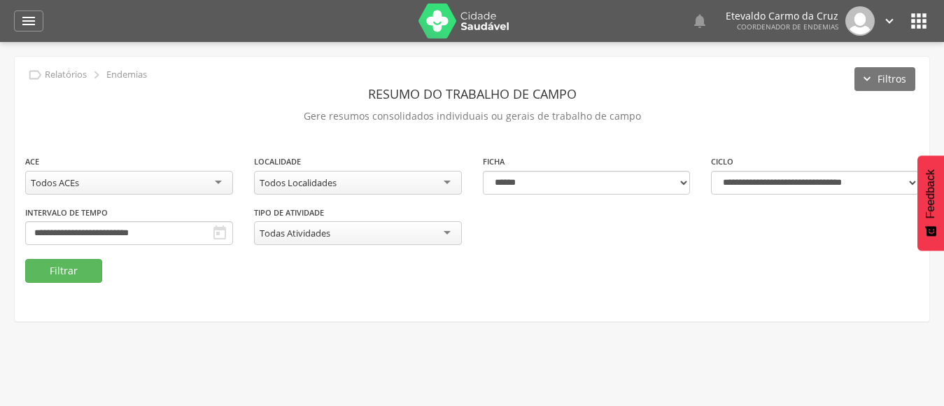
click at [445, 178] on div "Todos Localidades" at bounding box center [358, 183] width 208 height 24
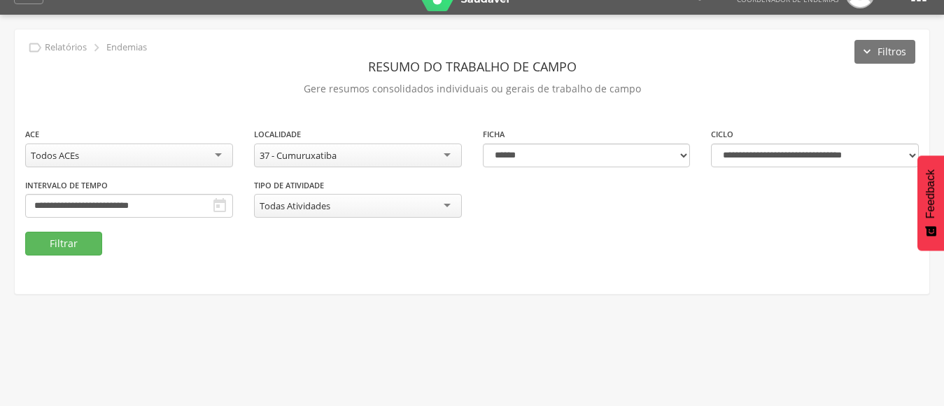
scroll to position [42, 0]
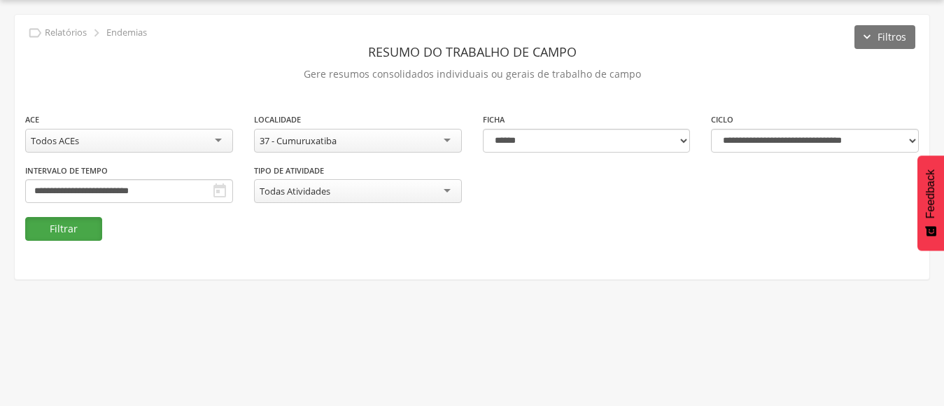
click at [73, 225] on button "Filtrar" at bounding box center [63, 229] width 77 height 24
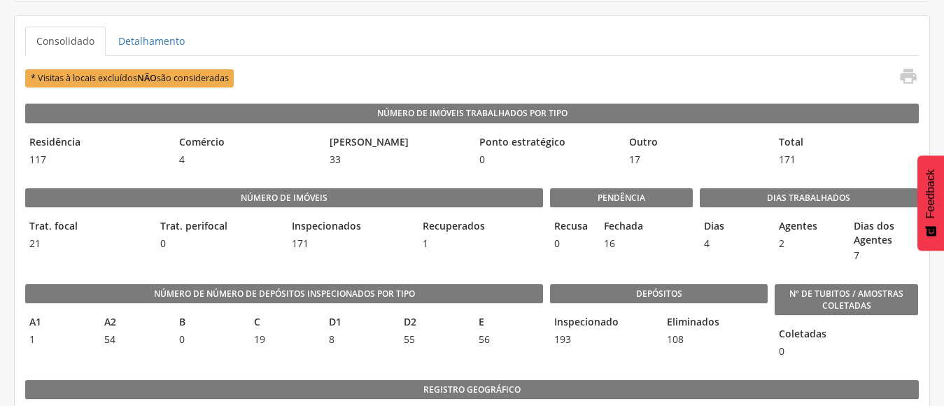
scroll to position [322, 0]
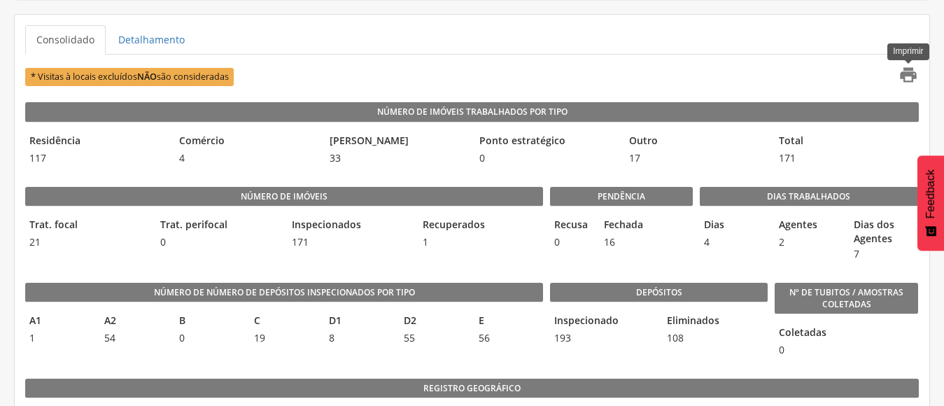
click at [908, 75] on icon "" at bounding box center [908, 75] width 20 height 20
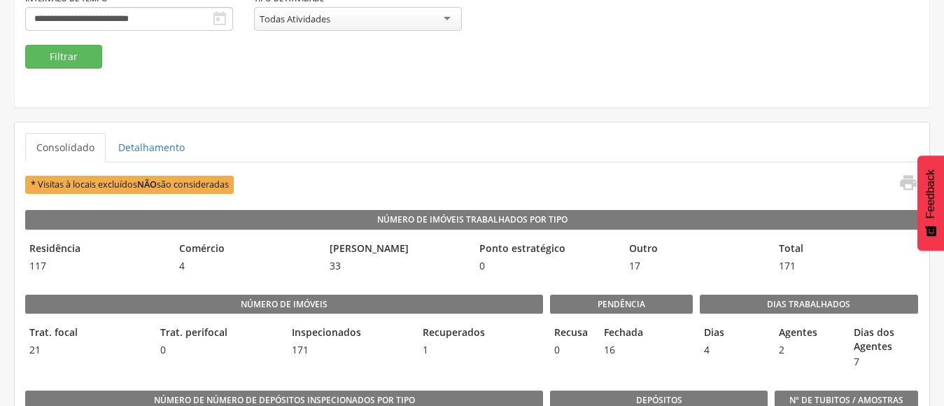
scroll to position [0, 0]
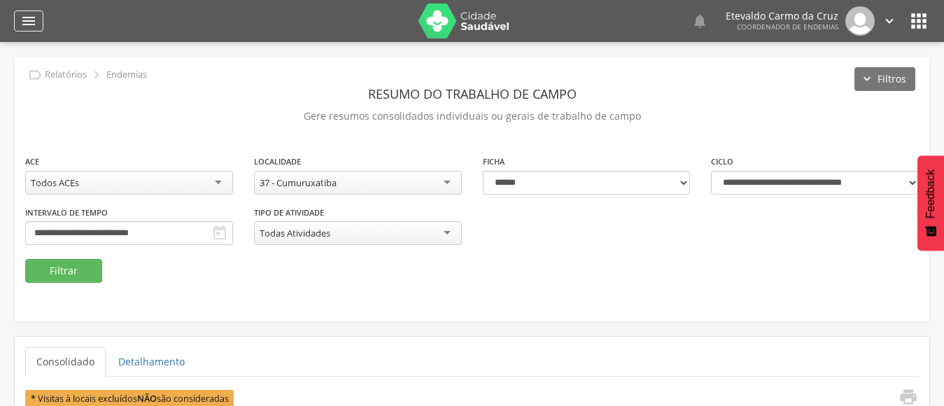
click at [27, 26] on icon "" at bounding box center [28, 21] width 17 height 17
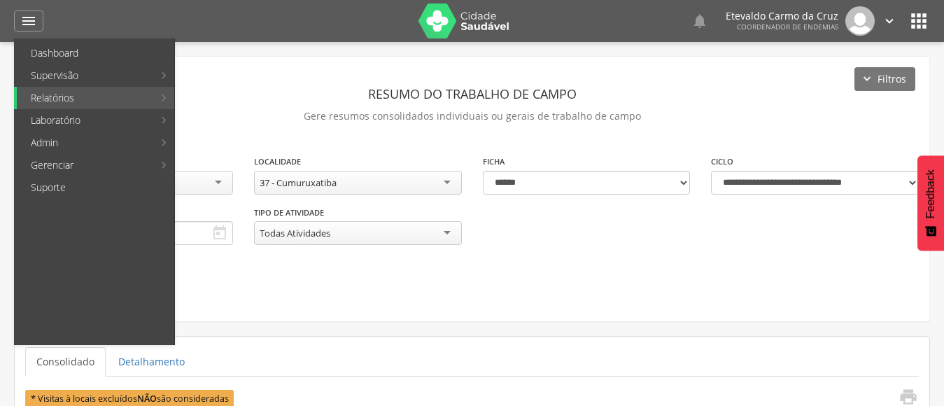
click at [211, 137] on link "Acompanhamento PNCD" at bounding box center [256, 143] width 157 height 22
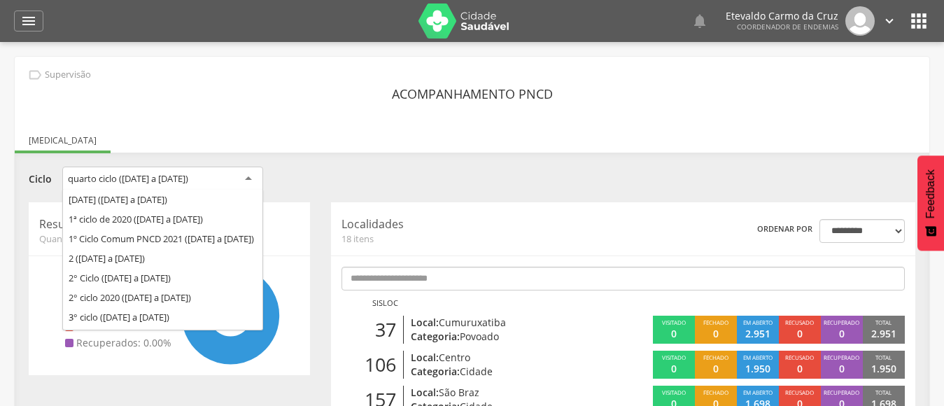
click at [245, 179] on div "quarto ciclo (21/09/25 a 22/11/25)" at bounding box center [162, 179] width 201 height 25
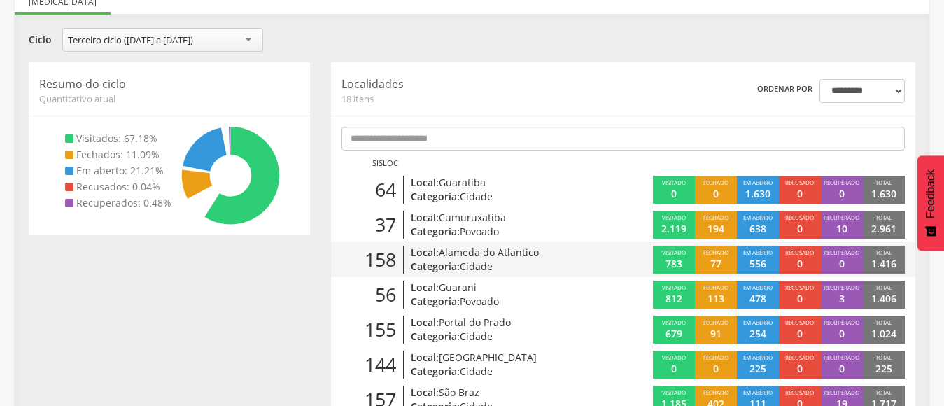
scroll to position [140, 0]
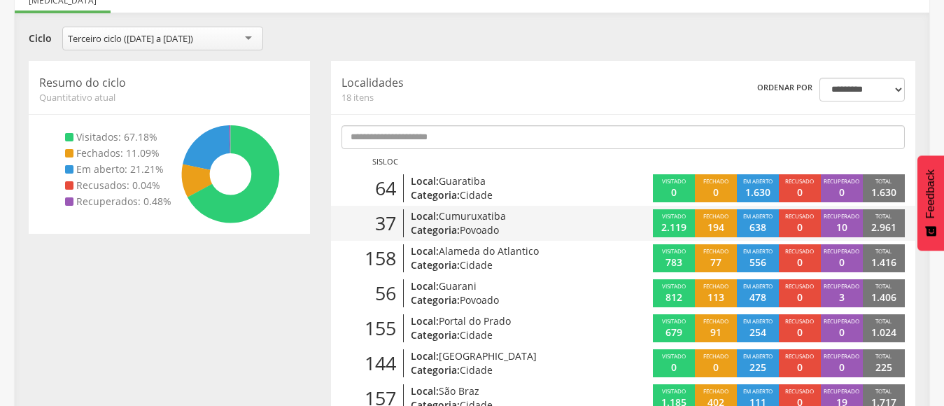
click at [761, 223] on p "638" at bounding box center [757, 227] width 17 height 14
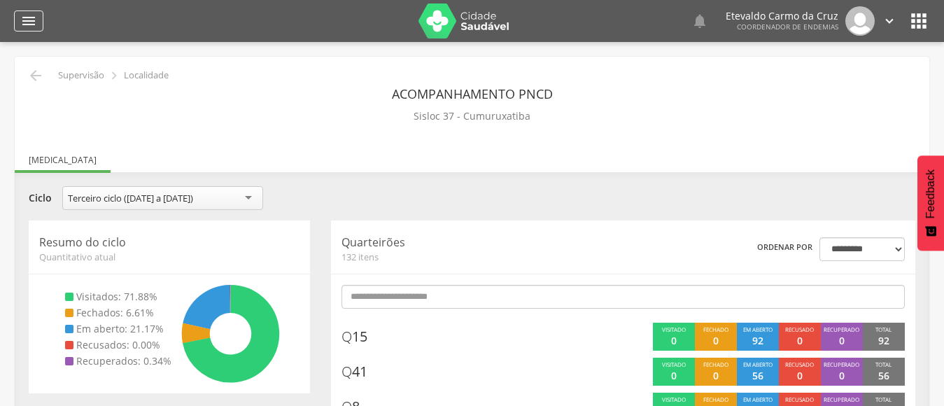
click at [28, 15] on icon "" at bounding box center [28, 21] width 17 height 17
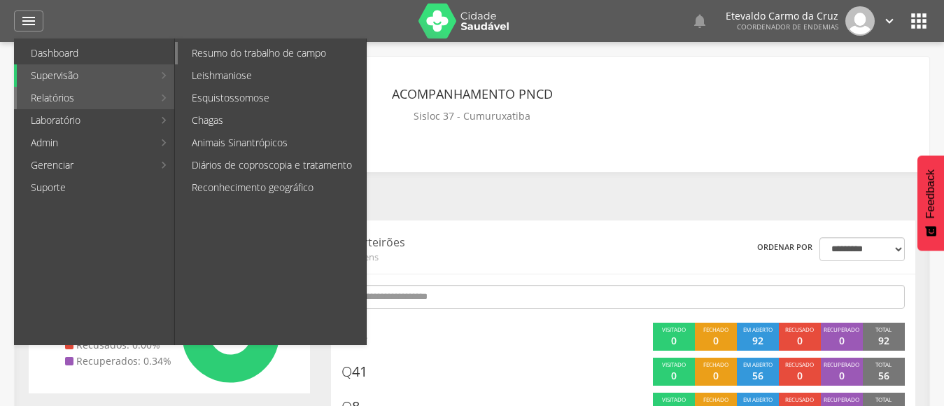
click at [241, 46] on link "Resumo do trabalho de campo" at bounding box center [272, 53] width 188 height 22
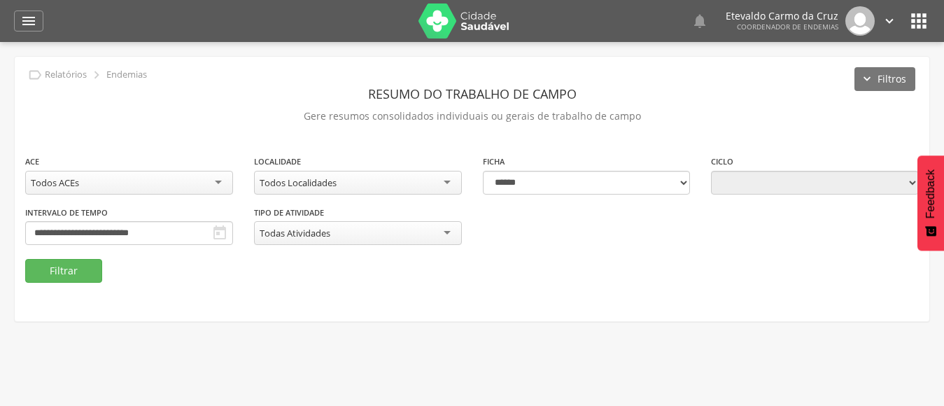
type input "**********"
click at [29, 23] on icon "" at bounding box center [28, 21] width 17 height 17
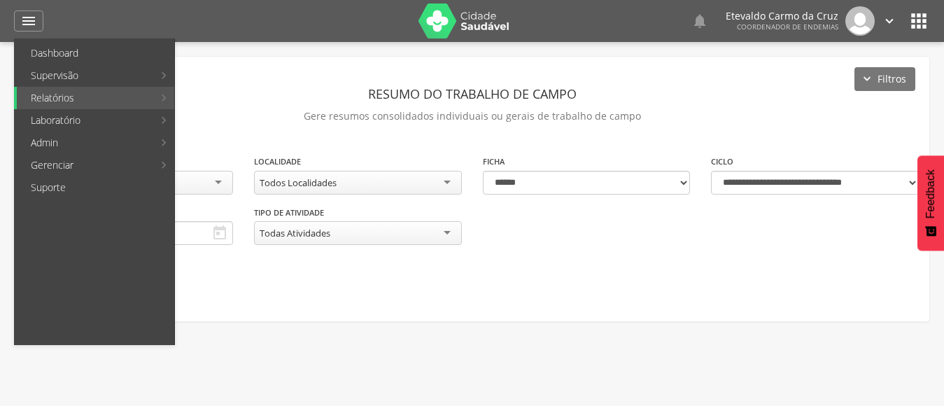
click at [717, 270] on fieldset "**********" at bounding box center [472, 218] width 894 height 129
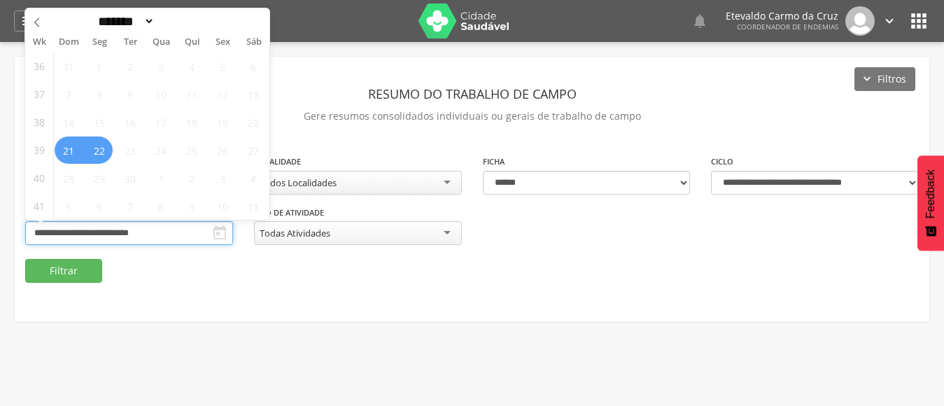
click at [125, 232] on input "**********" at bounding box center [129, 233] width 208 height 24
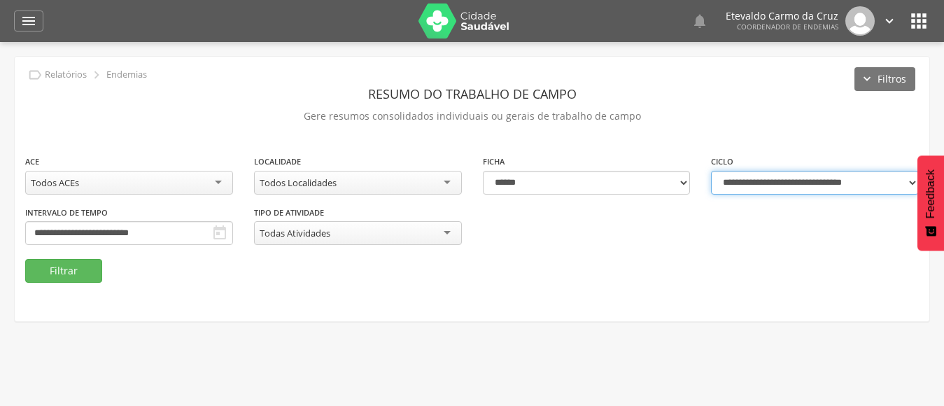
click at [900, 179] on select "**********" at bounding box center [815, 183] width 208 height 24
select select "**********"
click at [711, 171] on select "**********" at bounding box center [815, 183] width 208 height 24
type input "**********"
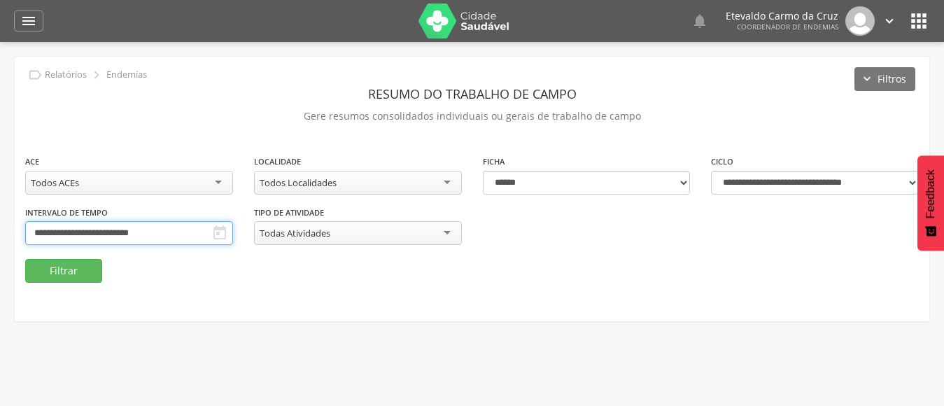
click at [169, 230] on input "**********" at bounding box center [129, 233] width 208 height 24
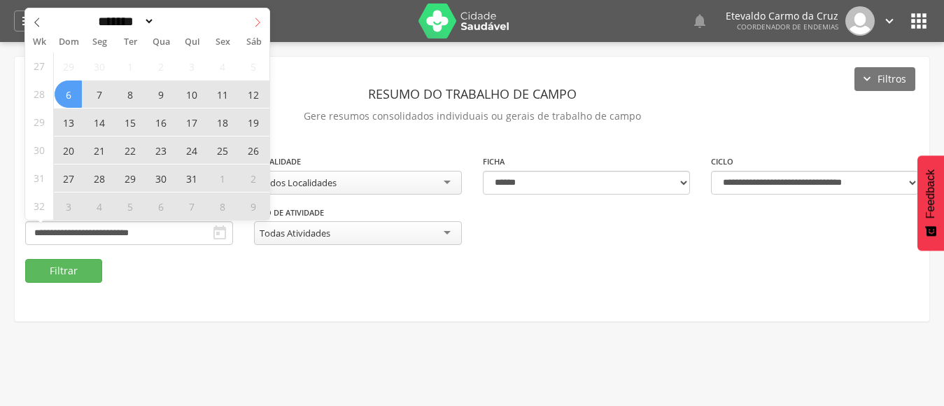
click at [251, 19] on span at bounding box center [258, 20] width 24 height 24
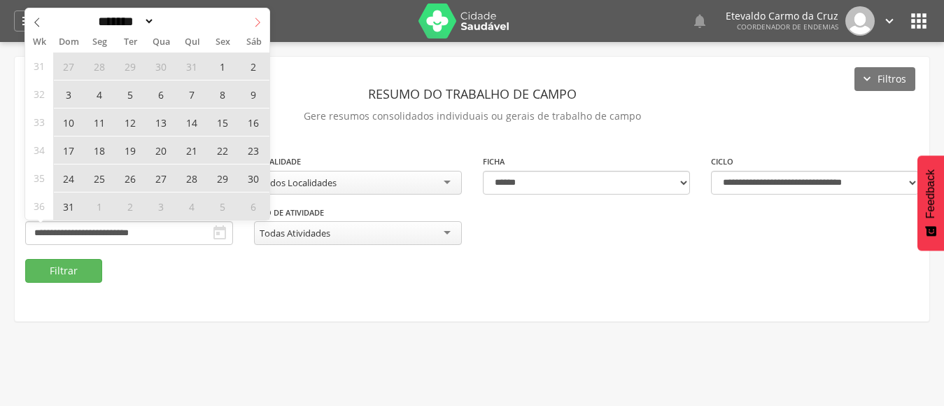
click at [251, 19] on span at bounding box center [258, 20] width 24 height 24
select select "*"
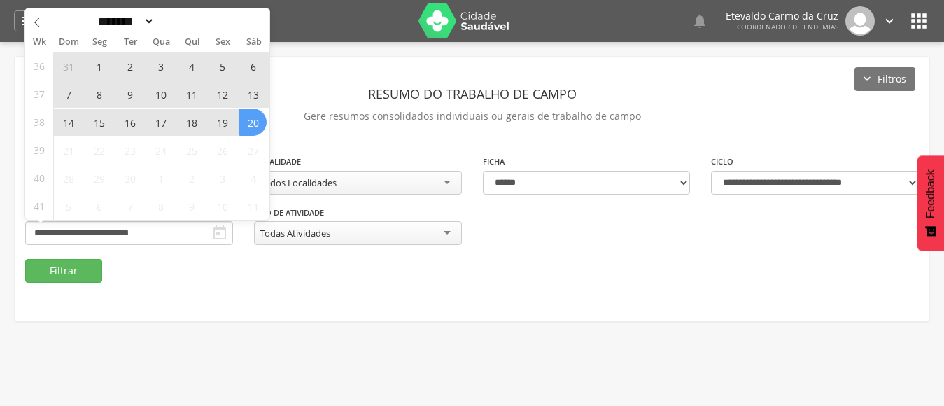
click at [61, 92] on span "7" at bounding box center [68, 93] width 27 height 27
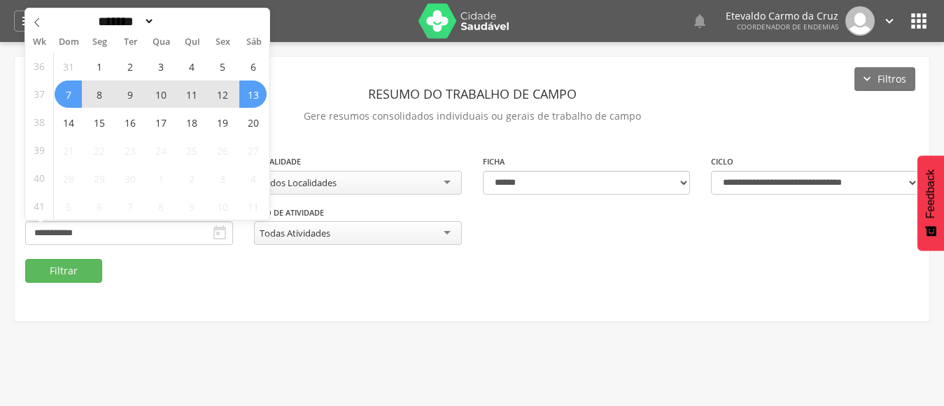
click at [259, 97] on span "13" at bounding box center [252, 93] width 27 height 27
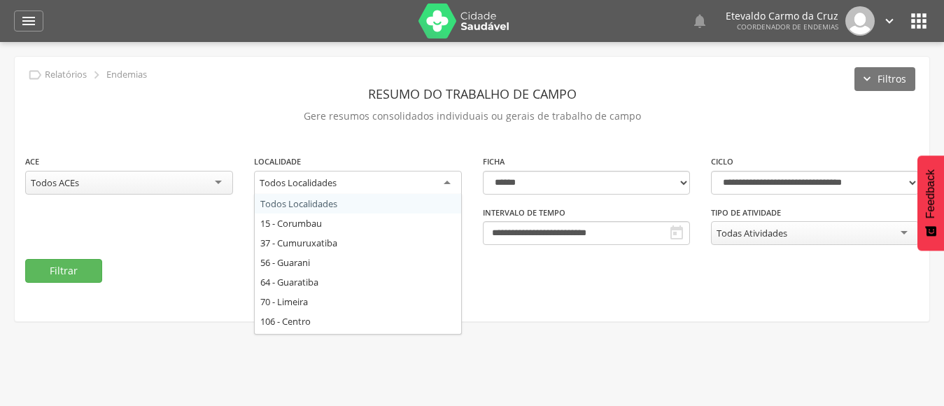
click at [445, 183] on div "Todos Localidades" at bounding box center [358, 183] width 208 height 25
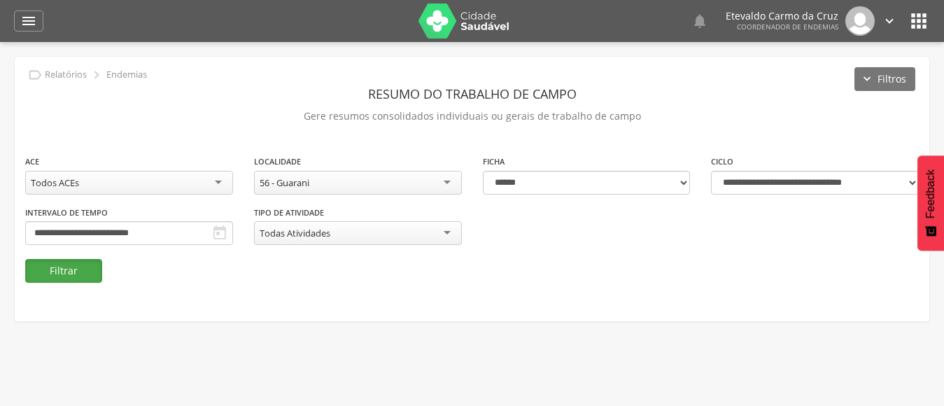
click at [76, 272] on button "Filtrar" at bounding box center [63, 271] width 77 height 24
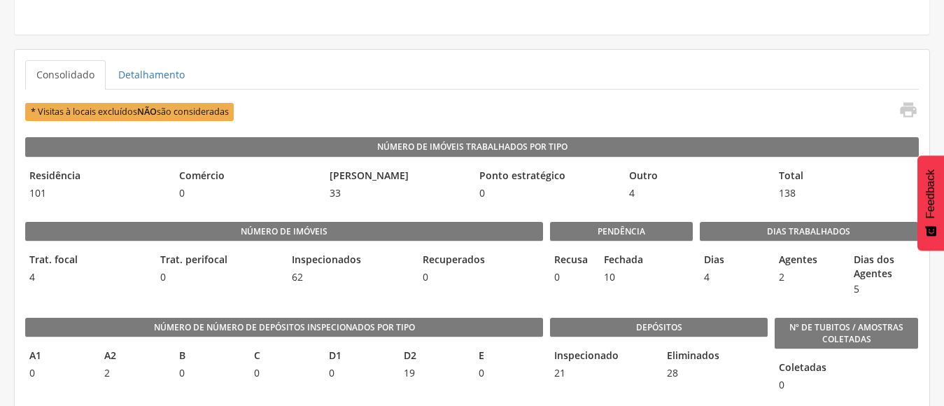
scroll to position [350, 0]
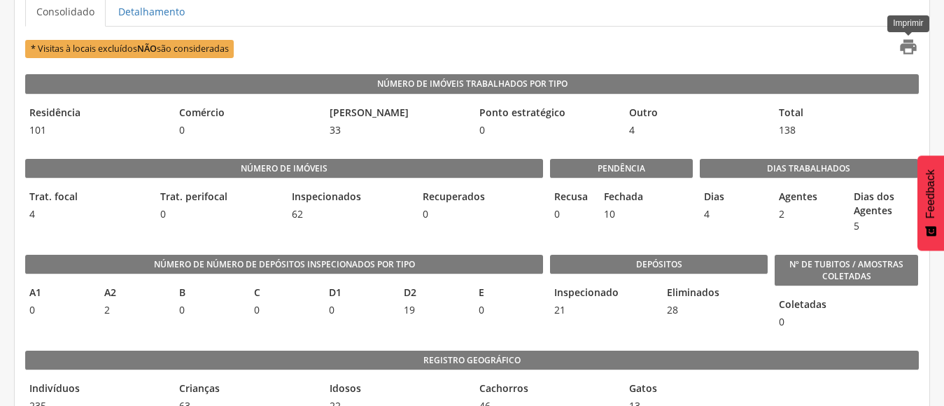
click at [911, 50] on icon "" at bounding box center [908, 47] width 20 height 20
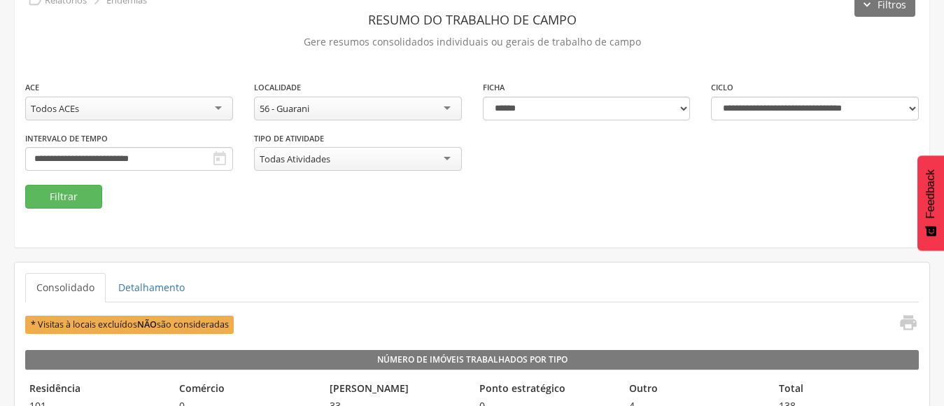
scroll to position [0, 0]
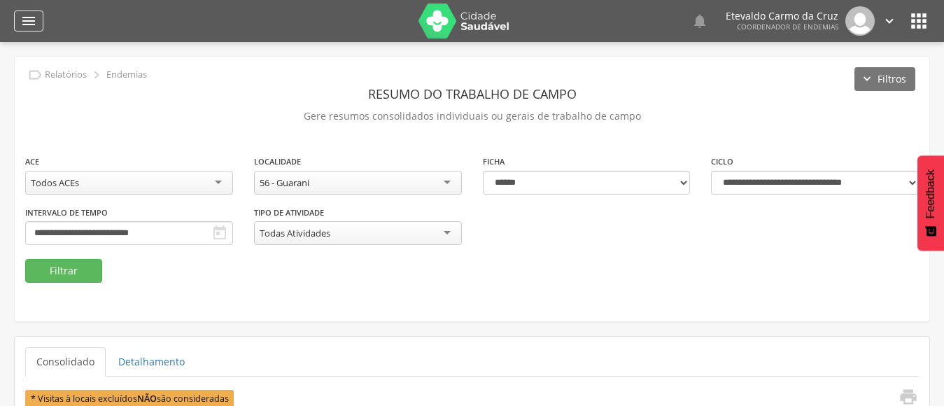
click at [20, 14] on icon "" at bounding box center [28, 21] width 17 height 17
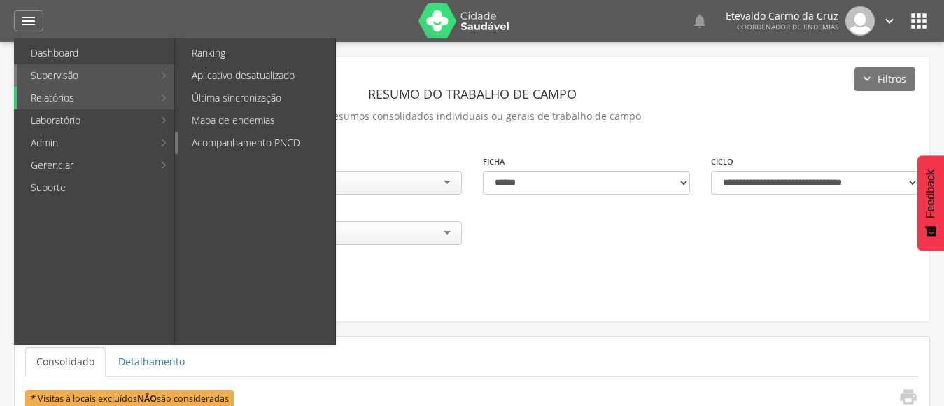
click at [249, 145] on link "Acompanhamento PNCD" at bounding box center [256, 143] width 157 height 22
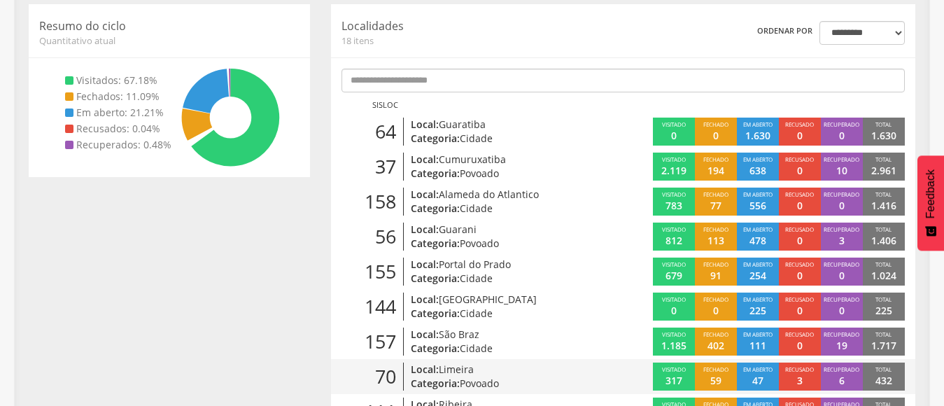
scroll to position [210, 0]
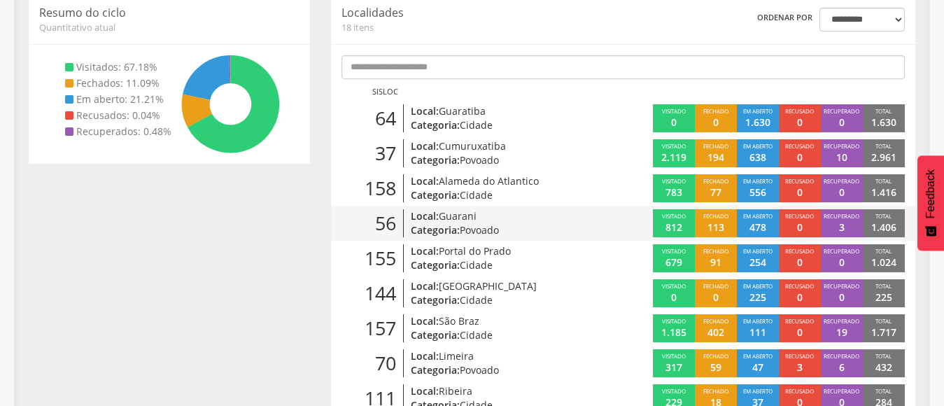
click at [773, 223] on div "Em aberto 478" at bounding box center [758, 223] width 42 height 28
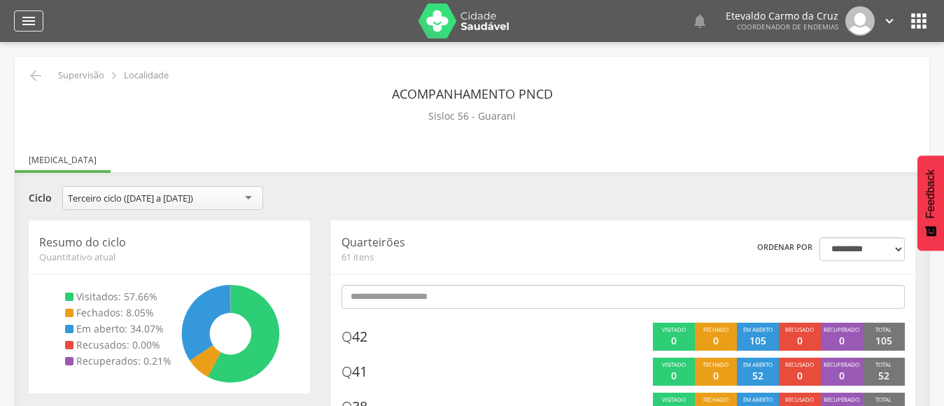
drag, startPoint x: 27, startPoint y: 15, endPoint x: 37, endPoint y: 20, distance: 11.3
click at [29, 15] on icon "" at bounding box center [28, 21] width 17 height 17
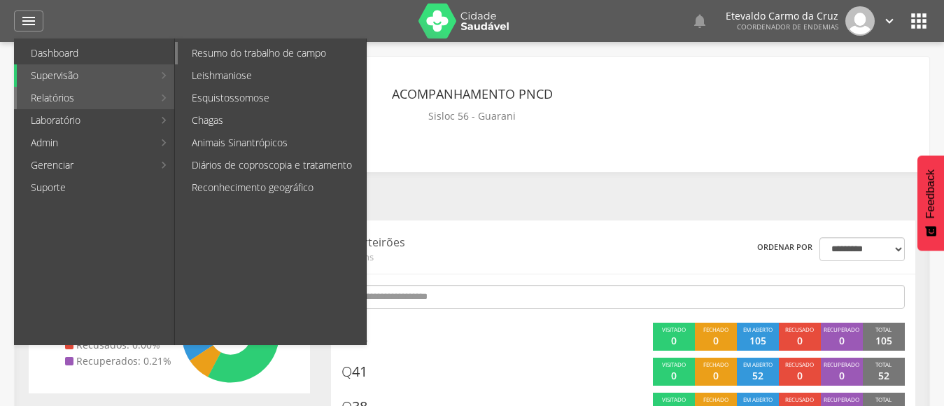
click at [230, 52] on link "Resumo do trabalho de campo" at bounding box center [272, 53] width 188 height 22
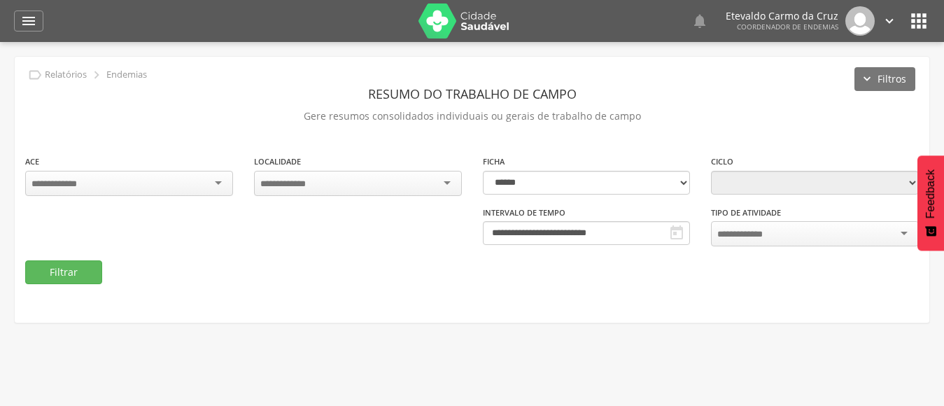
type input "**********"
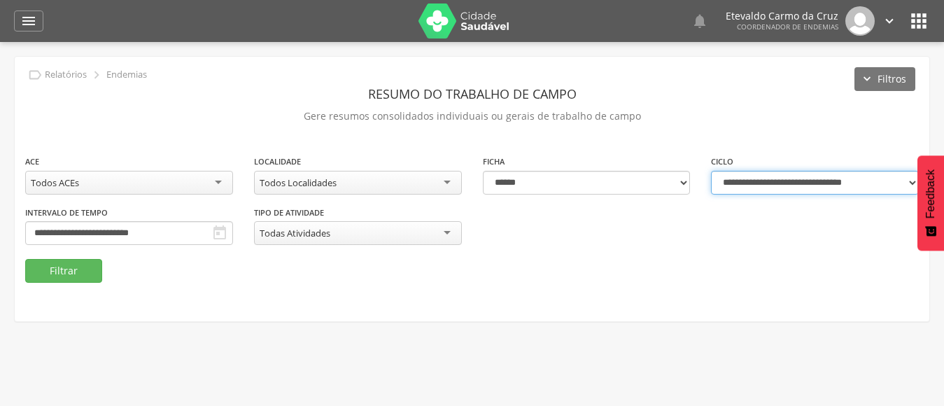
click at [850, 179] on select "**********" at bounding box center [815, 183] width 208 height 24
select select "**********"
click at [711, 171] on select "**********" at bounding box center [815, 183] width 208 height 24
type input "**********"
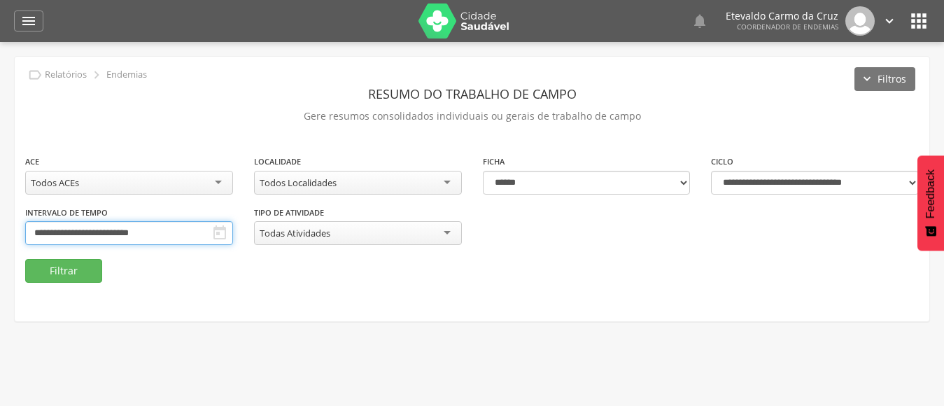
click at [132, 230] on input "**********" at bounding box center [129, 233] width 208 height 24
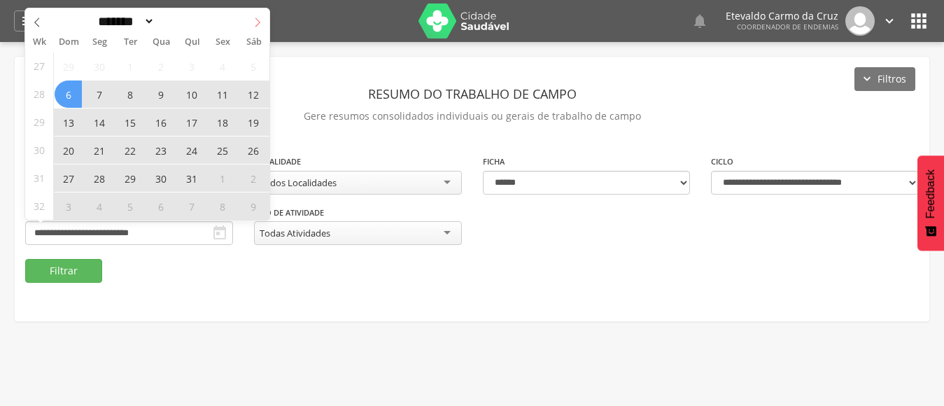
click at [252, 23] on span at bounding box center [258, 20] width 24 height 24
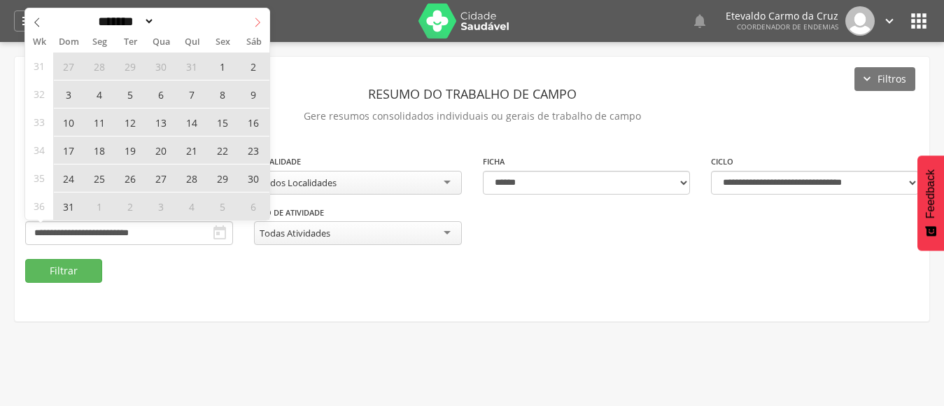
click at [252, 23] on span at bounding box center [258, 20] width 24 height 24
select select "*"
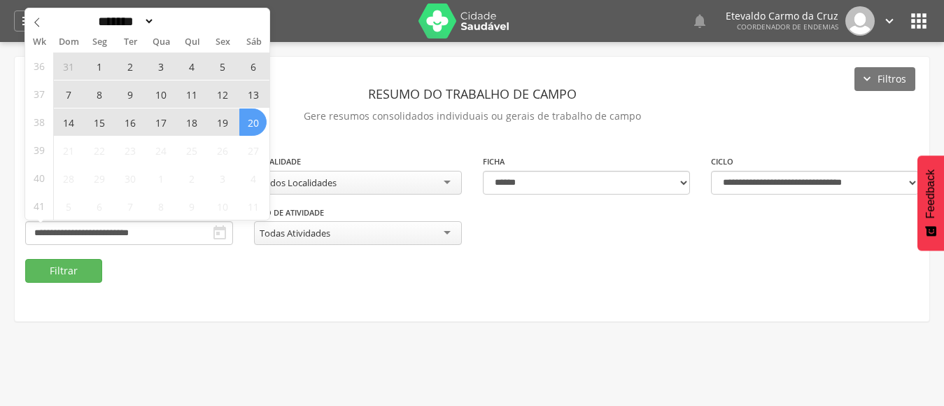
click at [59, 92] on span "7" at bounding box center [68, 93] width 27 height 27
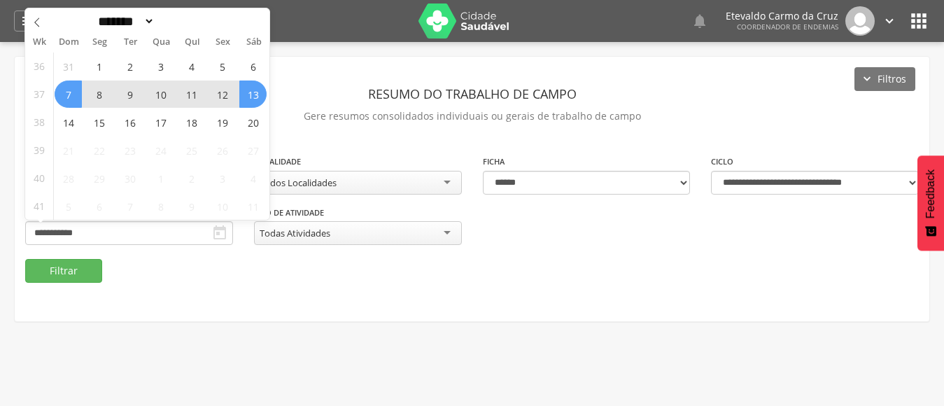
click at [255, 91] on span "13" at bounding box center [252, 93] width 27 height 27
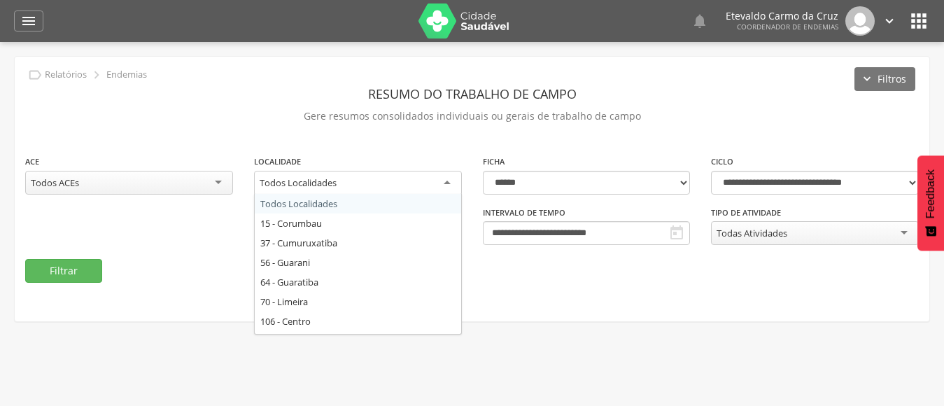
click at [449, 183] on div "Todos Localidades" at bounding box center [358, 183] width 208 height 25
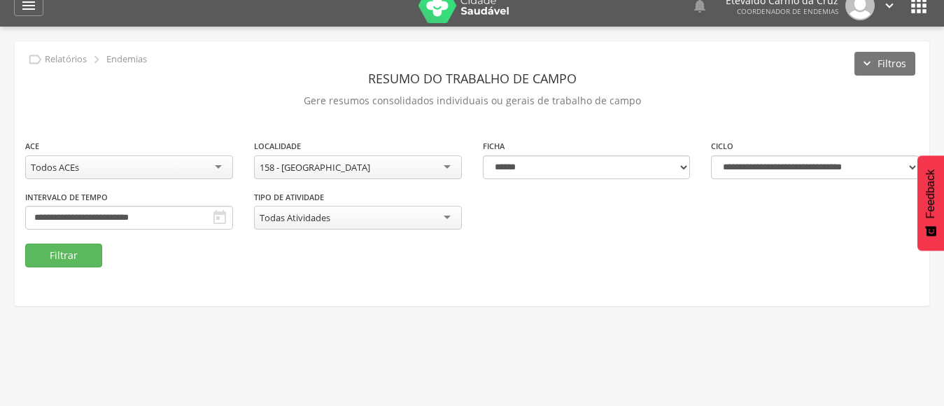
scroll to position [42, 0]
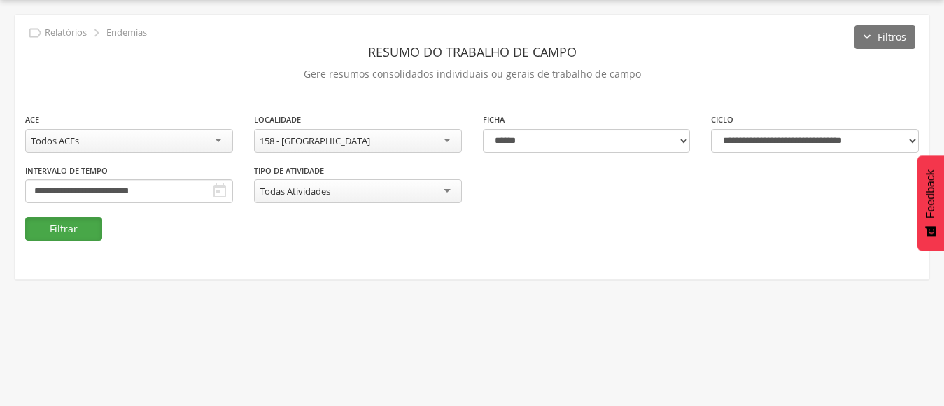
click at [49, 229] on button "Filtrar" at bounding box center [63, 229] width 77 height 24
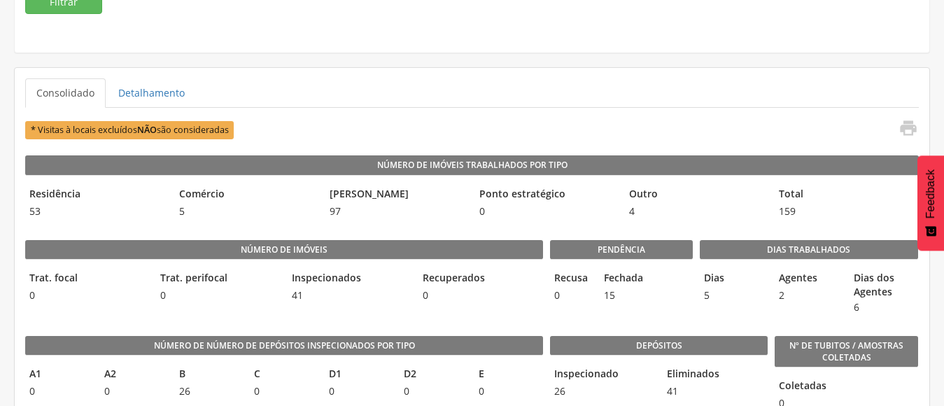
scroll to position [280, 0]
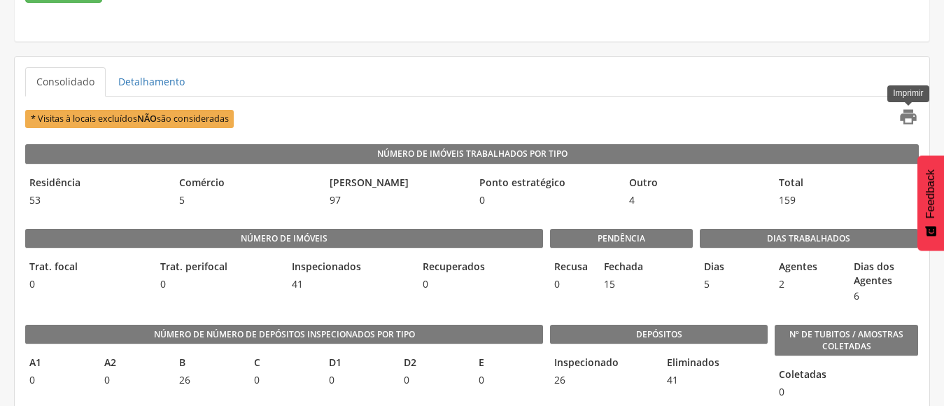
drag, startPoint x: 918, startPoint y: 119, endPoint x: 909, endPoint y: 117, distance: 9.3
click at [915, 119] on div "* Visitas à locais excluídos NÃO são consideradas  Imprimir" at bounding box center [472, 118] width 894 height 23
click at [909, 117] on icon "" at bounding box center [908, 117] width 20 height 20
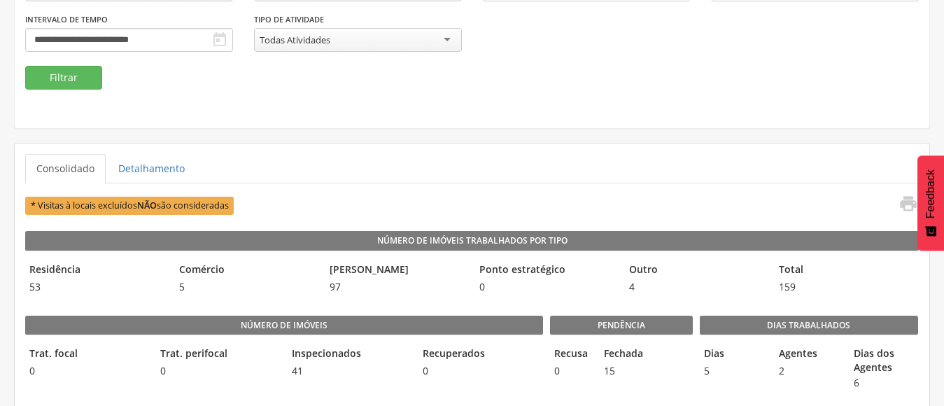
scroll to position [0, 0]
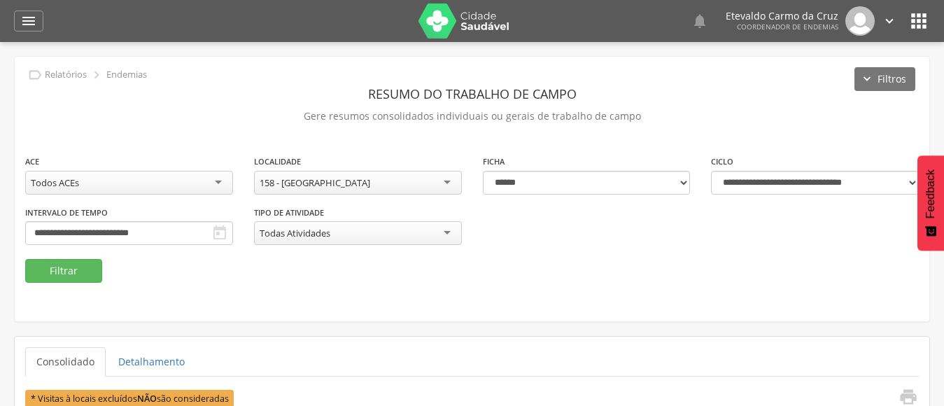
click at [435, 176] on div "158 - [GEOGRAPHIC_DATA]" at bounding box center [358, 183] width 208 height 24
click at [544, 294] on div "**********" at bounding box center [472, 189] width 915 height 265
click at [33, 28] on icon "" at bounding box center [28, 21] width 17 height 17
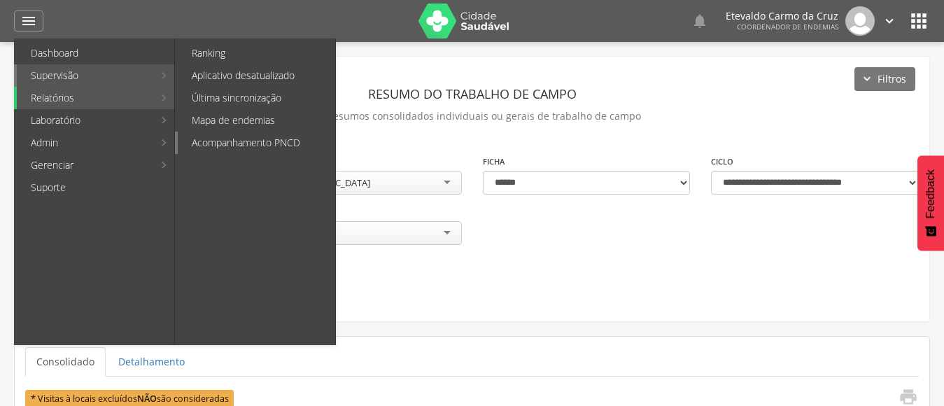
click at [241, 144] on link "Acompanhamento PNCD" at bounding box center [256, 143] width 157 height 22
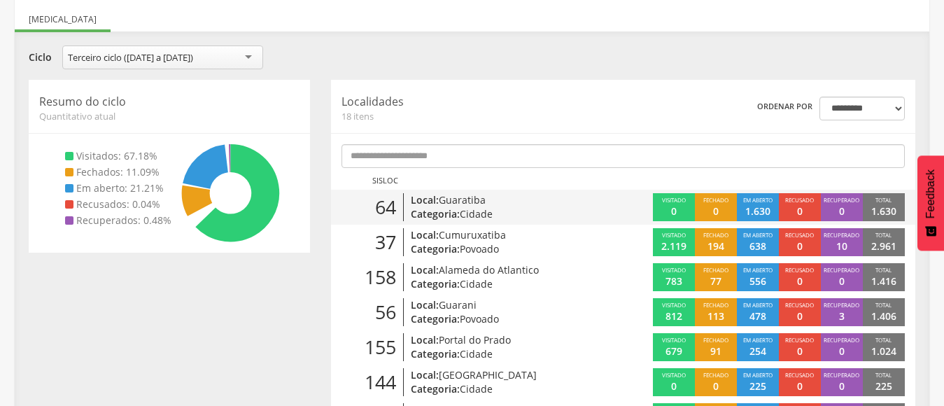
scroll to position [140, 0]
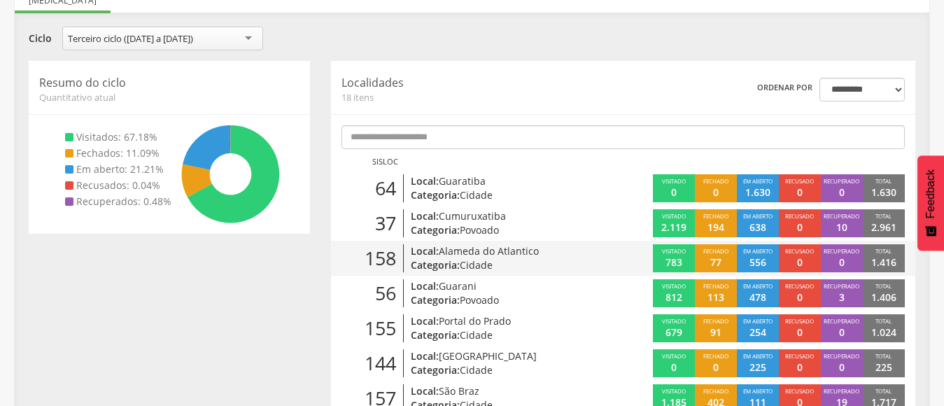
click at [766, 262] on p "556" at bounding box center [757, 262] width 17 height 14
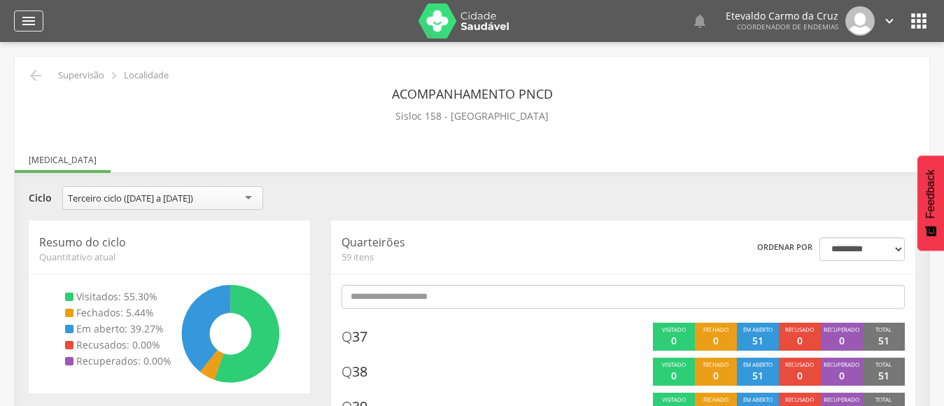
click at [17, 27] on div "" at bounding box center [28, 20] width 29 height 21
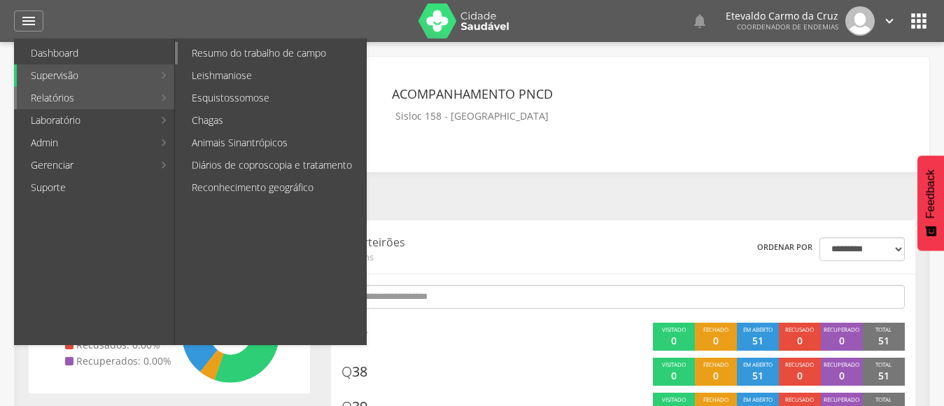
click at [298, 52] on link "Resumo do trabalho de campo" at bounding box center [272, 53] width 188 height 22
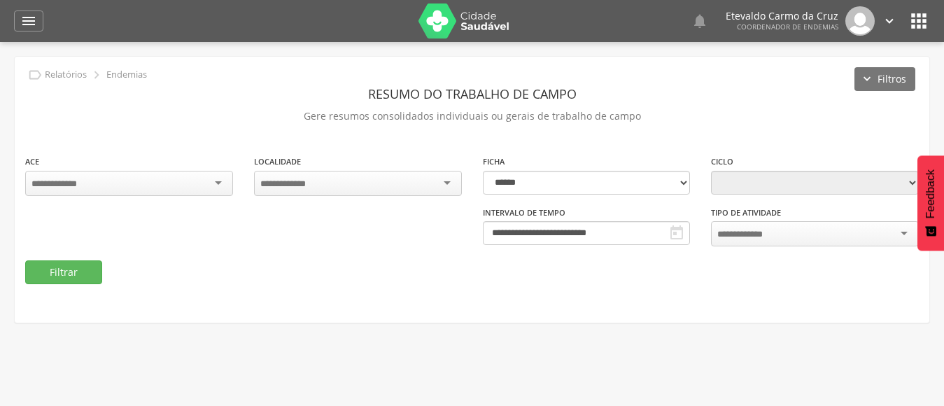
type input "**********"
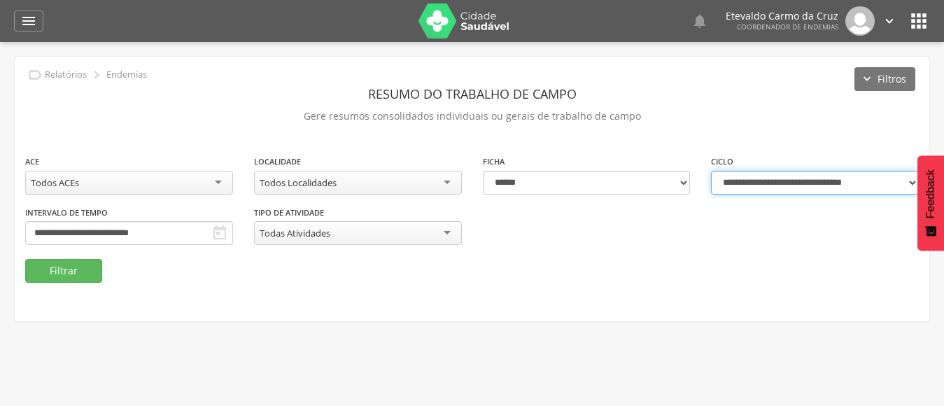
click at [902, 181] on select "**********" at bounding box center [815, 183] width 208 height 24
select select "**********"
click at [711, 171] on select "**********" at bounding box center [815, 183] width 208 height 24
type input "**********"
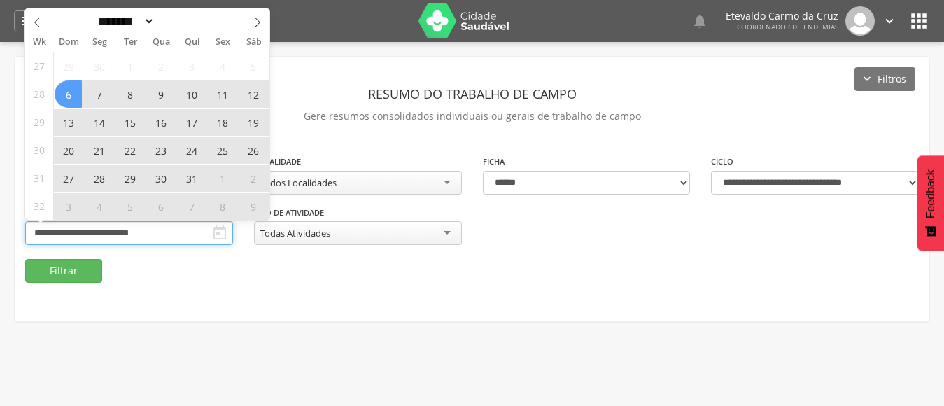
click at [125, 232] on input "**********" at bounding box center [129, 233] width 208 height 24
click at [255, 19] on icon at bounding box center [258, 22] width 10 height 10
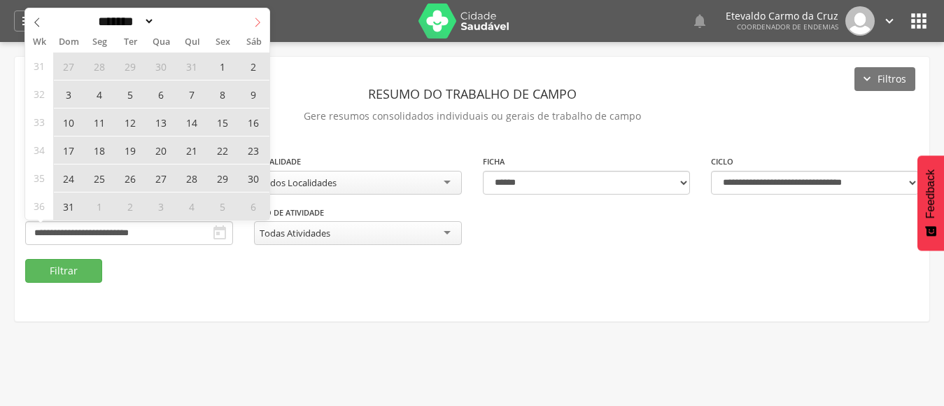
click at [255, 19] on icon at bounding box center [258, 22] width 10 height 10
select select "*"
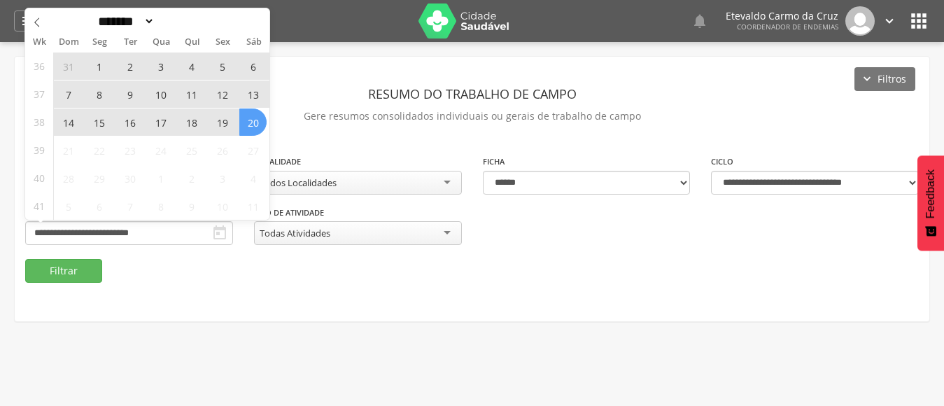
click at [72, 97] on span "7" at bounding box center [68, 93] width 27 height 27
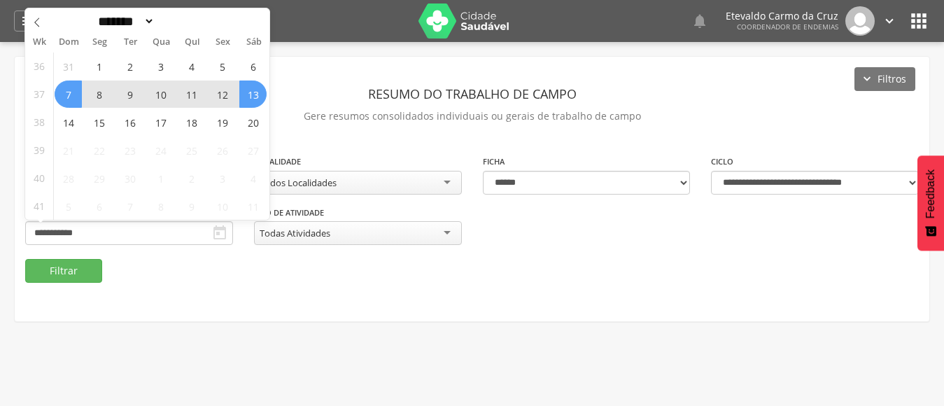
click at [251, 87] on span "13" at bounding box center [252, 93] width 27 height 27
type input "**********"
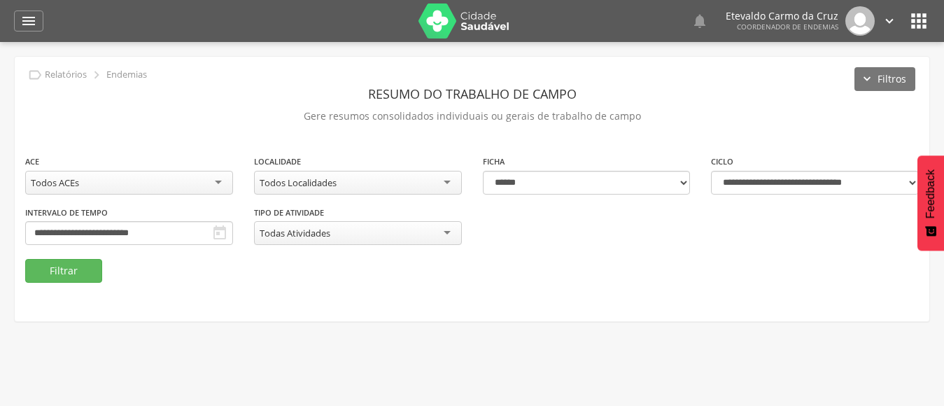
click at [430, 182] on div "Todos Localidades" at bounding box center [358, 183] width 208 height 24
click at [71, 272] on button "Filtrar" at bounding box center [63, 271] width 77 height 24
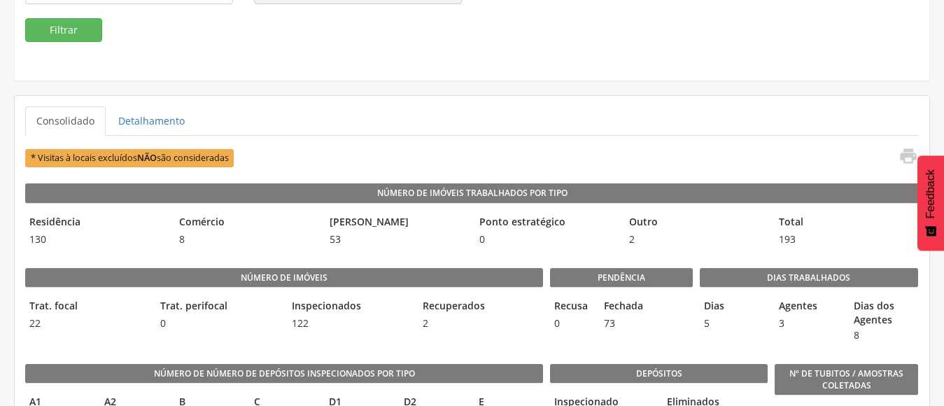
scroll to position [280, 0]
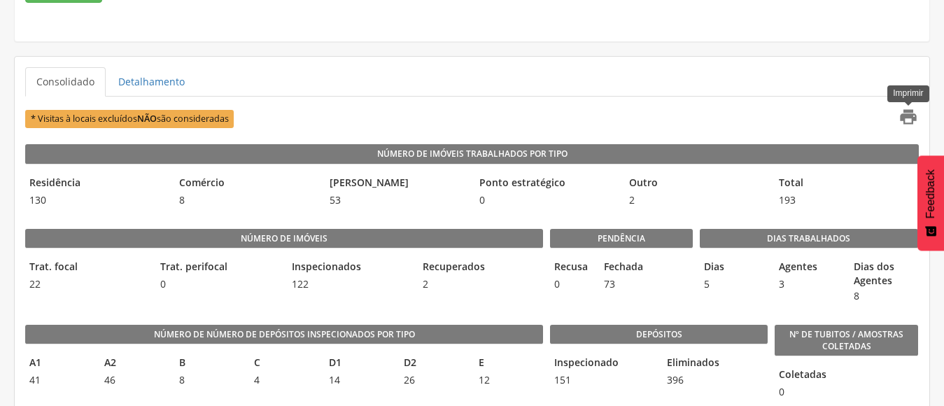
click at [905, 121] on icon "" at bounding box center [908, 117] width 20 height 20
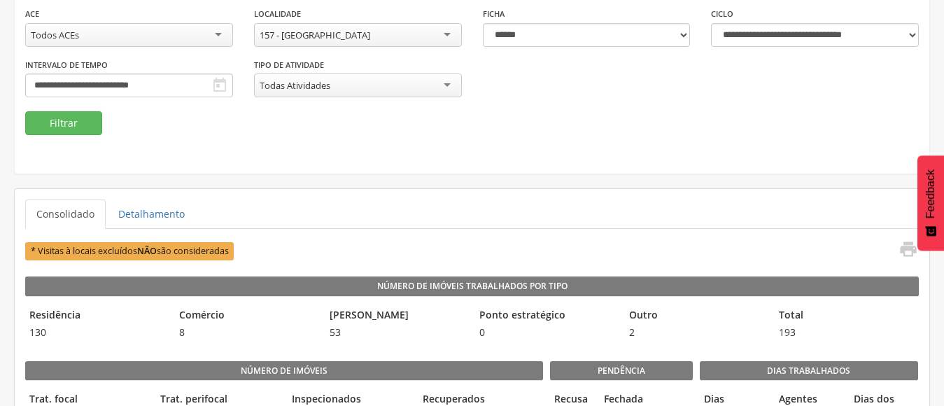
scroll to position [140, 0]
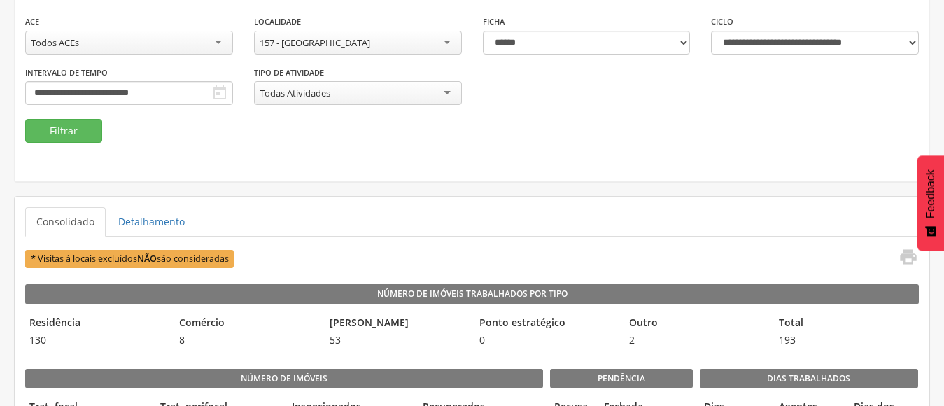
click at [442, 38] on div "157 - [GEOGRAPHIC_DATA]" at bounding box center [358, 43] width 208 height 24
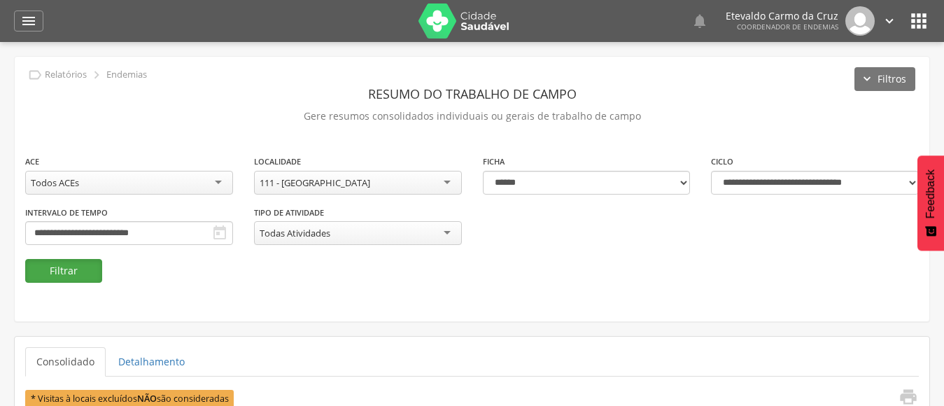
click at [55, 269] on button "Filtrar" at bounding box center [63, 271] width 77 height 24
click at [908, 397] on icon "" at bounding box center [908, 397] width 20 height 20
click at [444, 181] on div "111 - [GEOGRAPHIC_DATA]" at bounding box center [358, 183] width 208 height 24
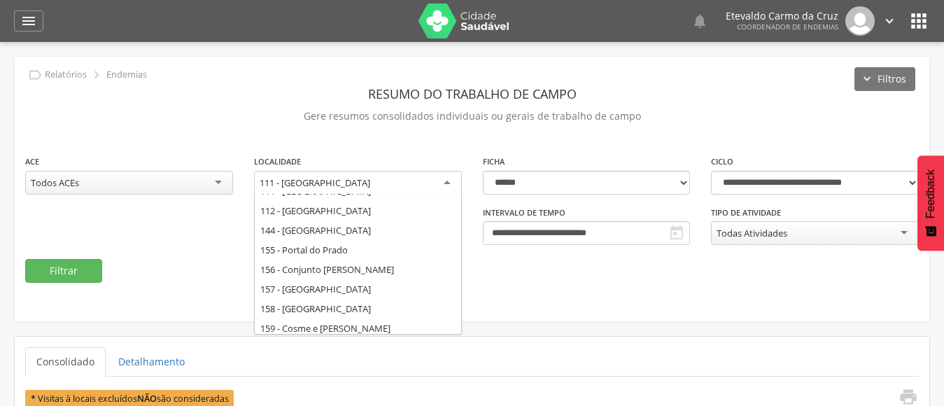
scroll to position [232, 0]
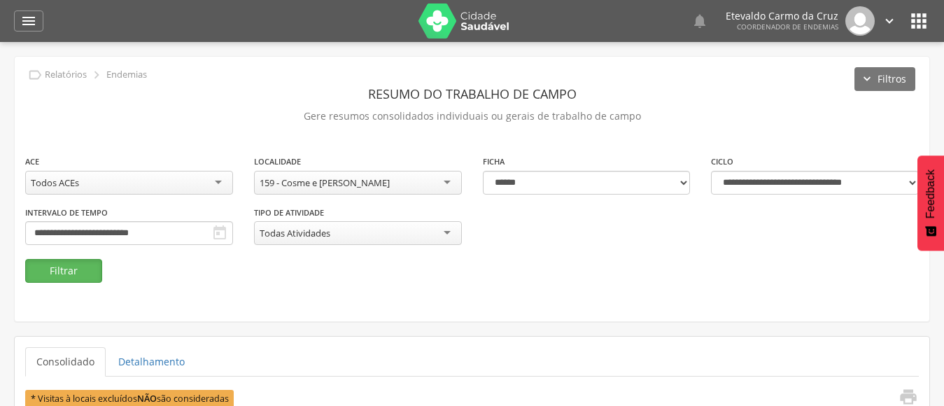
drag, startPoint x: 79, startPoint y: 271, endPoint x: 102, endPoint y: 265, distance: 24.1
click at [80, 271] on button "Filtrar" at bounding box center [63, 271] width 77 height 24
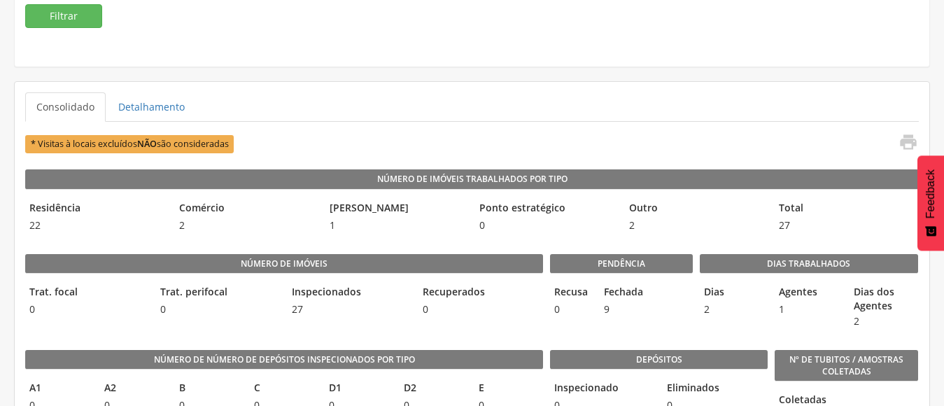
scroll to position [280, 0]
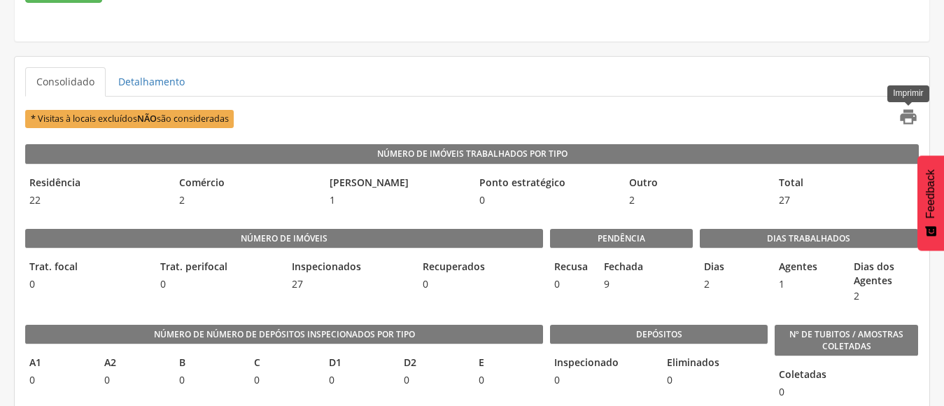
click at [905, 118] on icon "" at bounding box center [908, 117] width 20 height 20
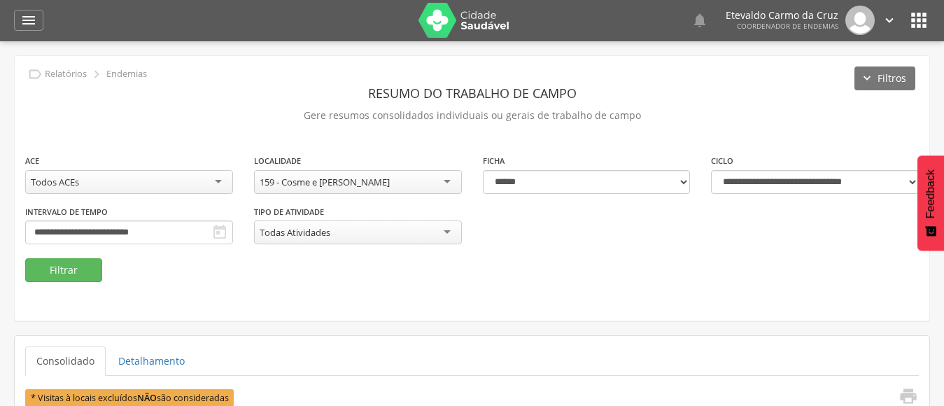
scroll to position [0, 0]
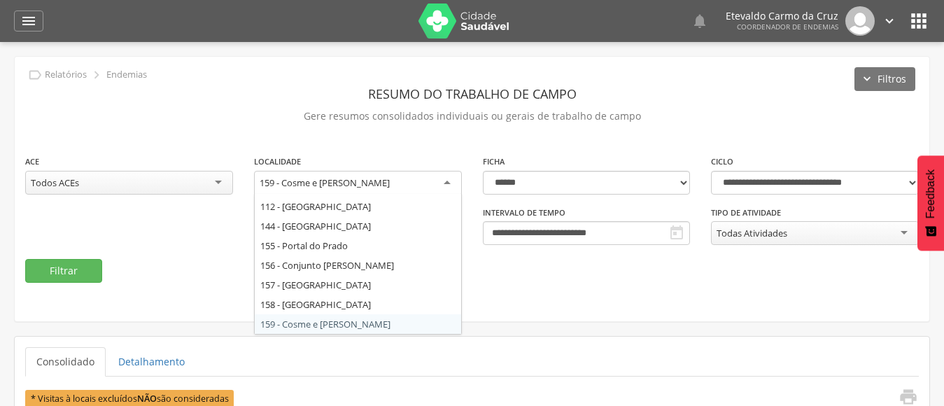
click at [448, 185] on div "159 - Cosme e [PERSON_NAME]" at bounding box center [358, 183] width 208 height 25
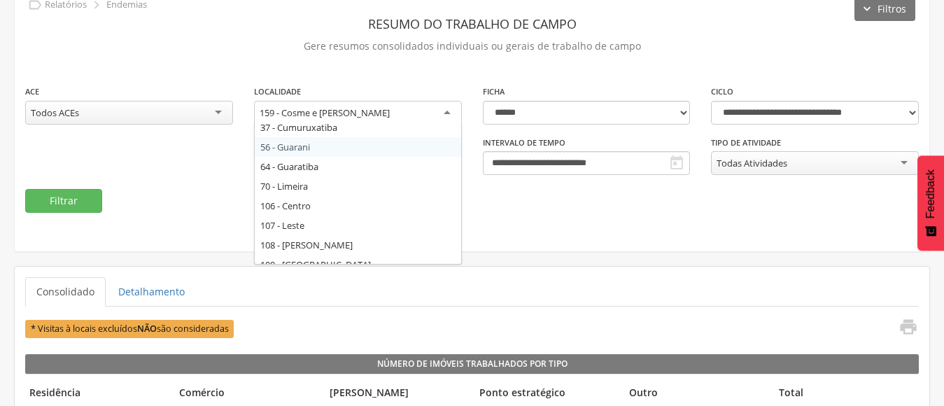
scroll to position [70, 0]
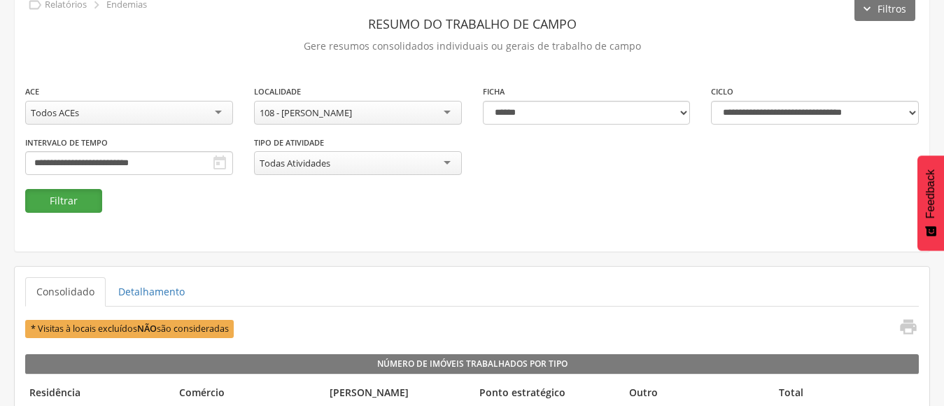
click at [56, 199] on button "Filtrar" at bounding box center [63, 201] width 77 height 24
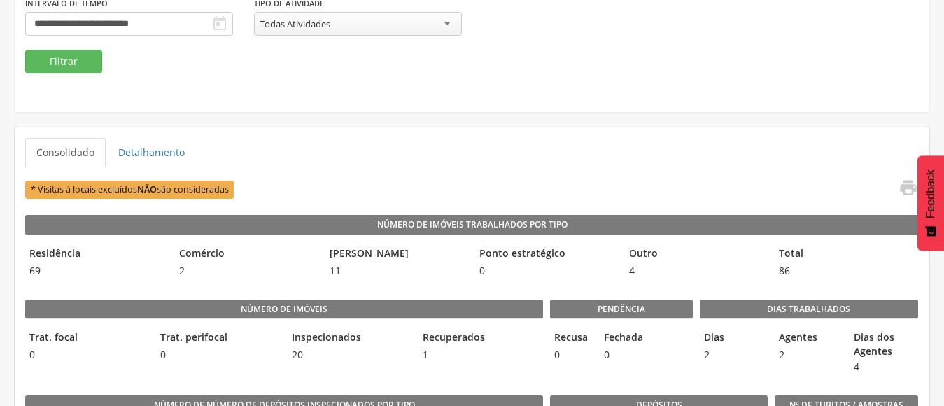
scroll to position [210, 0]
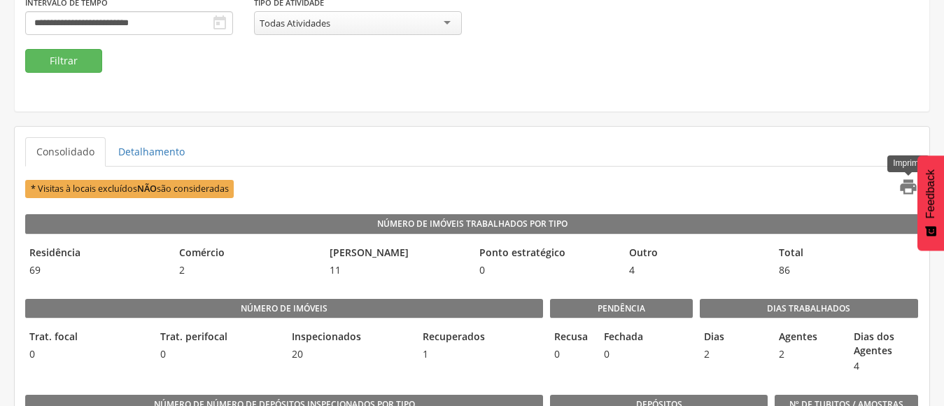
click at [905, 185] on icon "" at bounding box center [908, 187] width 20 height 20
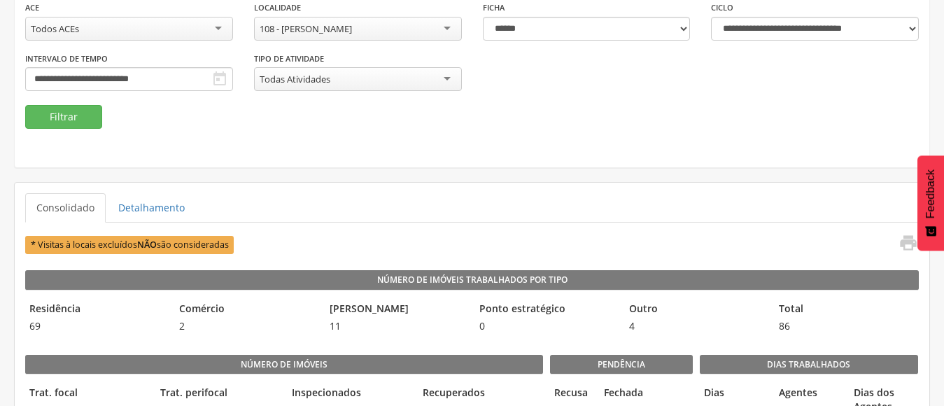
scroll to position [0, 0]
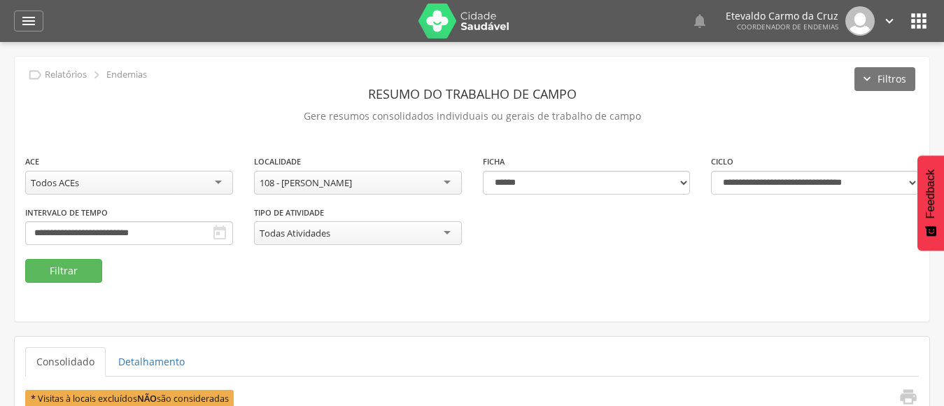
click at [438, 185] on div "108 - [PERSON_NAME]" at bounding box center [358, 183] width 208 height 24
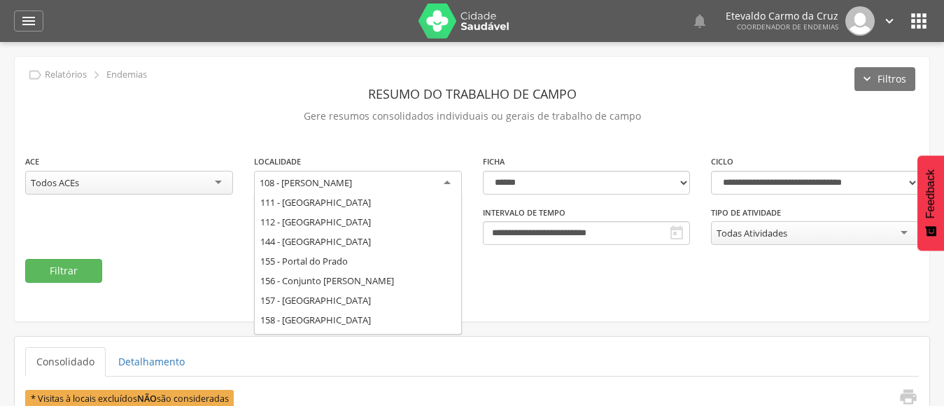
scroll to position [232, 0]
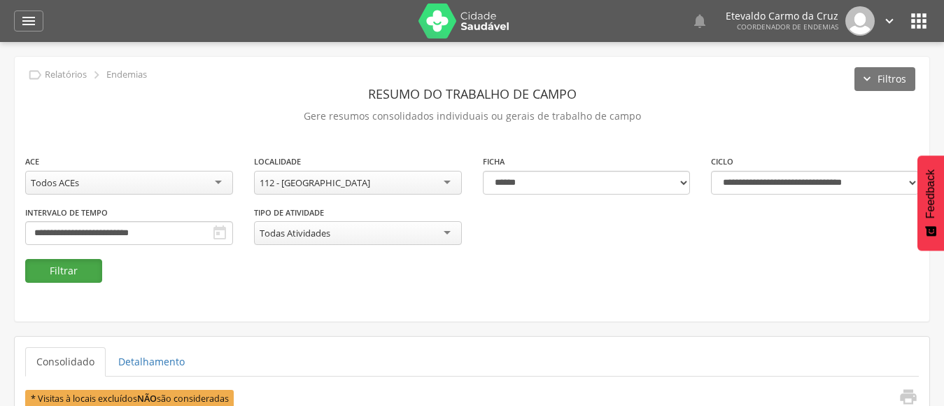
click at [71, 269] on button "Filtrar" at bounding box center [63, 271] width 77 height 24
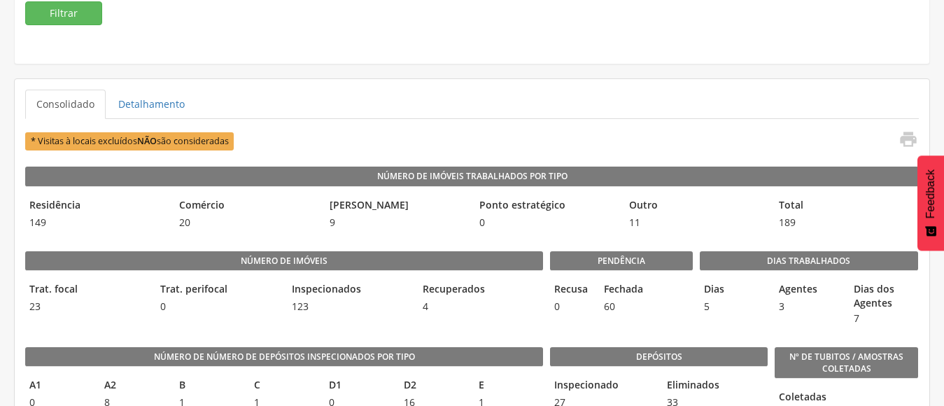
scroll to position [280, 0]
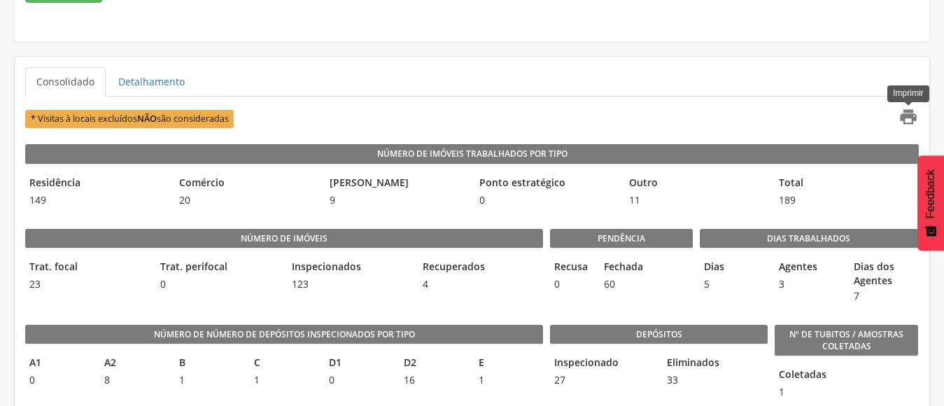
click at [911, 116] on icon "" at bounding box center [908, 117] width 20 height 20
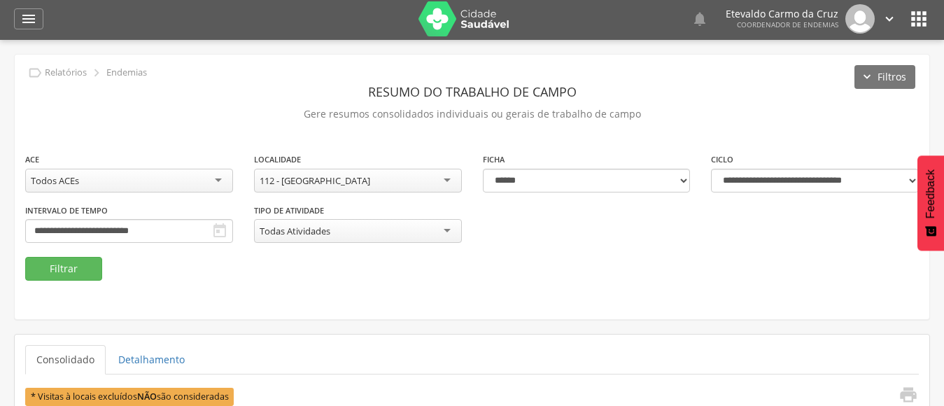
scroll to position [0, 0]
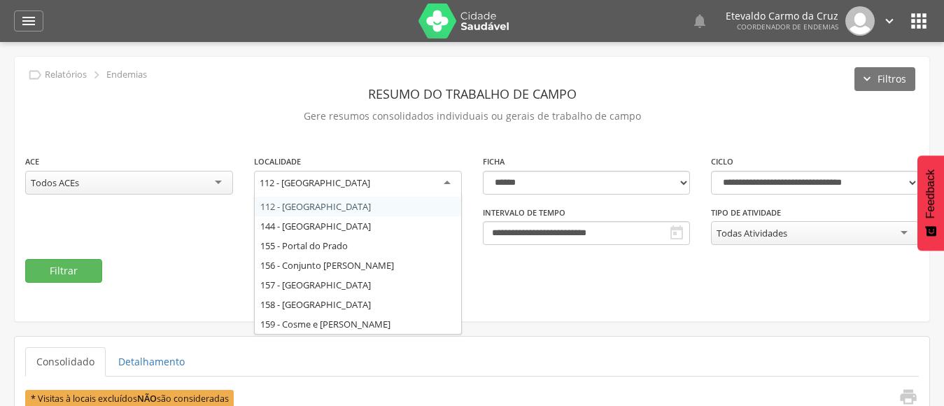
click at [444, 179] on div "112 - [GEOGRAPHIC_DATA]" at bounding box center [358, 183] width 208 height 25
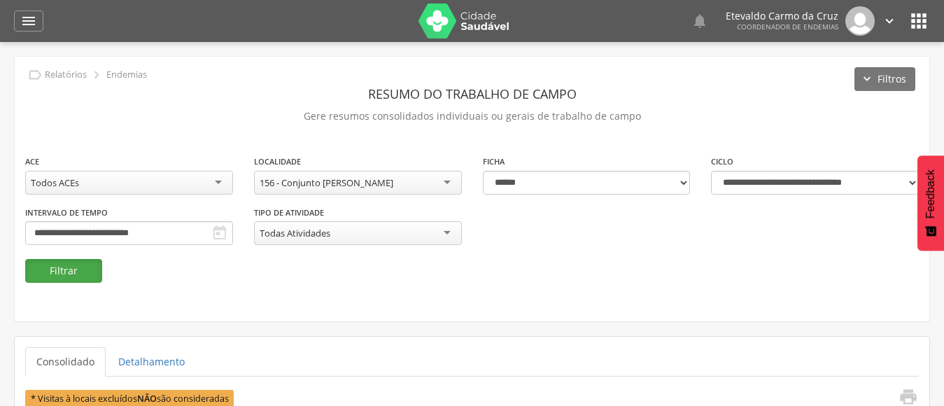
click at [58, 265] on button "Filtrar" at bounding box center [63, 271] width 77 height 24
click at [41, 273] on button "Filtrar" at bounding box center [63, 271] width 77 height 24
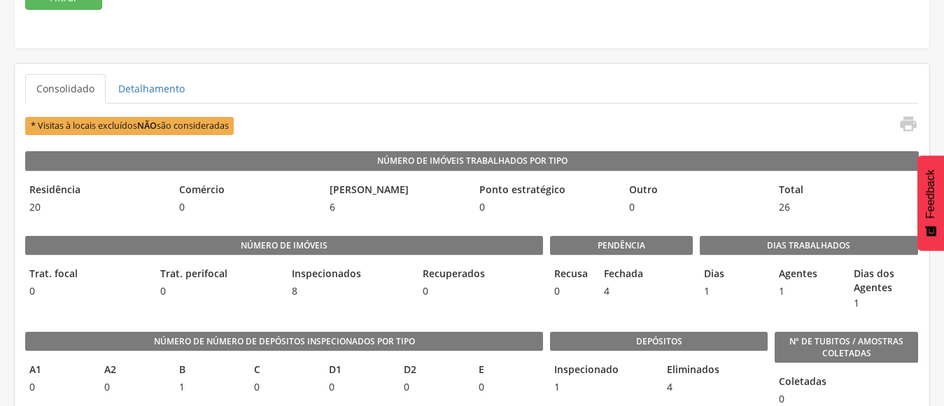
scroll to position [280, 0]
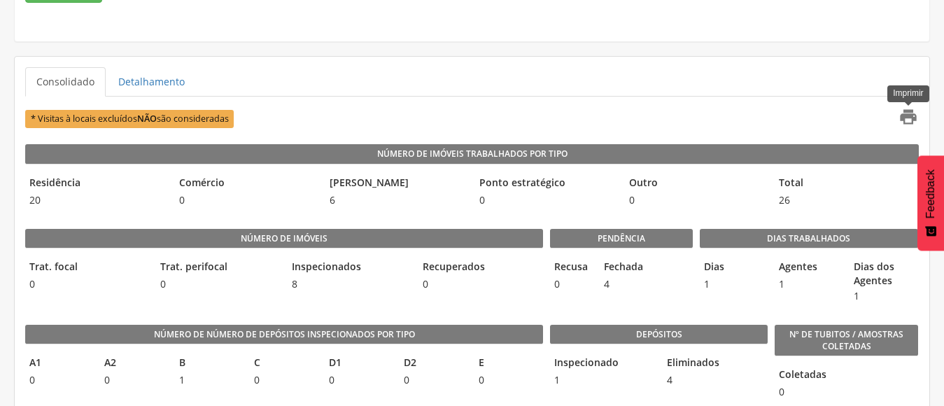
click at [907, 116] on icon "" at bounding box center [908, 117] width 20 height 20
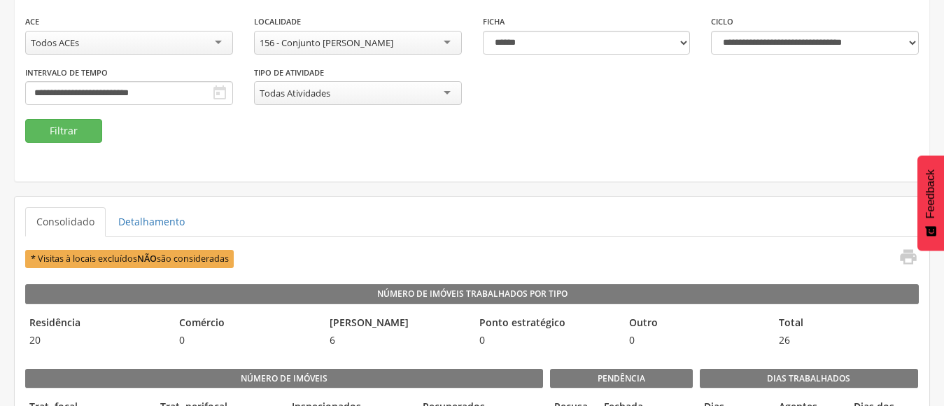
scroll to position [70, 0]
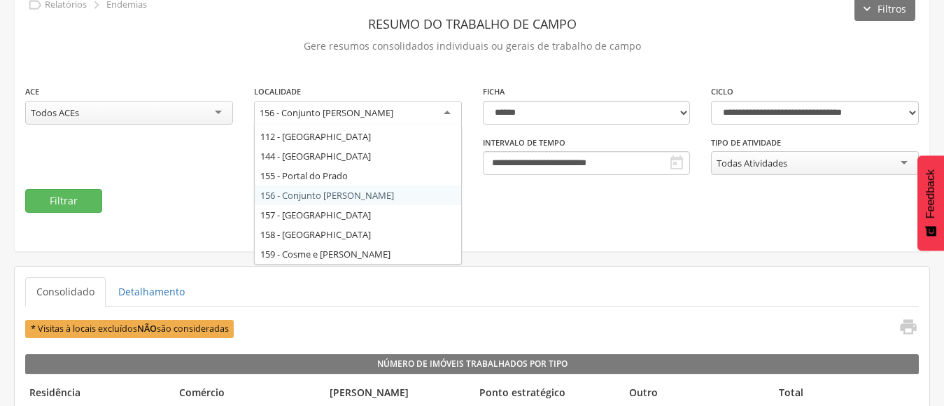
click at [441, 108] on div "156 - Conjunto [PERSON_NAME]" at bounding box center [358, 113] width 208 height 25
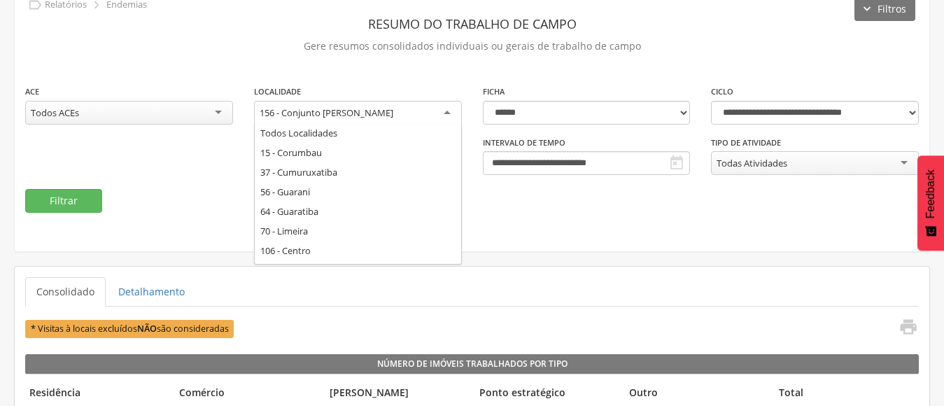
scroll to position [0, 0]
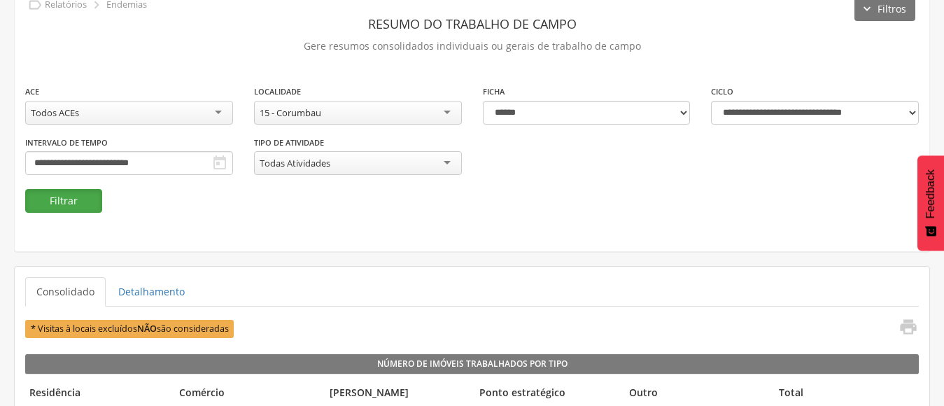
click at [90, 193] on button "Filtrar" at bounding box center [63, 201] width 77 height 24
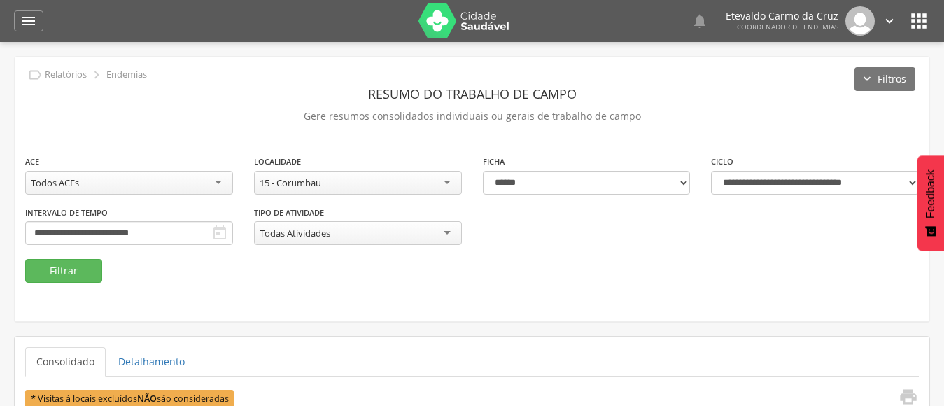
click at [440, 184] on div "15 - Corumbau" at bounding box center [358, 183] width 208 height 24
drag, startPoint x: 305, startPoint y: 320, endPoint x: 242, endPoint y: 301, distance: 65.7
click at [70, 278] on button "Filtrar" at bounding box center [63, 271] width 77 height 24
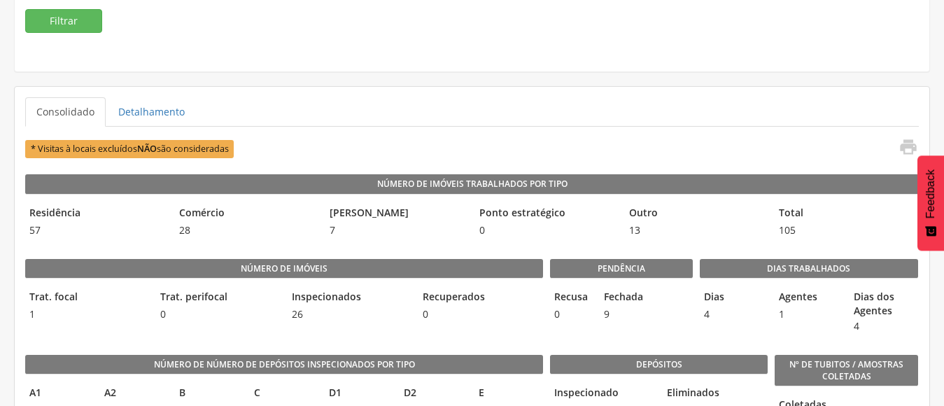
scroll to position [274, 0]
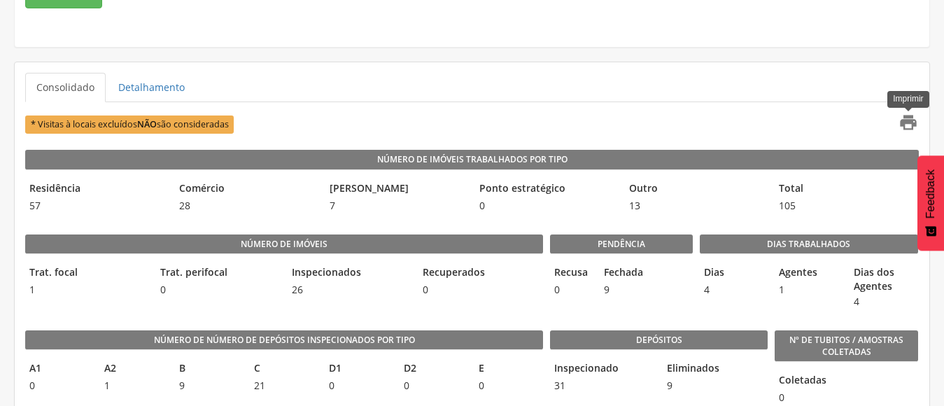
click at [904, 119] on icon "" at bounding box center [908, 123] width 20 height 20
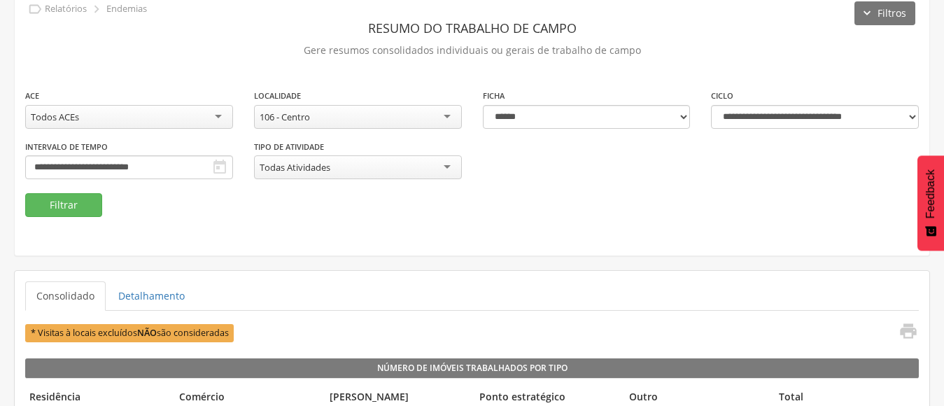
scroll to position [64, 0]
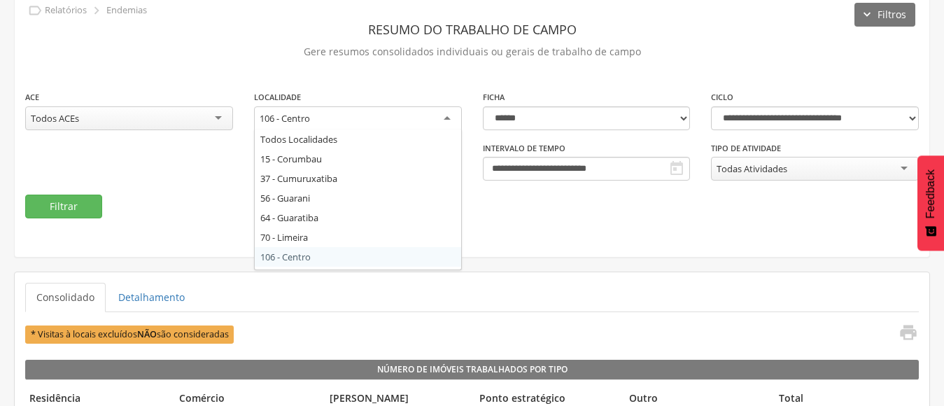
click at [431, 113] on div "106 - Centro" at bounding box center [358, 118] width 208 height 25
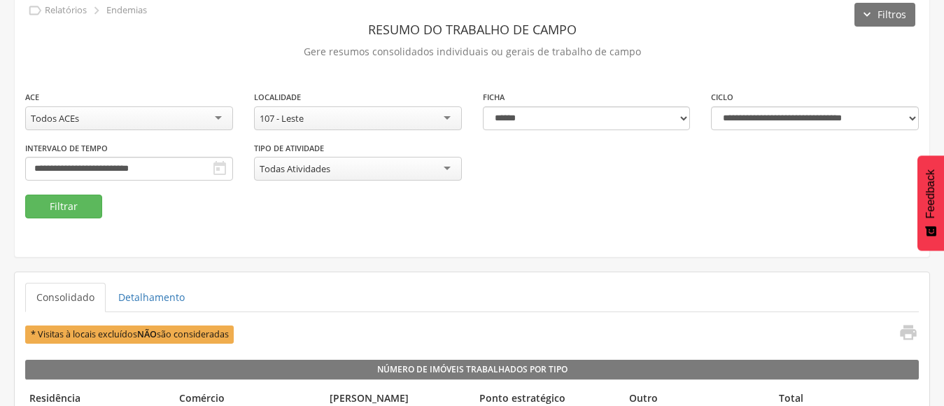
scroll to position [0, 0]
click at [73, 202] on button "Filtrar" at bounding box center [63, 207] width 77 height 24
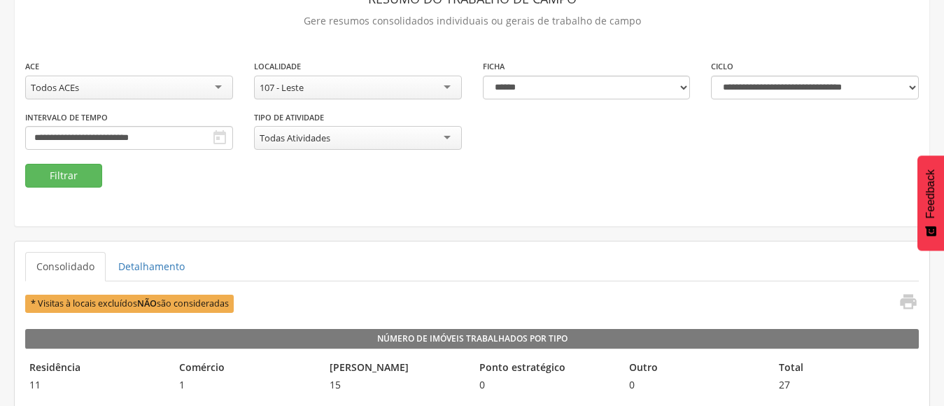
scroll to position [70, 0]
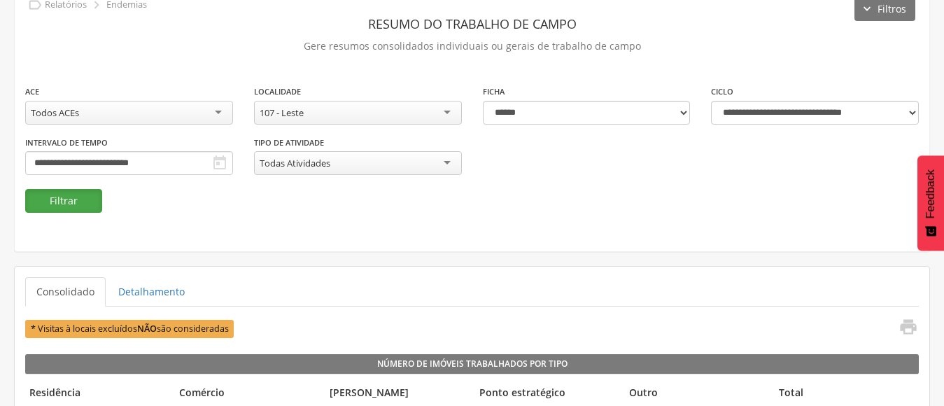
click at [78, 197] on button "Filtrar" at bounding box center [63, 201] width 77 height 24
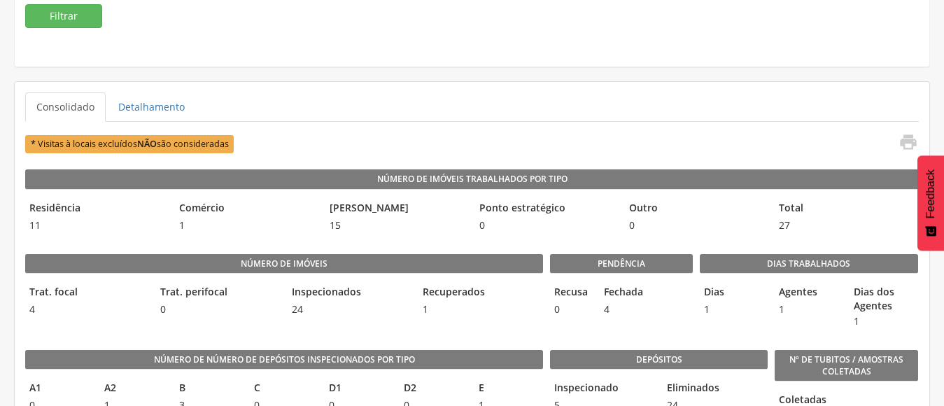
scroll to position [280, 0]
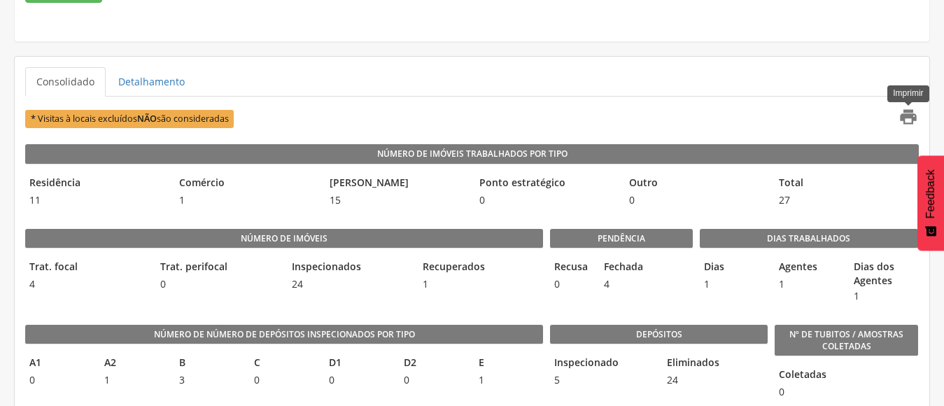
click at [905, 116] on icon "" at bounding box center [908, 117] width 20 height 20
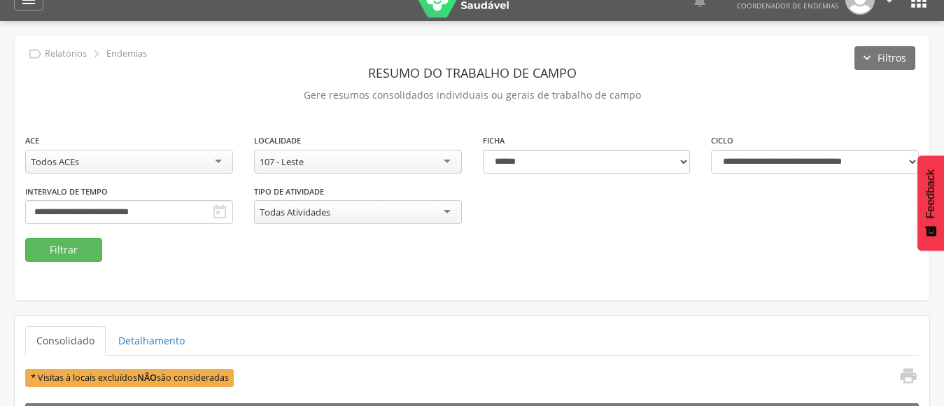
scroll to position [0, 0]
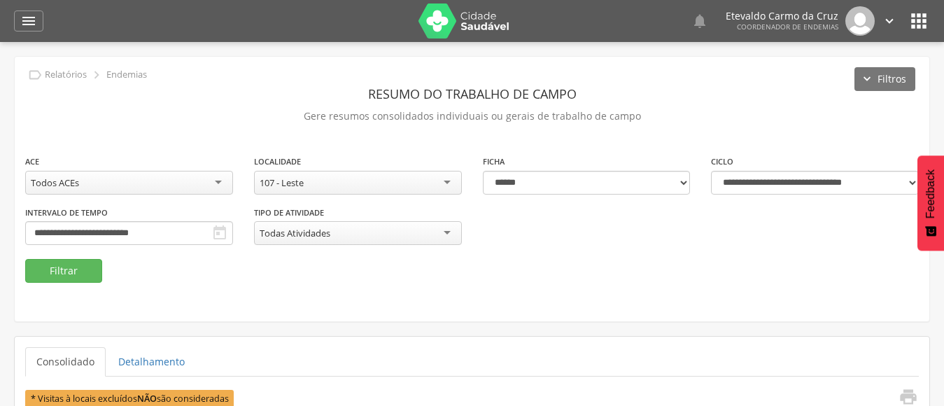
click at [447, 178] on div "107 - Leste" at bounding box center [358, 183] width 208 height 24
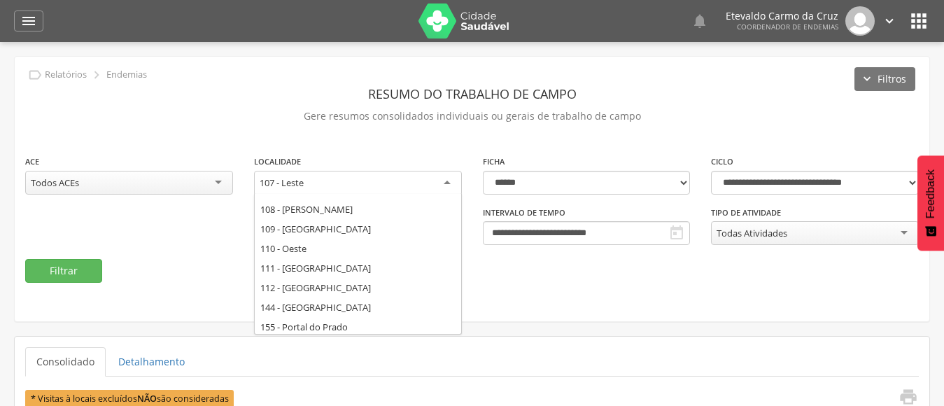
scroll to position [176, 0]
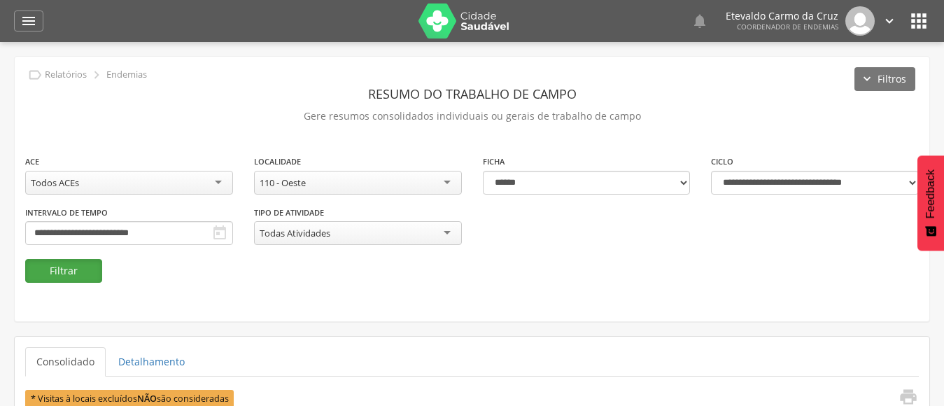
click at [73, 270] on button "Filtrar" at bounding box center [63, 271] width 77 height 24
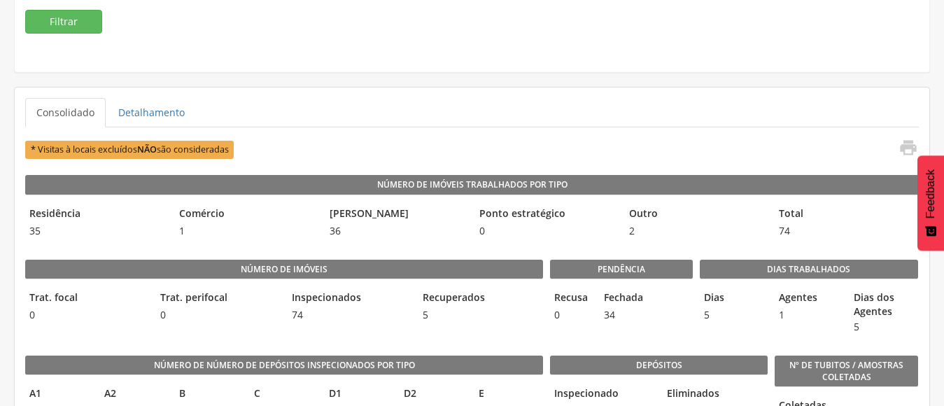
scroll to position [280, 0]
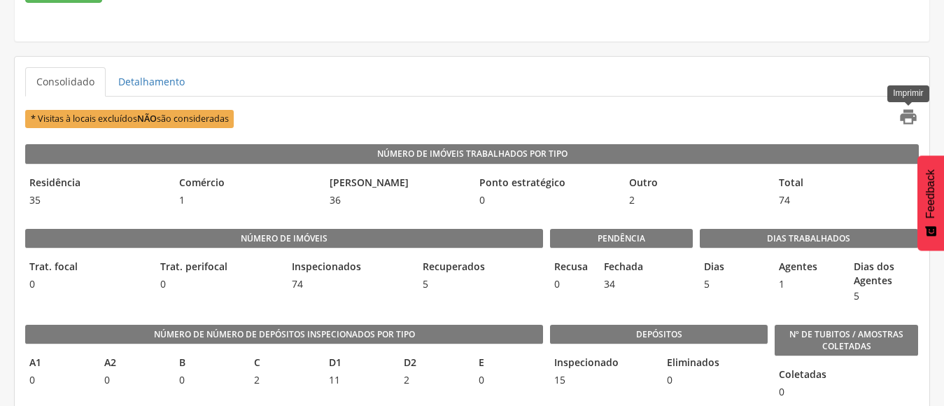
click at [906, 113] on icon "" at bounding box center [908, 117] width 20 height 20
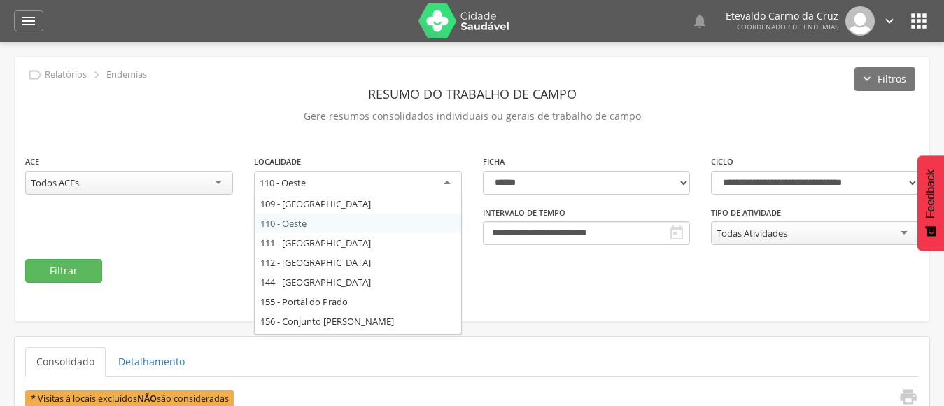
click at [439, 181] on div "110 - Oeste" at bounding box center [358, 183] width 208 height 25
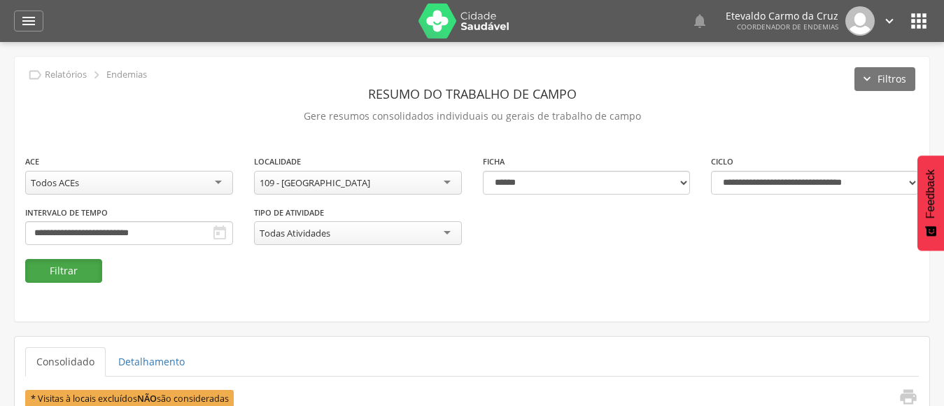
click at [76, 274] on button "Filtrar" at bounding box center [63, 271] width 77 height 24
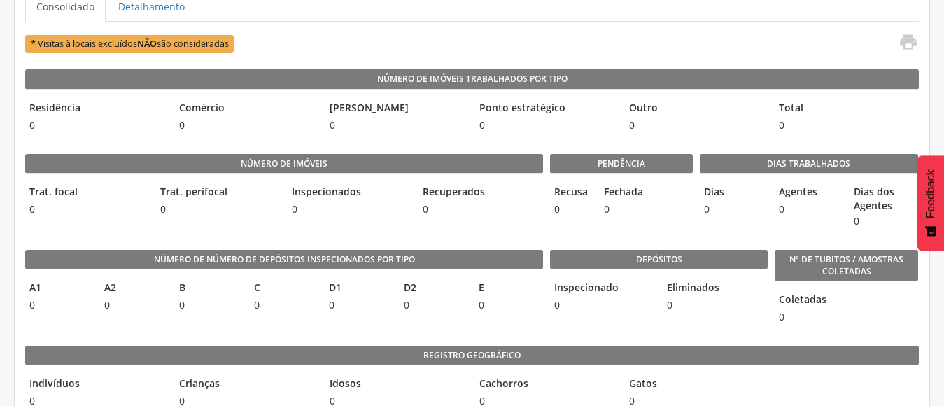
scroll to position [1050, 0]
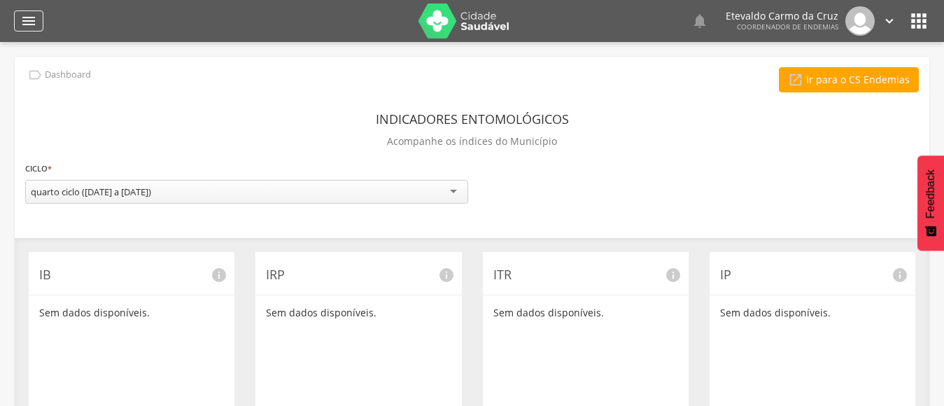
click at [22, 19] on icon "" at bounding box center [28, 21] width 17 height 17
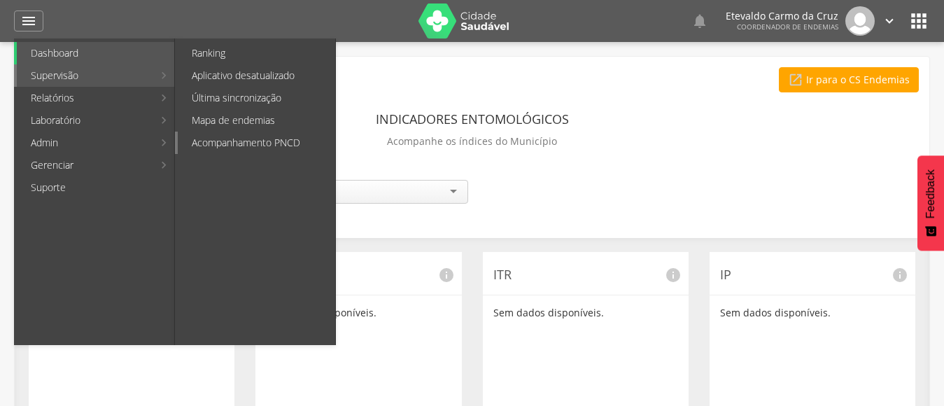
click at [257, 136] on link "Acompanhamento PNCD" at bounding box center [256, 143] width 157 height 22
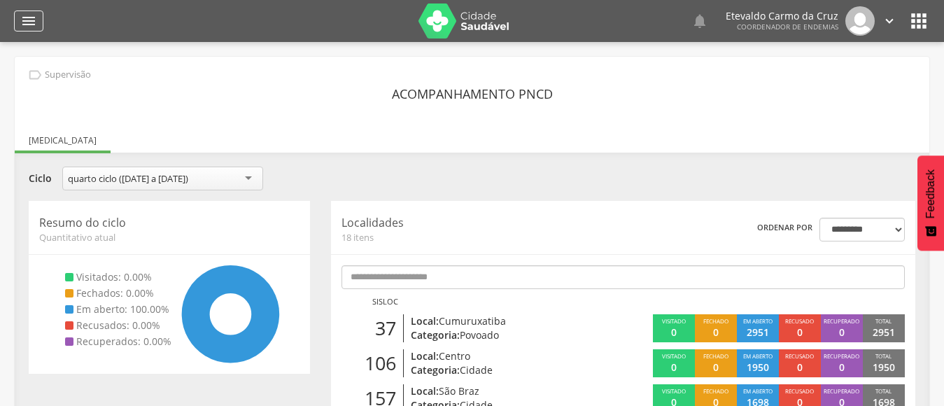
click at [34, 13] on icon "" at bounding box center [28, 21] width 17 height 17
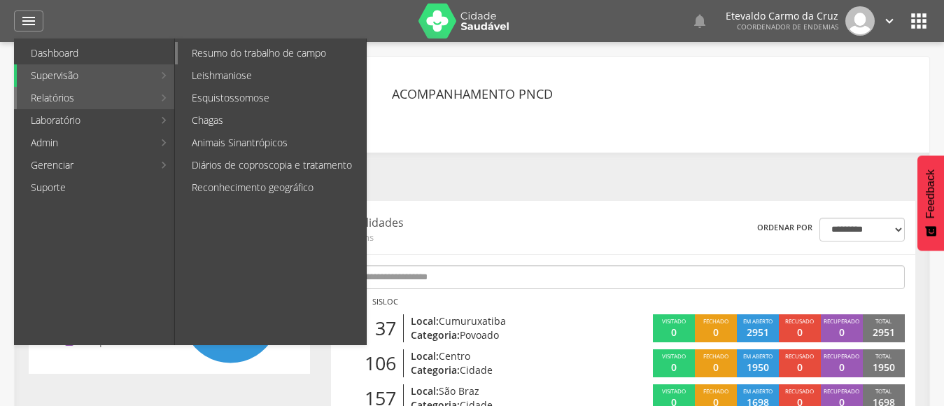
click at [246, 55] on link "Resumo do trabalho de campo" at bounding box center [272, 53] width 188 height 22
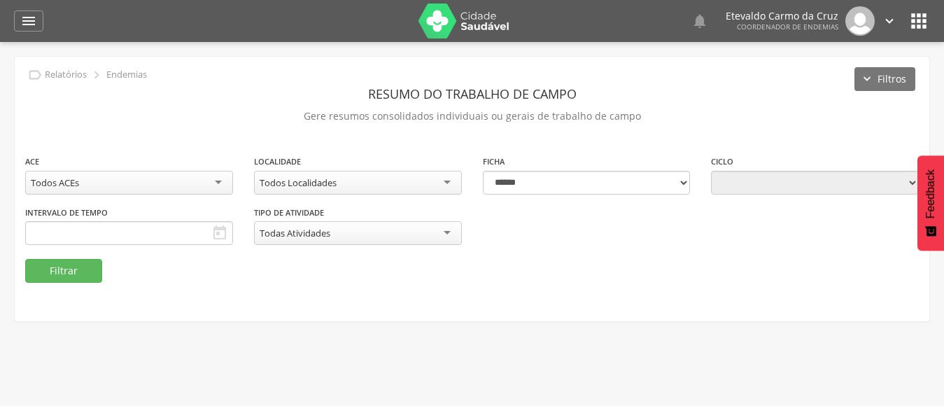
type input "**********"
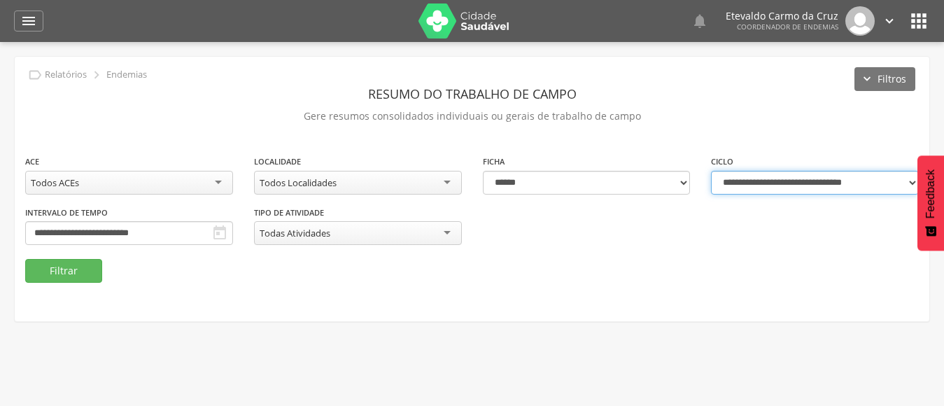
click at [873, 188] on select "**********" at bounding box center [815, 183] width 208 height 24
select select "**********"
click at [711, 171] on select "**********" at bounding box center [815, 183] width 208 height 24
type input "**********"
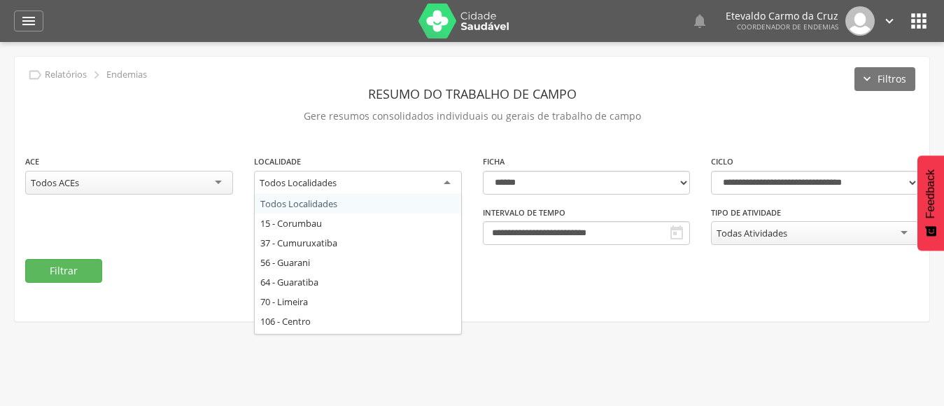
click at [438, 186] on div "Todos Localidades" at bounding box center [358, 183] width 208 height 25
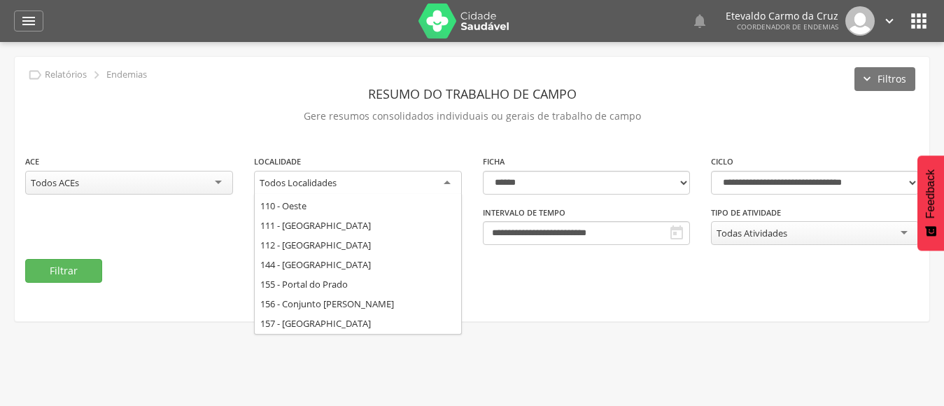
scroll to position [210, 0]
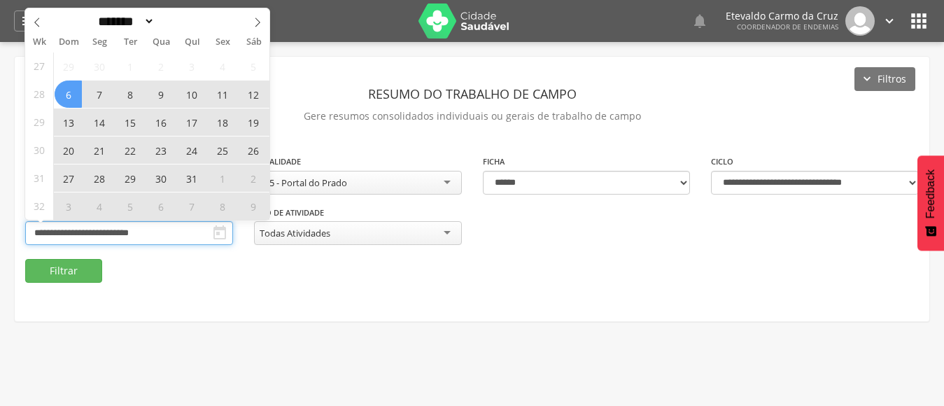
click at [167, 232] on input "**********" at bounding box center [129, 233] width 208 height 24
click at [251, 22] on span at bounding box center [258, 20] width 24 height 24
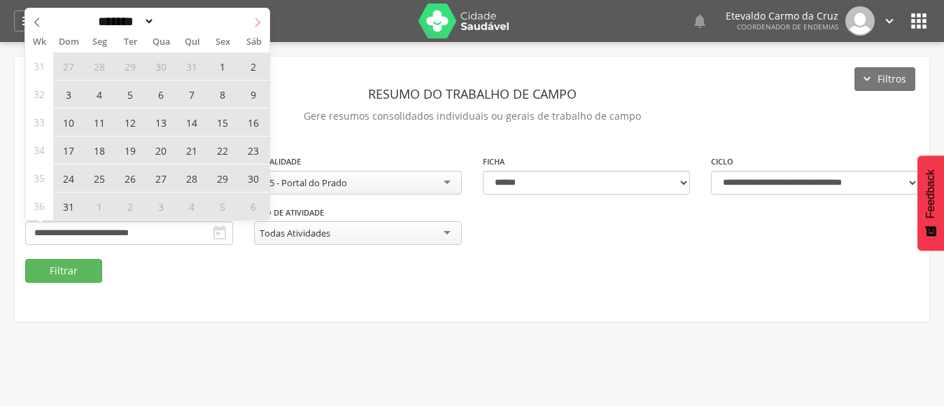
click at [251, 25] on span at bounding box center [258, 20] width 24 height 24
select select "*"
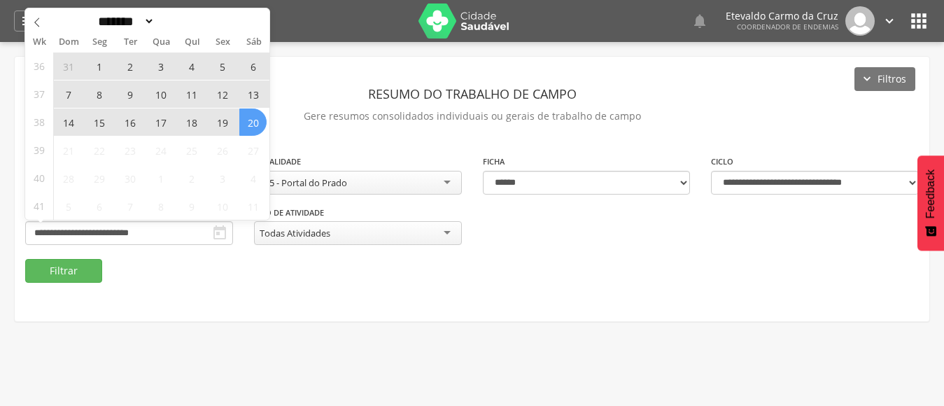
click at [69, 97] on span "7" at bounding box center [68, 93] width 27 height 27
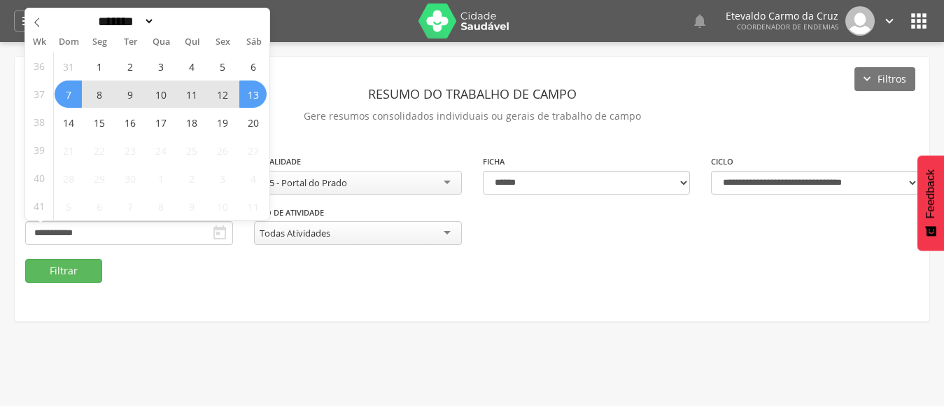
click at [251, 100] on span "13" at bounding box center [252, 93] width 27 height 27
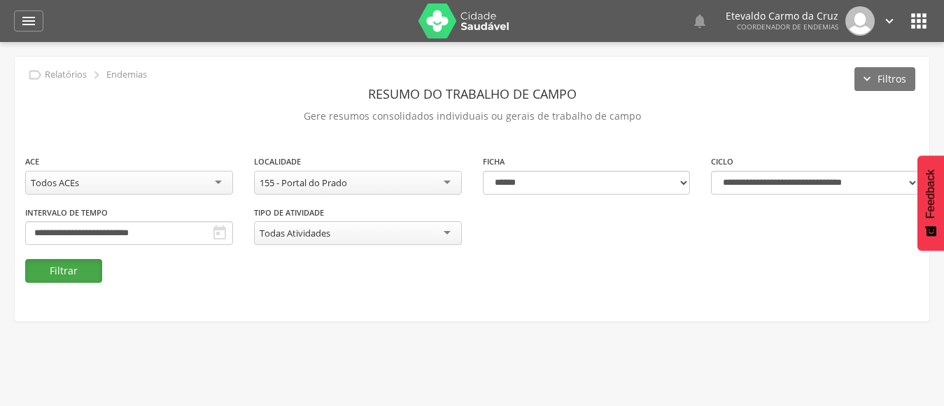
click at [58, 268] on button "Filtrar" at bounding box center [63, 271] width 77 height 24
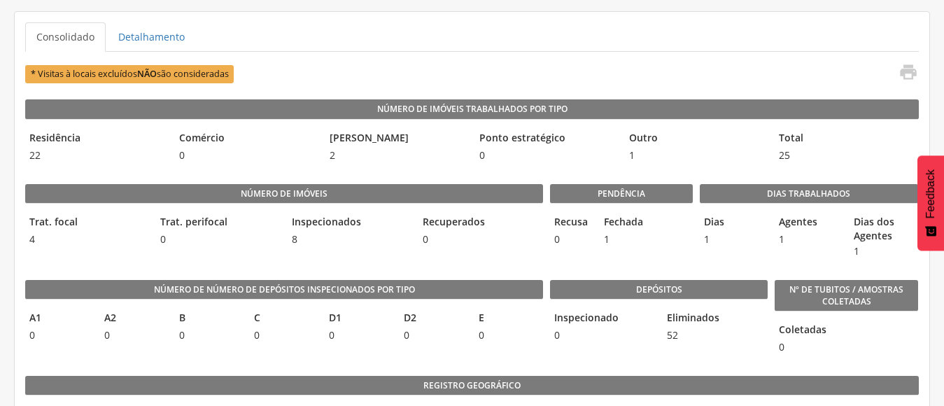
scroll to position [350, 0]
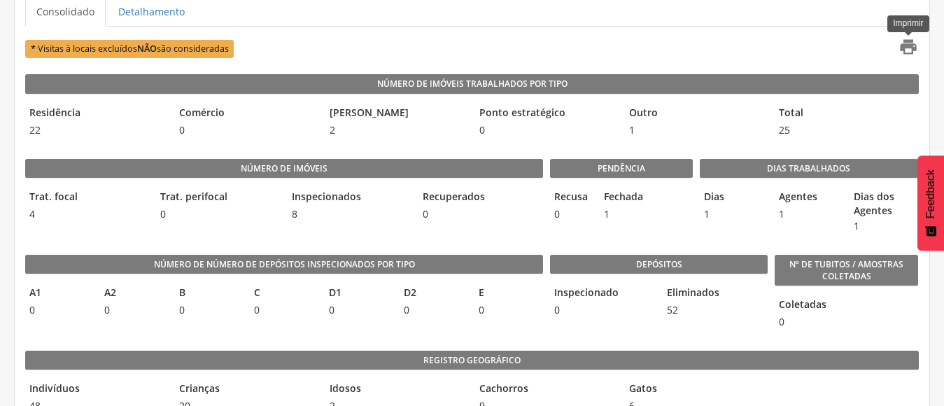
click at [907, 48] on icon "" at bounding box center [908, 47] width 20 height 20
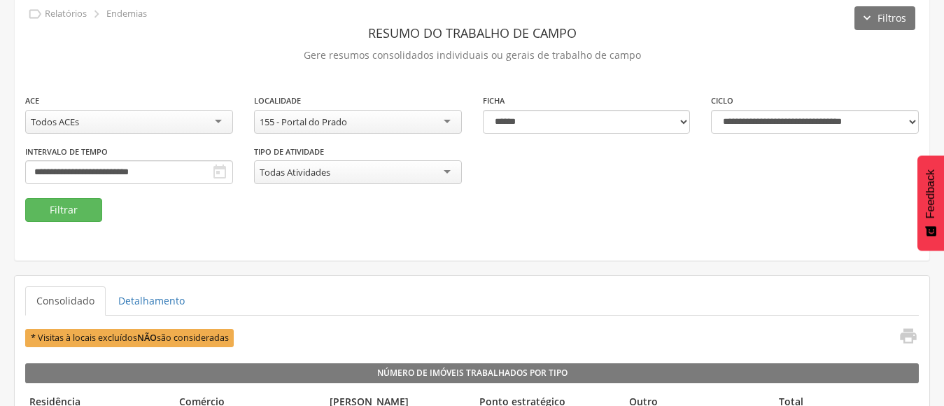
scroll to position [0, 0]
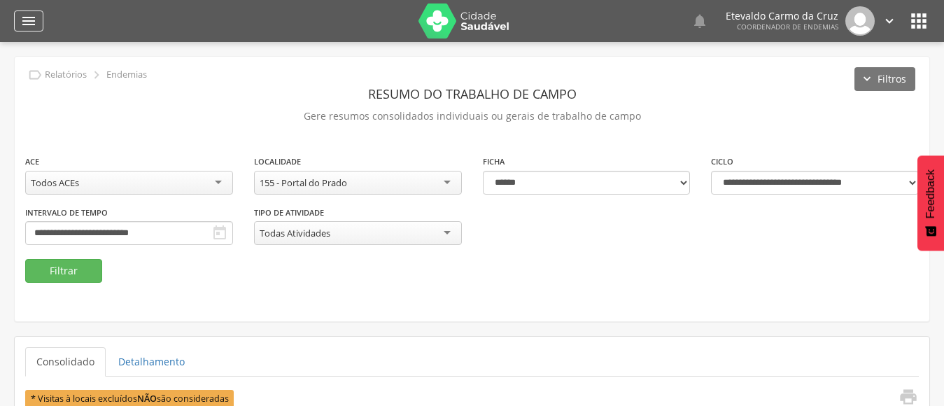
click at [27, 17] on icon "" at bounding box center [28, 21] width 17 height 17
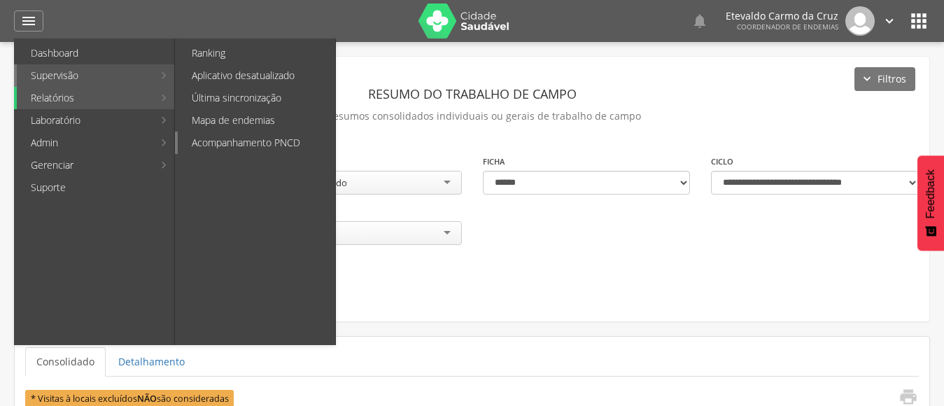
click at [225, 148] on link "Acompanhamento PNCD" at bounding box center [256, 143] width 157 height 22
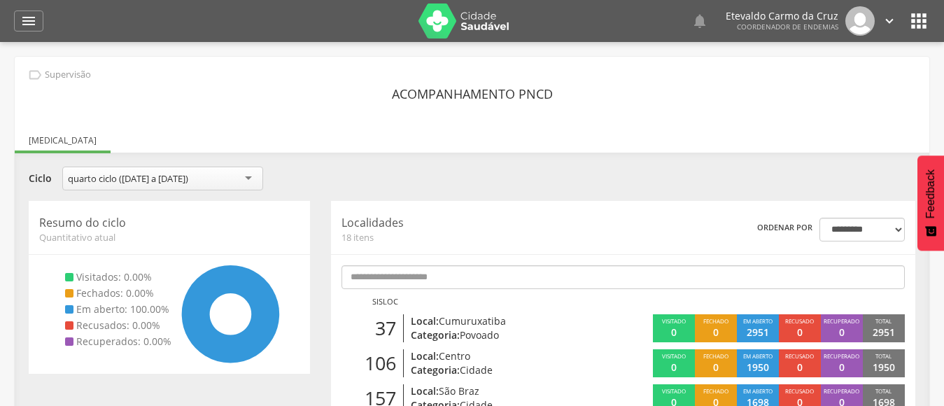
scroll to position [381, 0]
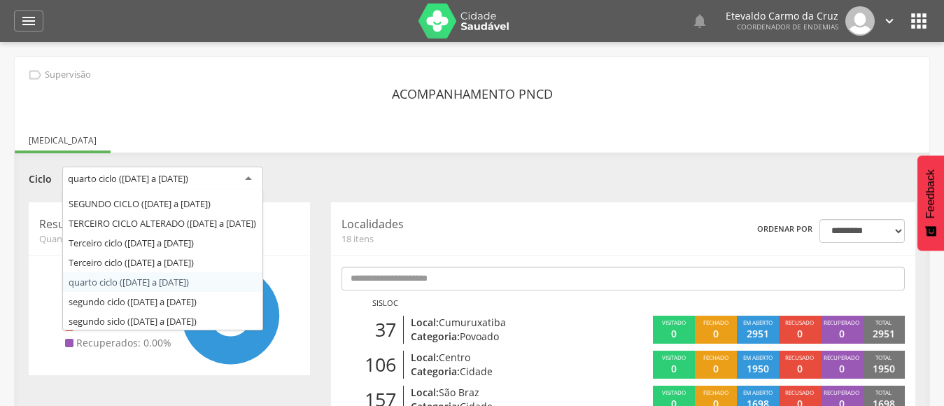
click at [239, 182] on div "quarto ciclo (21/09/25 a 22/11/25)" at bounding box center [162, 179] width 201 height 25
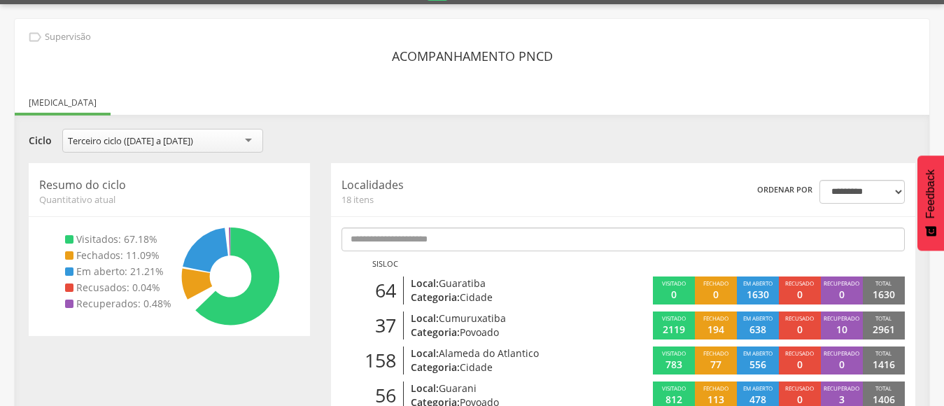
scroll to position [0, 0]
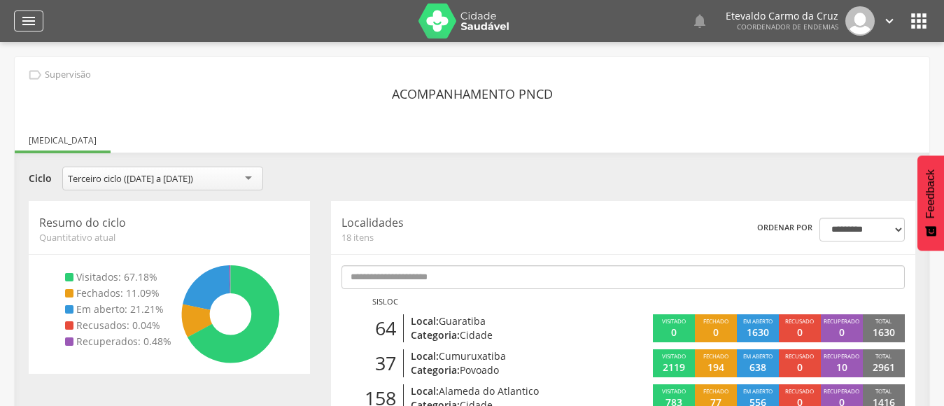
click at [31, 17] on icon "" at bounding box center [28, 21] width 17 height 17
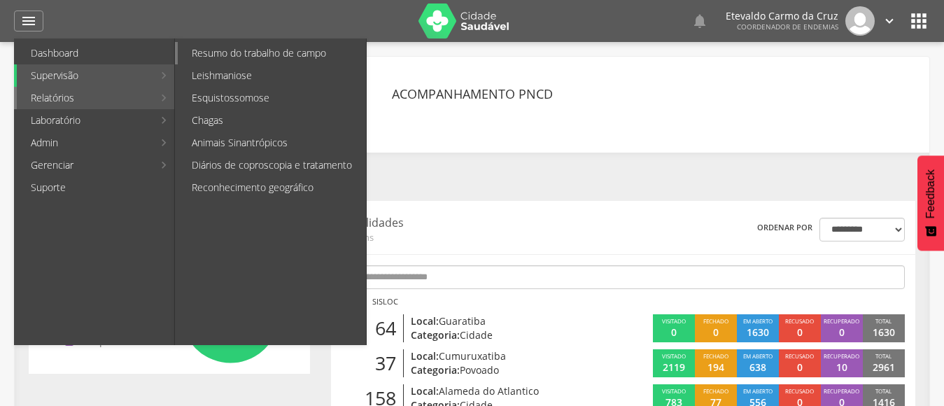
click at [265, 61] on link "Resumo do trabalho de campo" at bounding box center [272, 53] width 188 height 22
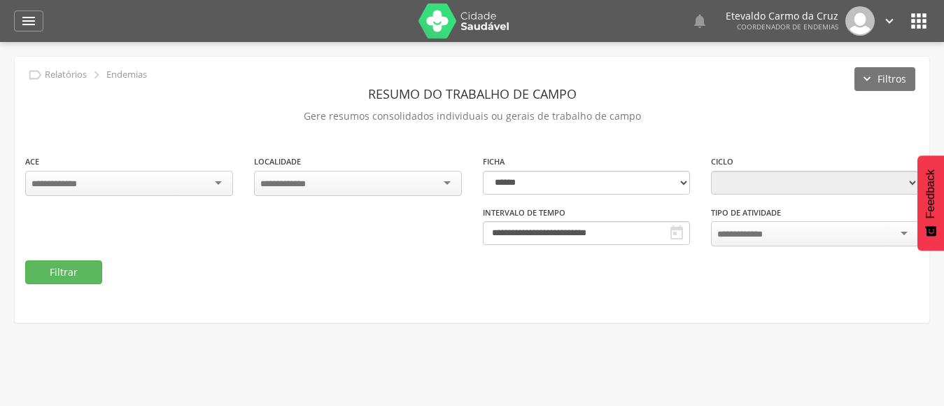
type input "**********"
select select "*"
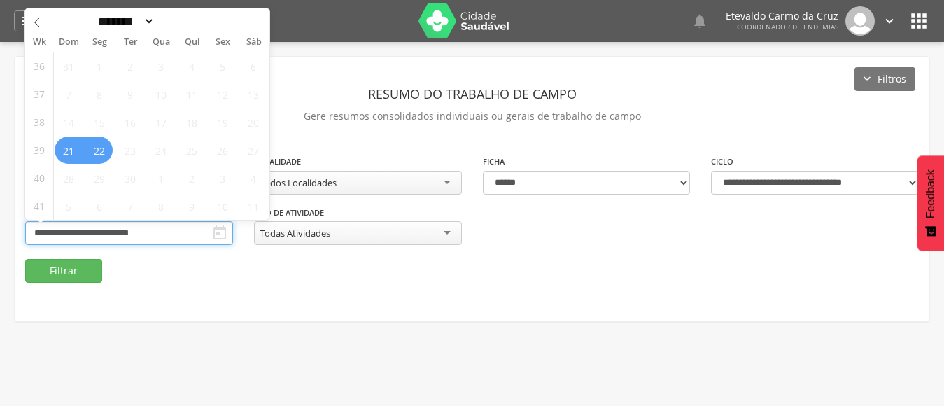
click at [169, 230] on input "**********" at bounding box center [129, 233] width 208 height 24
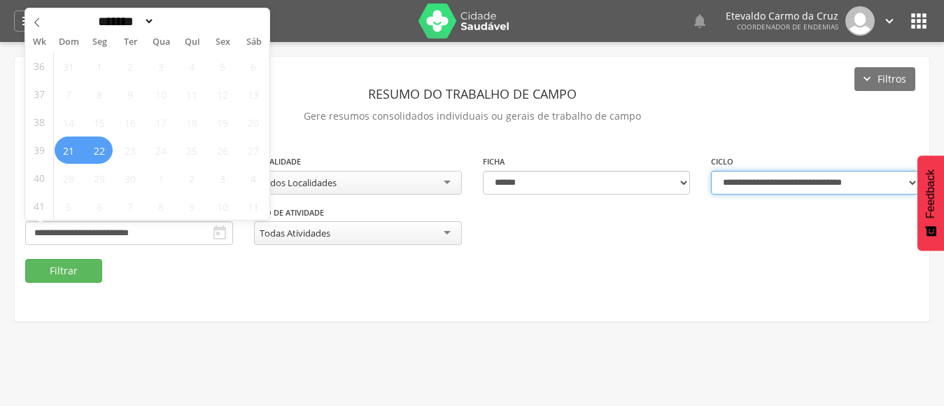
click at [909, 177] on select "**********" at bounding box center [815, 183] width 208 height 24
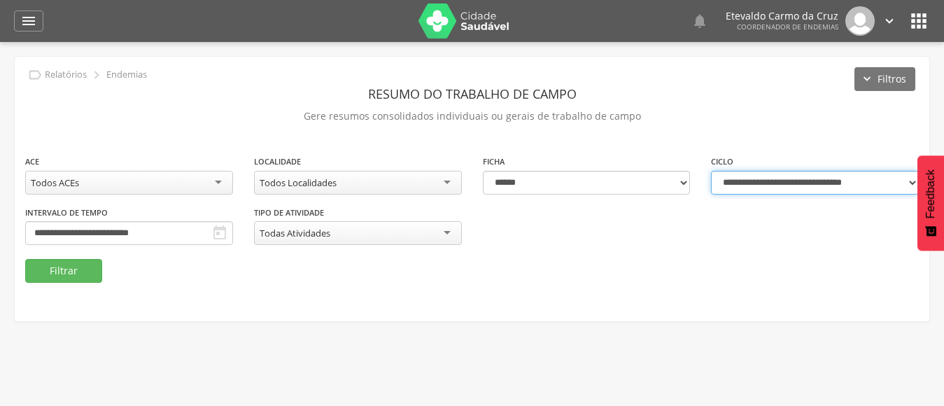
select select "**********"
click at [711, 171] on select "**********" at bounding box center [815, 183] width 208 height 24
type input "**********"
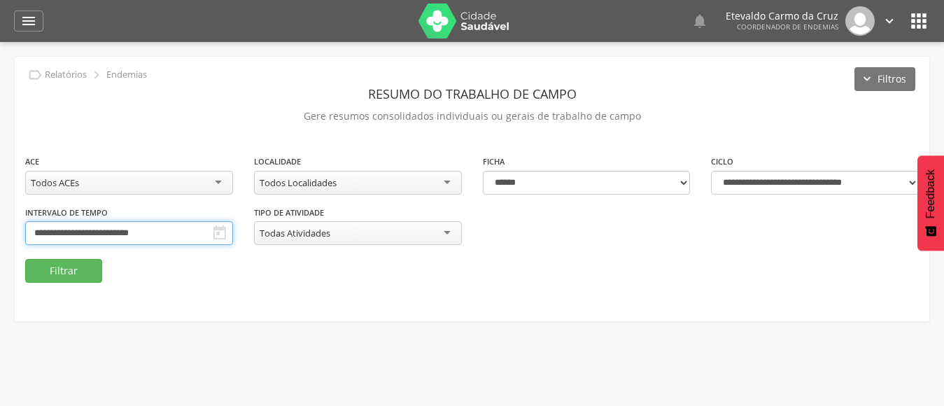
click at [180, 234] on input "**********" at bounding box center [129, 233] width 208 height 24
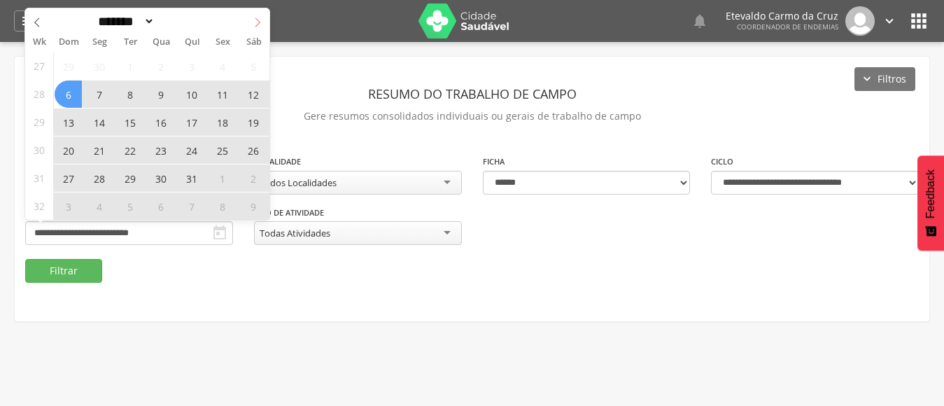
click at [250, 16] on span at bounding box center [258, 20] width 24 height 24
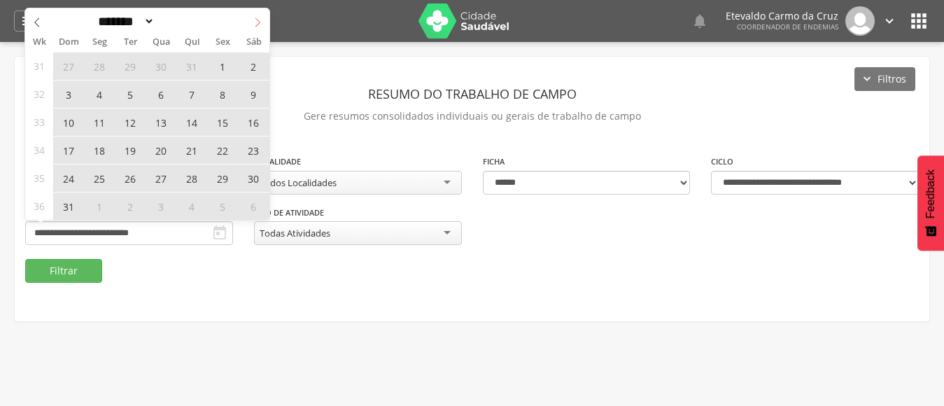
click at [250, 16] on span at bounding box center [258, 20] width 24 height 24
select select "*"
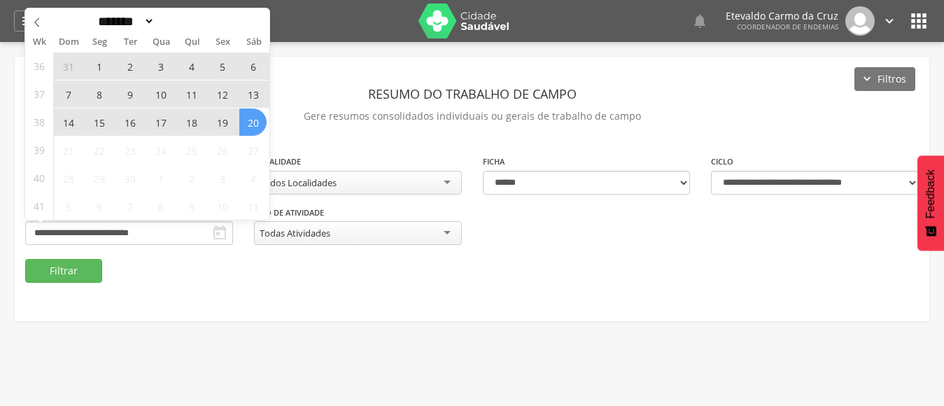
click at [60, 97] on span "7" at bounding box center [68, 93] width 27 height 27
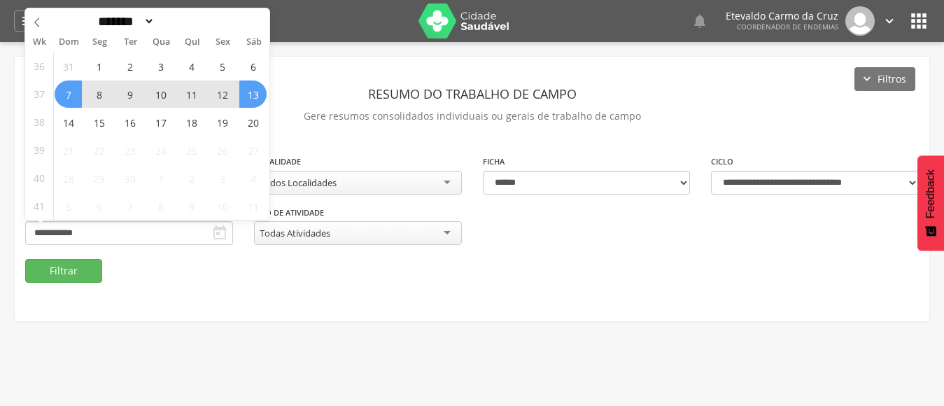
click at [257, 99] on span "13" at bounding box center [252, 93] width 27 height 27
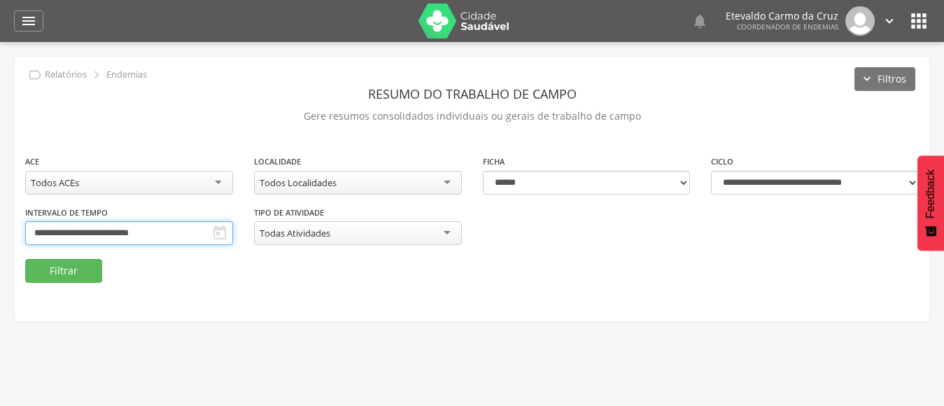
click at [146, 227] on input "**********" at bounding box center [129, 233] width 208 height 24
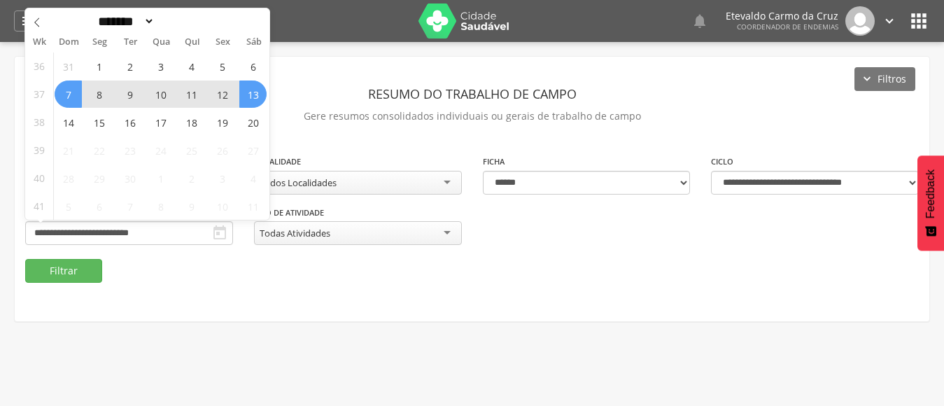
click at [69, 94] on span "7" at bounding box center [68, 93] width 27 height 27
click at [255, 98] on span "13" at bounding box center [252, 93] width 27 height 27
type input "**********"
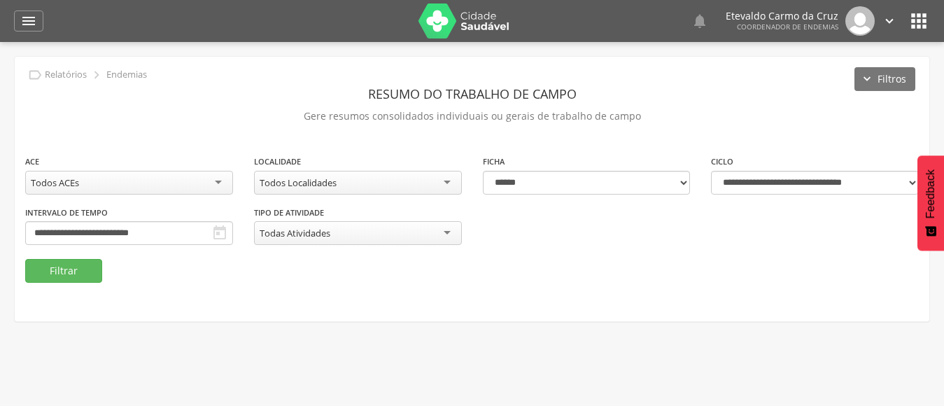
click at [438, 179] on div "Todos Localidades" at bounding box center [358, 183] width 208 height 24
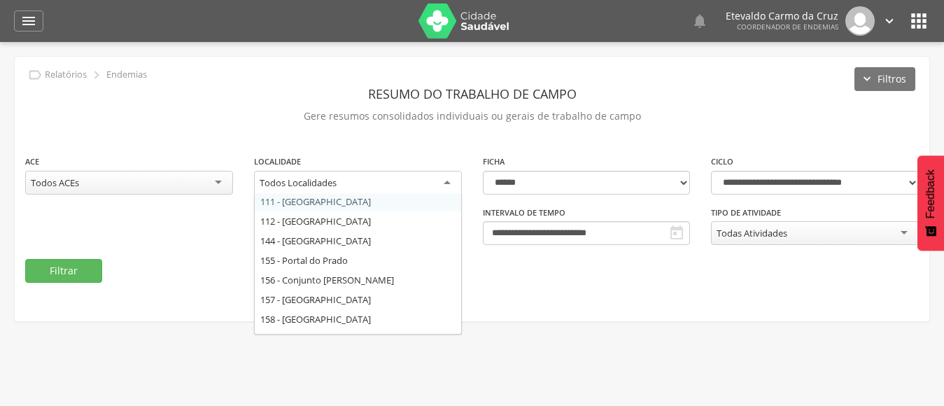
scroll to position [232, 0]
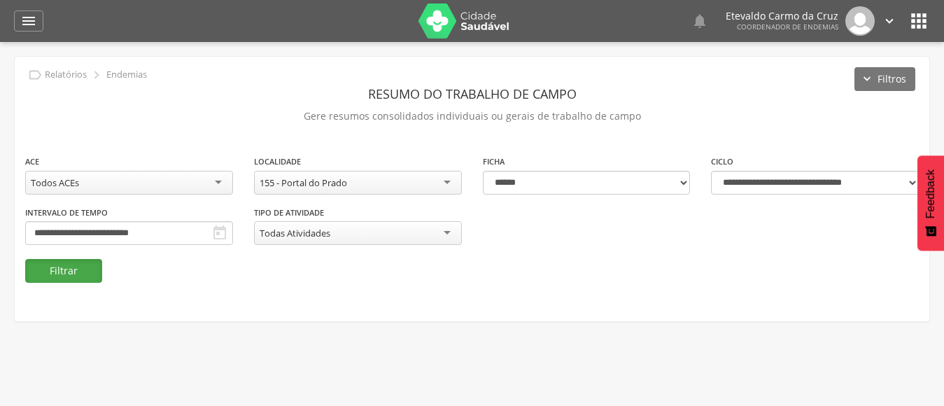
click at [81, 271] on button "Filtrar" at bounding box center [63, 271] width 77 height 24
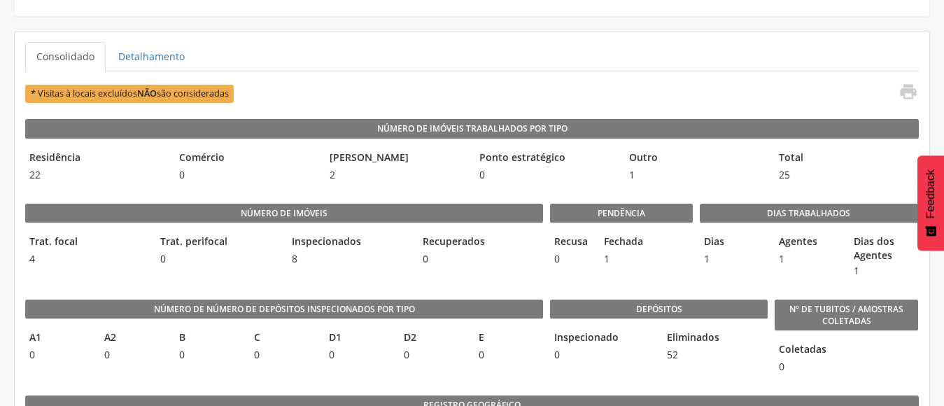
scroll to position [280, 0]
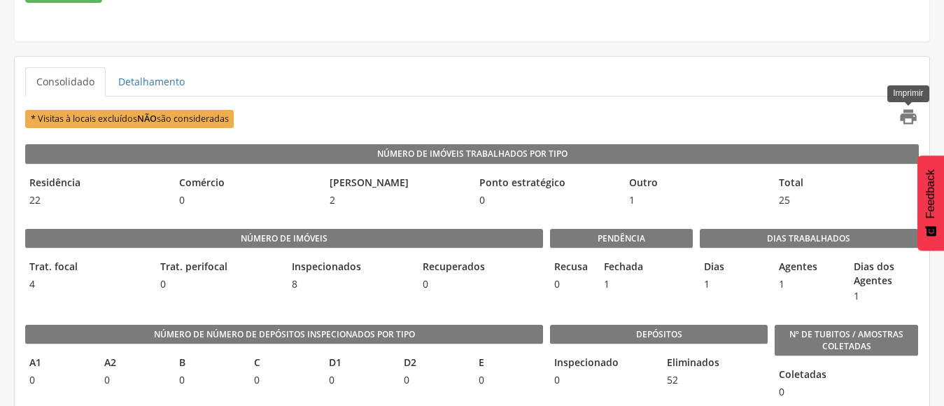
click at [902, 117] on icon "" at bounding box center [908, 117] width 20 height 20
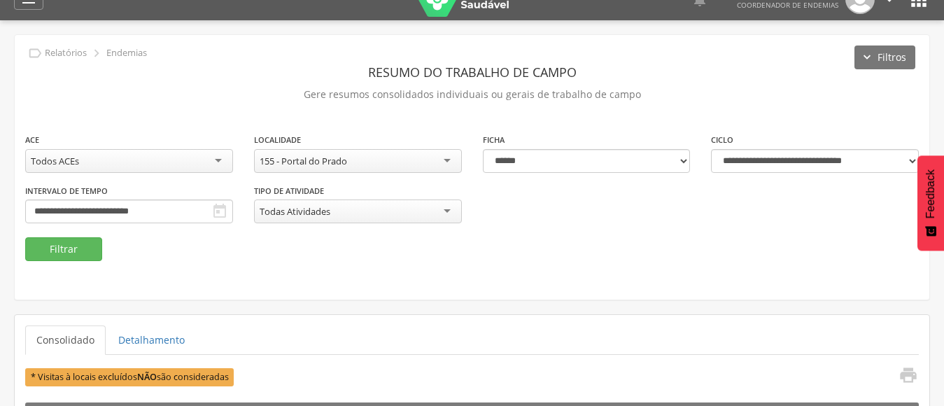
scroll to position [0, 0]
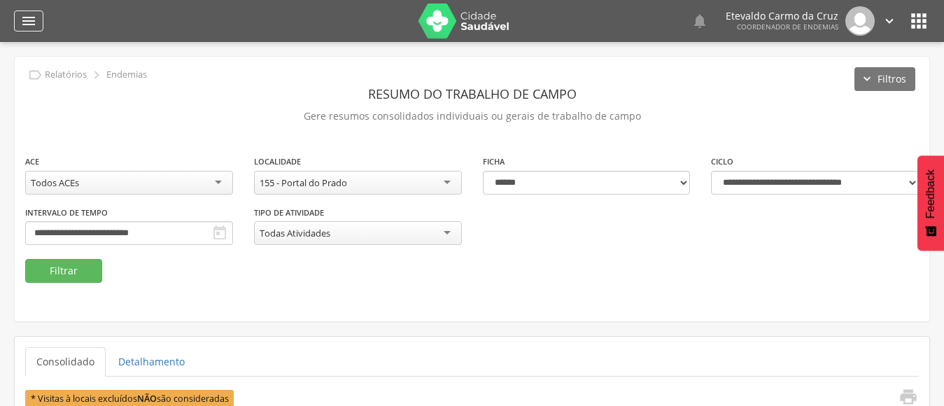
click at [29, 18] on icon "" at bounding box center [28, 21] width 17 height 17
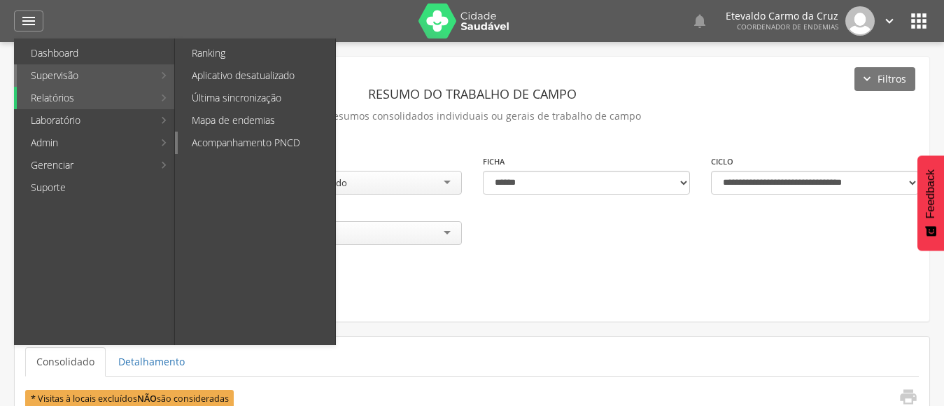
click at [213, 144] on link "Acompanhamento PNCD" at bounding box center [256, 143] width 157 height 22
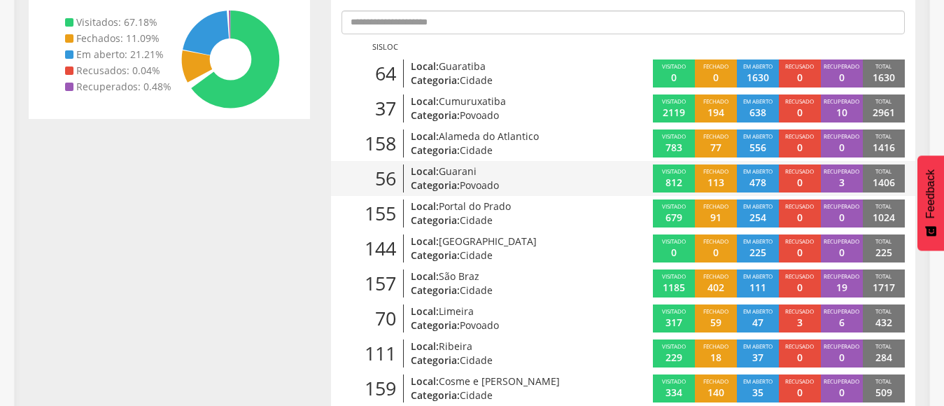
scroll to position [280, 0]
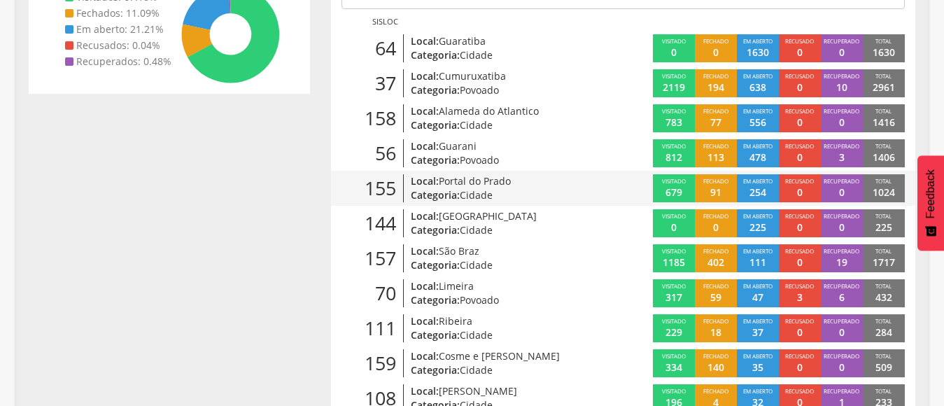
click at [761, 189] on p "254" at bounding box center [757, 192] width 17 height 14
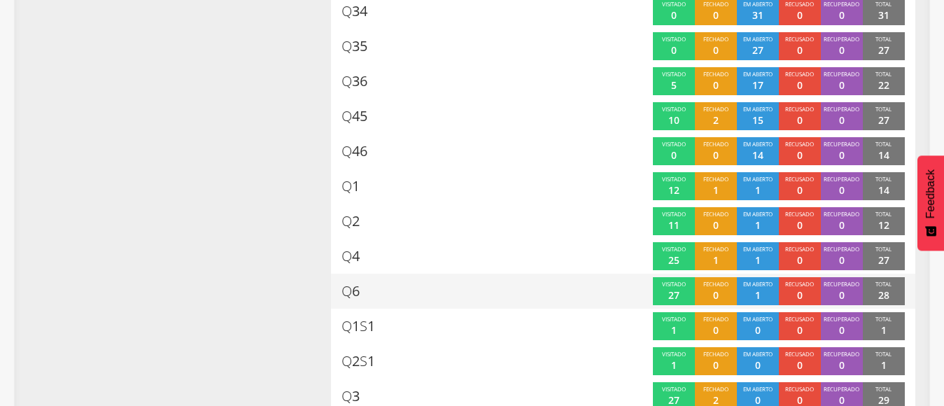
scroll to position [490, 0]
